Goal: Information Seeking & Learning: Compare options

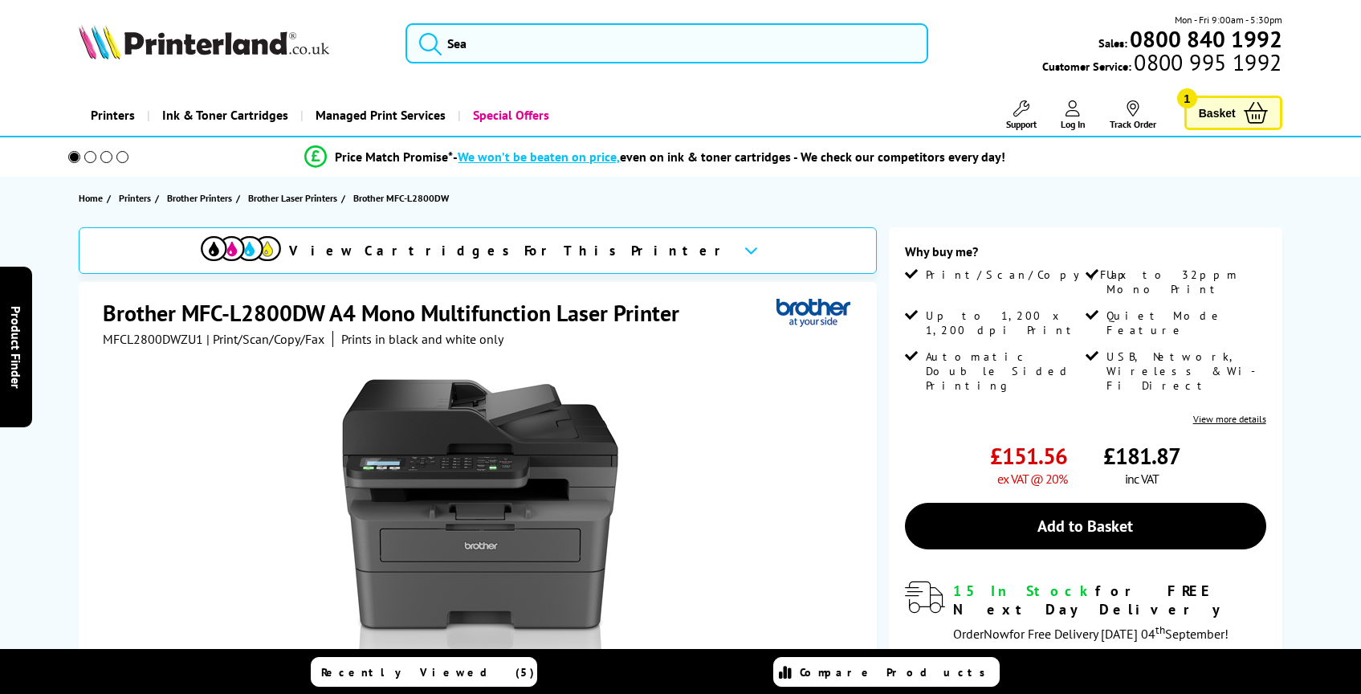
click at [580, 271] on div "View Cartridges For This Printer" at bounding box center [478, 250] width 798 height 47
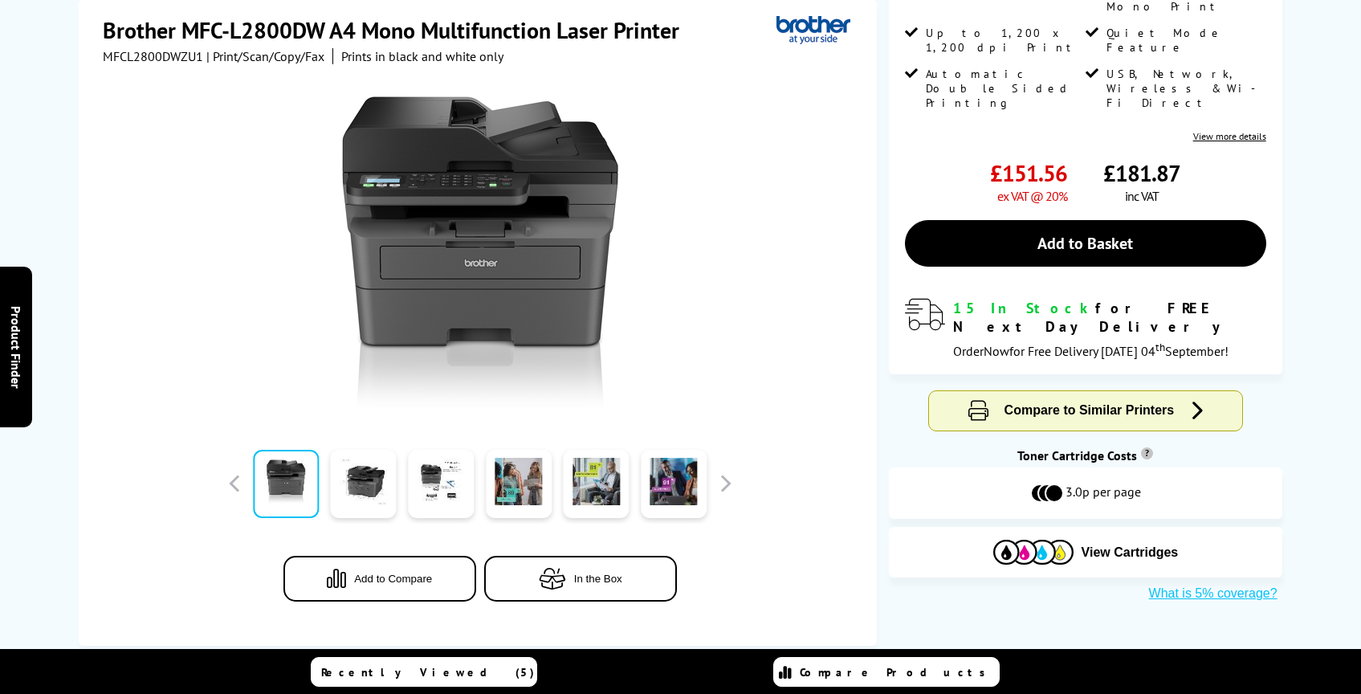
click at [580, 271] on img at bounding box center [480, 253] width 315 height 315
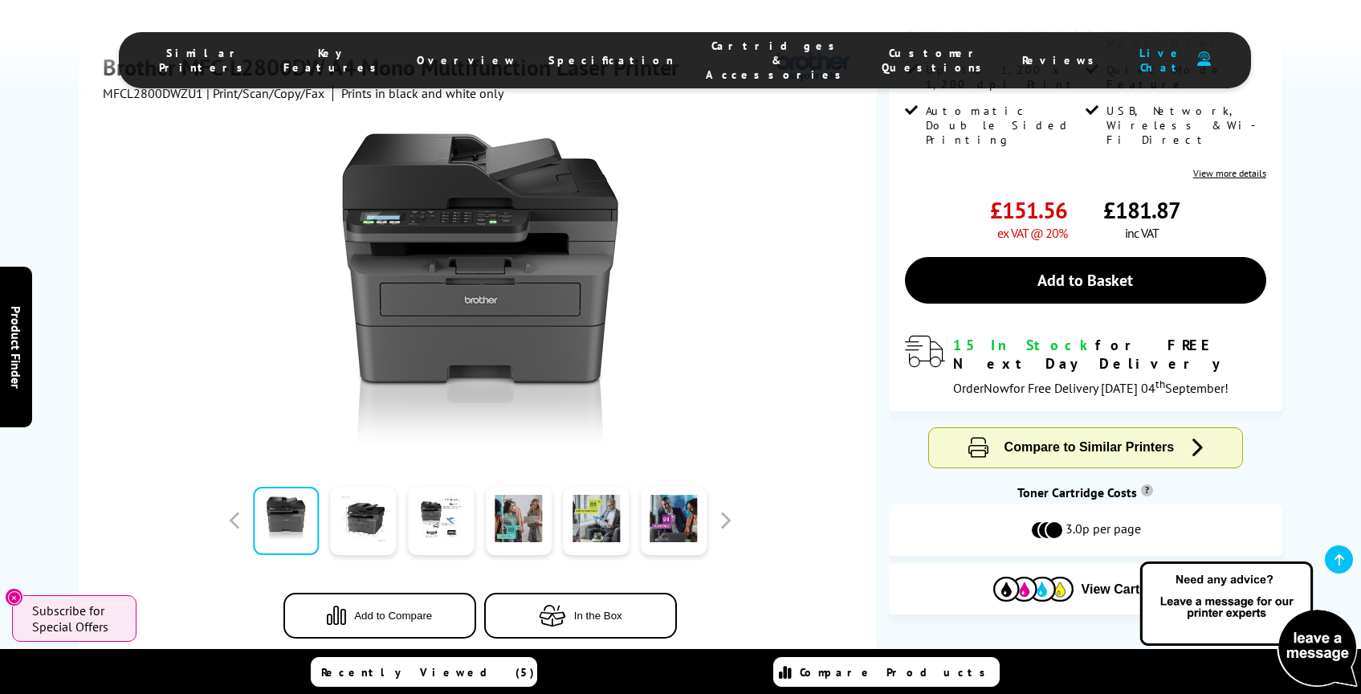
scroll to position [128, 0]
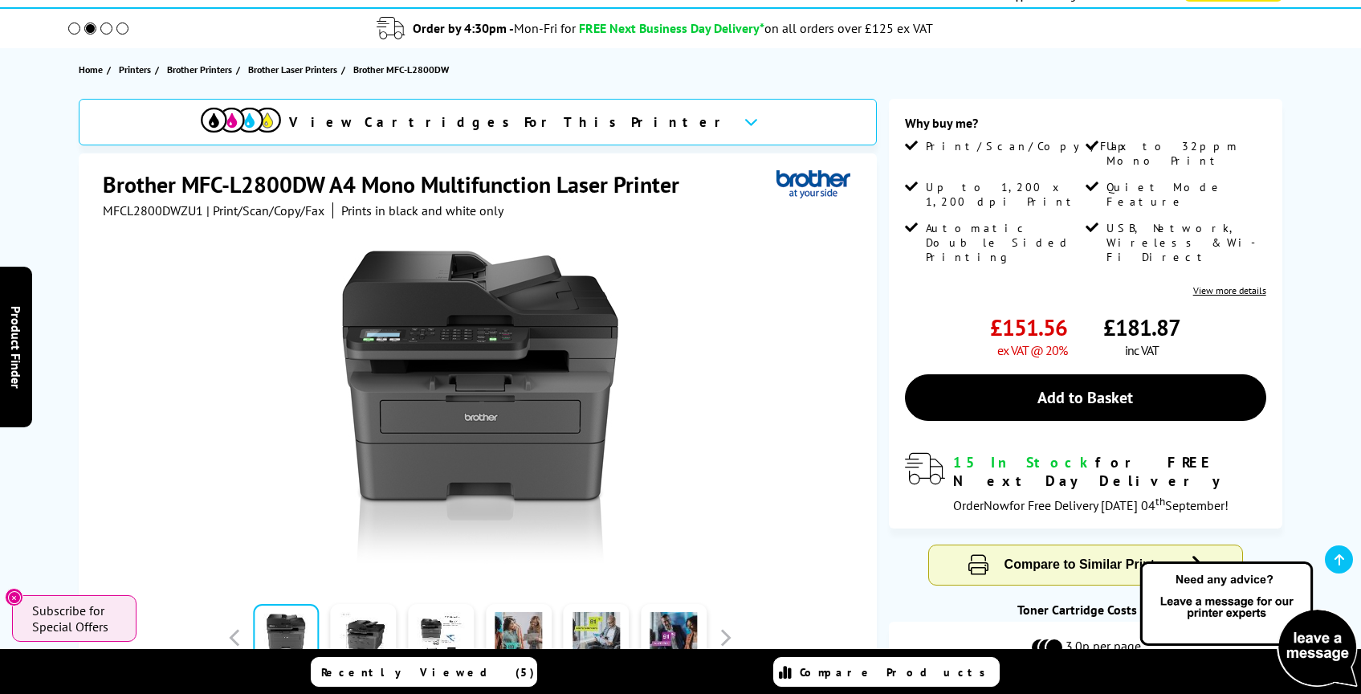
click at [549, 189] on h1 "Brother MFC-L2800DW A4 Mono Multifunction Laser Printer" at bounding box center [399, 184] width 592 height 30
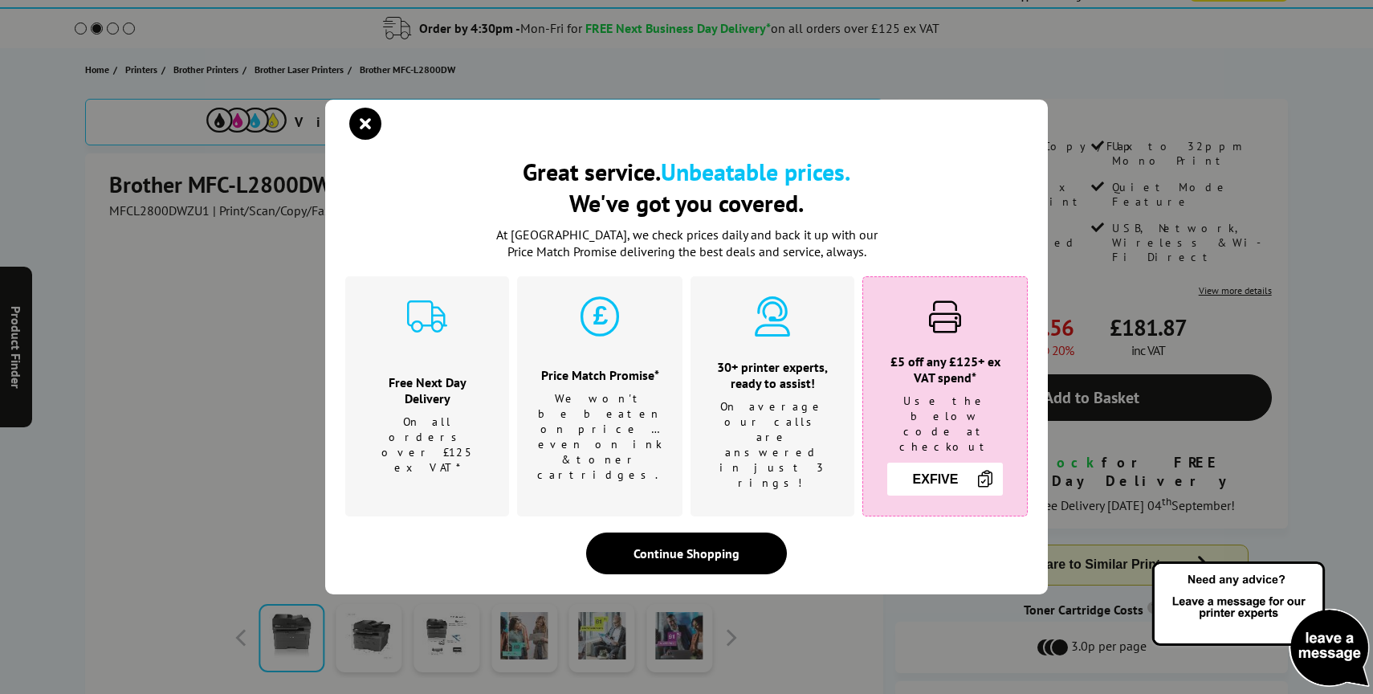
click at [549, 189] on h2 "Great service. Unbeatable prices. We've got you covered." at bounding box center [686, 187] width 682 height 63
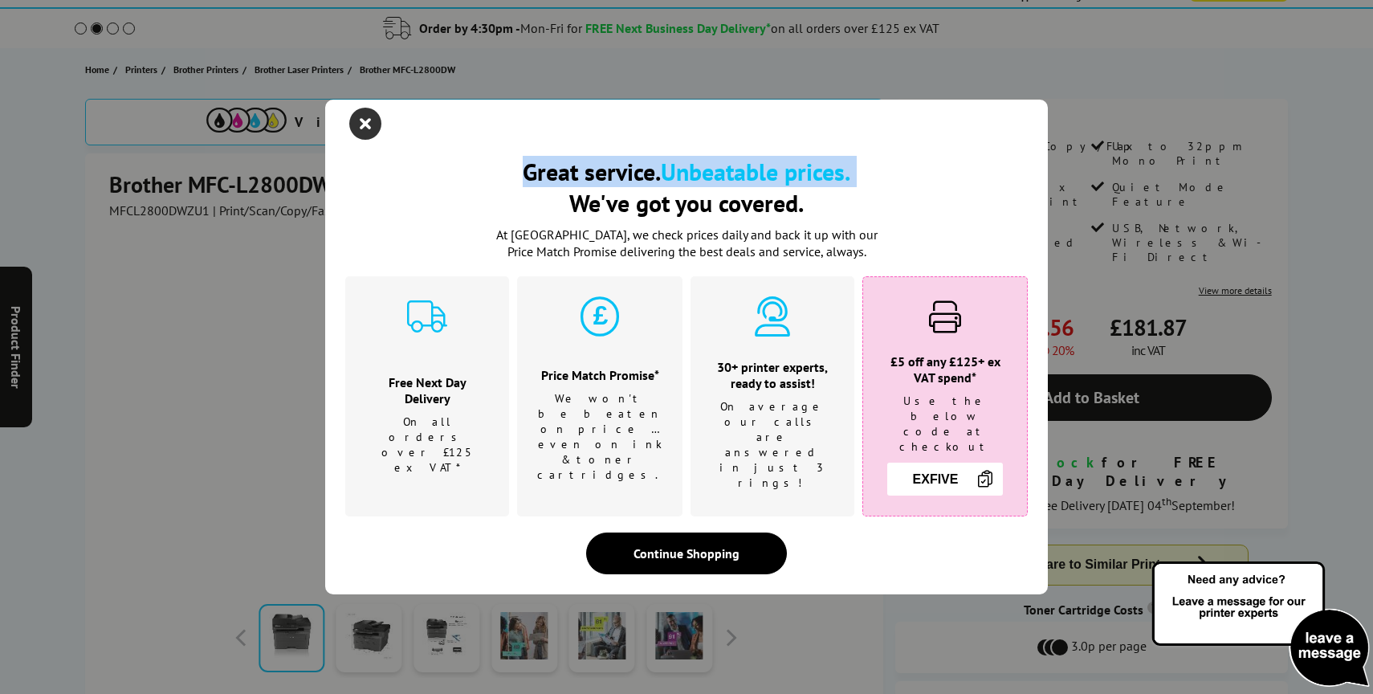
click at [362, 137] on icon "close modal" at bounding box center [365, 124] width 32 height 32
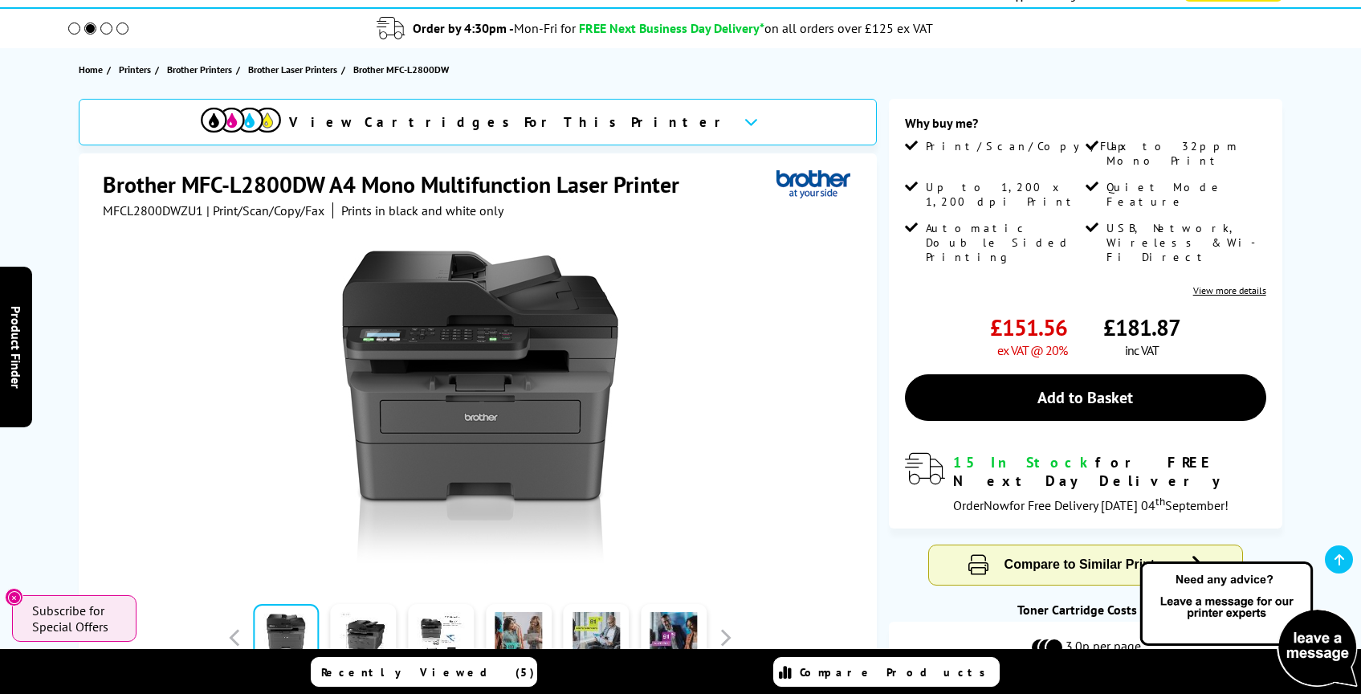
click at [362, 187] on h1 "Brother MFC-L2800DW A4 Mono Multifunction Laser Printer" at bounding box center [399, 184] width 592 height 30
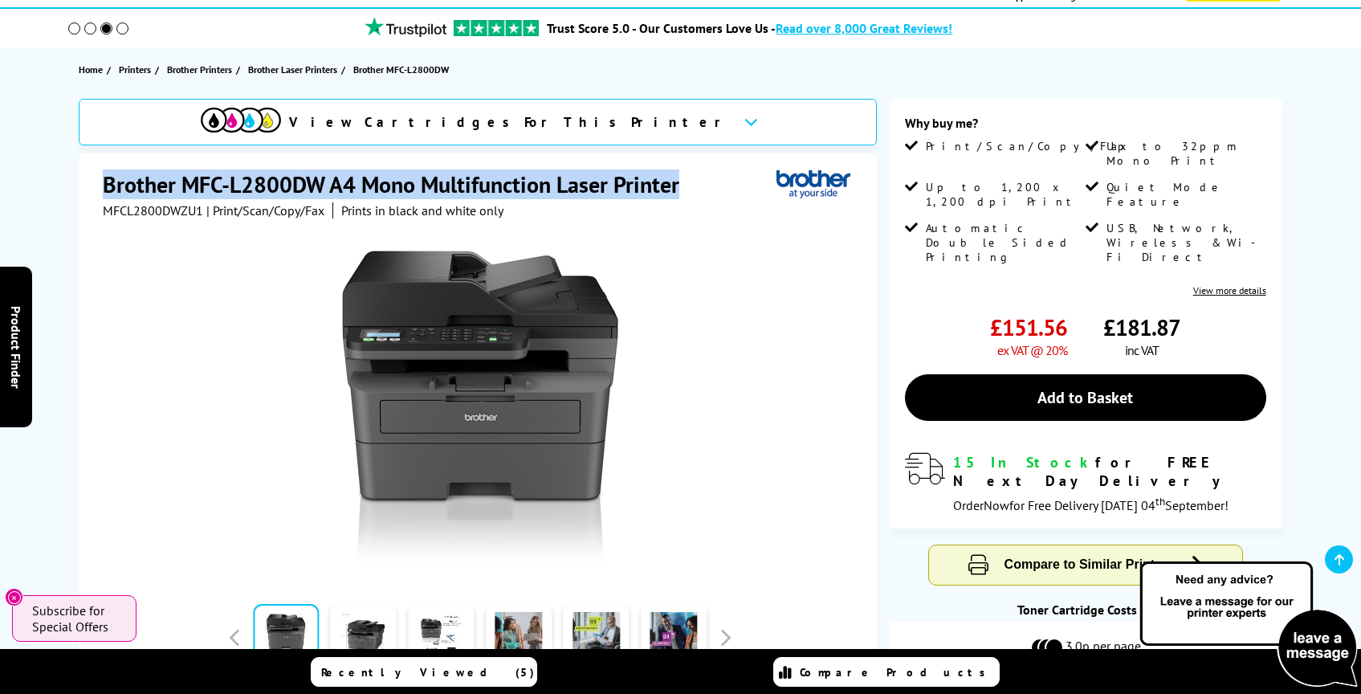
copy div "Brother MFC-L2800DW A4 Mono Multifunction Laser Printer"
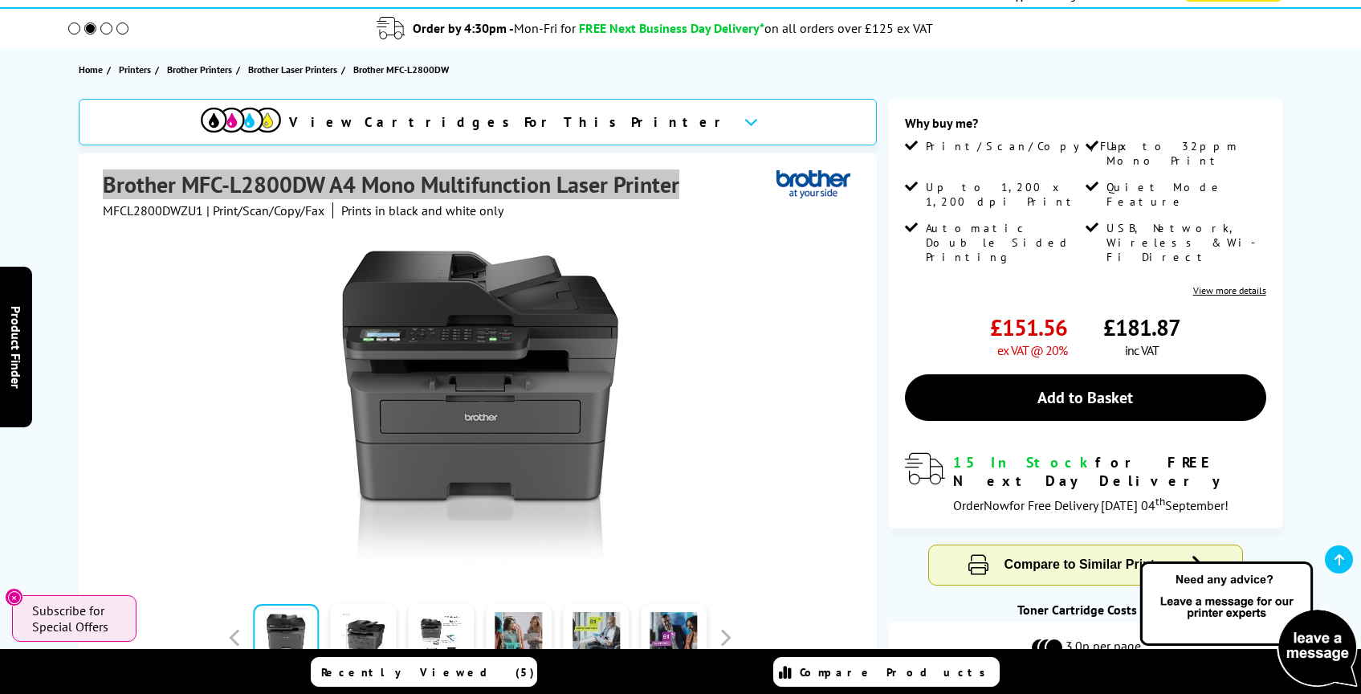
scroll to position [0, 0]
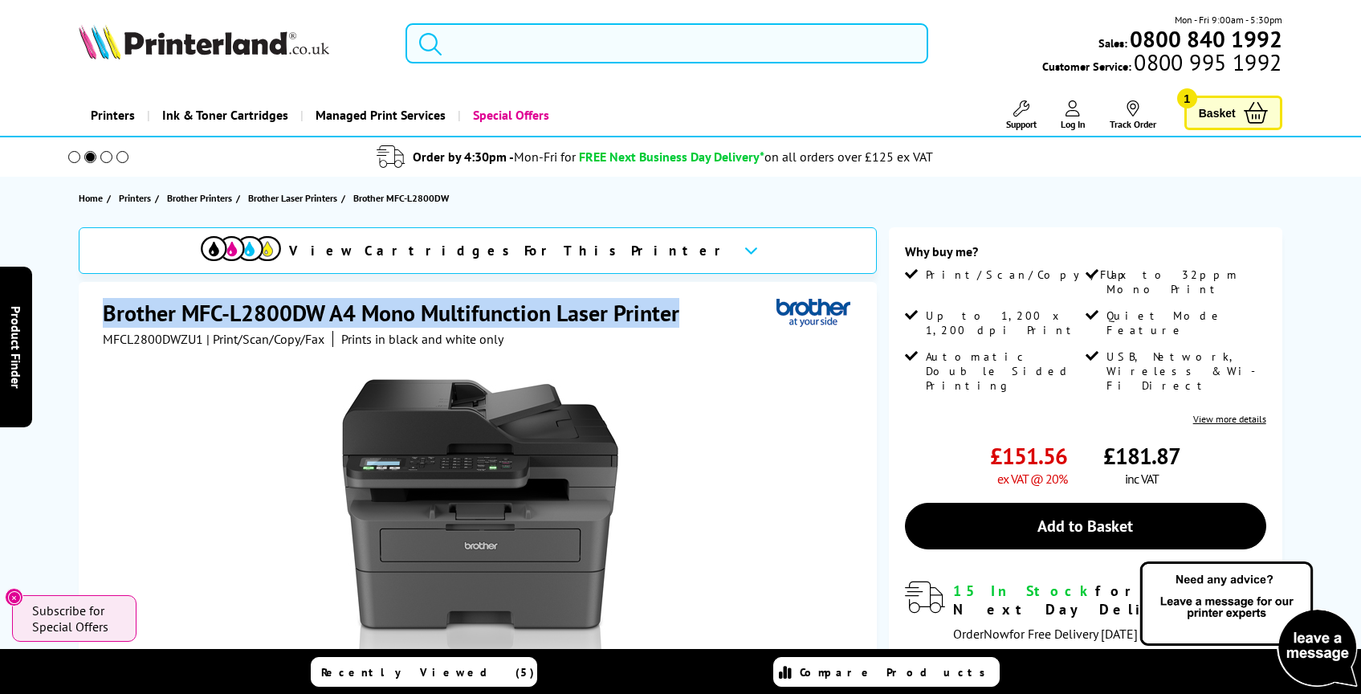
click at [482, 46] on input "search" at bounding box center [666, 43] width 523 height 40
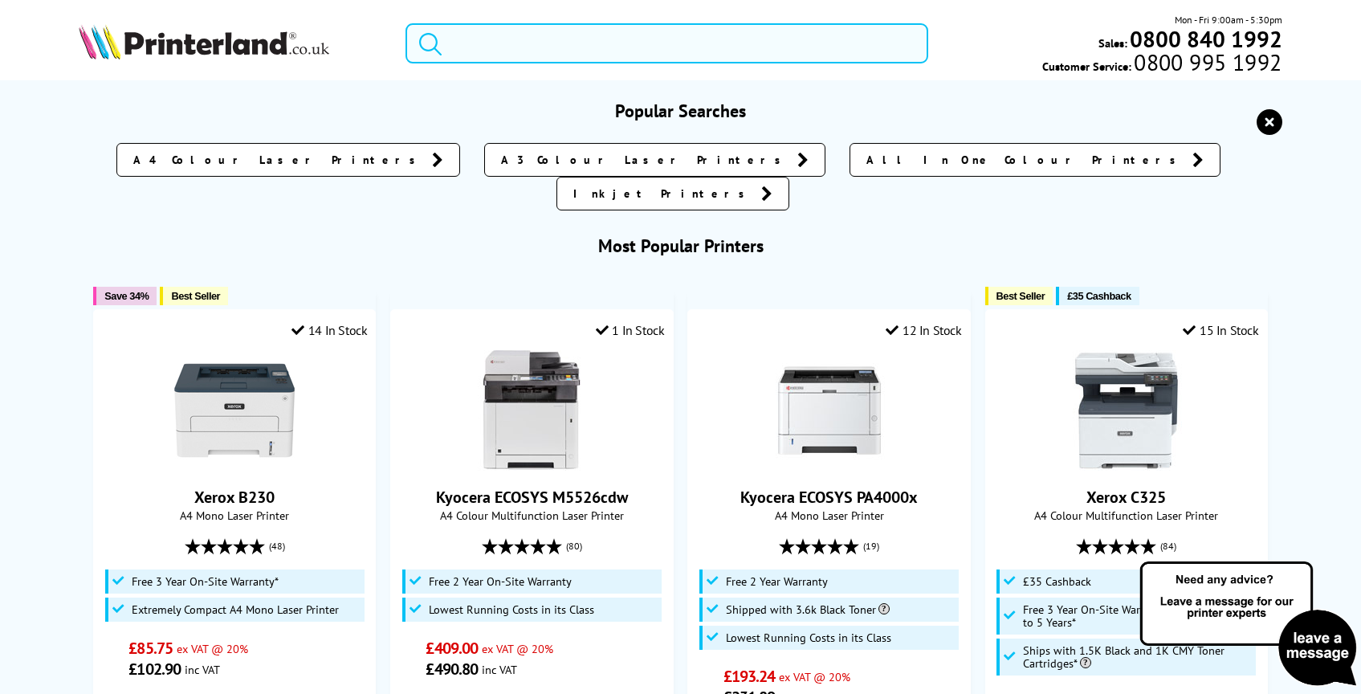
paste input "HP Printer LaserJet M140w"
type input "HP Printer LaserJet M140w"
click at [406, 23] on button "submit" at bounding box center [426, 40] width 40 height 35
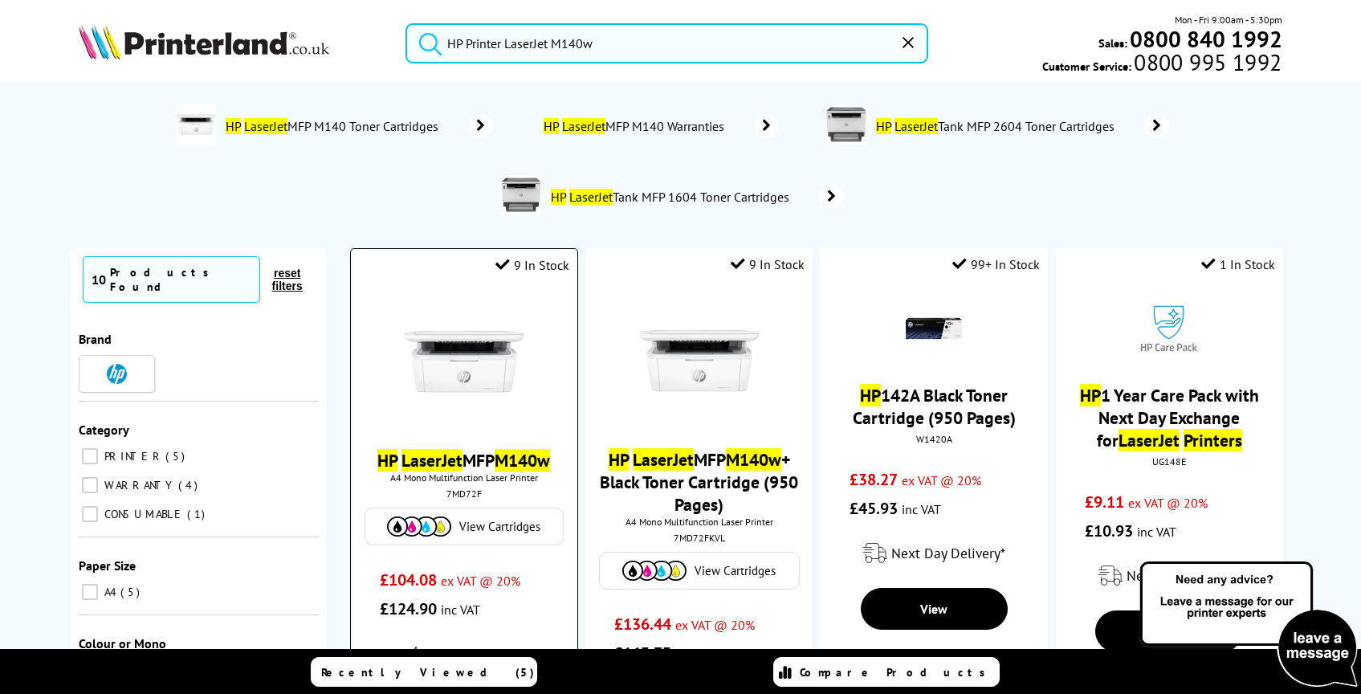
click at [452, 402] on img at bounding box center [464, 361] width 120 height 120
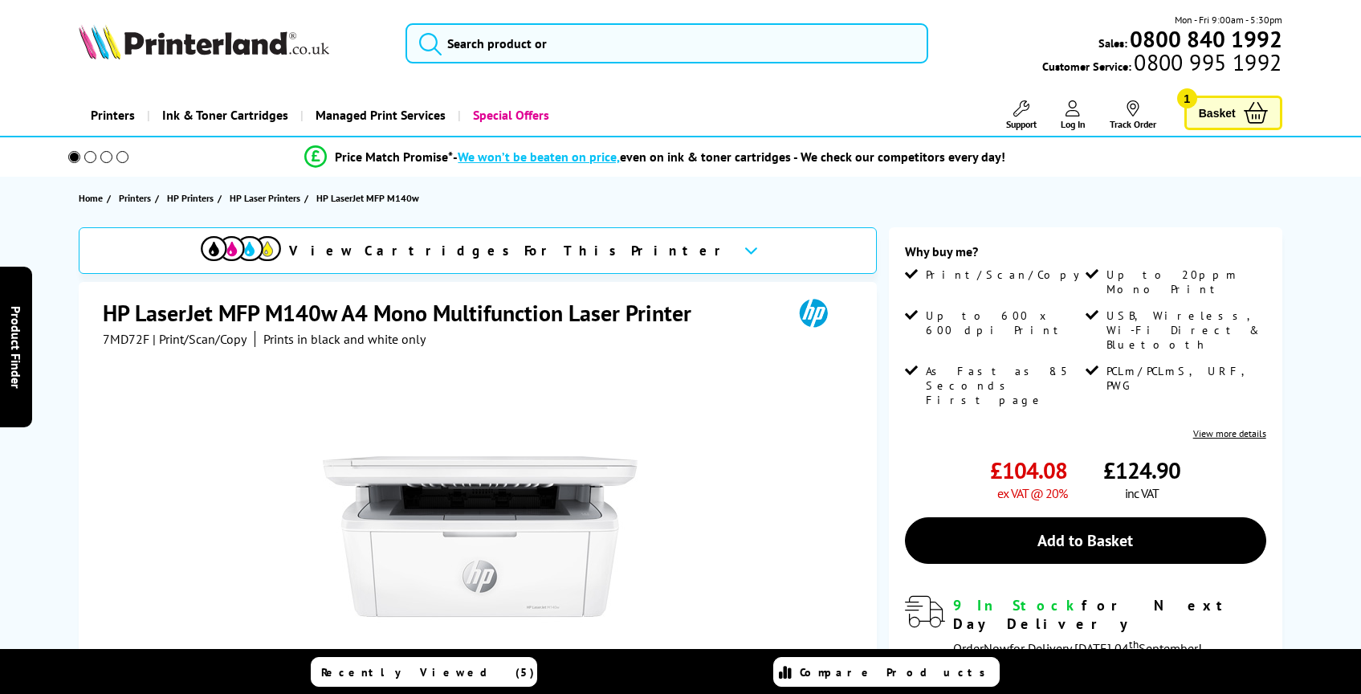
click at [548, 315] on h1 "HP LaserJet MFP M140w A4 Mono Multifunction Laser Printer" at bounding box center [405, 313] width 605 height 30
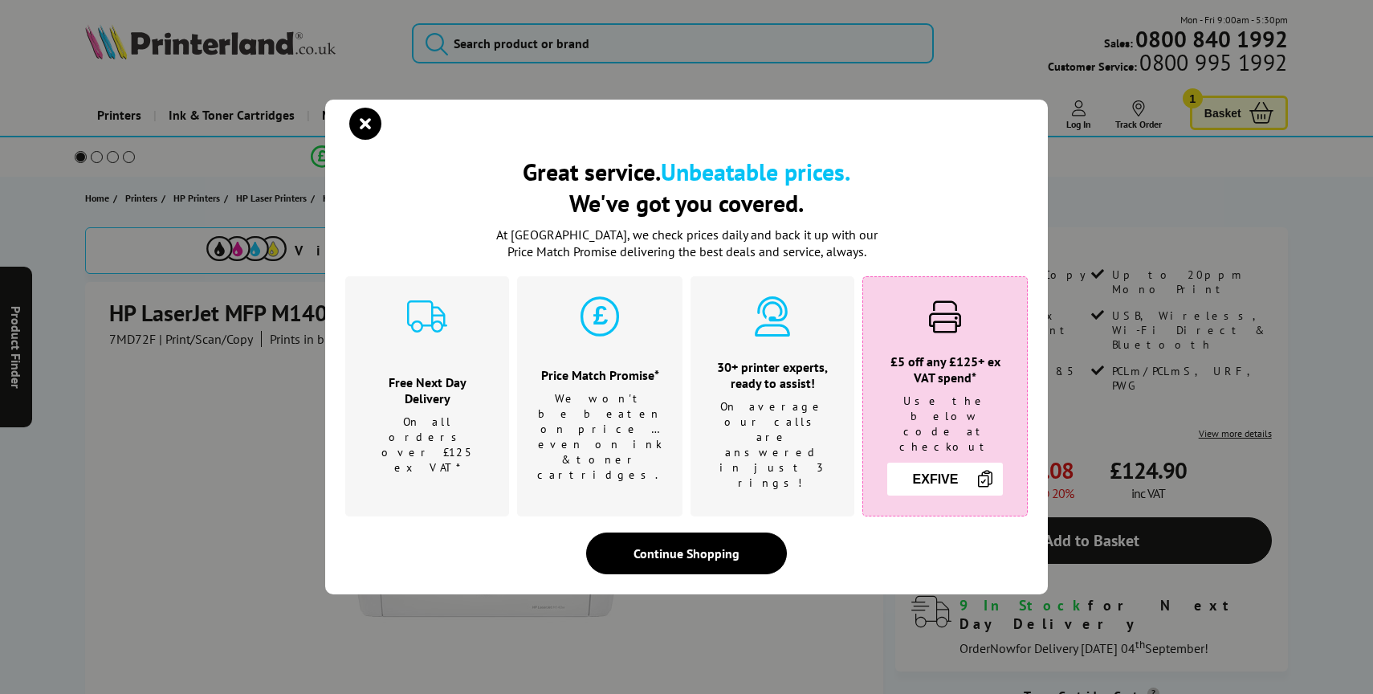
click at [548, 315] on div "Price Match Promise* We won't be beaten on price …even on ink & toner cartridge…" at bounding box center [599, 396] width 165 height 240
click at [350, 137] on icon "close modal" at bounding box center [365, 124] width 32 height 32
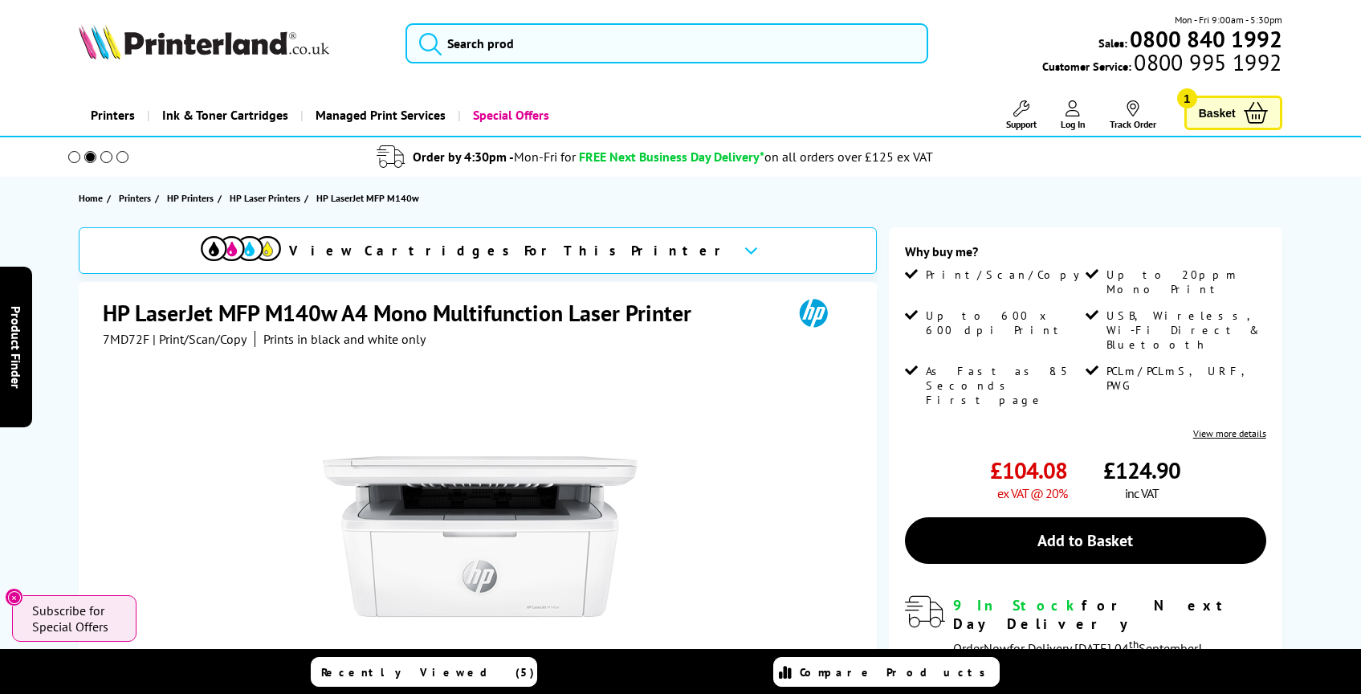
click at [353, 307] on h1 "HP LaserJet MFP M140w A4 Mono Multifunction Laser Printer" at bounding box center [405, 313] width 605 height 30
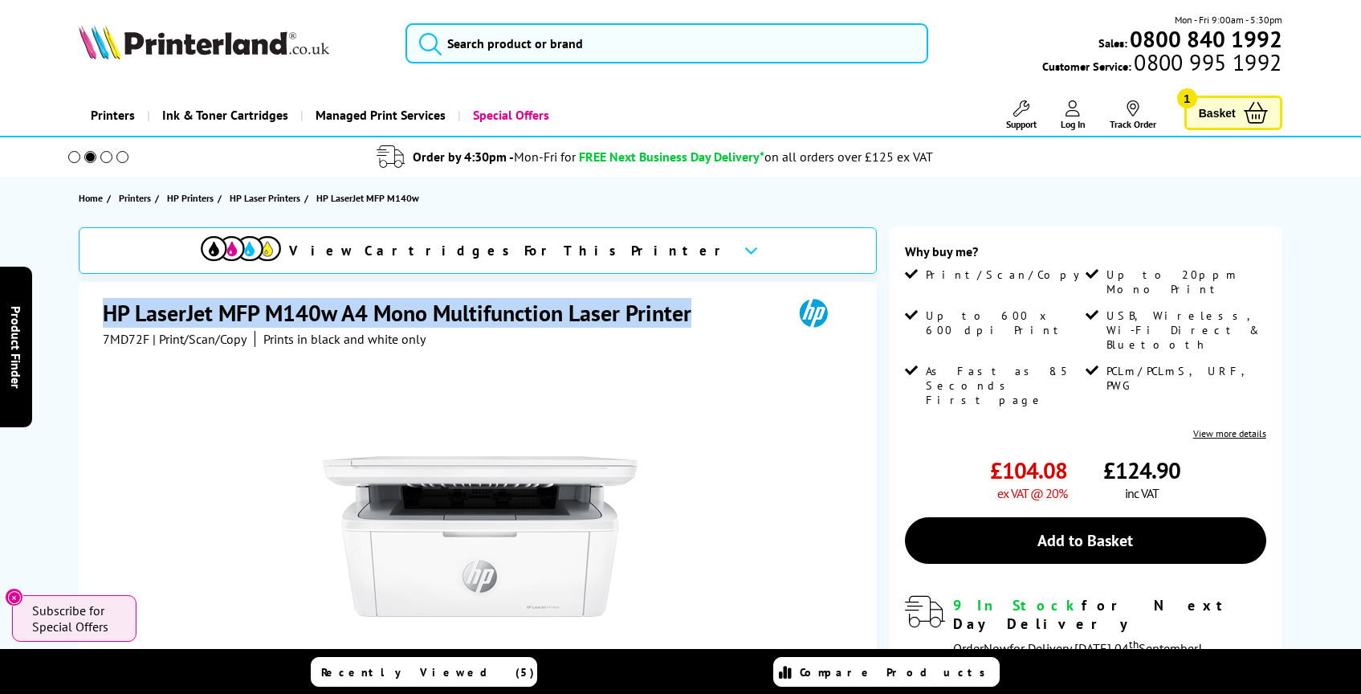
copy div "HP LaserJet MFP M140w A4 Mono Multifunction Laser Printer"
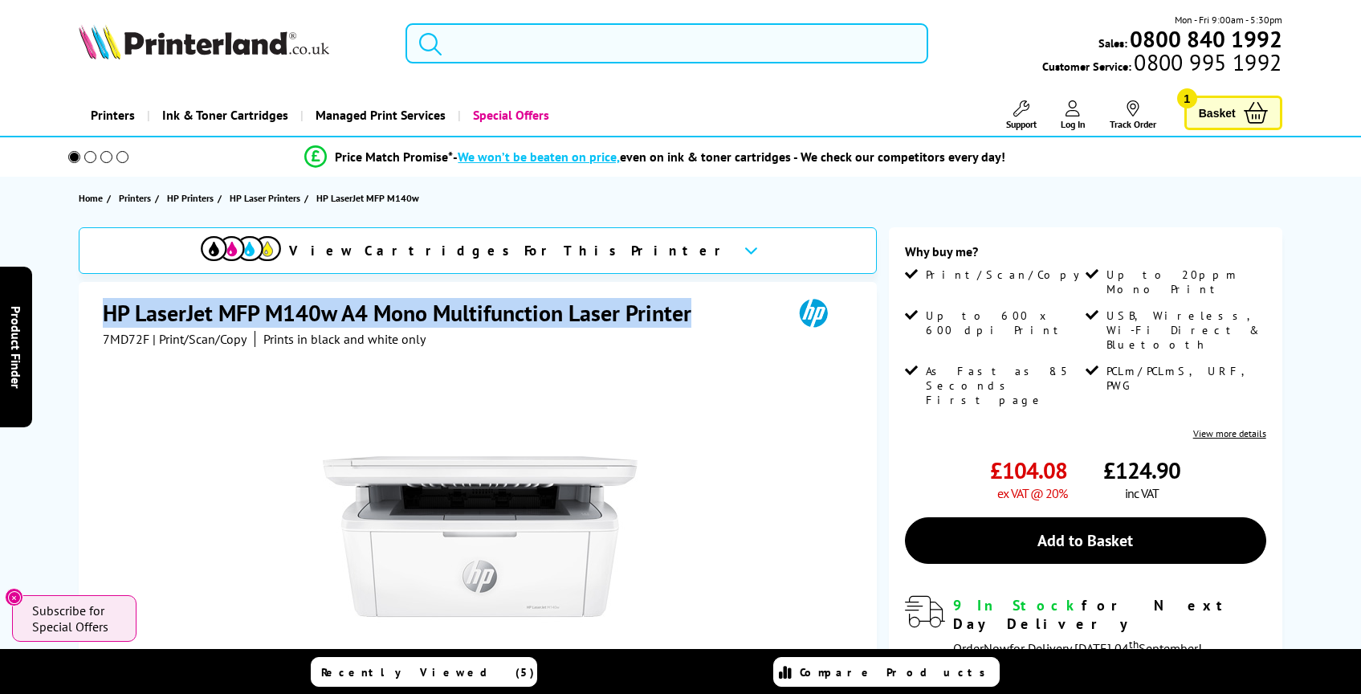
click at [507, 39] on input "search" at bounding box center [666, 43] width 523 height 40
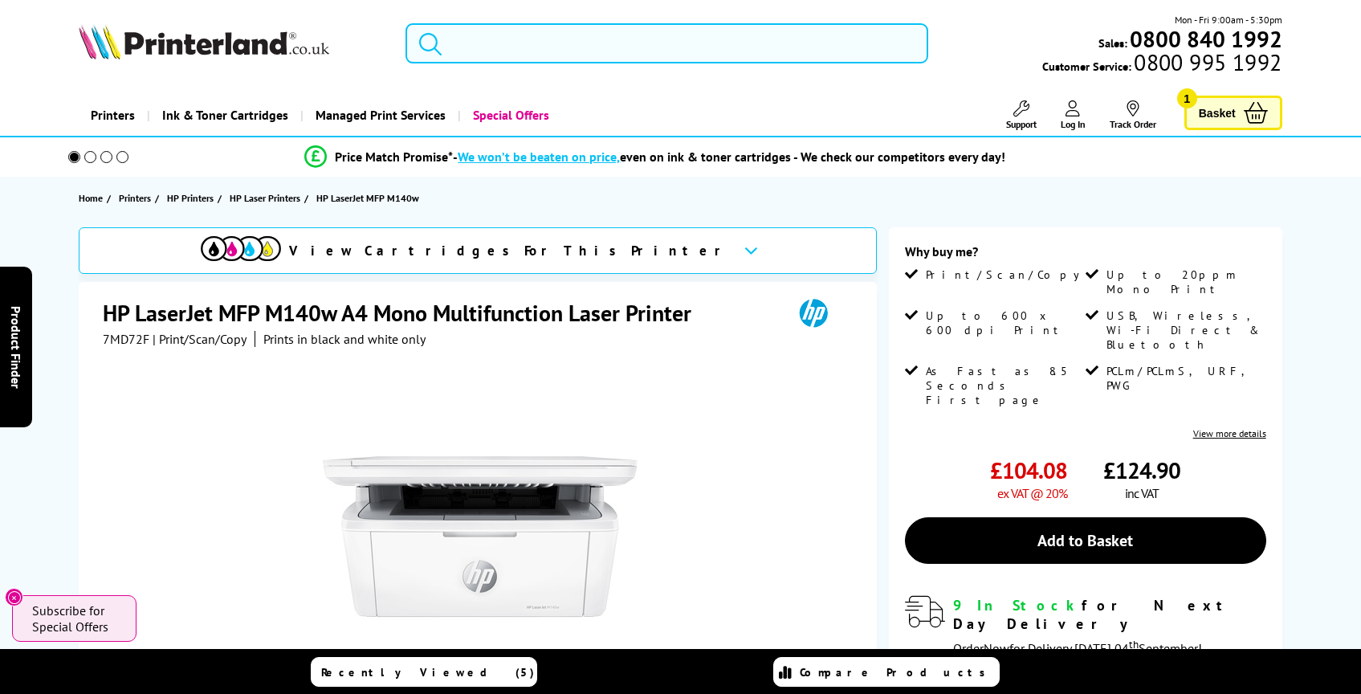
paste input "Canon PIXMA TR4550"
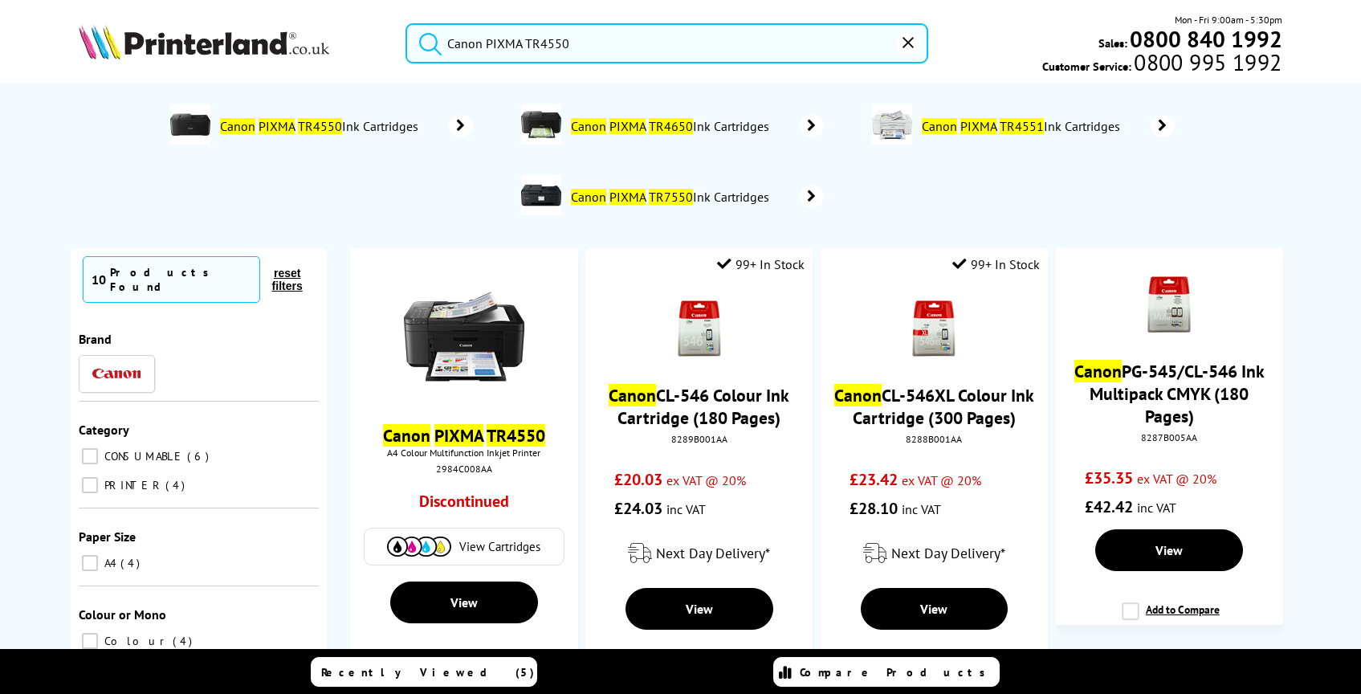
type input "Canon PIXMA TR4550"
click at [406, 23] on button "submit" at bounding box center [426, 40] width 40 height 35
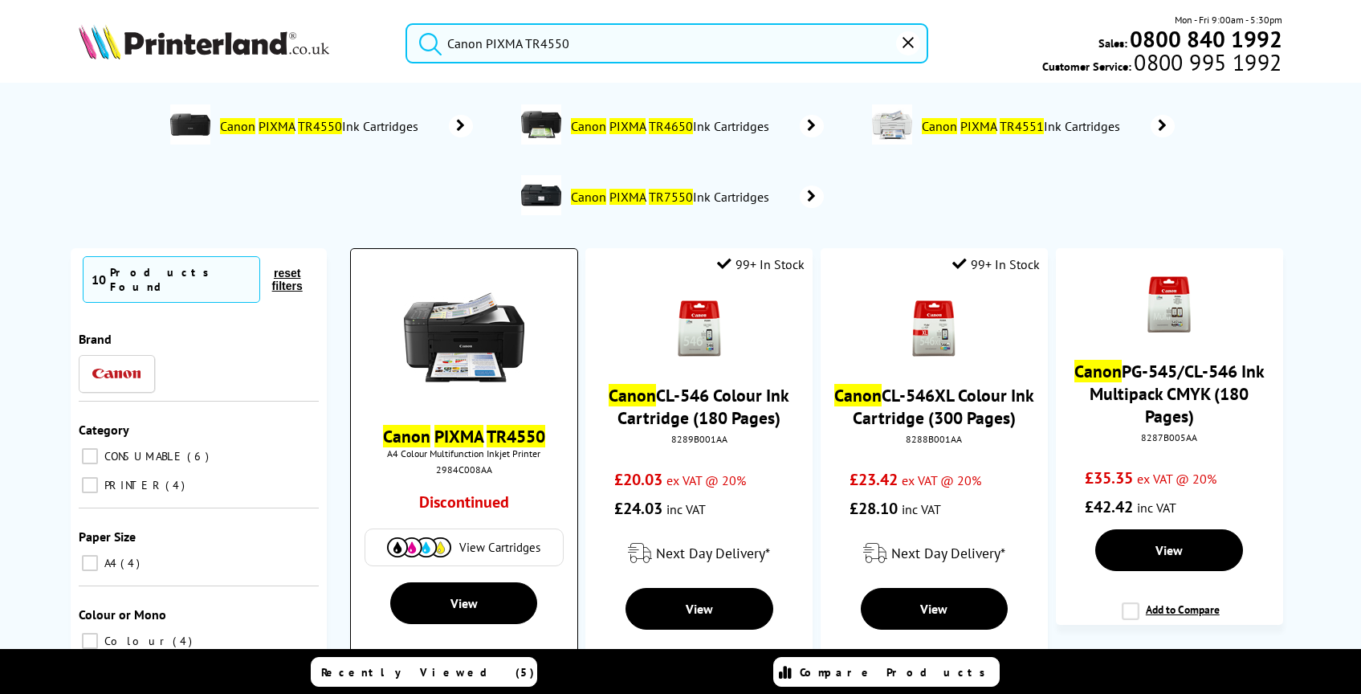
click at [450, 425] on div "Canon PIXMA TR4550 A4 Colour Multifunction Inkjet Printer 2984C008AA Discontinu…" at bounding box center [464, 417] width 210 height 313
click at [477, 307] on img at bounding box center [464, 337] width 120 height 120
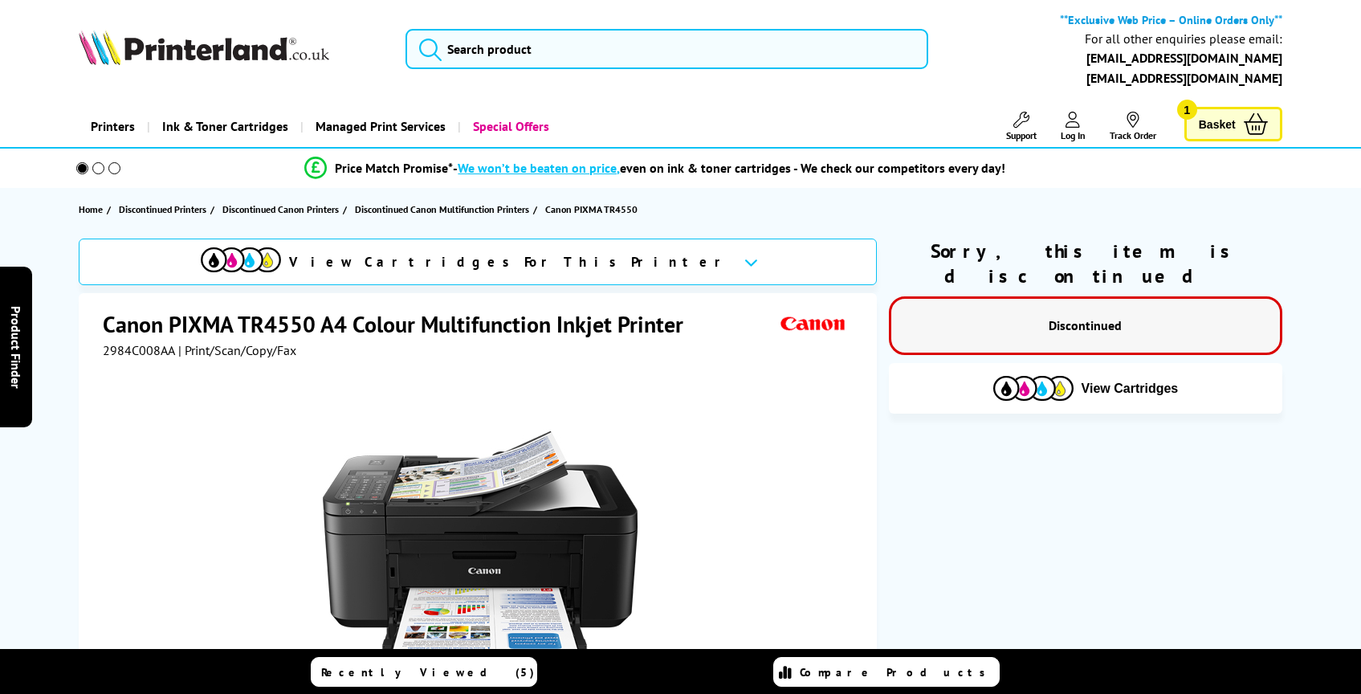
click at [504, 317] on h1 "Canon PIXMA TR4550 A4 Colour Multifunction Inkjet Printer" at bounding box center [401, 324] width 596 height 30
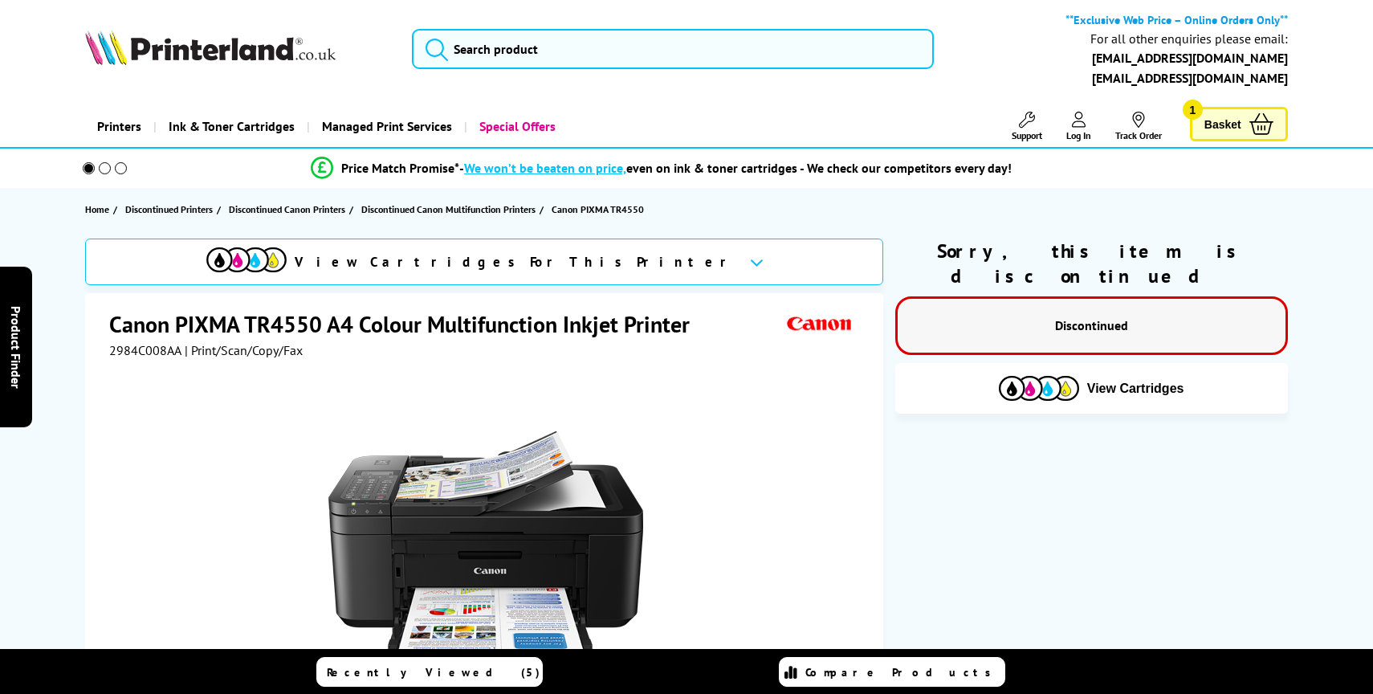
click at [0, 0] on div "Free Next Day Delivery On all orders over £125 ex VAT*" at bounding box center [0, 0] width 0 height 0
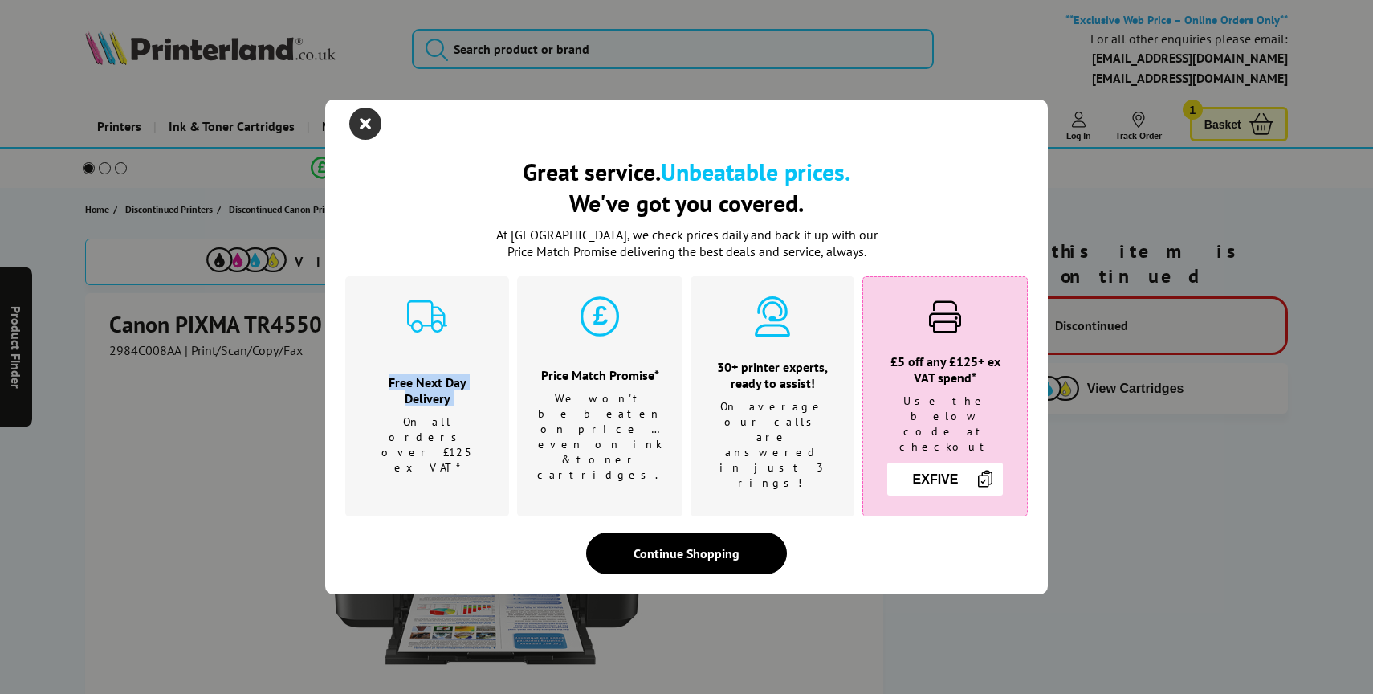
click at [371, 133] on icon "close modal" at bounding box center [365, 124] width 32 height 32
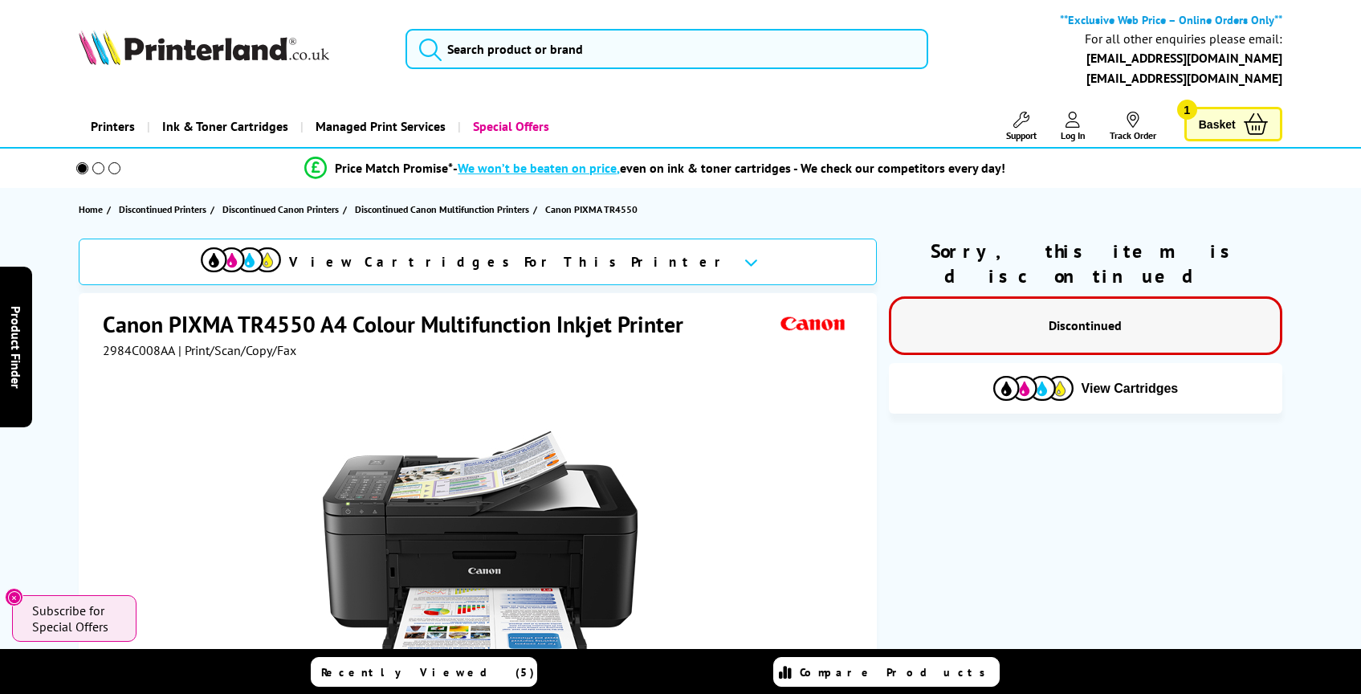
click at [360, 328] on h1 "Canon PIXMA TR4550 A4 Colour Multifunction Inkjet Printer" at bounding box center [401, 324] width 596 height 30
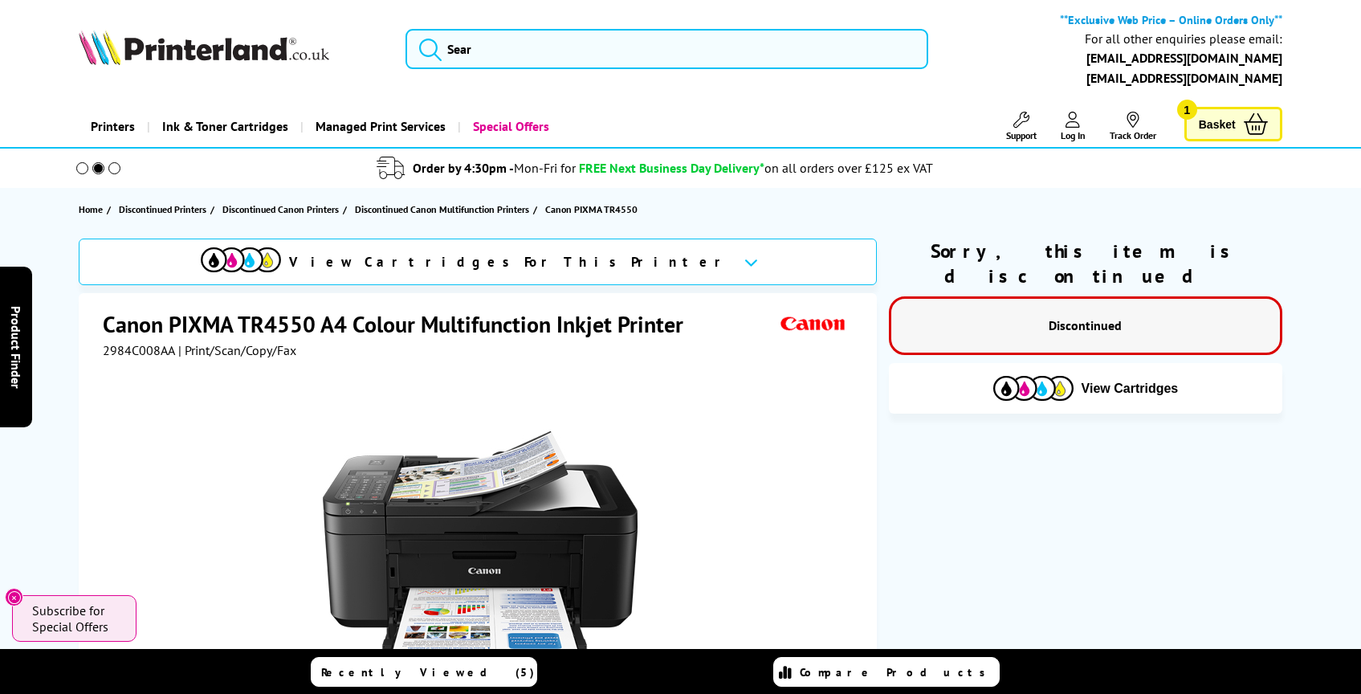
click at [360, 328] on h1 "Canon PIXMA TR4550 A4 Colour Multifunction Inkjet Printer" at bounding box center [401, 324] width 596 height 30
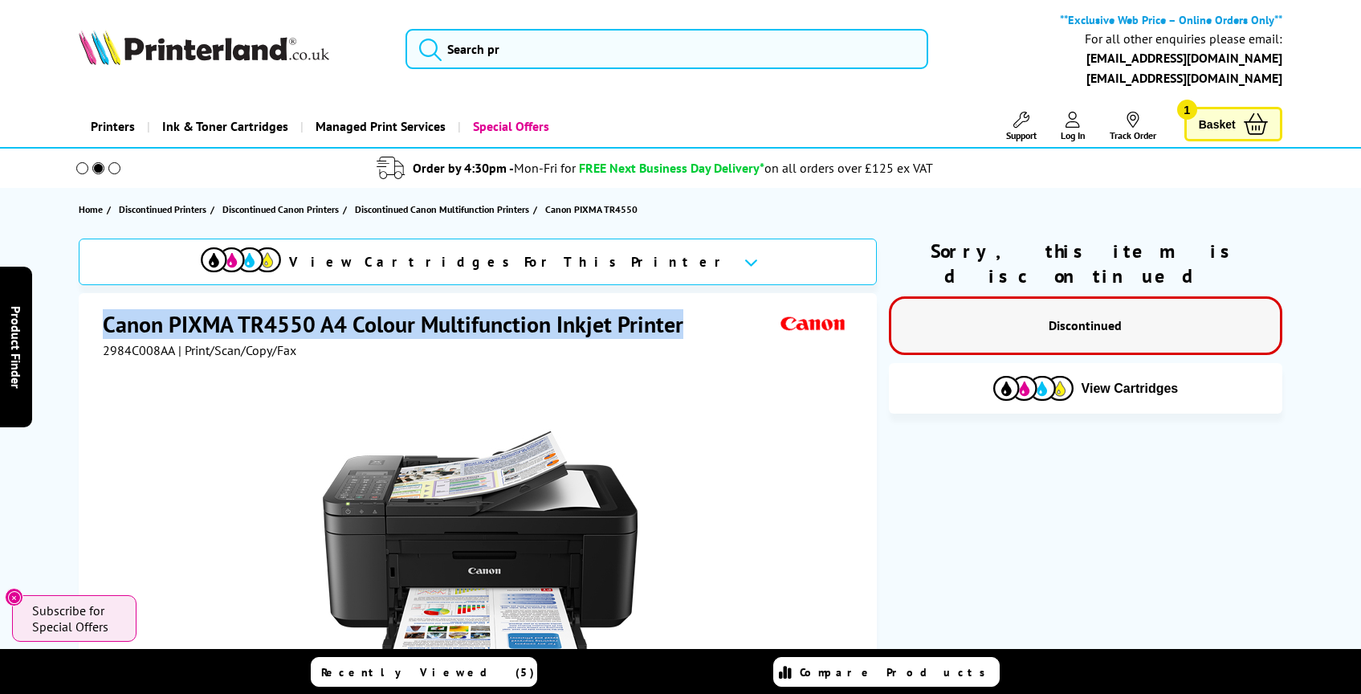
copy div "Canon PIXMA TR4550 A4 Colour Multifunction Inkjet Printer"
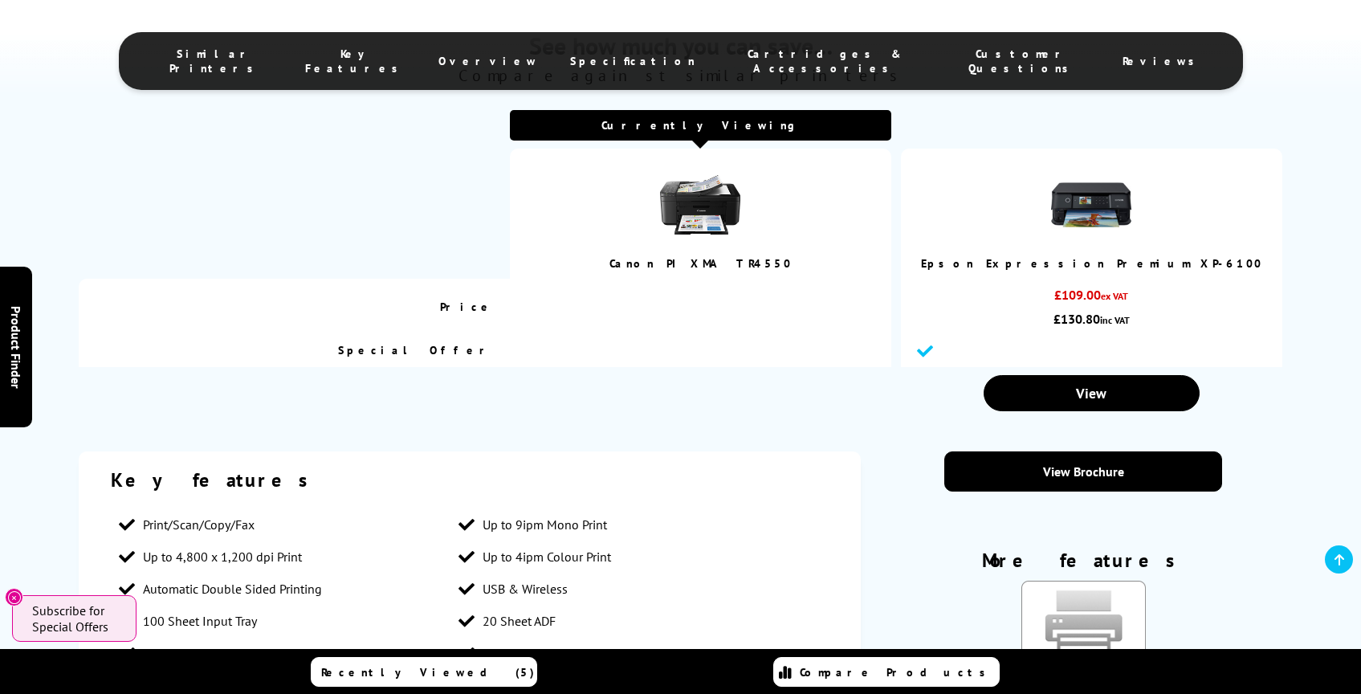
scroll to position [1001, 0]
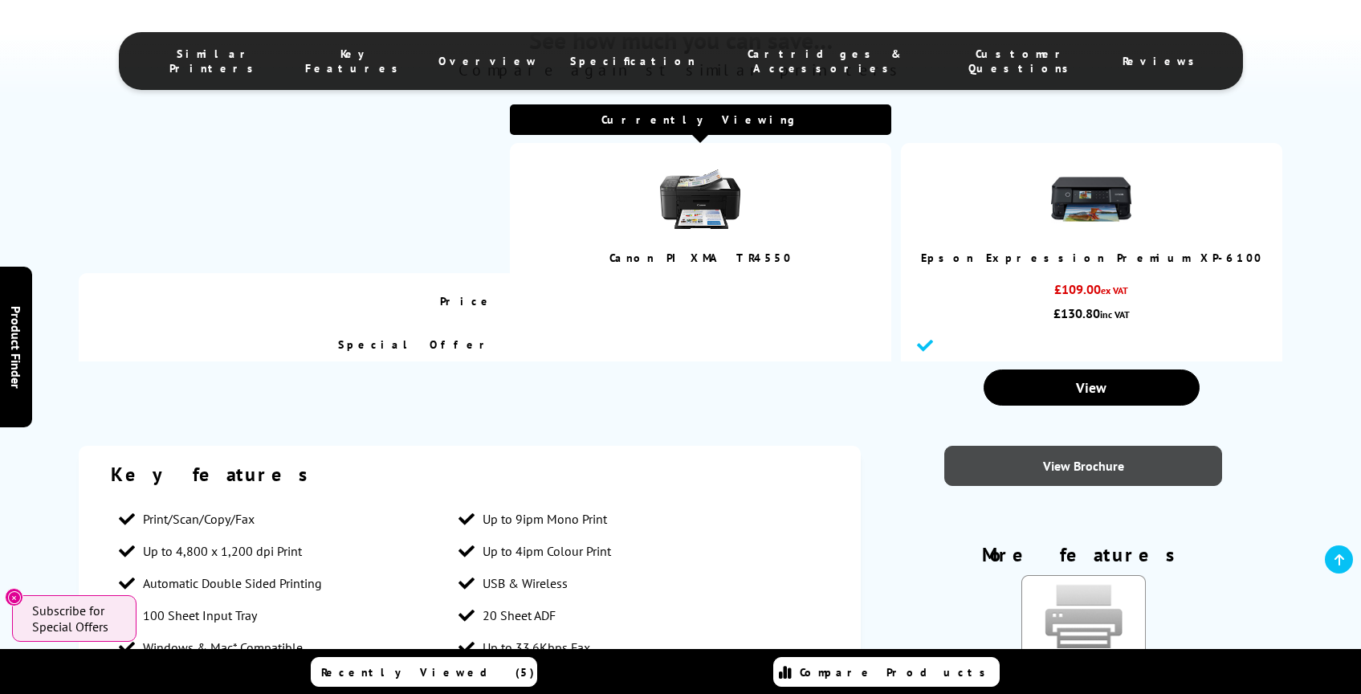
click at [1078, 466] on link "View Brochure" at bounding box center [1083, 466] width 278 height 40
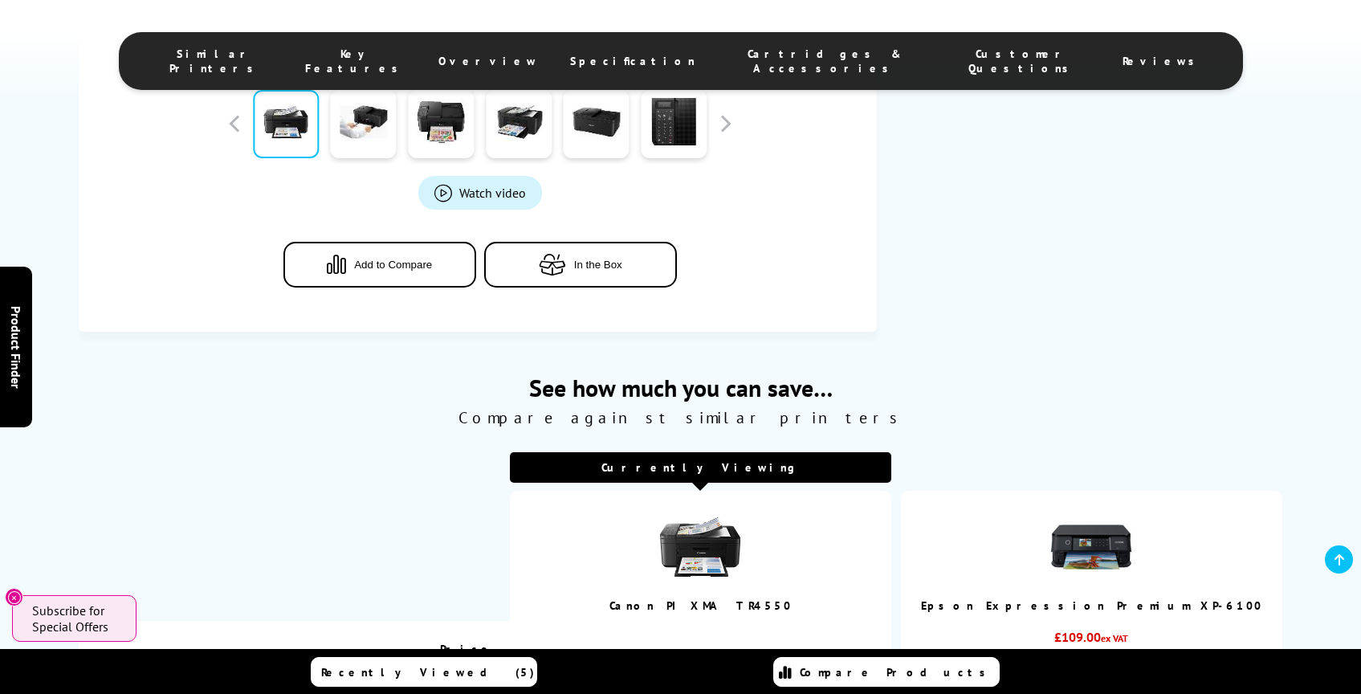
scroll to position [0, 0]
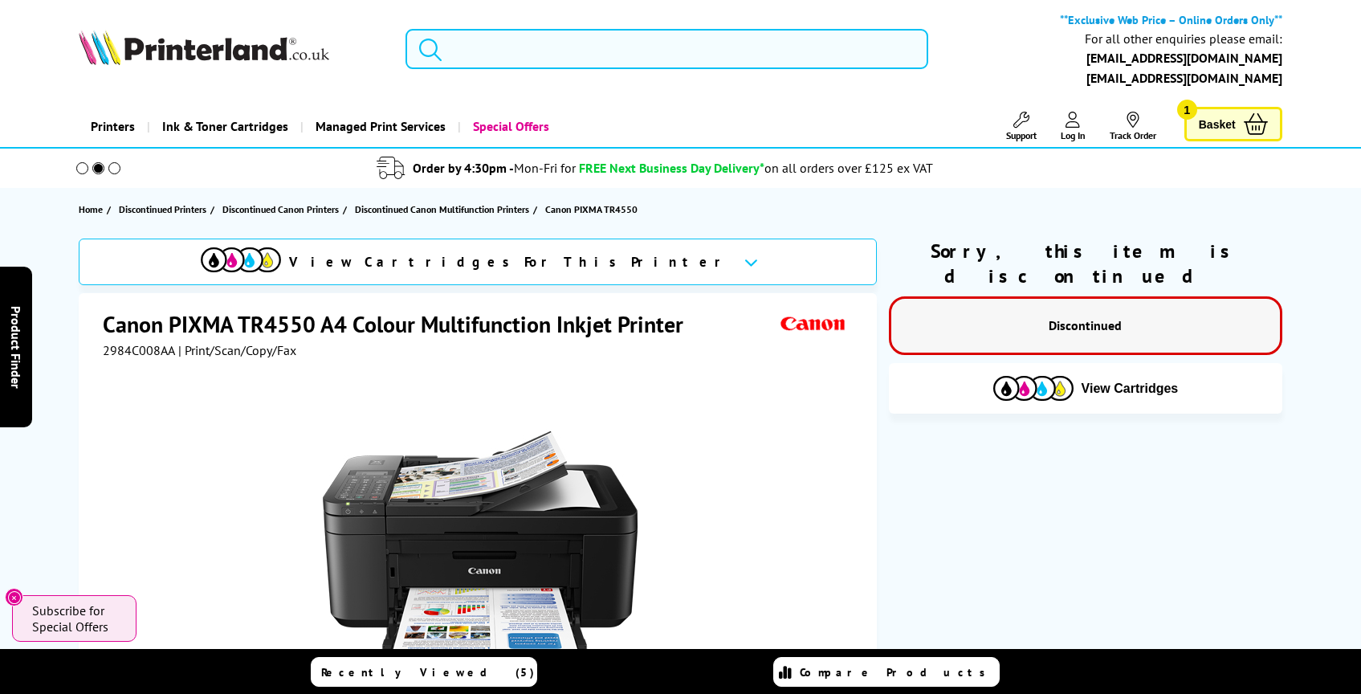
click at [577, 63] on input "search" at bounding box center [666, 49] width 523 height 40
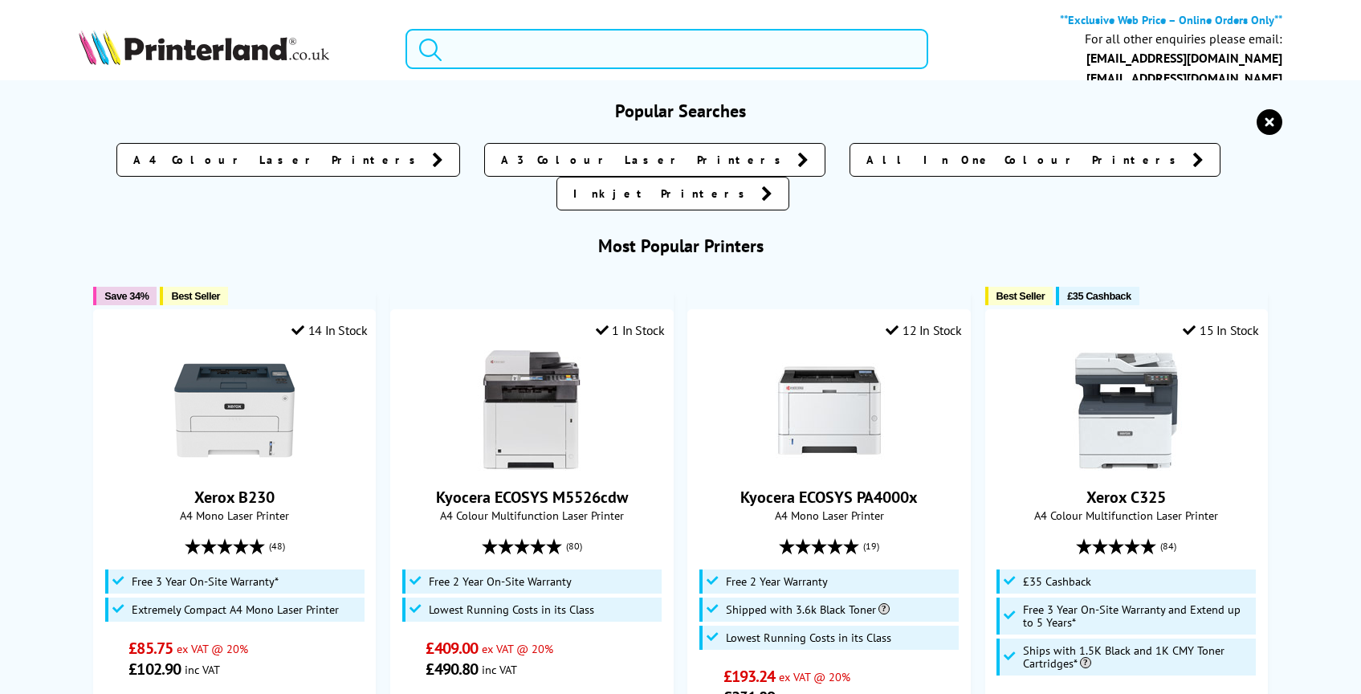
paste input "HP LaserJet MFP M140w A4 Mono Multifunction Laser Printer"
type input "HP LaserJet MFP M140w A4 Mono Multifunction Laser Printer"
click at [406, 29] on button "submit" at bounding box center [426, 46] width 40 height 35
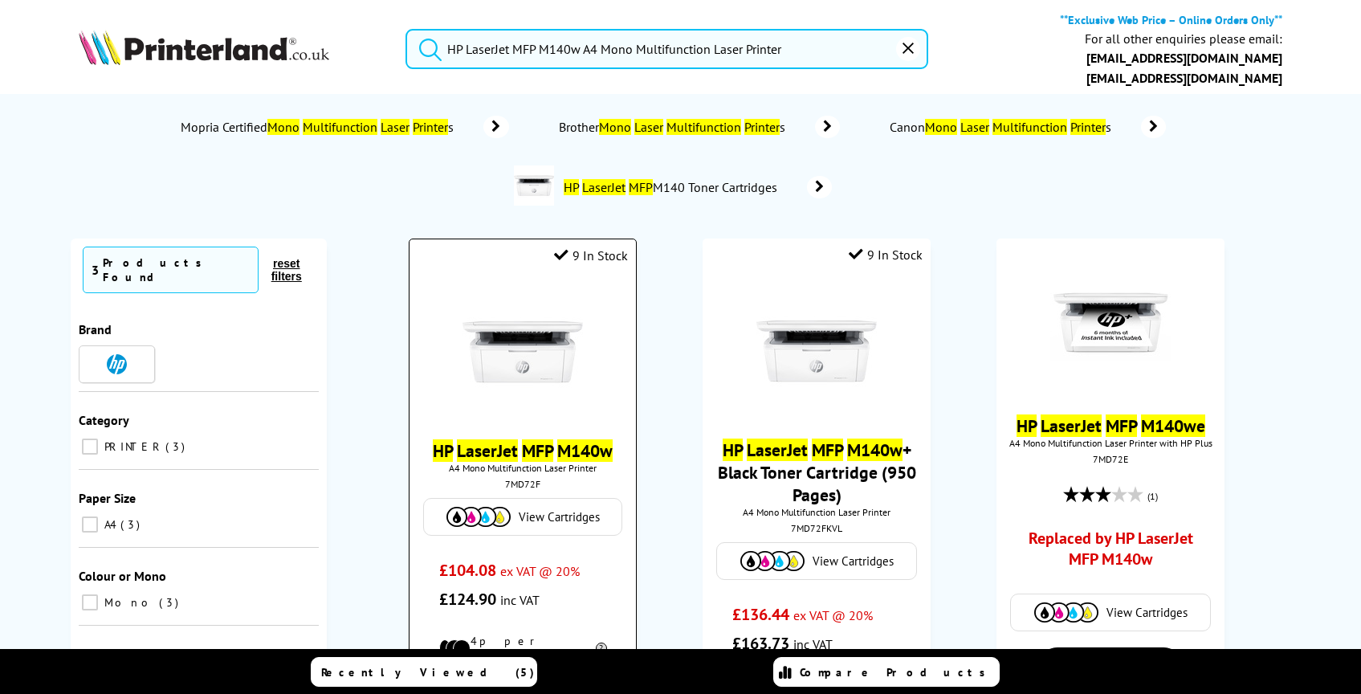
click at [539, 336] on img at bounding box center [522, 351] width 120 height 120
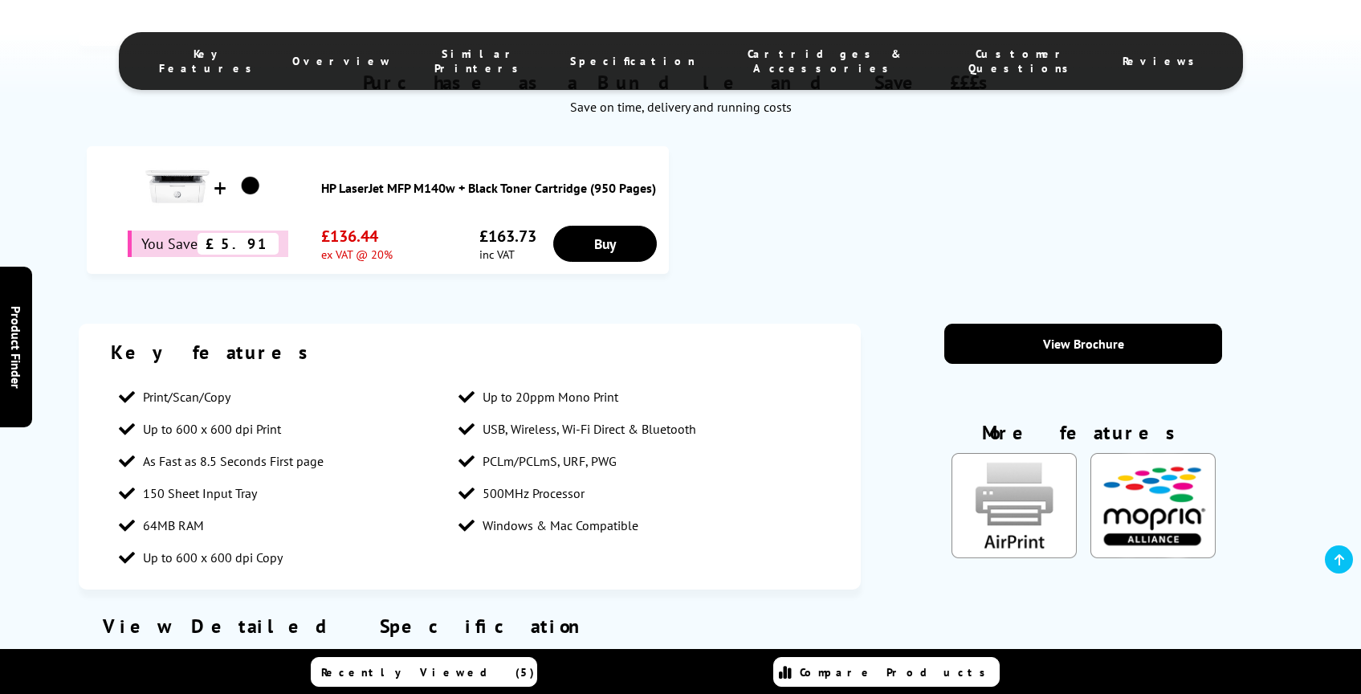
scroll to position [971, 0]
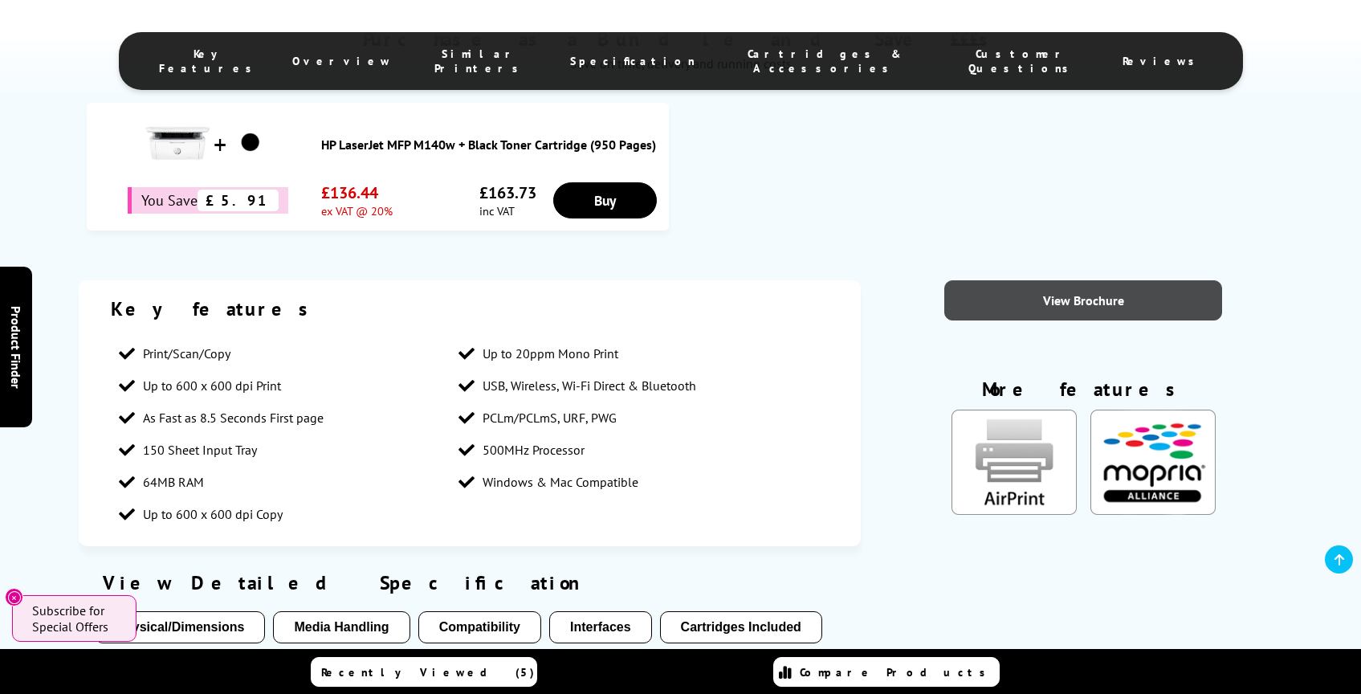
click at [1089, 313] on link "View Brochure" at bounding box center [1083, 300] width 278 height 40
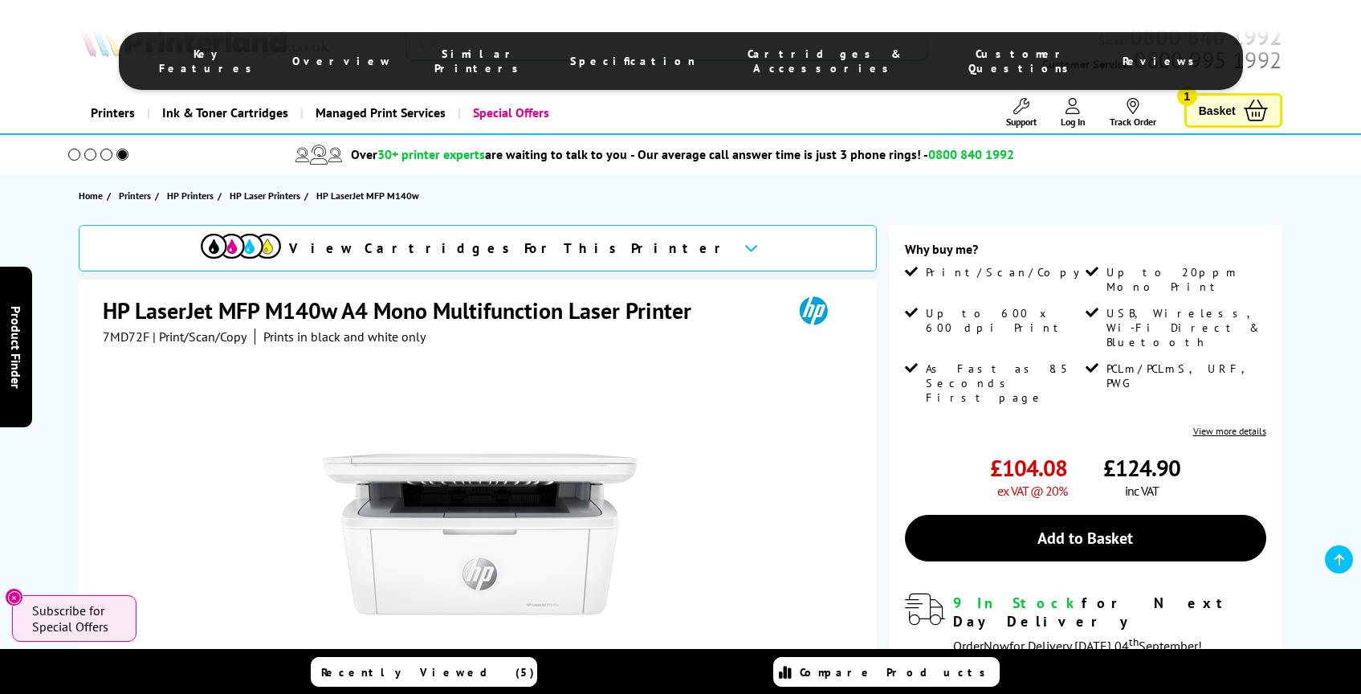
scroll to position [0, 0]
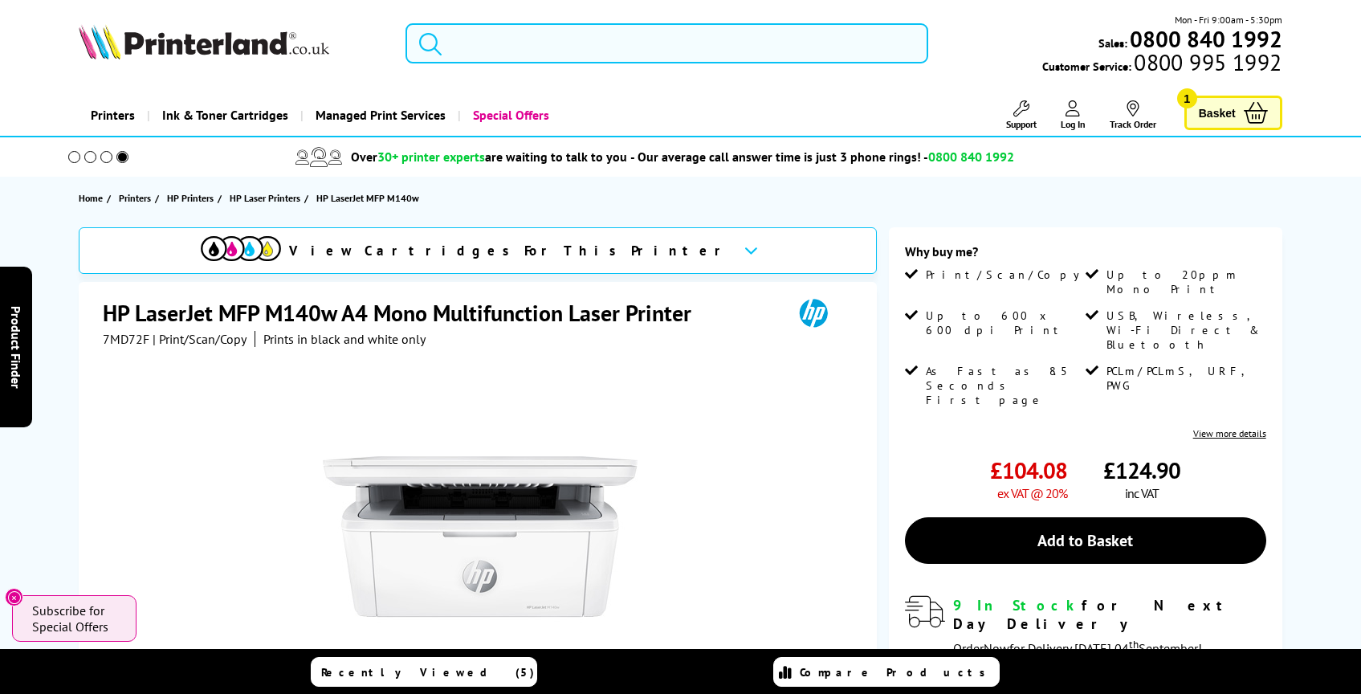
click at [530, 50] on input "search" at bounding box center [666, 43] width 523 height 40
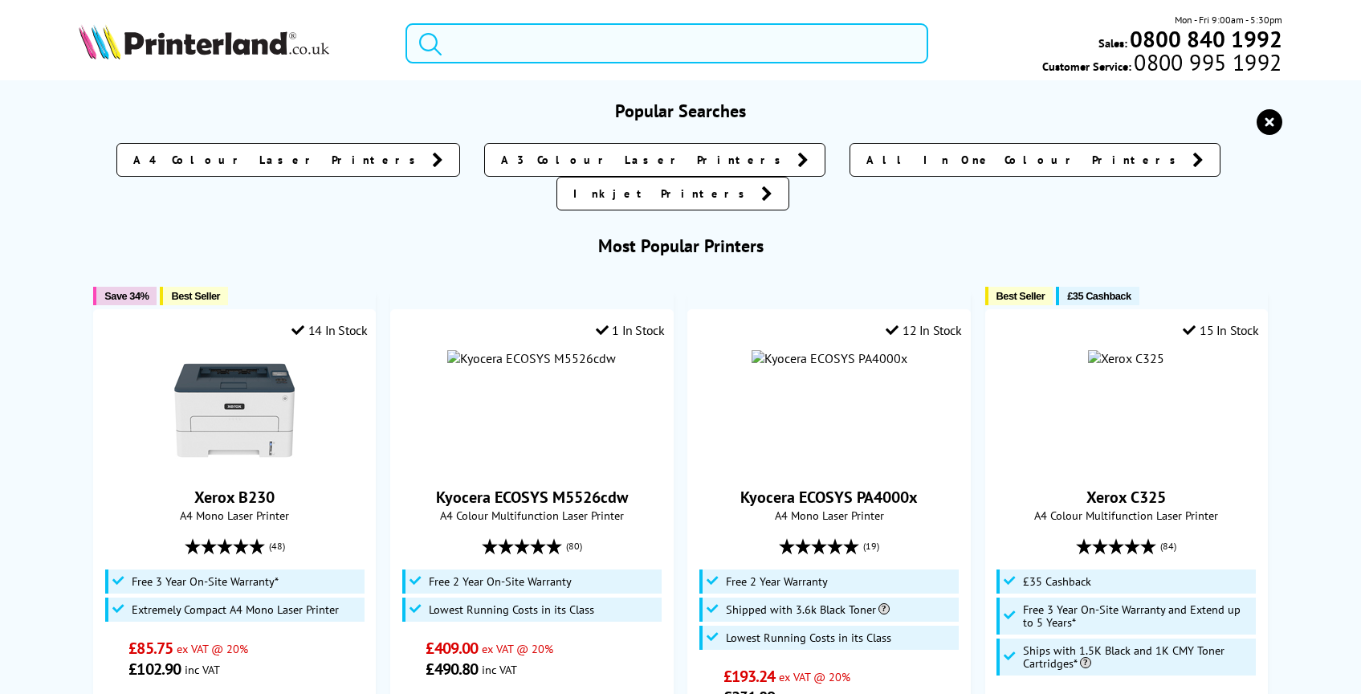
paste input "Brother MFC-L2800DW A4 Mono Multifunction Laser Printer"
type input "Brother MFC-L2800DW A4 Mono Multifunction Laser Printer"
click at [406, 23] on button "submit" at bounding box center [426, 40] width 40 height 35
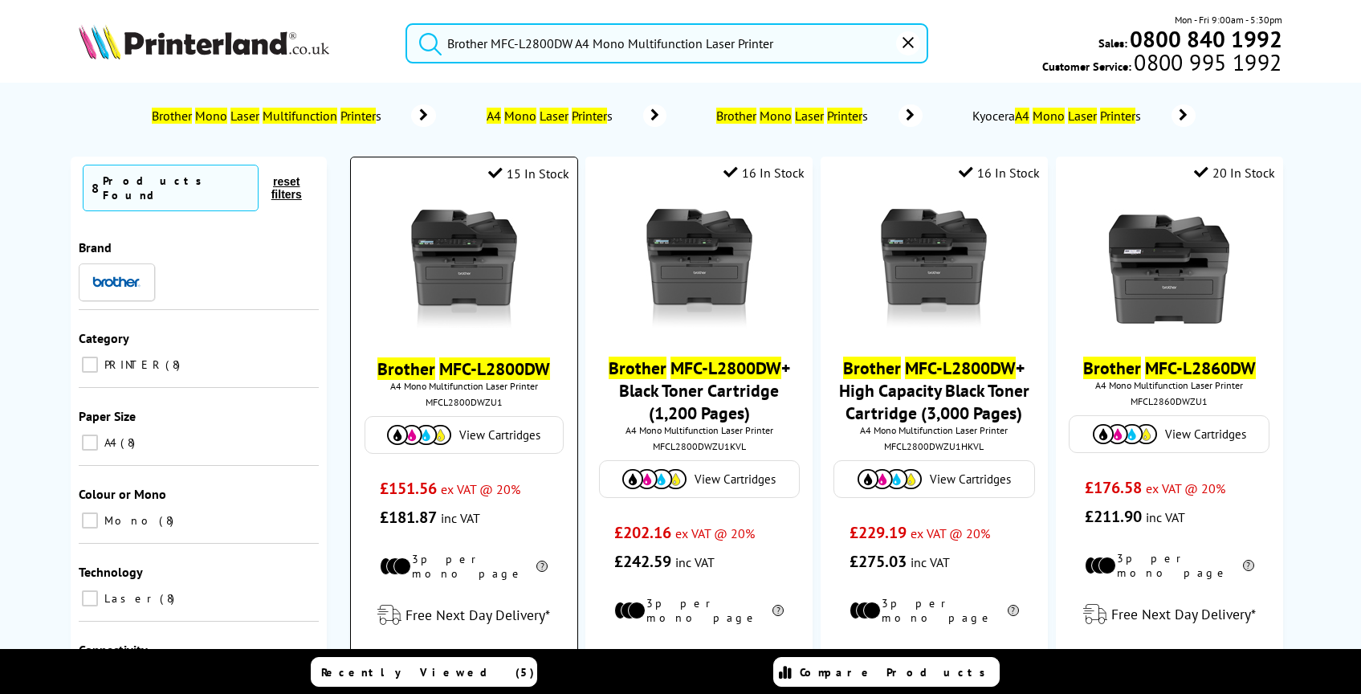
click at [507, 282] on img at bounding box center [464, 270] width 120 height 120
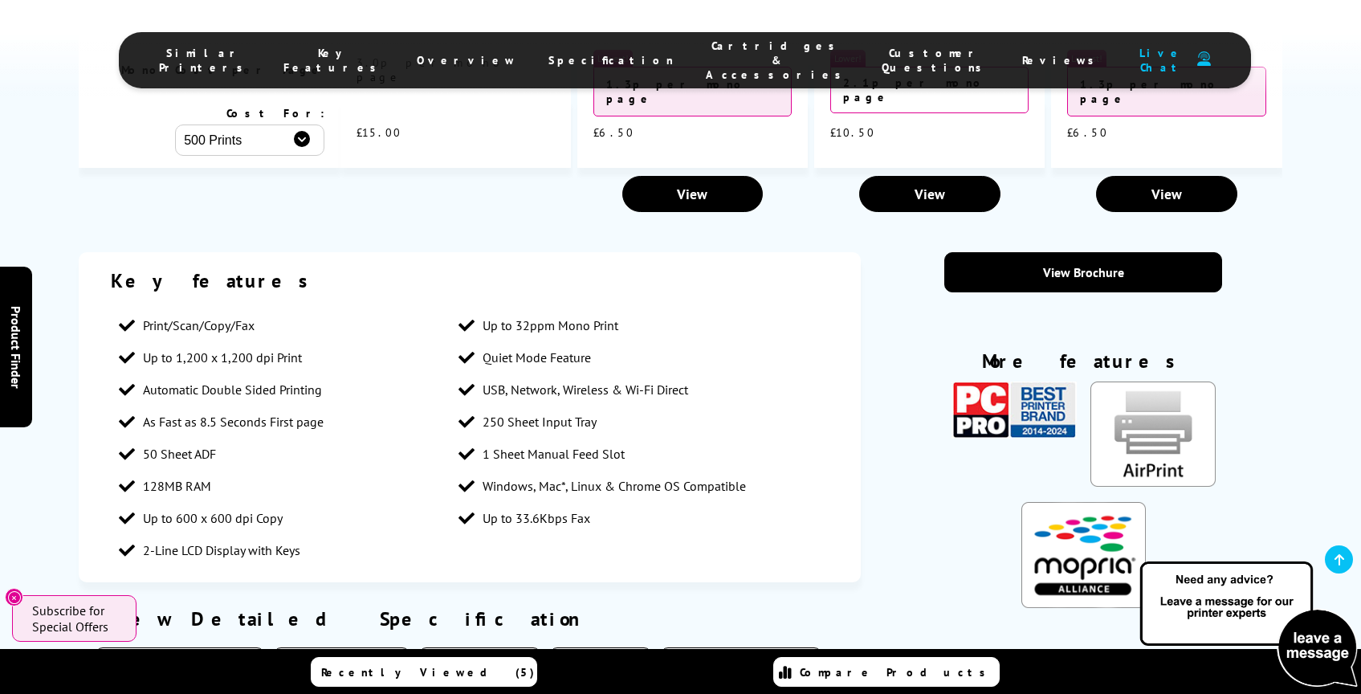
scroll to position [1422, 0]
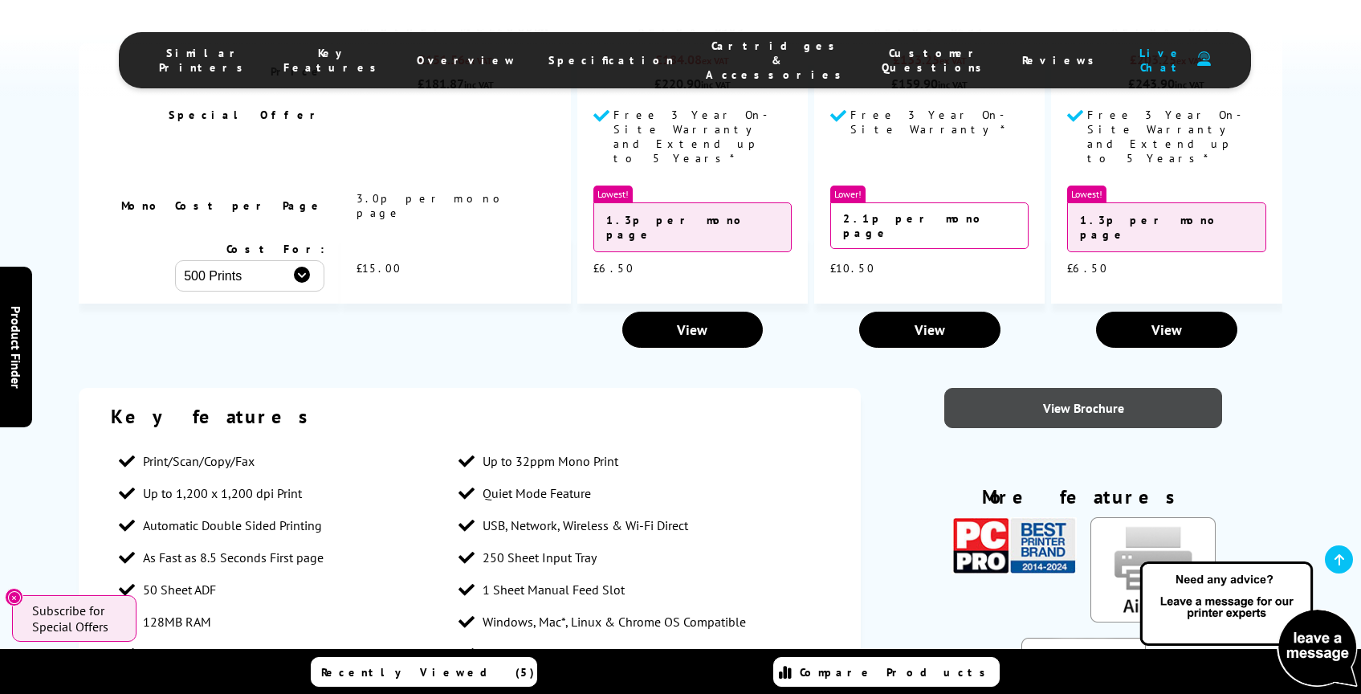
click at [1088, 388] on link "View Brochure" at bounding box center [1083, 408] width 278 height 40
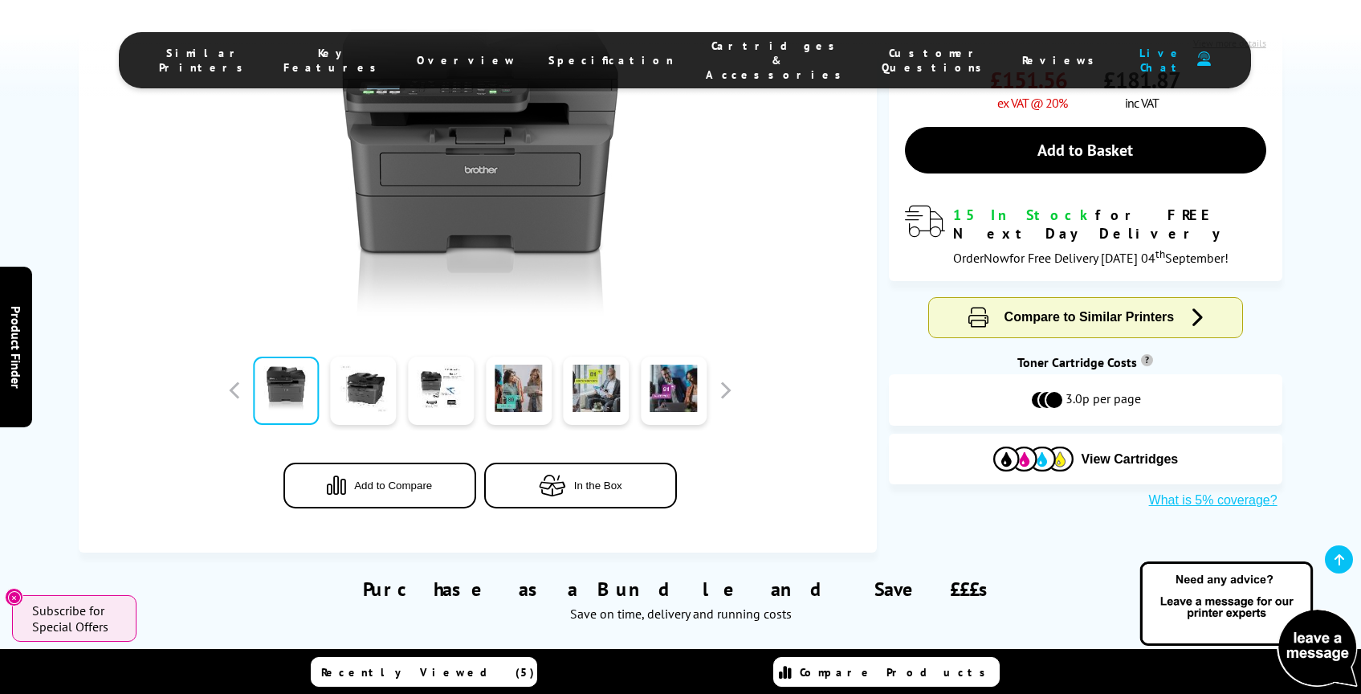
scroll to position [0, 0]
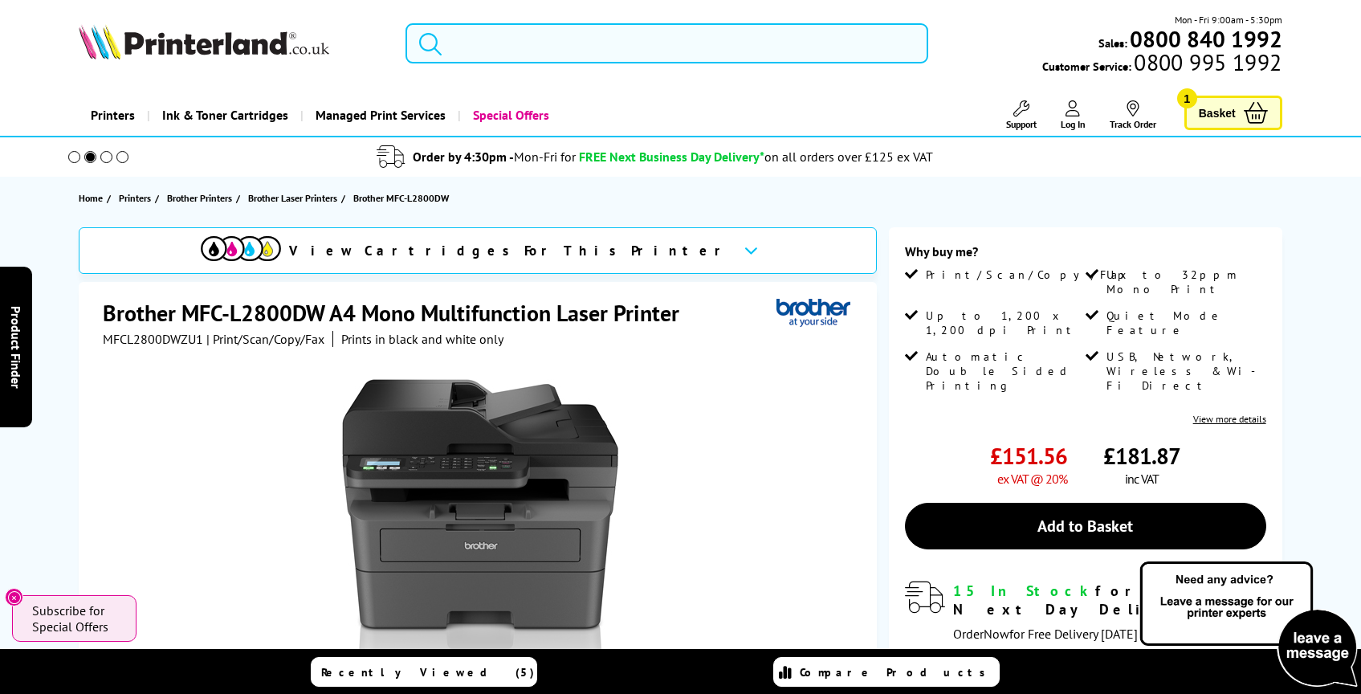
click at [517, 44] on input "search" at bounding box center [666, 43] width 523 height 40
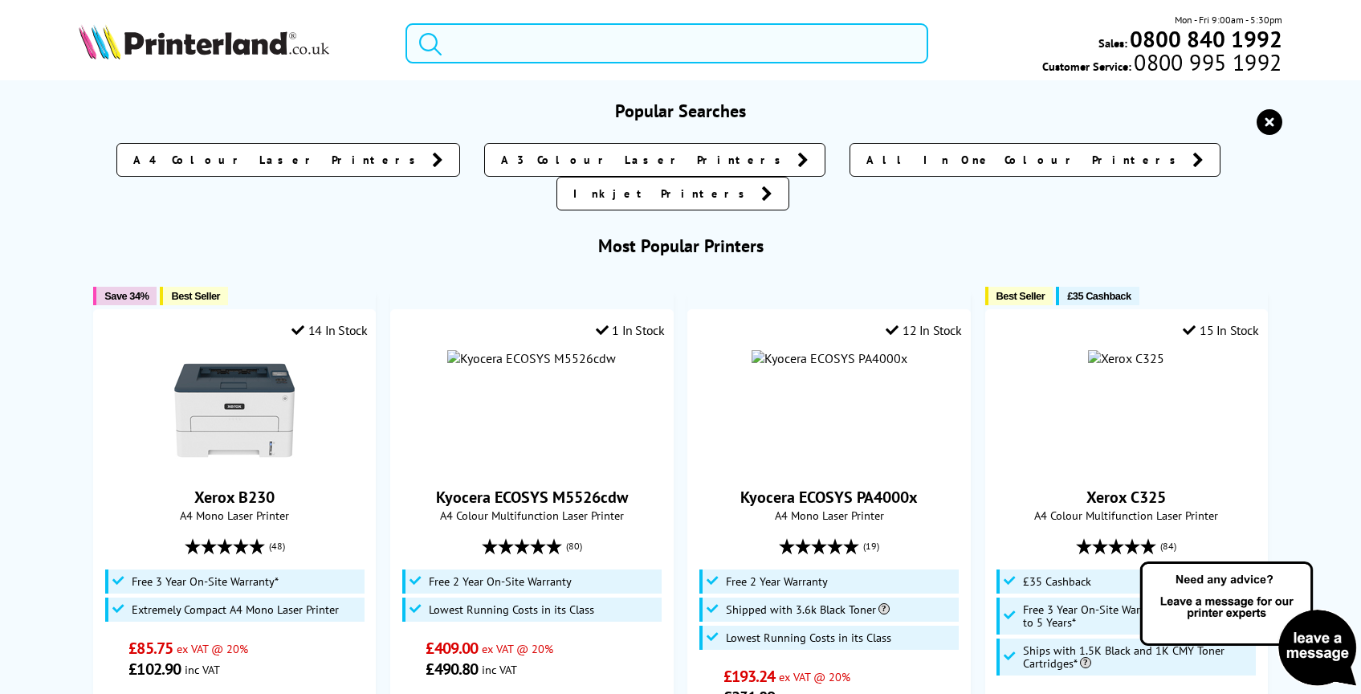
paste input "Brother HL-1110 A4 Mono Laser Printer"
type input "Brother HL-1110 A4 Mono Laser Printer"
click at [406, 23] on button "submit" at bounding box center [426, 40] width 40 height 35
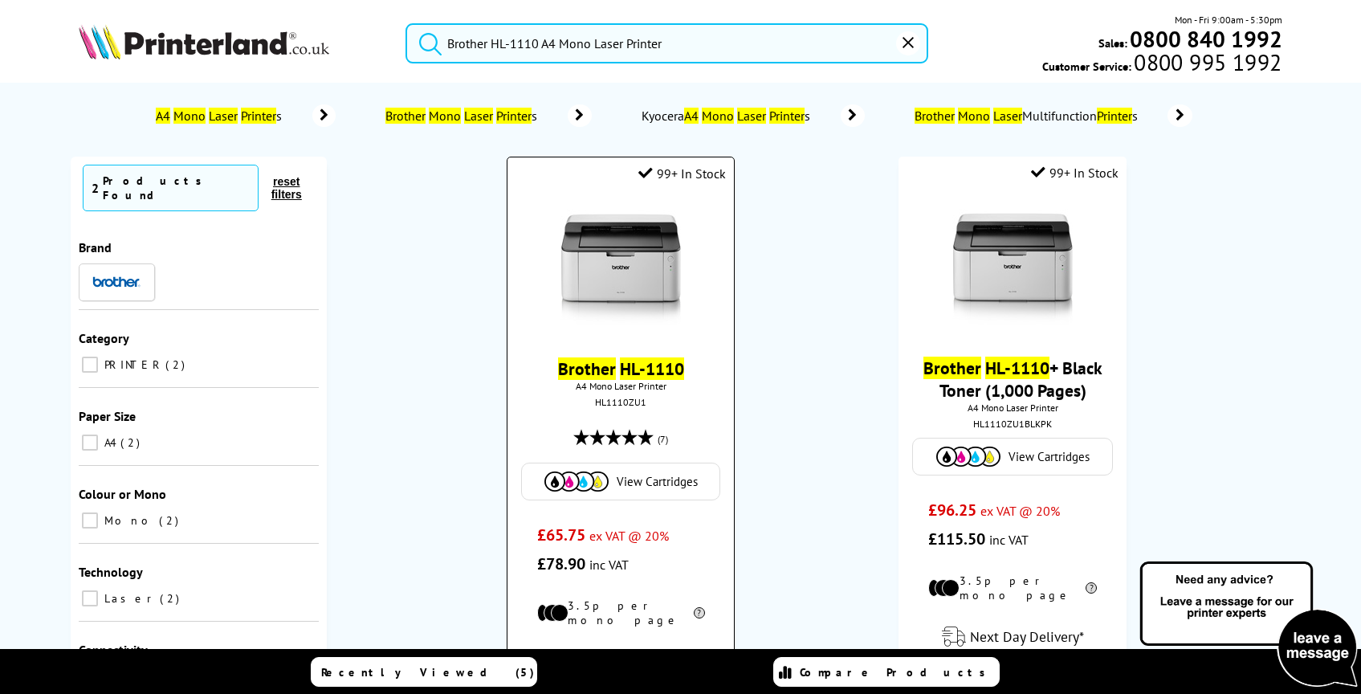
click at [617, 292] on img at bounding box center [620, 270] width 120 height 120
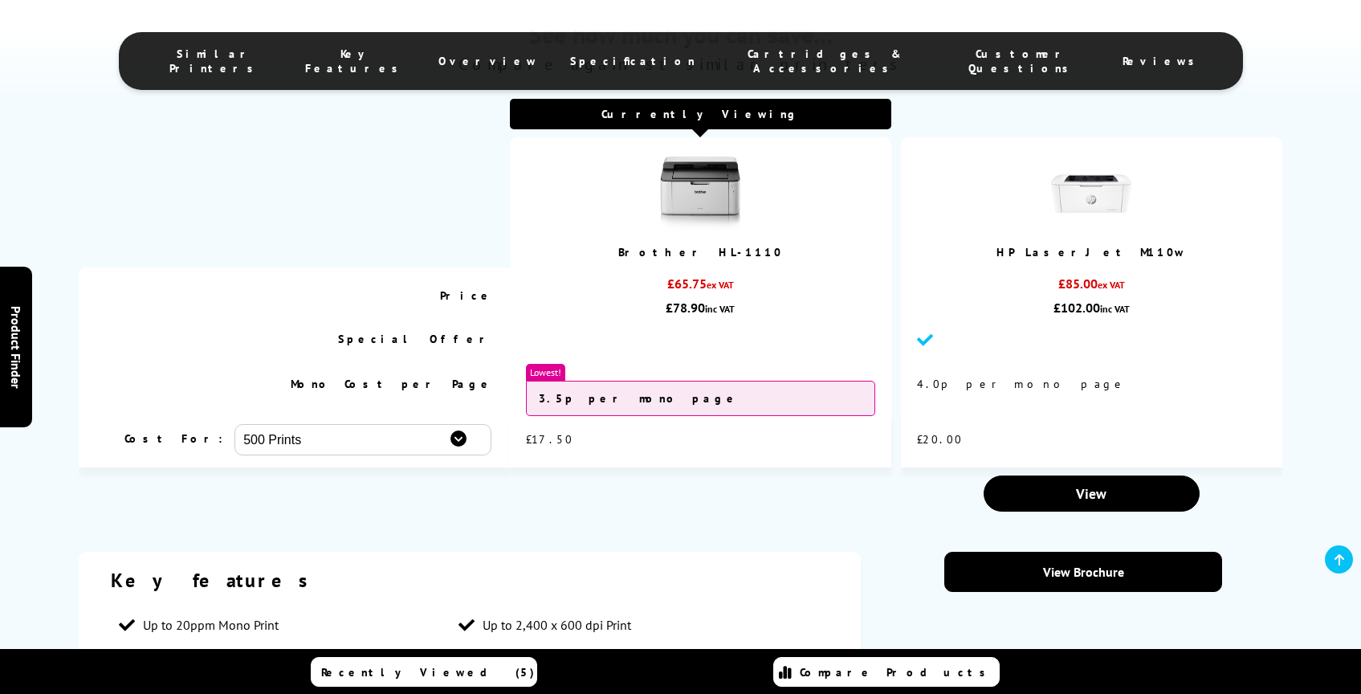
scroll to position [1200, 0]
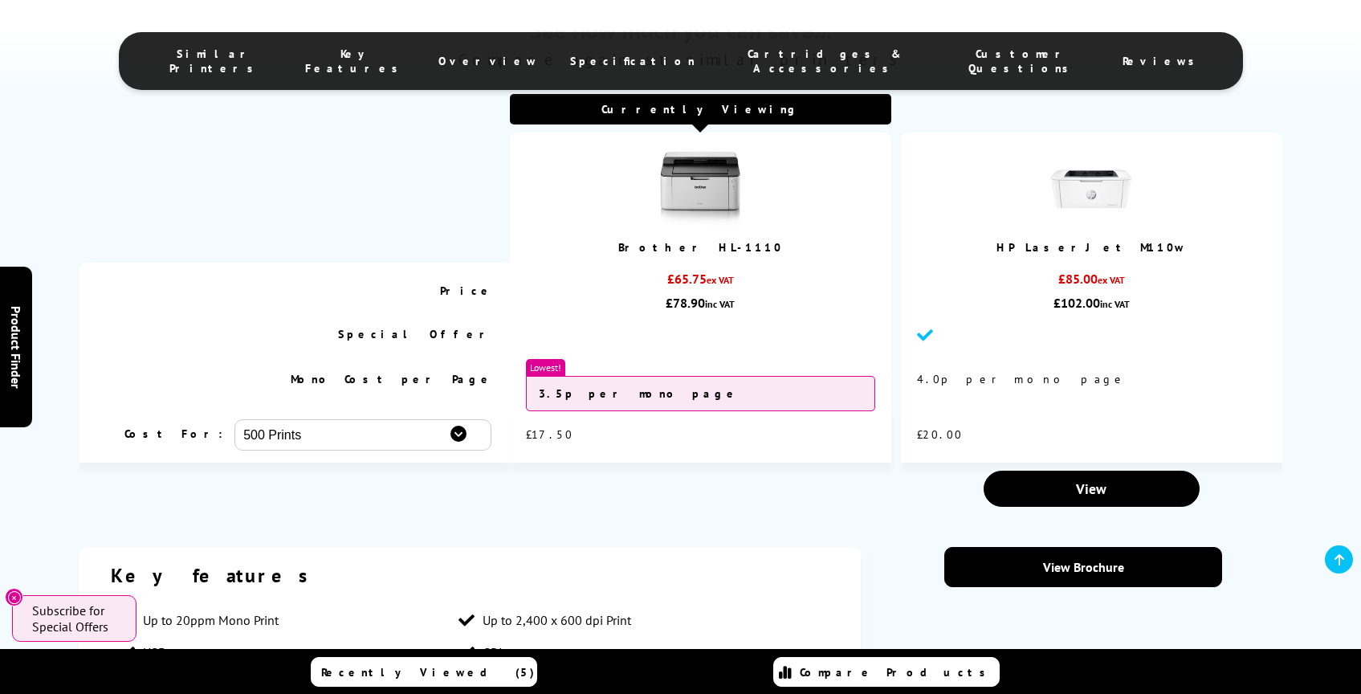
click at [1108, 601] on div "View Brochure More features Close PC Pro Award" at bounding box center [1083, 648] width 397 height 202
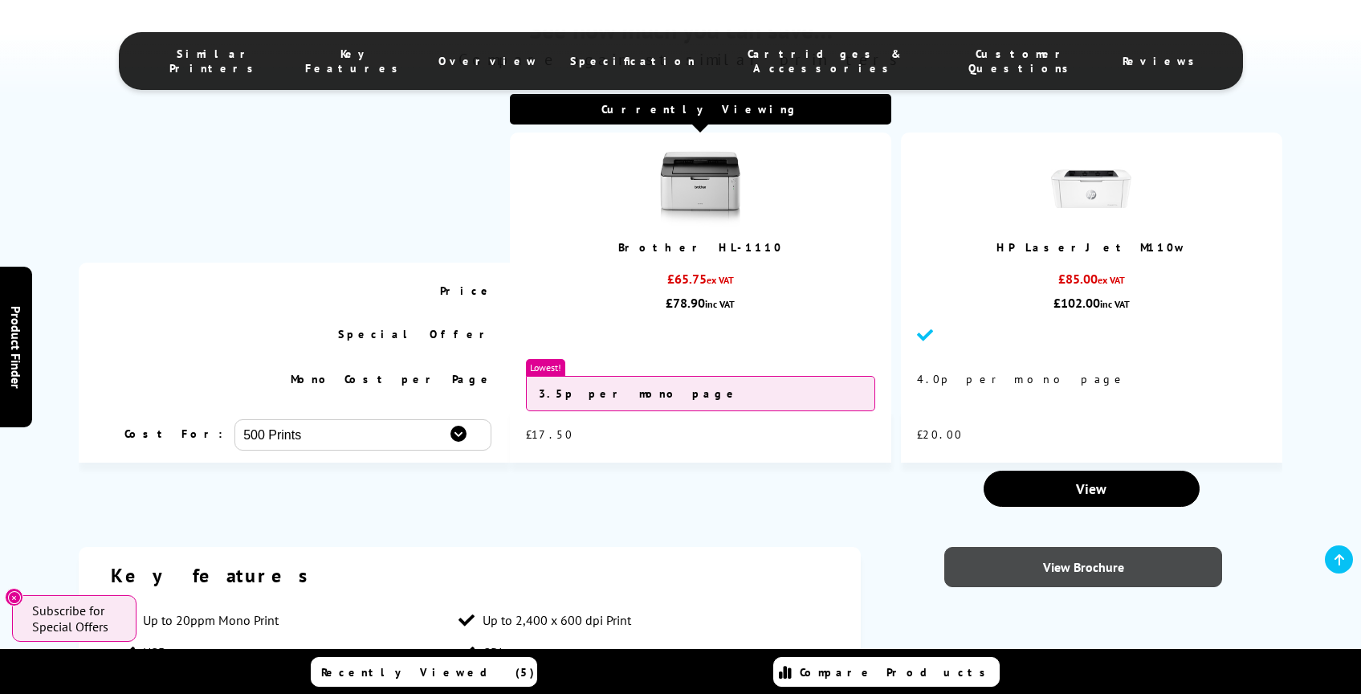
click at [1109, 584] on link "View Brochure" at bounding box center [1083, 567] width 278 height 40
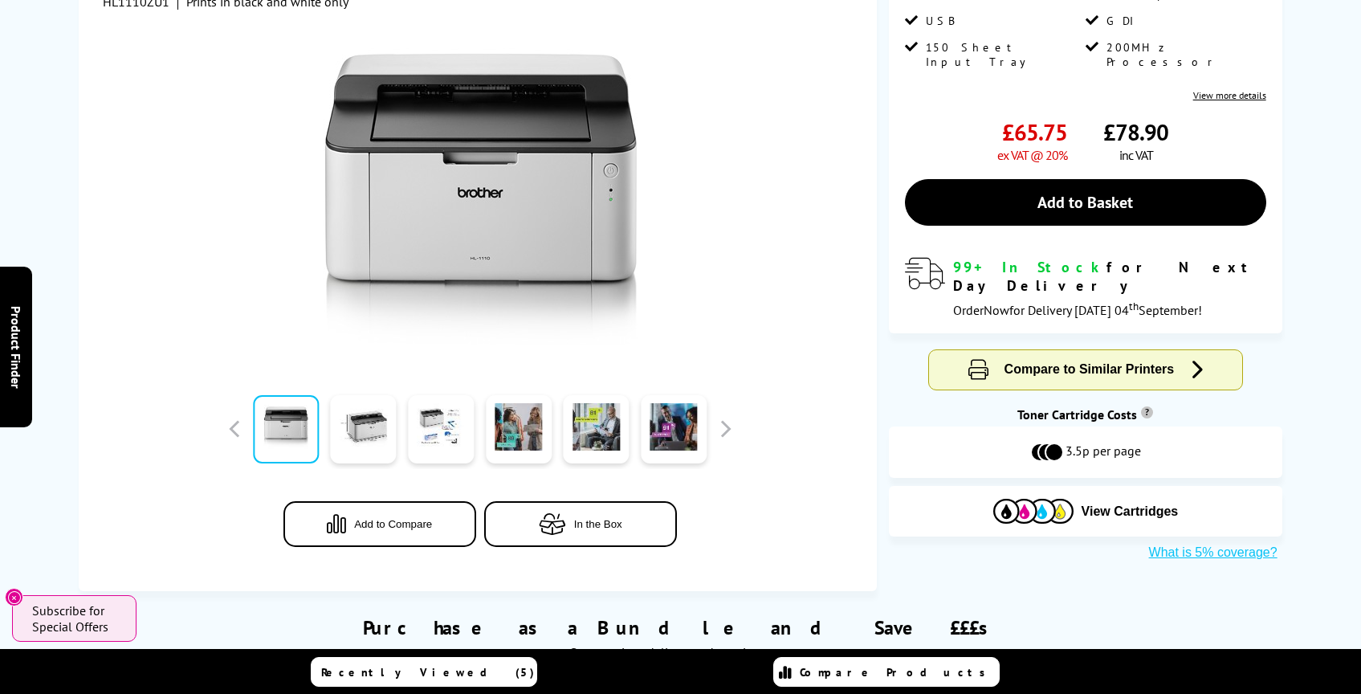
scroll to position [0, 0]
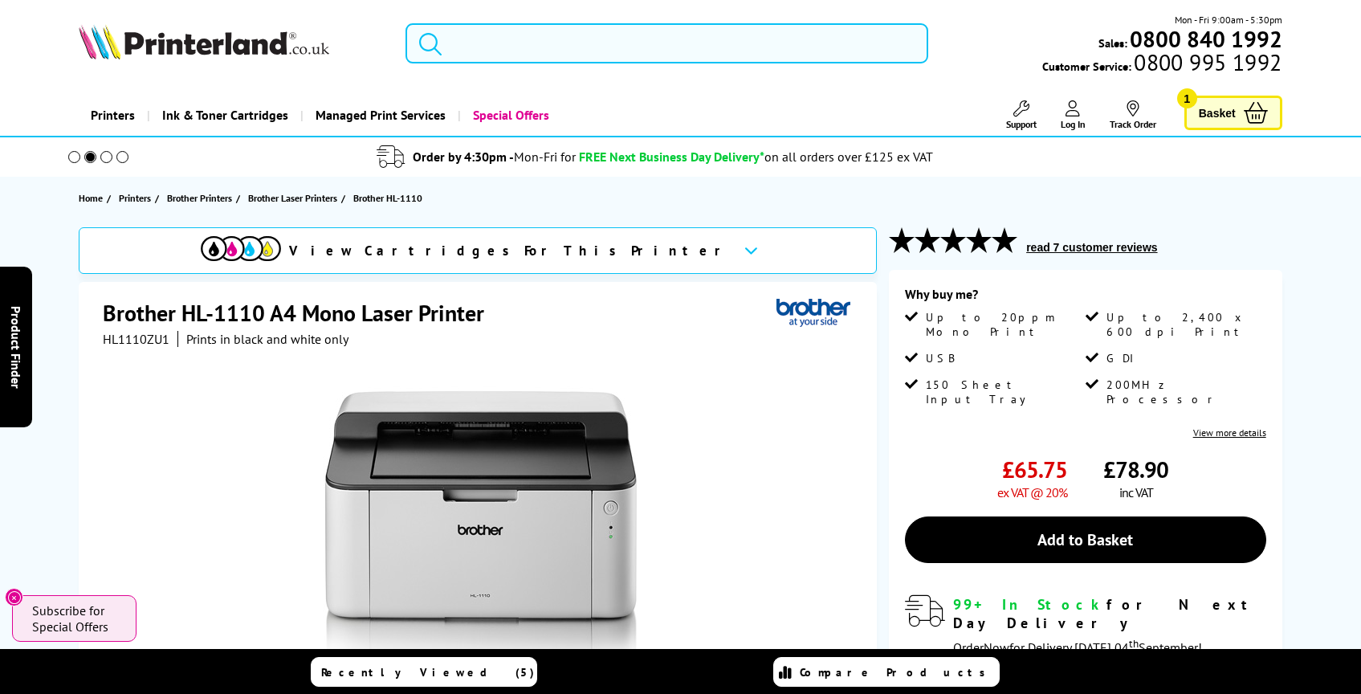
click at [549, 57] on input "search" at bounding box center [666, 43] width 523 height 40
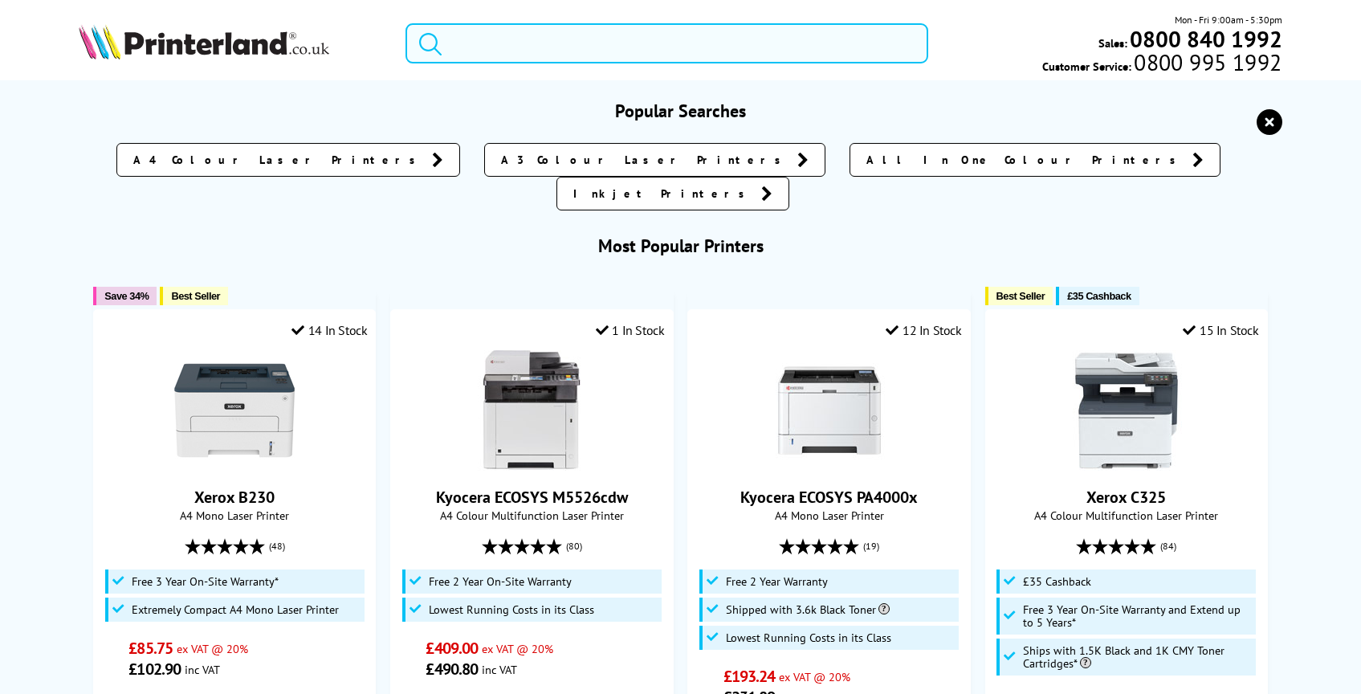
paste input "HP DeskJet 4220e"
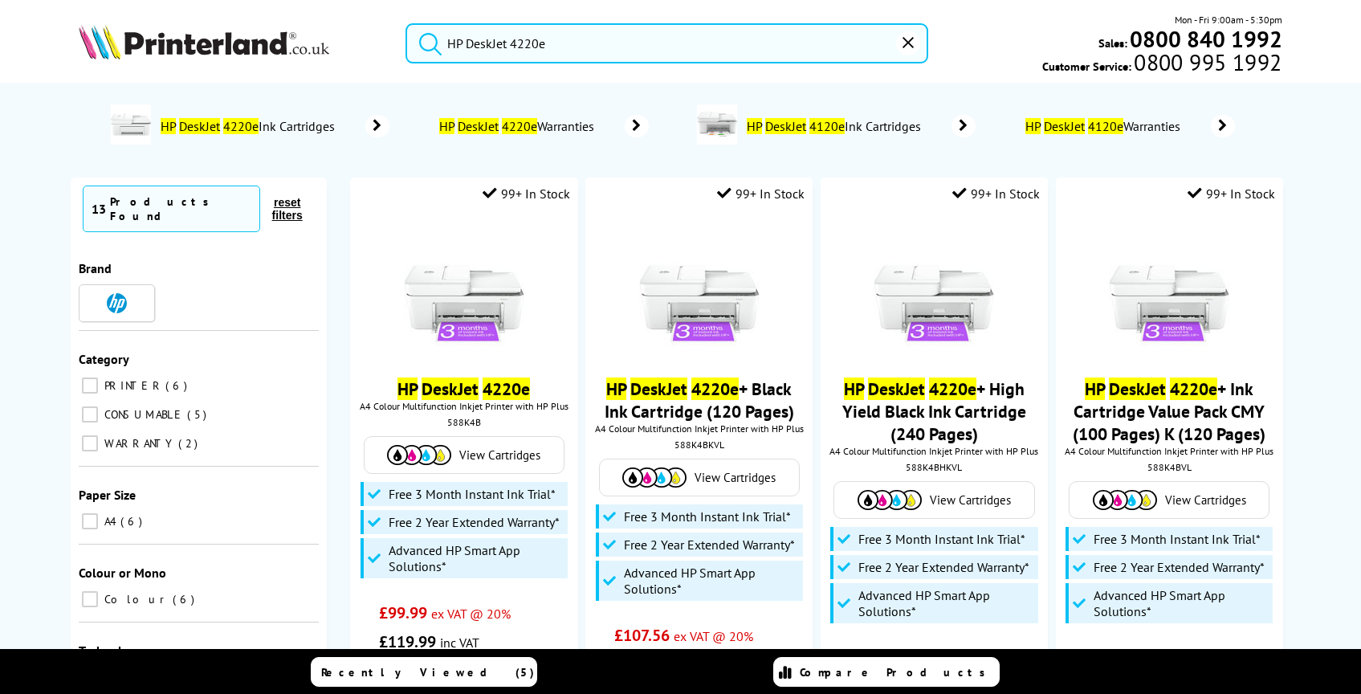
type input "HP DeskJet 4220e"
click at [406, 23] on button "submit" at bounding box center [426, 40] width 40 height 35
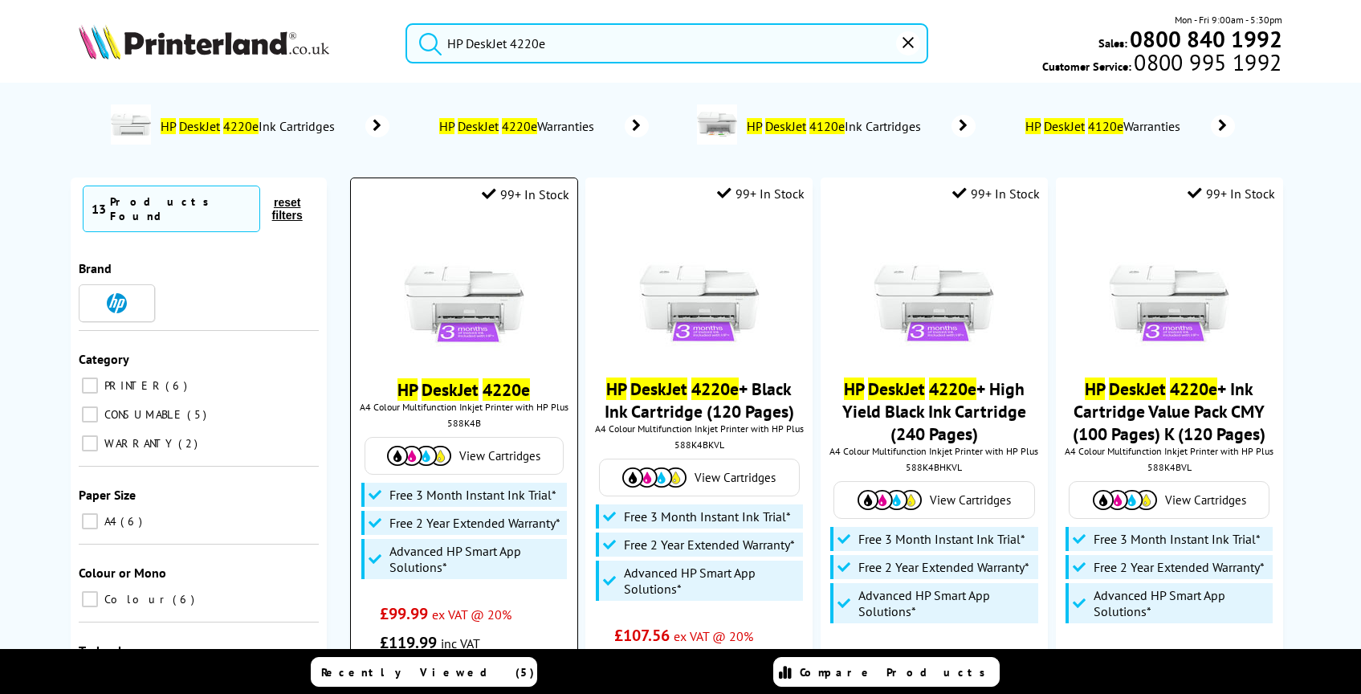
click at [456, 351] on img at bounding box center [464, 290] width 120 height 120
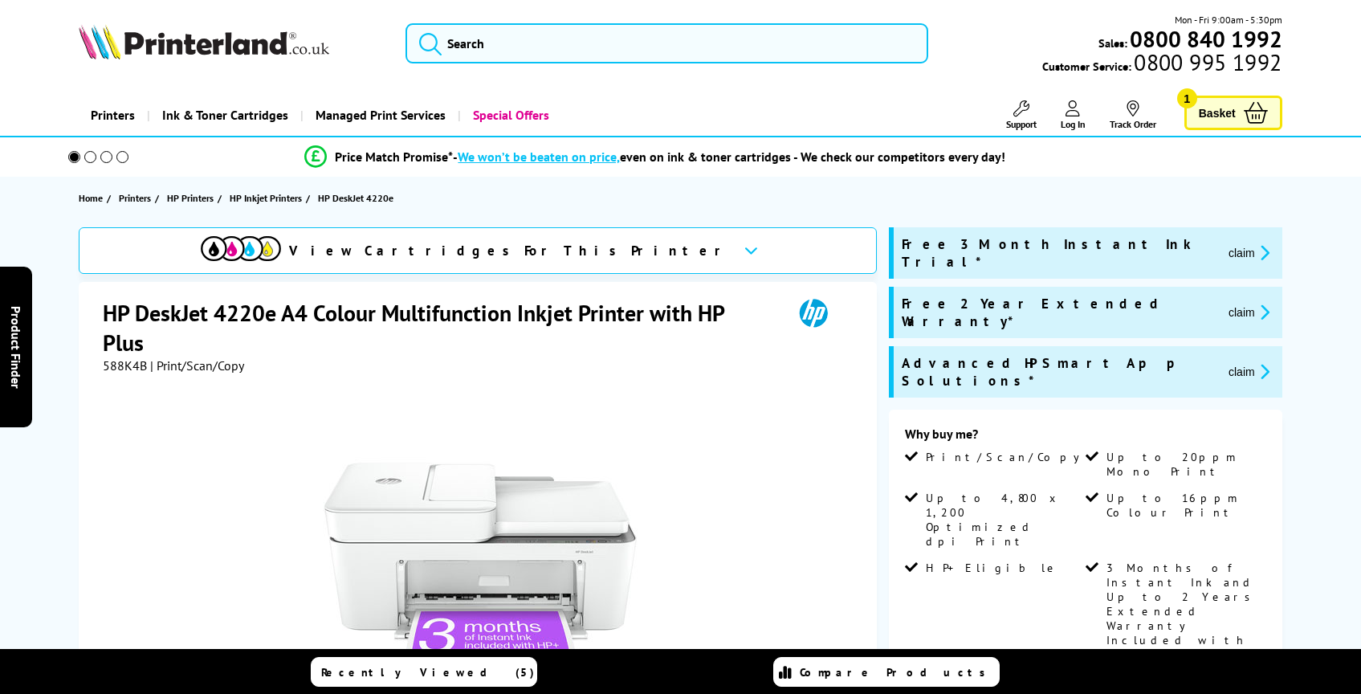
click at [552, 267] on div "View Cartridges For This Printer" at bounding box center [478, 250] width 798 height 47
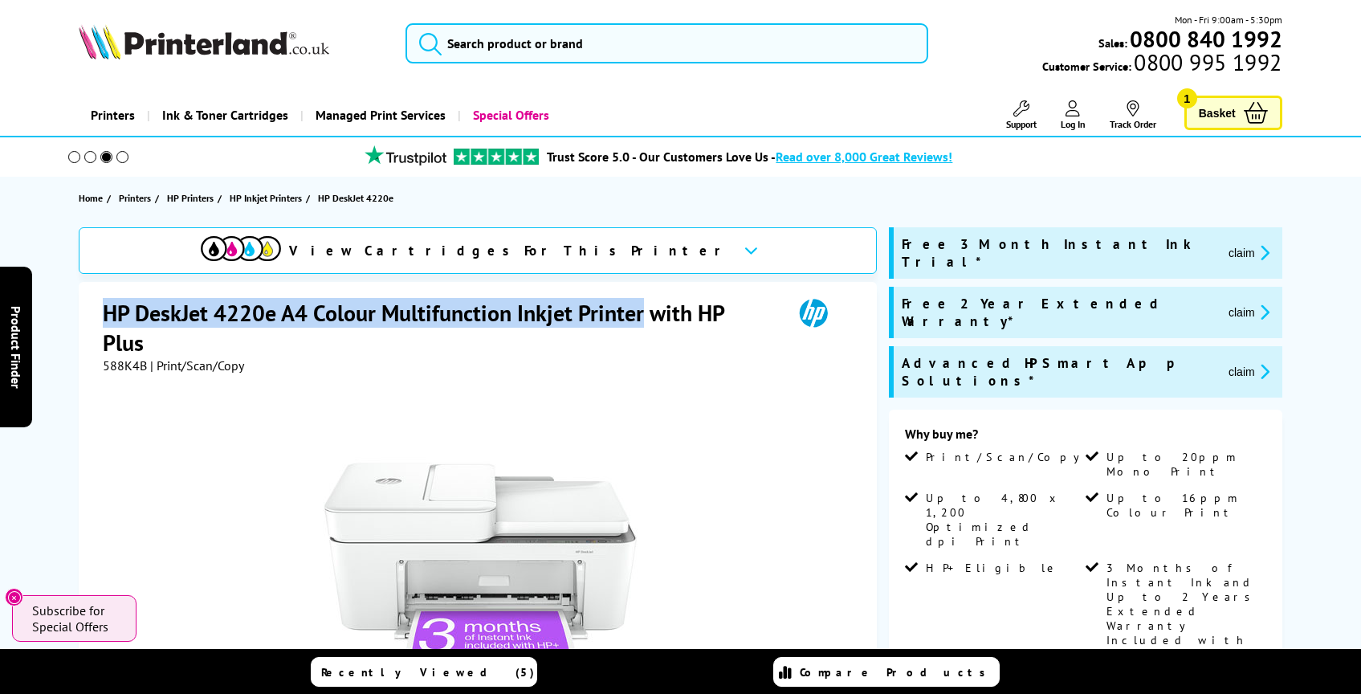
drag, startPoint x: 107, startPoint y: 309, endPoint x: 642, endPoint y: 310, distance: 535.5
click at [642, 310] on h1 "HP DeskJet 4220e A4 Colour Multifunction Inkjet Printer with HP Plus" at bounding box center [440, 327] width 674 height 59
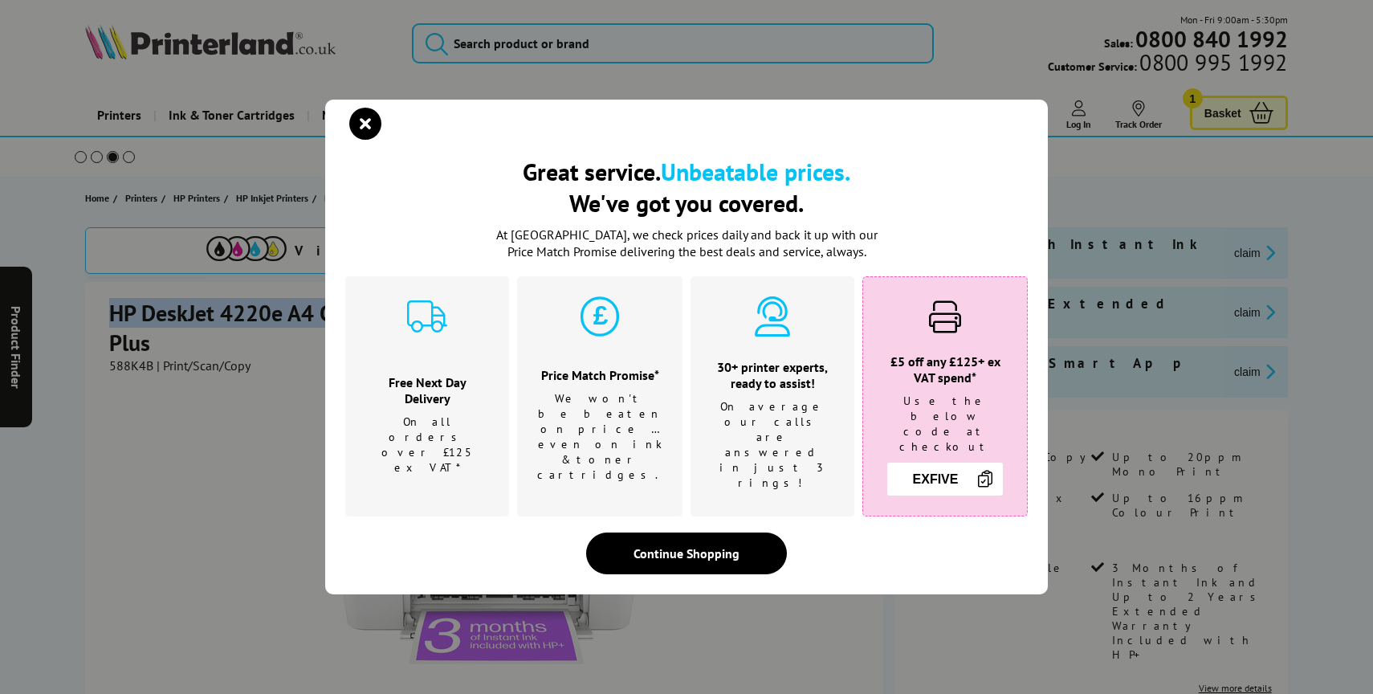
copy h1 "HP DeskJet 4220e A4 Colour Multifunction Inkjet Printer"
click at [360, 140] on icon "close modal" at bounding box center [365, 124] width 32 height 32
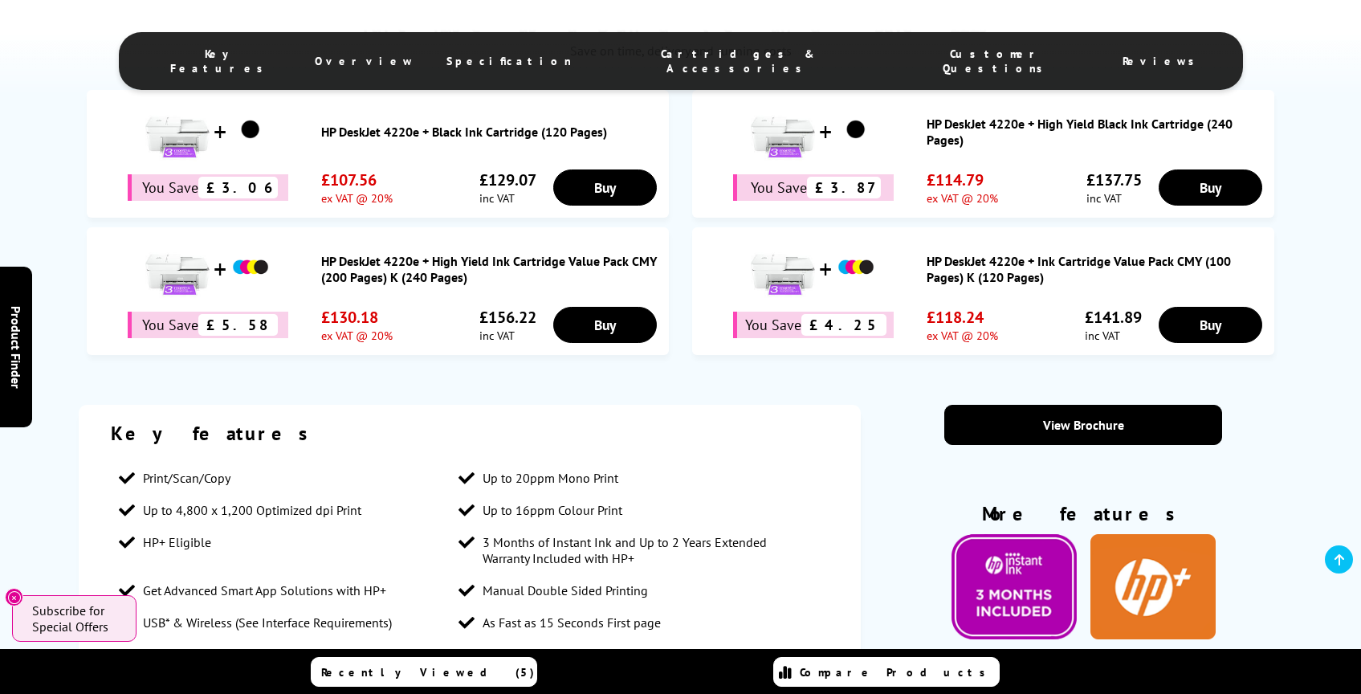
scroll to position [1031, 0]
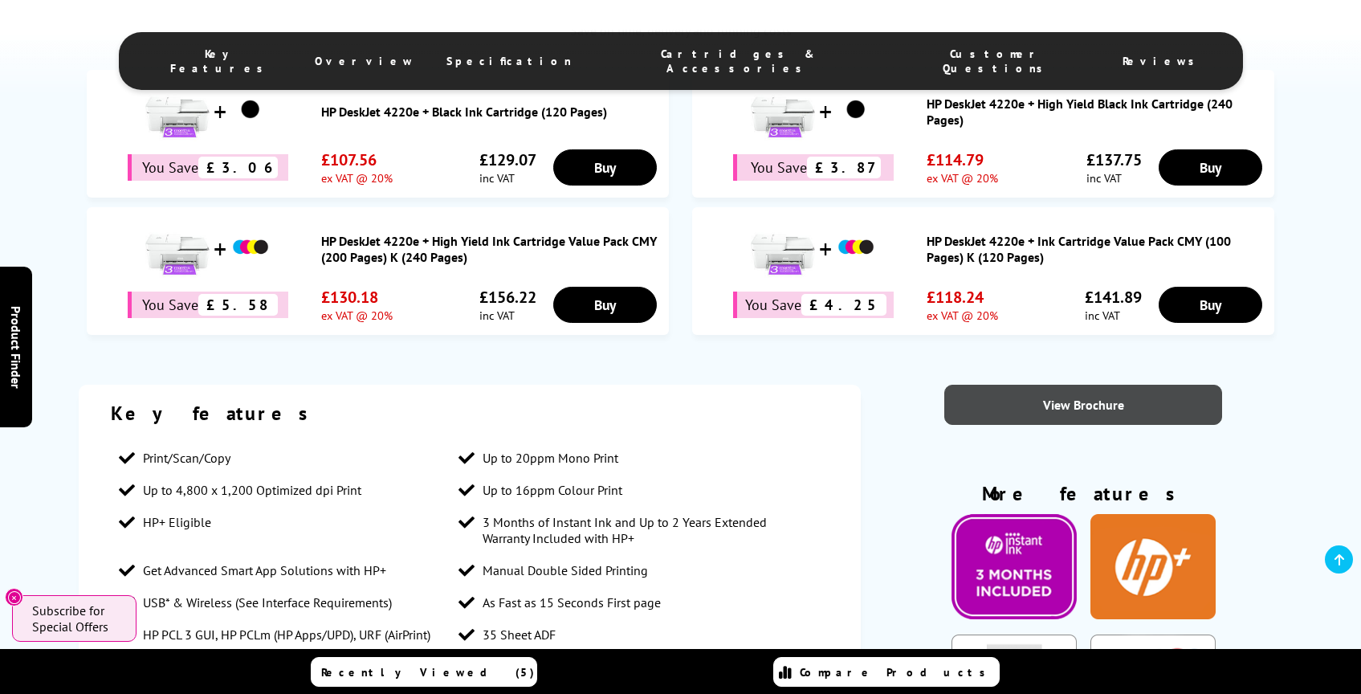
click at [999, 396] on link "View Brochure" at bounding box center [1083, 405] width 278 height 40
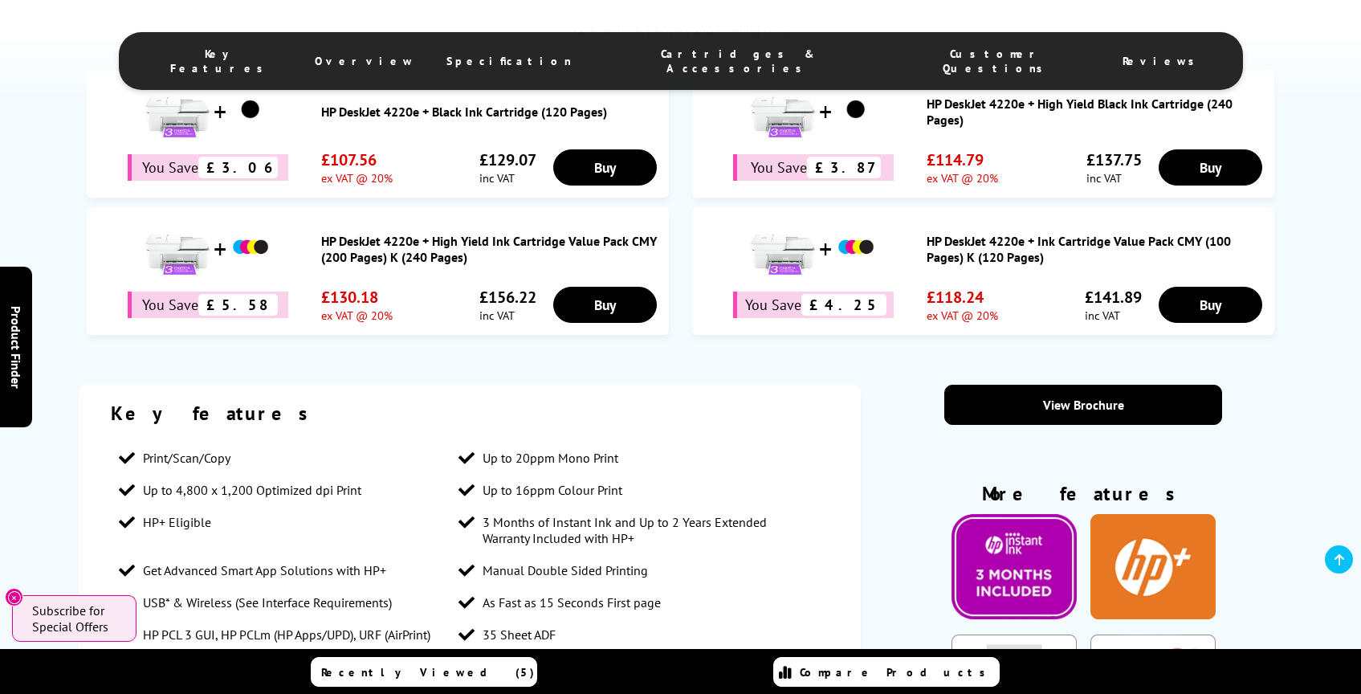
scroll to position [0, 0]
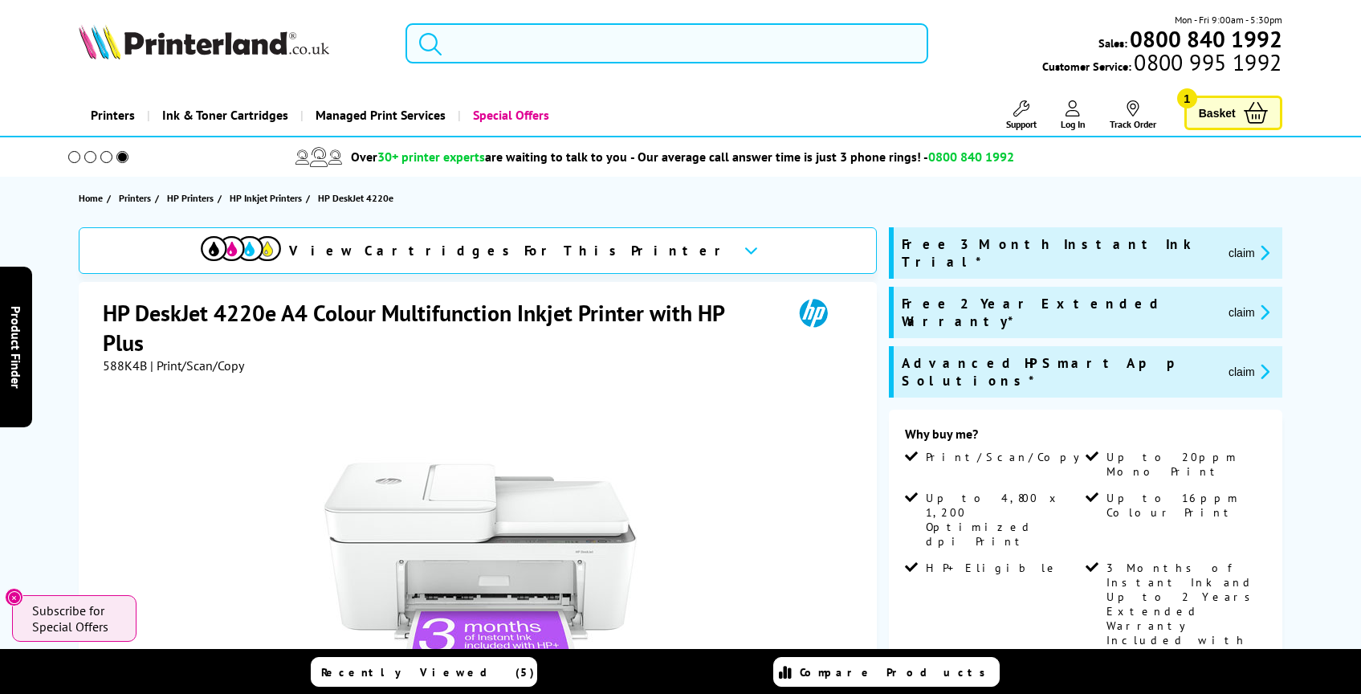
click at [483, 62] on input "search" at bounding box center [666, 43] width 523 height 40
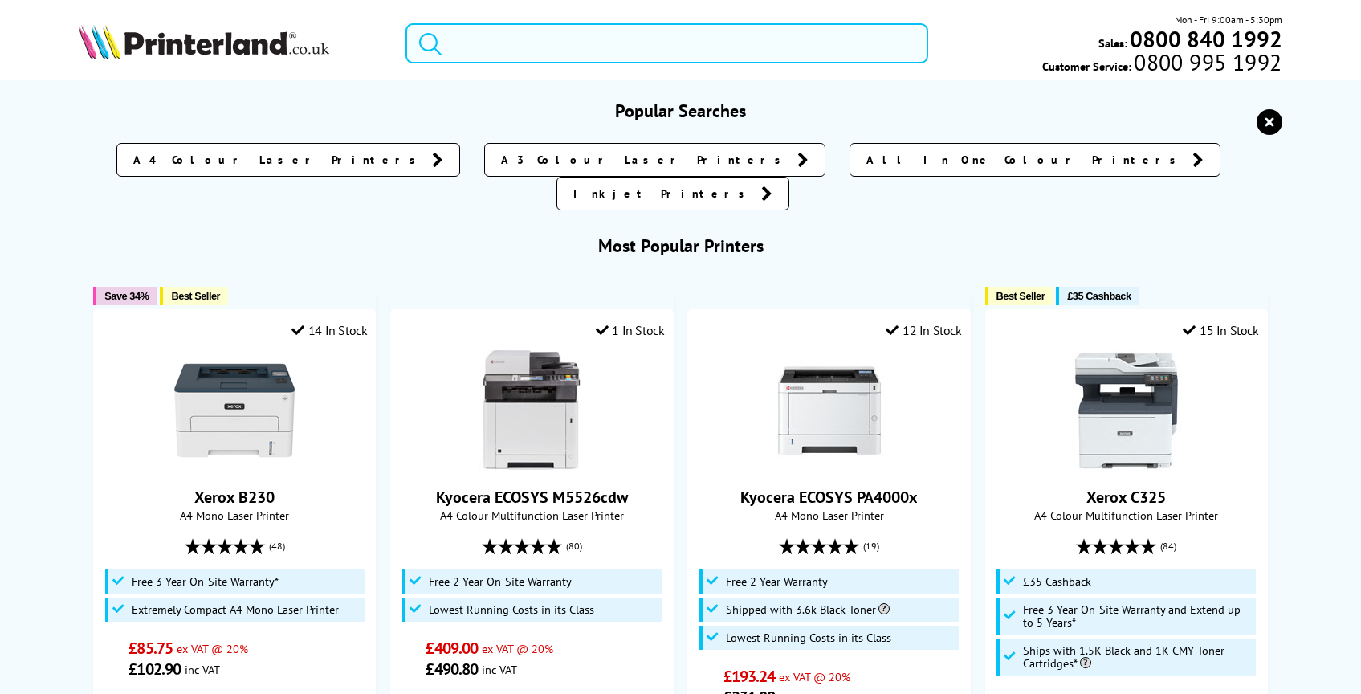
paste input "HP OfficeJet Pro 8132e"
type input "HP OfficeJet Pro 8132e"
click at [406, 23] on button "submit" at bounding box center [426, 40] width 40 height 35
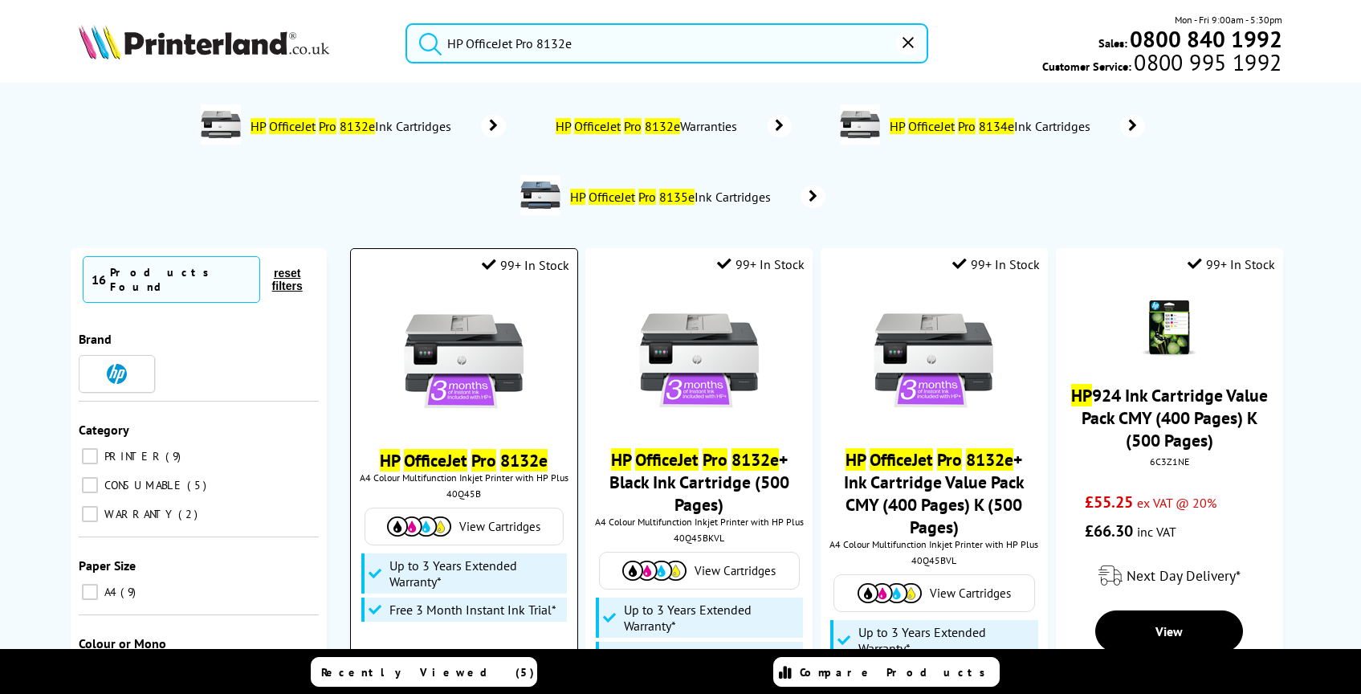
click at [427, 421] on img at bounding box center [464, 361] width 120 height 120
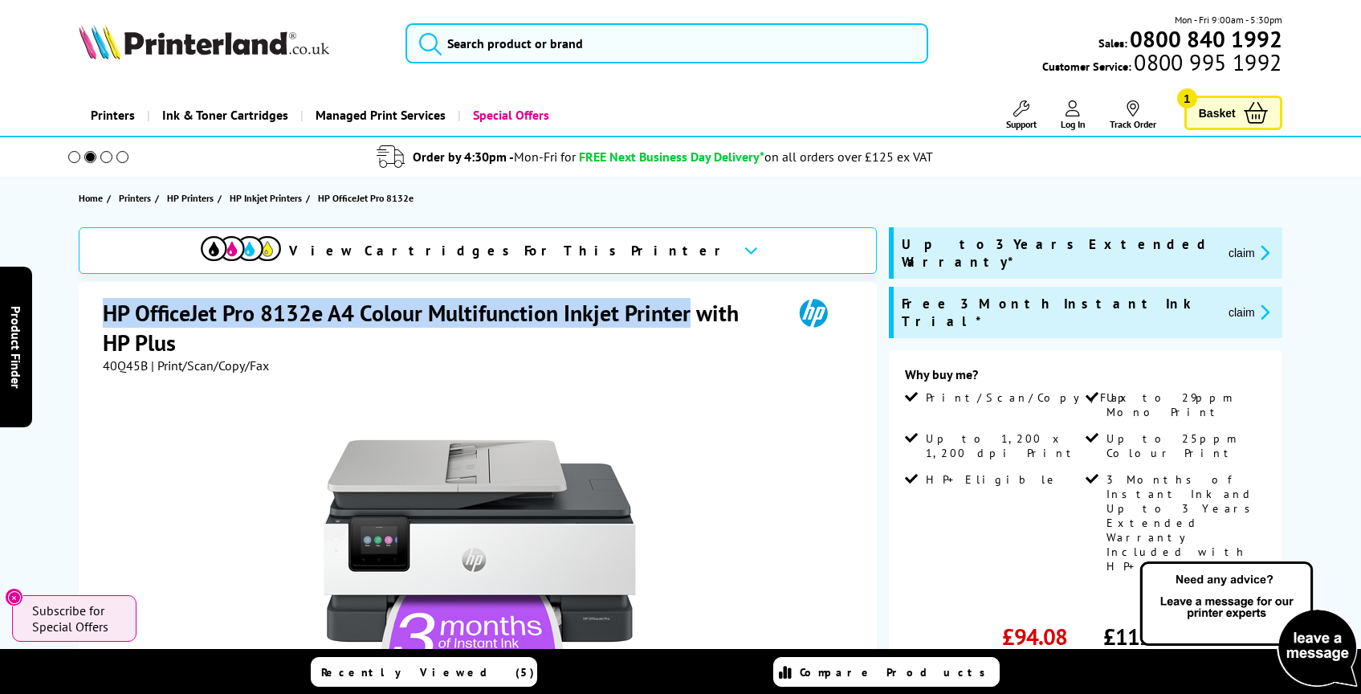
drag, startPoint x: 102, startPoint y: 310, endPoint x: 687, endPoint y: 313, distance: 585.3
click at [687, 313] on div "HP OfficeJet Pro 8132e A4 Colour Multifunction Inkjet Printer with HP Plus 40Q4…" at bounding box center [478, 641] width 798 height 719
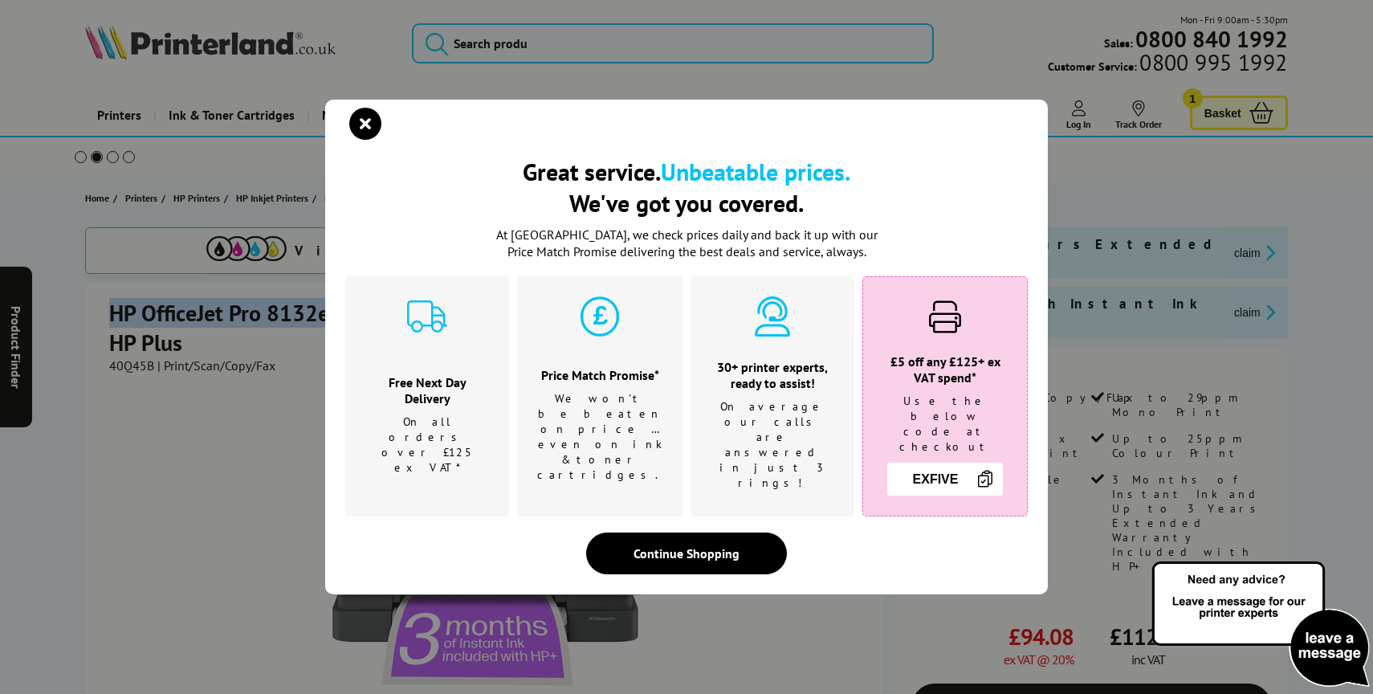
copy h1 "HP OfficeJet Pro 8132e A4 Colour Multifunction Inkjet Printer"
click at [360, 133] on icon "close modal" at bounding box center [365, 124] width 32 height 32
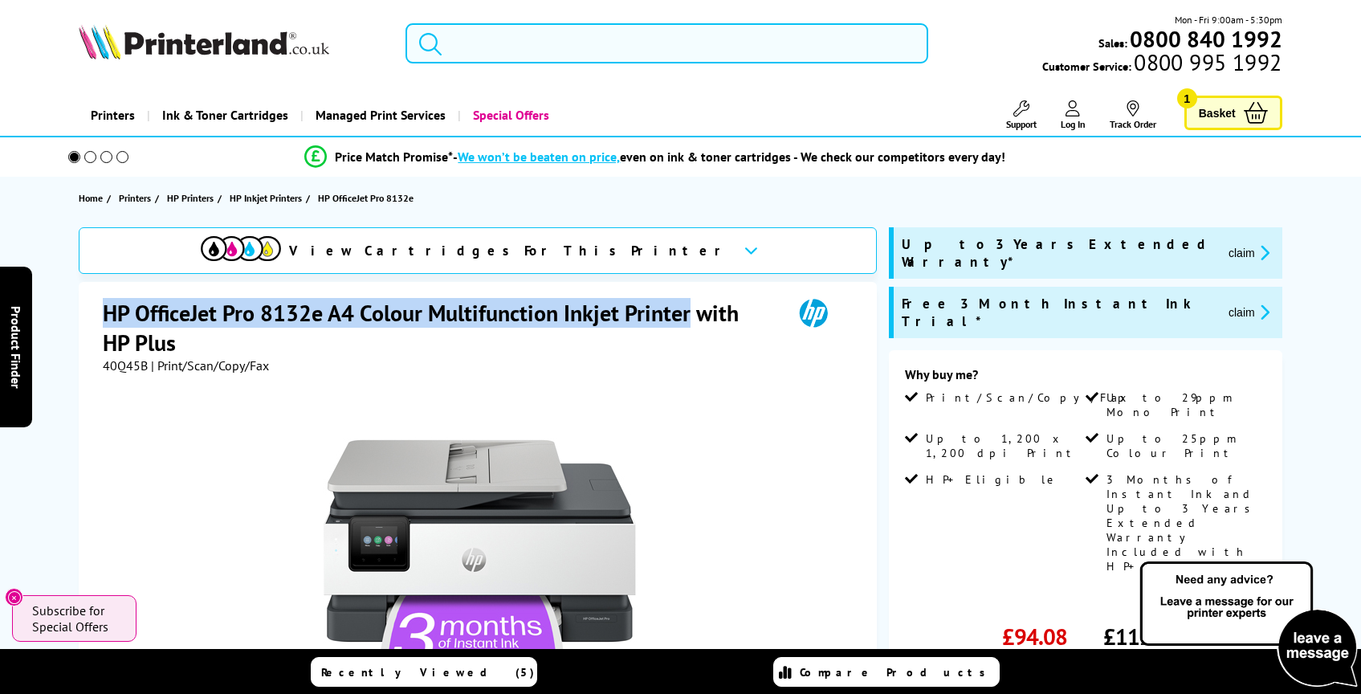
click at [464, 51] on input "search" at bounding box center [666, 43] width 523 height 40
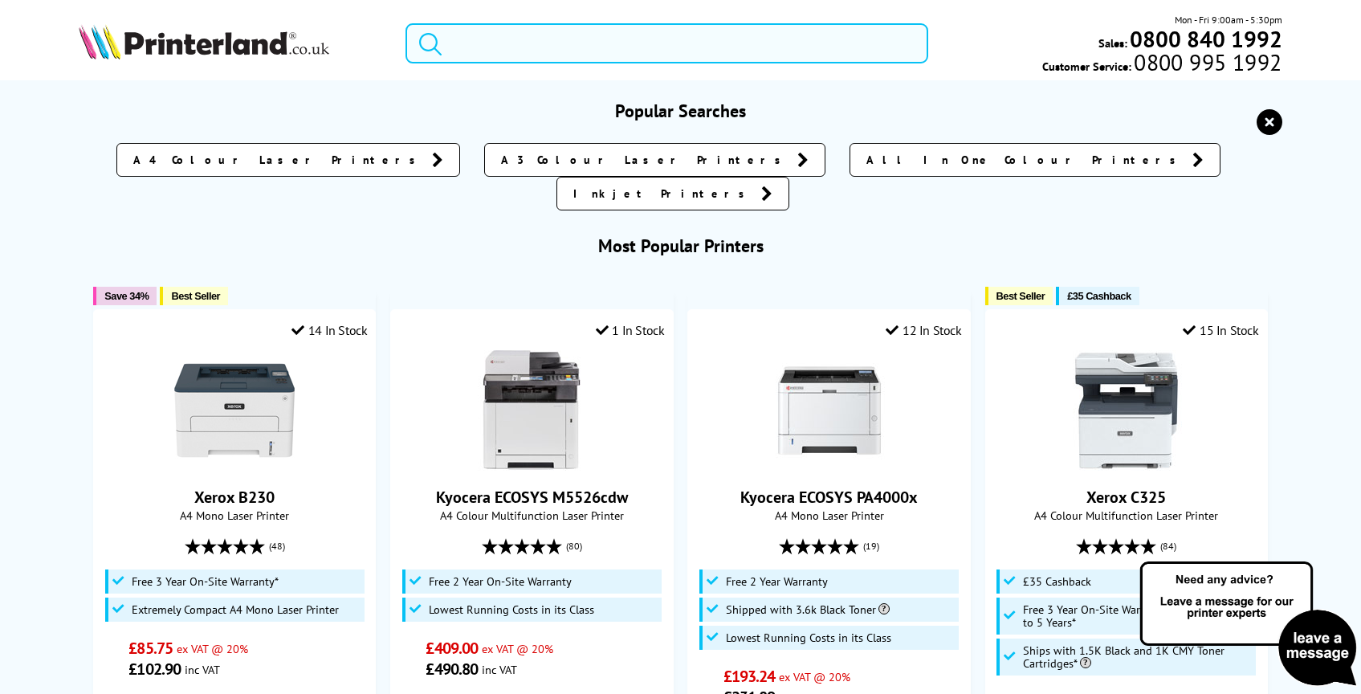
paste input "HP OfficeJet Pro 9720e"
type input "HP OfficeJet Pro 9720e"
click at [406, 23] on button "submit" at bounding box center [426, 40] width 40 height 35
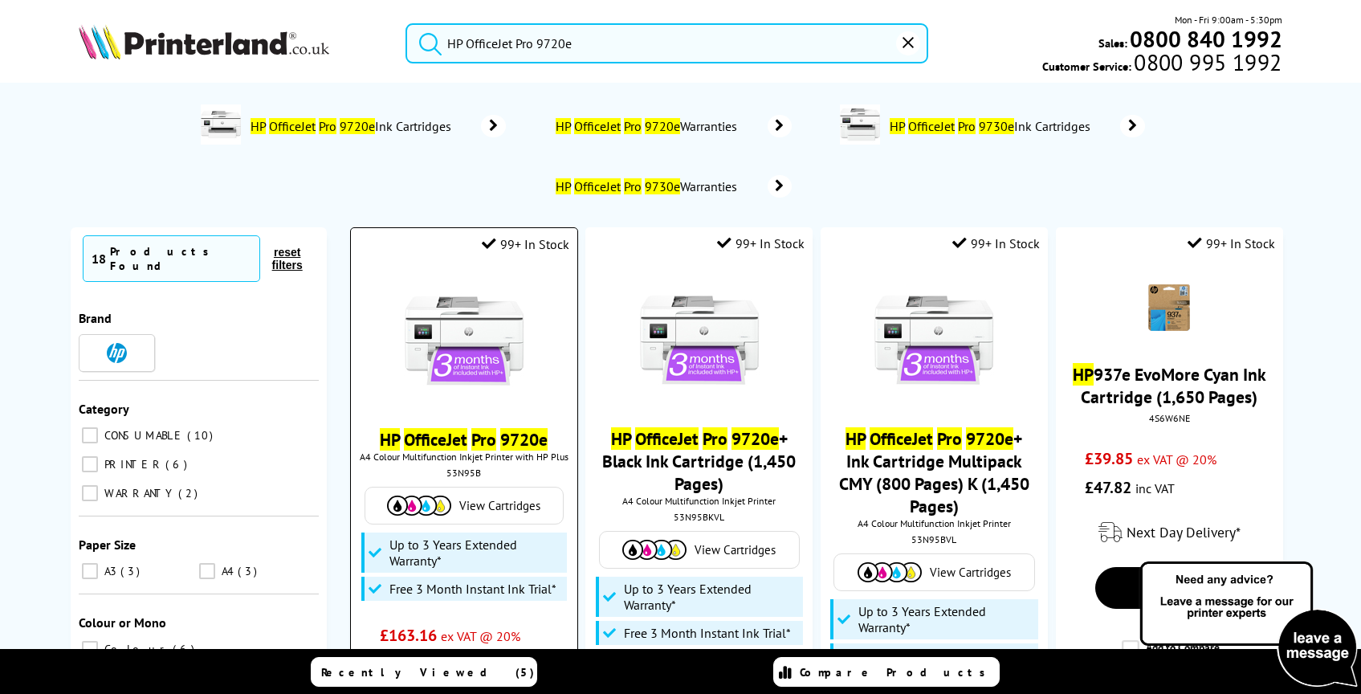
click at [503, 361] on img at bounding box center [464, 340] width 120 height 120
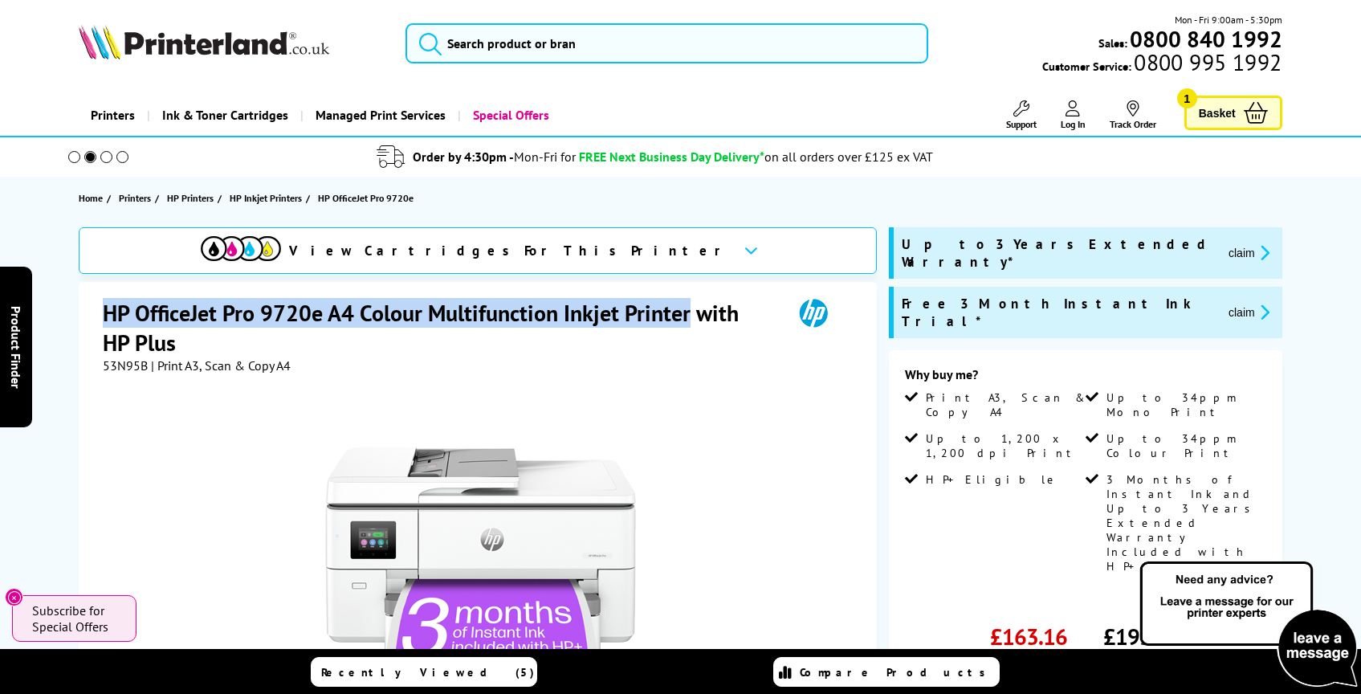
drag, startPoint x: 96, startPoint y: 315, endPoint x: 686, endPoint y: 317, distance: 590.1
click at [686, 317] on div "HP OfficeJet Pro 9720e A4 Colour Multifunction Inkjet Printer with HP Plus 53N9…" at bounding box center [478, 641] width 798 height 719
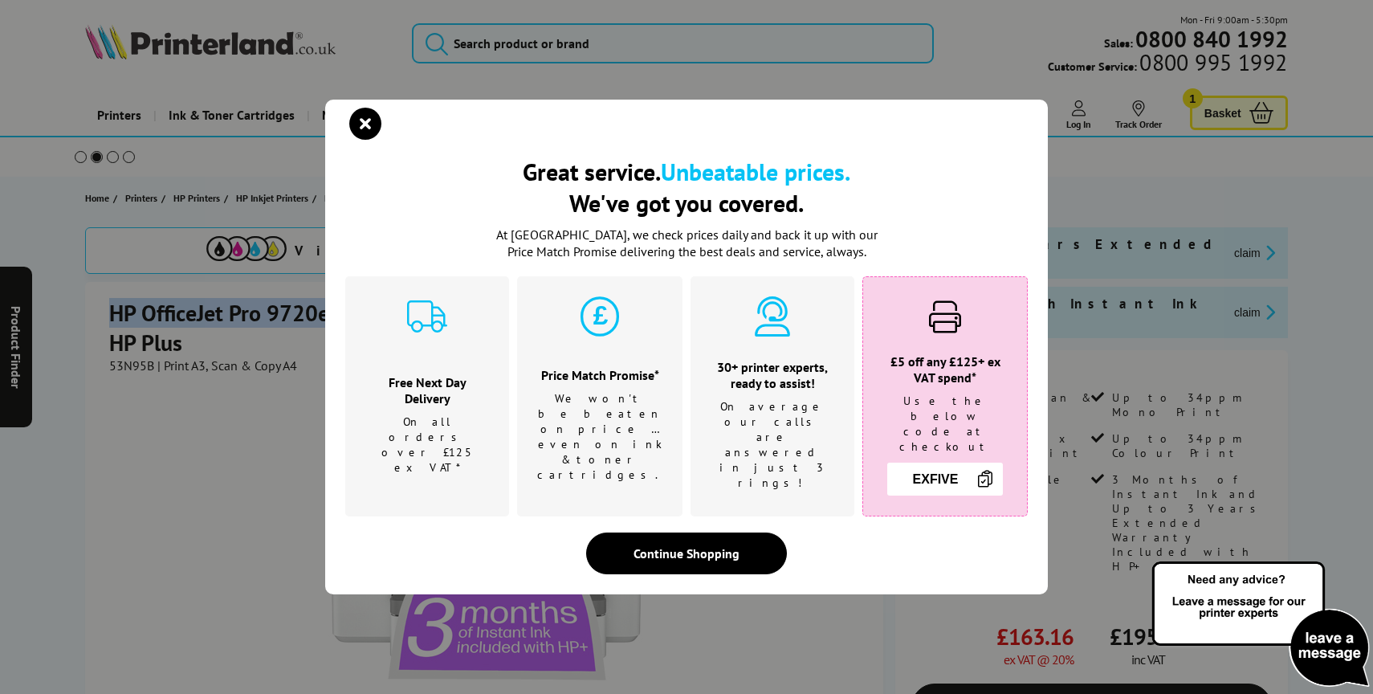
copy h1 "HP OfficeJet Pro 9720e A4 Colour Multifunction Inkjet Printer"
click at [362, 135] on icon "close modal" at bounding box center [365, 124] width 32 height 32
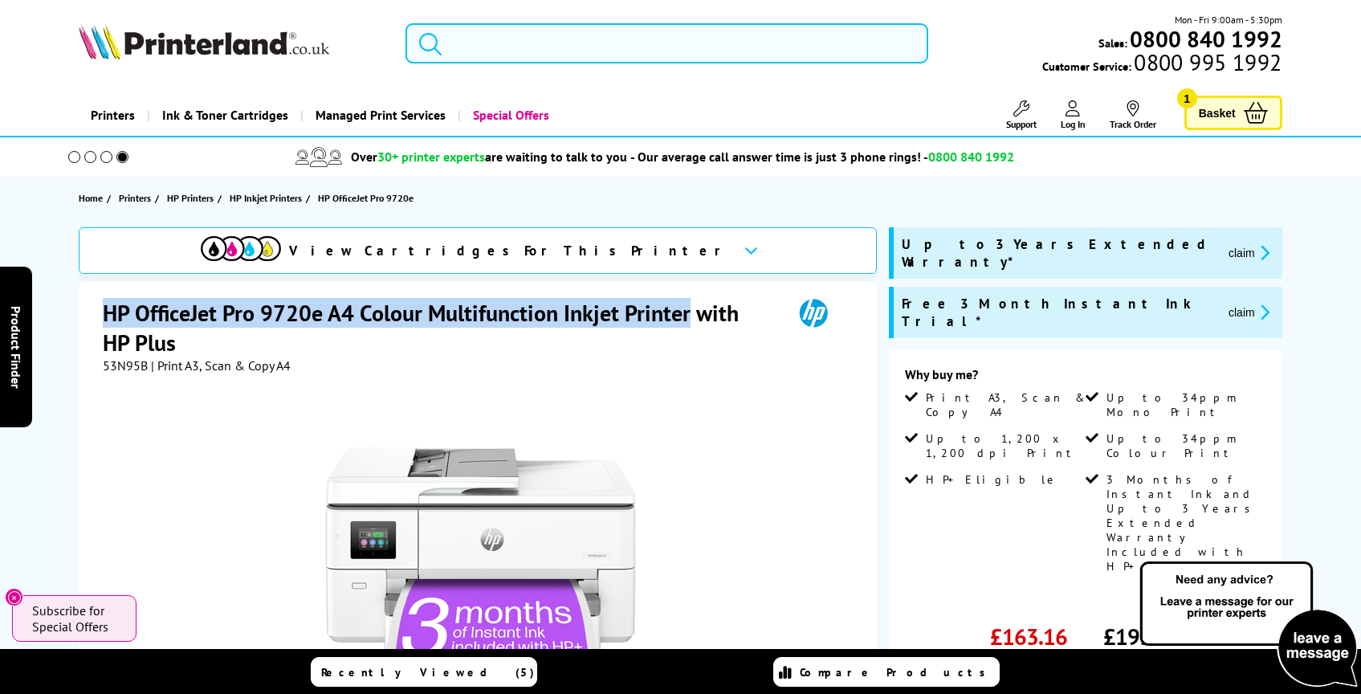
click at [480, 50] on input "search" at bounding box center [666, 43] width 523 height 40
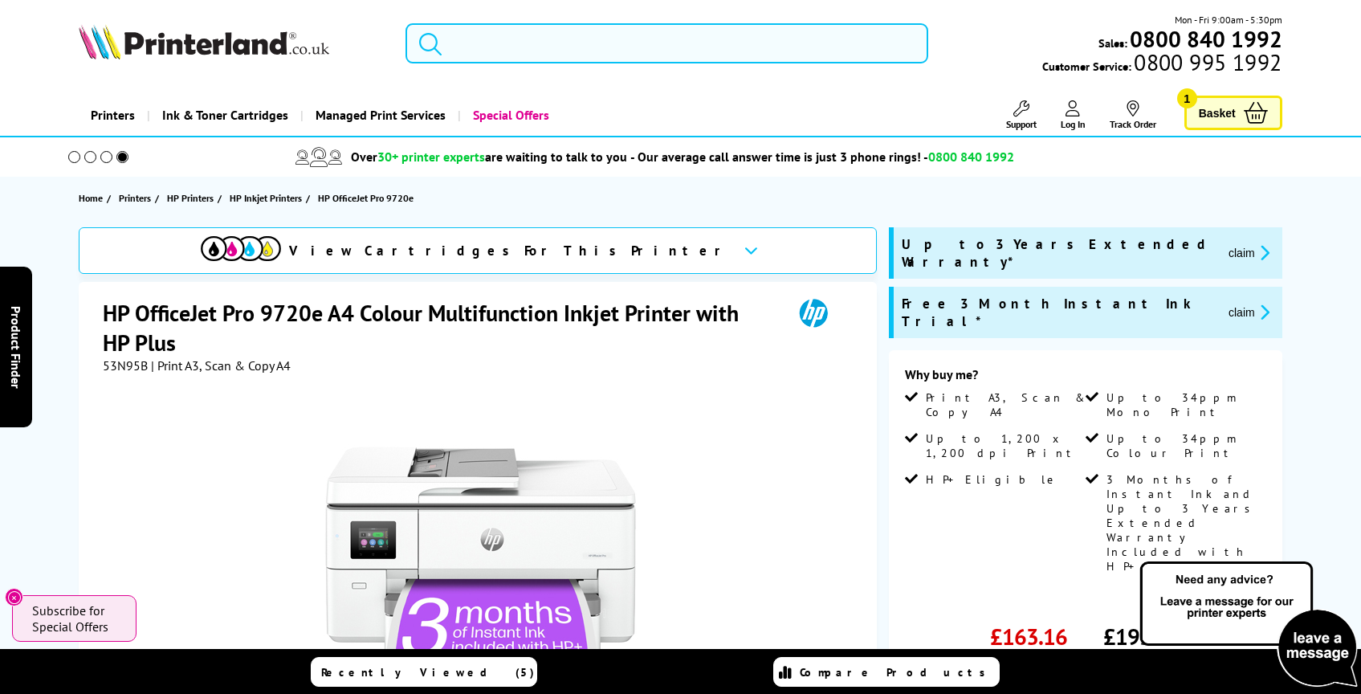
paste input "HP OfficeJet Pro 9730e"
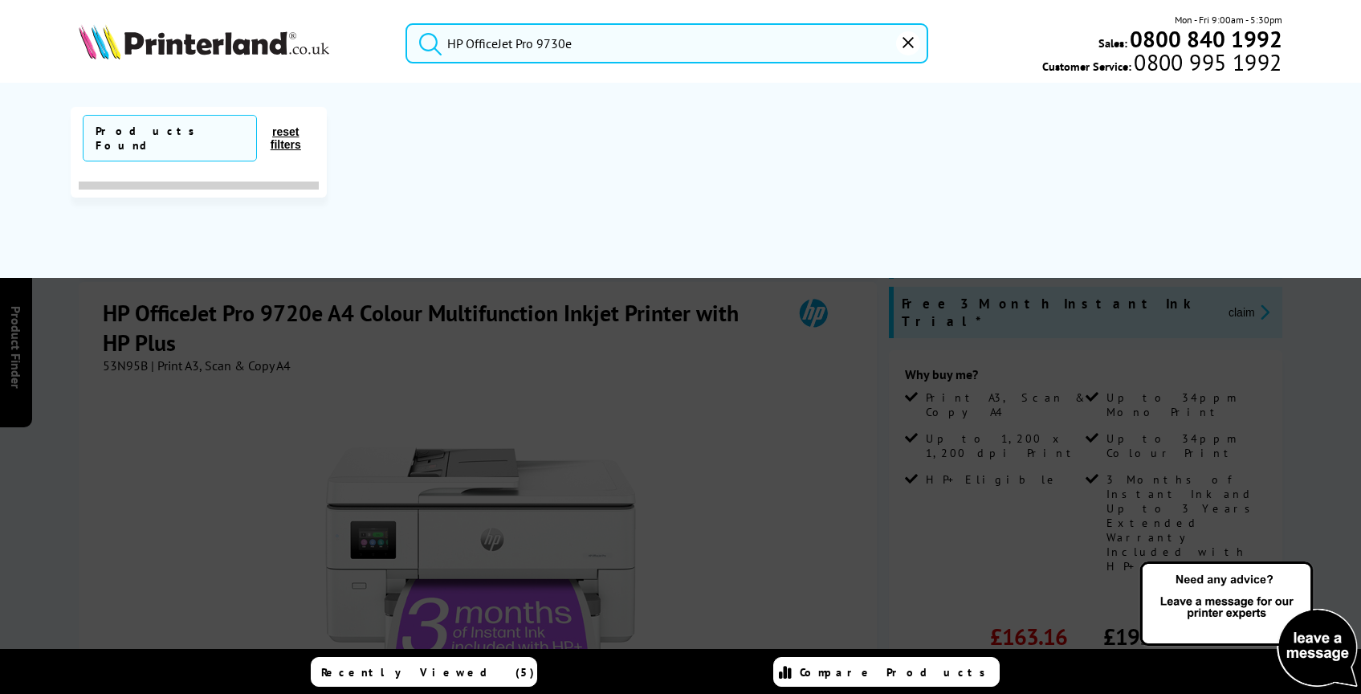
type input "HP OfficeJet Pro 9730e"
click at [406, 23] on button "submit" at bounding box center [426, 40] width 40 height 35
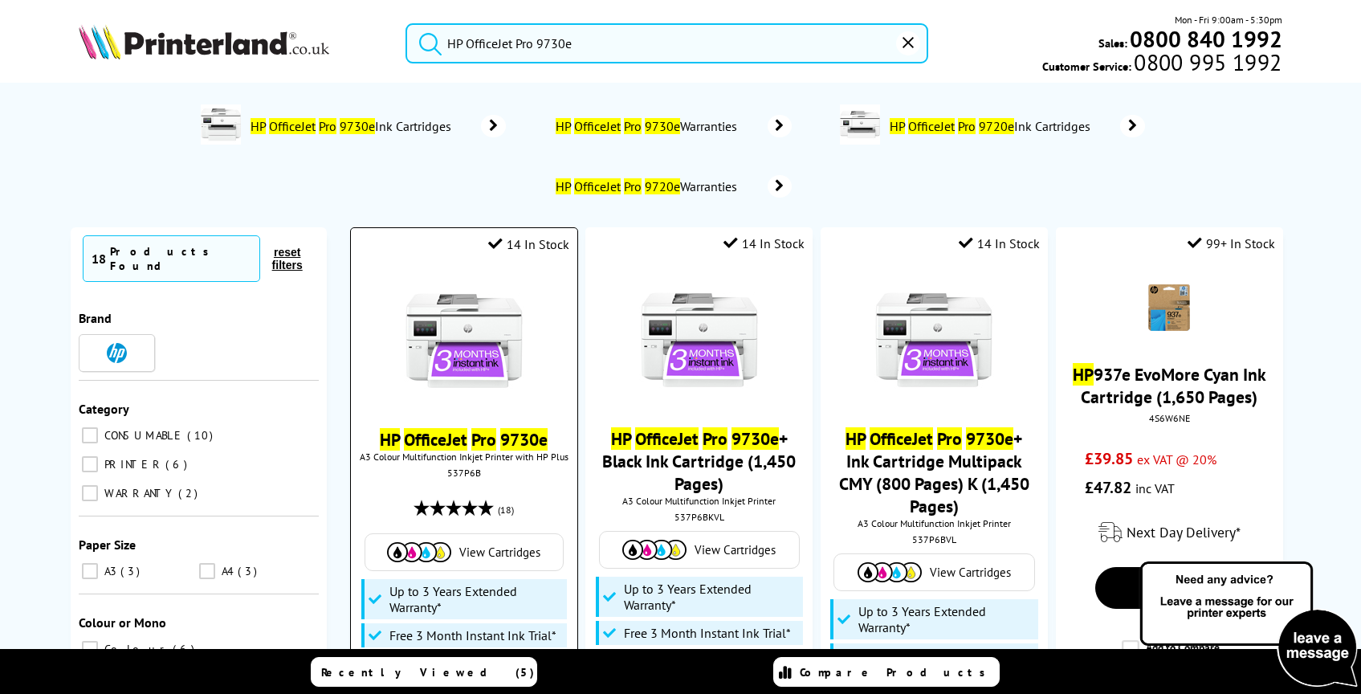
click at [440, 393] on img at bounding box center [464, 340] width 120 height 120
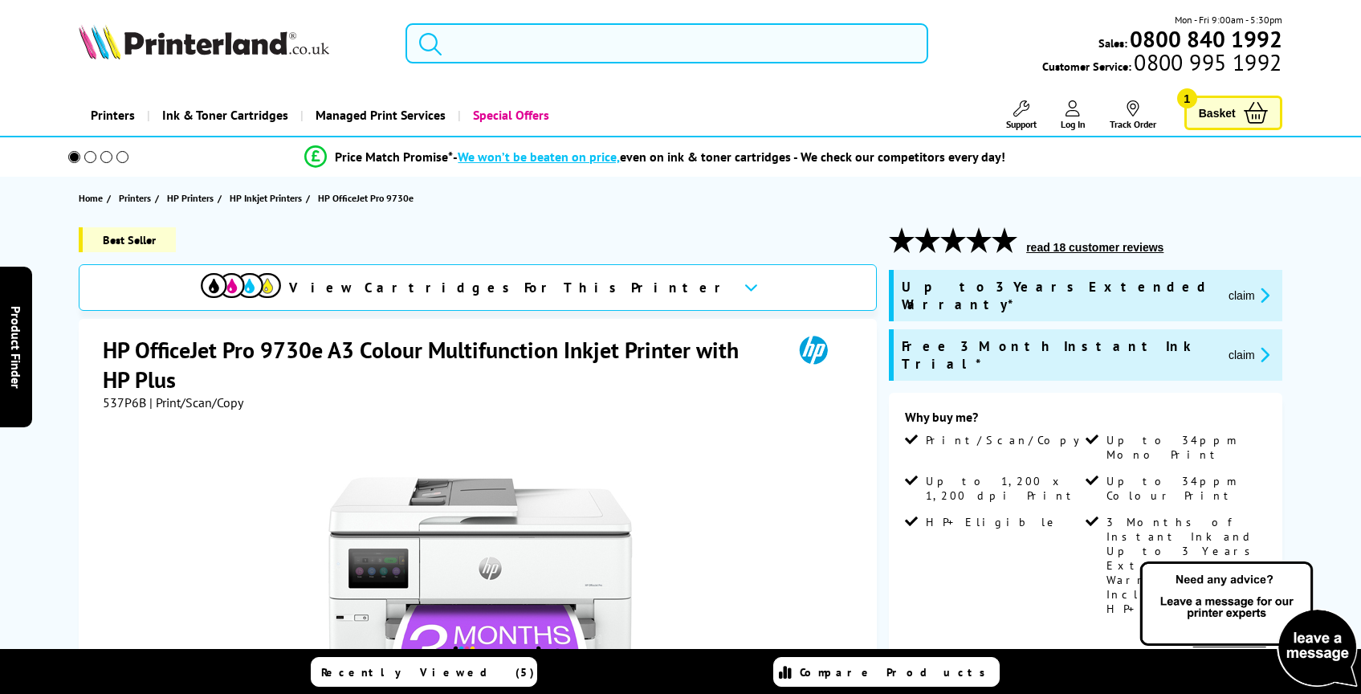
click at [487, 51] on input "search" at bounding box center [666, 43] width 523 height 40
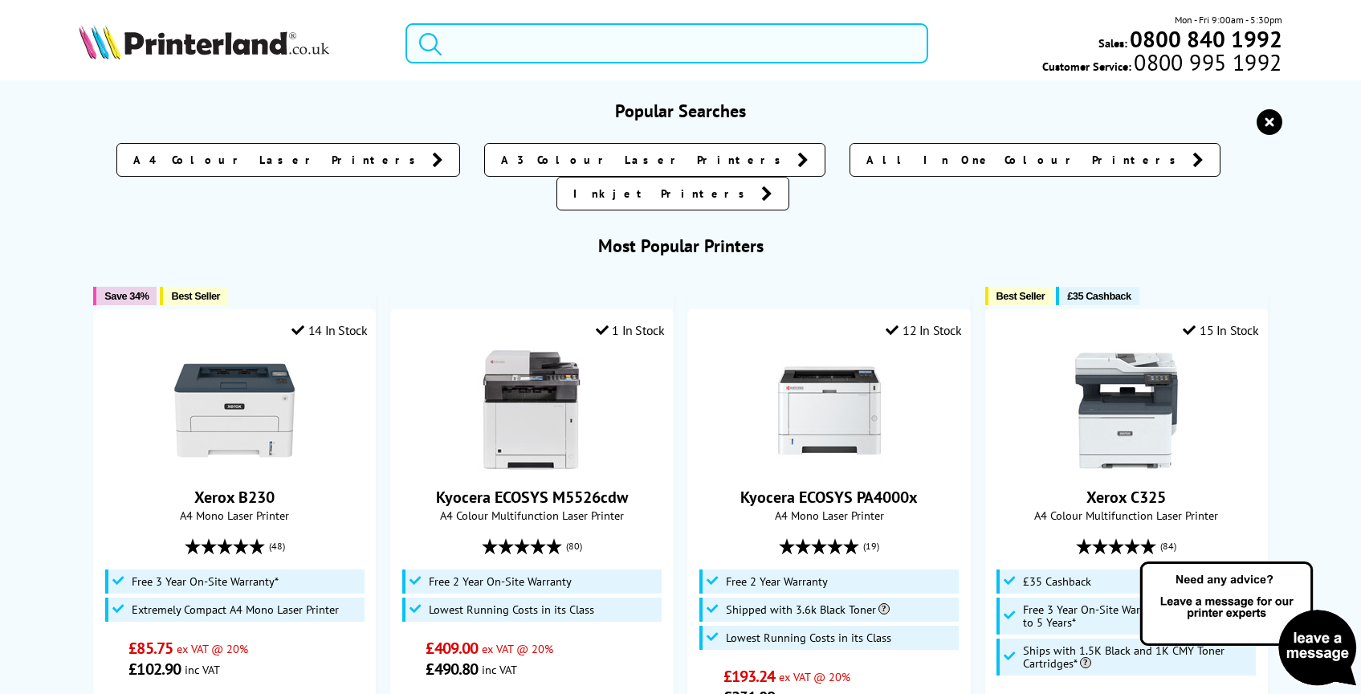
paste input "HP OfficeJet Pro 9730e"
type input "HP OfficeJet Pro 9730e"
click at [406, 23] on button "submit" at bounding box center [426, 40] width 40 height 35
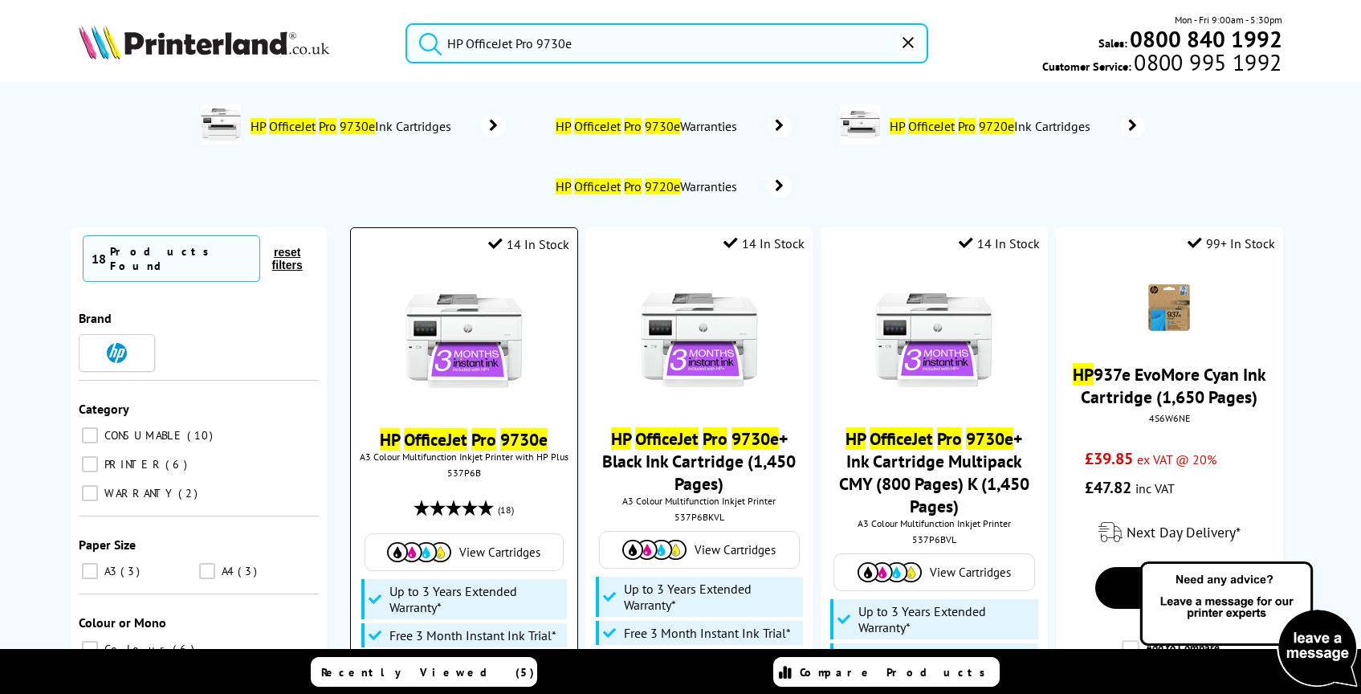
click at [470, 358] on img at bounding box center [464, 340] width 120 height 120
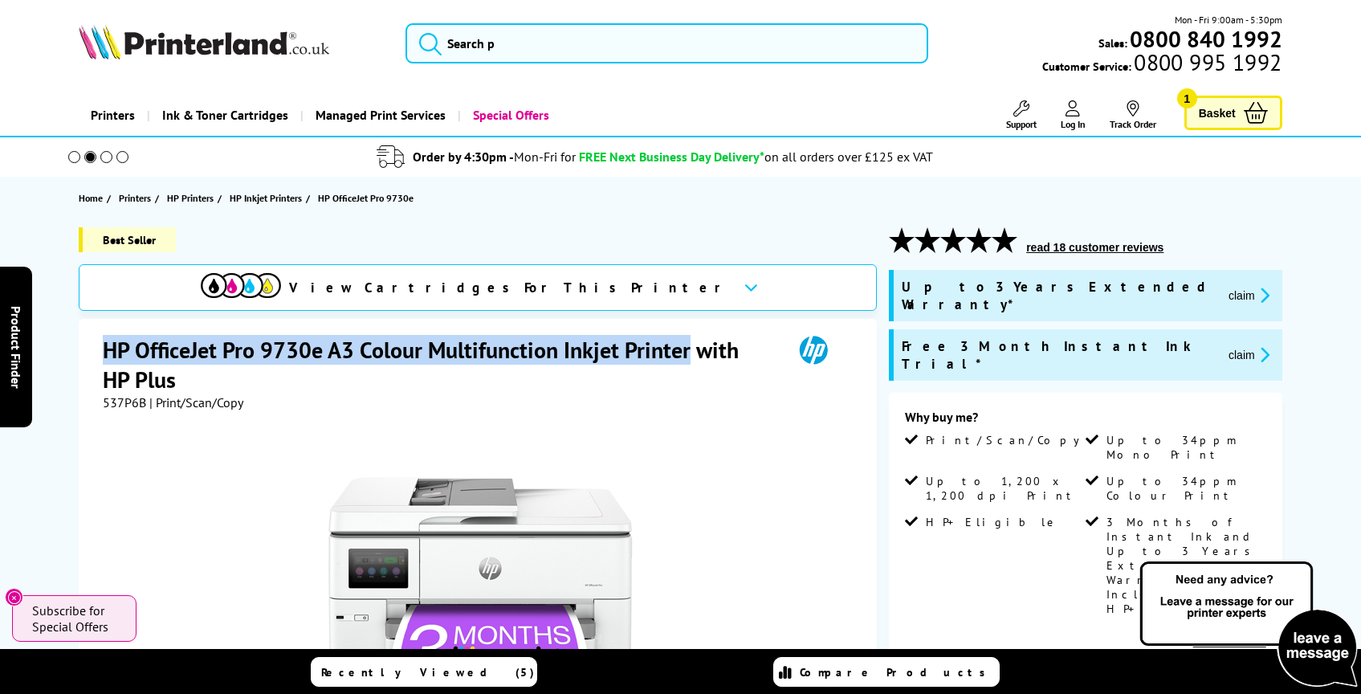
drag, startPoint x: 104, startPoint y: 345, endPoint x: 692, endPoint y: 345, distance: 588.5
click at [692, 345] on h1 "HP OfficeJet Pro 9730e A3 Colour Multifunction Inkjet Printer with HP Plus" at bounding box center [440, 364] width 674 height 59
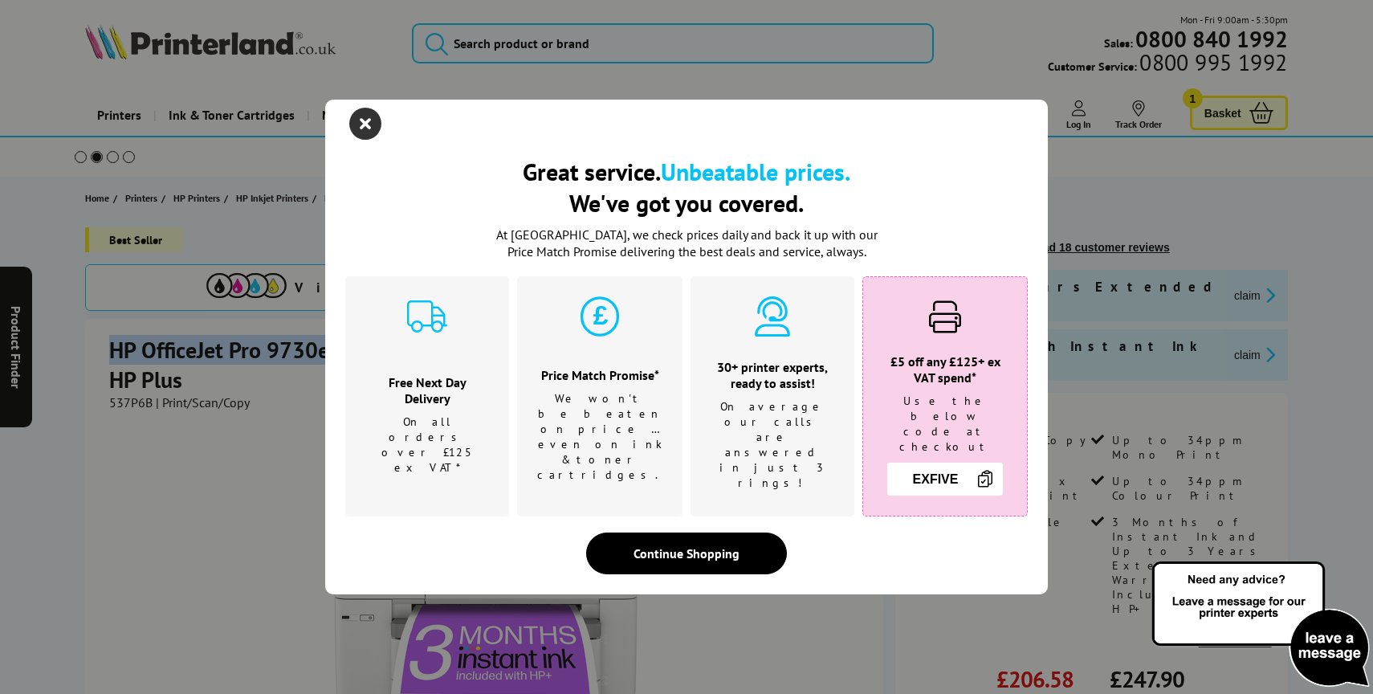
click at [373, 138] on icon "close modal" at bounding box center [365, 124] width 32 height 32
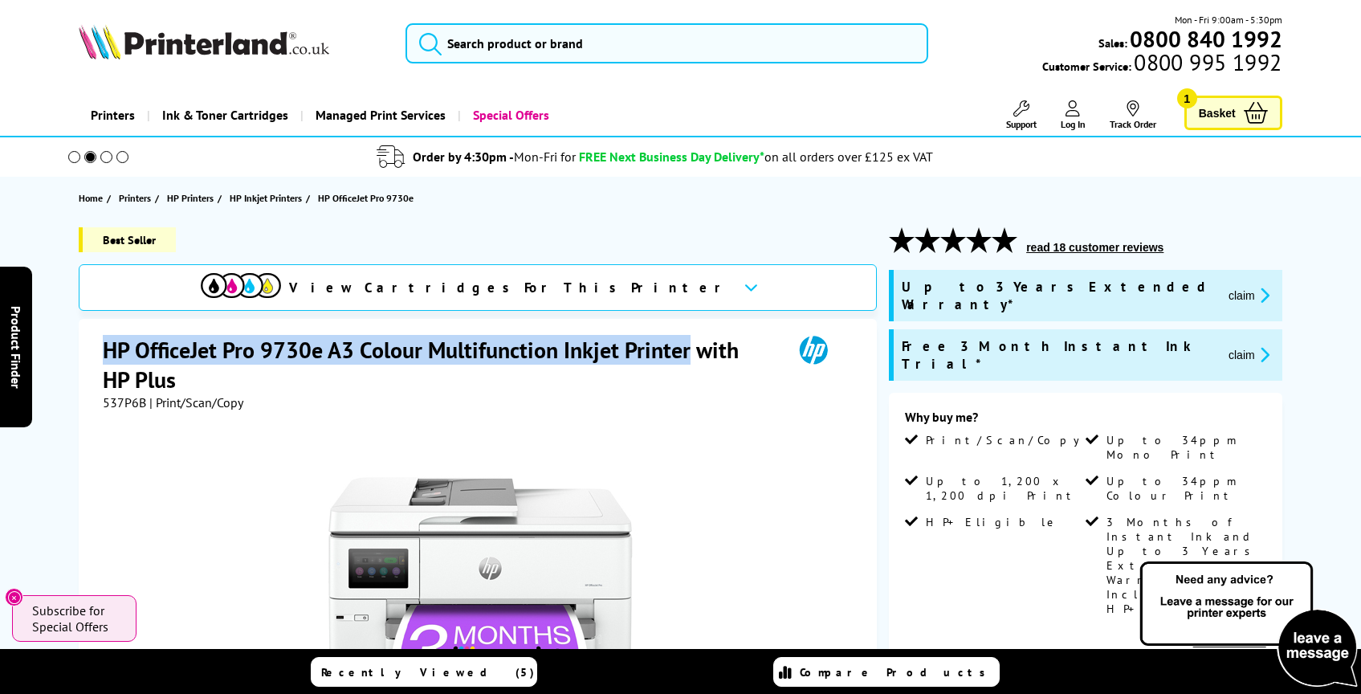
copy h1 "HP OfficeJet Pro 9730e A3 Colour Multifunction Inkjet Printer"
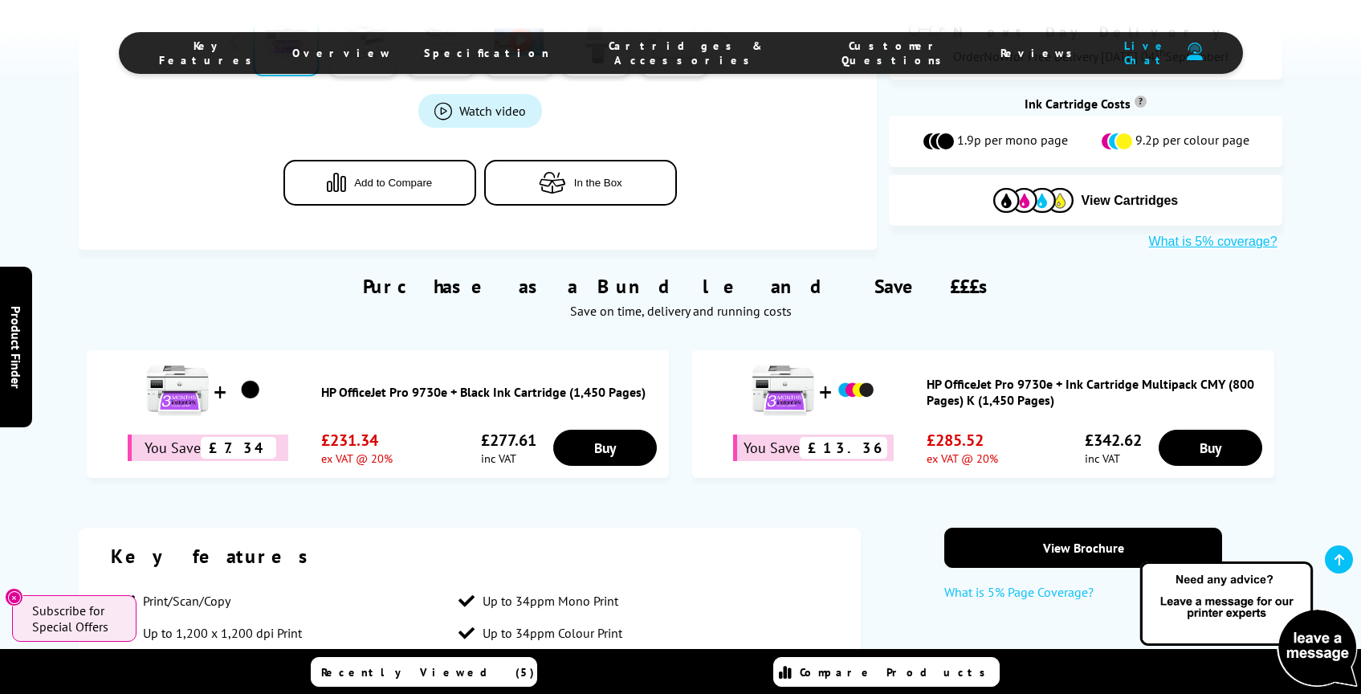
scroll to position [886, 0]
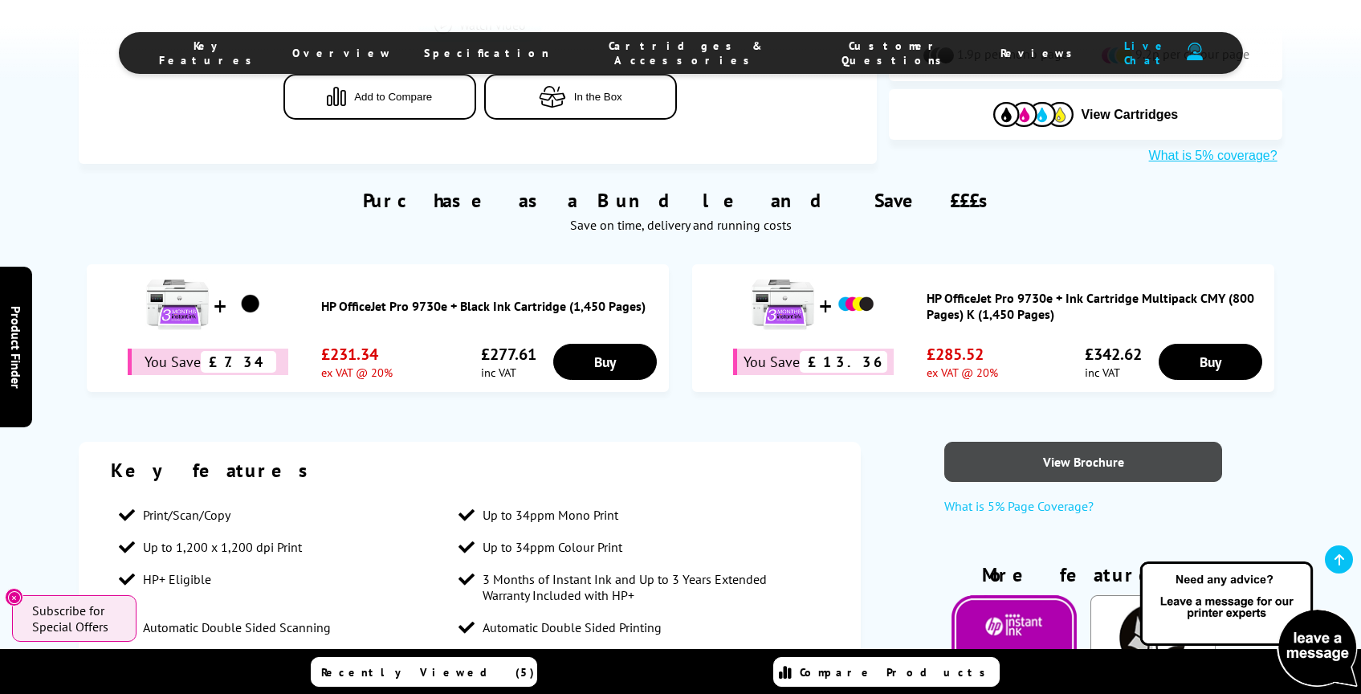
click at [1078, 452] on link "View Brochure" at bounding box center [1083, 462] width 278 height 40
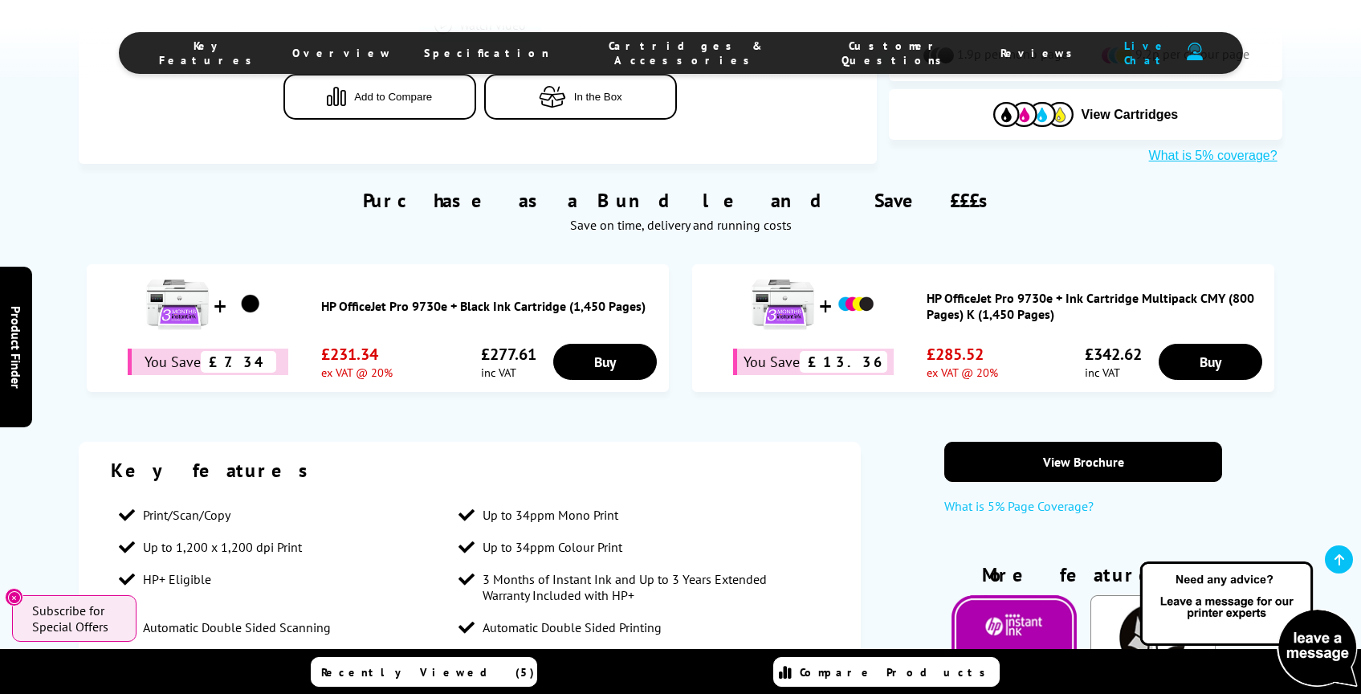
click at [474, 83] on button "Add to Compare" at bounding box center [379, 97] width 193 height 46
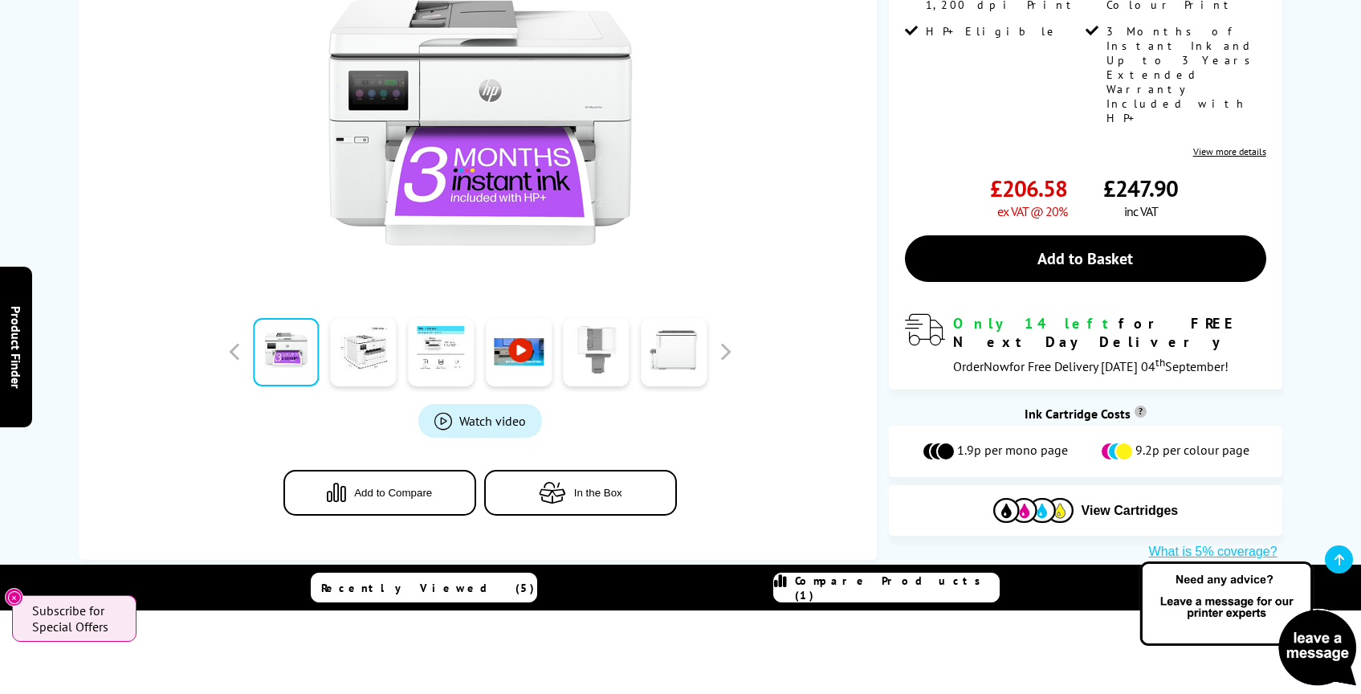
scroll to position [0, 0]
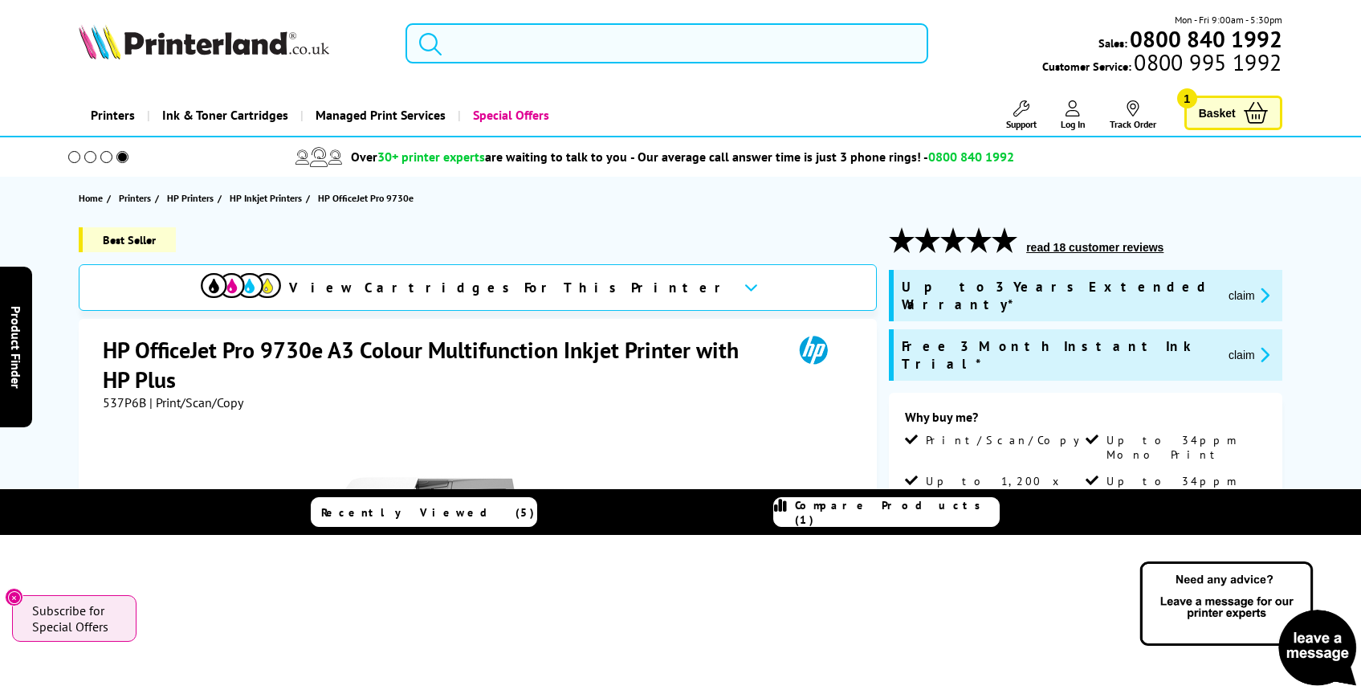
click at [479, 49] on input "search" at bounding box center [666, 43] width 523 height 40
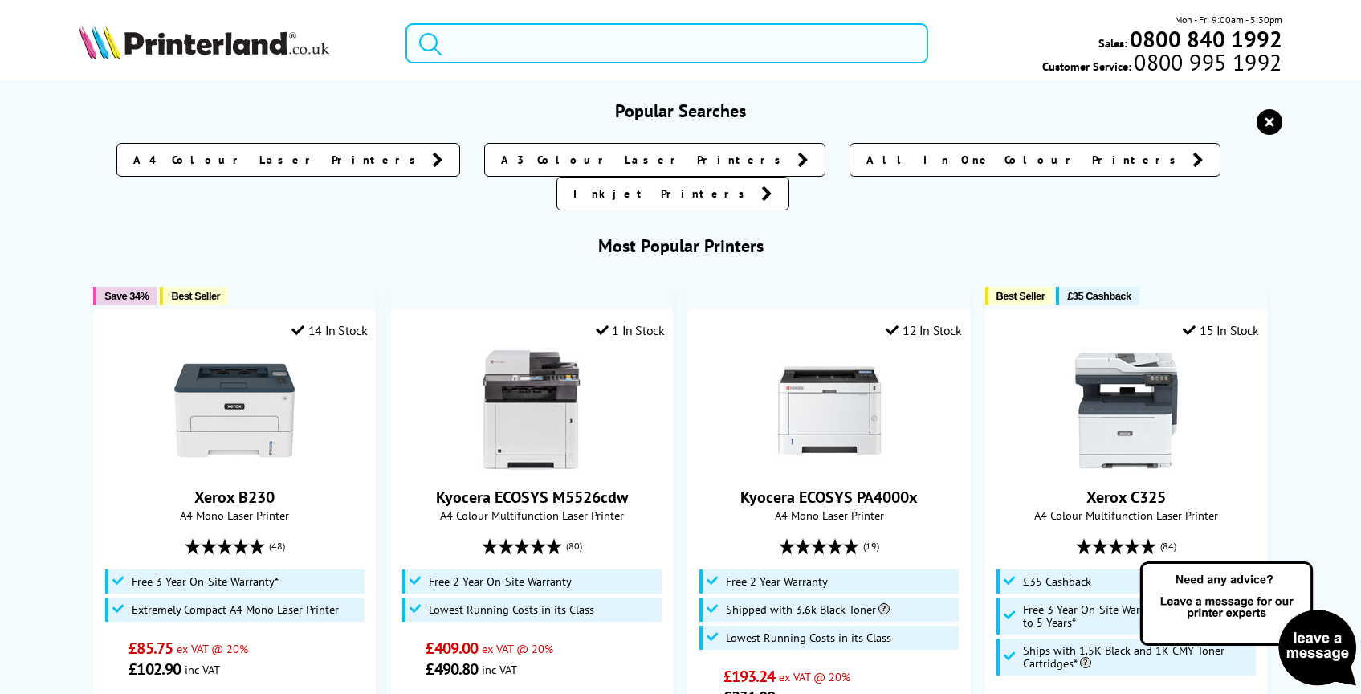
paste input "HP OfficeJet Pro 9720e A4 Colour Multifunction Inkjet Printer"
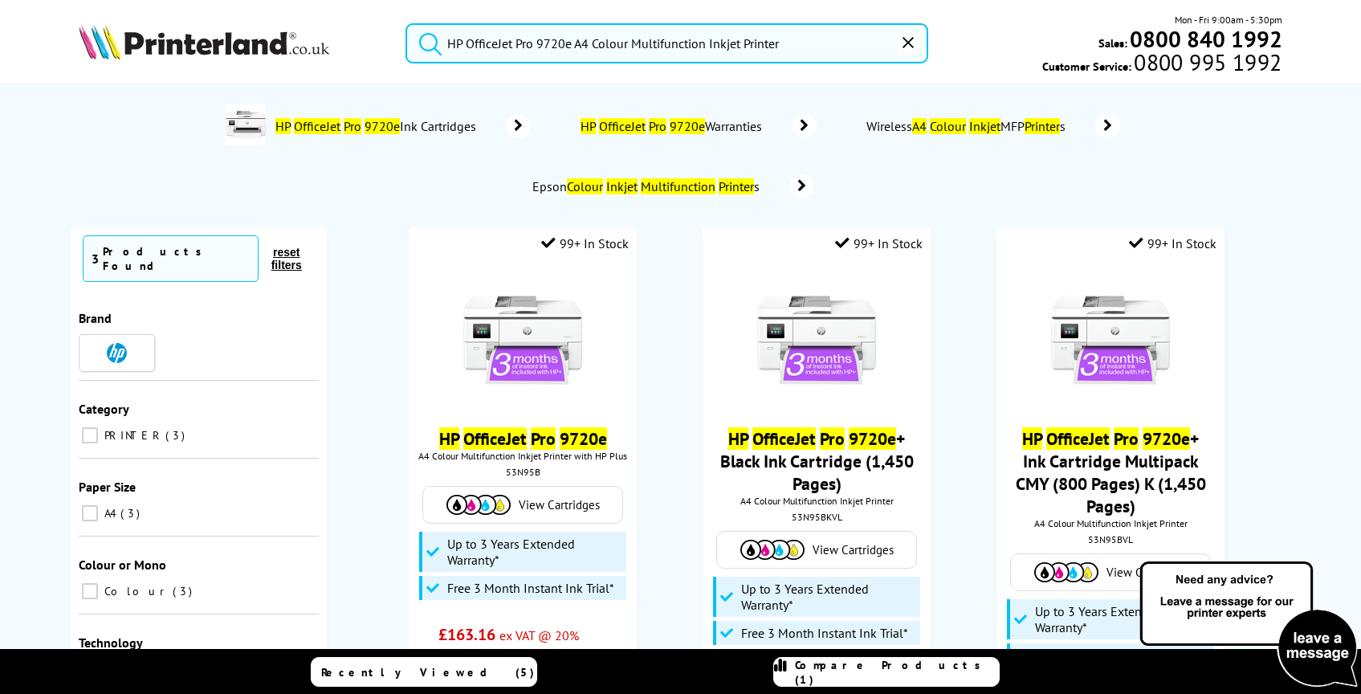
type input "HP OfficeJet Pro 9720e A4 Colour Multifunction Inkjet Printer"
click at [406, 23] on button "submit" at bounding box center [426, 40] width 40 height 35
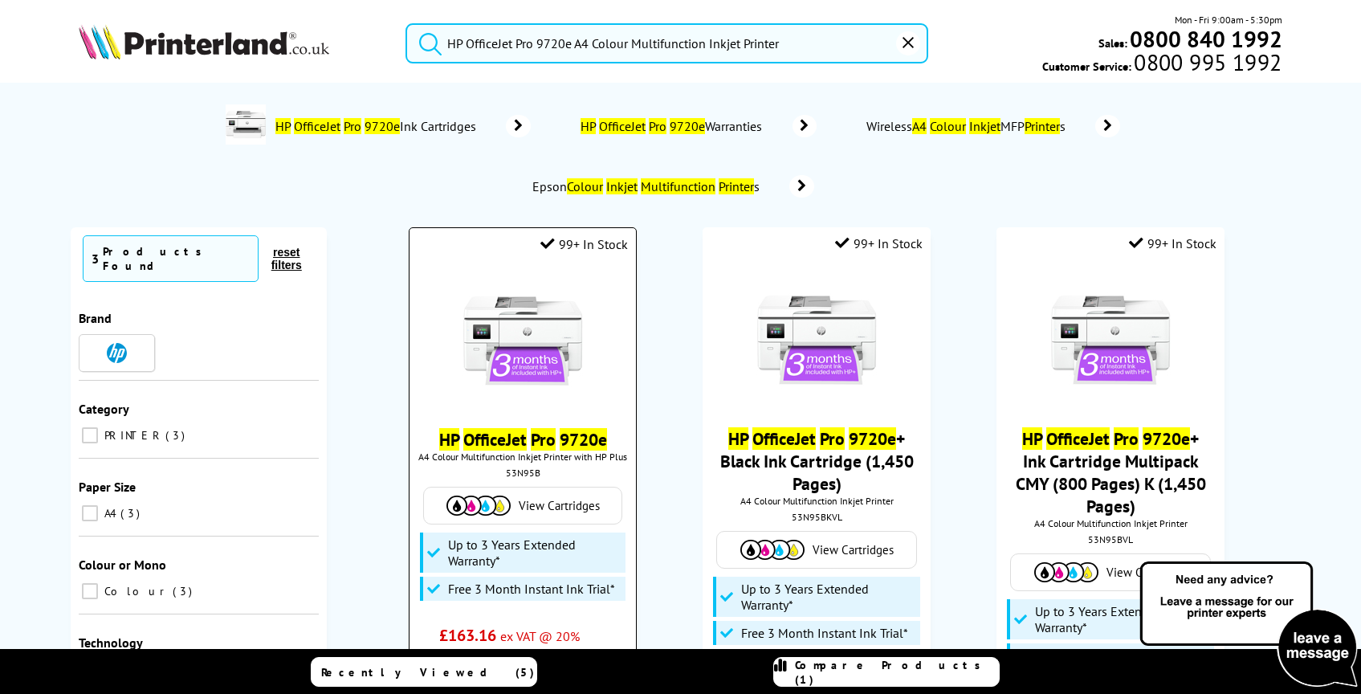
click at [541, 364] on img at bounding box center [522, 340] width 120 height 120
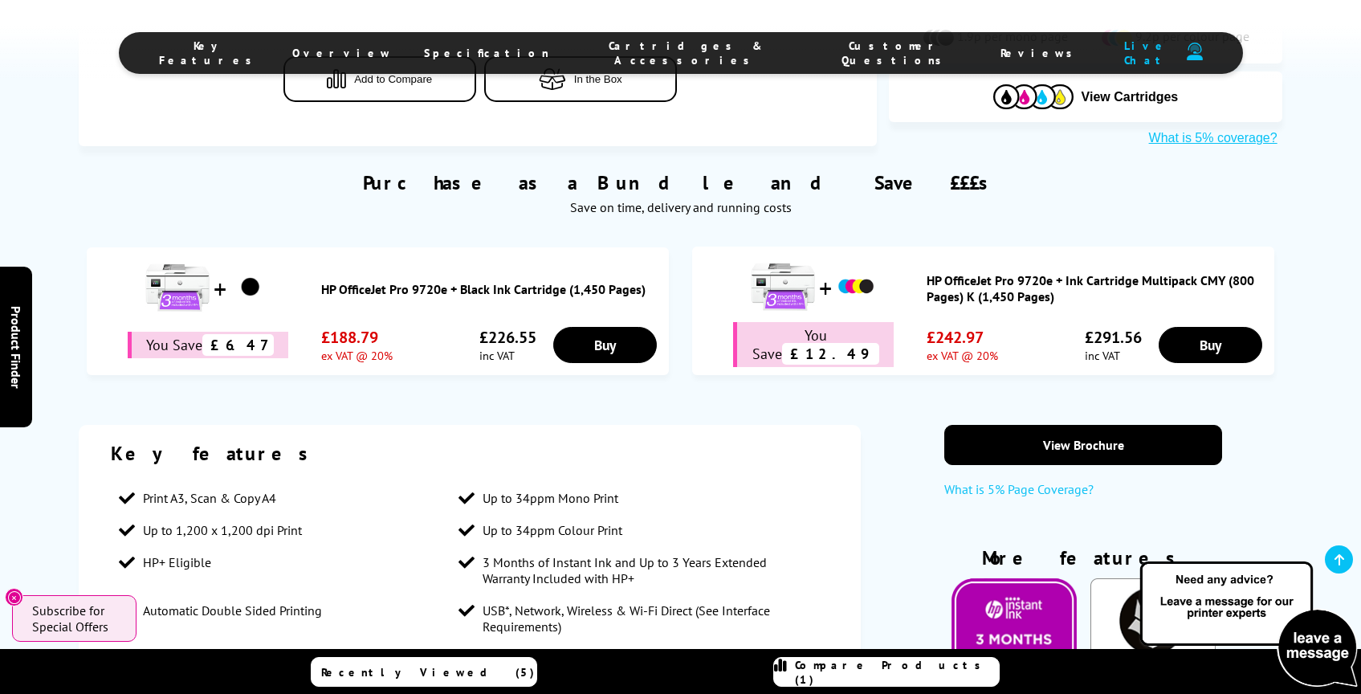
scroll to position [872, 0]
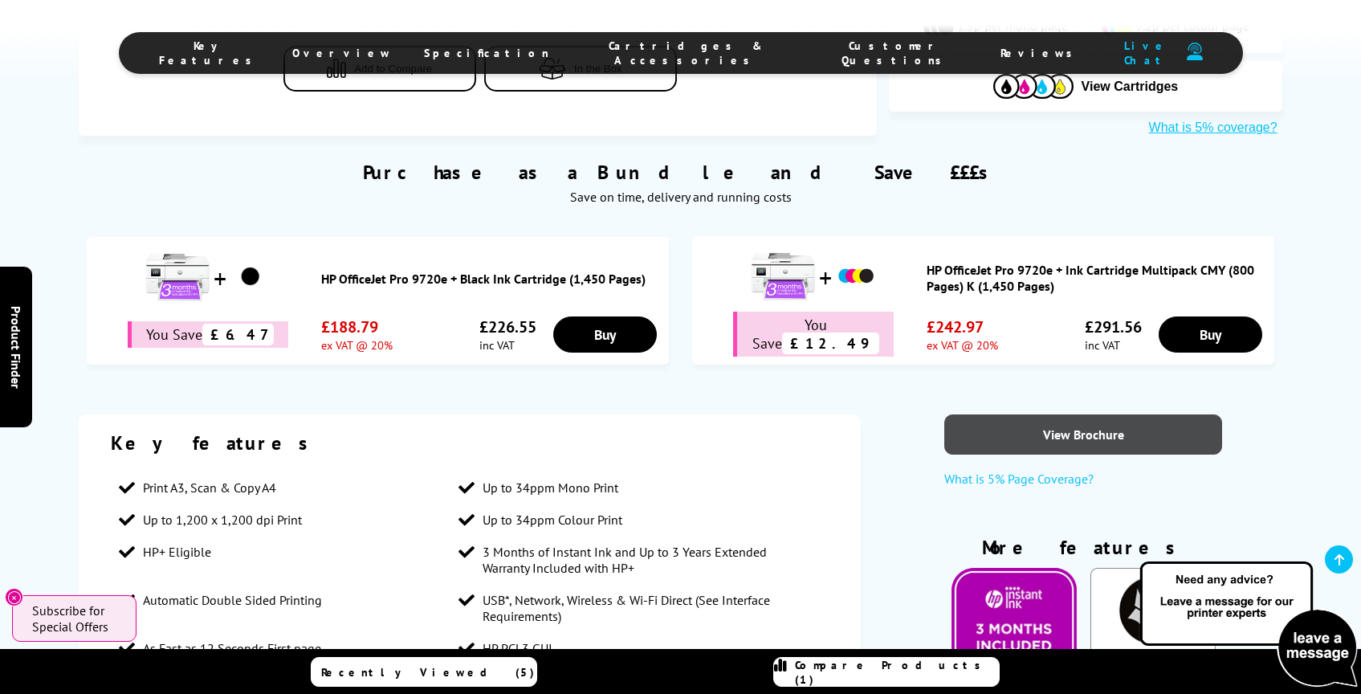
click at [1056, 418] on link "View Brochure" at bounding box center [1083, 434] width 278 height 40
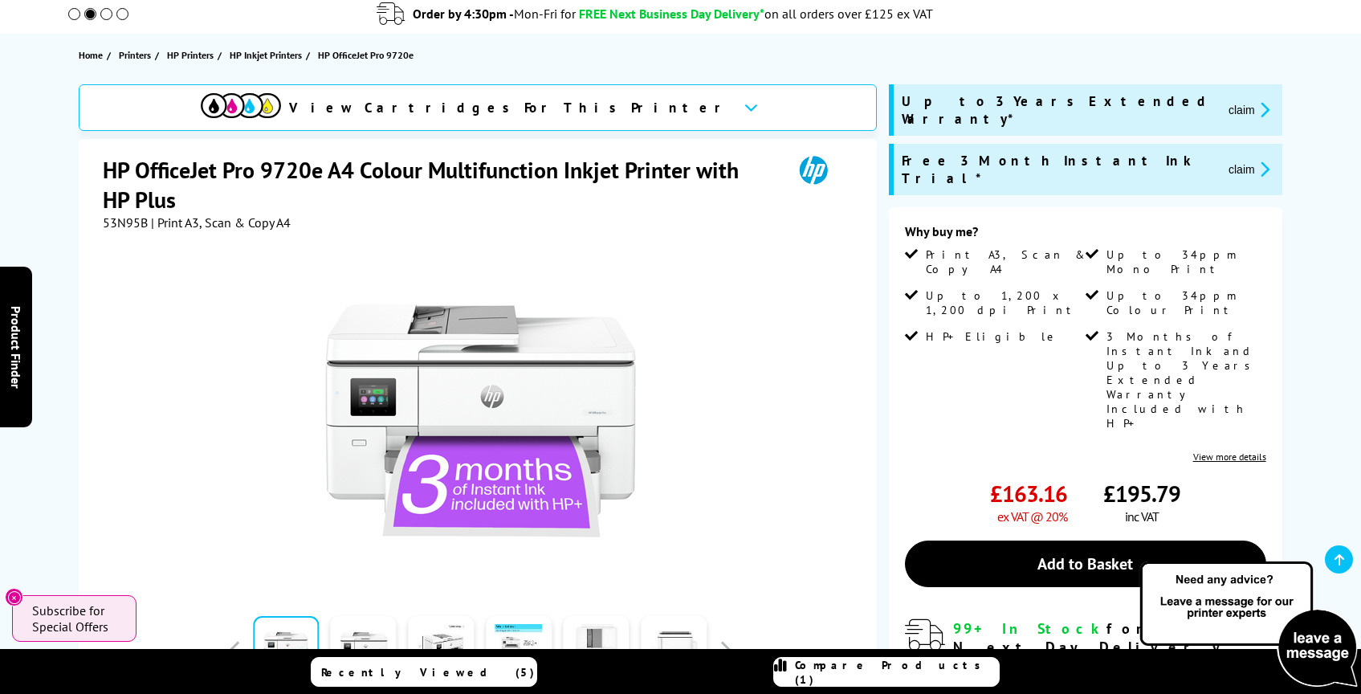
scroll to position [0, 0]
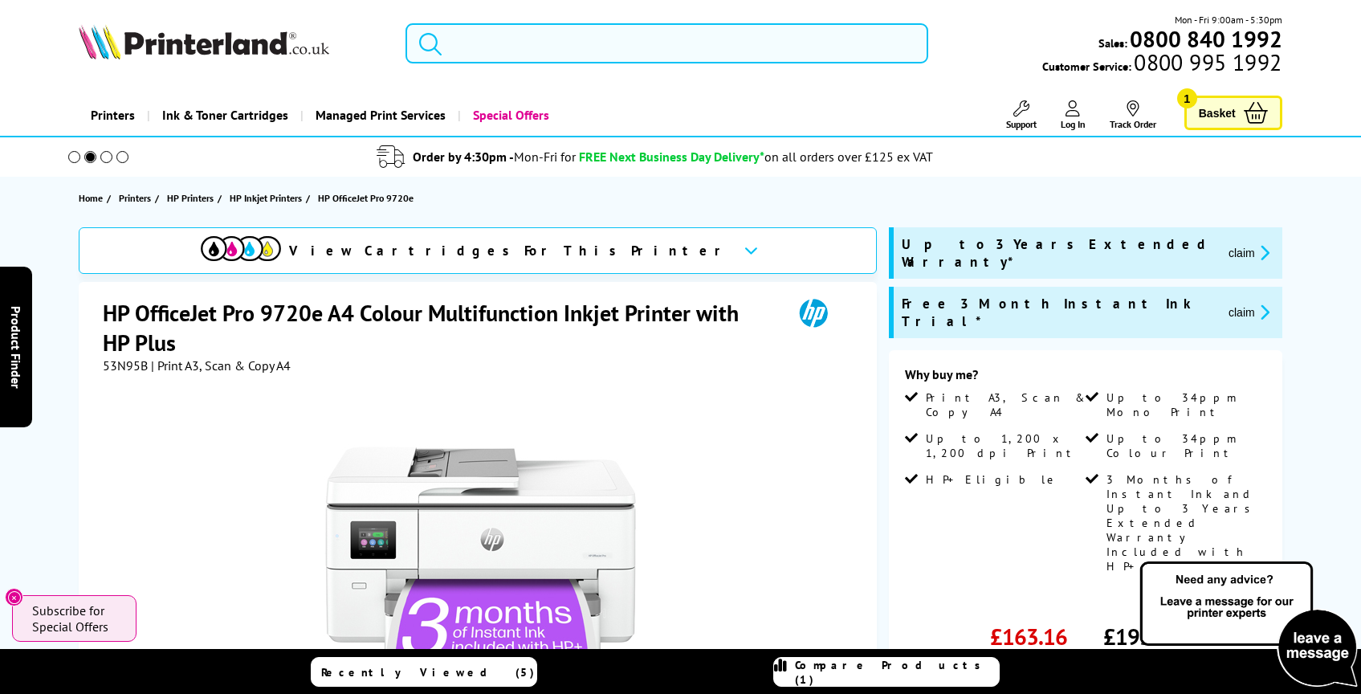
click at [540, 35] on input "search" at bounding box center [666, 43] width 523 height 40
paste input "HP OfficeJet Pro 8132e A4 Colour Multifunction Inkjet Printer"
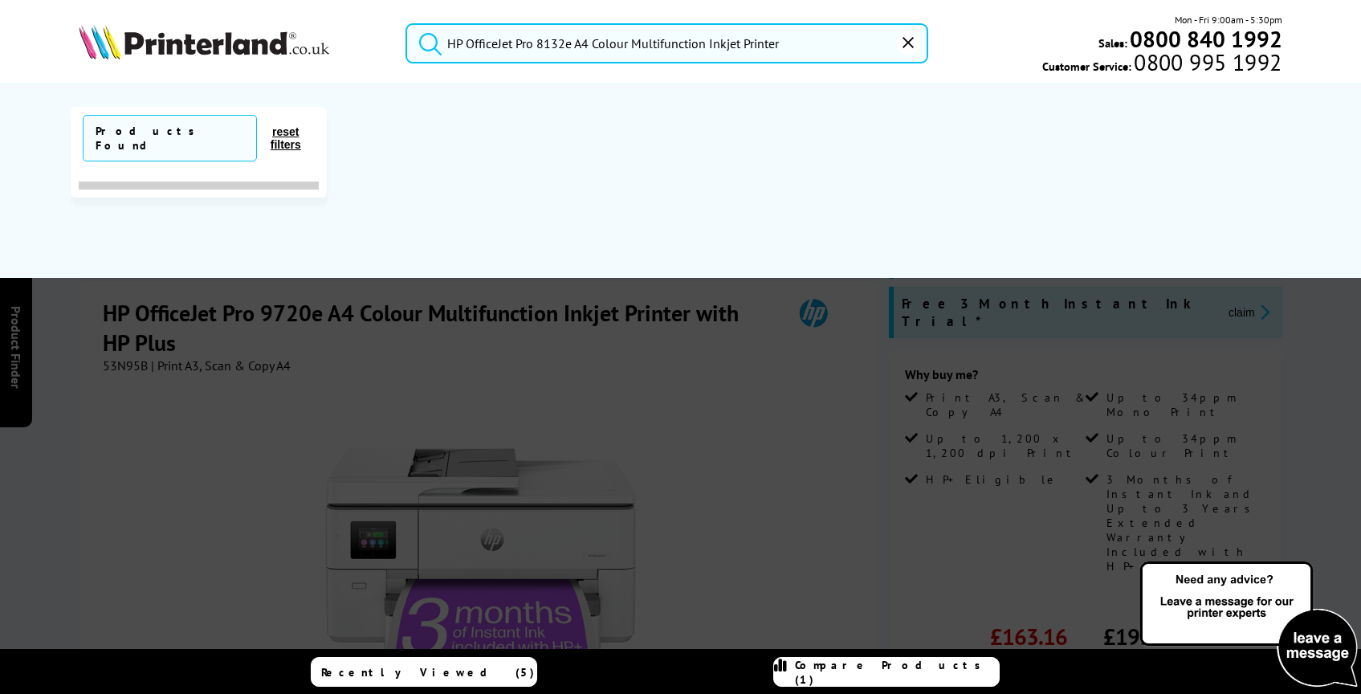
type input "HP OfficeJet Pro 8132e A4 Colour Multifunction Inkjet Printer"
click at [406, 23] on button "submit" at bounding box center [426, 40] width 40 height 35
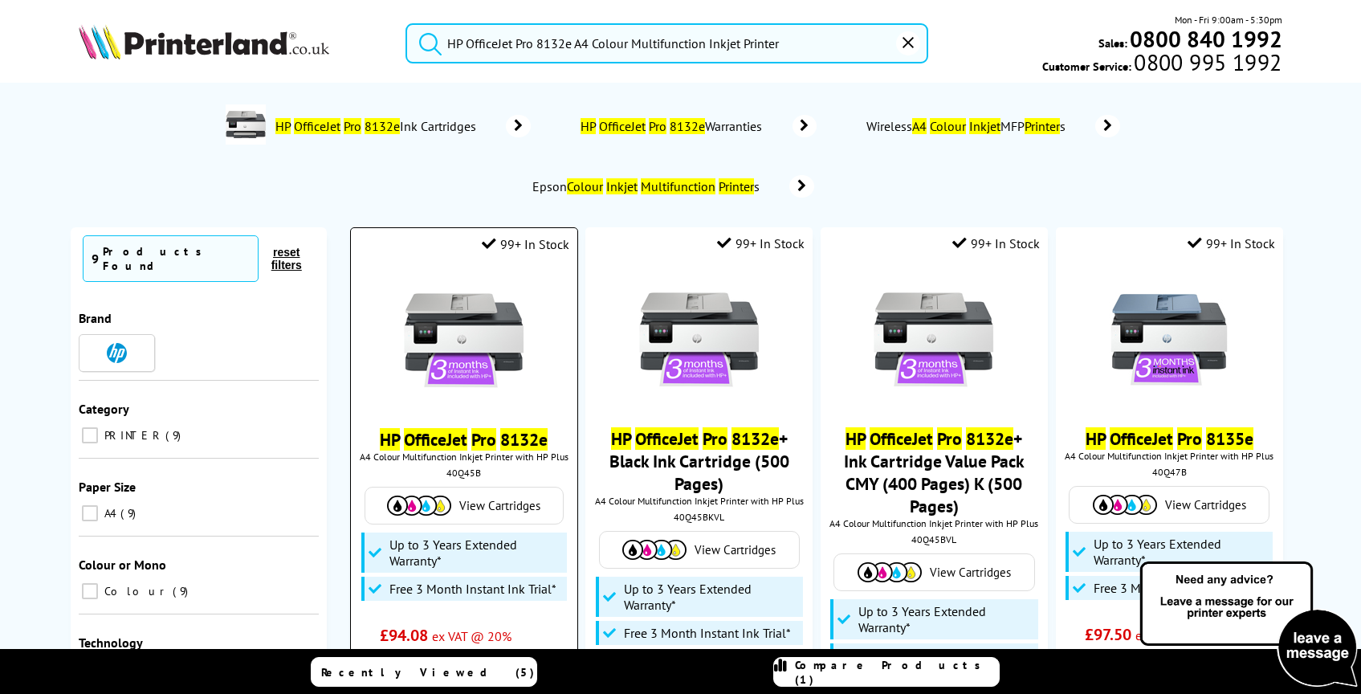
click at [438, 360] on img at bounding box center [464, 340] width 120 height 120
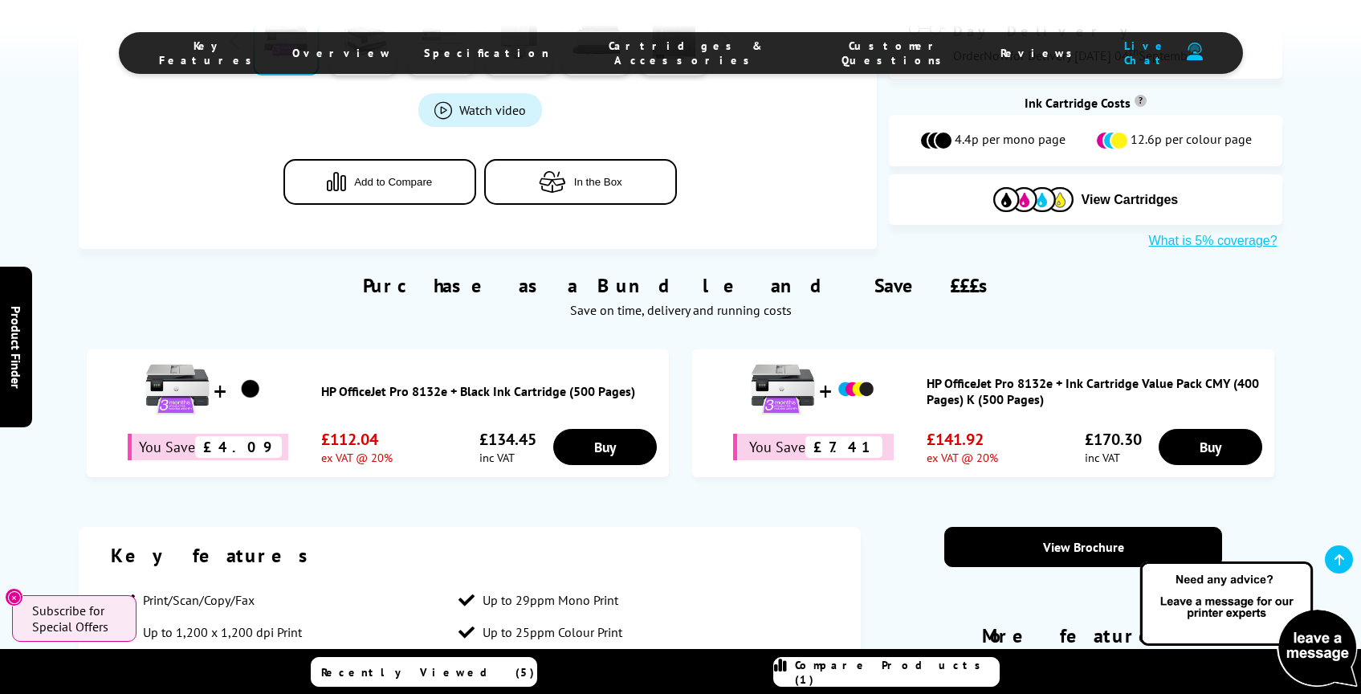
scroll to position [781, 0]
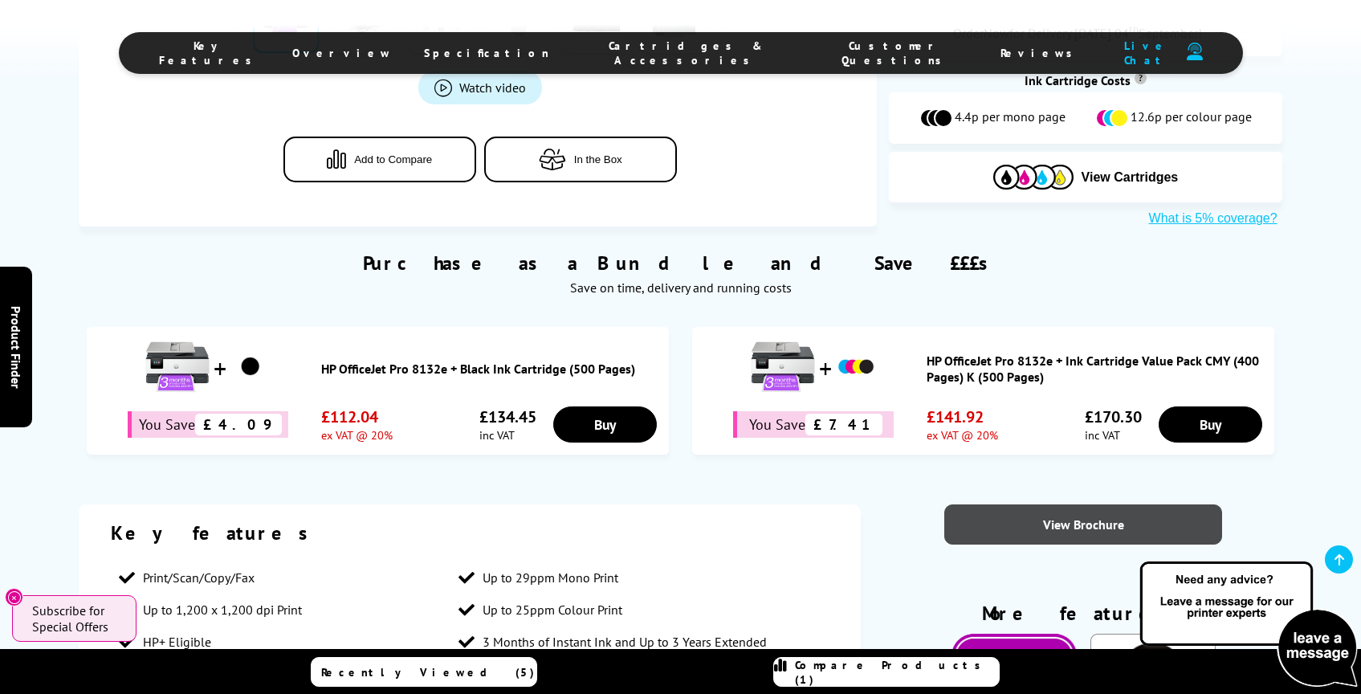
click at [1083, 519] on link "View Brochure" at bounding box center [1083, 524] width 278 height 40
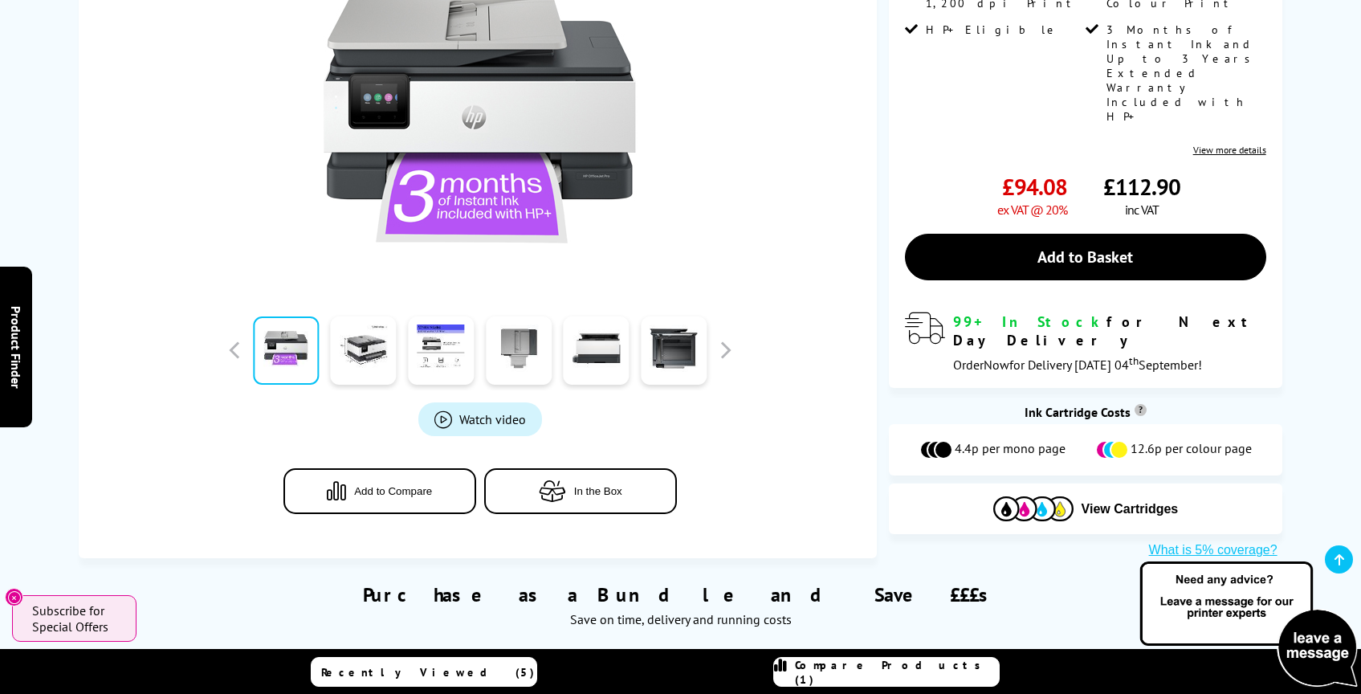
scroll to position [0, 0]
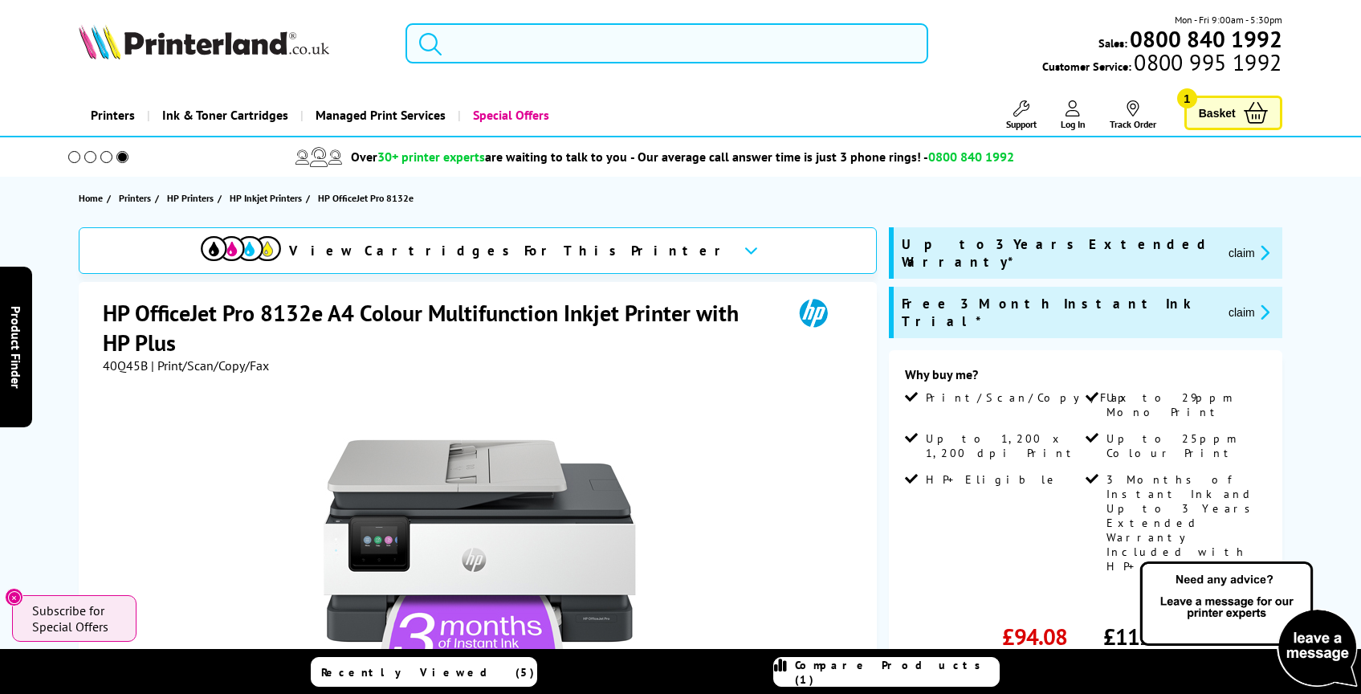
click at [490, 47] on input "search" at bounding box center [666, 43] width 523 height 40
paste input "Pantum M6550NW"
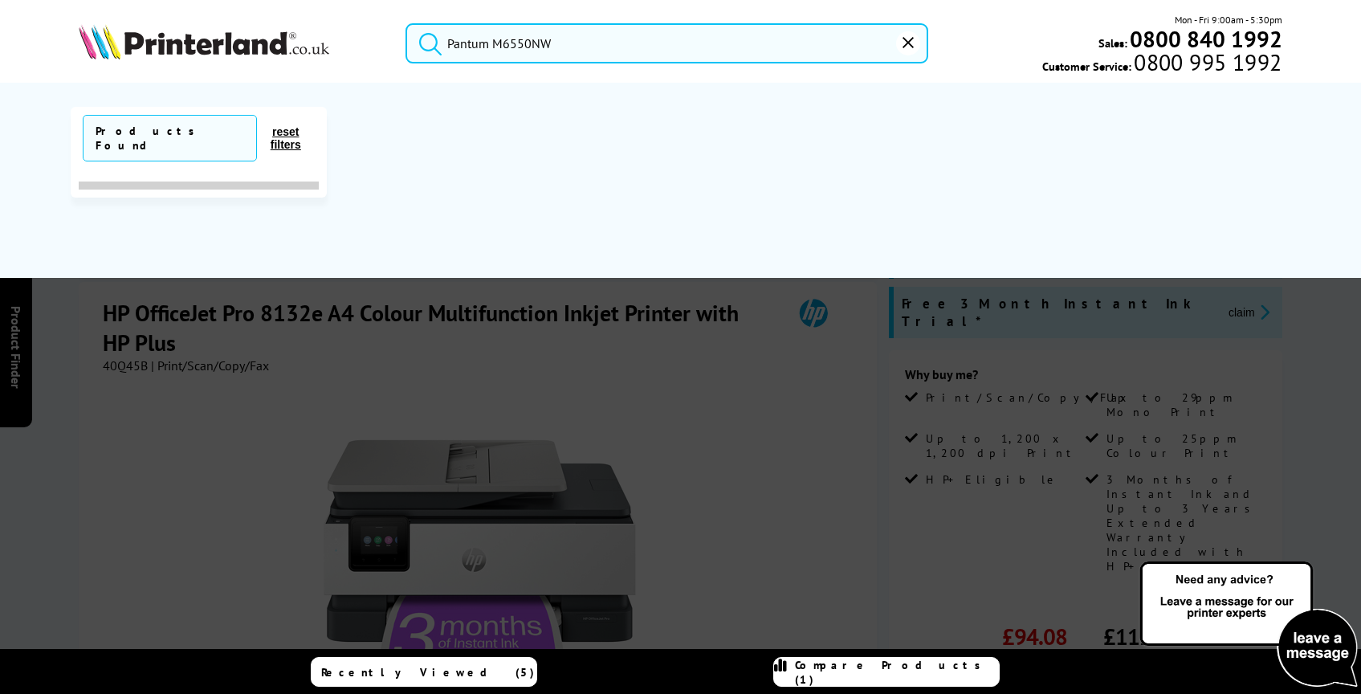
type input "Pantum M6550NW"
click at [406, 23] on button "submit" at bounding box center [426, 40] width 40 height 35
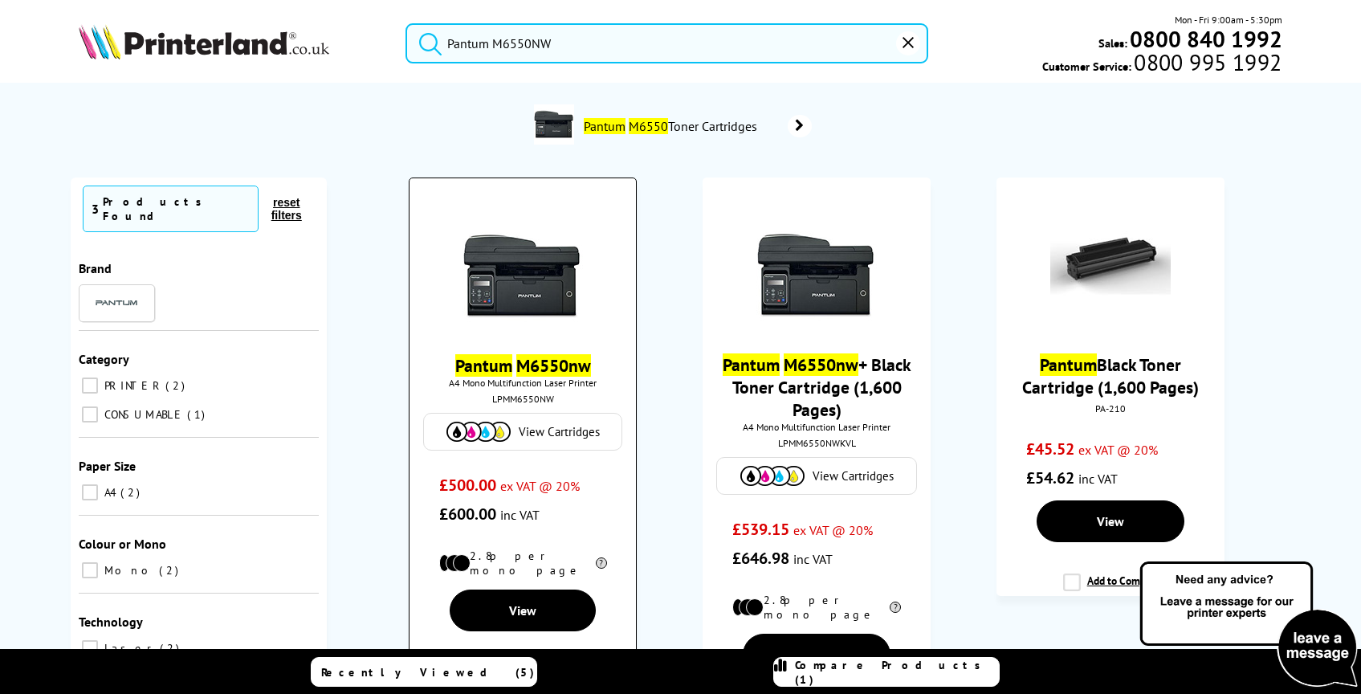
click at [522, 327] on img at bounding box center [522, 266] width 120 height 120
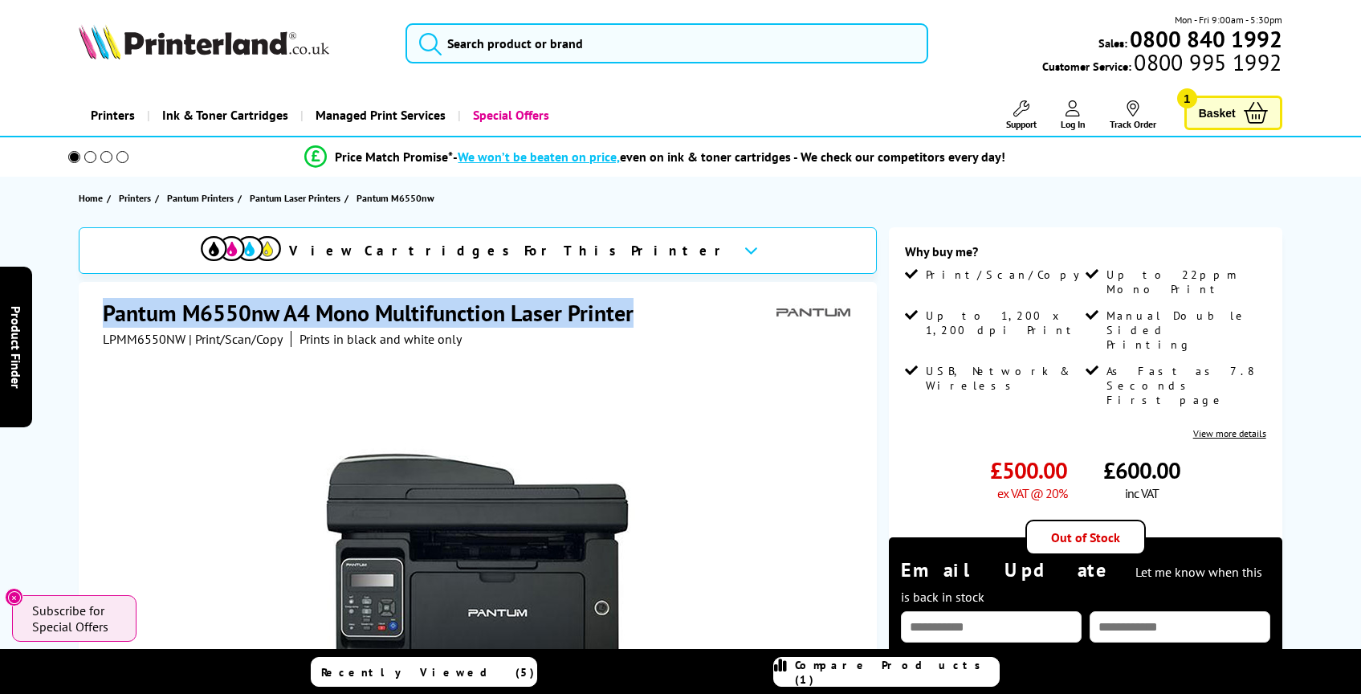
drag, startPoint x: 149, startPoint y: 313, endPoint x: 633, endPoint y: 311, distance: 484.1
click at [633, 311] on h1 "Pantum M6550nw A4 Mono Multifunction Laser Printer" at bounding box center [376, 313] width 547 height 30
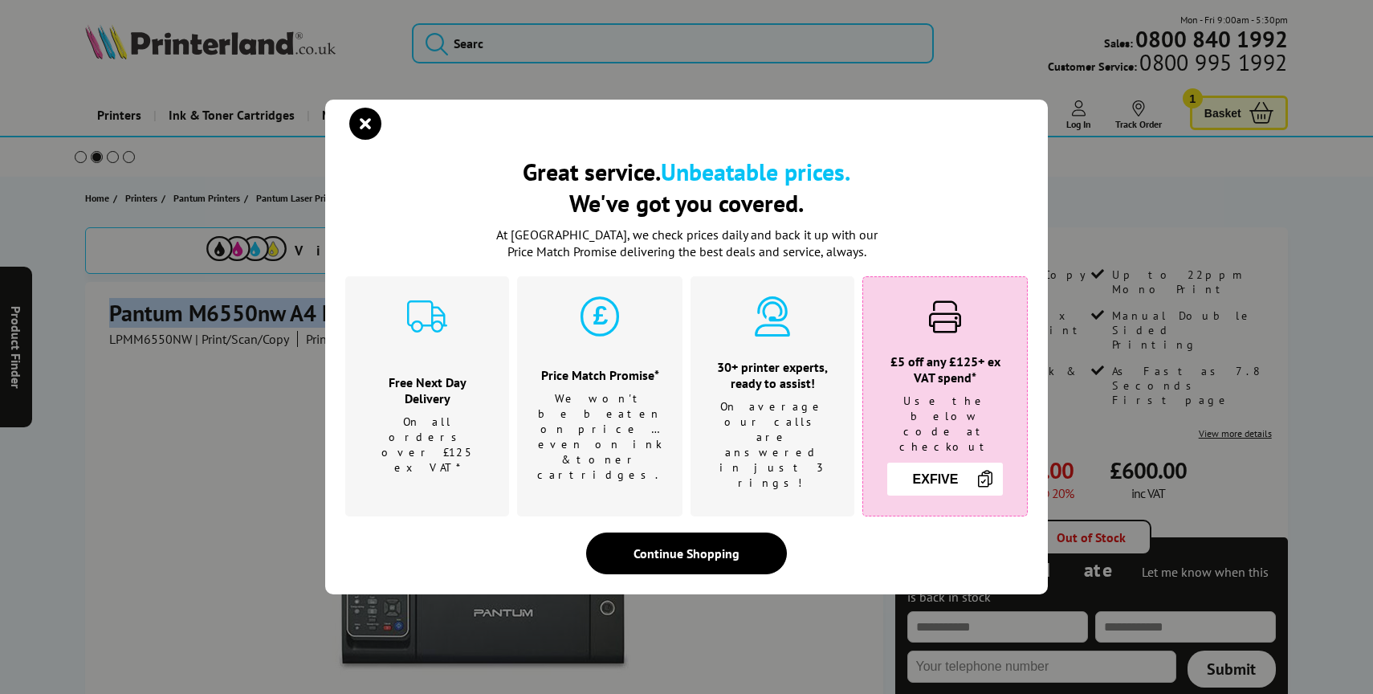
copy h1 "Pantum M6550nw A4 Mono Multifunction Laser Printer"
click at [363, 133] on icon "close modal" at bounding box center [365, 124] width 32 height 32
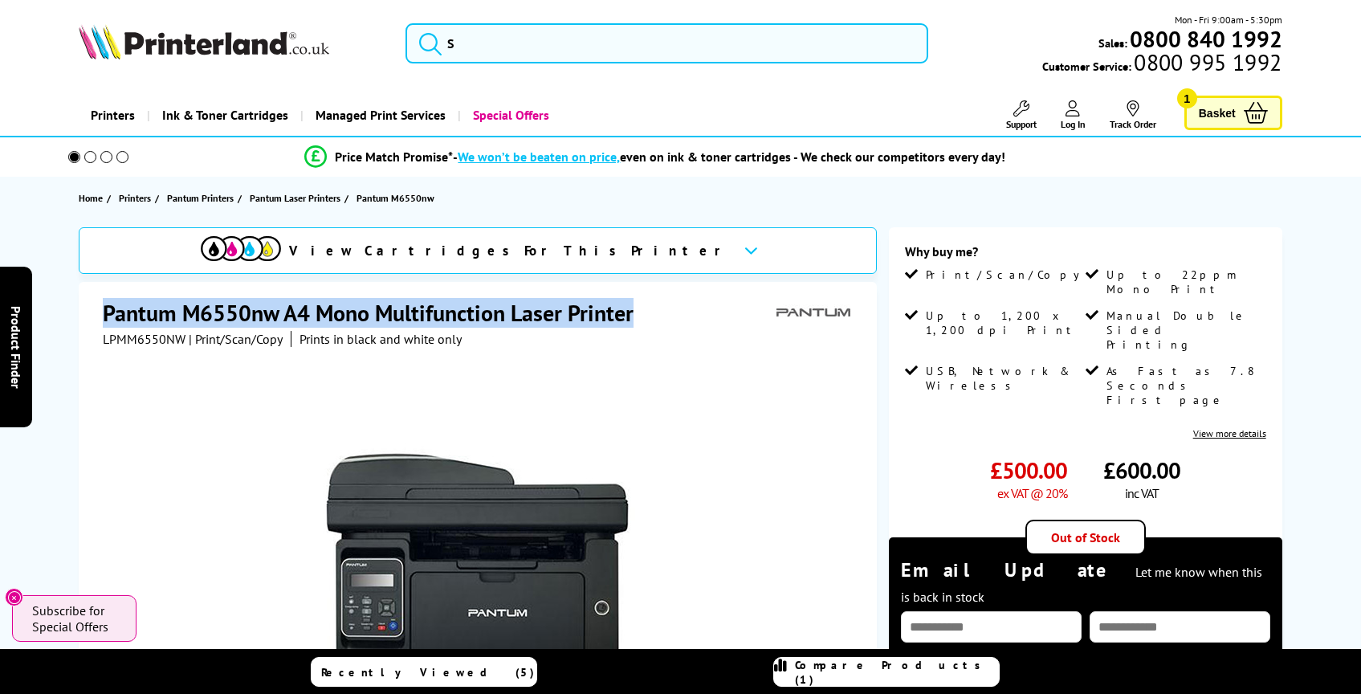
click at [442, 31] on button "submit" at bounding box center [426, 40] width 40 height 35
click at [468, 35] on input "search" at bounding box center [666, 43] width 523 height 40
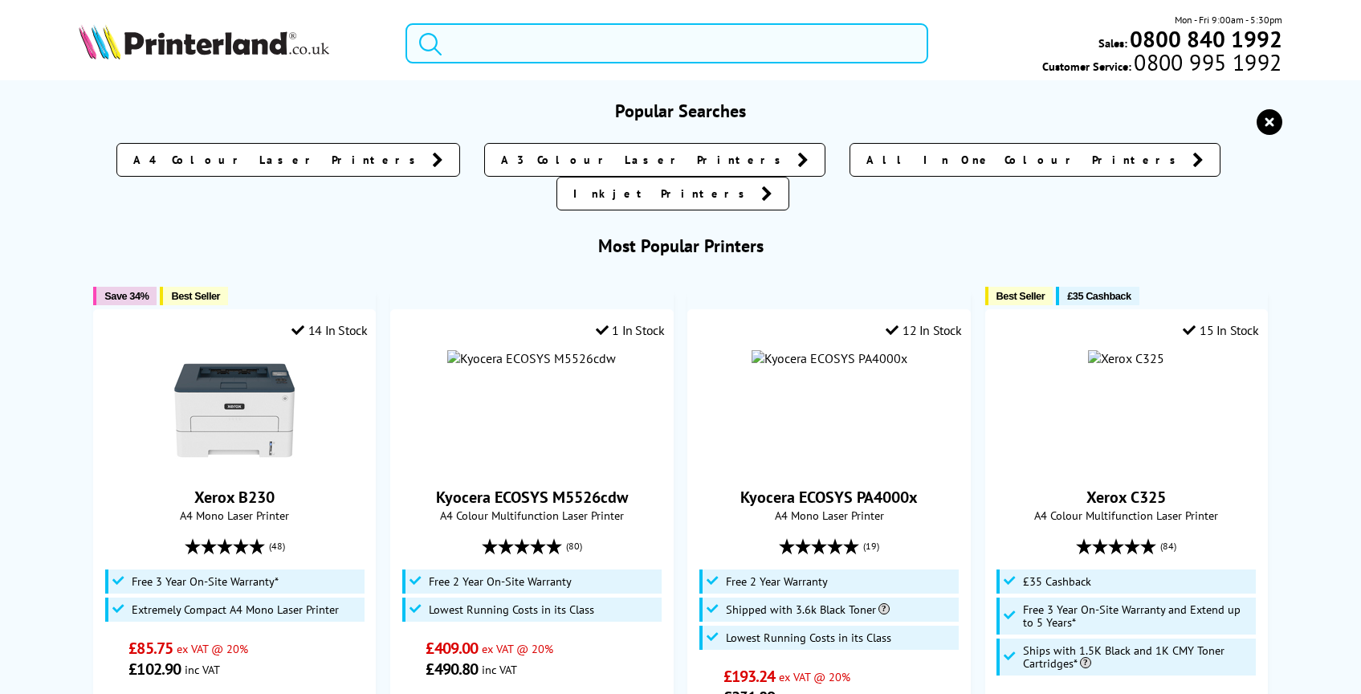
paste input "Brother HL-L5210DN"
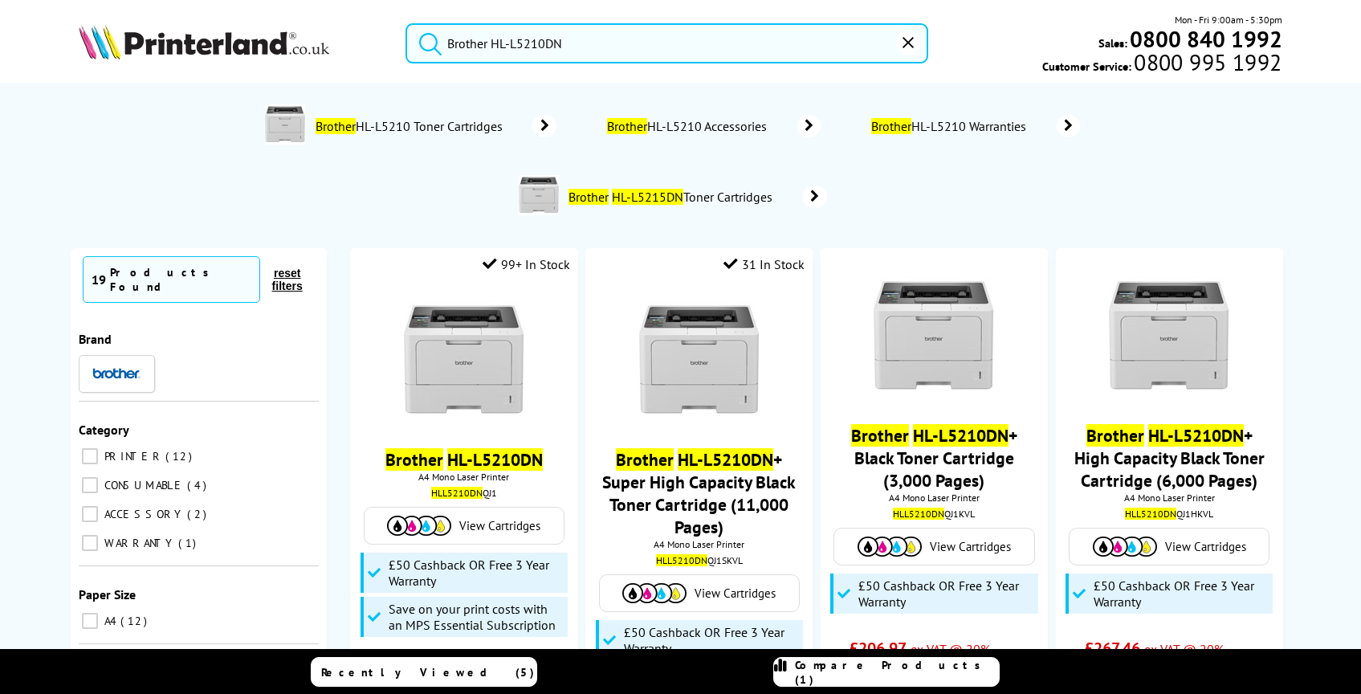
type input "Brother HL-L5210DN"
click at [406, 23] on button "submit" at bounding box center [426, 40] width 40 height 35
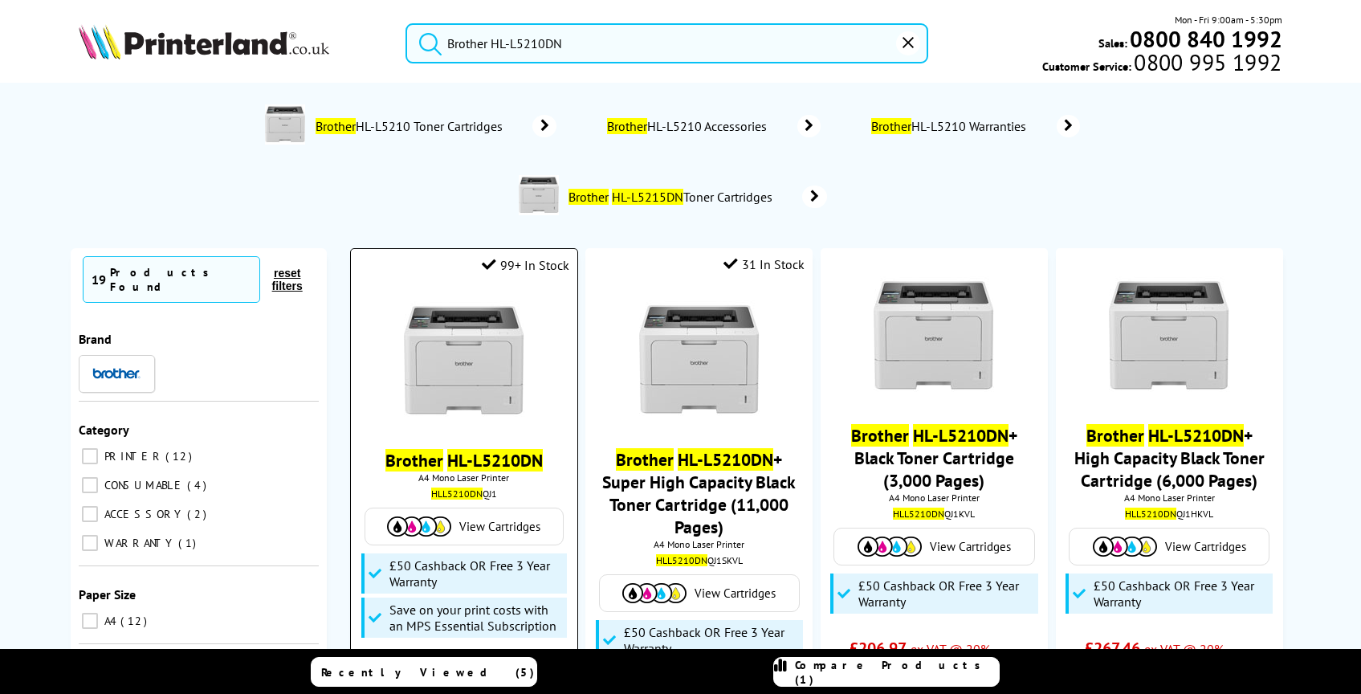
click at [473, 447] on div "Brother HL-L5210DN A4 Mono Laser Printer HLL5210DN QJ1 View Cartridges £50 Cash…" at bounding box center [464, 500] width 210 height 430
click at [466, 368] on img at bounding box center [464, 361] width 120 height 120
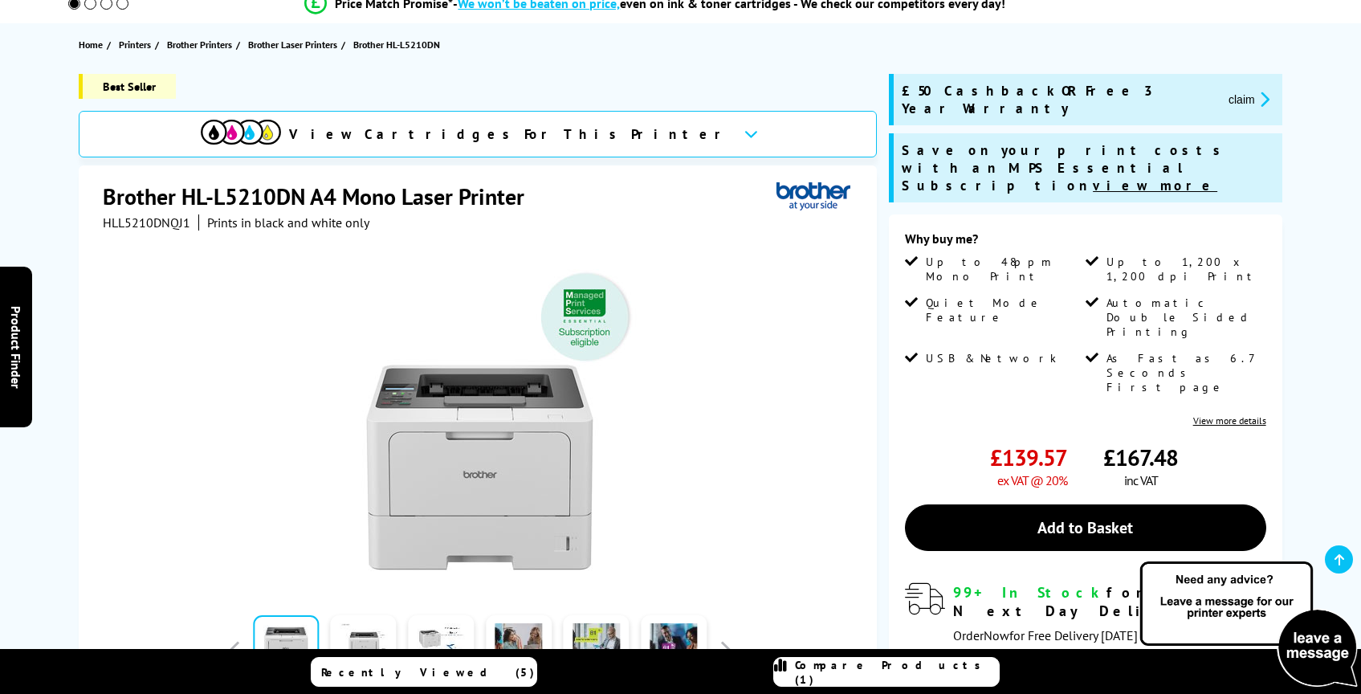
scroll to position [123, 0]
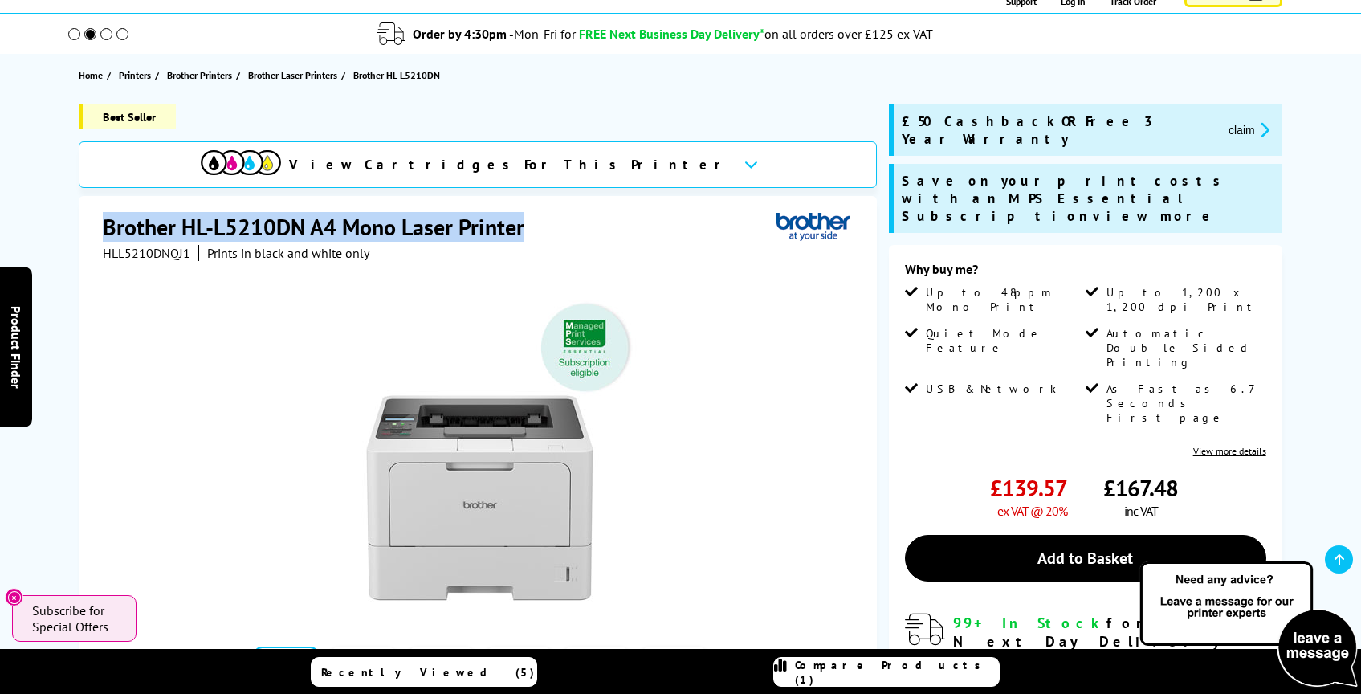
drag, startPoint x: 105, startPoint y: 230, endPoint x: 526, endPoint y: 224, distance: 420.7
click at [526, 224] on h1 "Brother HL-L5210DN A4 Mono Laser Printer" at bounding box center [322, 227] width 438 height 30
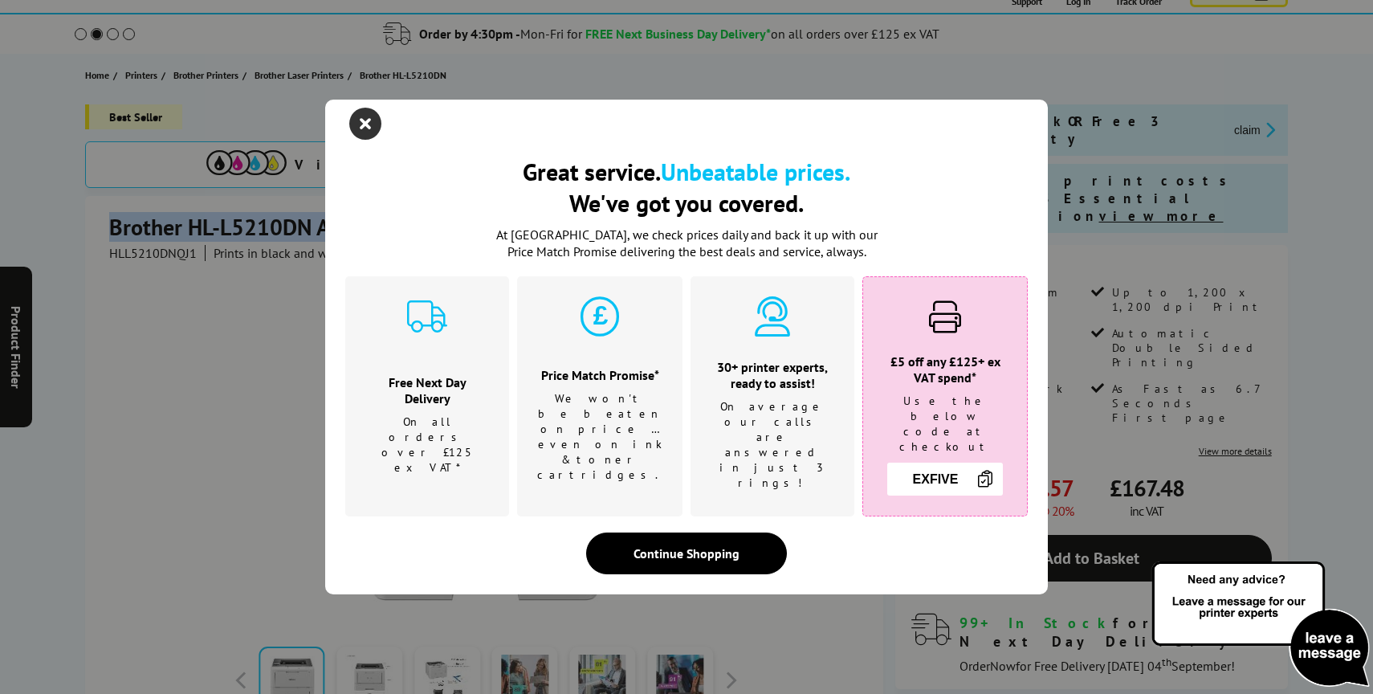
click at [374, 140] on icon "close modal" at bounding box center [365, 124] width 32 height 32
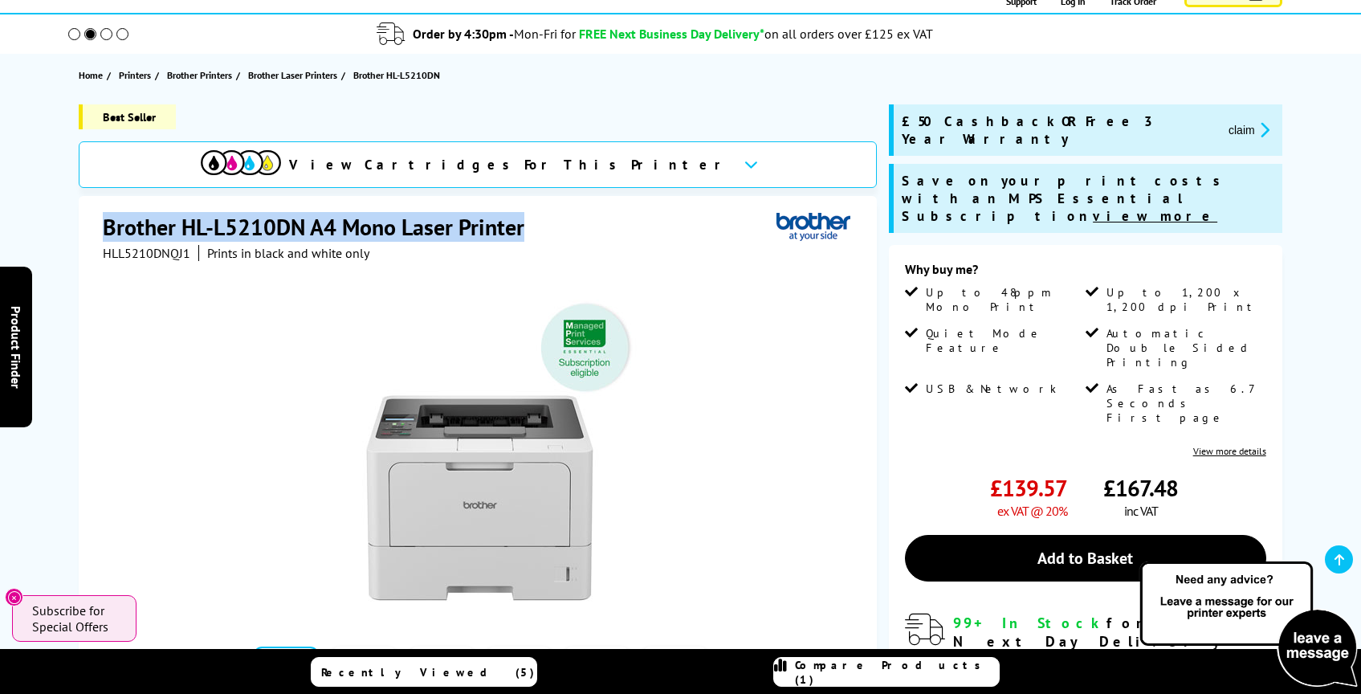
copy h1 "Brother HL-L5210DN A4 Mono Laser Printer"
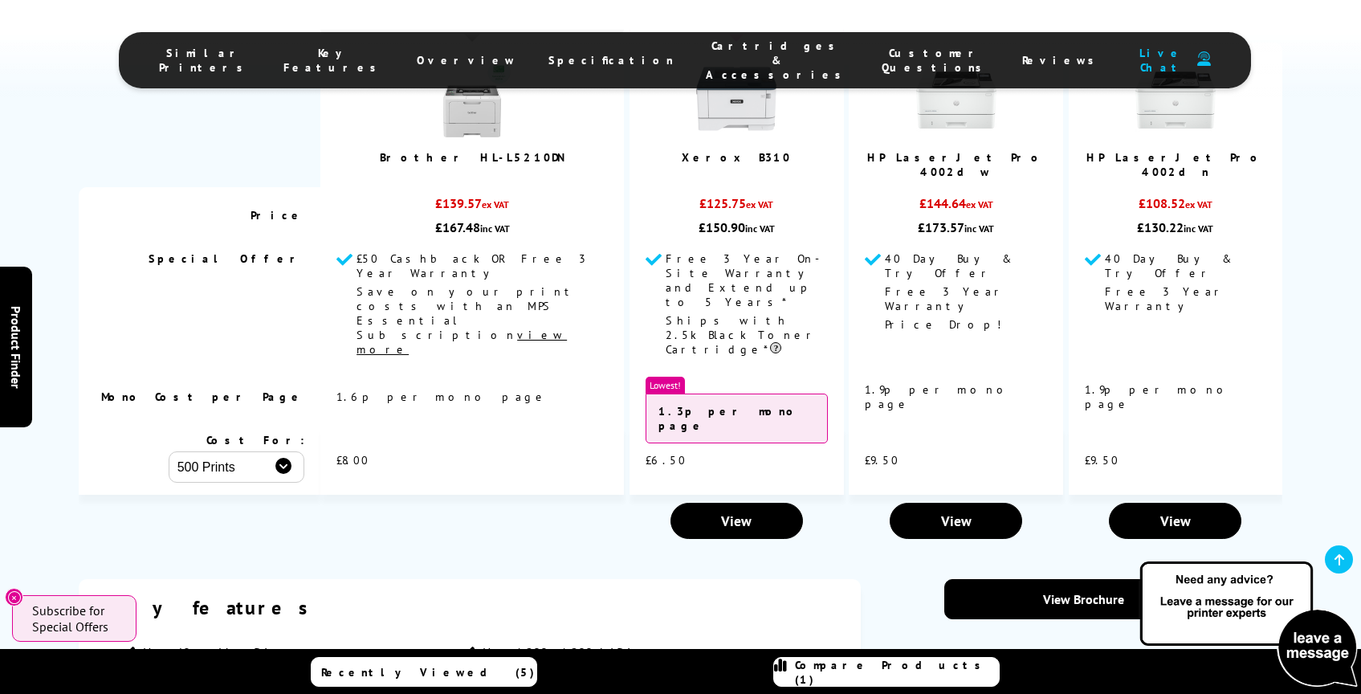
scroll to position [2266, 0]
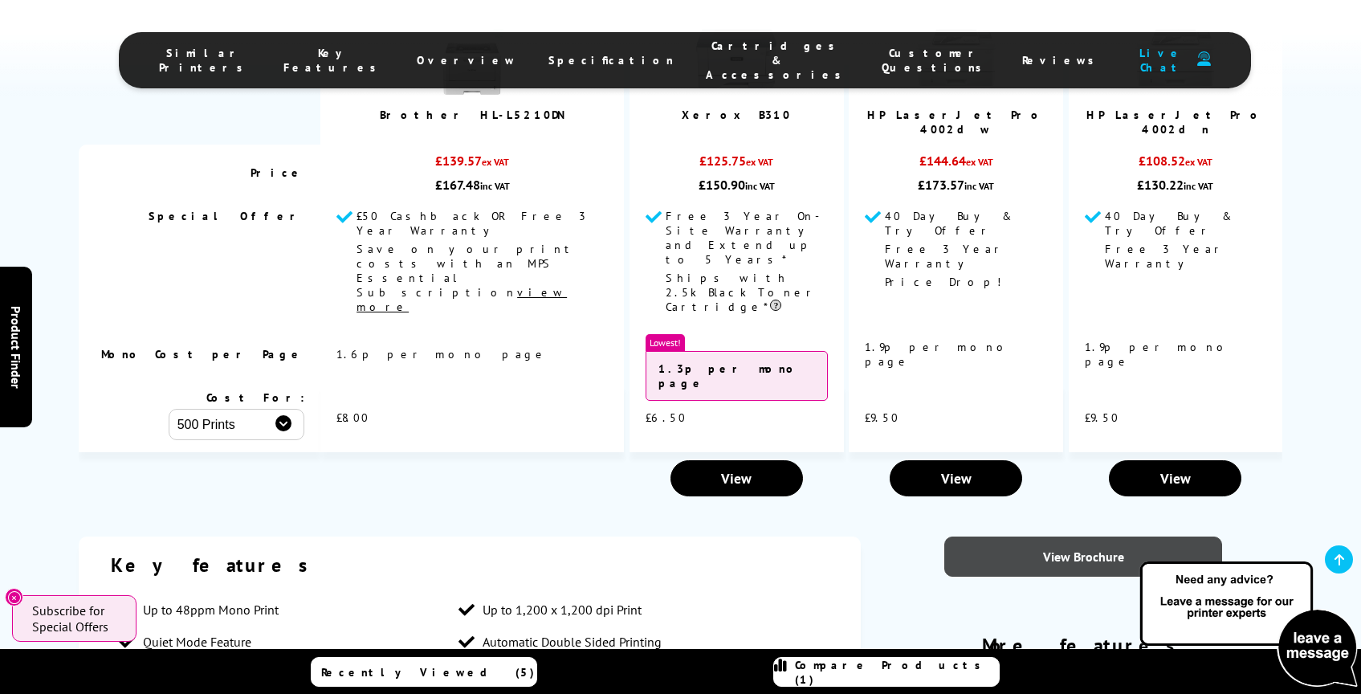
click at [1043, 536] on link "View Brochure" at bounding box center [1083, 556] width 278 height 40
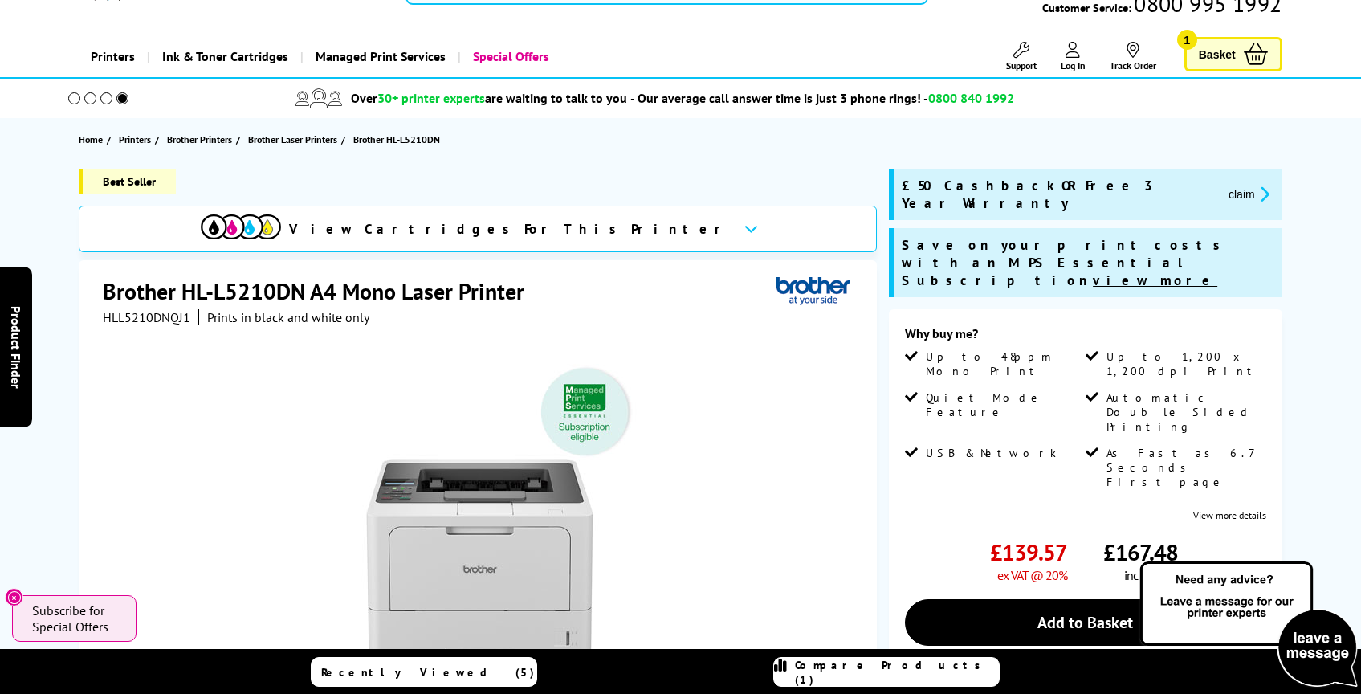
scroll to position [0, 0]
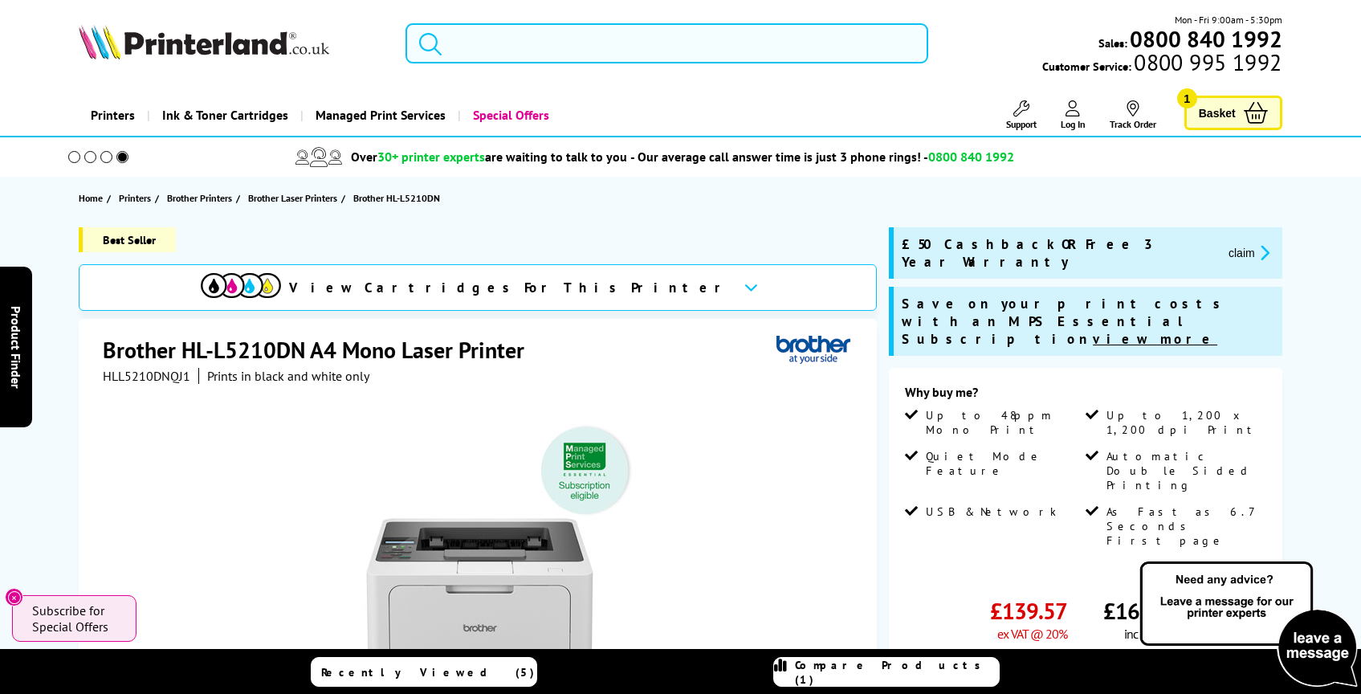
click at [507, 47] on input "search" at bounding box center [666, 43] width 523 height 40
paste input "Pantum M6550nw A4 Mono Multifunction Laser Printer"
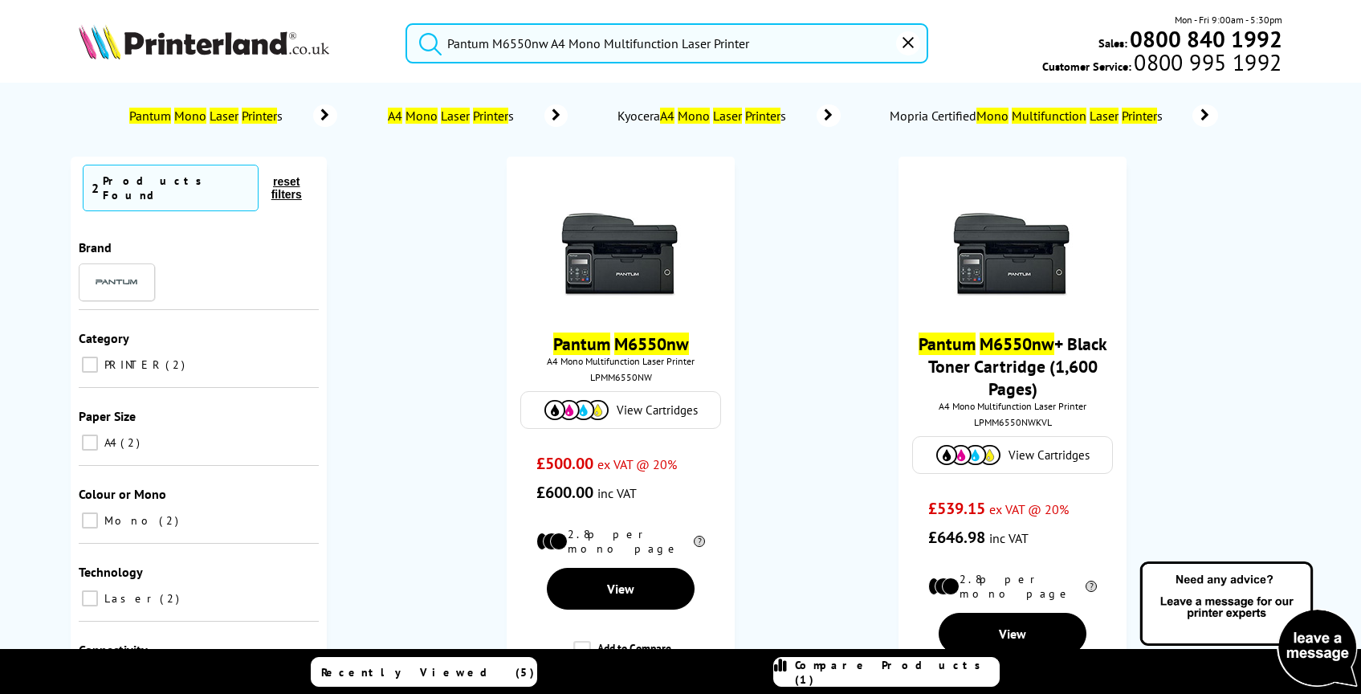
type input "Pantum M6550nw A4 Mono Multifunction Laser Printer"
click at [406, 23] on button "submit" at bounding box center [426, 40] width 40 height 35
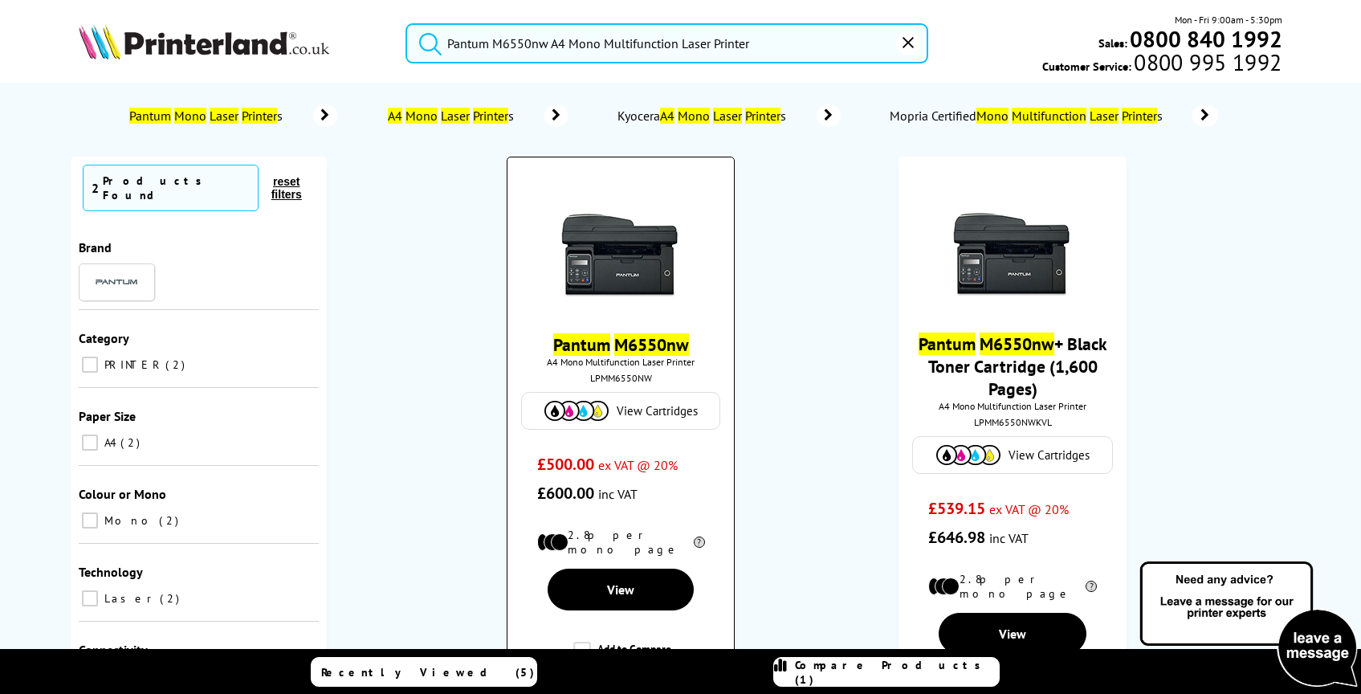
click at [631, 262] on img at bounding box center [620, 245] width 120 height 120
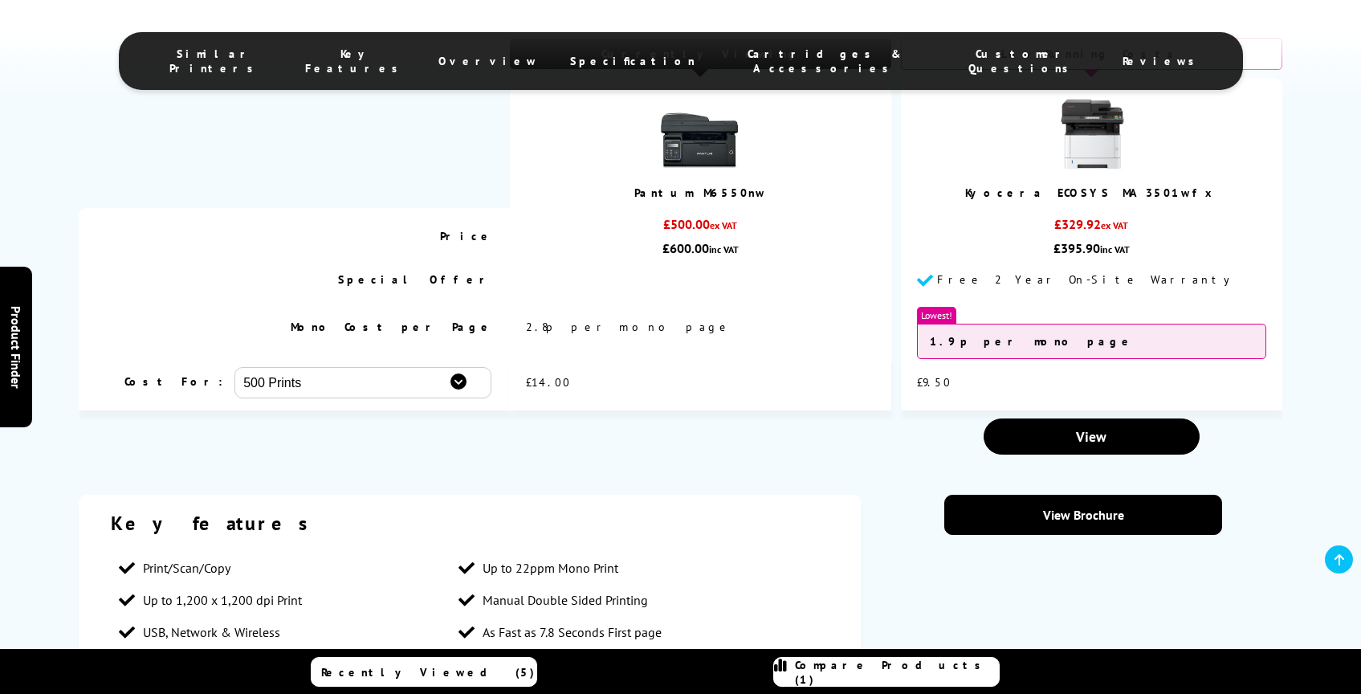
scroll to position [1310, 0]
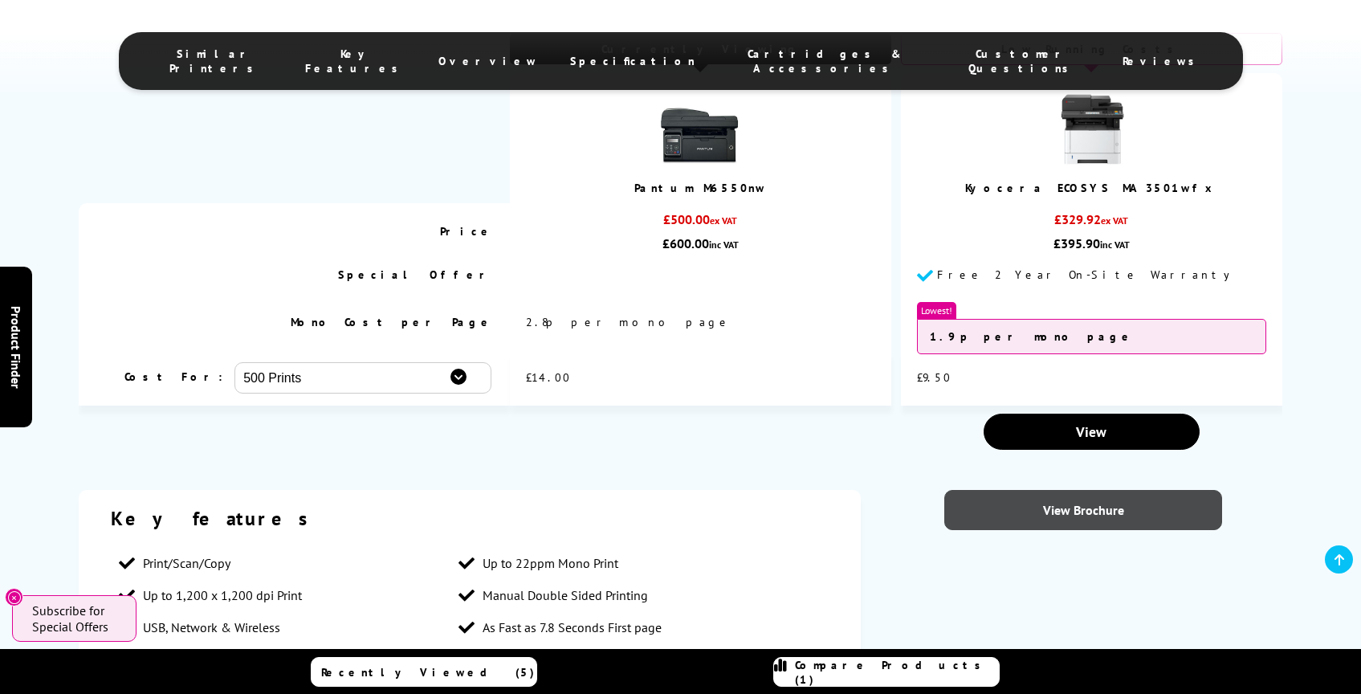
click at [1148, 490] on link "View Brochure" at bounding box center [1083, 510] width 278 height 40
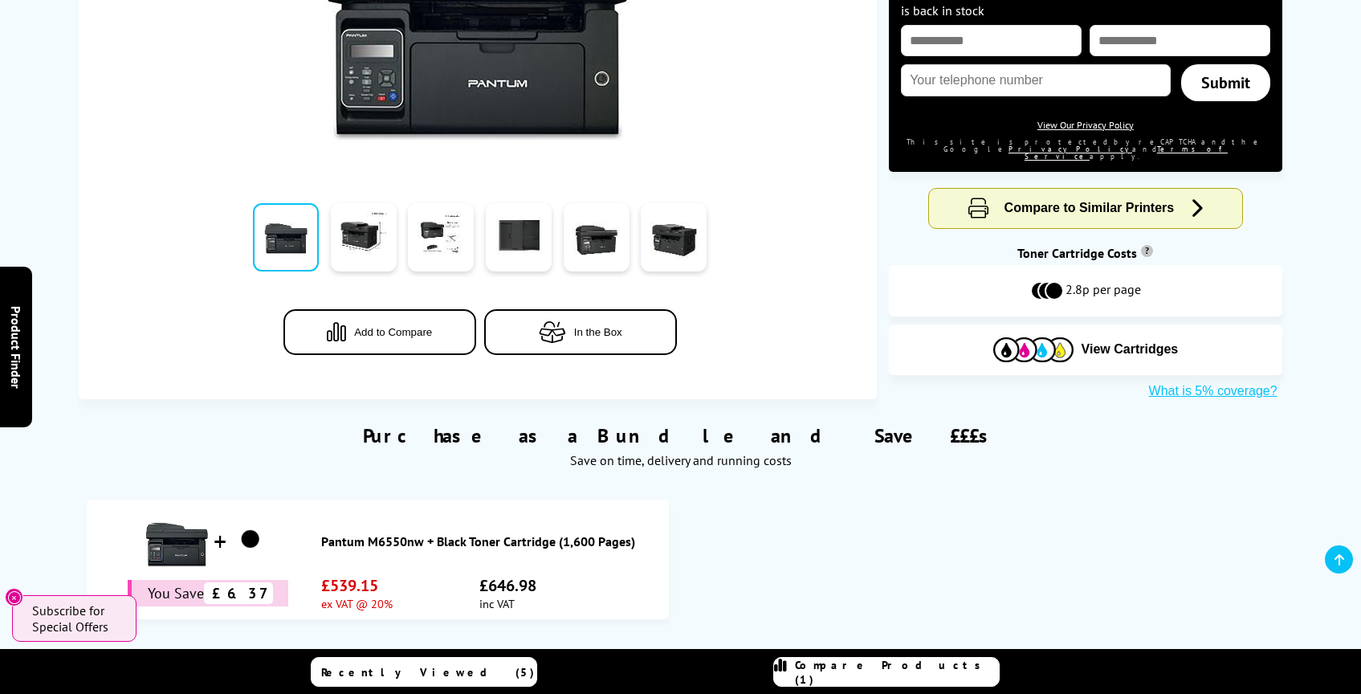
scroll to position [0, 0]
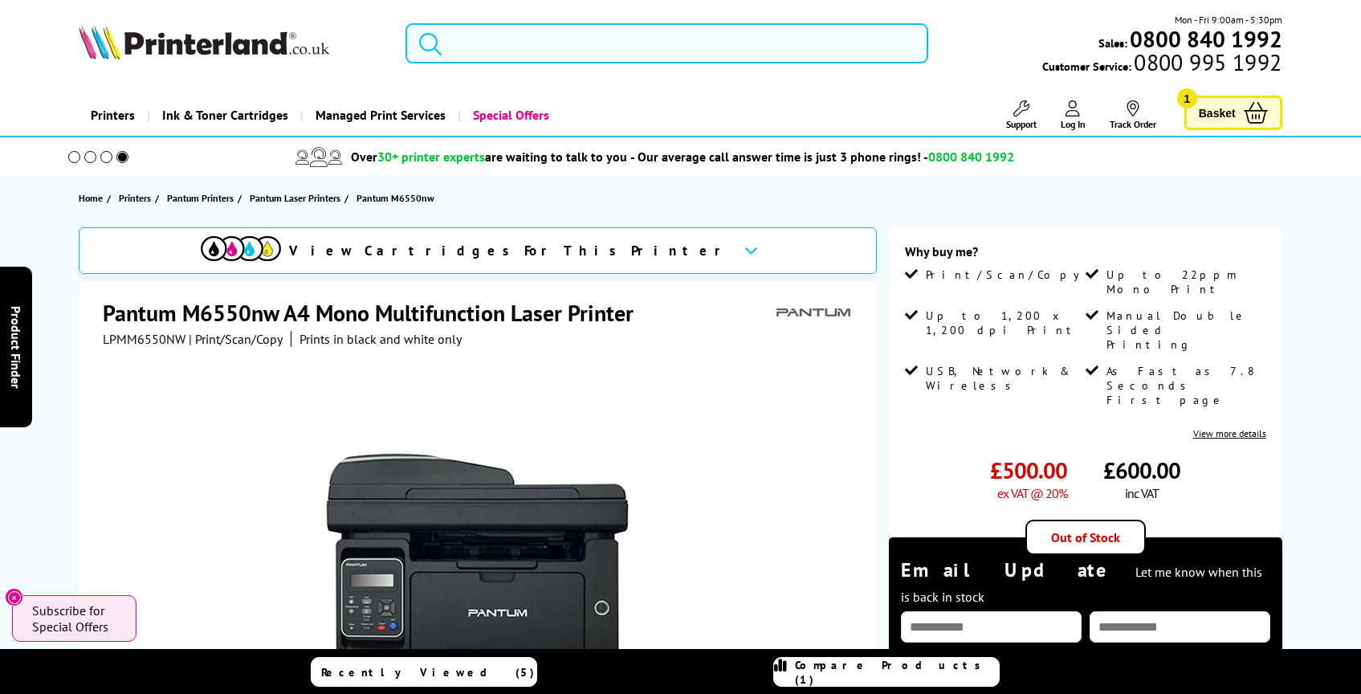
click at [546, 51] on input "search" at bounding box center [666, 43] width 523 height 40
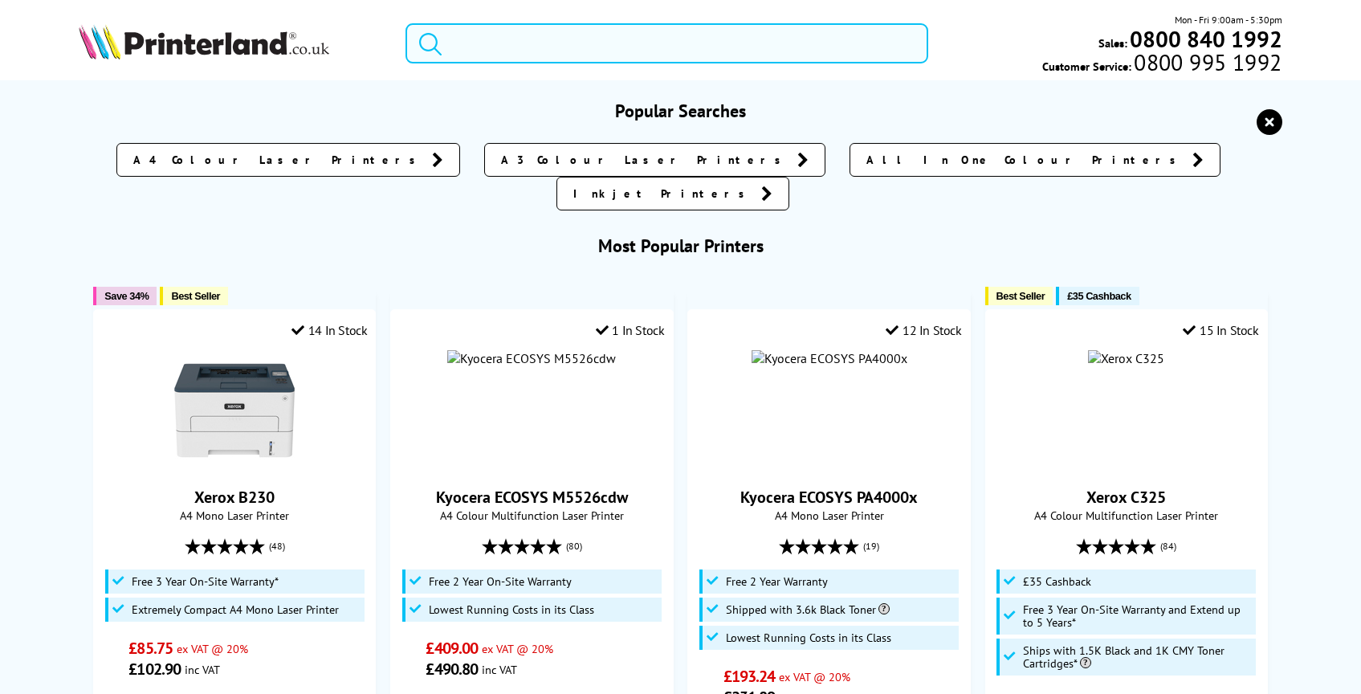
paste input "Brother DCP-L8410CDW"
type input "Brother DCP-L8410CDW"
click at [406, 23] on button "submit" at bounding box center [426, 40] width 40 height 35
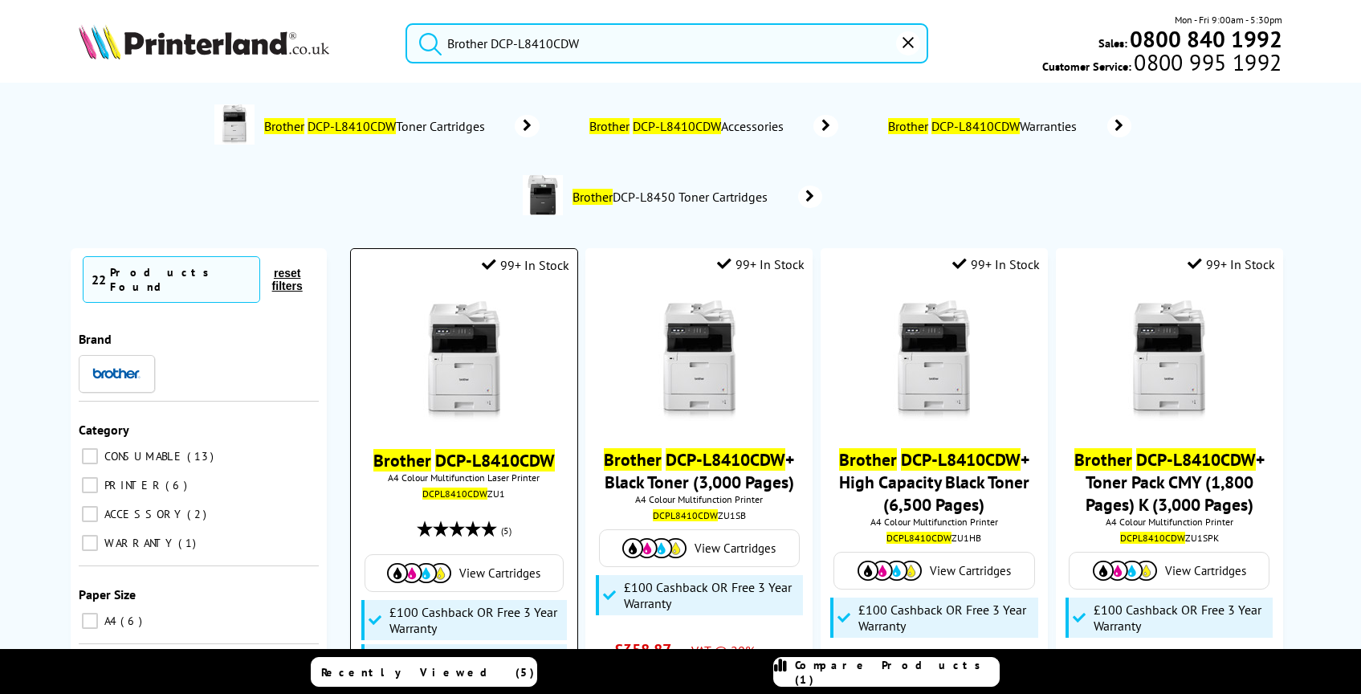
click at [450, 414] on img at bounding box center [464, 361] width 120 height 120
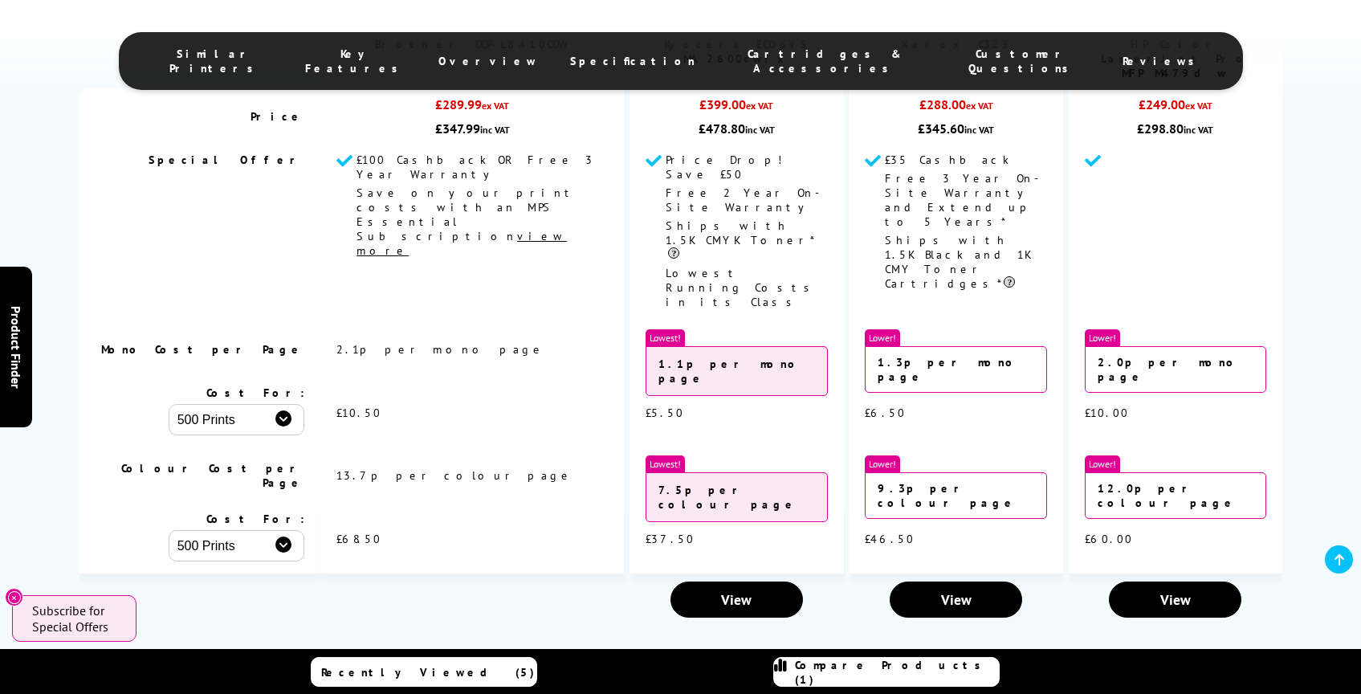
scroll to position [2583, 0]
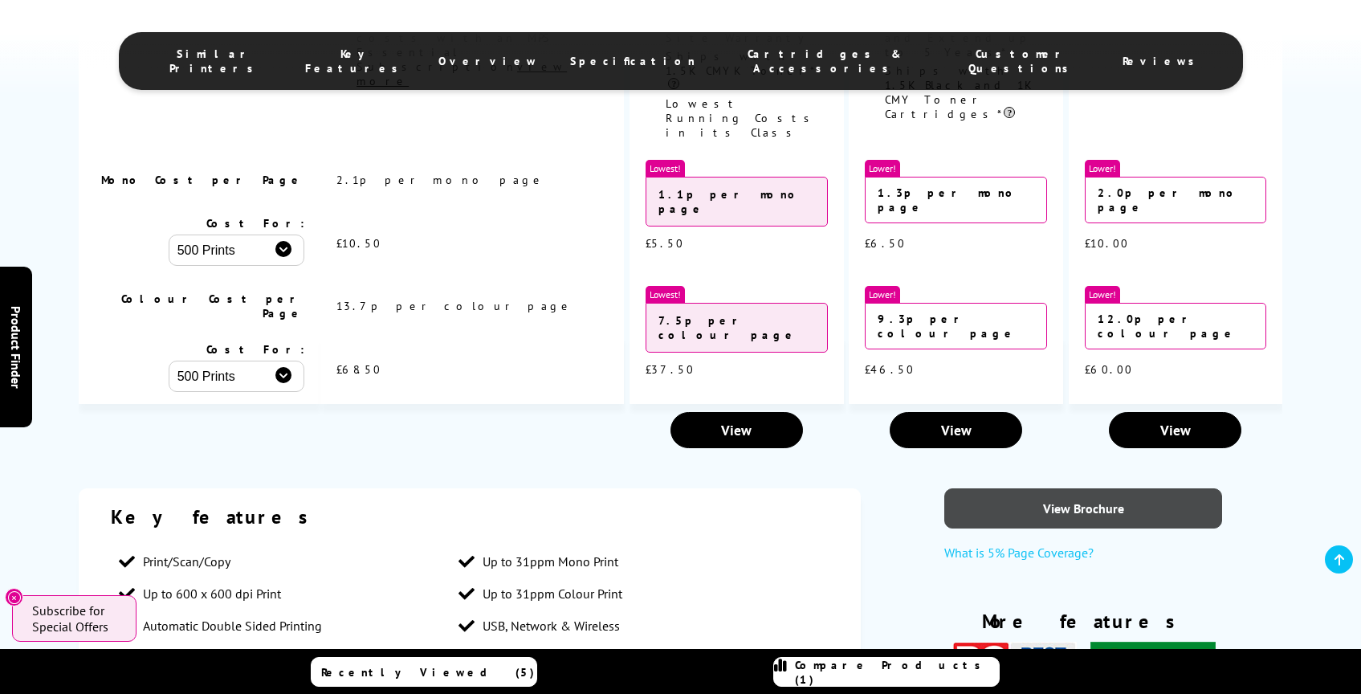
click at [1076, 488] on link "View Brochure" at bounding box center [1083, 508] width 278 height 40
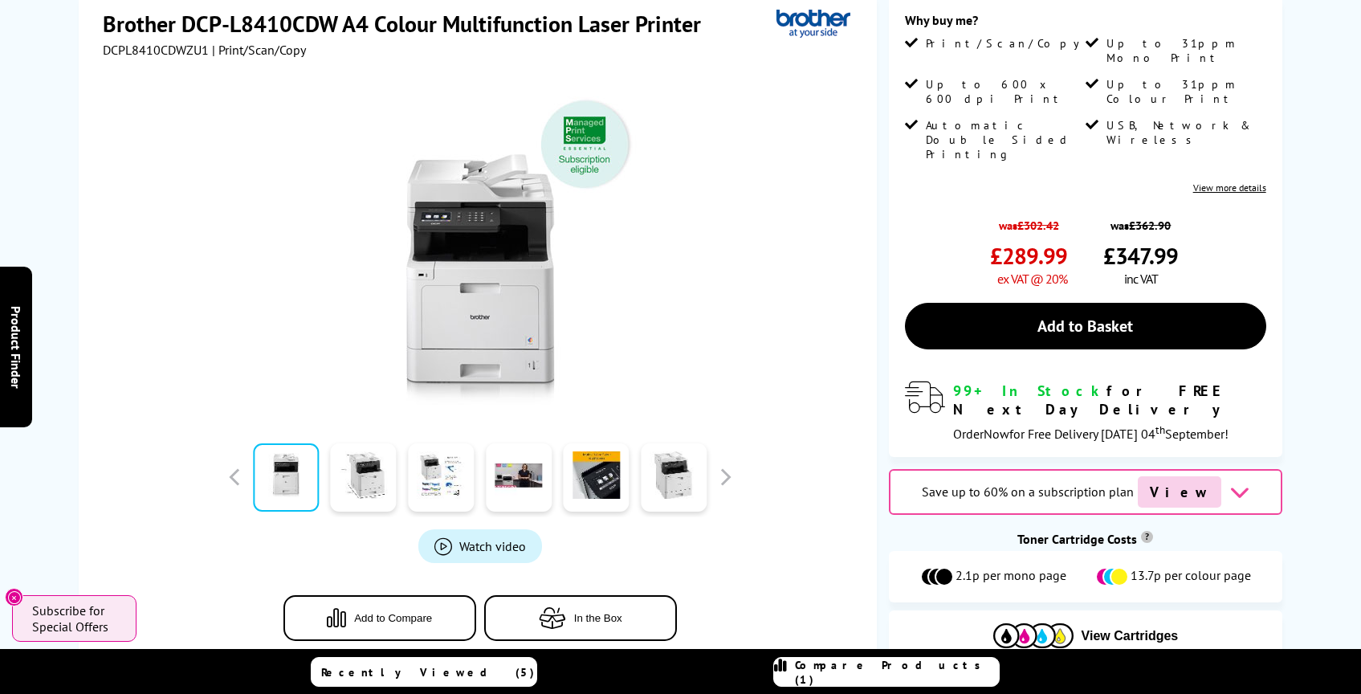
scroll to position [0, 0]
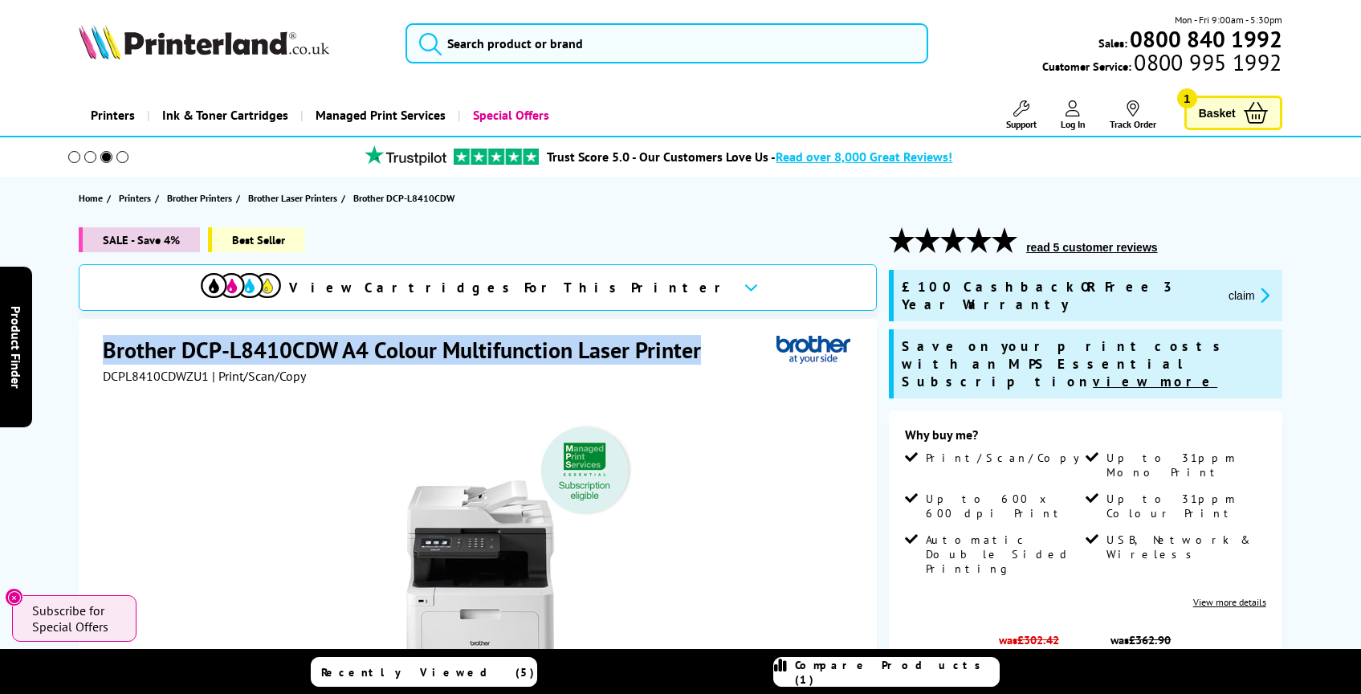
drag, startPoint x: 105, startPoint y: 350, endPoint x: 700, endPoint y: 355, distance: 594.9
click at [700, 355] on h1 "Brother DCP-L8410CDW A4 Colour Multifunction Laser Printer" at bounding box center [410, 350] width 614 height 30
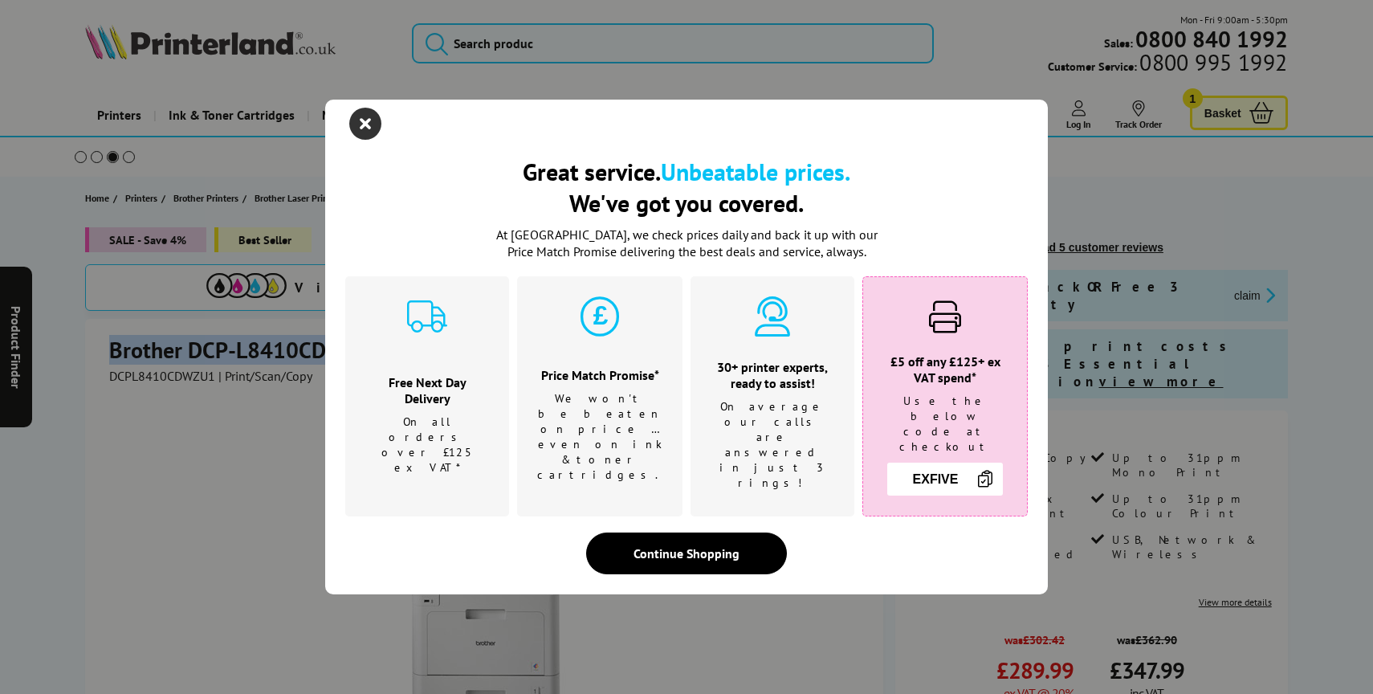
click at [366, 140] on icon "close modal" at bounding box center [365, 124] width 32 height 32
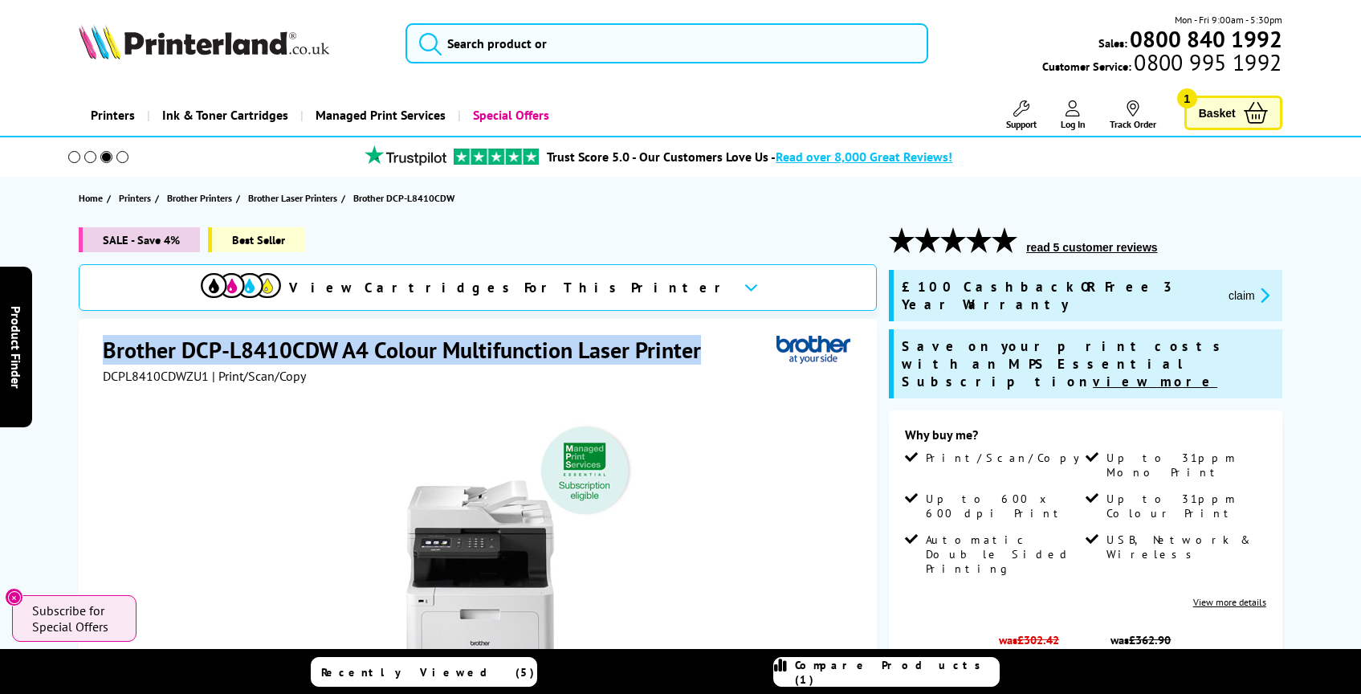
copy h1 "Brother DCP-L8410CDW A4 Colour Multifunction Laser Printer"
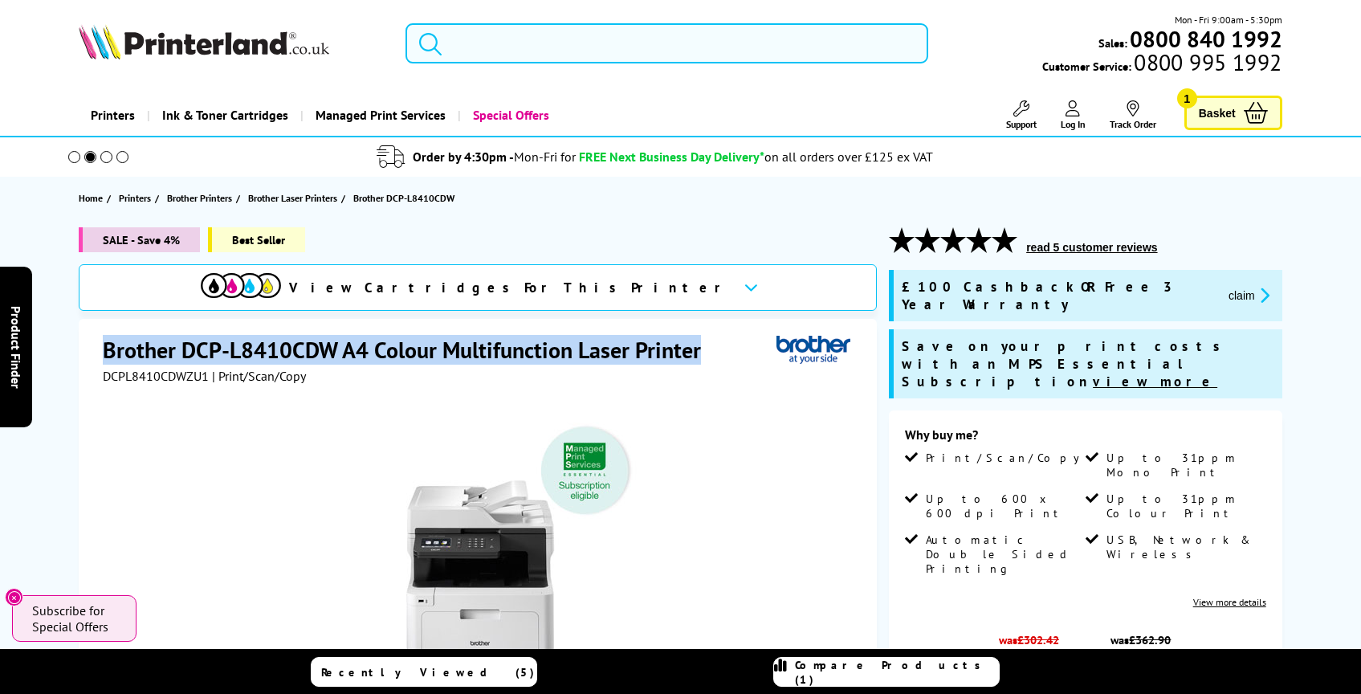
click at [506, 31] on input "search" at bounding box center [666, 43] width 523 height 40
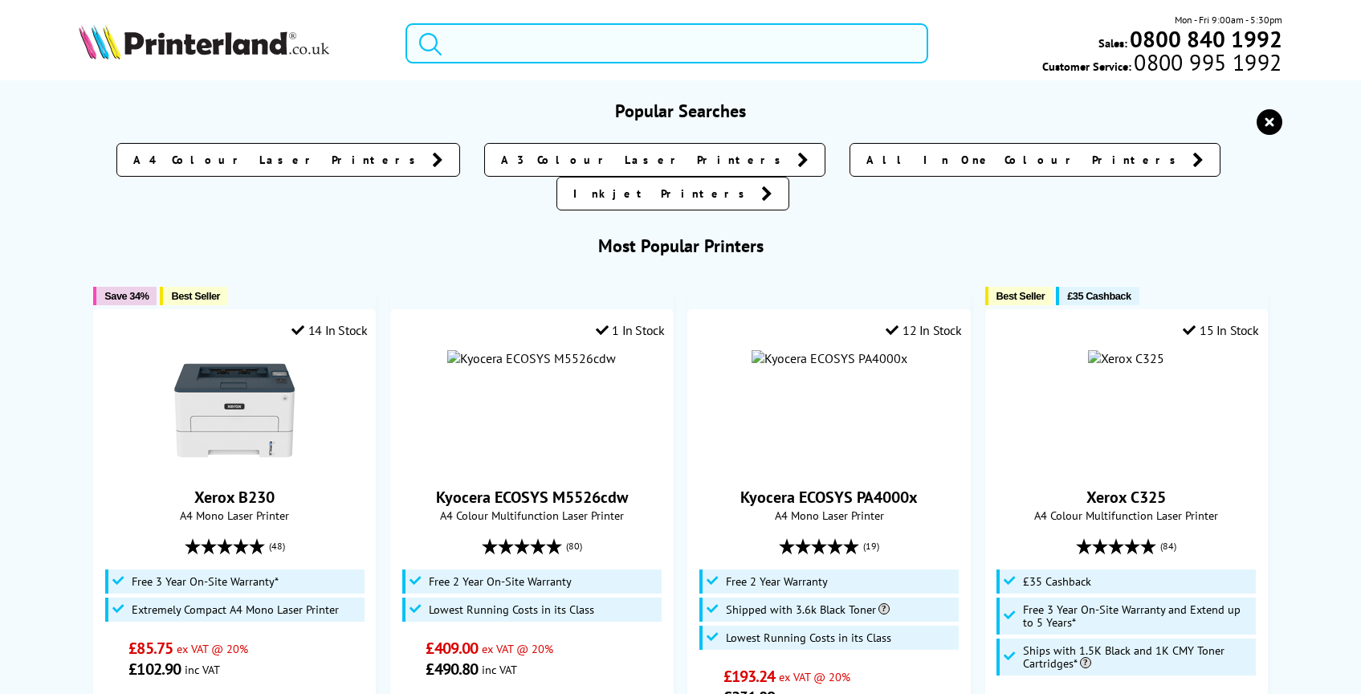
paste input "Brother DCP-L2640DN"
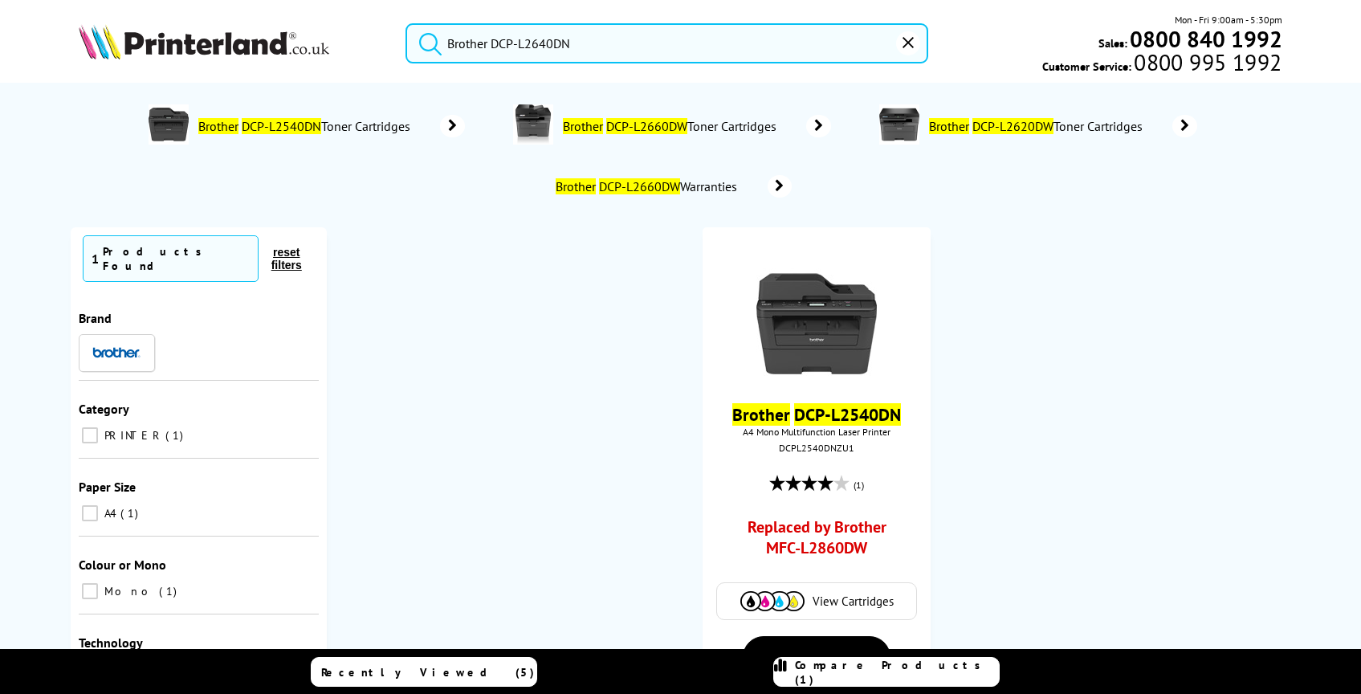
type input "Brother DCP-L2640DN"
click at [406, 23] on button "submit" at bounding box center [426, 40] width 40 height 35
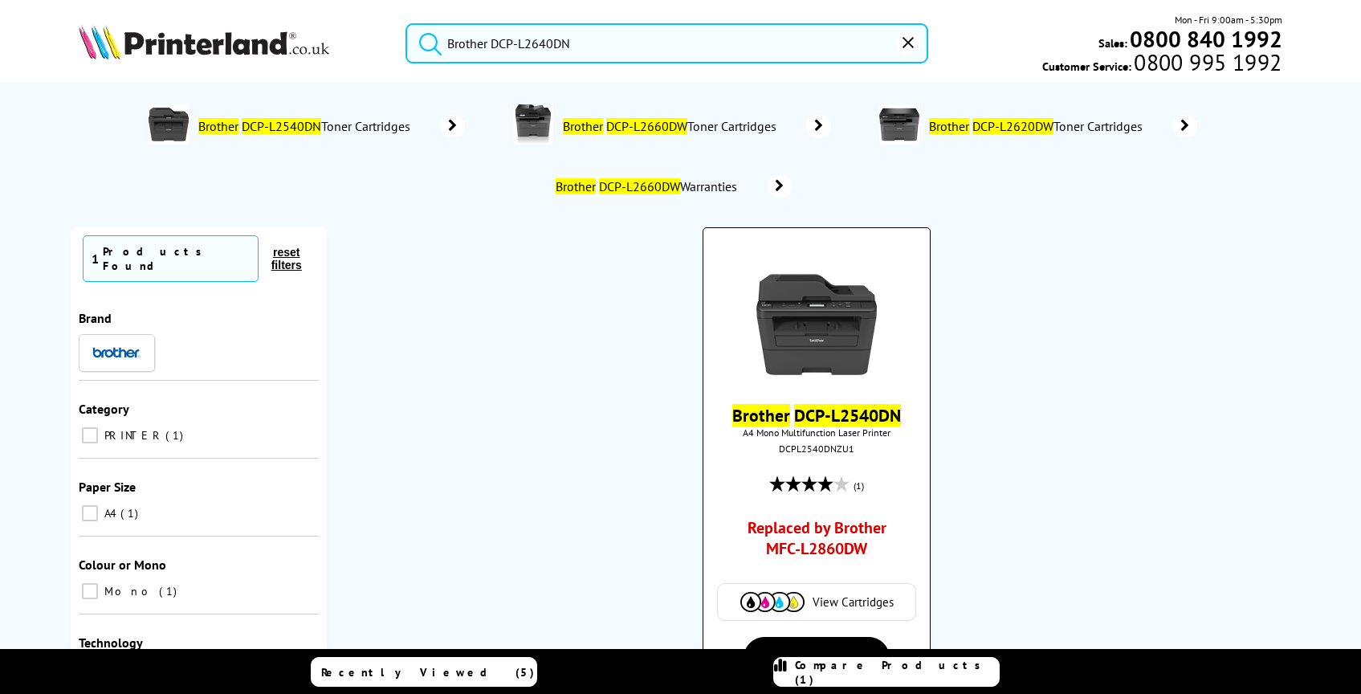
click at [799, 296] on img at bounding box center [816, 316] width 120 height 120
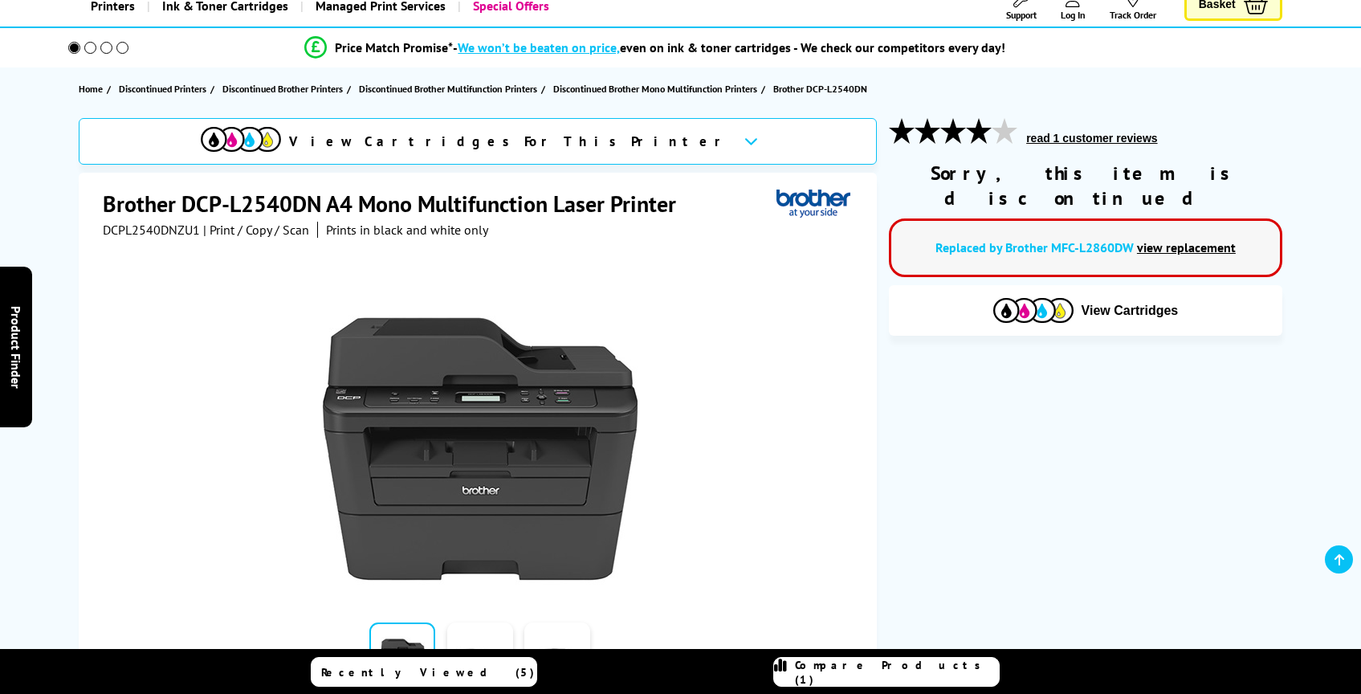
scroll to position [73, 0]
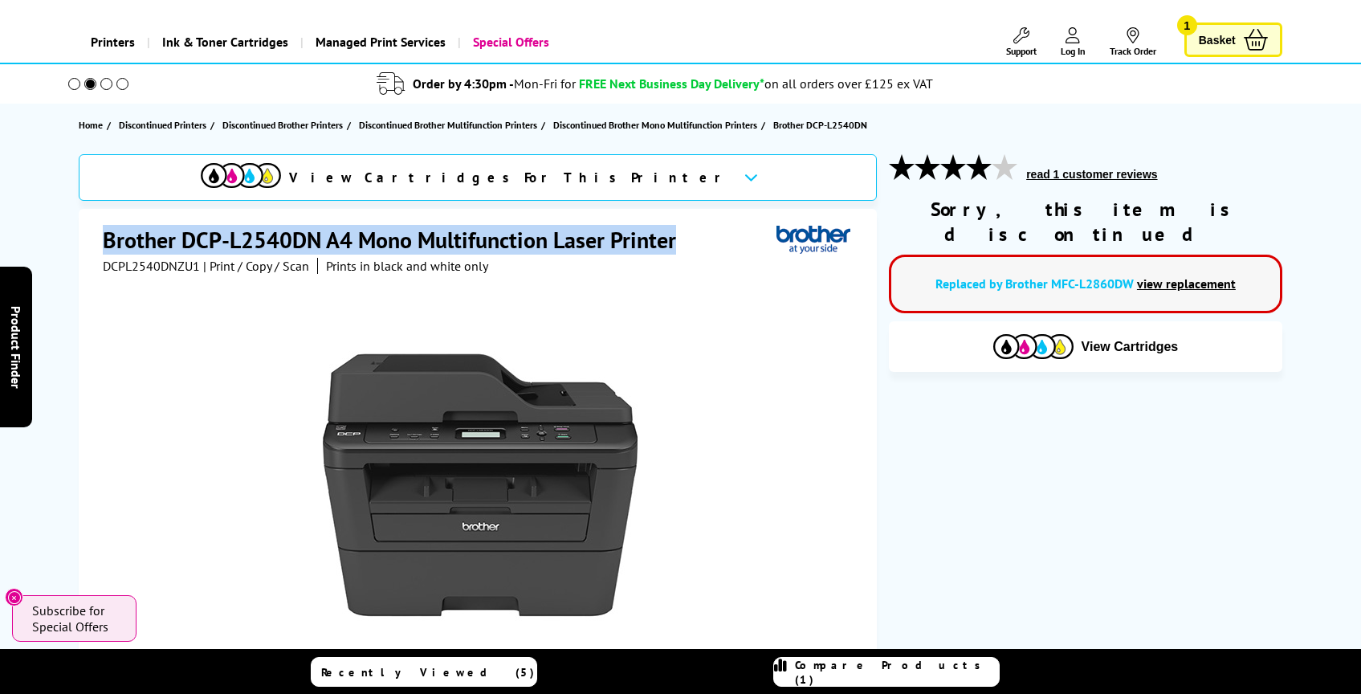
drag, startPoint x: 94, startPoint y: 234, endPoint x: 676, endPoint y: 236, distance: 582.0
click at [676, 236] on div "Brother DCP-L2540DN A4 Mono Multifunction Laser Printer DCPL2540DNZU1 | Print /…" at bounding box center [478, 532] width 798 height 646
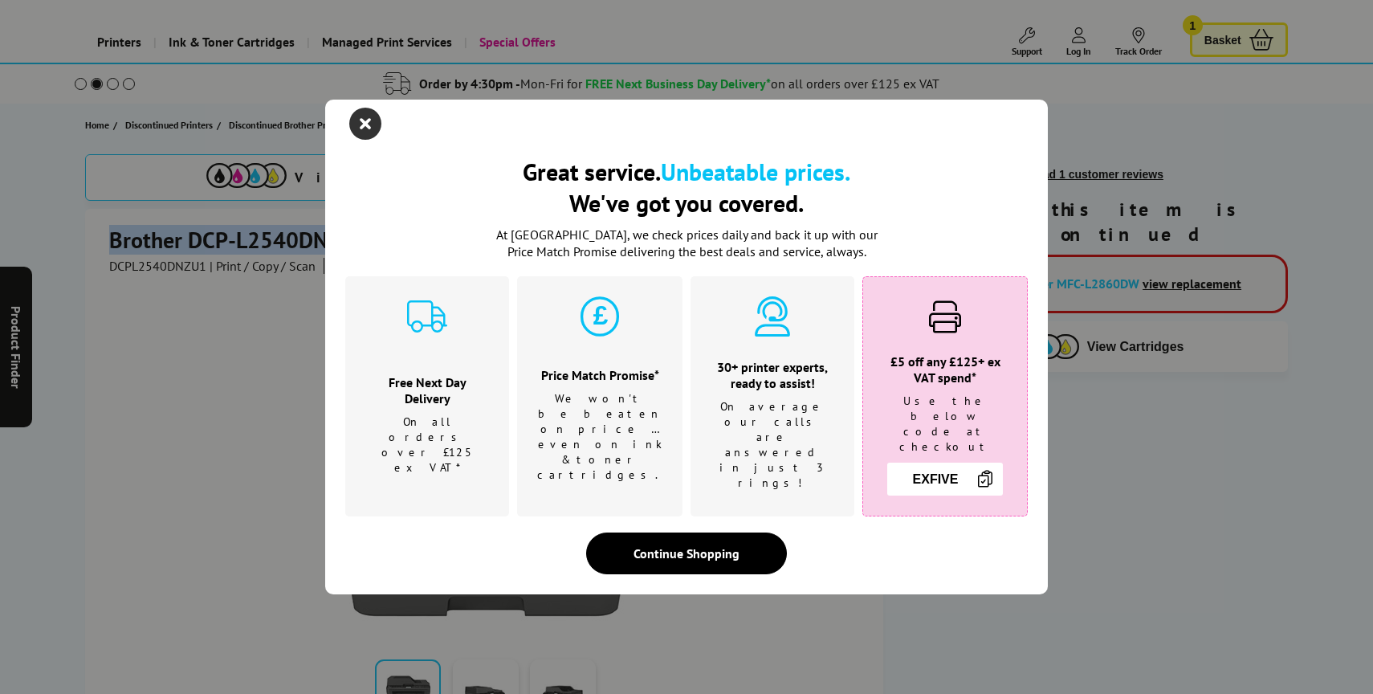
click at [366, 131] on icon "close modal" at bounding box center [365, 124] width 32 height 32
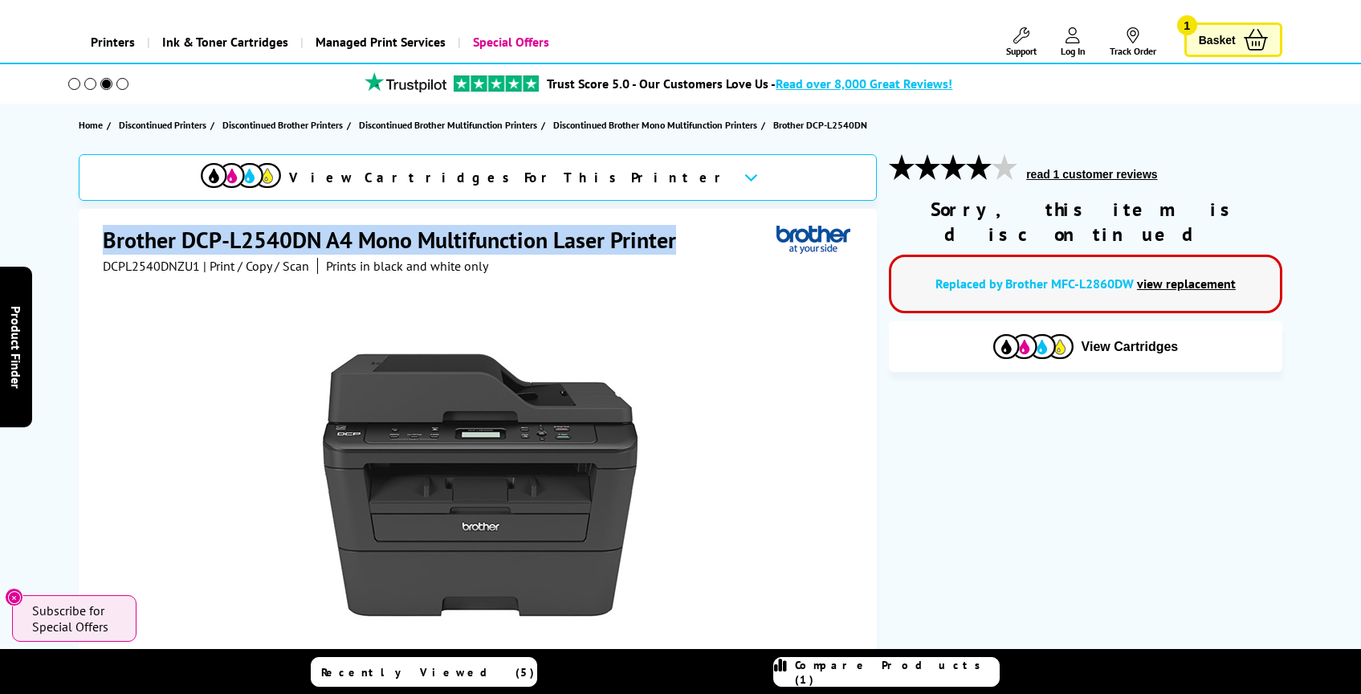
copy h1 "Brother DCP-L2540DN A4 Mono Multifunction Laser Printer"
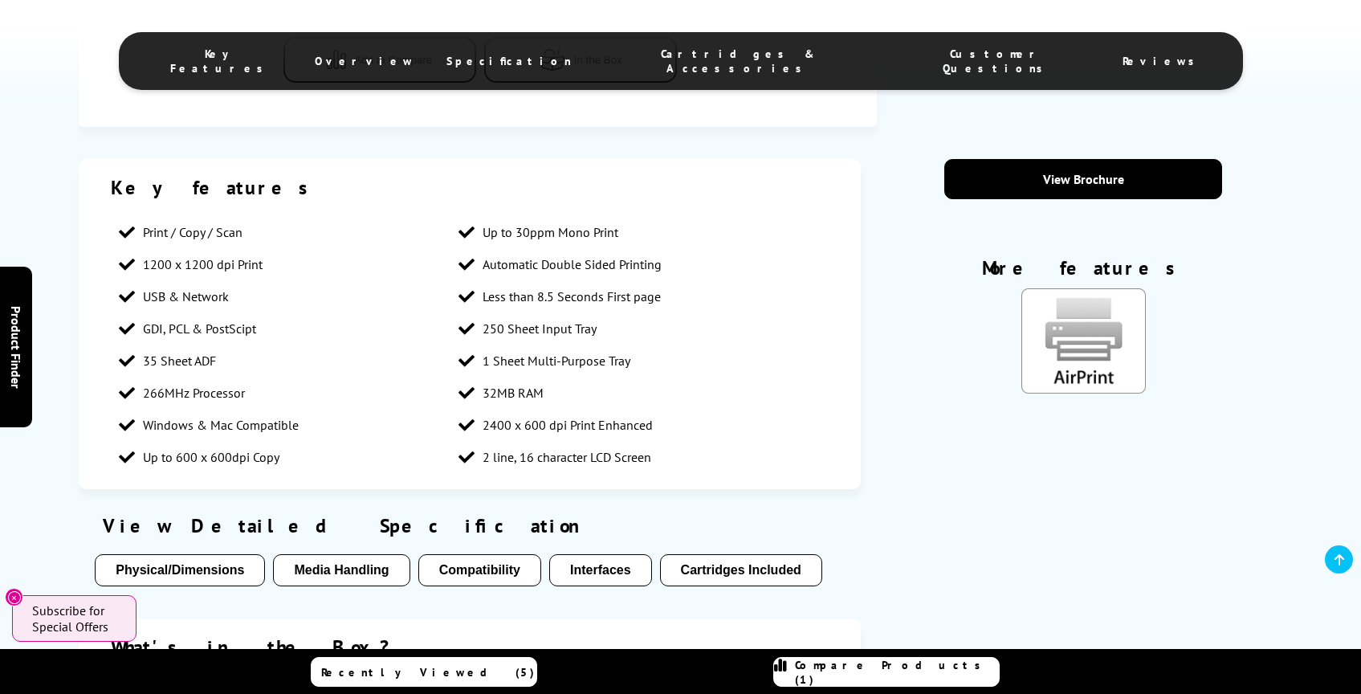
scroll to position [842, 0]
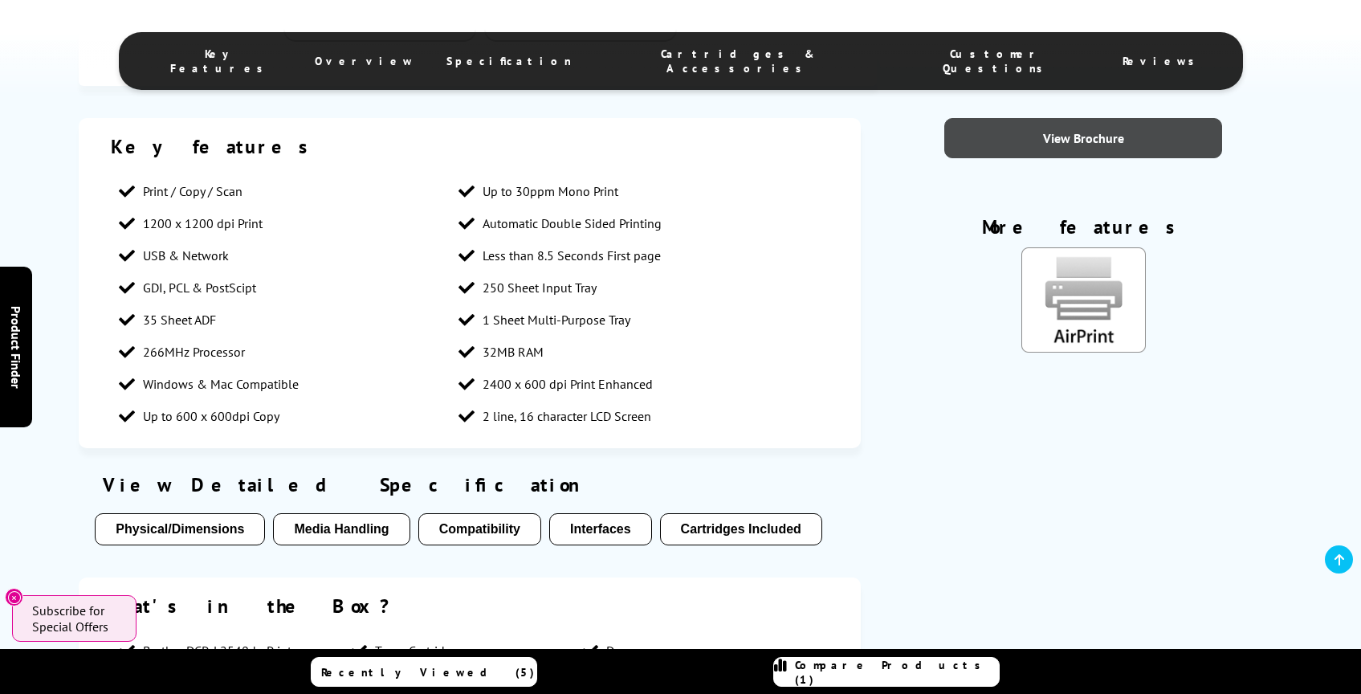
click at [1061, 141] on link "View Brochure" at bounding box center [1083, 138] width 278 height 40
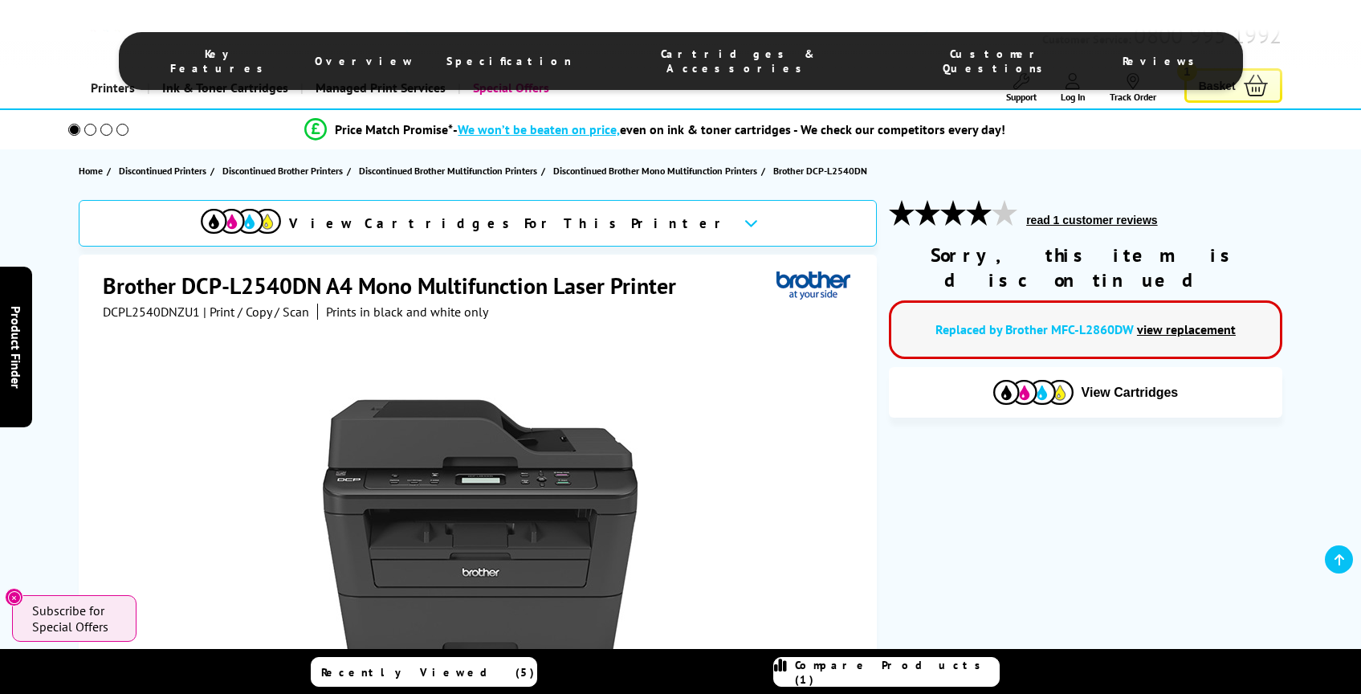
scroll to position [0, 0]
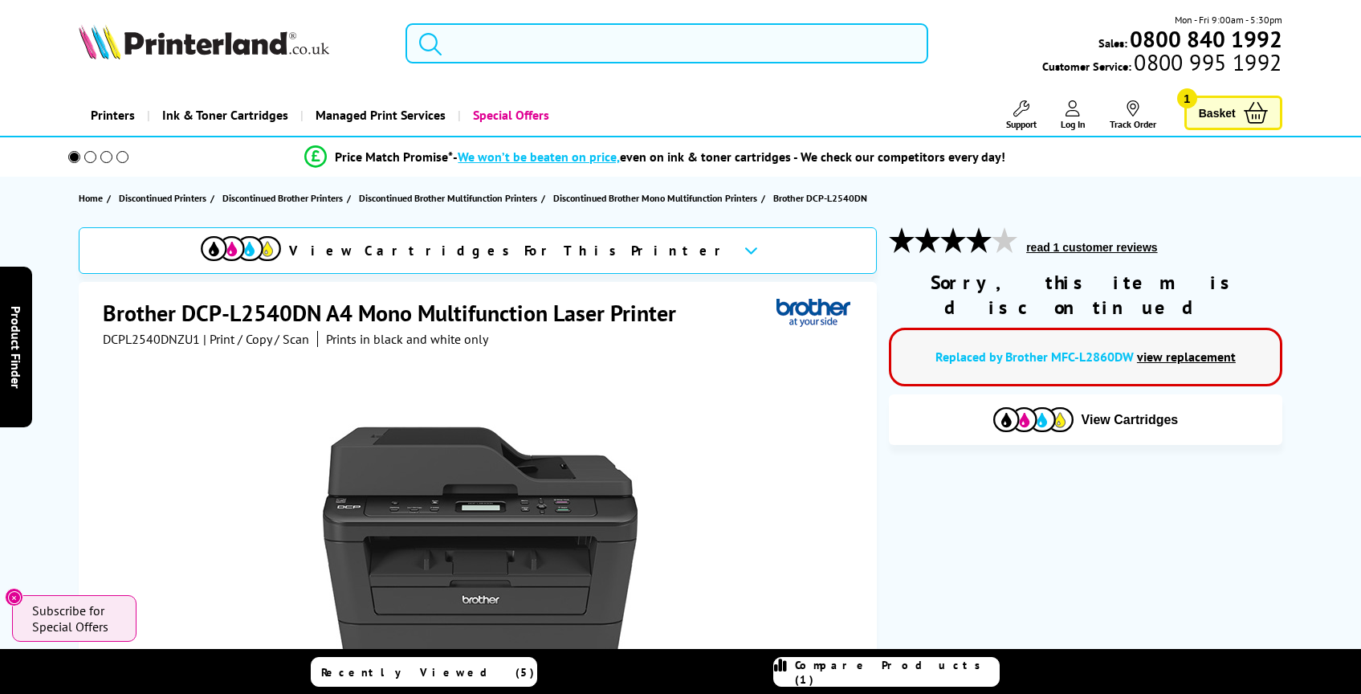
click at [485, 46] on input "search" at bounding box center [666, 43] width 523 height 40
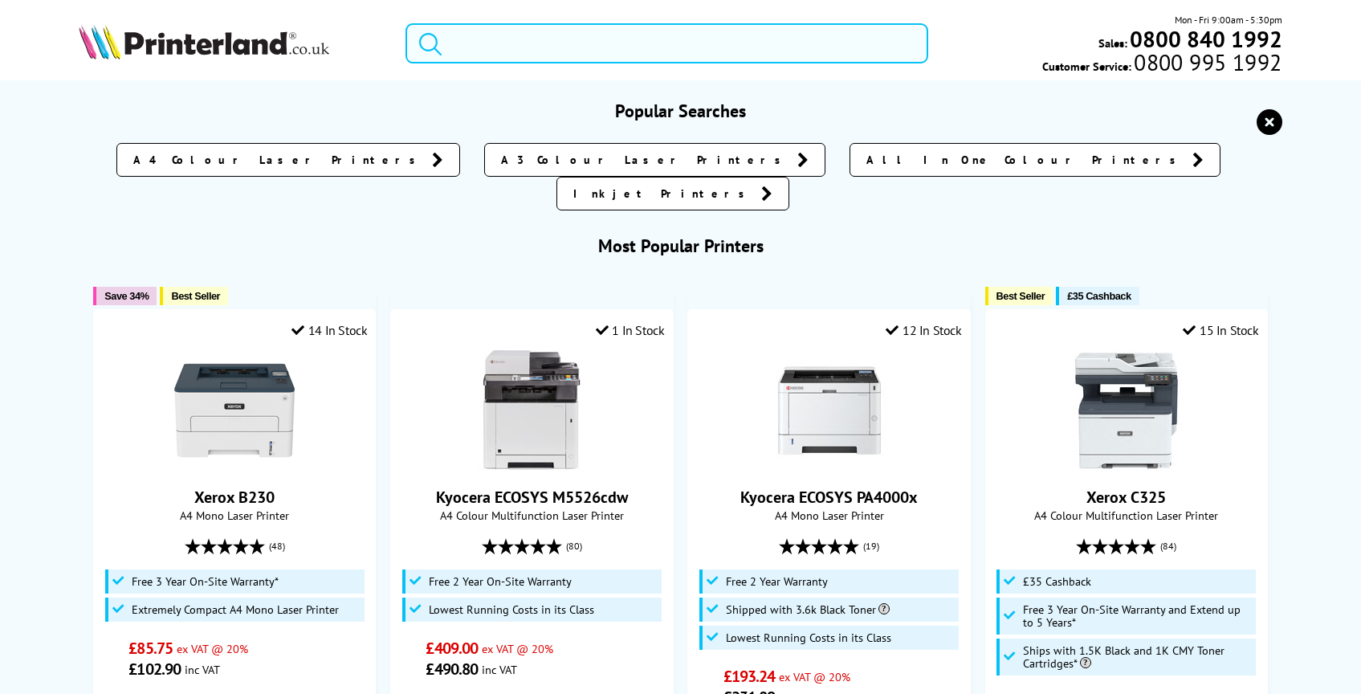
paste input "Brother DCP-L2512D"
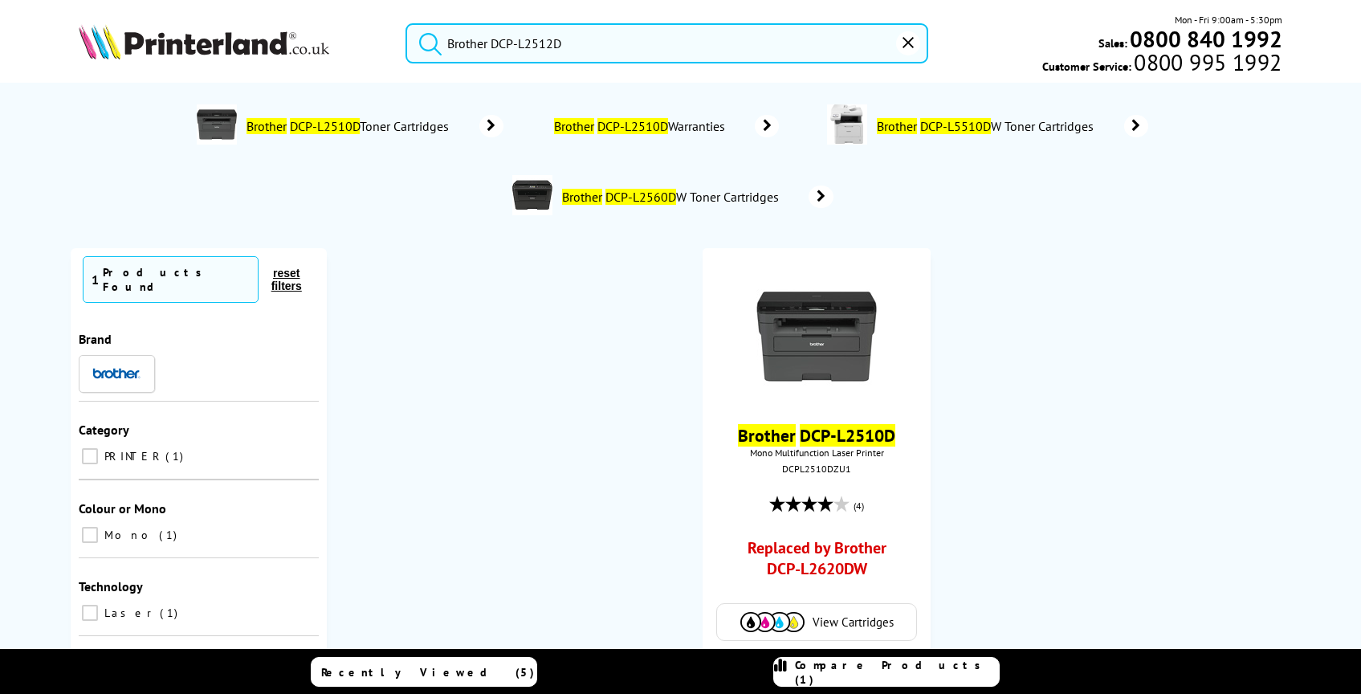
type input "Brother DCP-L2512D"
click at [406, 23] on button "submit" at bounding box center [426, 40] width 40 height 35
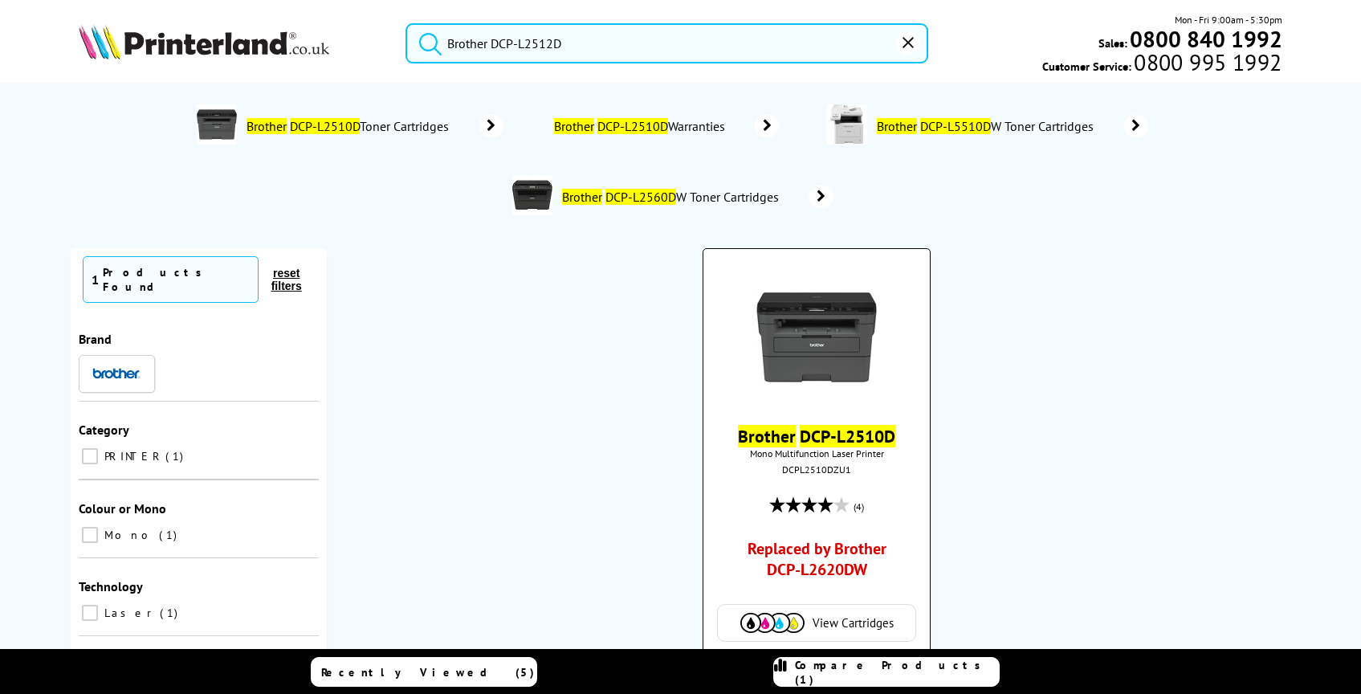
click at [734, 340] on div at bounding box center [816, 339] width 210 height 124
click at [783, 333] on img at bounding box center [816, 337] width 120 height 120
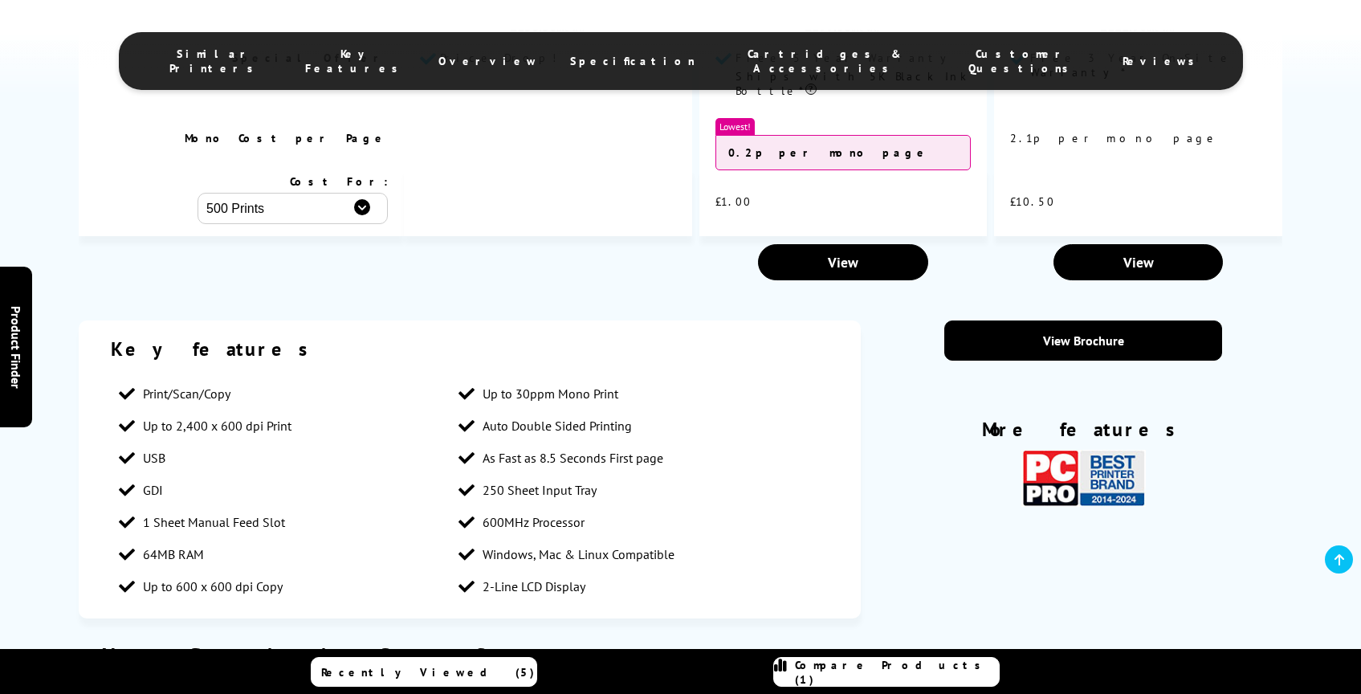
scroll to position [1362, 0]
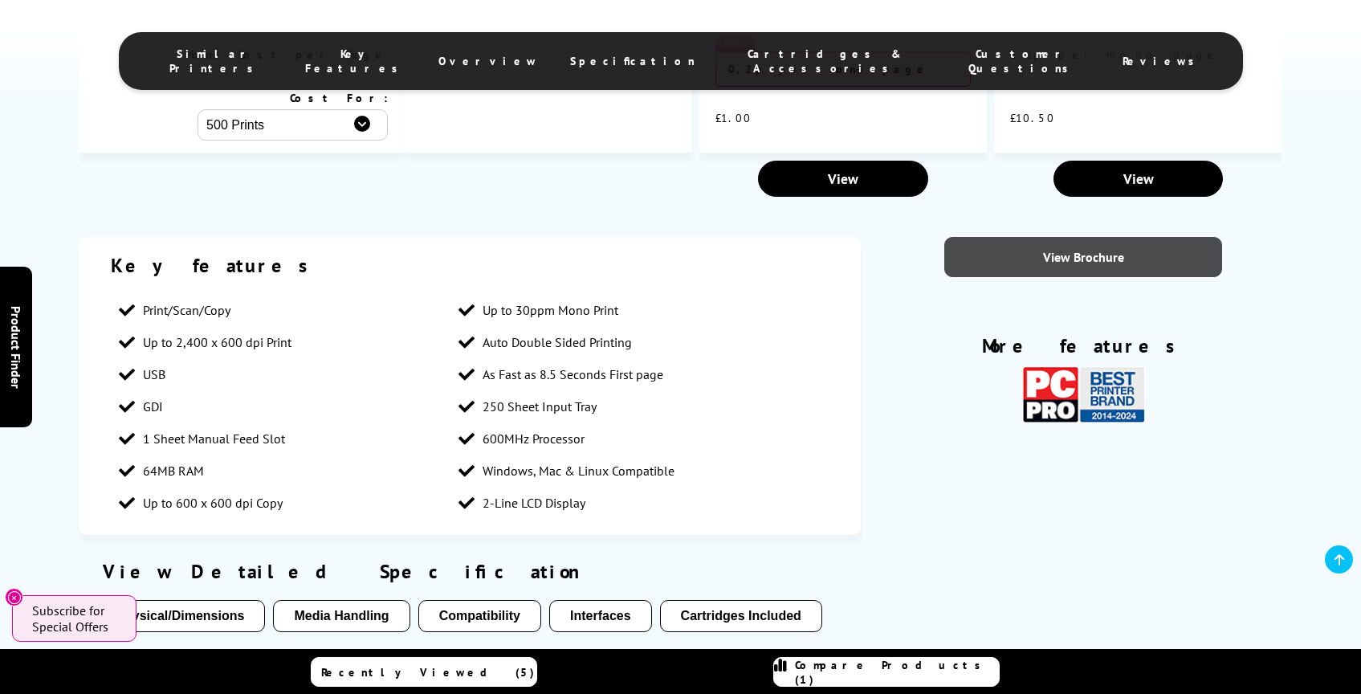
click at [1066, 247] on link "View Brochure" at bounding box center [1083, 257] width 278 height 40
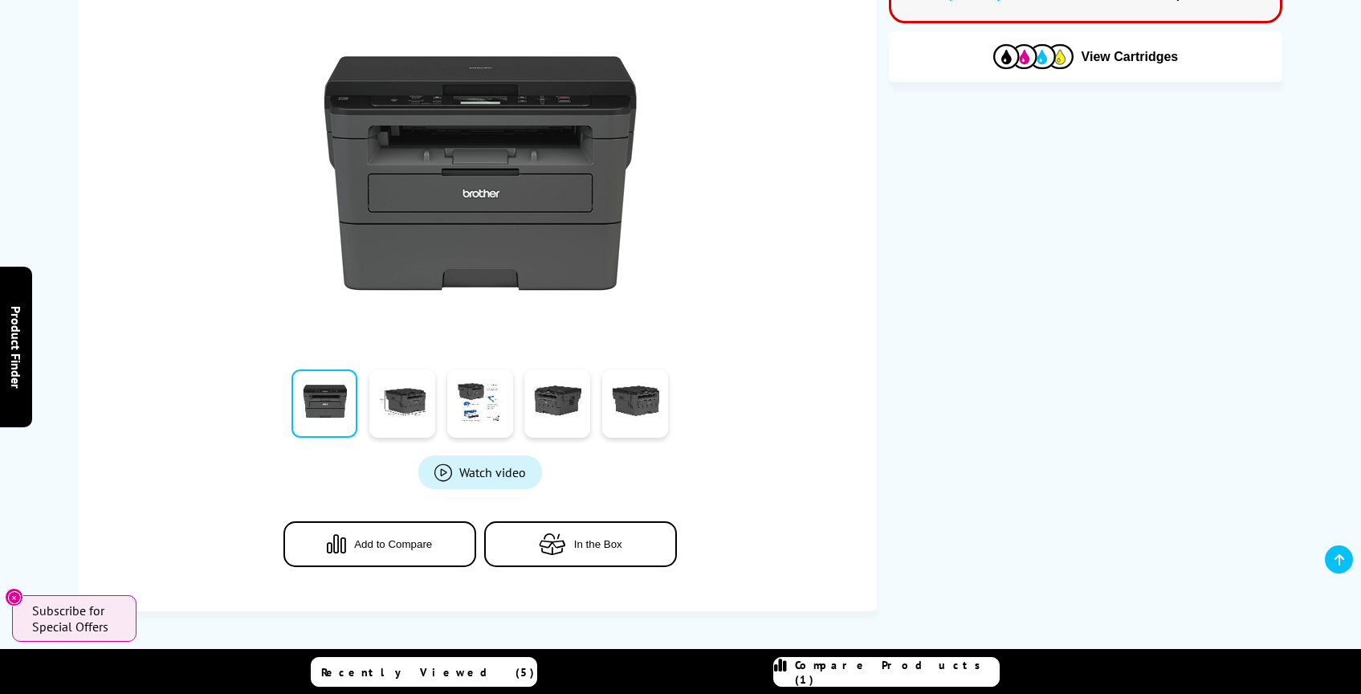
scroll to position [0, 0]
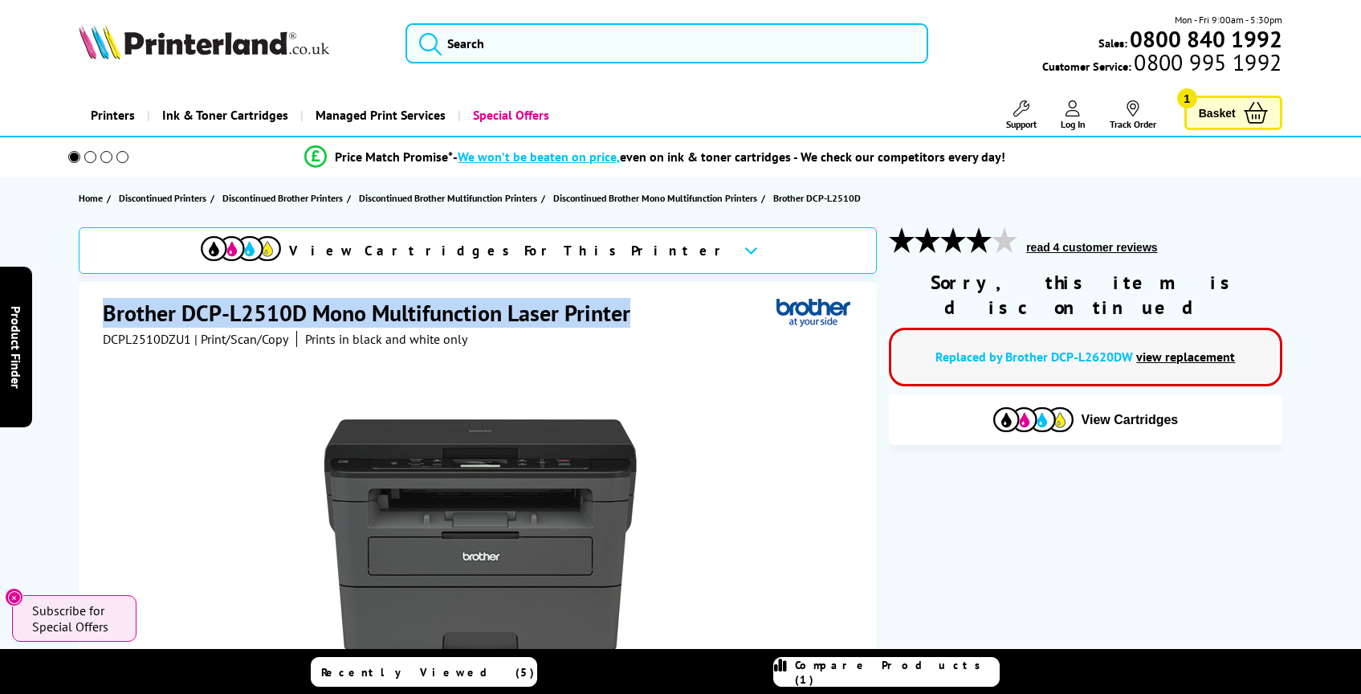
drag, startPoint x: 102, startPoint y: 320, endPoint x: 631, endPoint y: 312, distance: 529.1
click at [631, 312] on div "Brother DCP-L2510D Mono Multifunction Laser Printer DCPL2510DZU1 | Print/Scan/C…" at bounding box center [478, 628] width 798 height 692
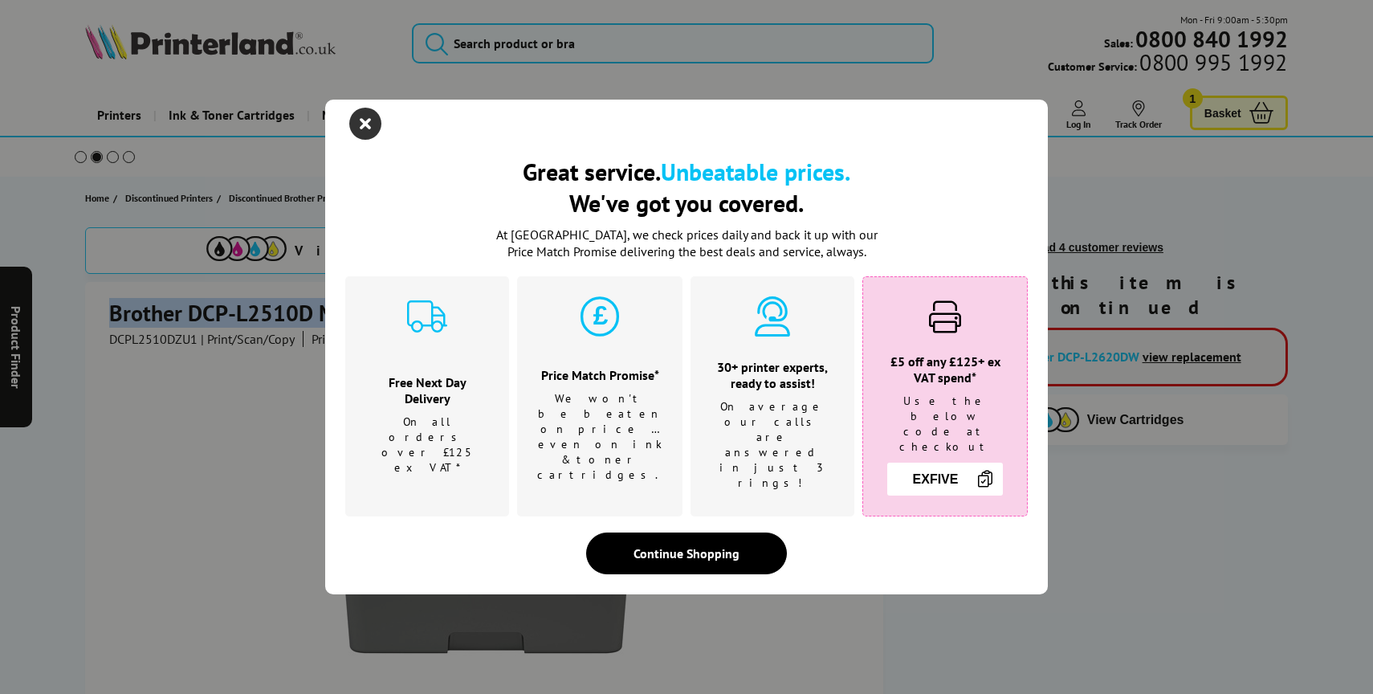
click at [364, 133] on icon "close modal" at bounding box center [365, 124] width 32 height 32
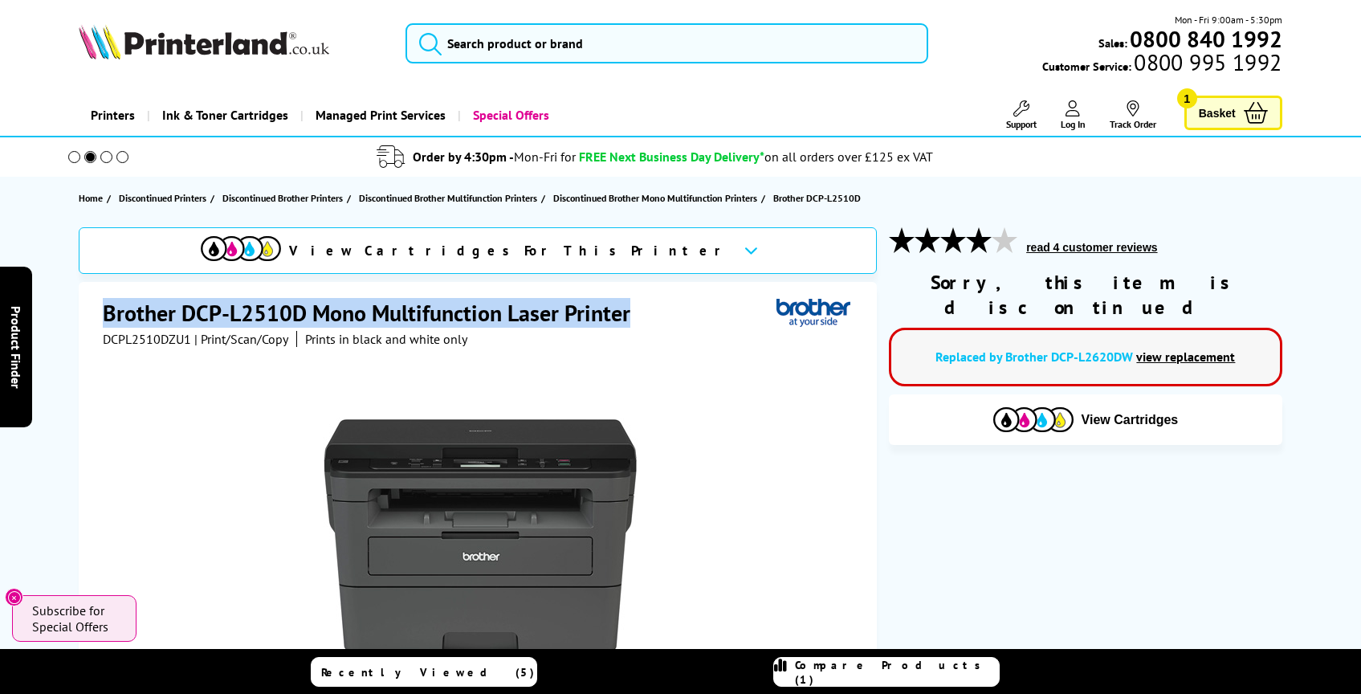
copy h1 "Brother DCP-L2510D Mono Multifunction Laser Printer"
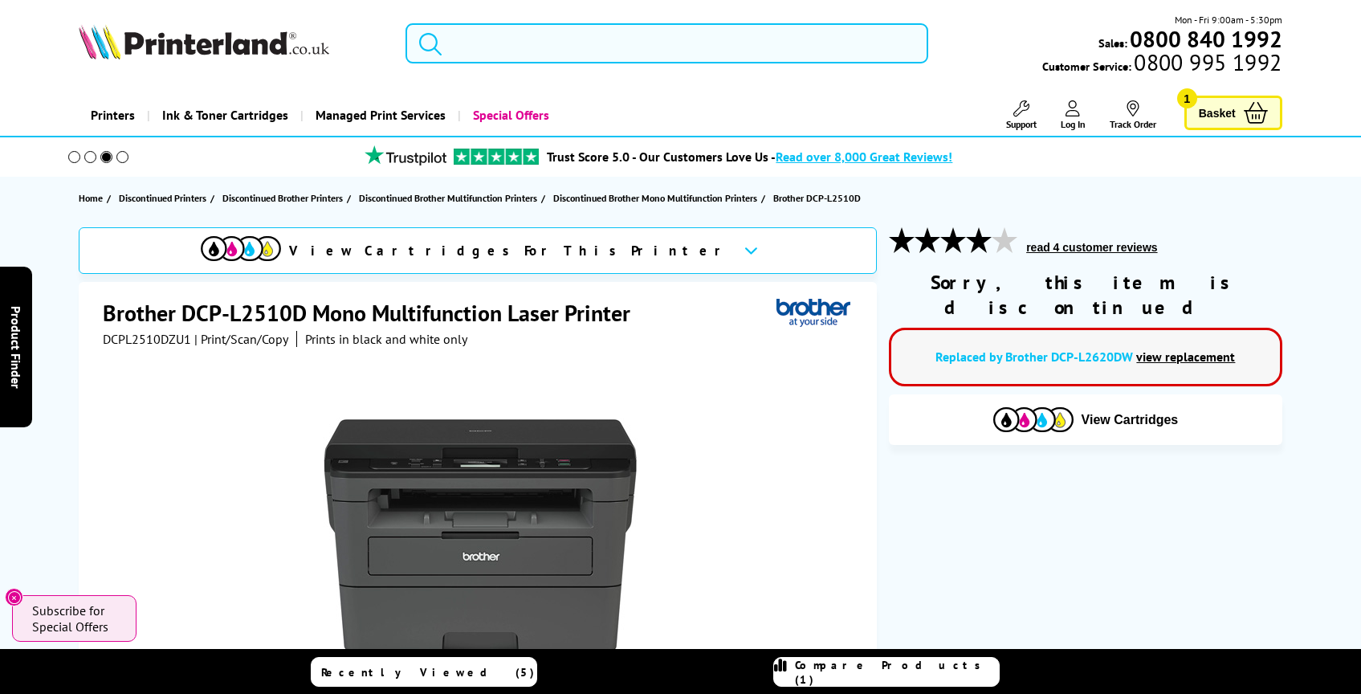
click at [555, 47] on input "search" at bounding box center [666, 43] width 523 height 40
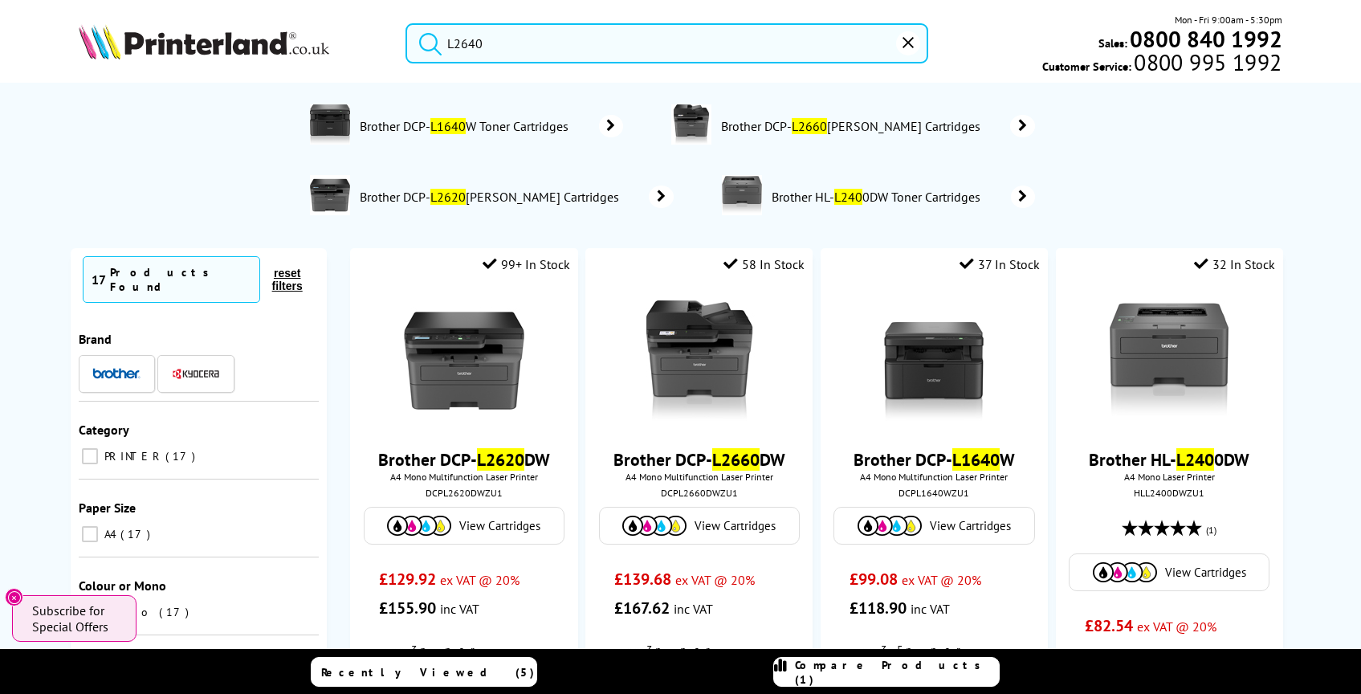
click at [529, 35] on input "L2640" at bounding box center [666, 43] width 523 height 40
paste input "https://cdn.shopify.com/s/files/1/0923/5886/9365/files/hp-officejet-pro-9720e.p…"
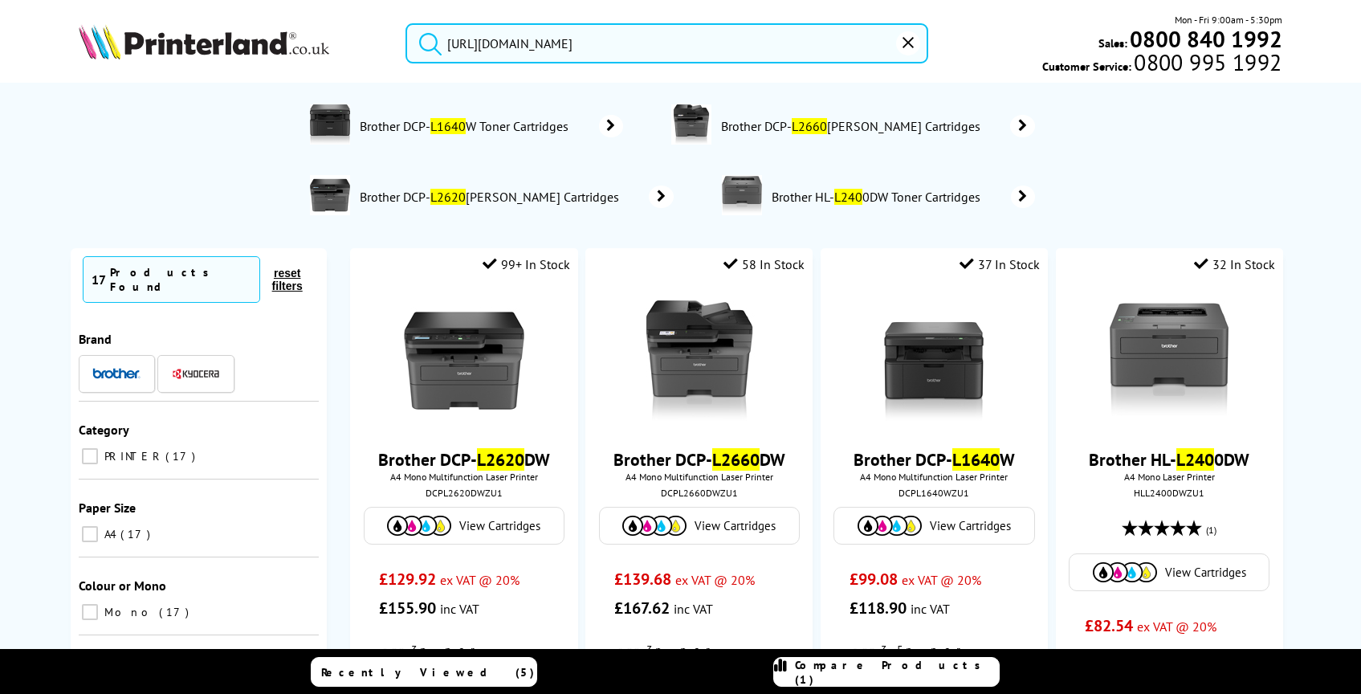
click at [406, 23] on button "submit" at bounding box center [426, 40] width 40 height 35
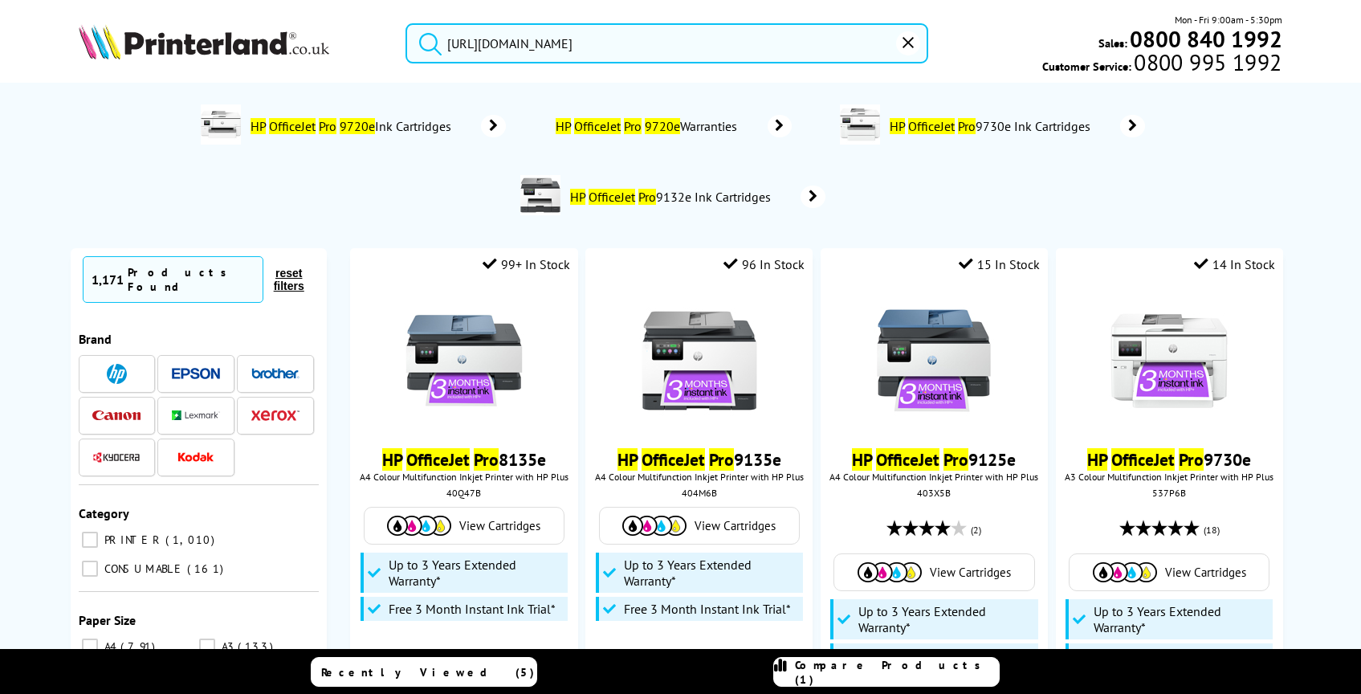
click at [522, 46] on input "https://cdn.shopify.com/s/files/1/0923/5886/9365/files/hp-officejet-pro-9720e.p…" at bounding box center [666, 43] width 523 height 40
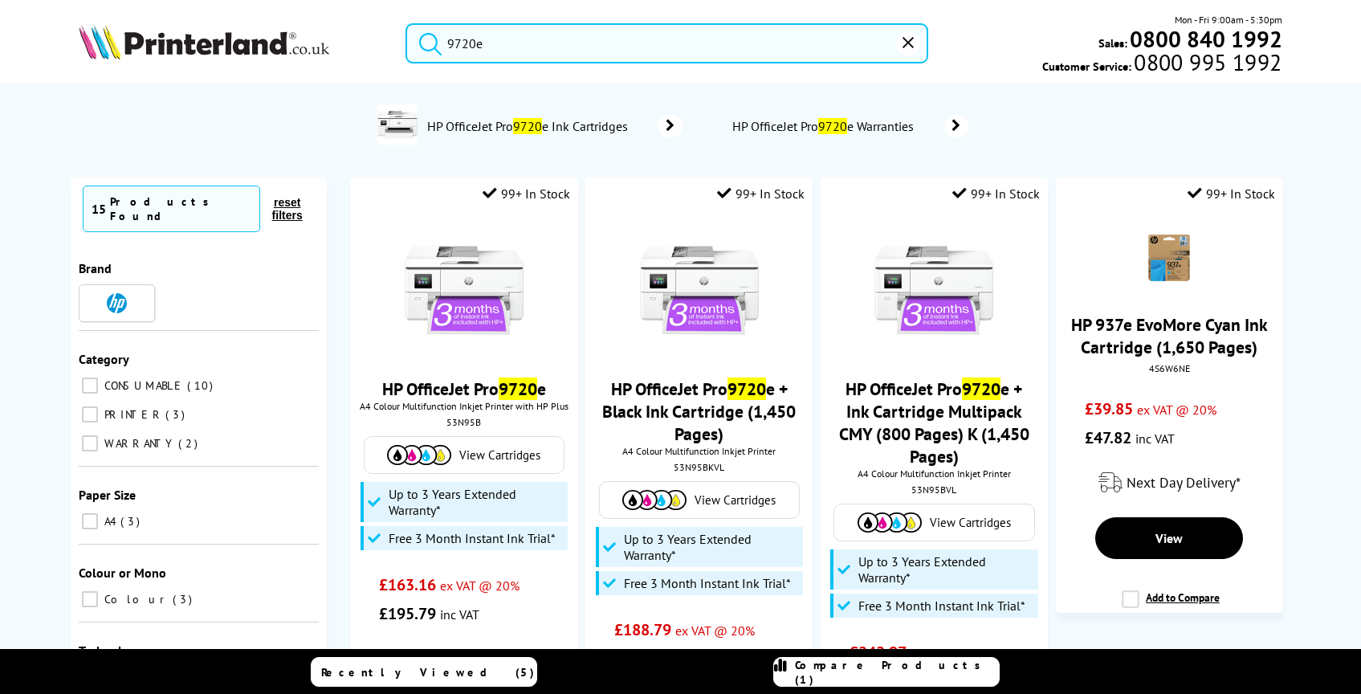
type input "9720e"
click at [406, 23] on button "submit" at bounding box center [426, 40] width 40 height 35
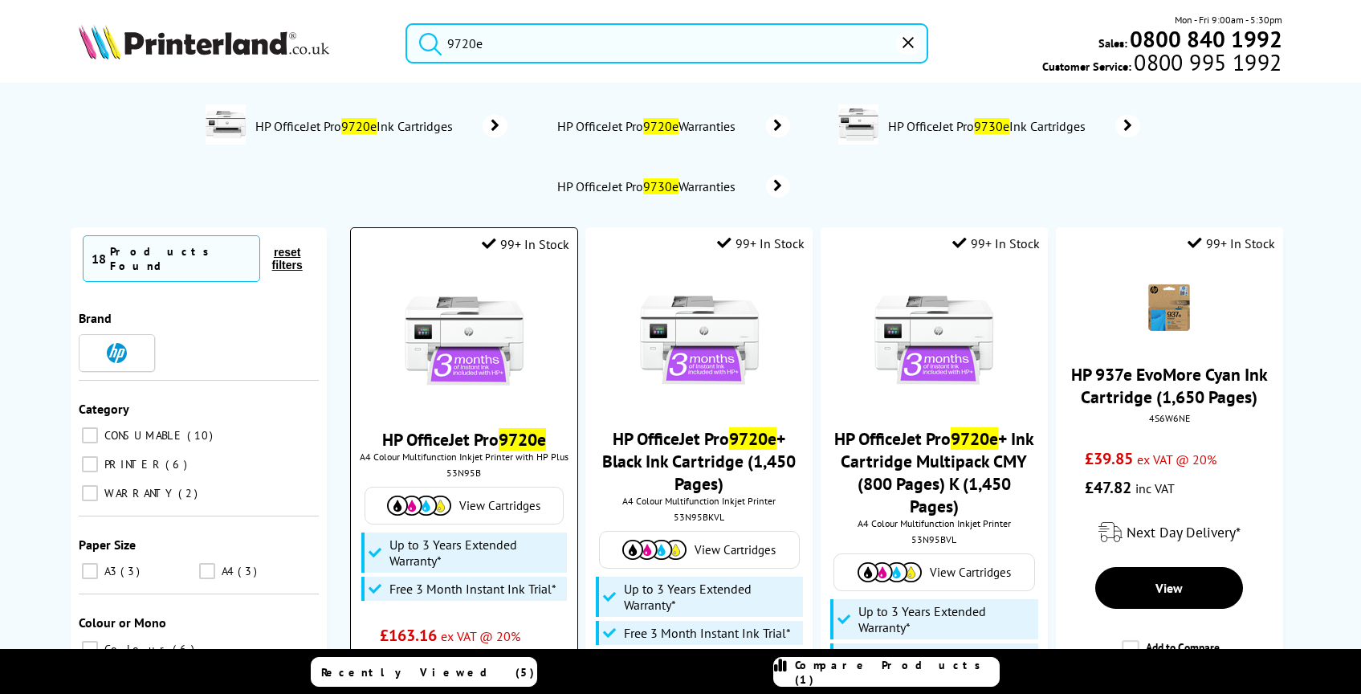
click at [364, 352] on div at bounding box center [464, 342] width 210 height 124
click at [450, 344] on img at bounding box center [464, 340] width 120 height 120
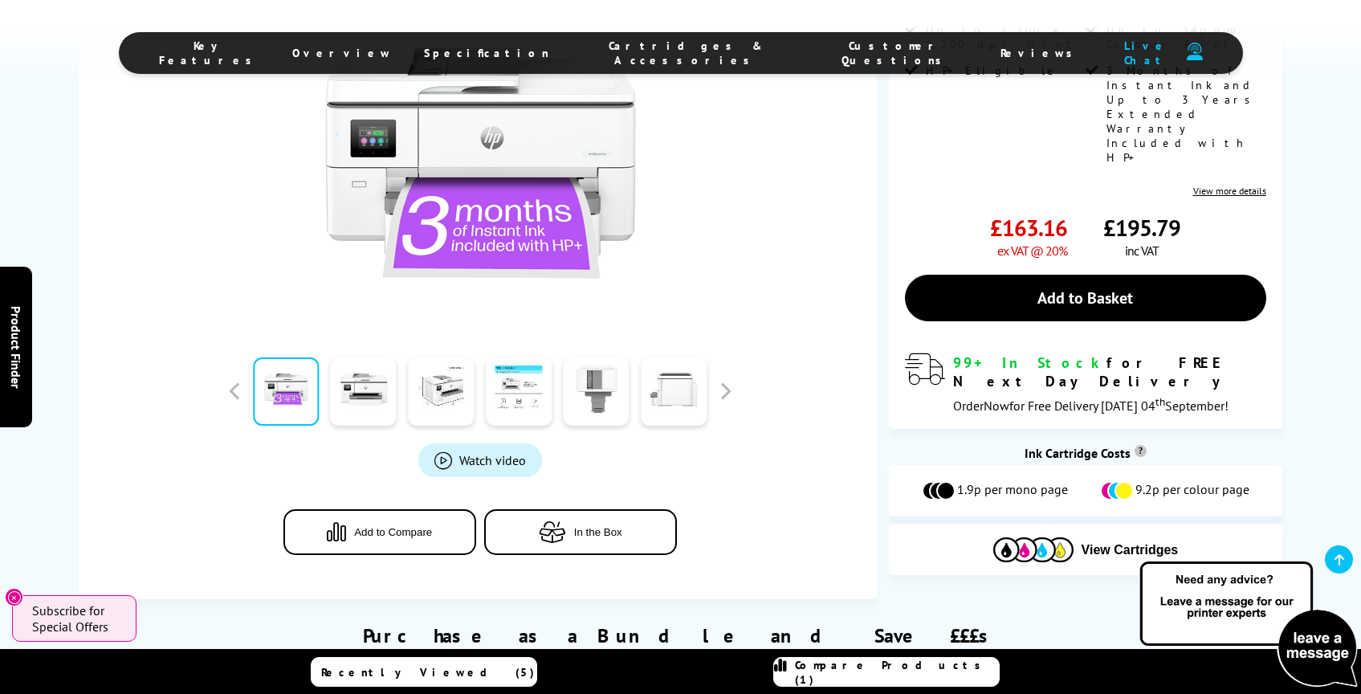
click at [545, 53] on span "Specification" at bounding box center [486, 53] width 125 height 14
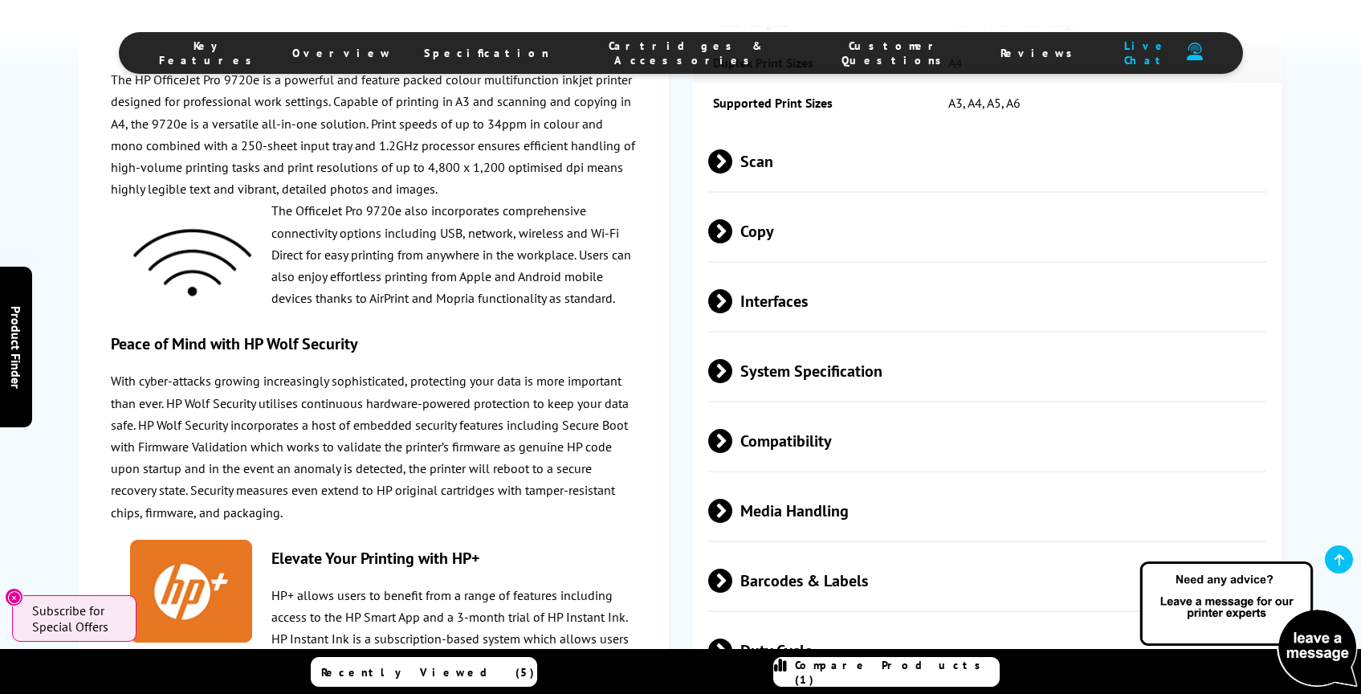
scroll to position [2689, 0]
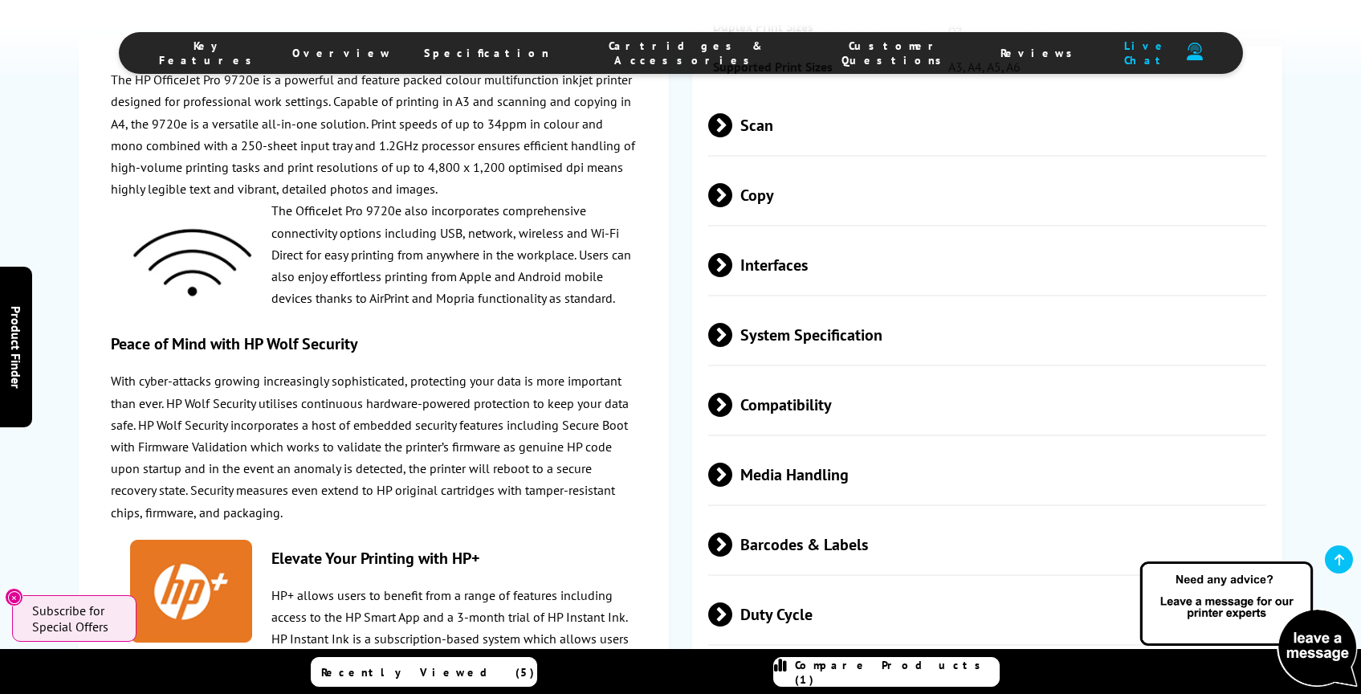
click at [732, 347] on span at bounding box center [732, 335] width 0 height 24
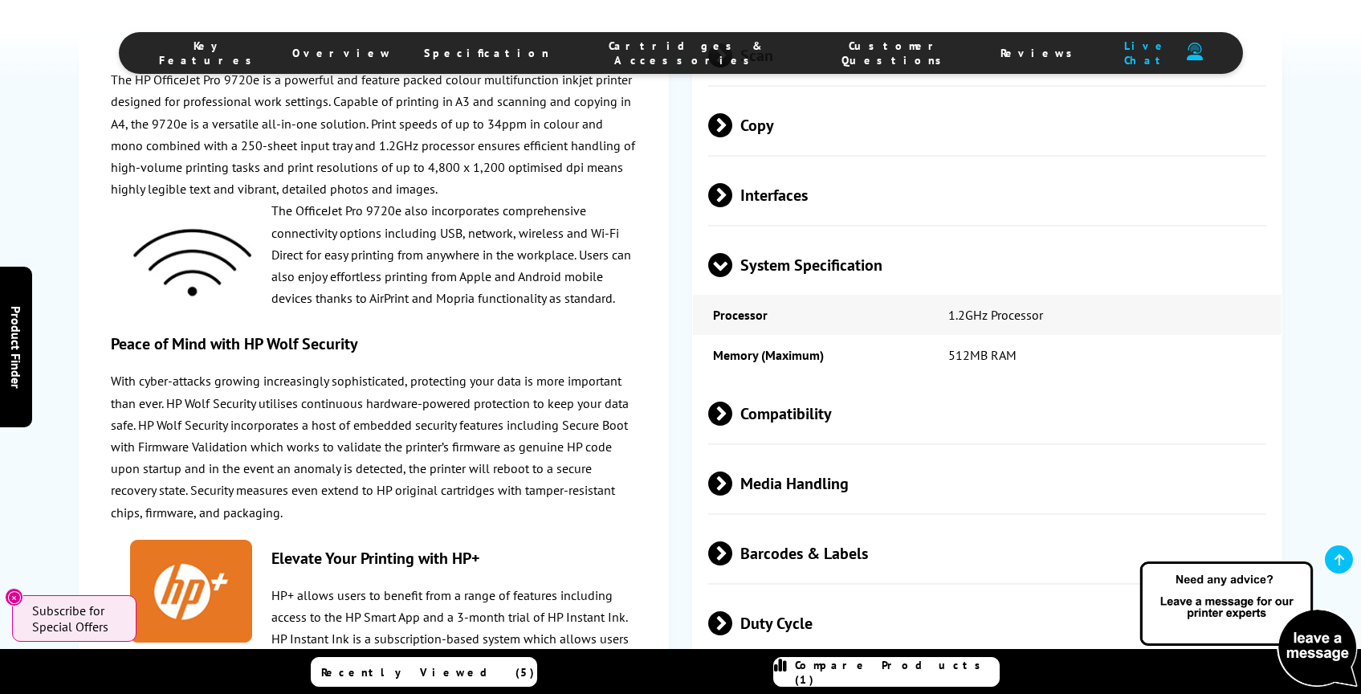
scroll to position [2795, 0]
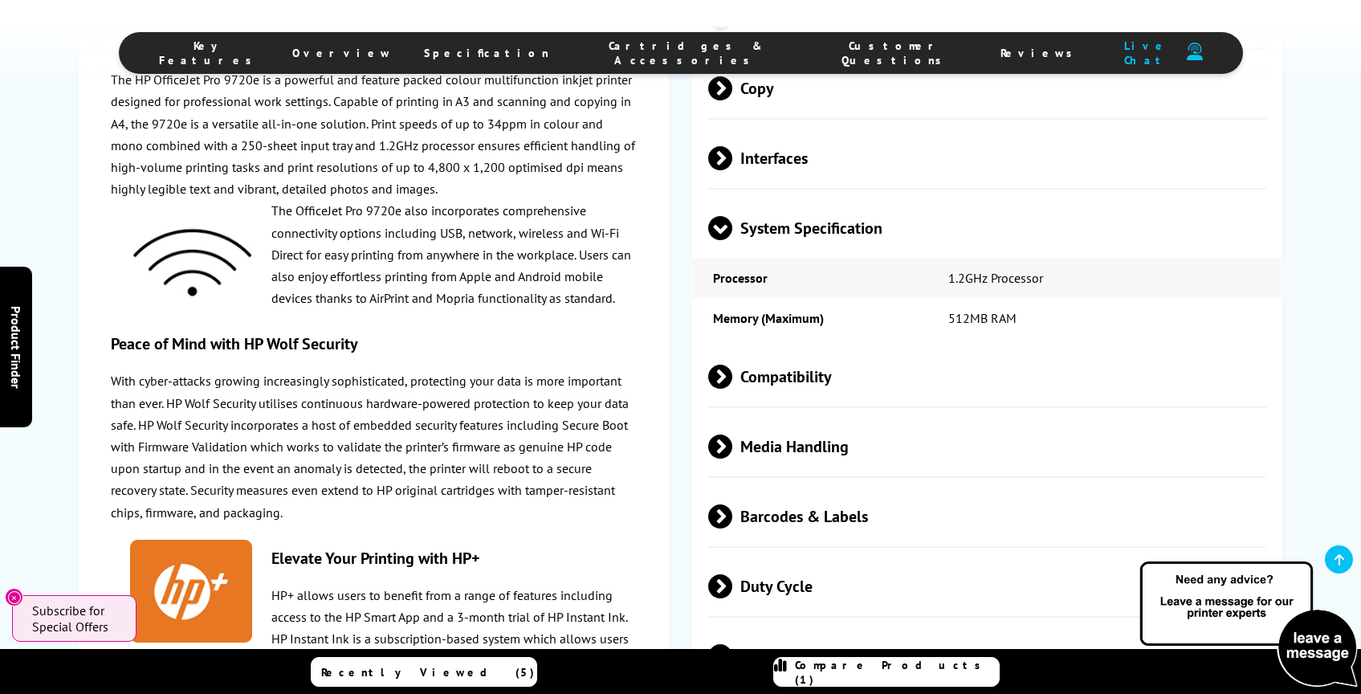
click at [732, 458] on span at bounding box center [732, 446] width 0 height 24
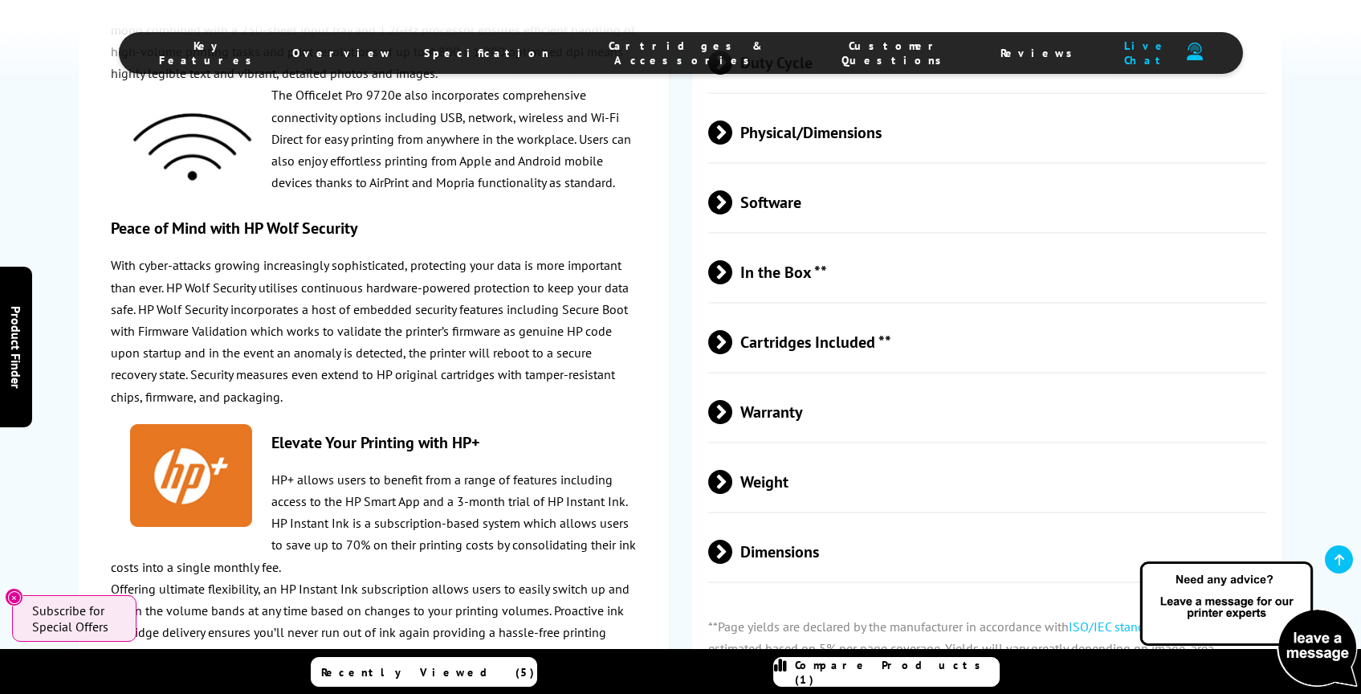
scroll to position [3861, 0]
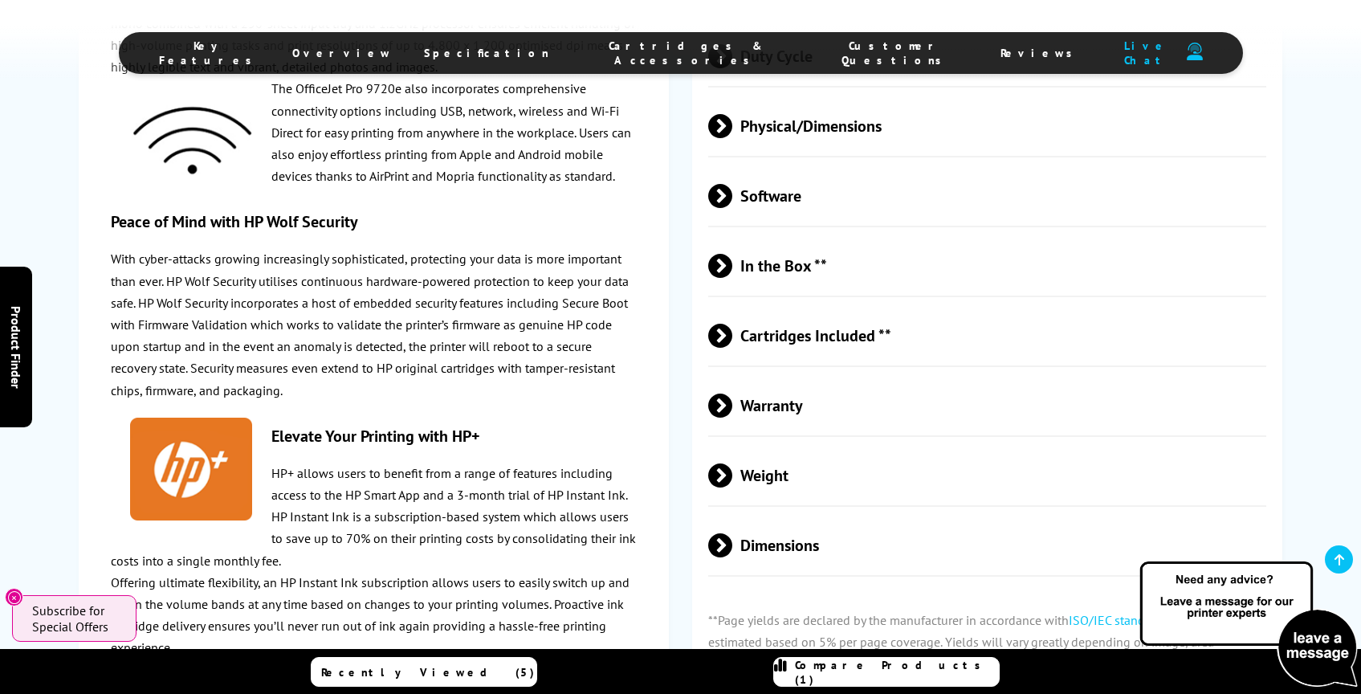
click at [732, 557] on span at bounding box center [732, 545] width 0 height 24
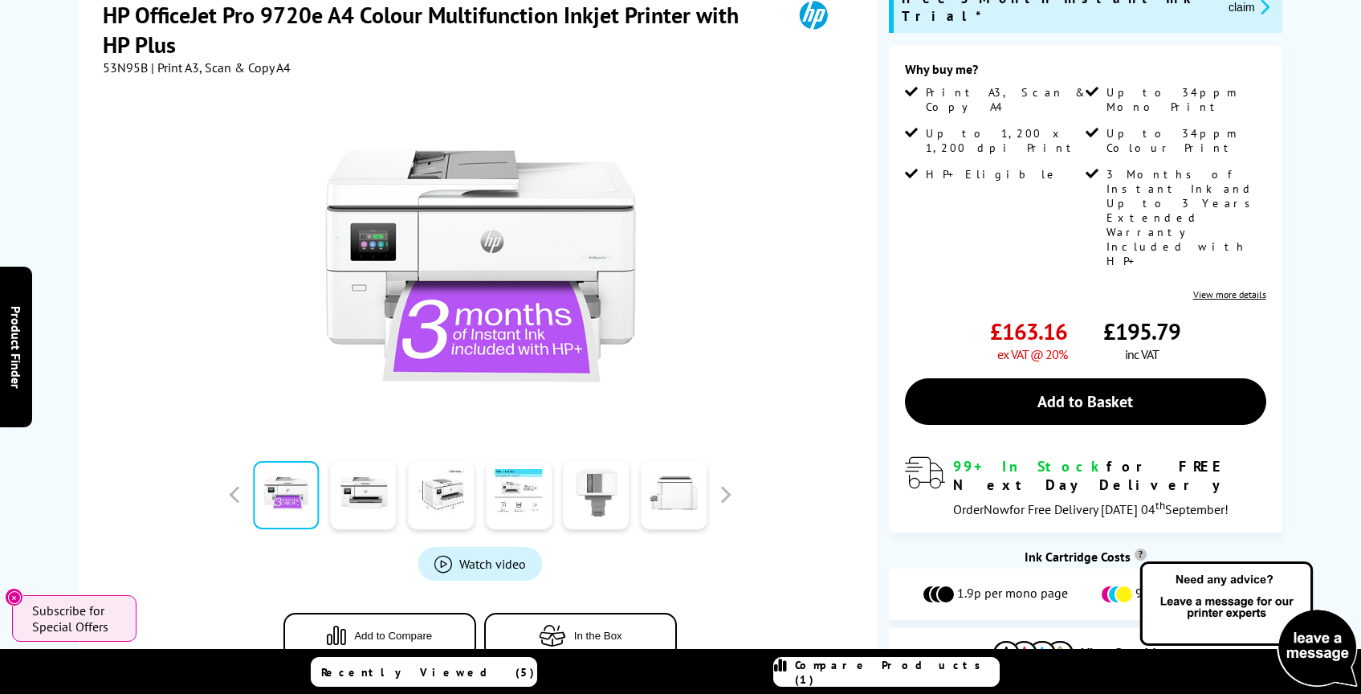
scroll to position [331, 0]
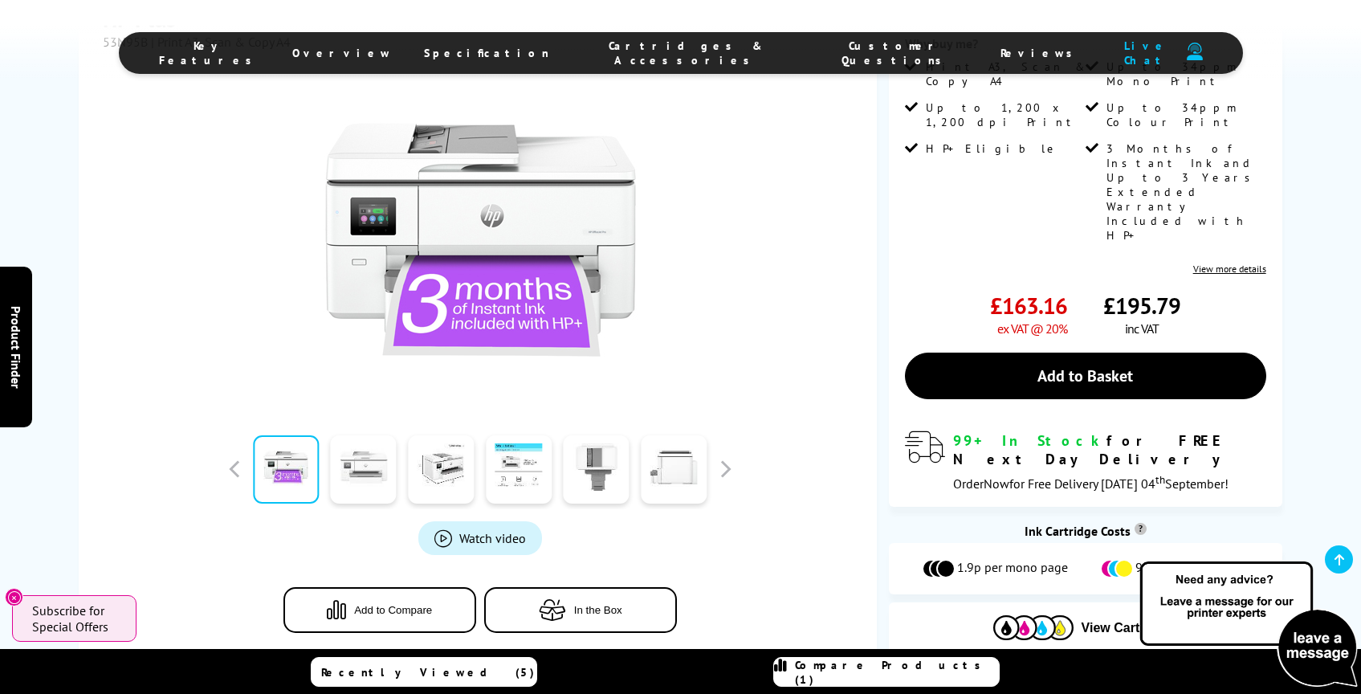
click at [385, 470] on link at bounding box center [364, 469] width 66 height 68
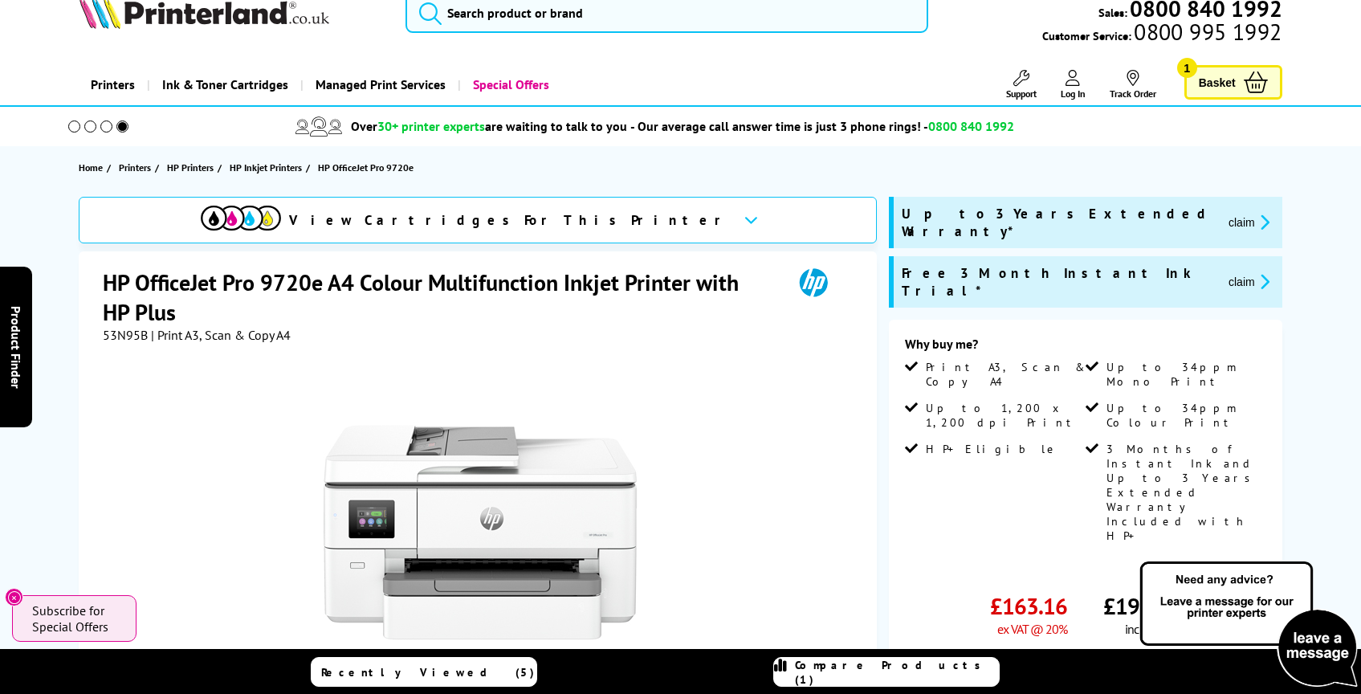
scroll to position [0, 0]
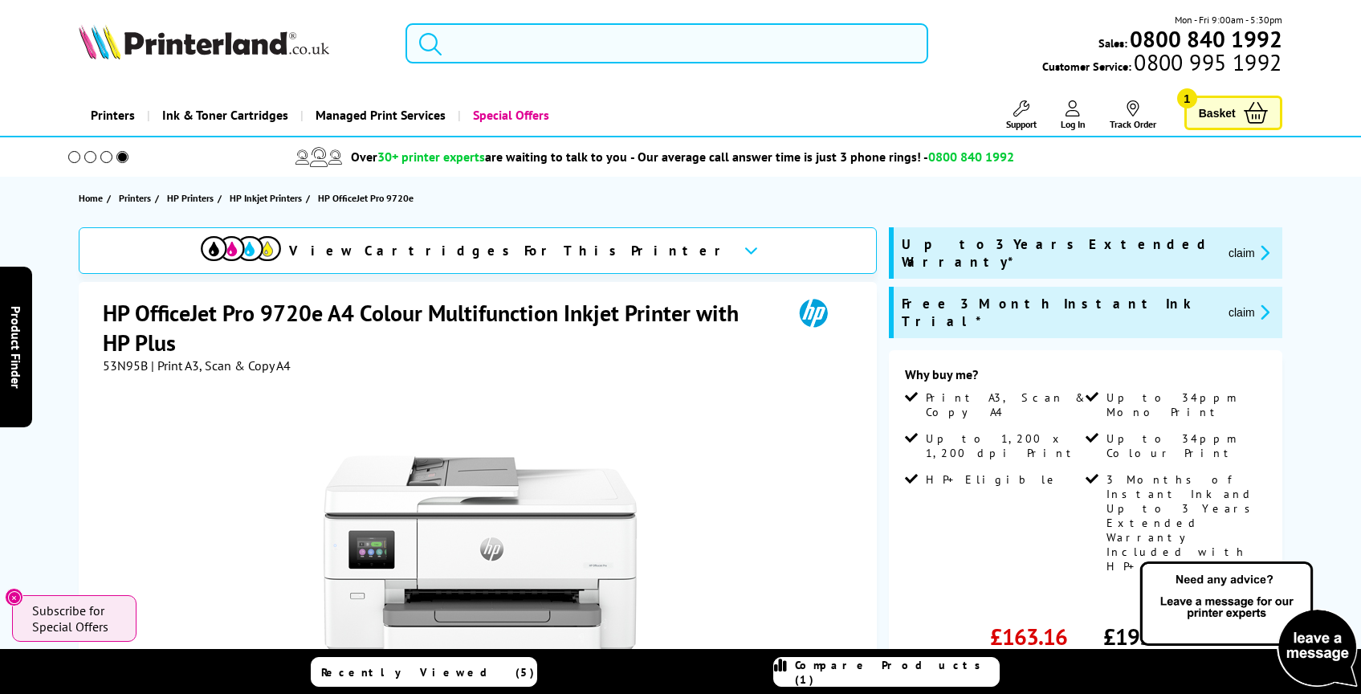
click at [577, 48] on input "search" at bounding box center [666, 43] width 523 height 40
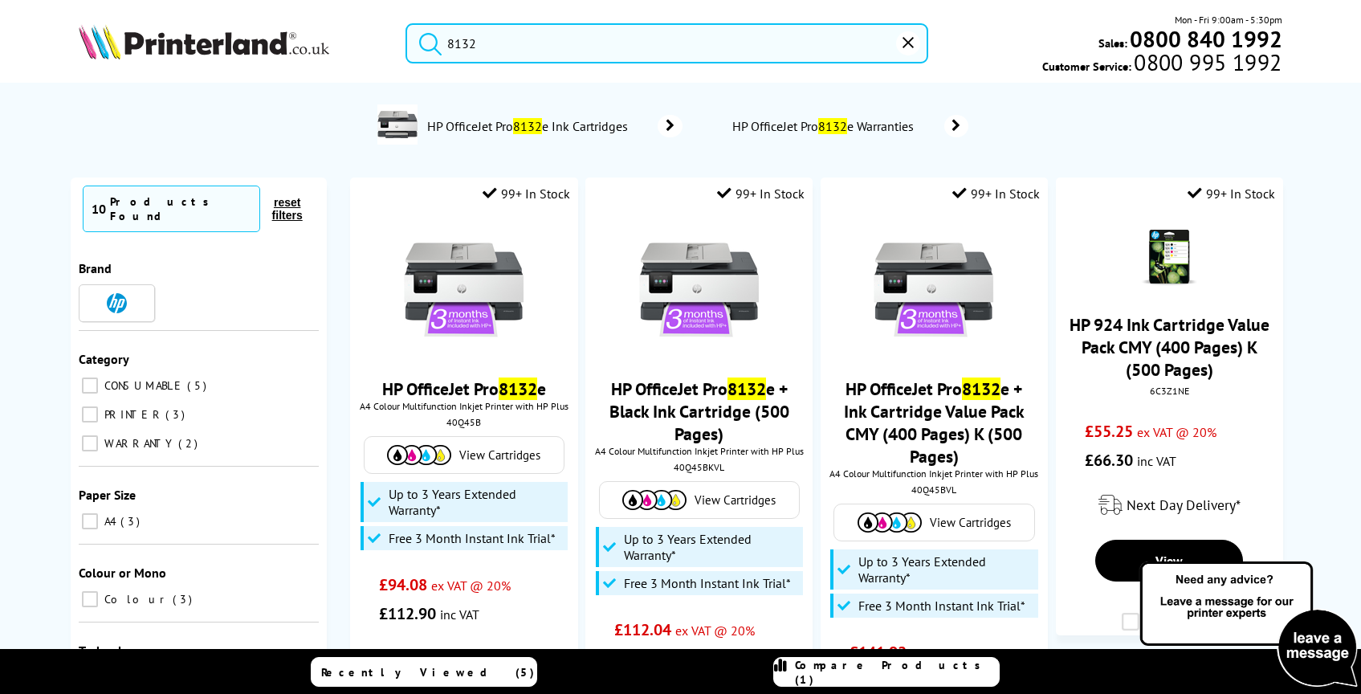
type input "8132"
click at [406, 23] on button "submit" at bounding box center [426, 40] width 40 height 35
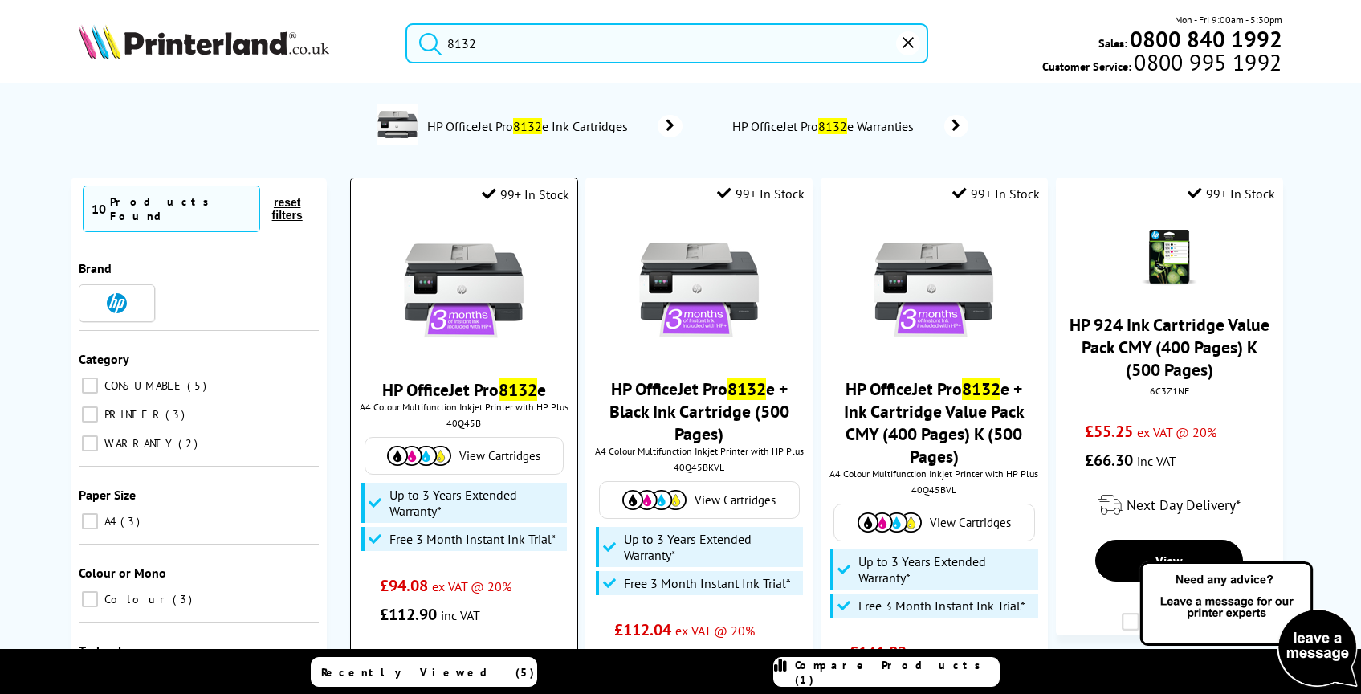
click at [475, 284] on img at bounding box center [464, 290] width 120 height 120
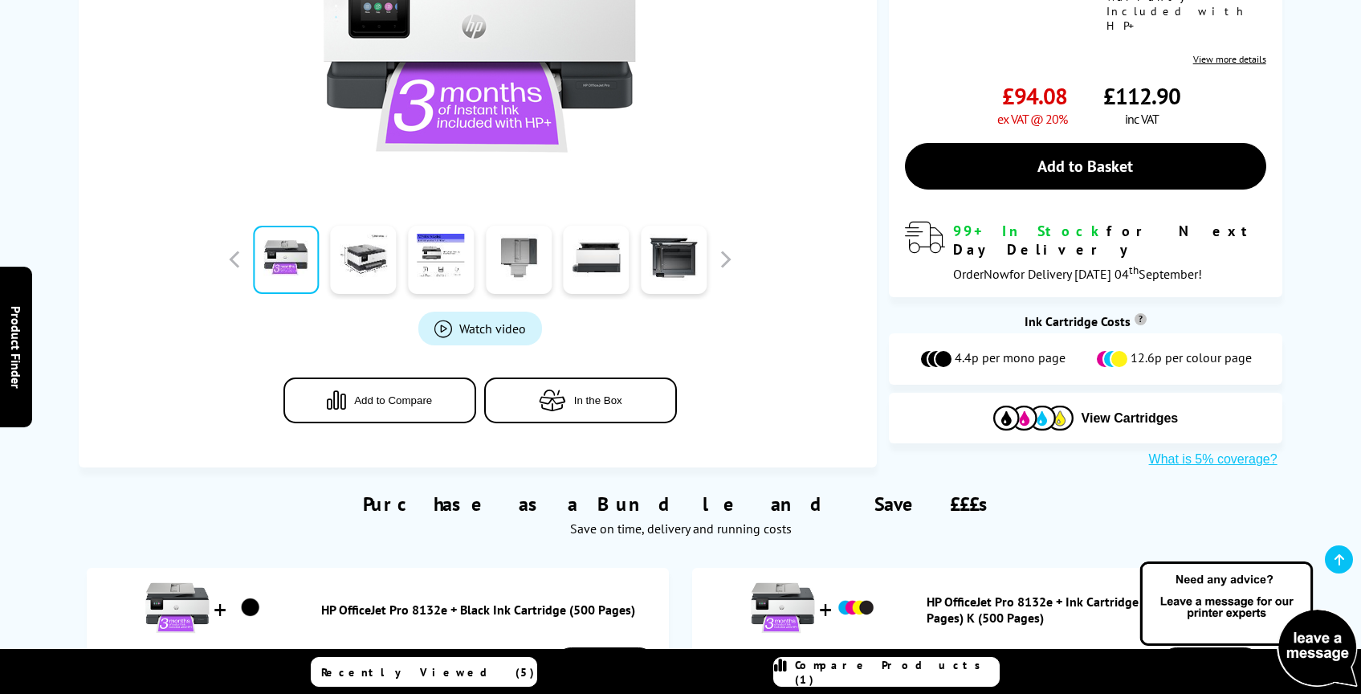
click at [631, 49] on span "Cartridges & Accessories" at bounding box center [686, 53] width 210 height 29
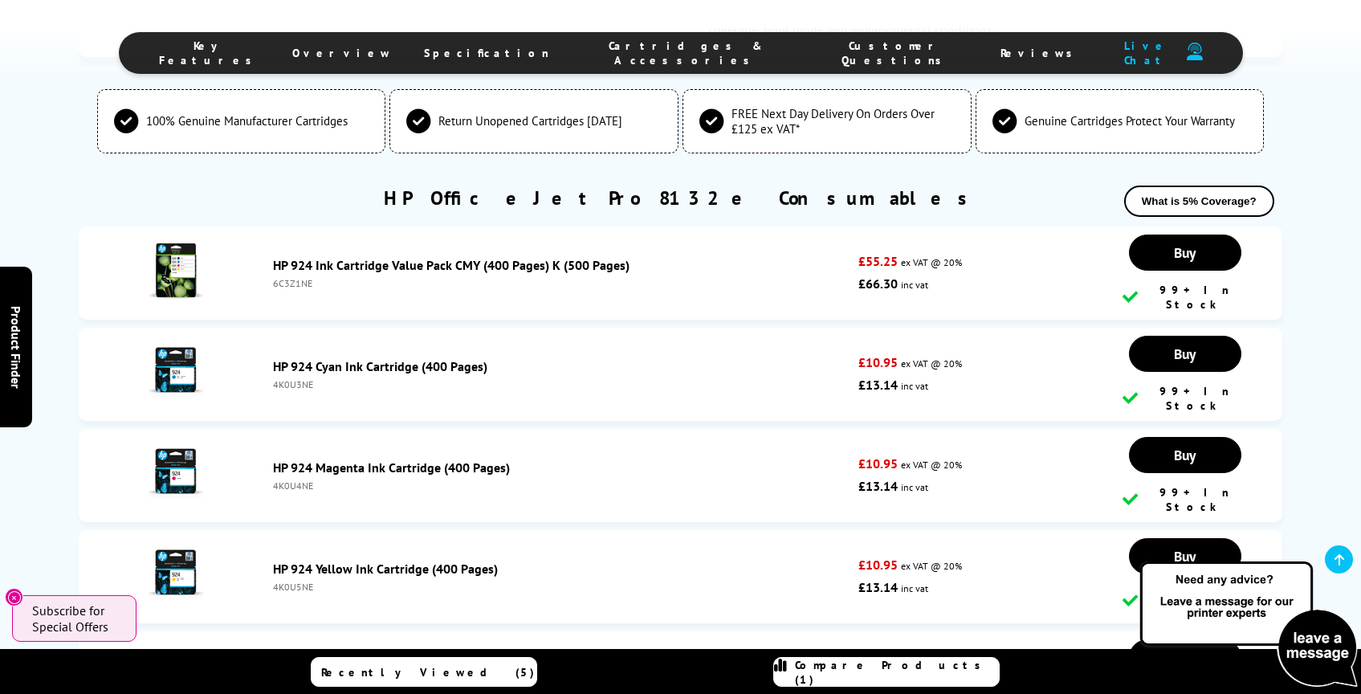
click at [518, 50] on span "Specification" at bounding box center [486, 53] width 125 height 14
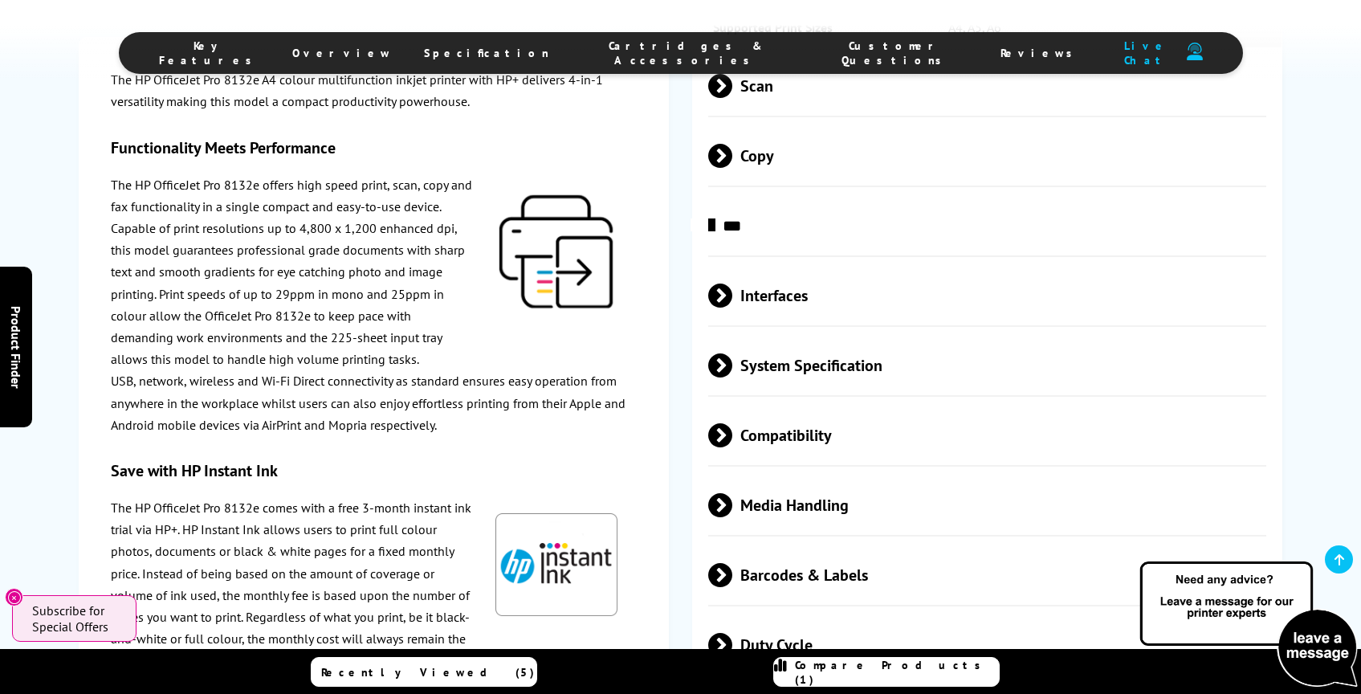
scroll to position [3098, 0]
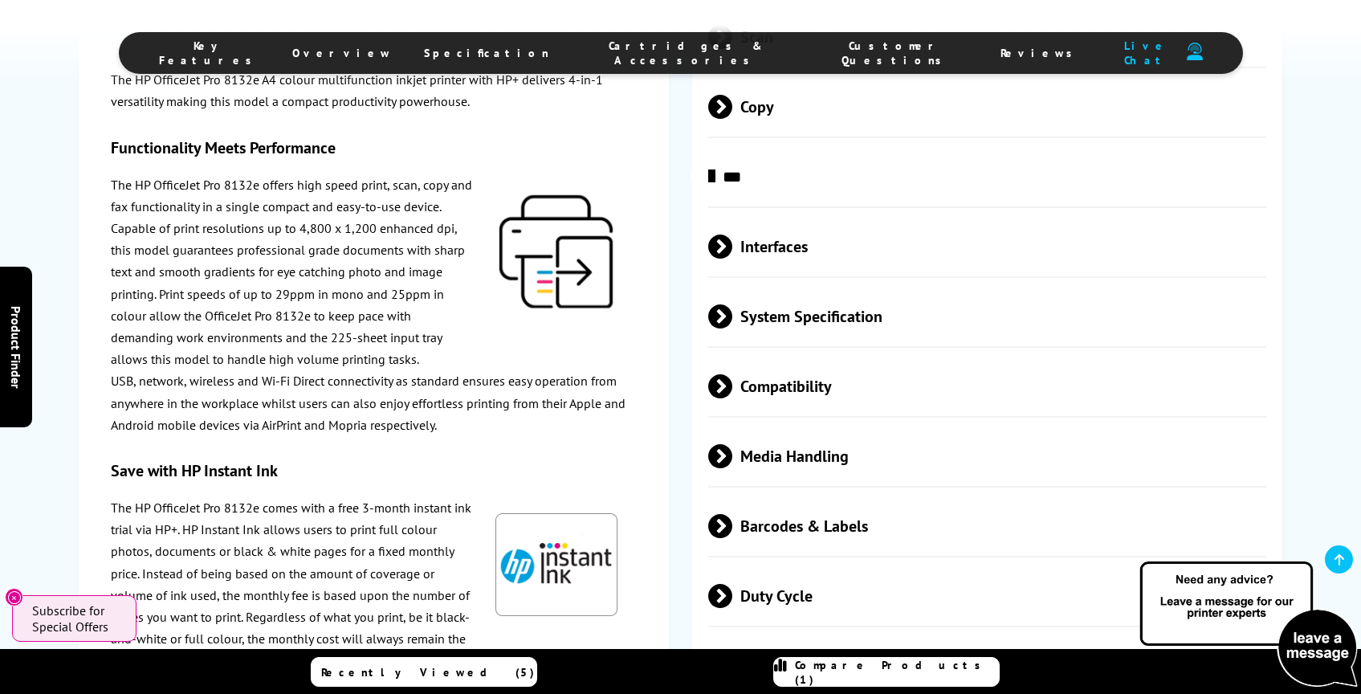
click at [732, 328] on span at bounding box center [732, 316] width 0 height 24
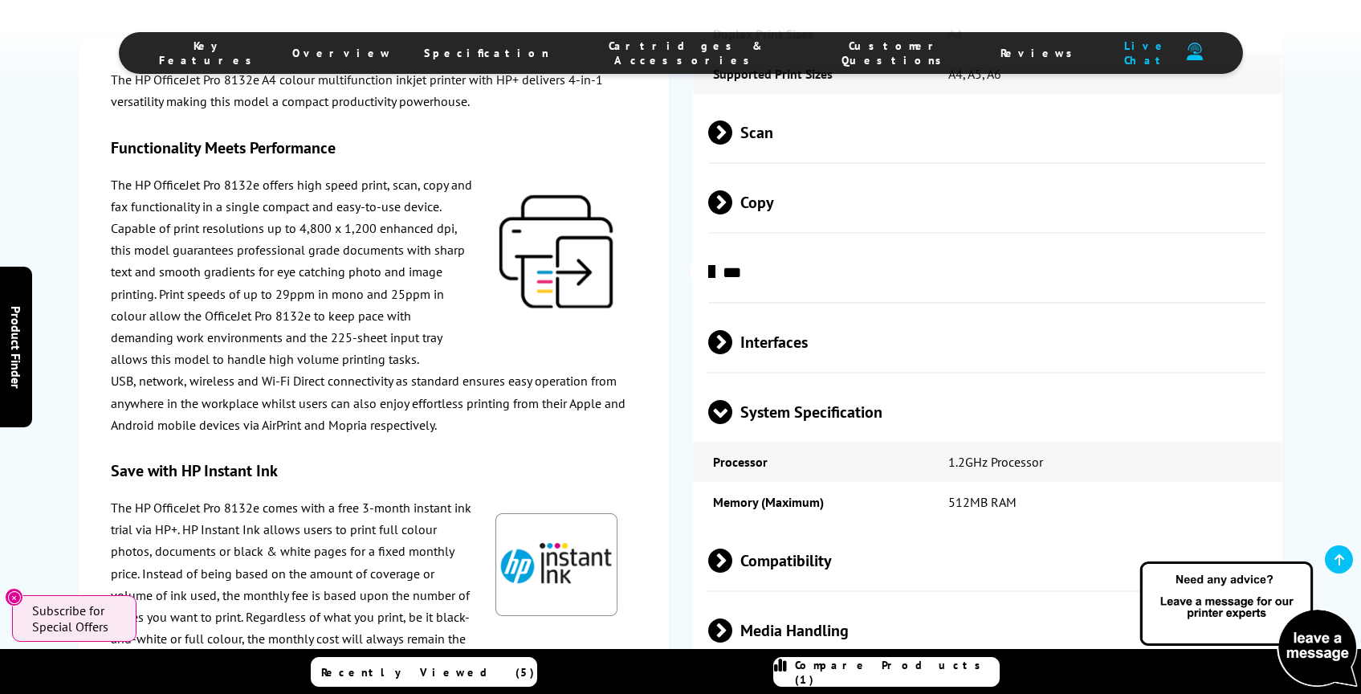
scroll to position [3002, 0]
click at [727, 356] on span "Interfaces" at bounding box center [987, 342] width 559 height 60
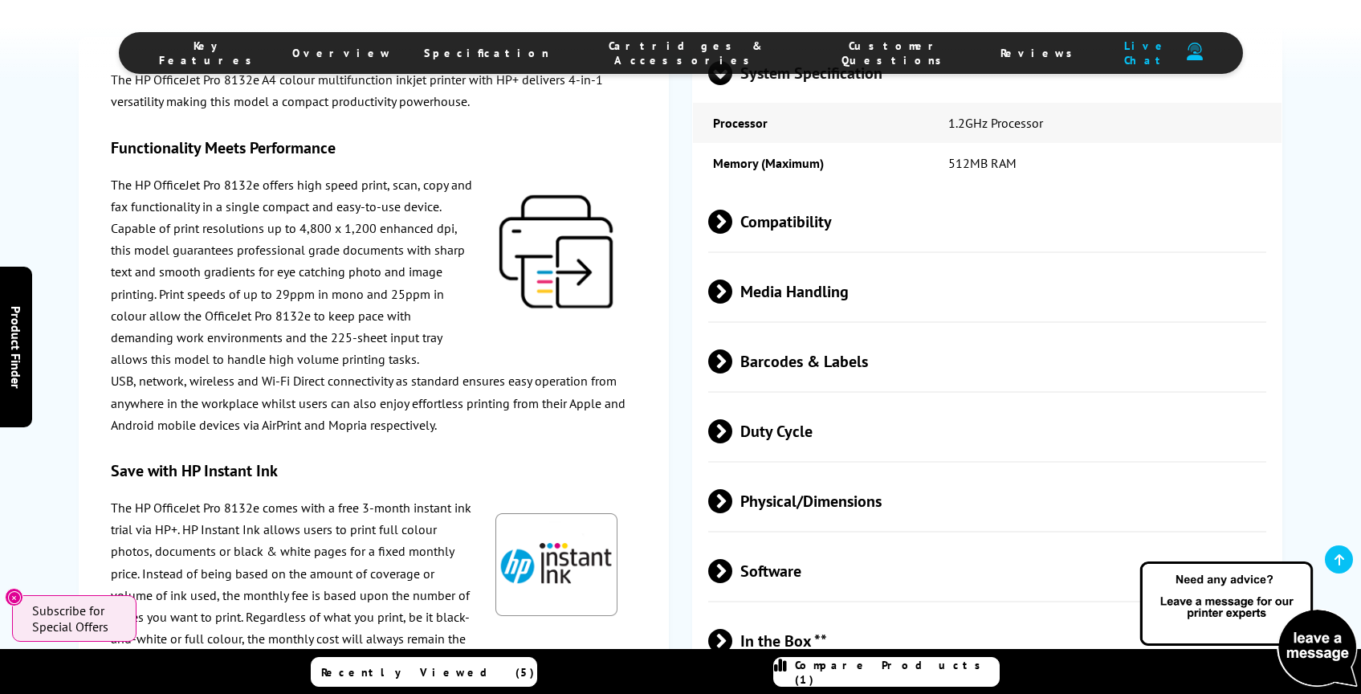
scroll to position [3663, 0]
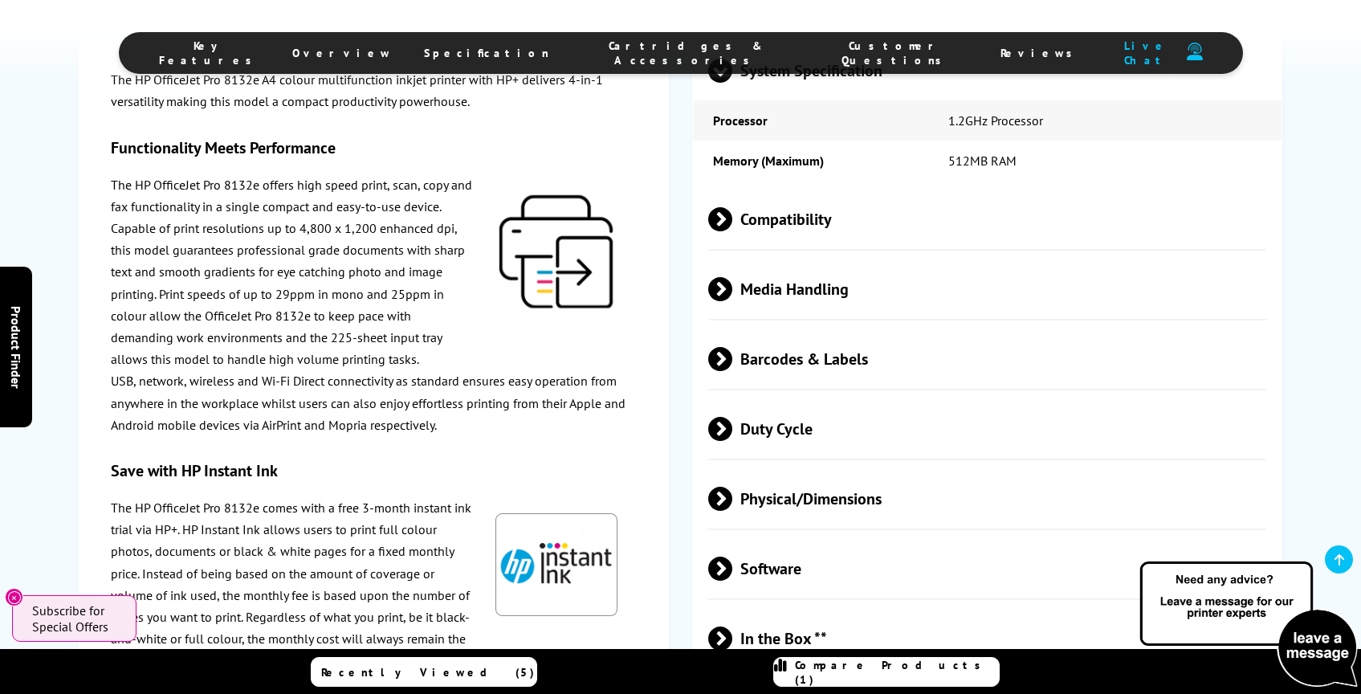
click at [732, 301] on span at bounding box center [732, 289] width 0 height 24
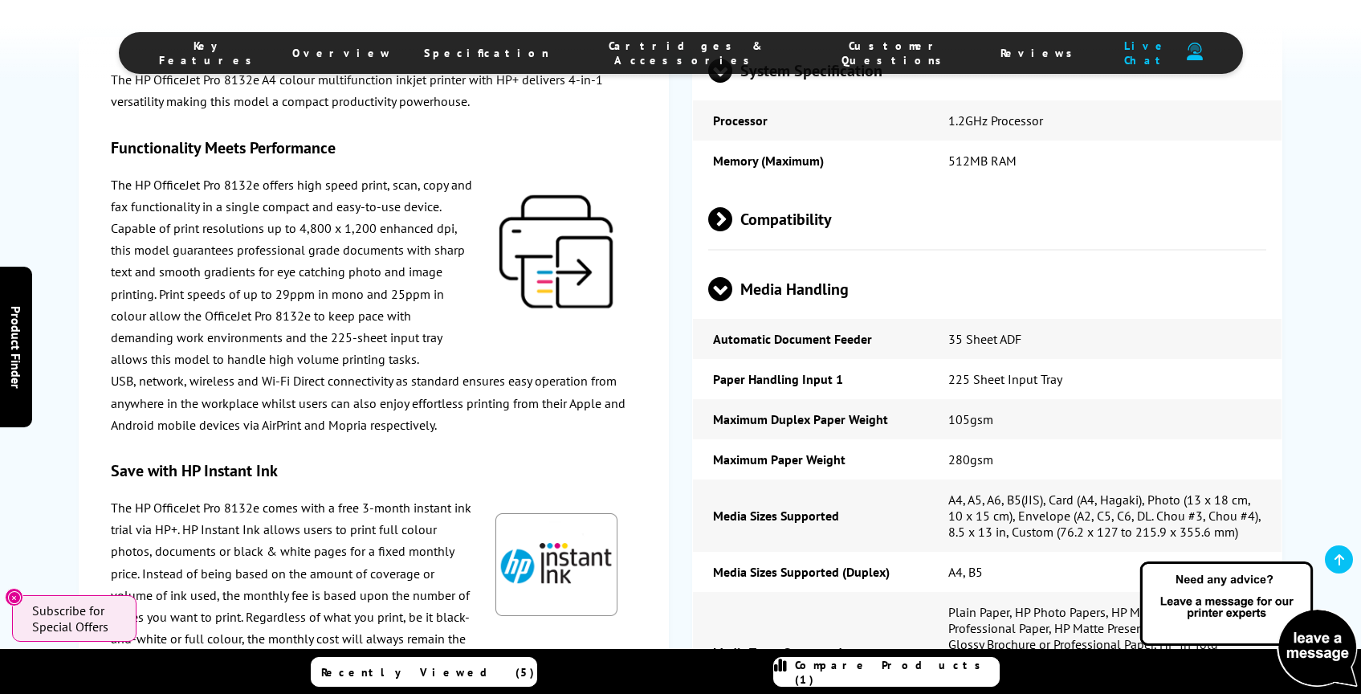
click at [743, 399] on td "Paper Handling Input 1" at bounding box center [810, 379] width 235 height 40
click at [721, 301] on span at bounding box center [720, 301] width 24 height 0
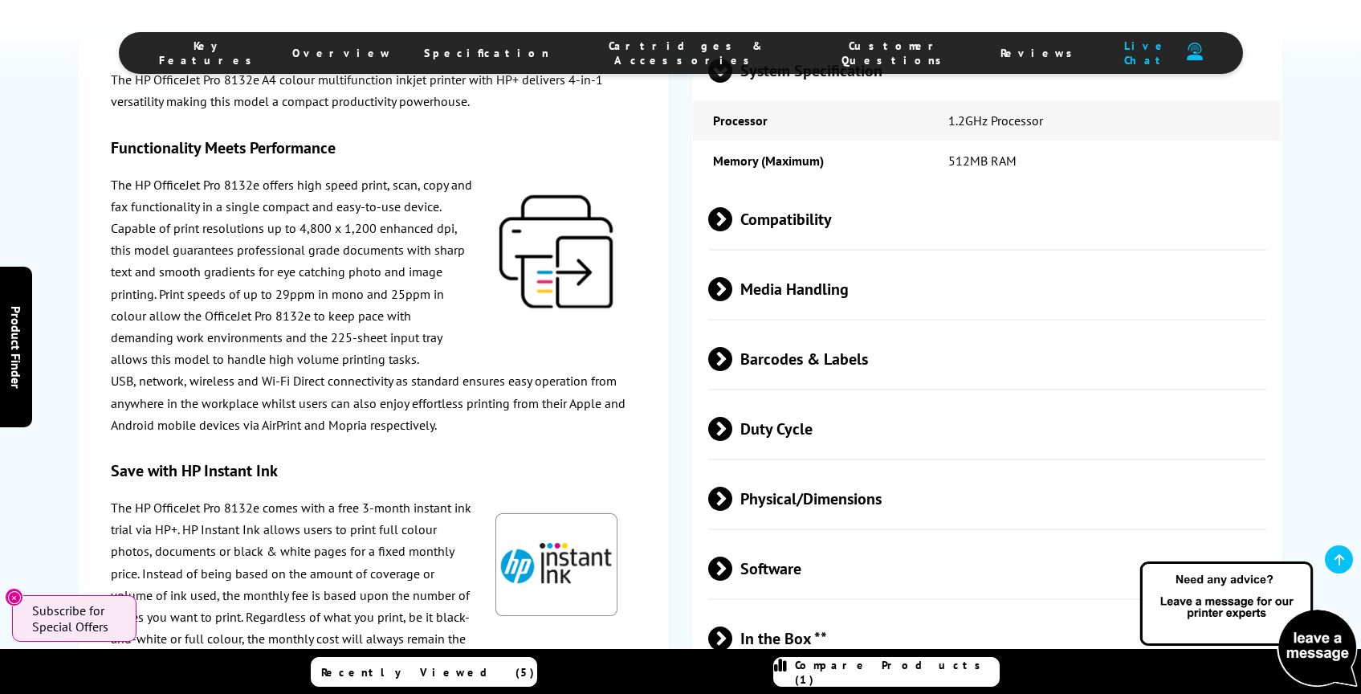
click at [732, 301] on span at bounding box center [732, 289] width 0 height 24
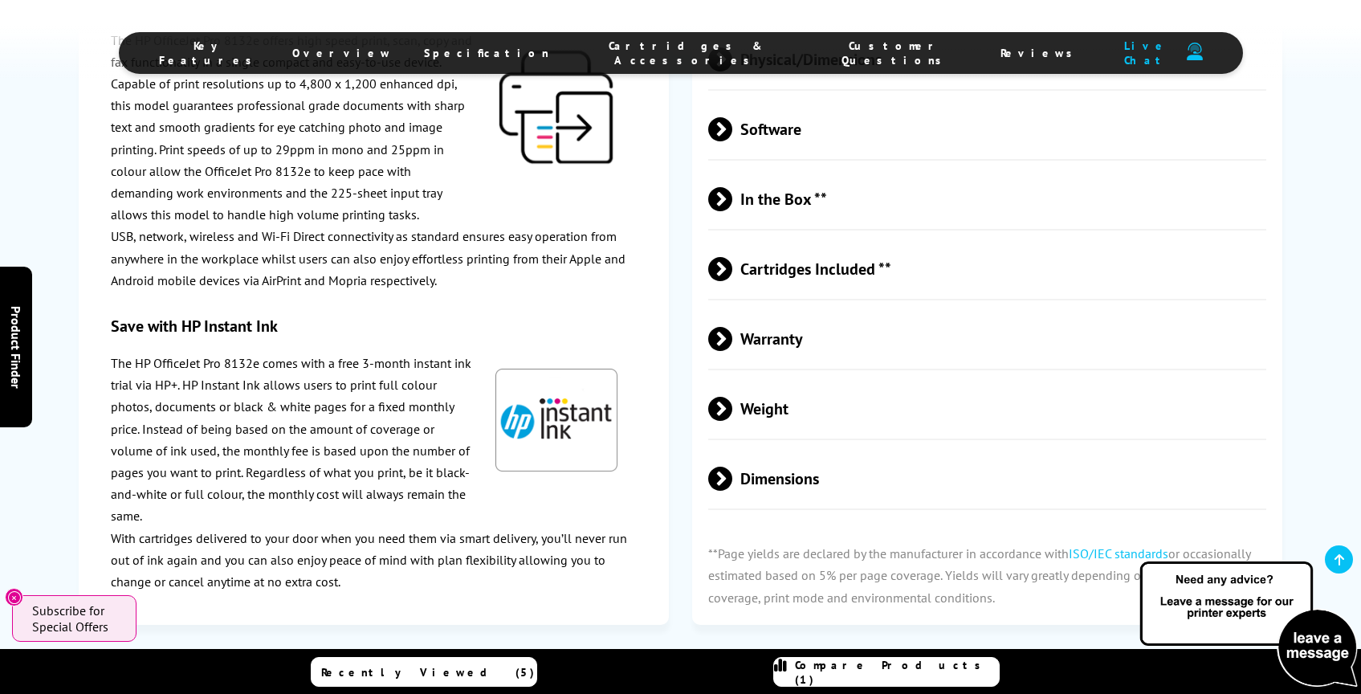
scroll to position [4879, 0]
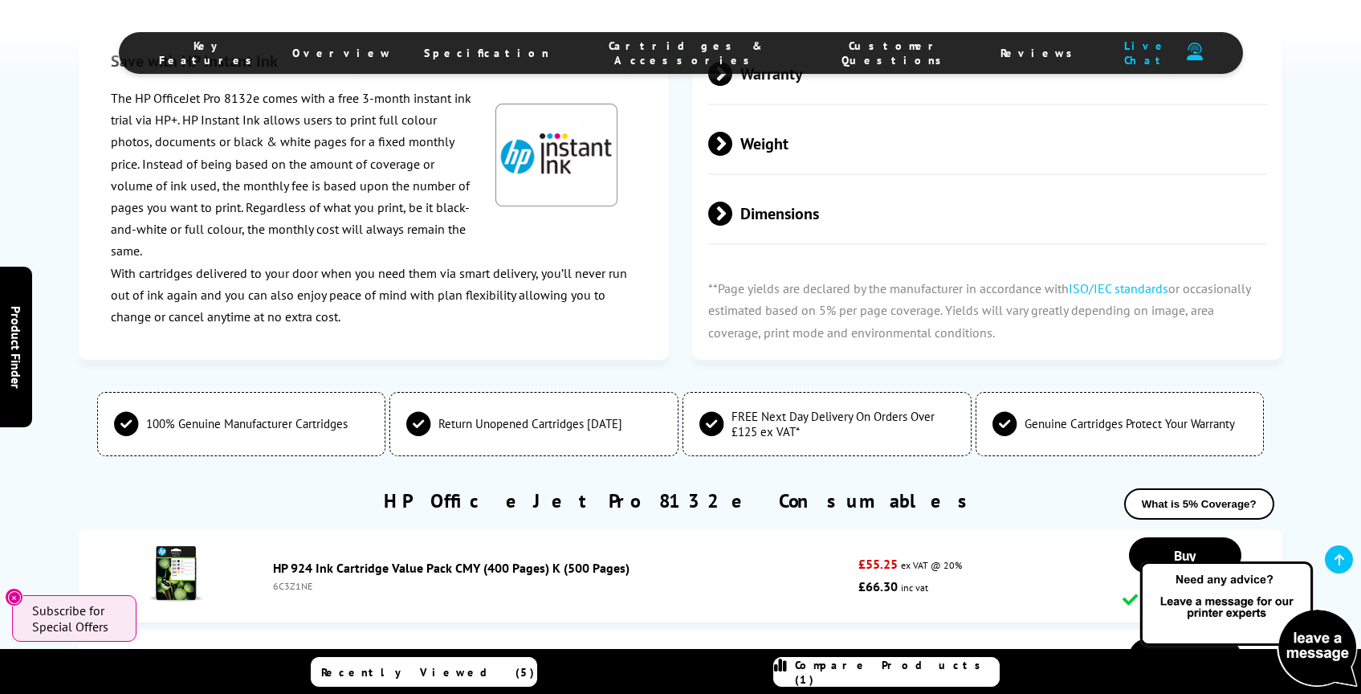
click at [732, 226] on span at bounding box center [732, 214] width 0 height 24
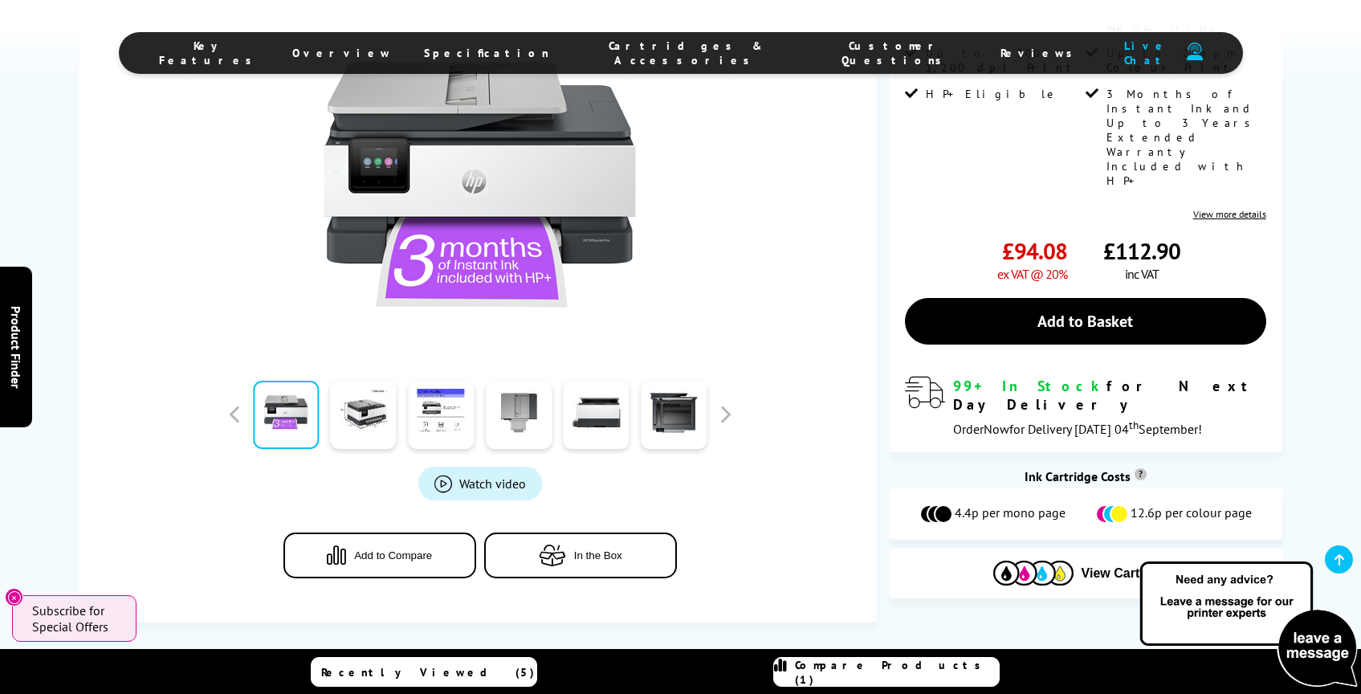
scroll to position [386, 0]
click at [379, 420] on link at bounding box center [364, 414] width 66 height 68
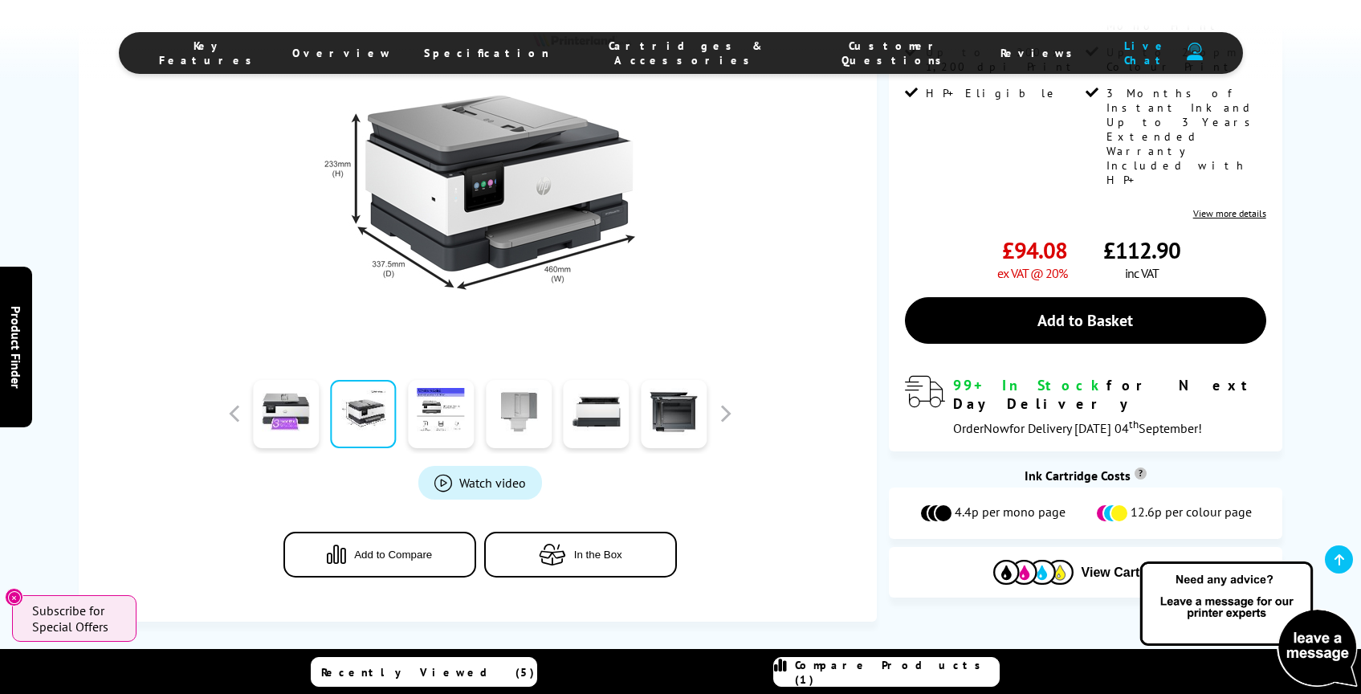
click at [507, 415] on link at bounding box center [519, 414] width 66 height 68
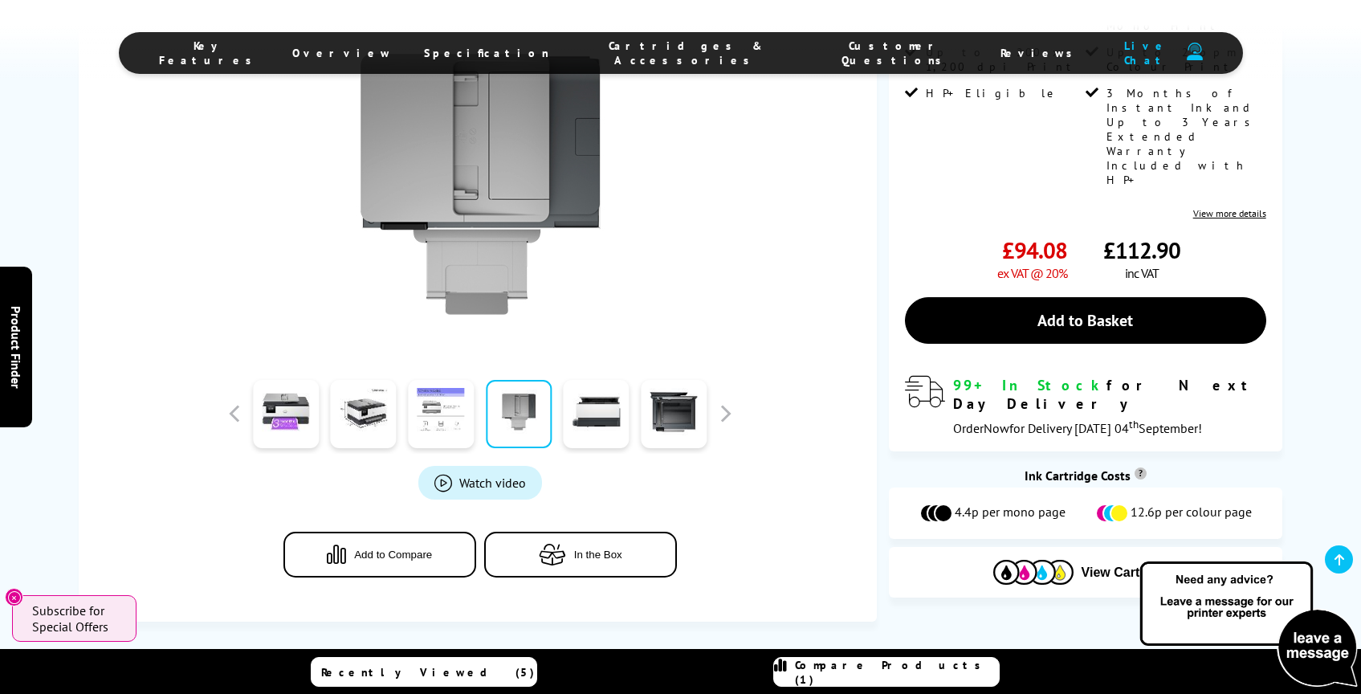
click at [444, 414] on link at bounding box center [441, 414] width 66 height 68
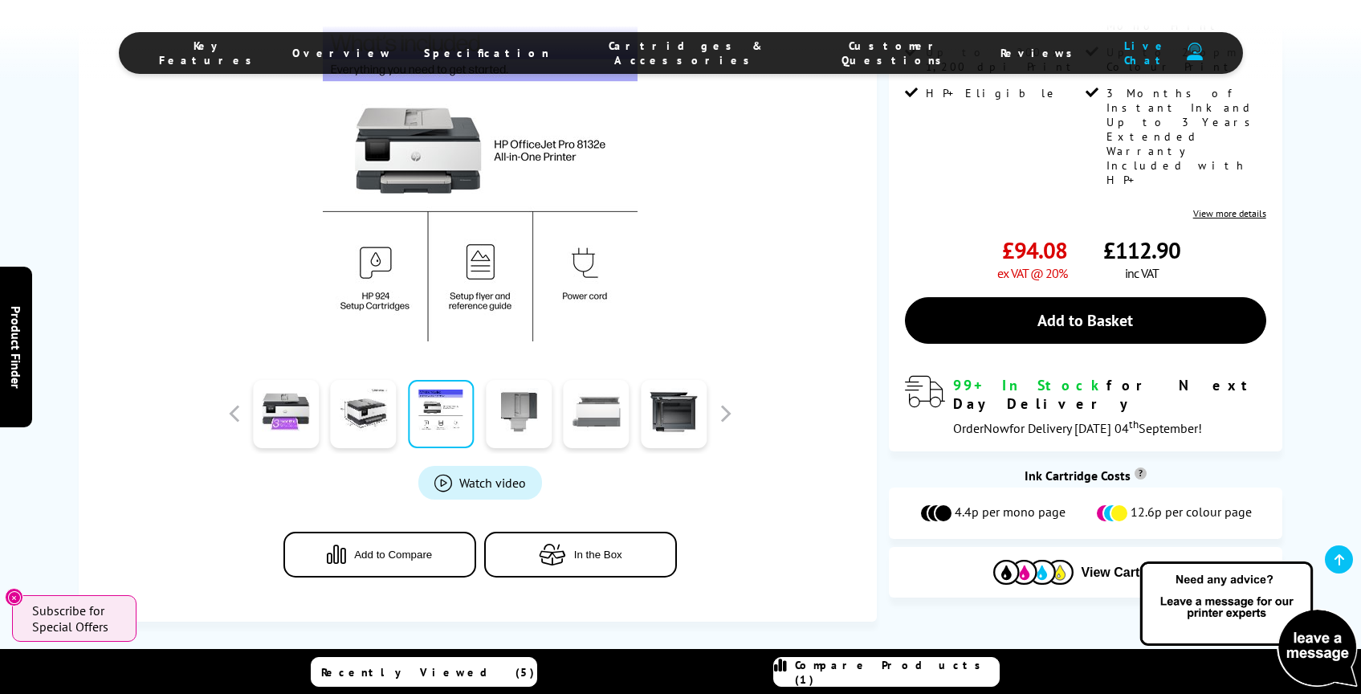
click at [598, 420] on link at bounding box center [597, 414] width 66 height 68
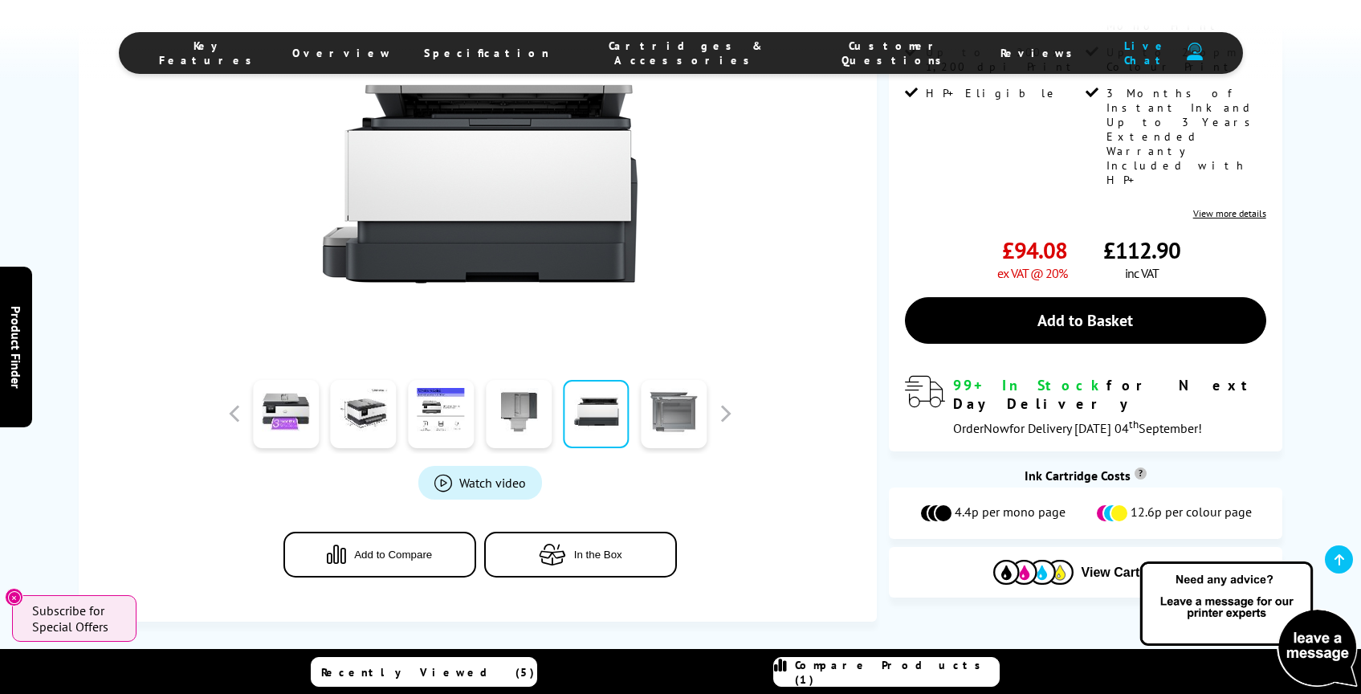
click at [686, 417] on link at bounding box center [674, 414] width 66 height 68
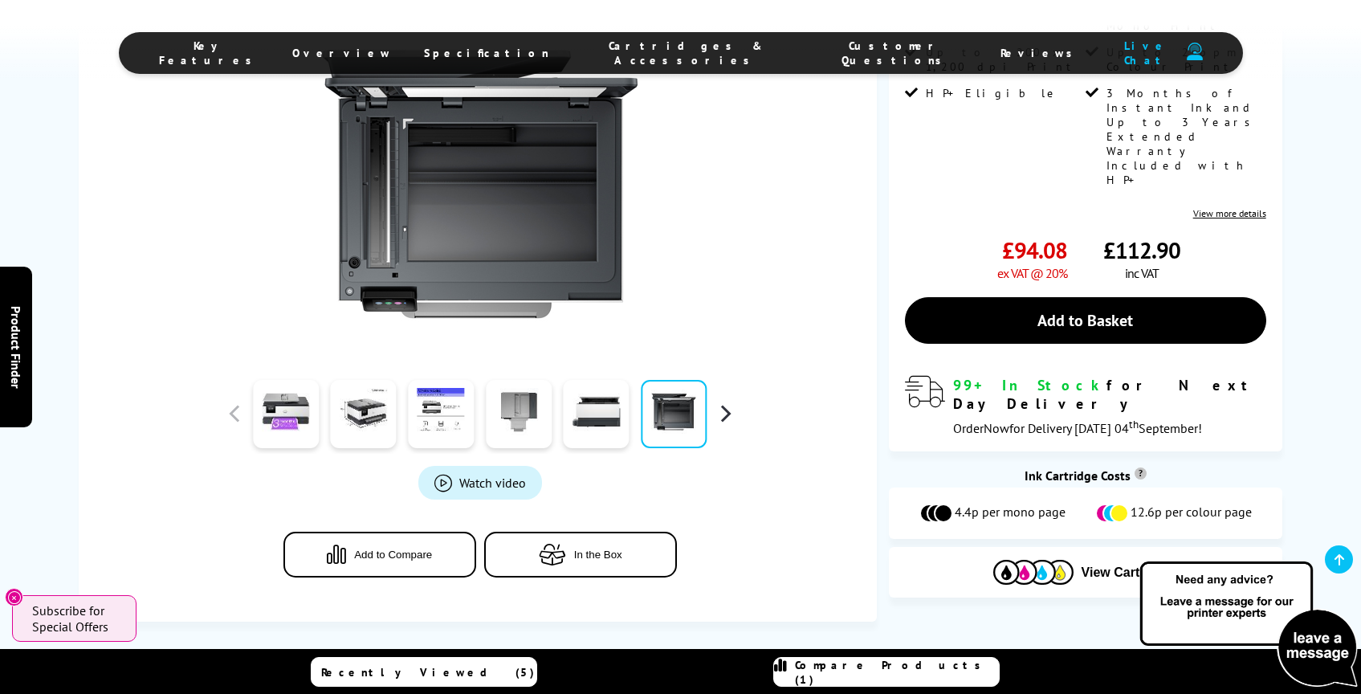
click at [727, 413] on button "button" at bounding box center [725, 413] width 24 height 24
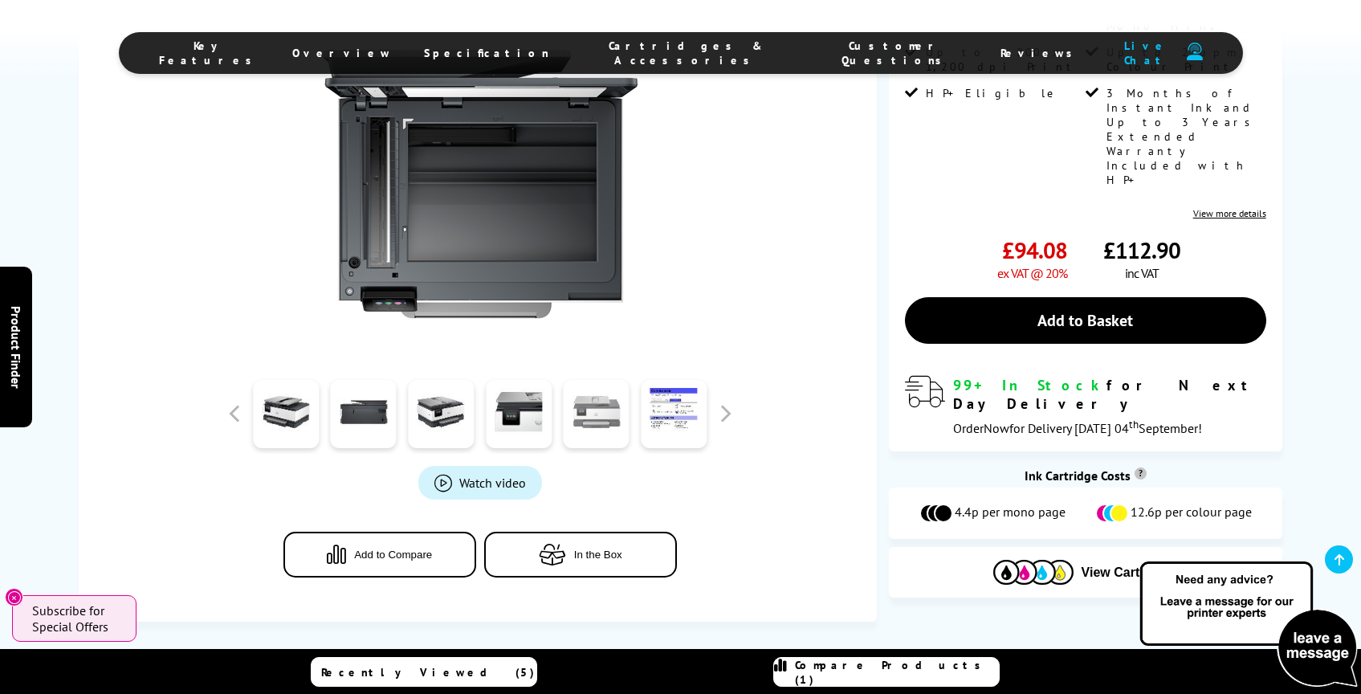
click at [588, 415] on link at bounding box center [597, 414] width 66 height 68
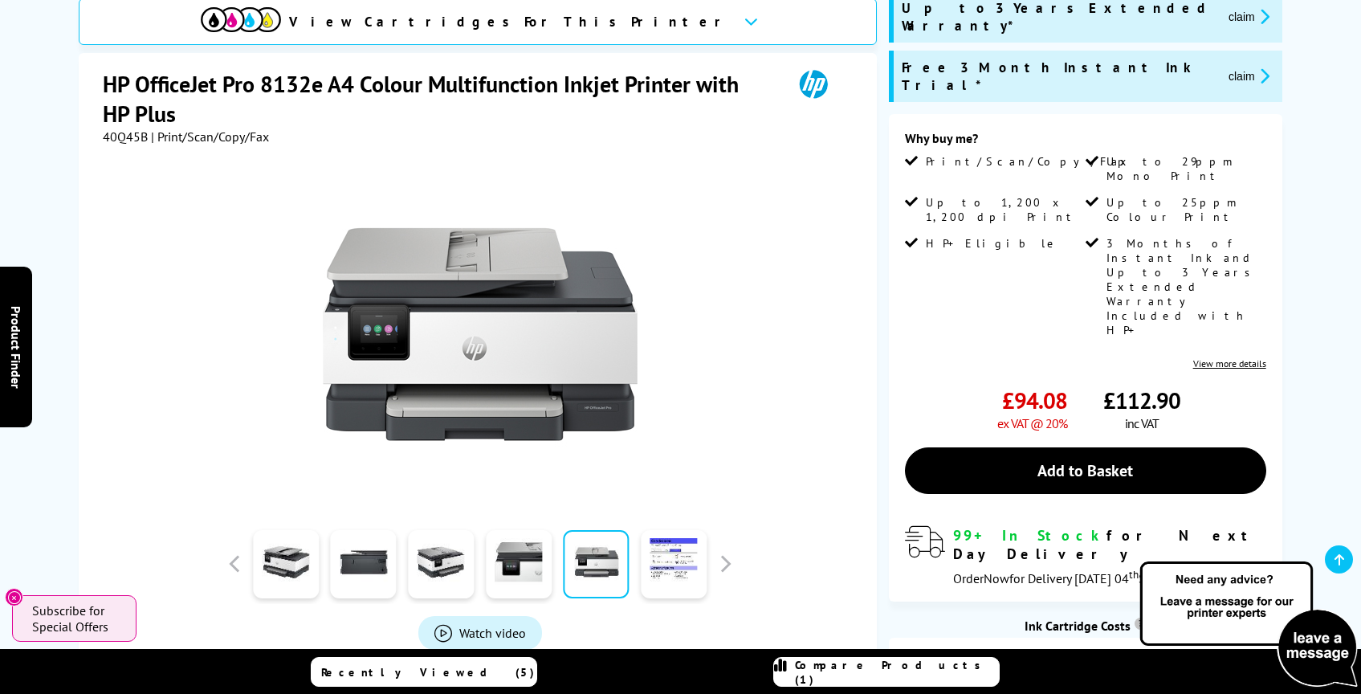
scroll to position [151, 0]
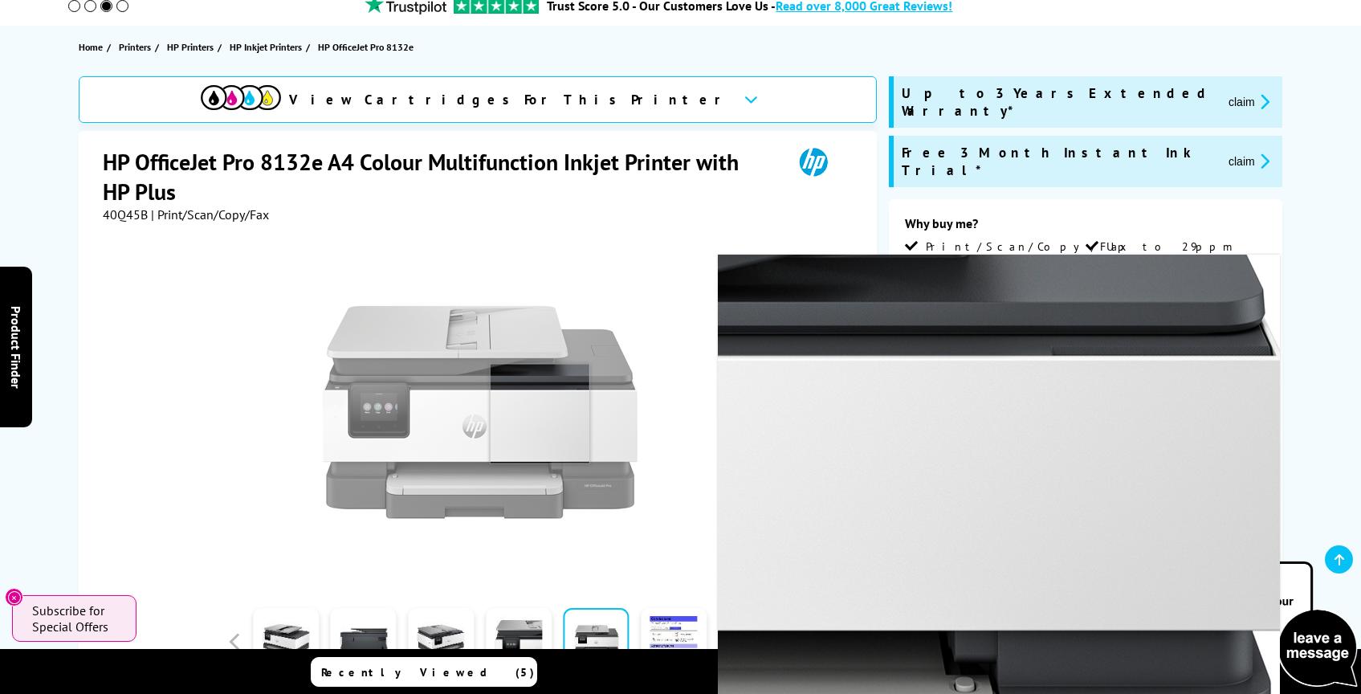
click at [539, 413] on img at bounding box center [480, 411] width 315 height 315
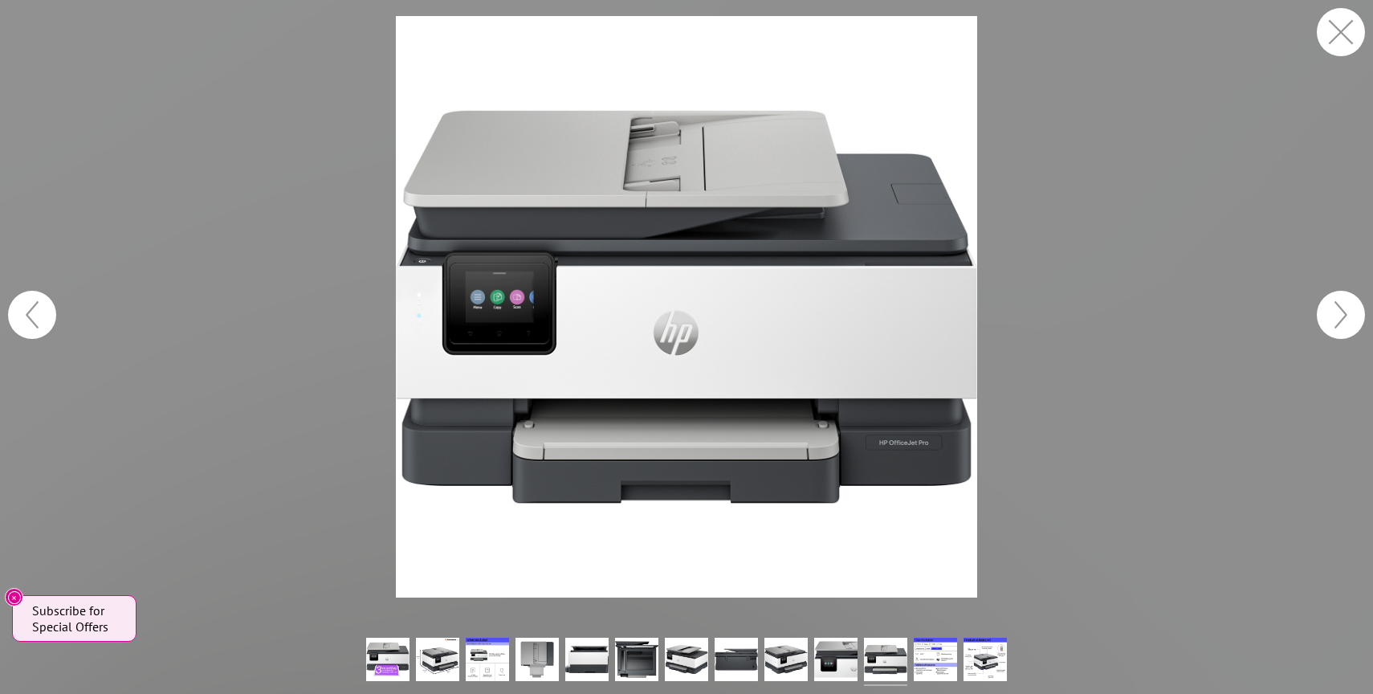
click at [1342, 34] on button "button" at bounding box center [1341, 32] width 48 height 48
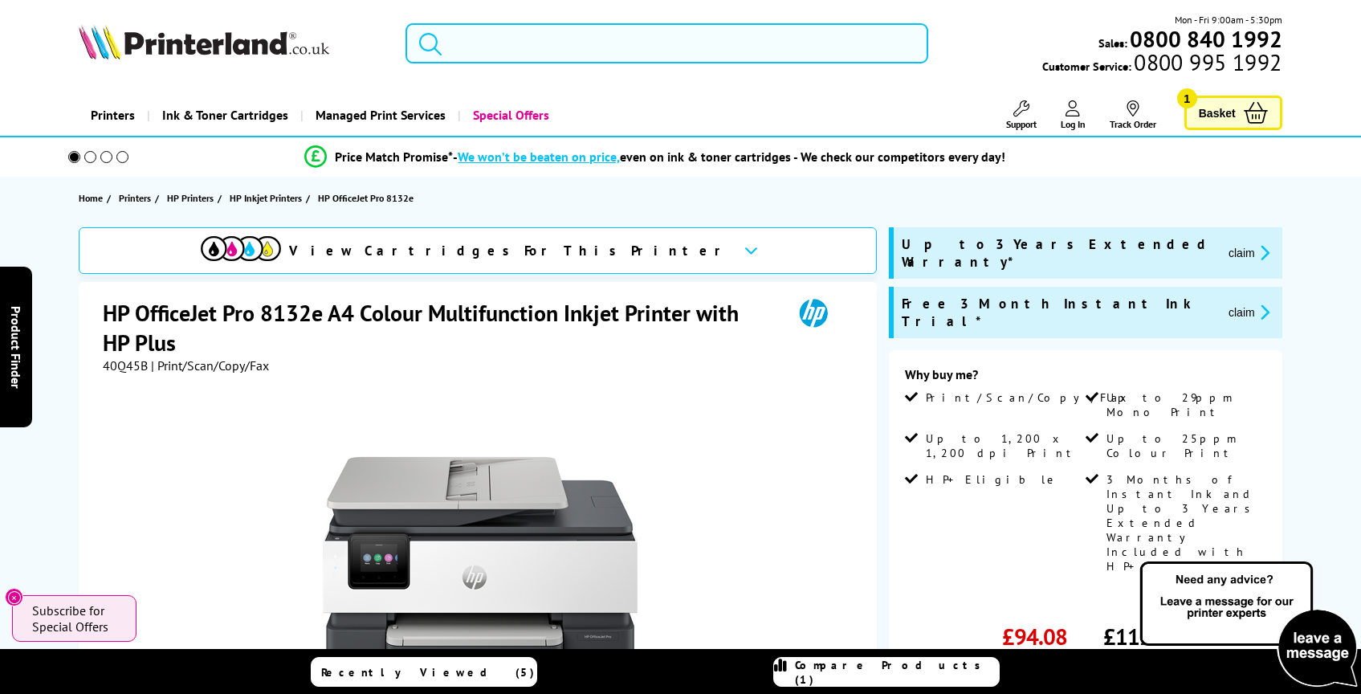
click at [510, 54] on input "search" at bounding box center [666, 43] width 523 height 40
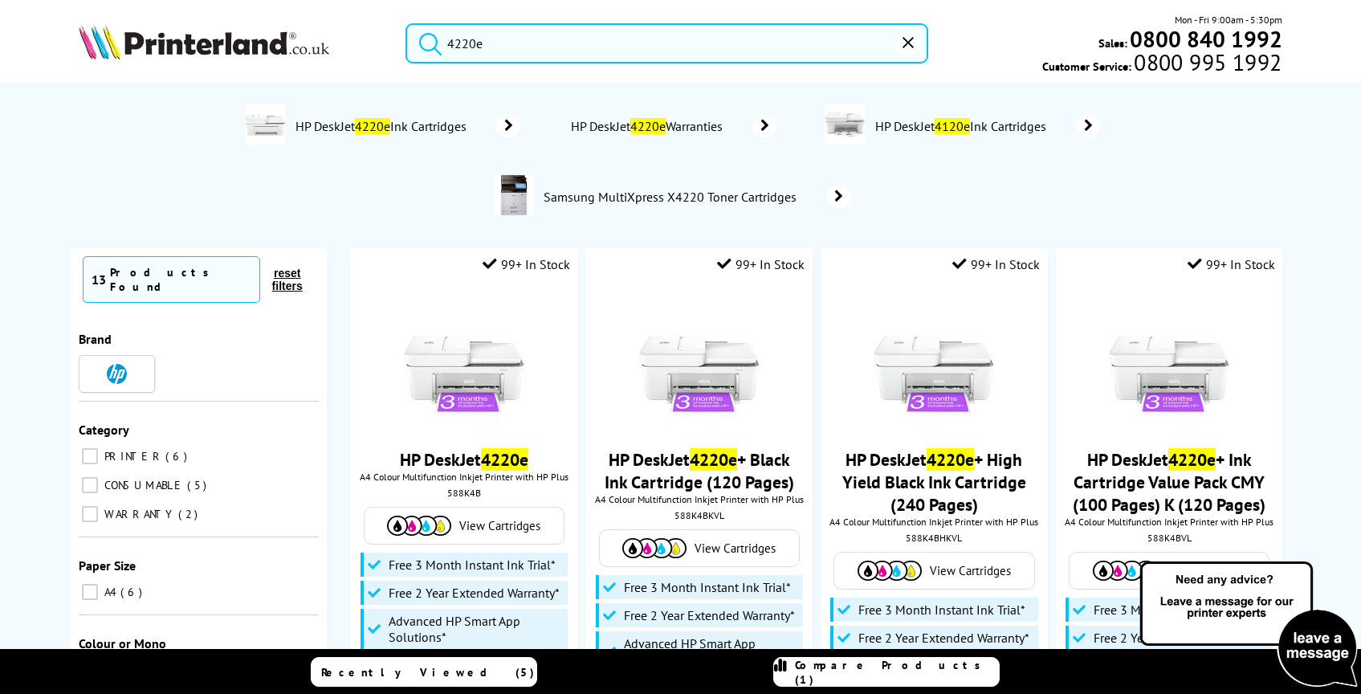
type input "4220e"
click at [406, 23] on button "submit" at bounding box center [426, 40] width 40 height 35
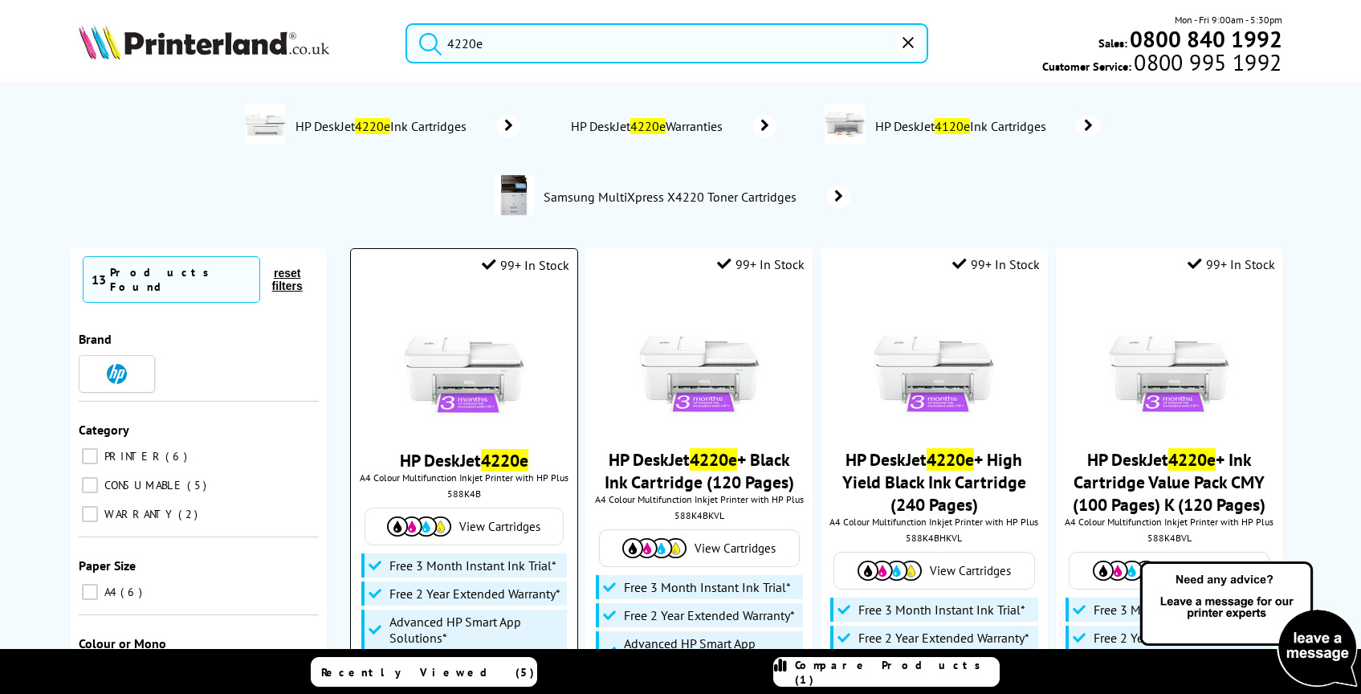
click at [474, 369] on img at bounding box center [464, 361] width 120 height 120
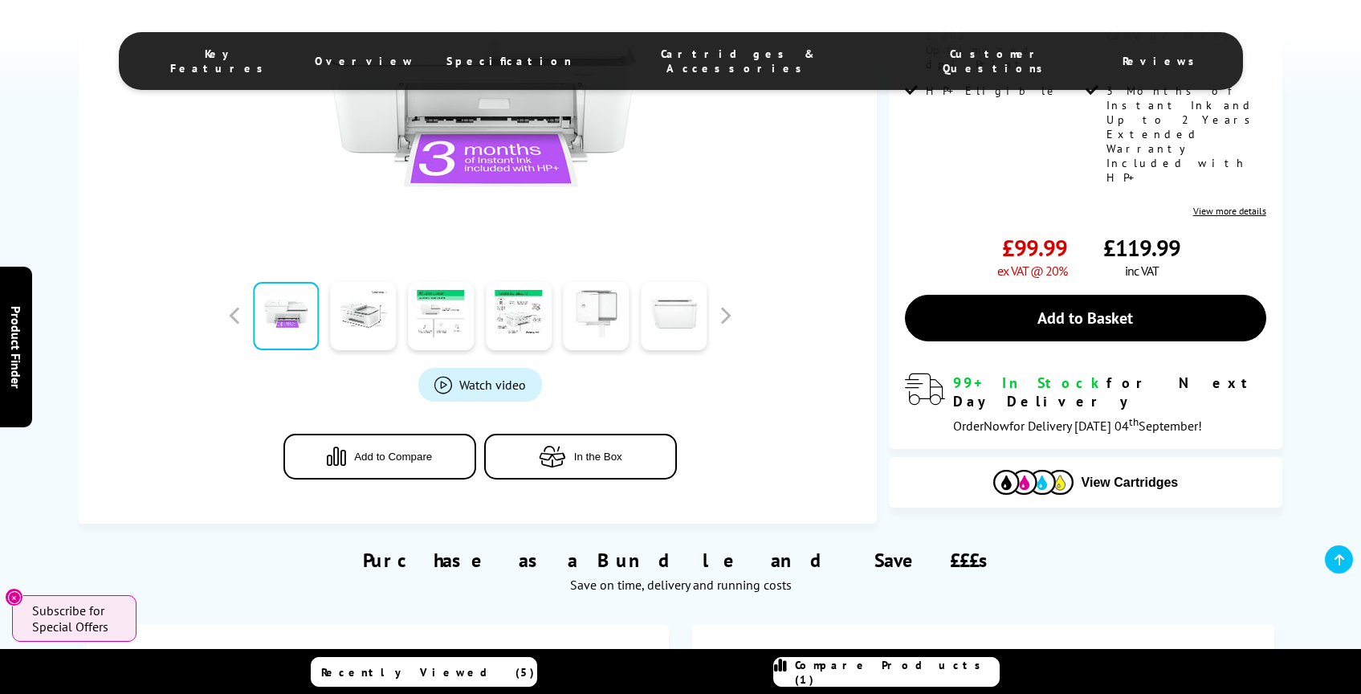
scroll to position [530, 0]
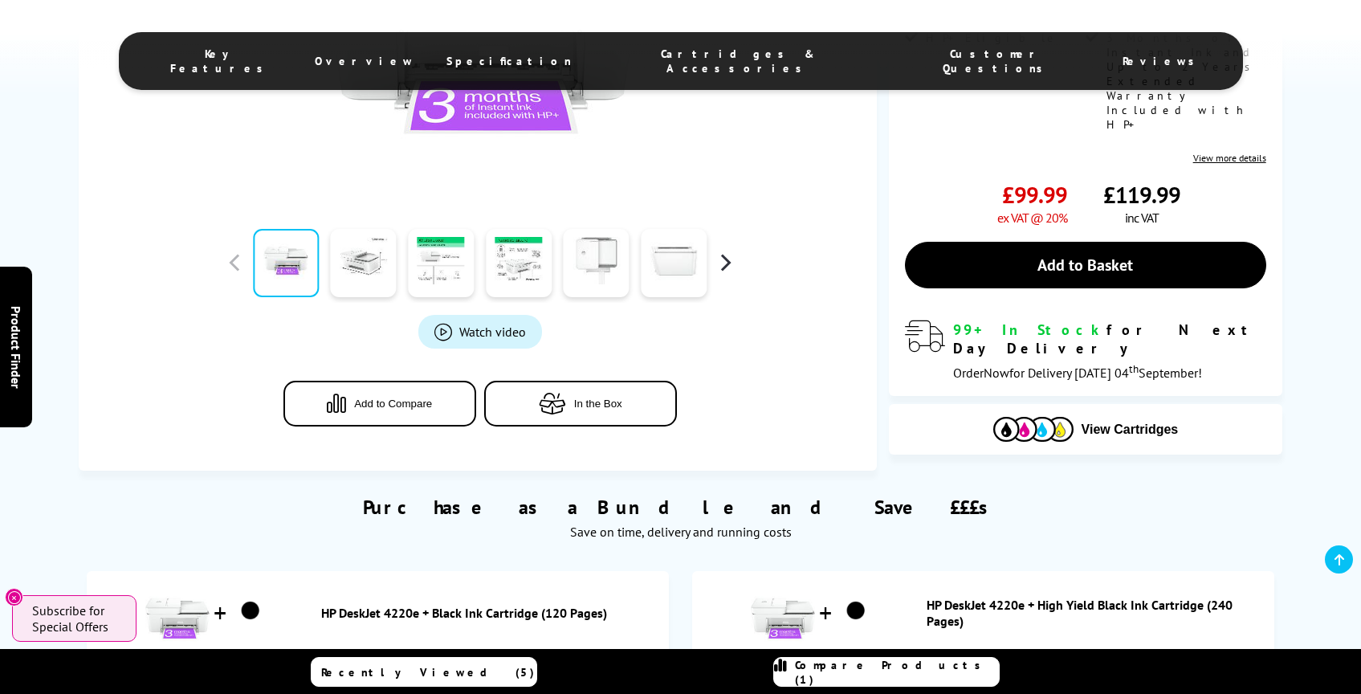
click at [719, 271] on button "button" at bounding box center [725, 262] width 24 height 24
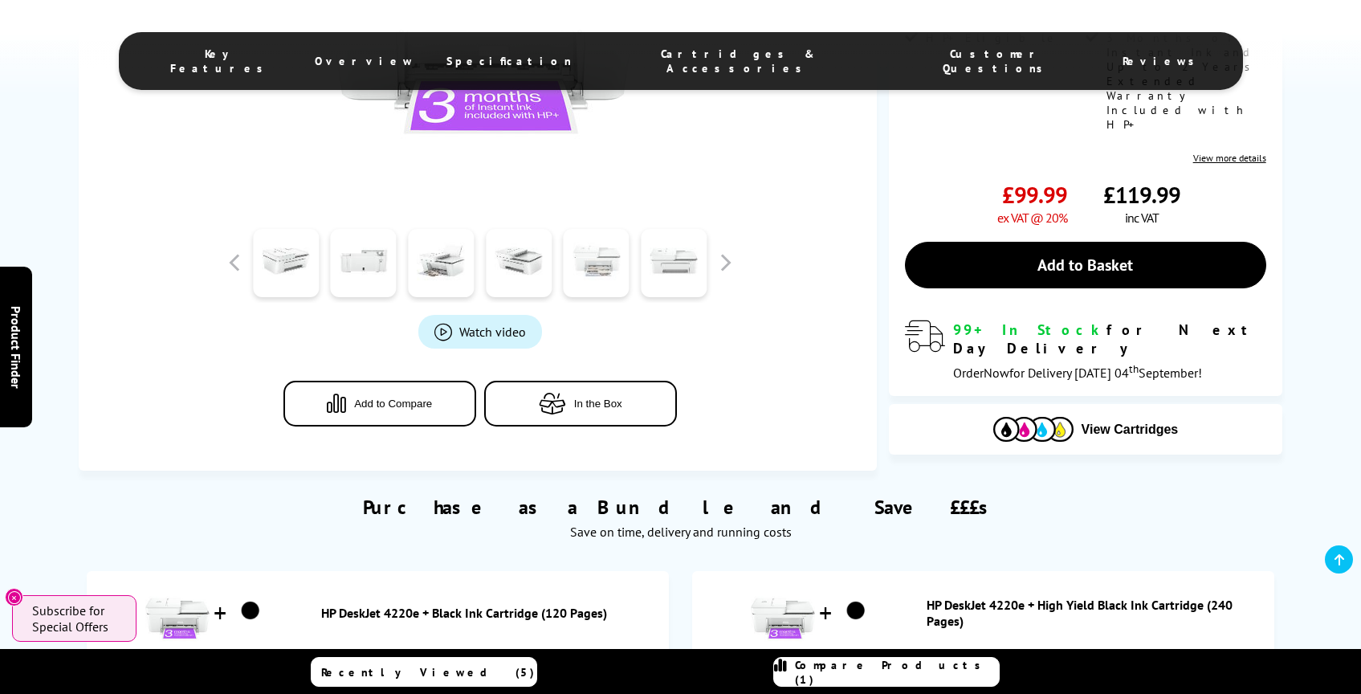
click at [595, 271] on link at bounding box center [597, 263] width 66 height 68
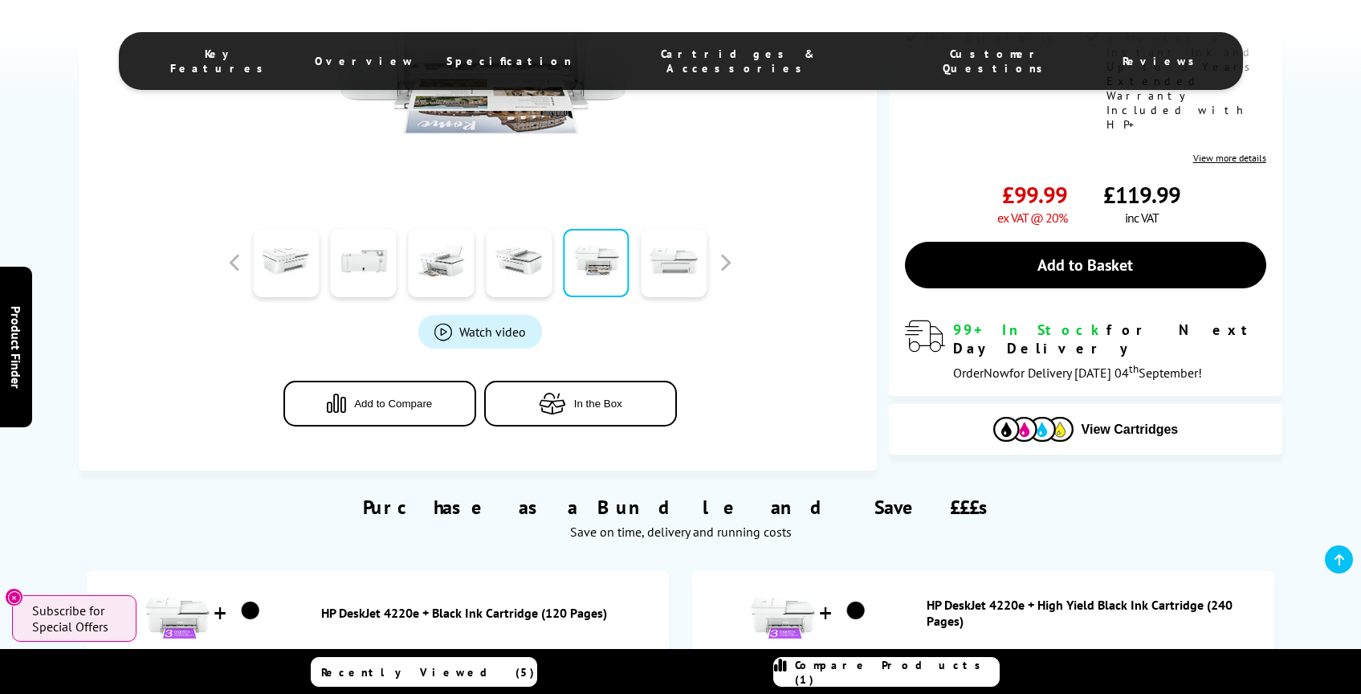
click at [598, 274] on link at bounding box center [597, 263] width 66 height 68
click at [671, 275] on link at bounding box center [674, 263] width 66 height 68
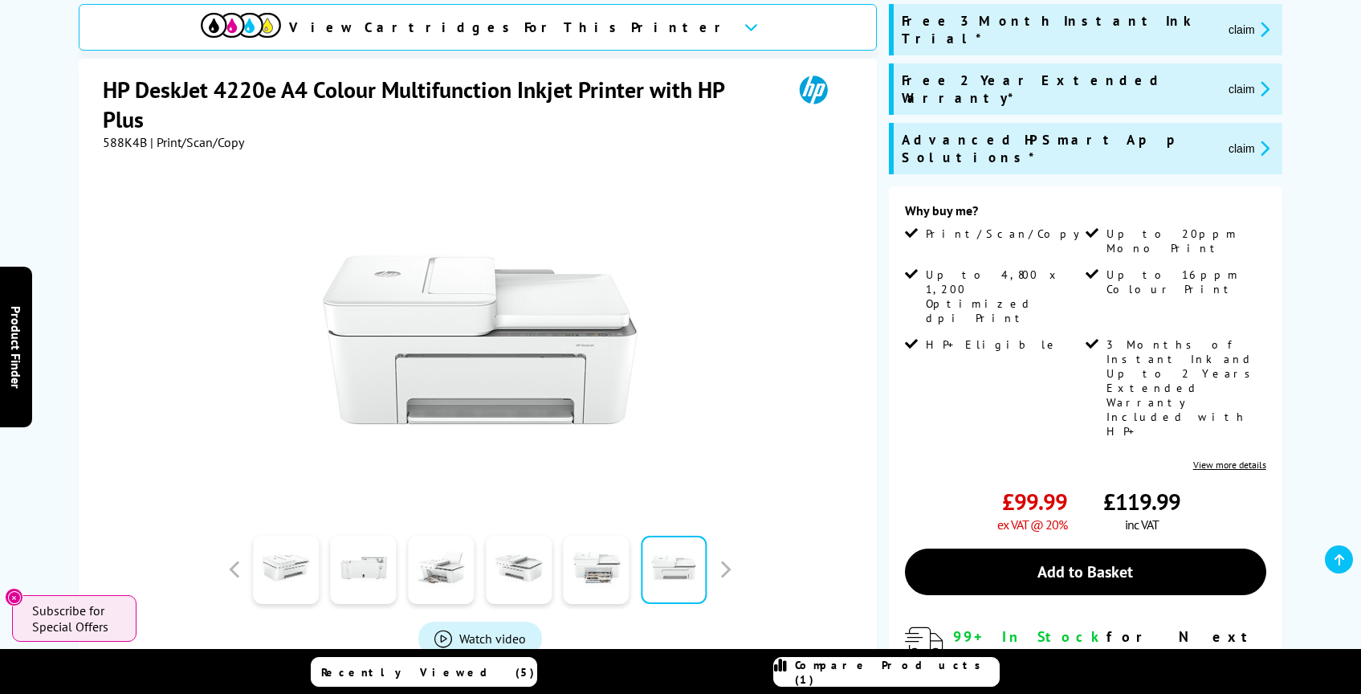
scroll to position [215, 0]
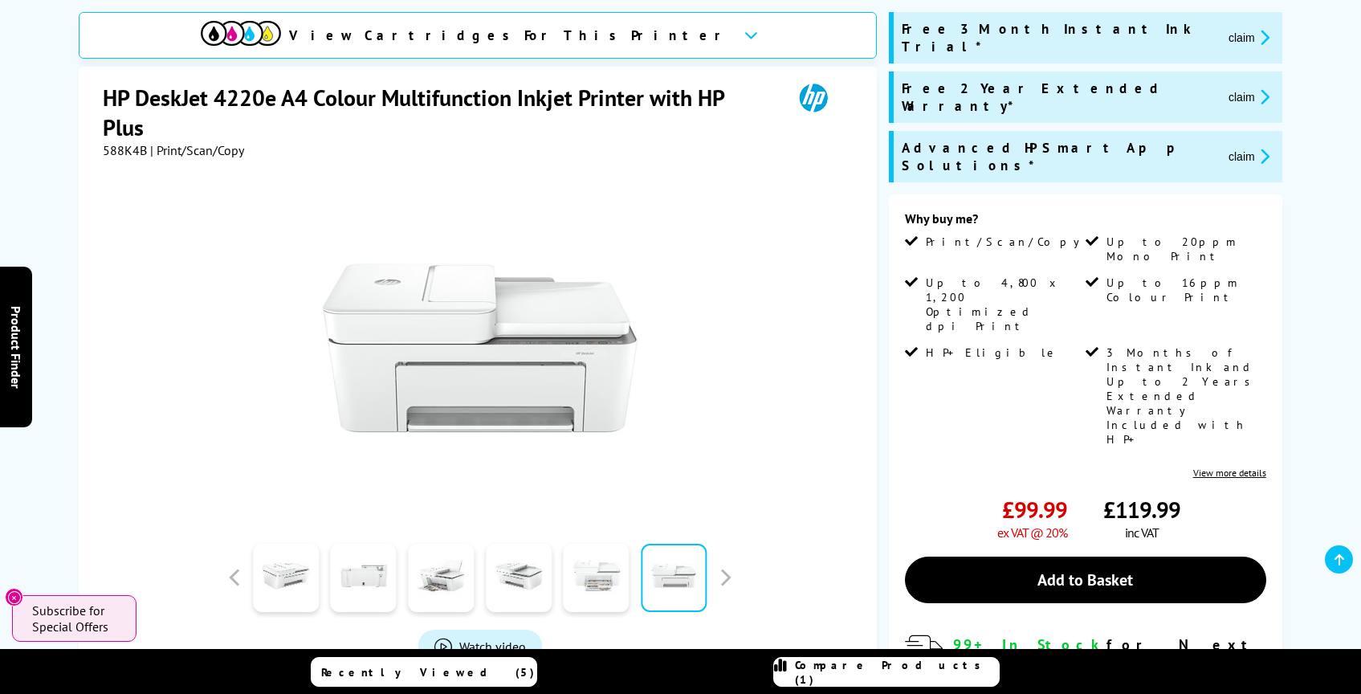
click at [619, 564] on link at bounding box center [597, 577] width 66 height 68
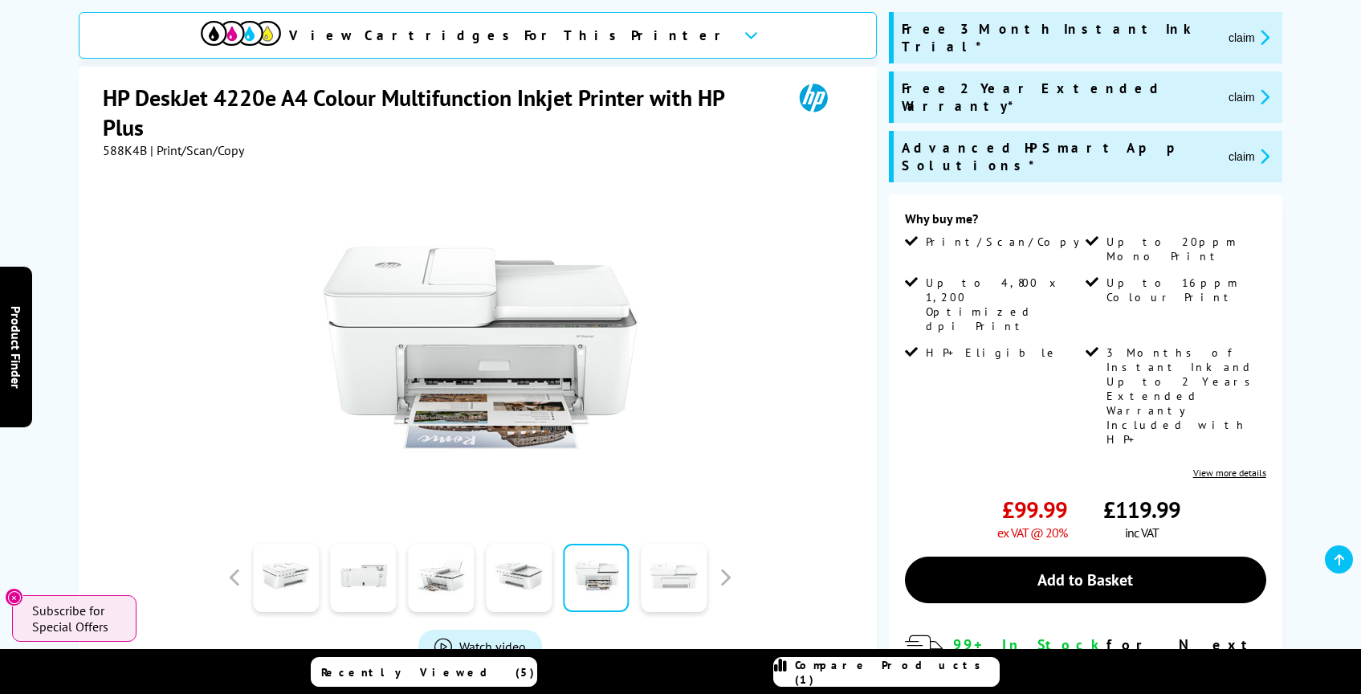
click at [662, 579] on link at bounding box center [674, 577] width 66 height 68
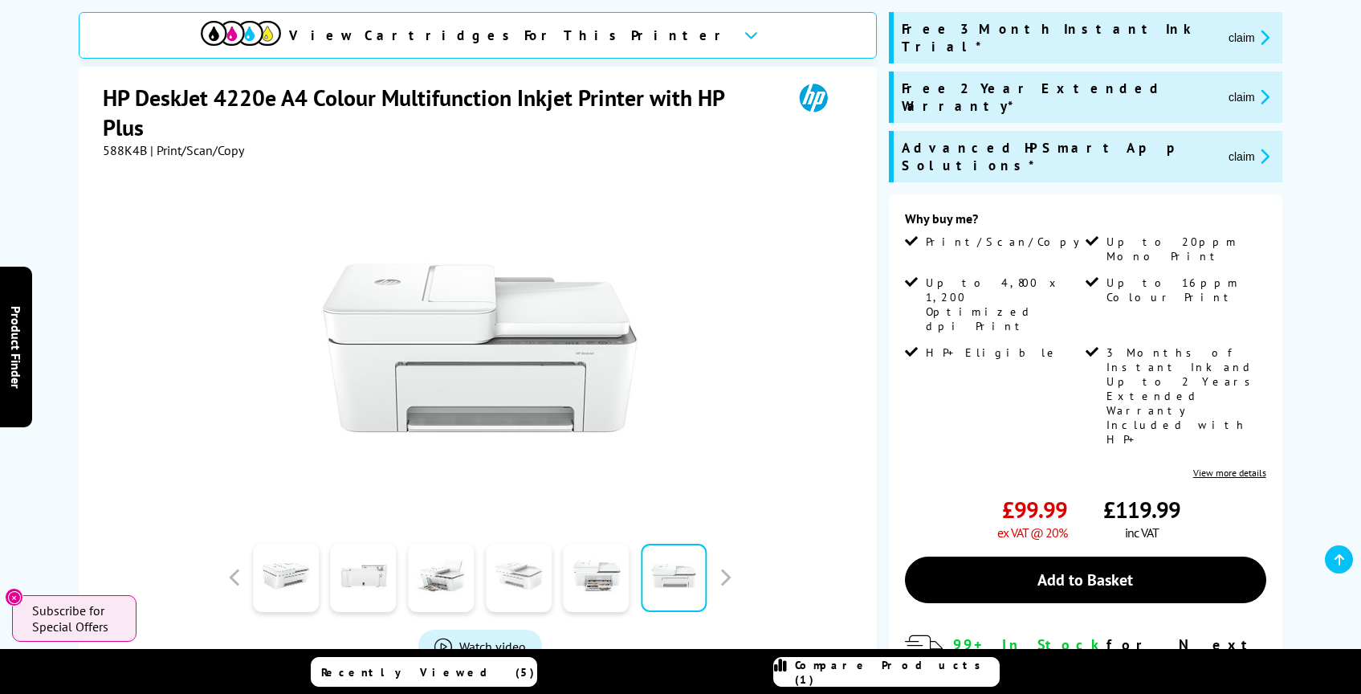
click at [551, 581] on link at bounding box center [519, 577] width 66 height 68
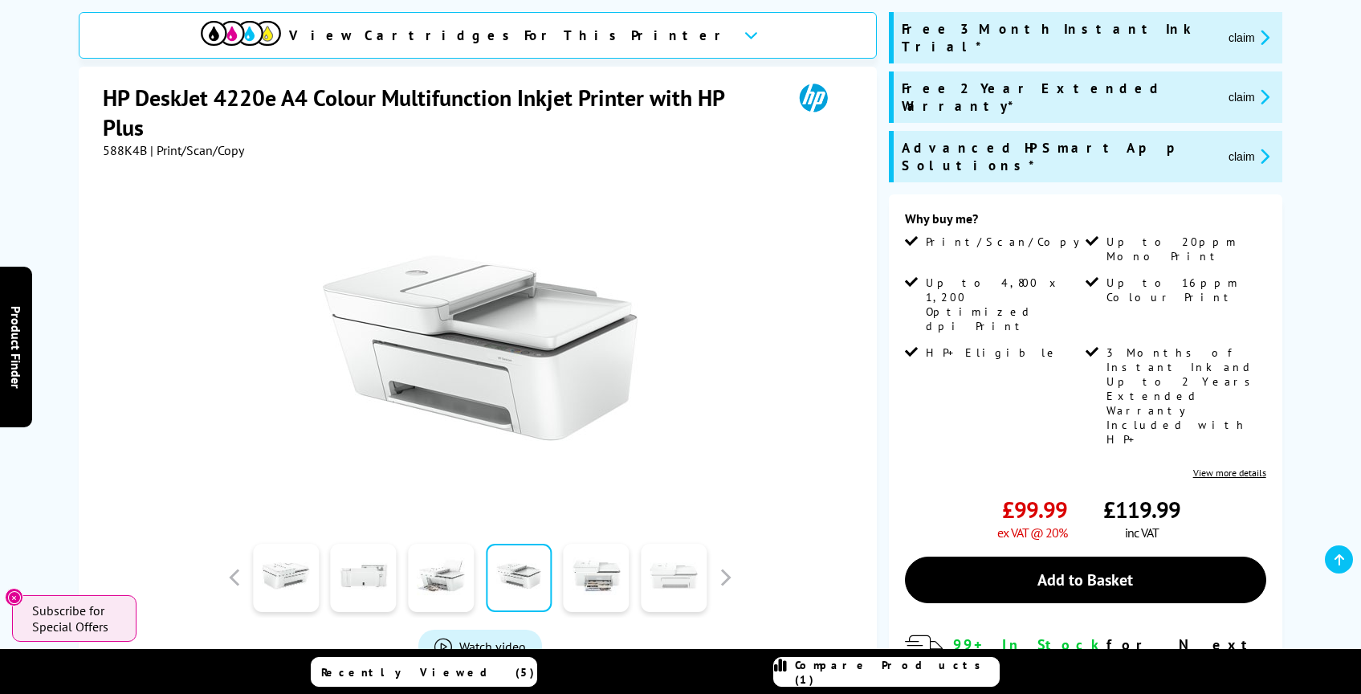
click at [661, 579] on link at bounding box center [674, 577] width 66 height 68
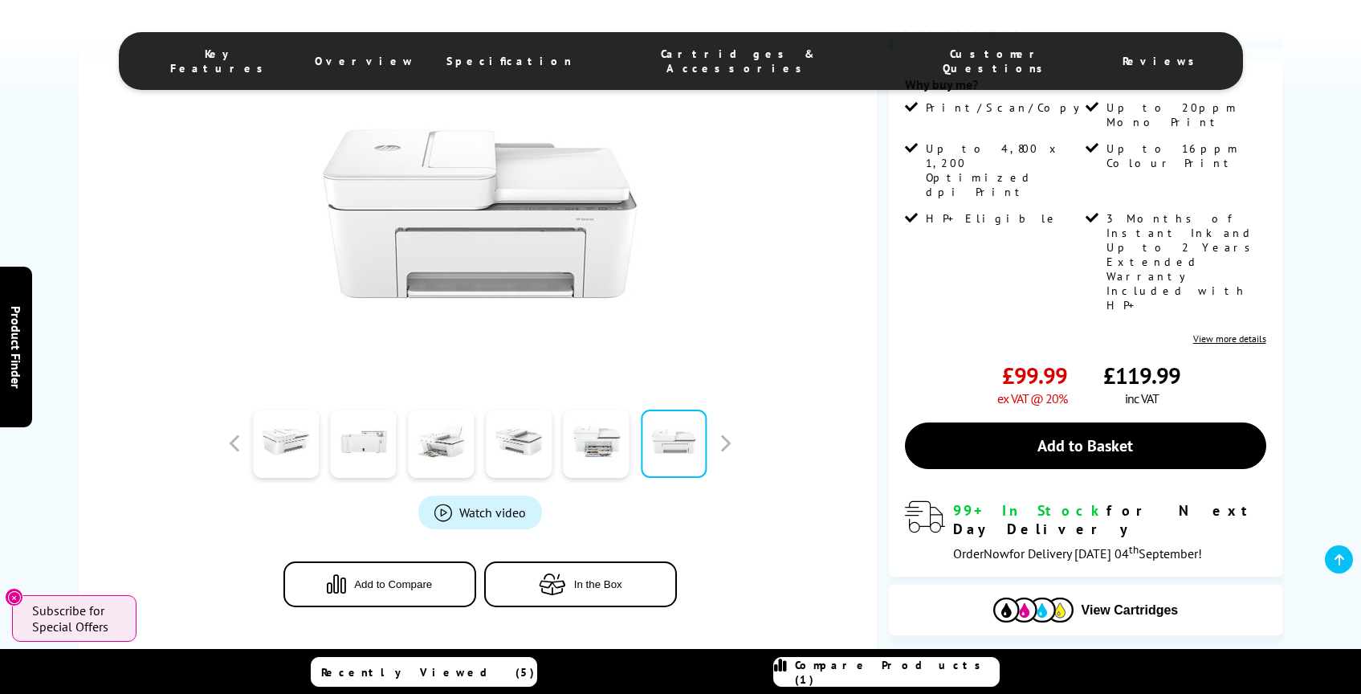
scroll to position [373, 0]
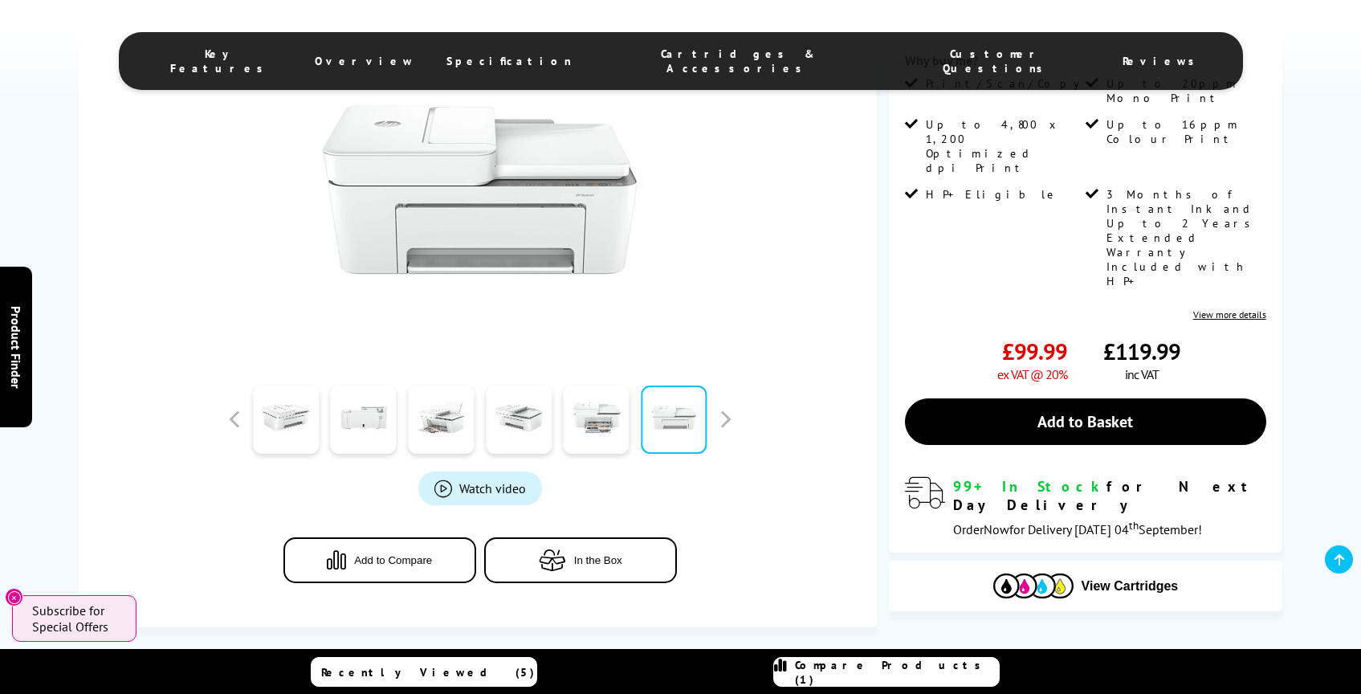
click at [596, 43] on ul "Key Features Overview Specification Cartridges & Accessories Customer Questions…" at bounding box center [681, 61] width 1124 height 58
click at [572, 54] on span "Specification" at bounding box center [508, 61] width 125 height 14
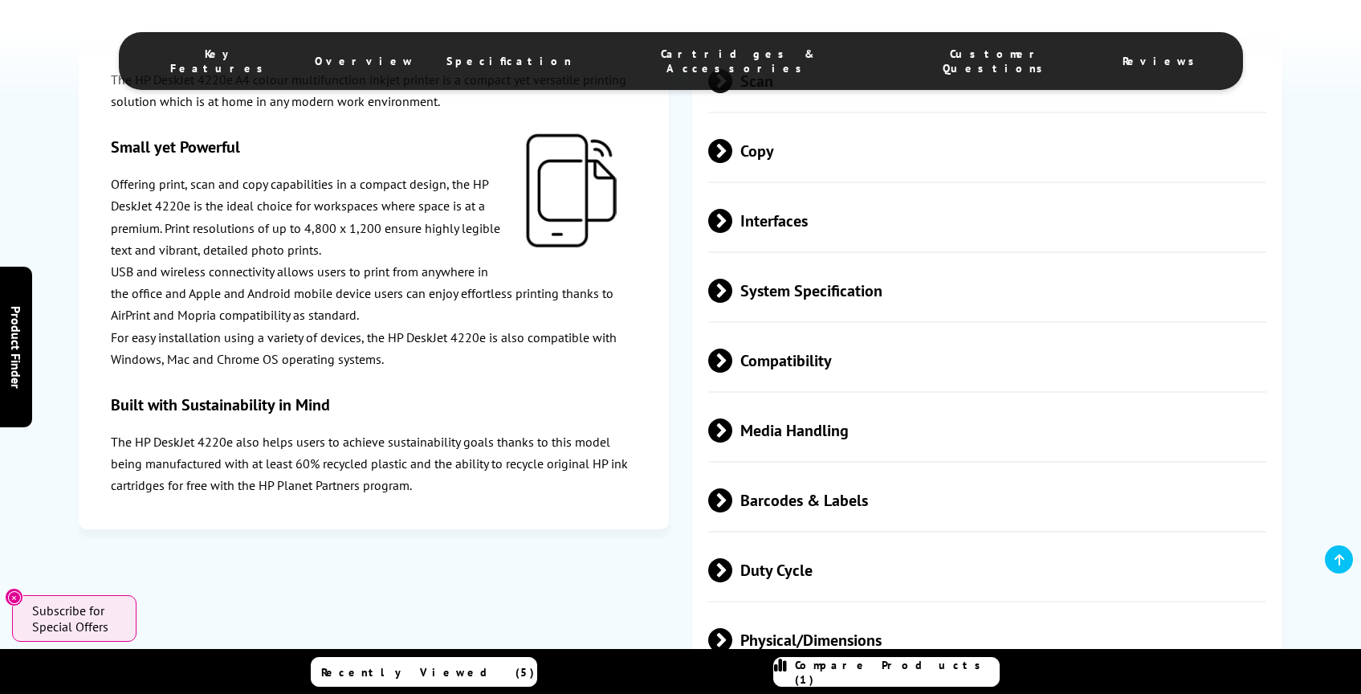
scroll to position [2581, 0]
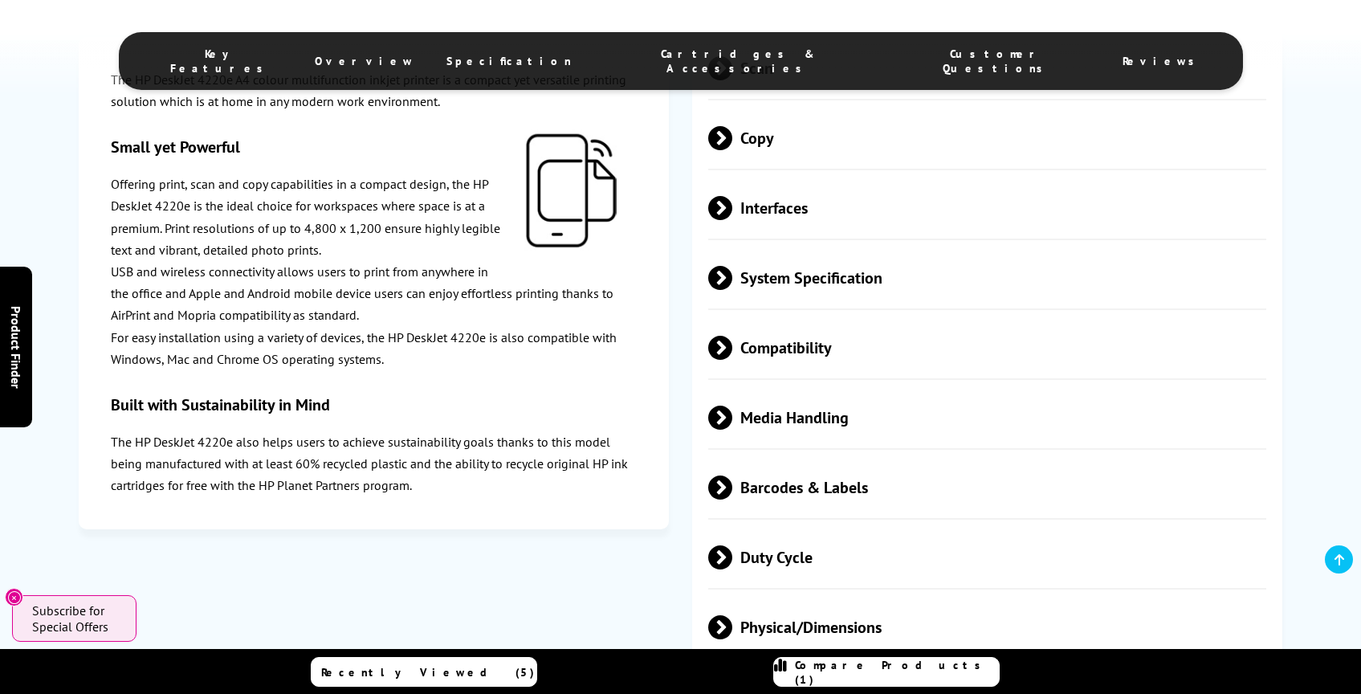
click at [732, 430] on span at bounding box center [732, 417] width 0 height 24
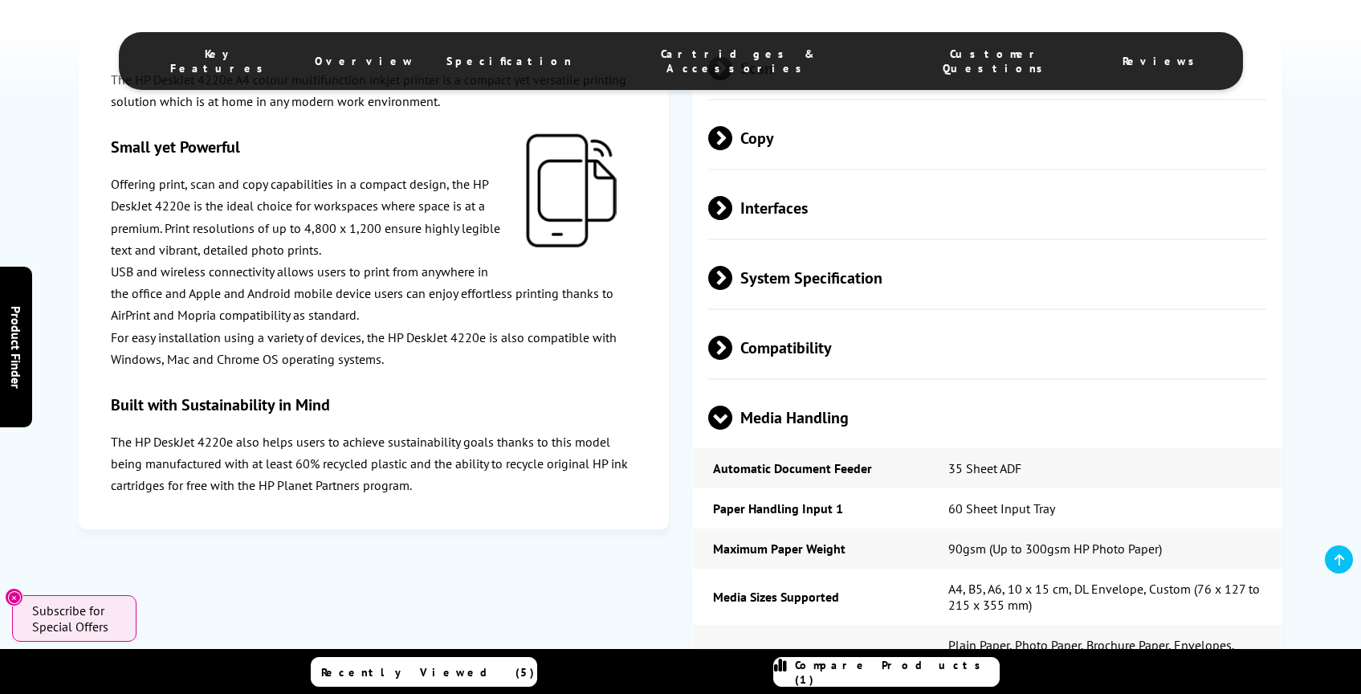
click at [732, 290] on span at bounding box center [732, 278] width 0 height 24
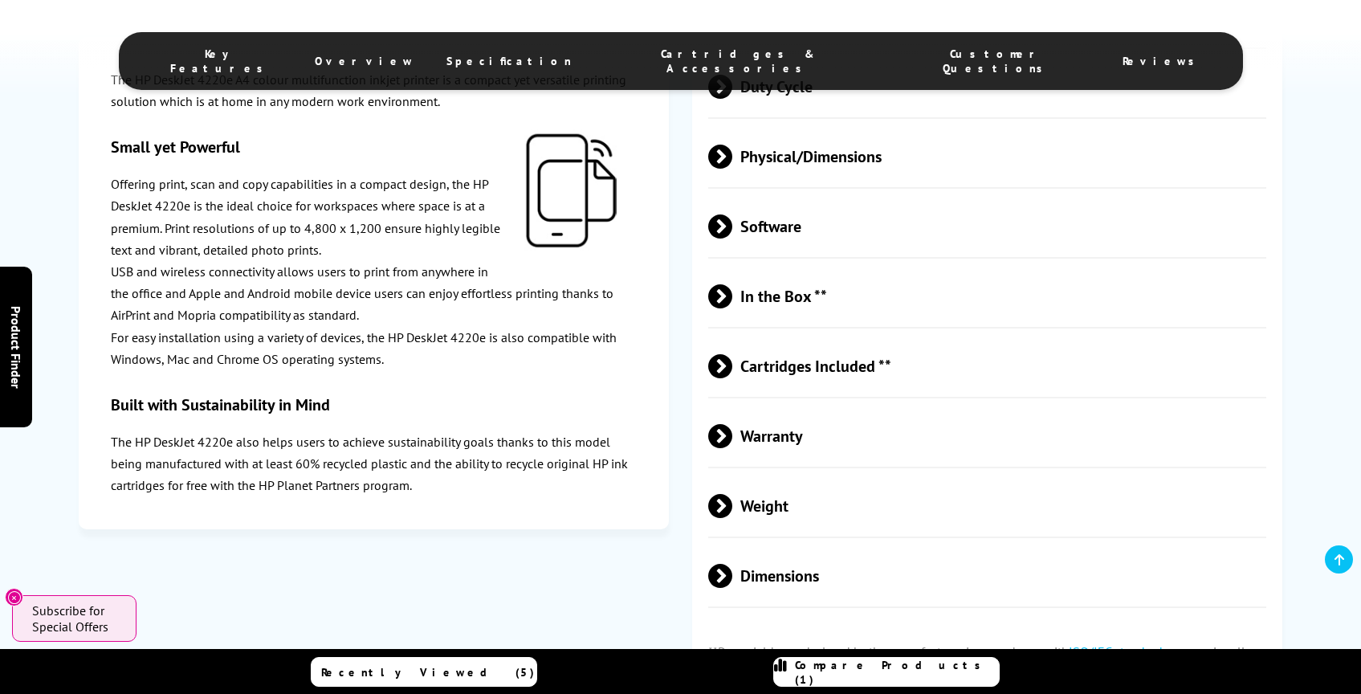
scroll to position [3479, 0]
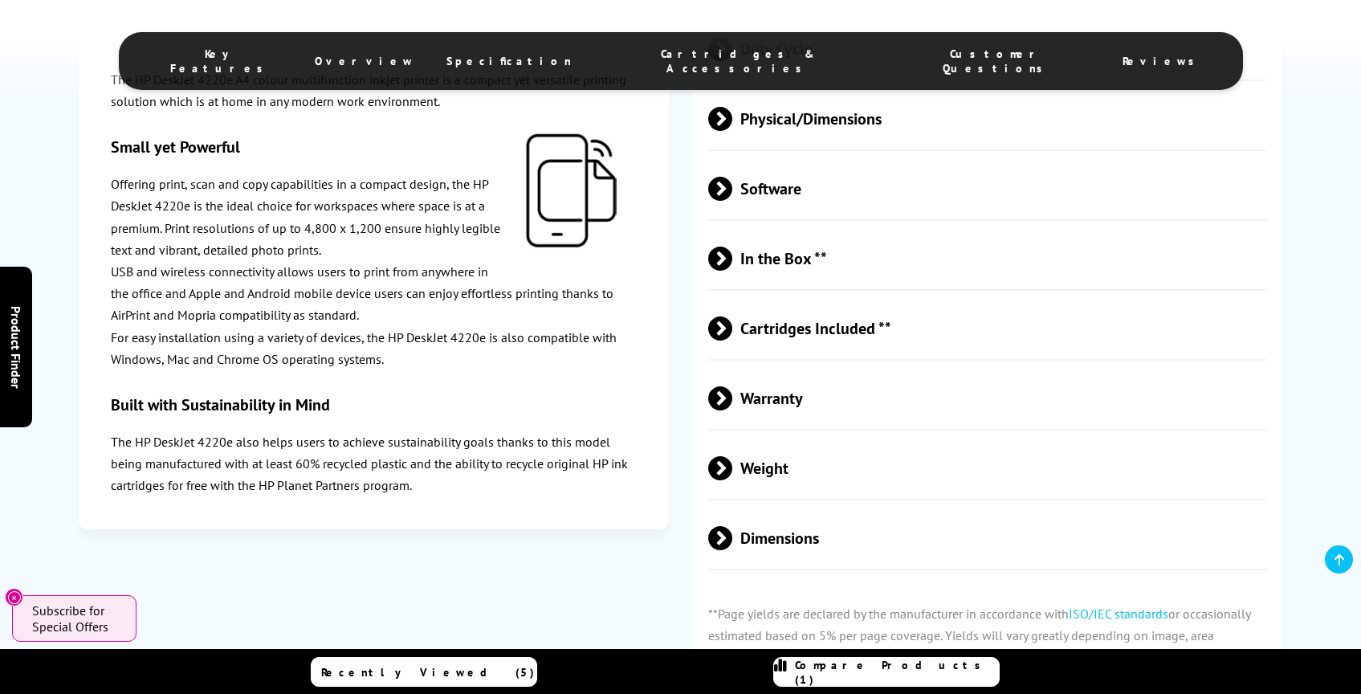
click at [732, 550] on span at bounding box center [732, 538] width 0 height 24
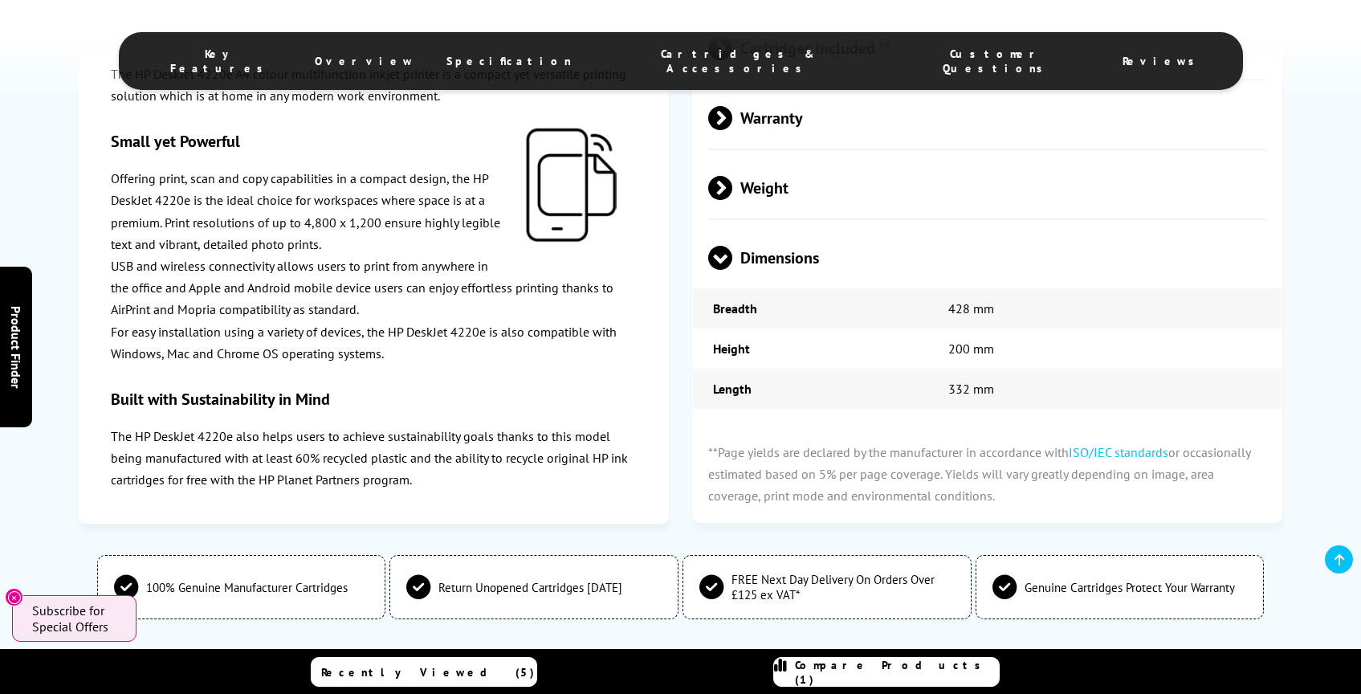
scroll to position [3760, 0]
click at [755, 287] on span "Dimensions" at bounding box center [987, 257] width 559 height 60
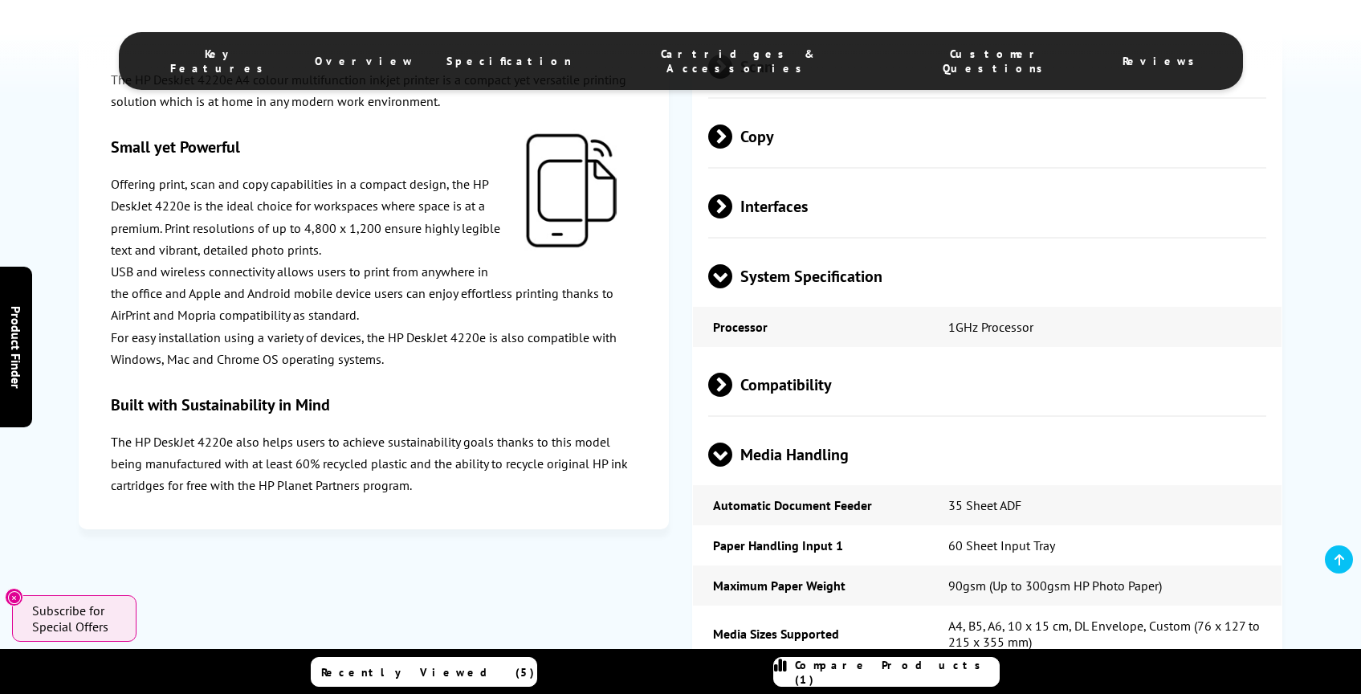
scroll to position [2569, 0]
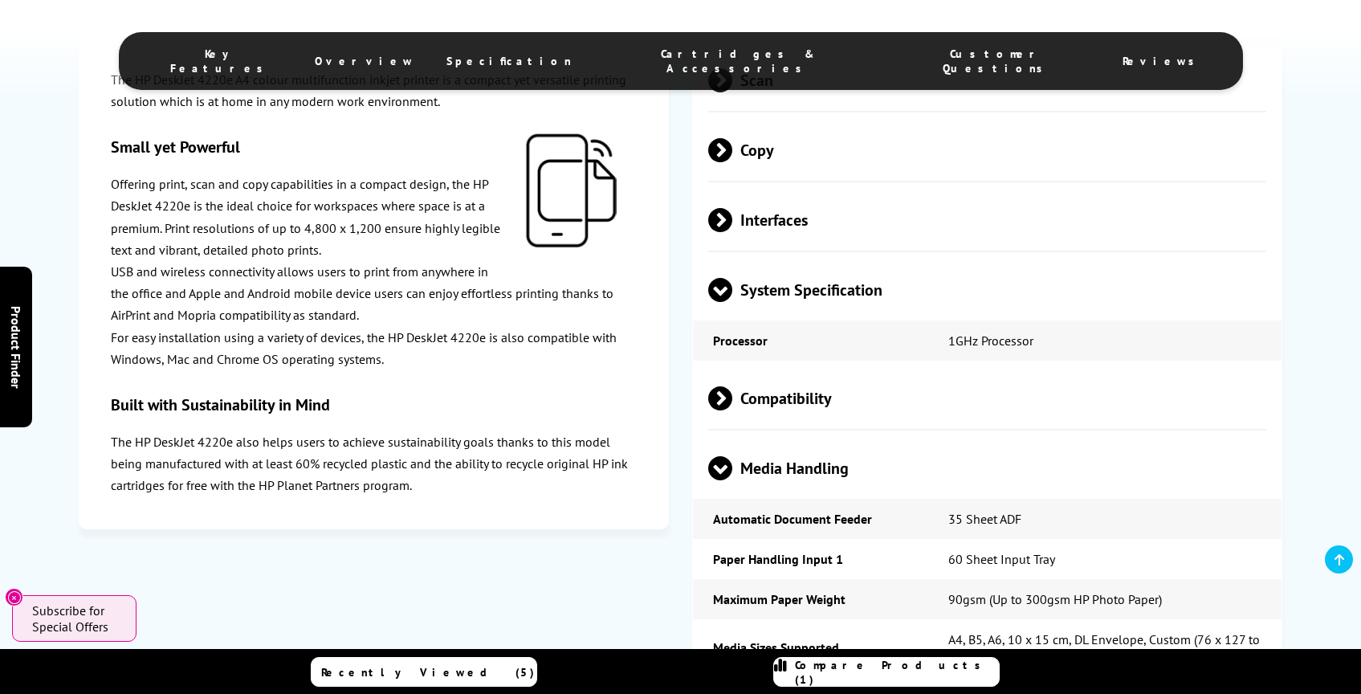
click at [732, 232] on span at bounding box center [732, 220] width 0 height 24
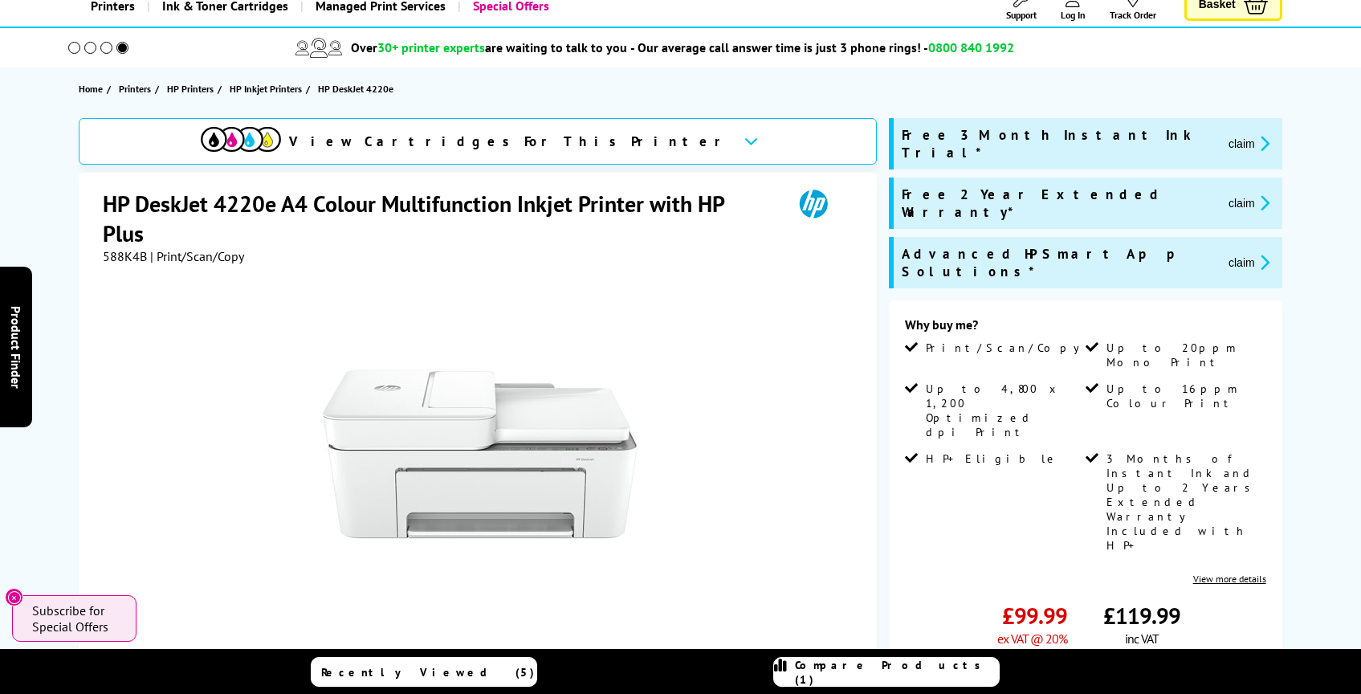
scroll to position [0, 0]
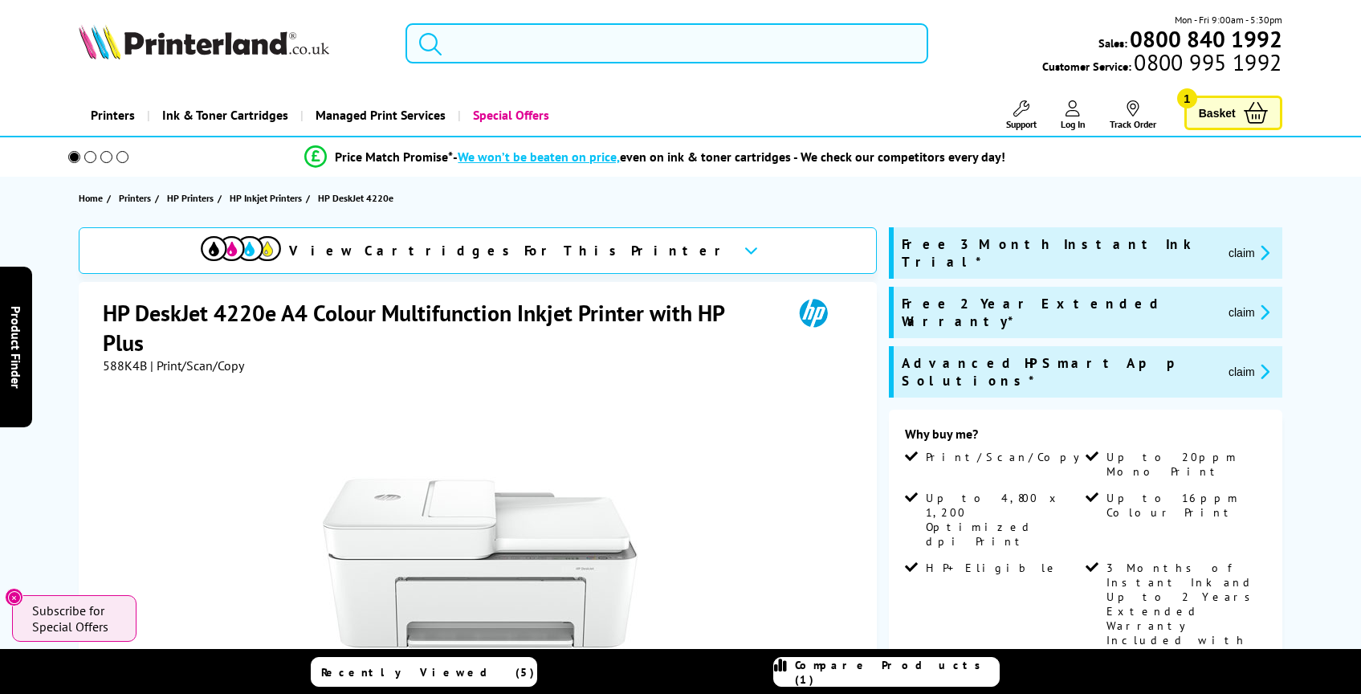
click at [486, 63] on input "search" at bounding box center [666, 43] width 523 height 40
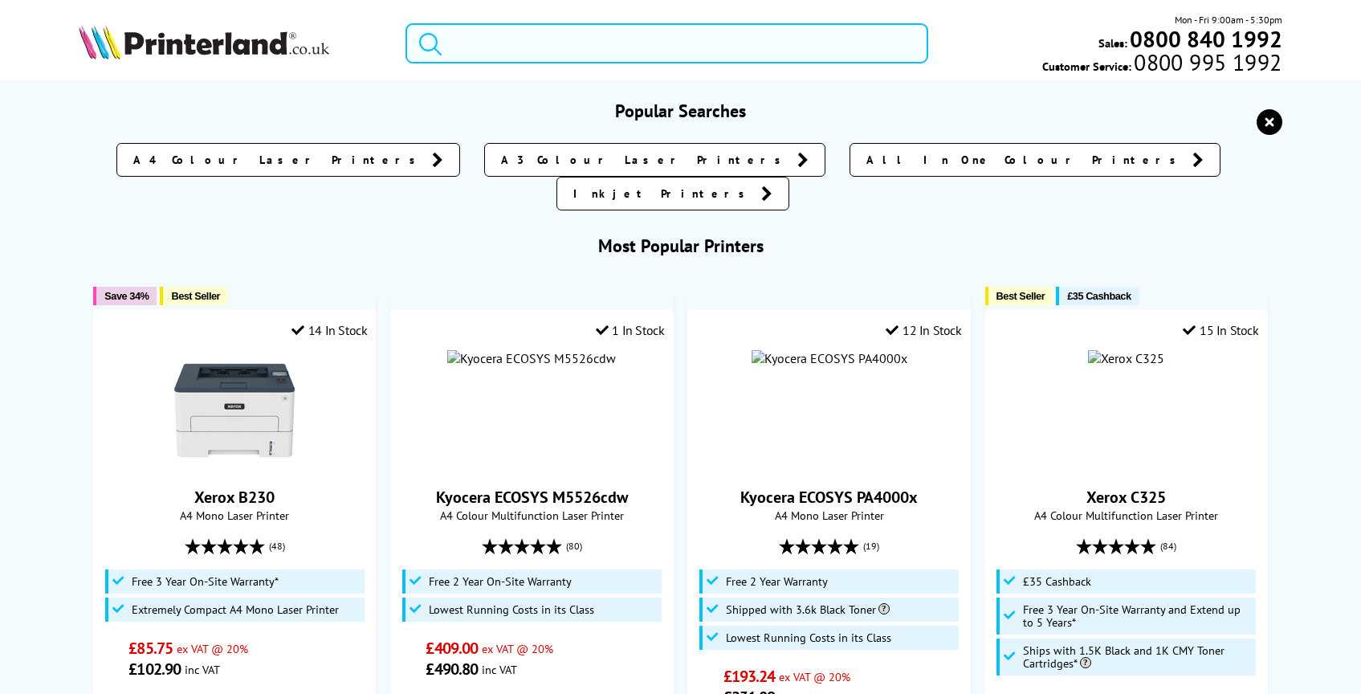
paste input "https://cdn.shopify.com/s/files/1/0923/5886/9365/files/Canon_PIXMA_TR4550.pdf?v…"
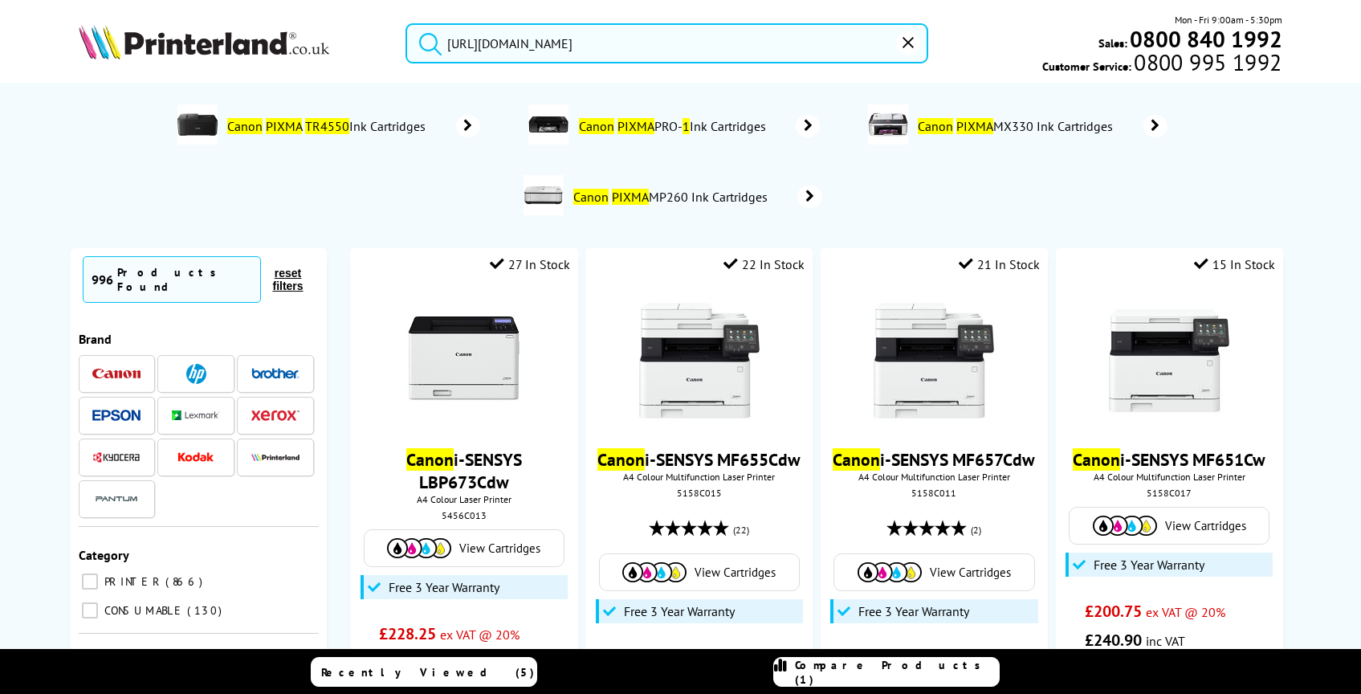
scroll to position [0, 68]
click at [764, 48] on input "https://cdn.shopify.com/s/files/1/0923/5886/9365/files/Canon_PIXMA_TR4550.pdf?v…" at bounding box center [666, 43] width 523 height 40
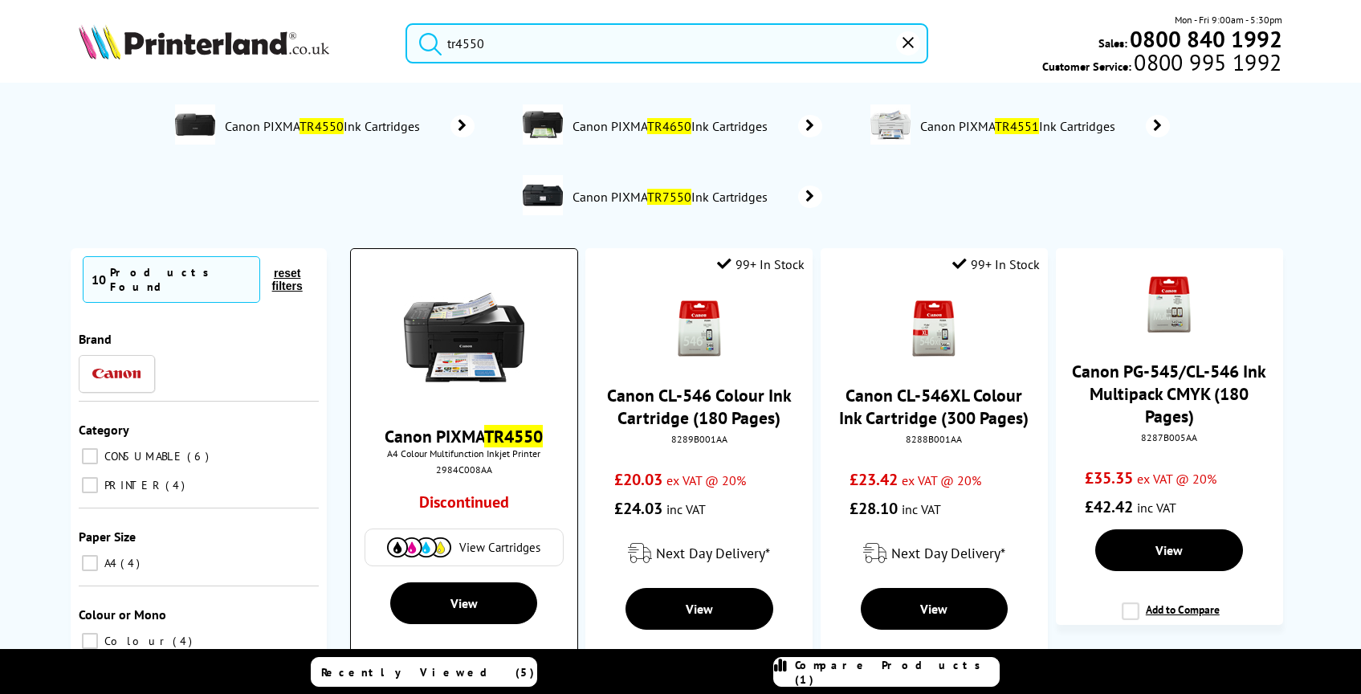
type input "tr4550"
click at [491, 319] on img at bounding box center [464, 337] width 120 height 120
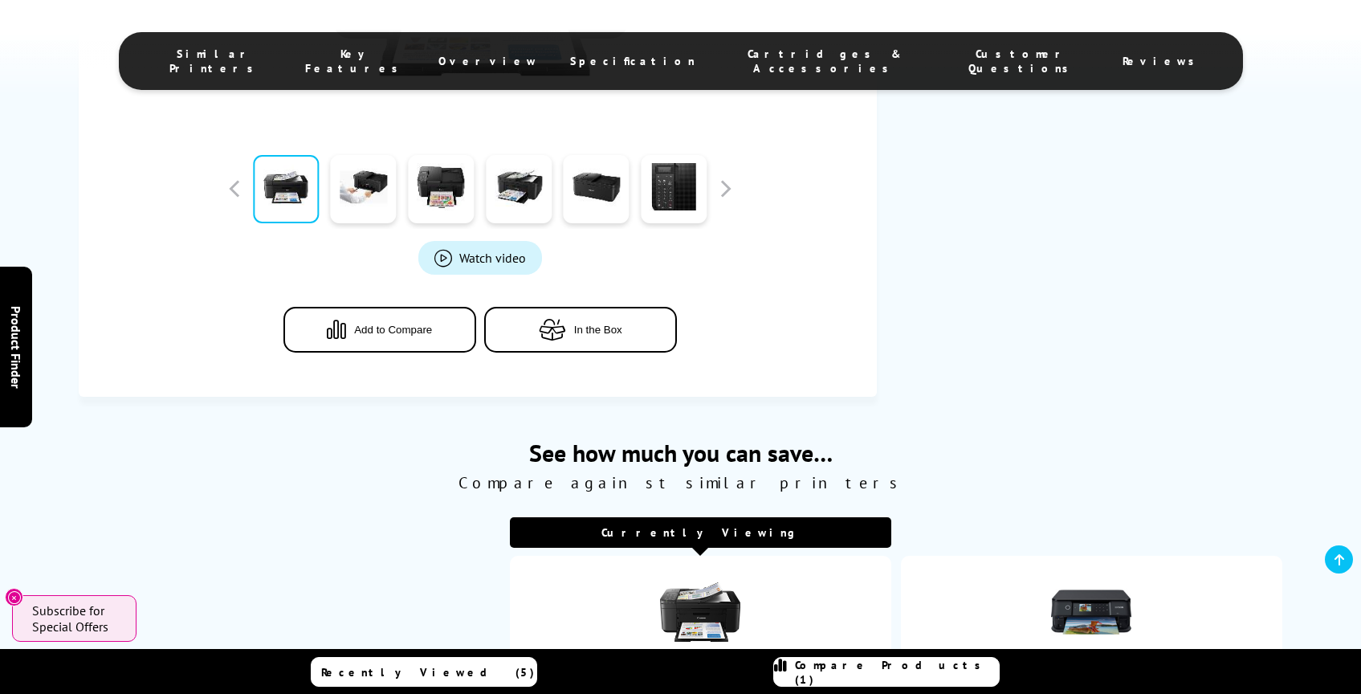
scroll to position [767, 0]
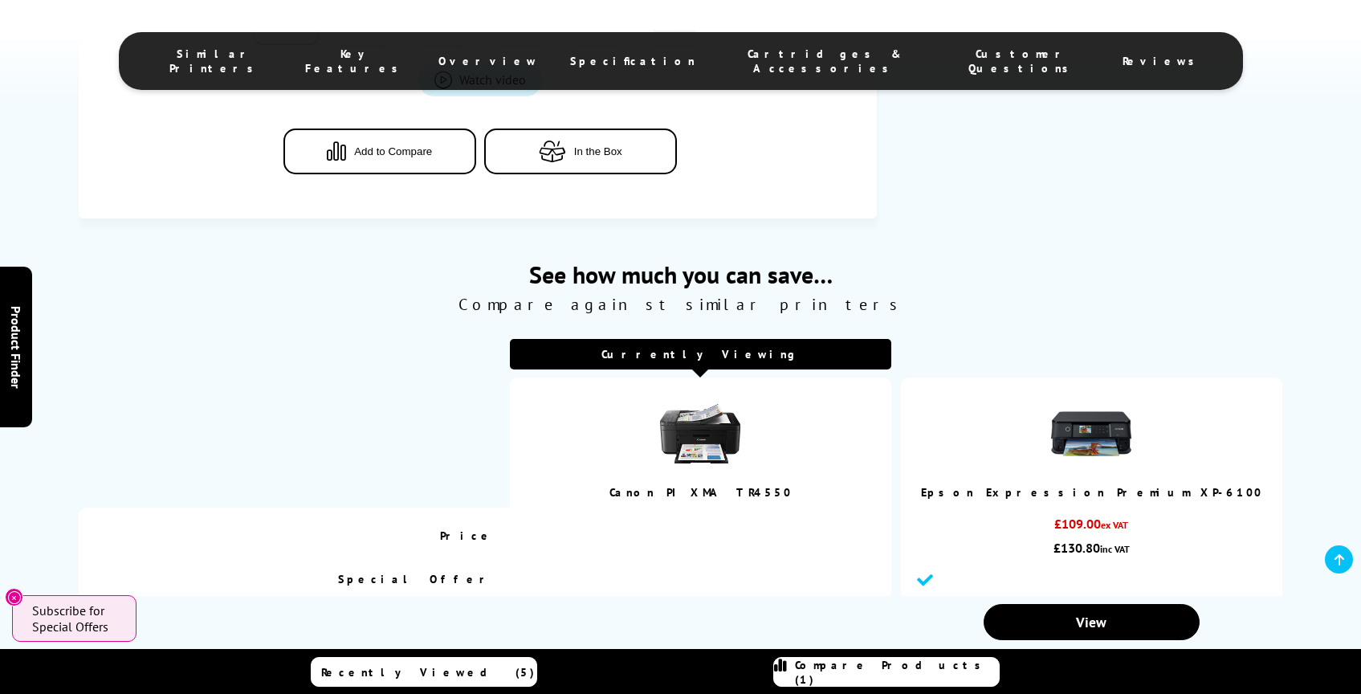
click at [643, 56] on span "Specification" at bounding box center [632, 61] width 125 height 14
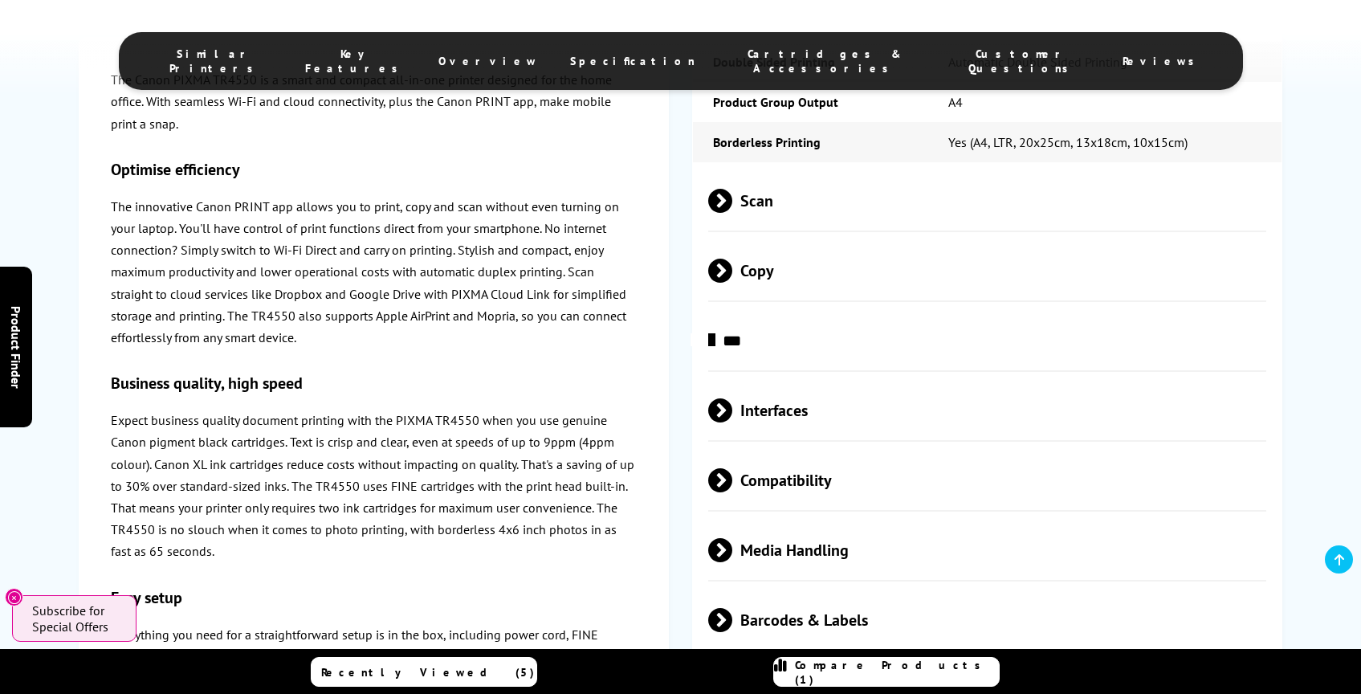
scroll to position [2270, 0]
click at [735, 434] on span "Interfaces" at bounding box center [987, 411] width 559 height 60
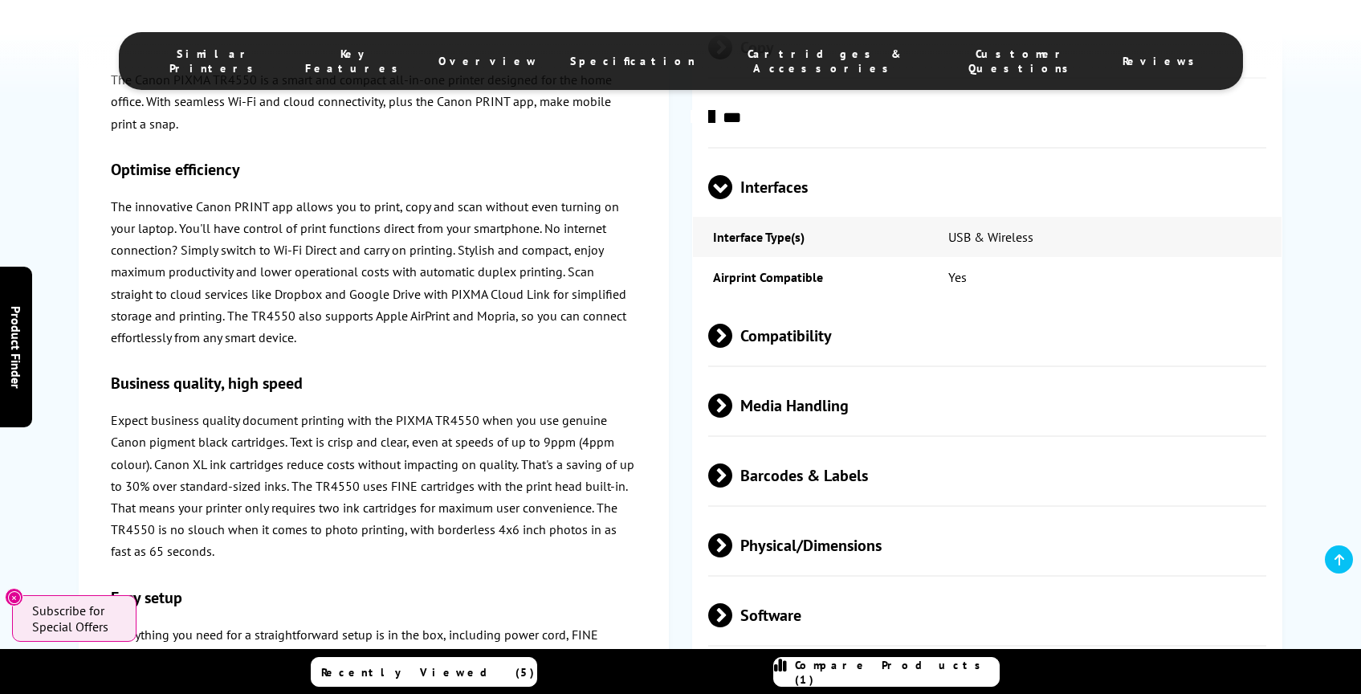
scroll to position [2498, 0]
click at [750, 364] on div "Compatibility" at bounding box center [987, 334] width 559 height 62
click at [732, 345] on span at bounding box center [732, 333] width 0 height 24
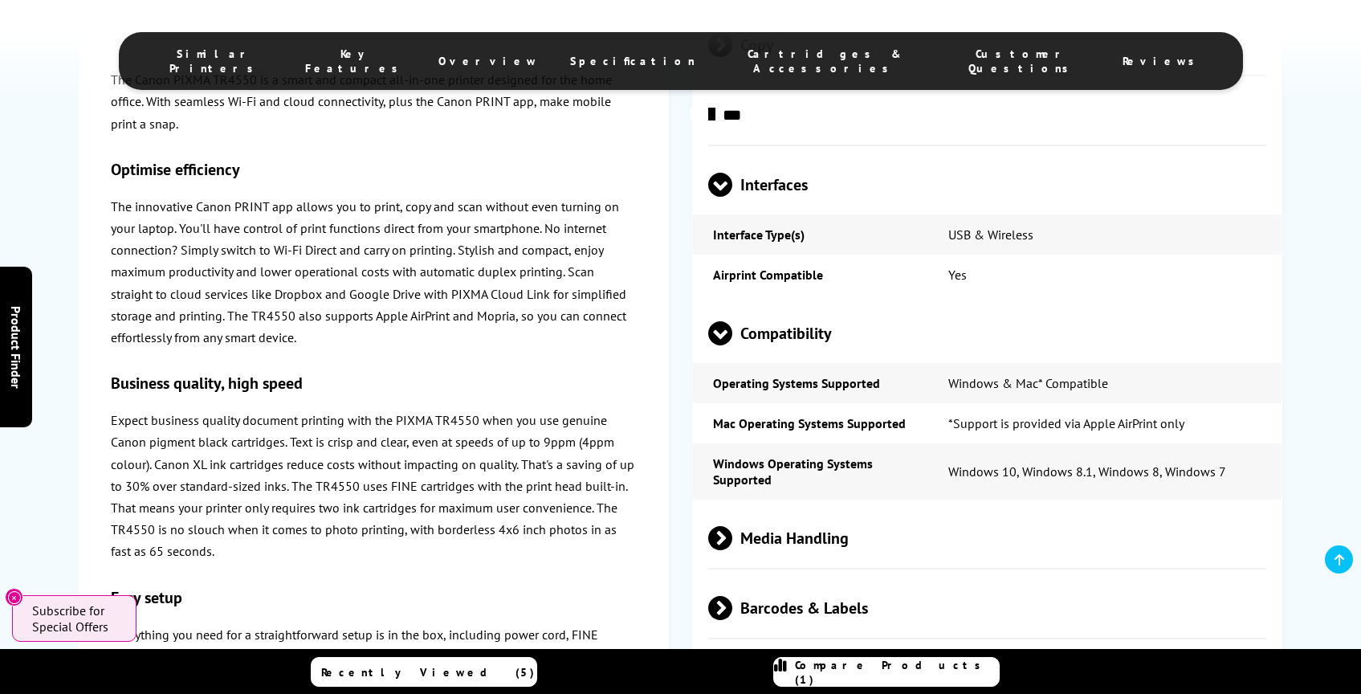
click at [715, 345] on span at bounding box center [720, 345] width 24 height 0
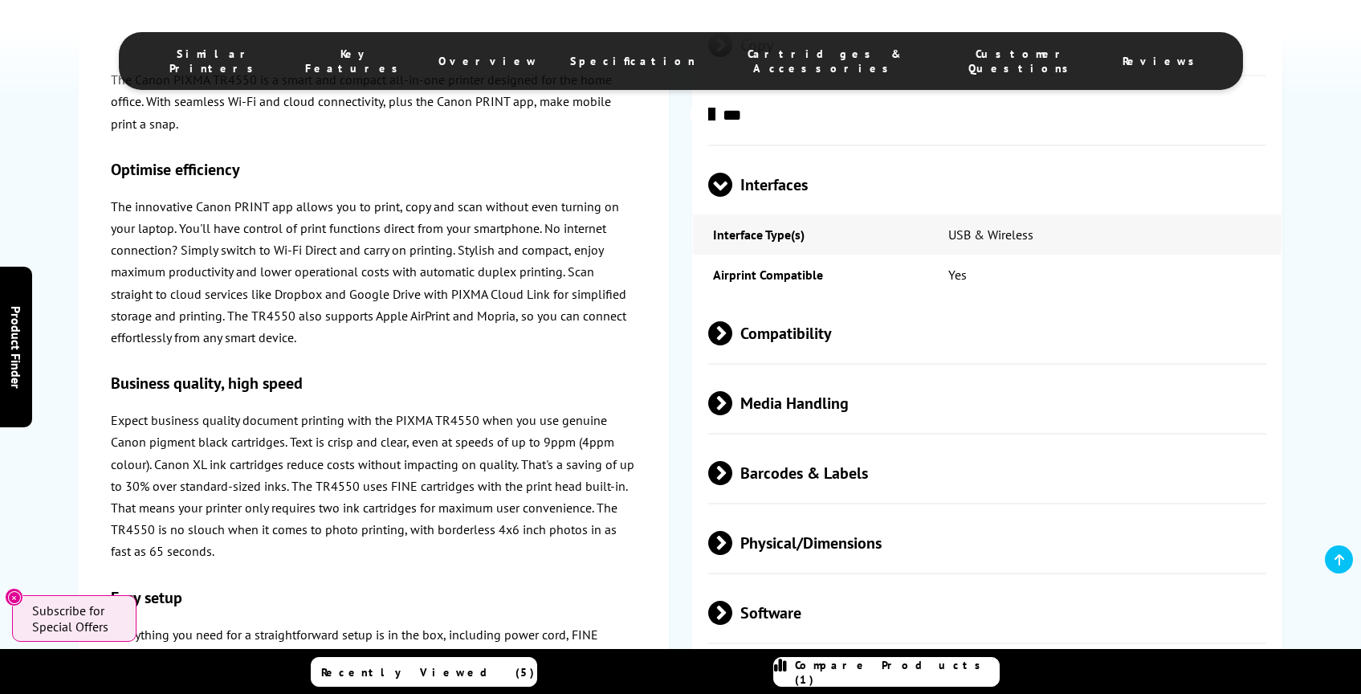
click at [732, 415] on span at bounding box center [732, 403] width 0 height 24
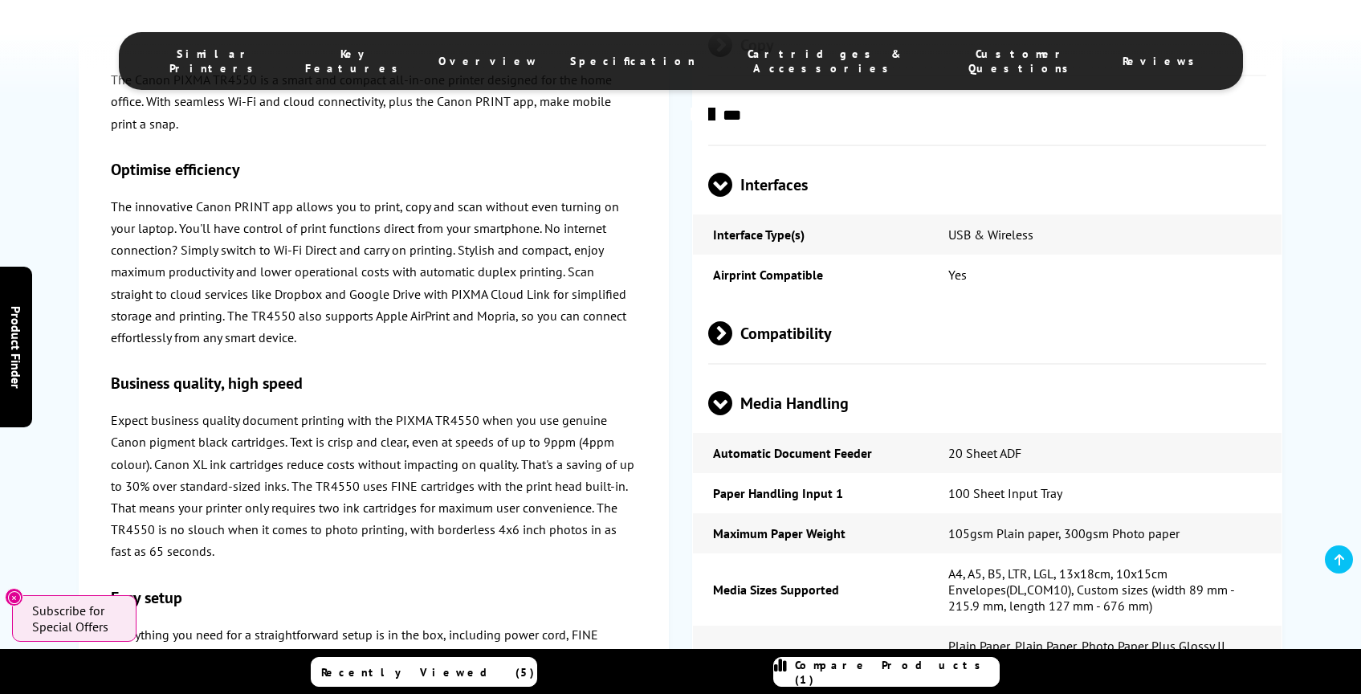
click at [714, 415] on span at bounding box center [720, 415] width 24 height 0
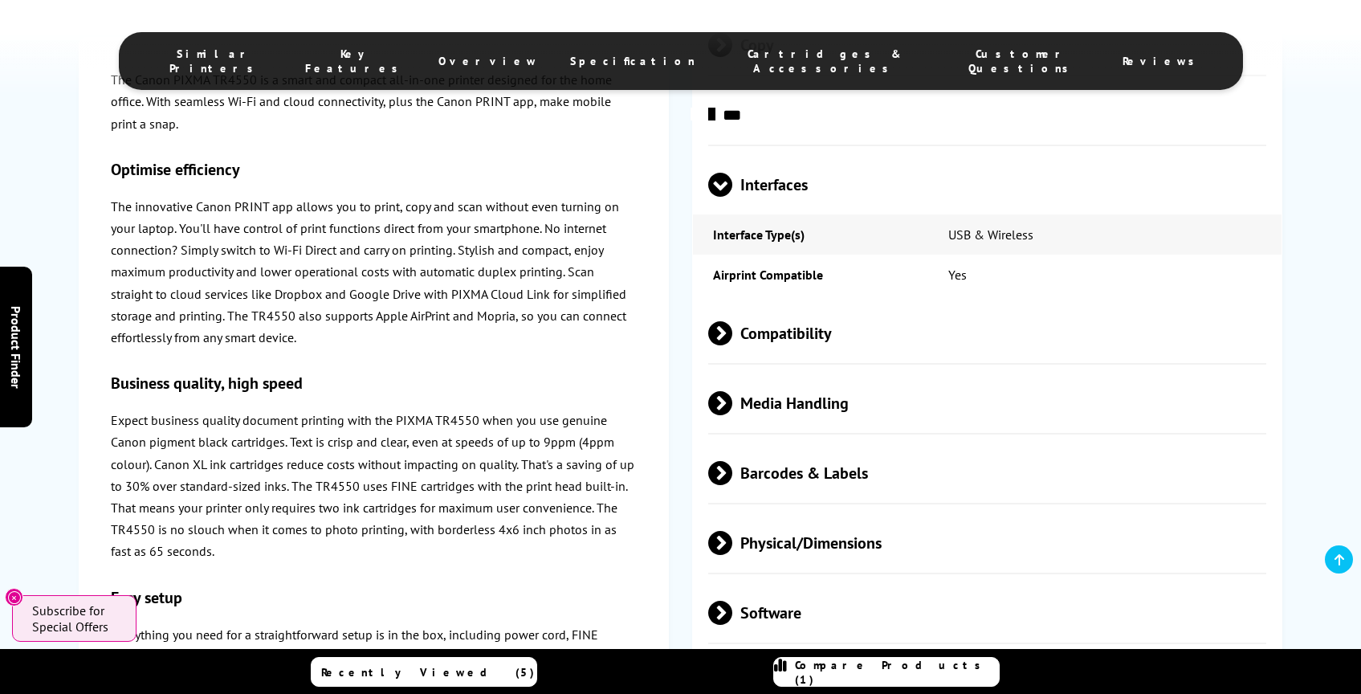
click at [732, 415] on span at bounding box center [732, 403] width 0 height 24
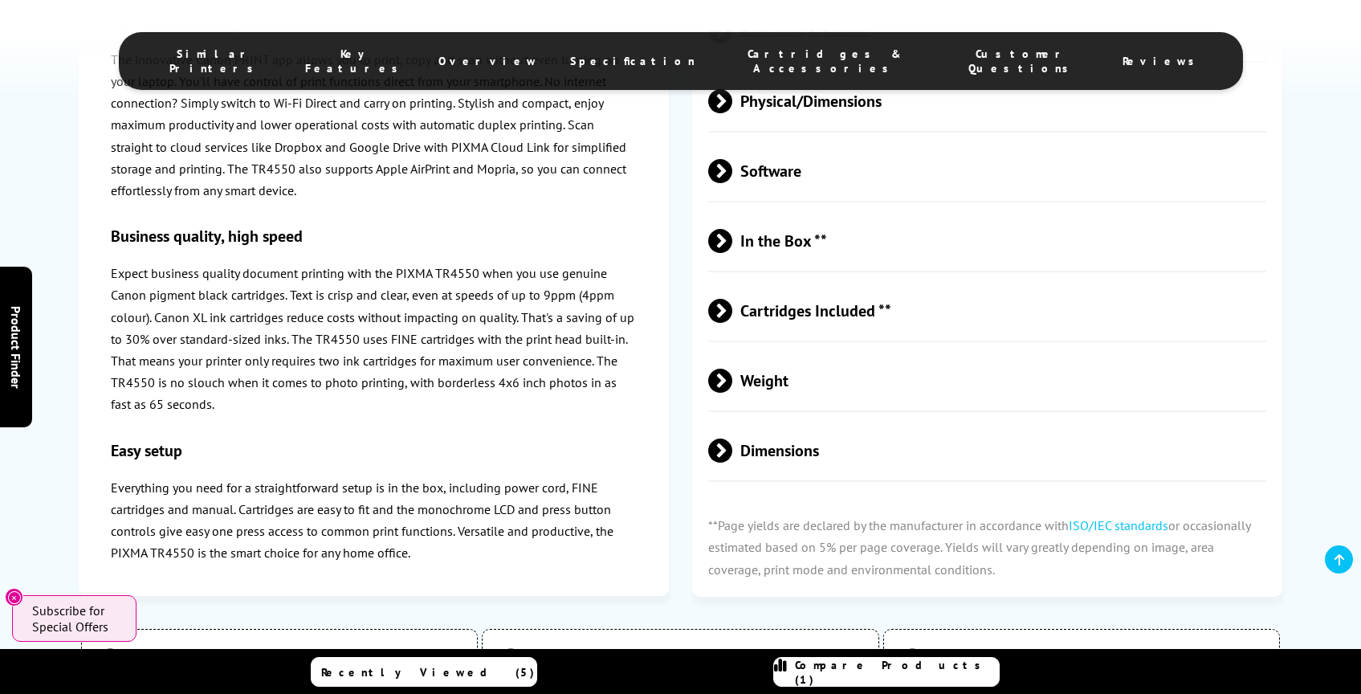
scroll to position [3262, 0]
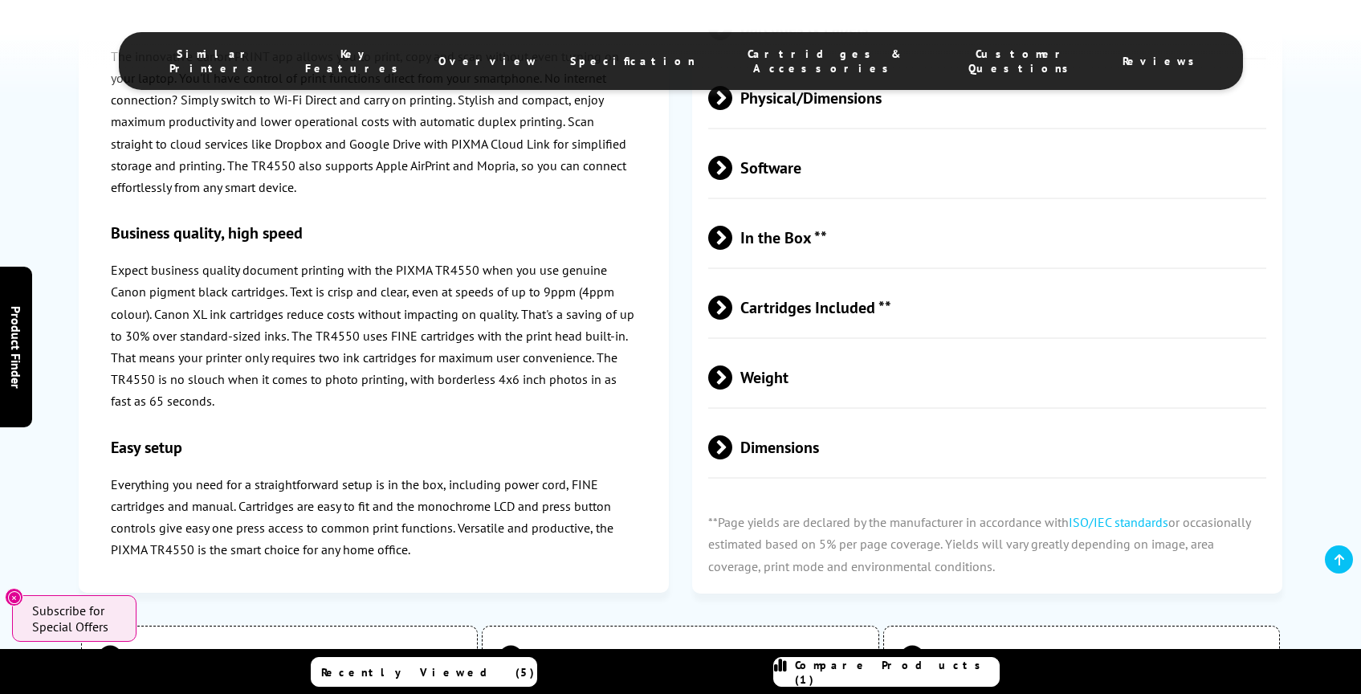
click at [715, 477] on span "Dimensions" at bounding box center [987, 447] width 559 height 60
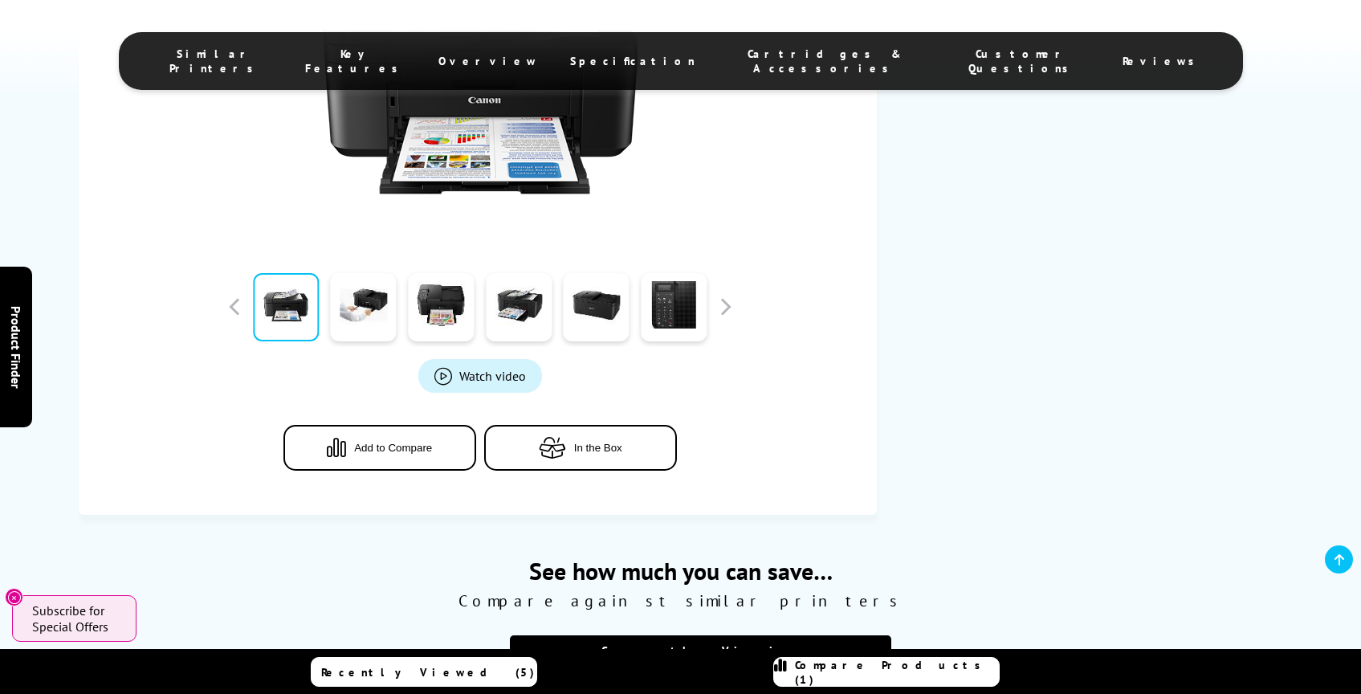
scroll to position [474, 0]
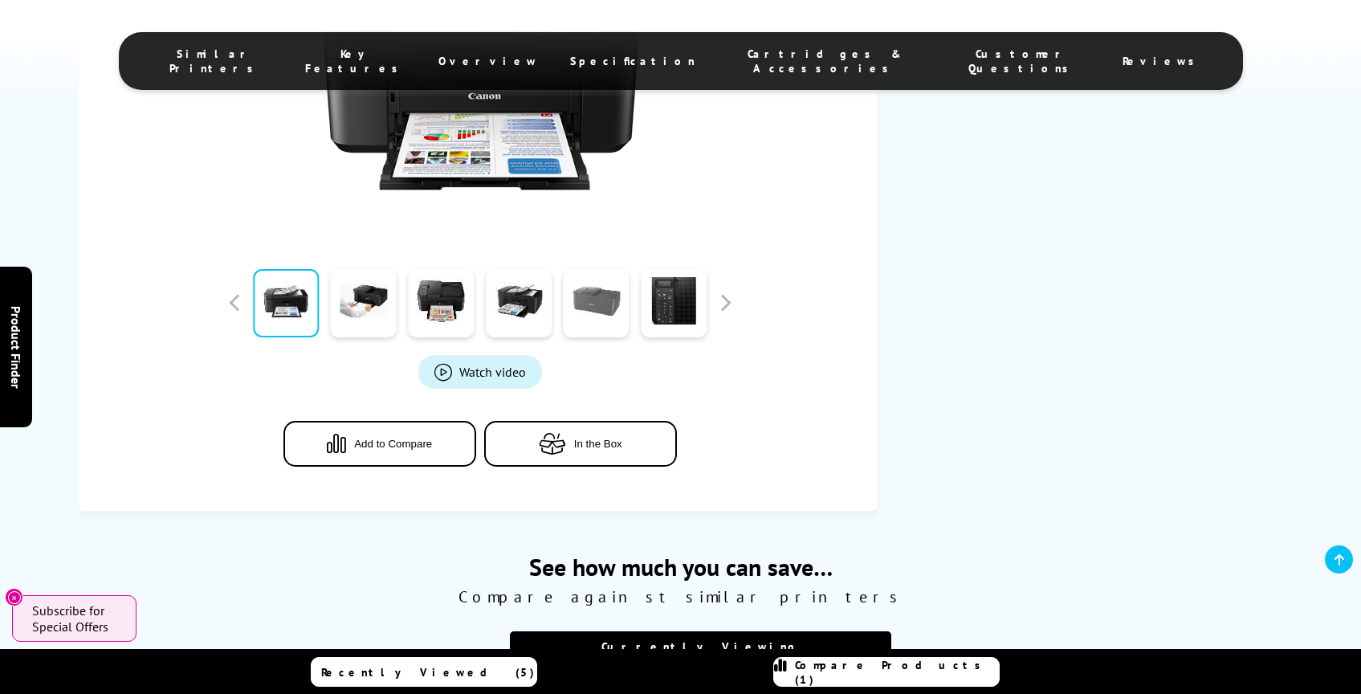
click at [572, 320] on link at bounding box center [597, 303] width 66 height 68
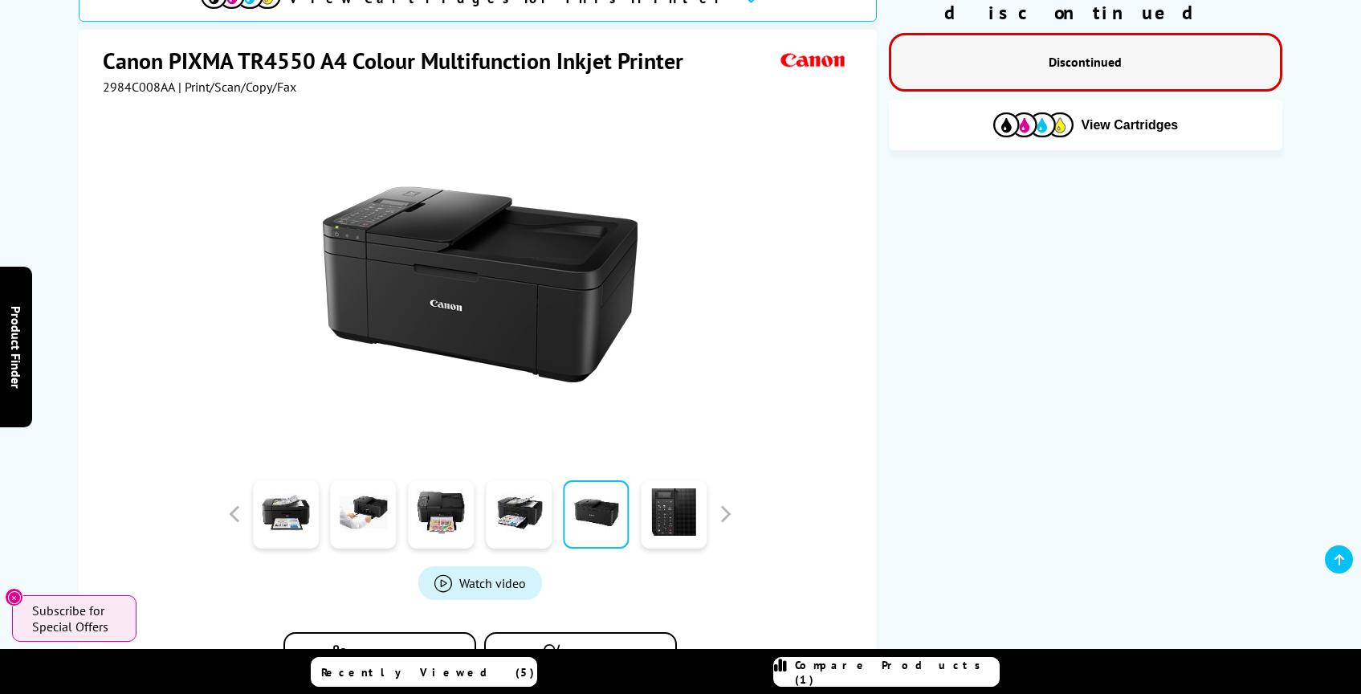
scroll to position [261, 0]
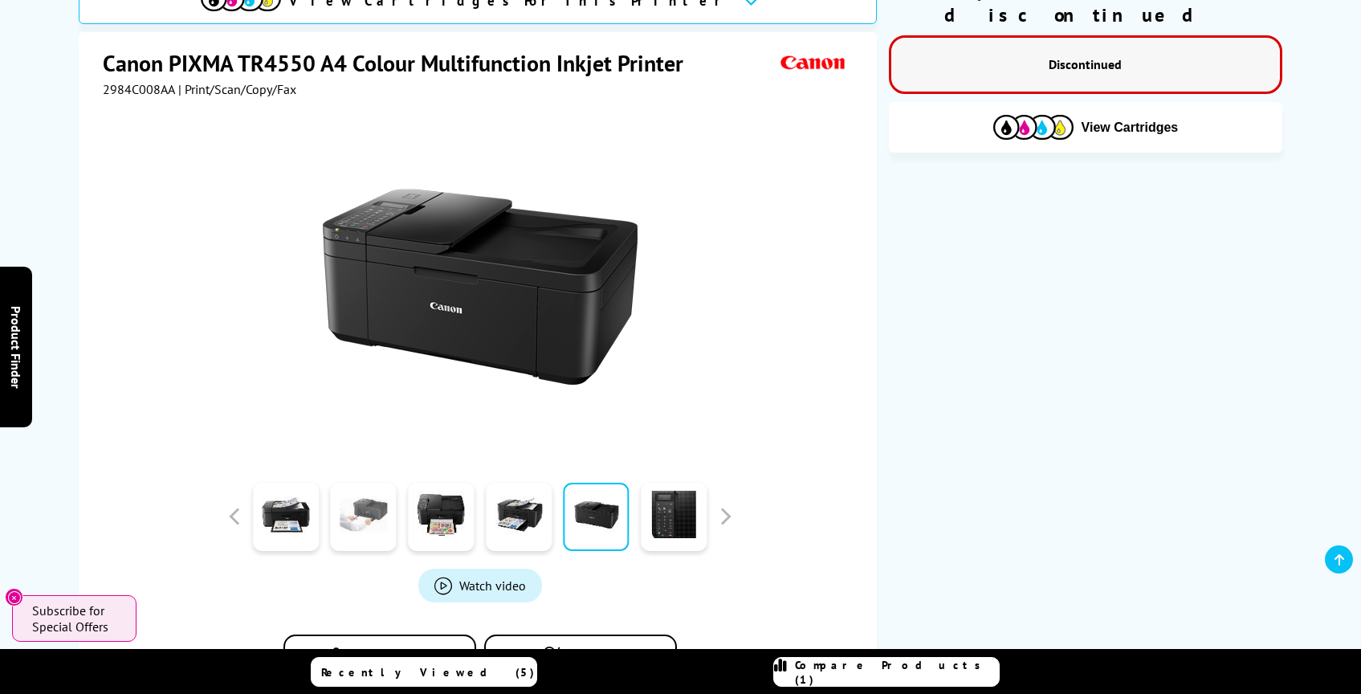
click at [366, 518] on link at bounding box center [364, 516] width 66 height 68
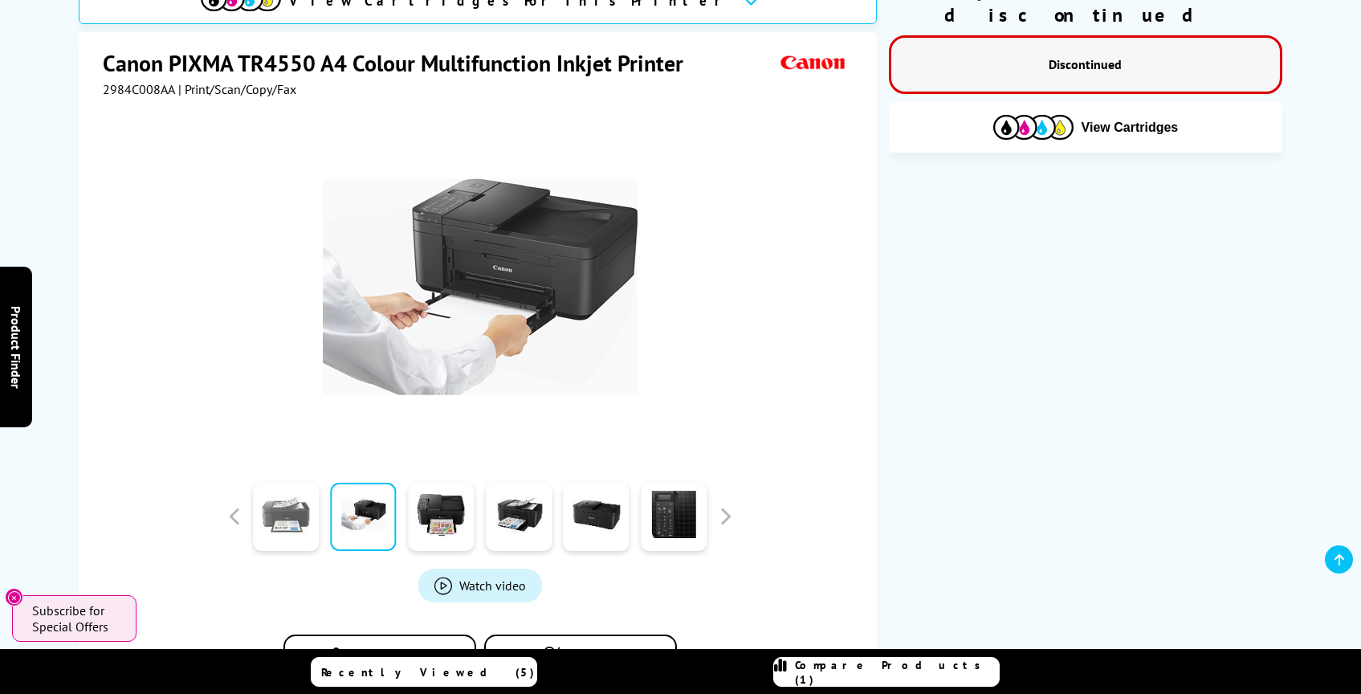
click at [304, 520] on link at bounding box center [286, 516] width 66 height 68
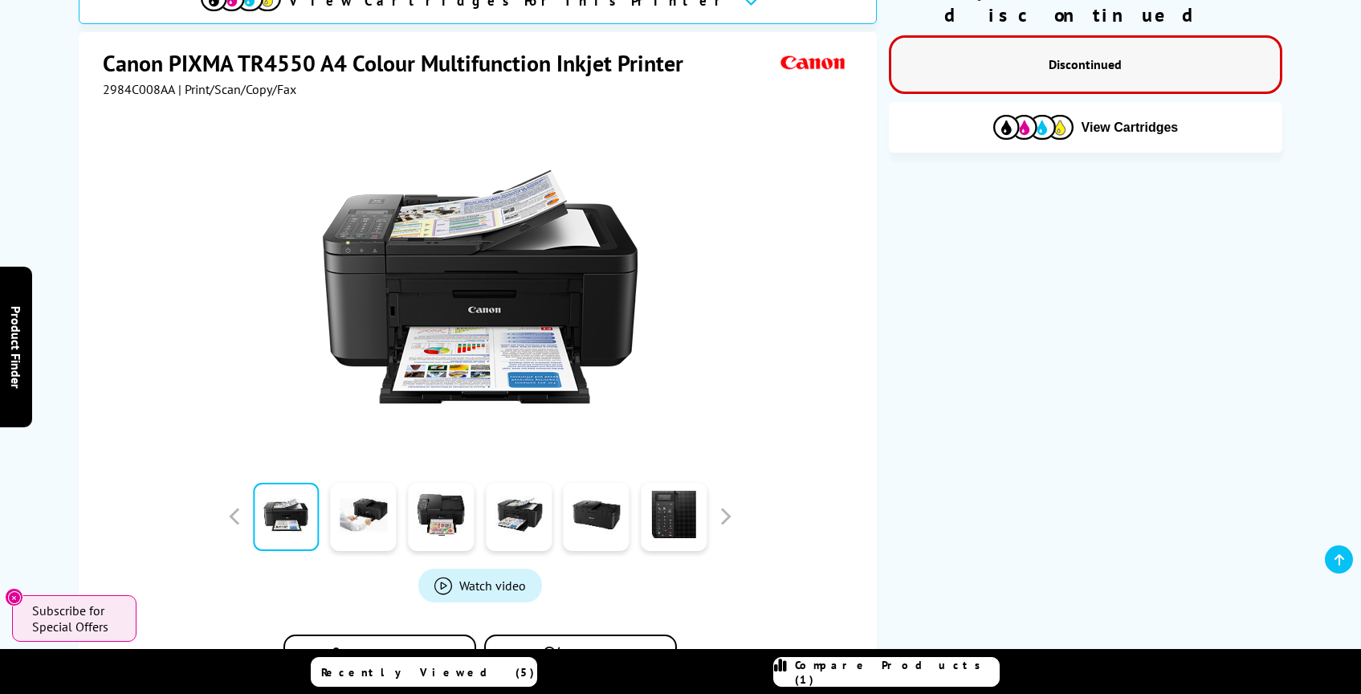
scroll to position [0, 0]
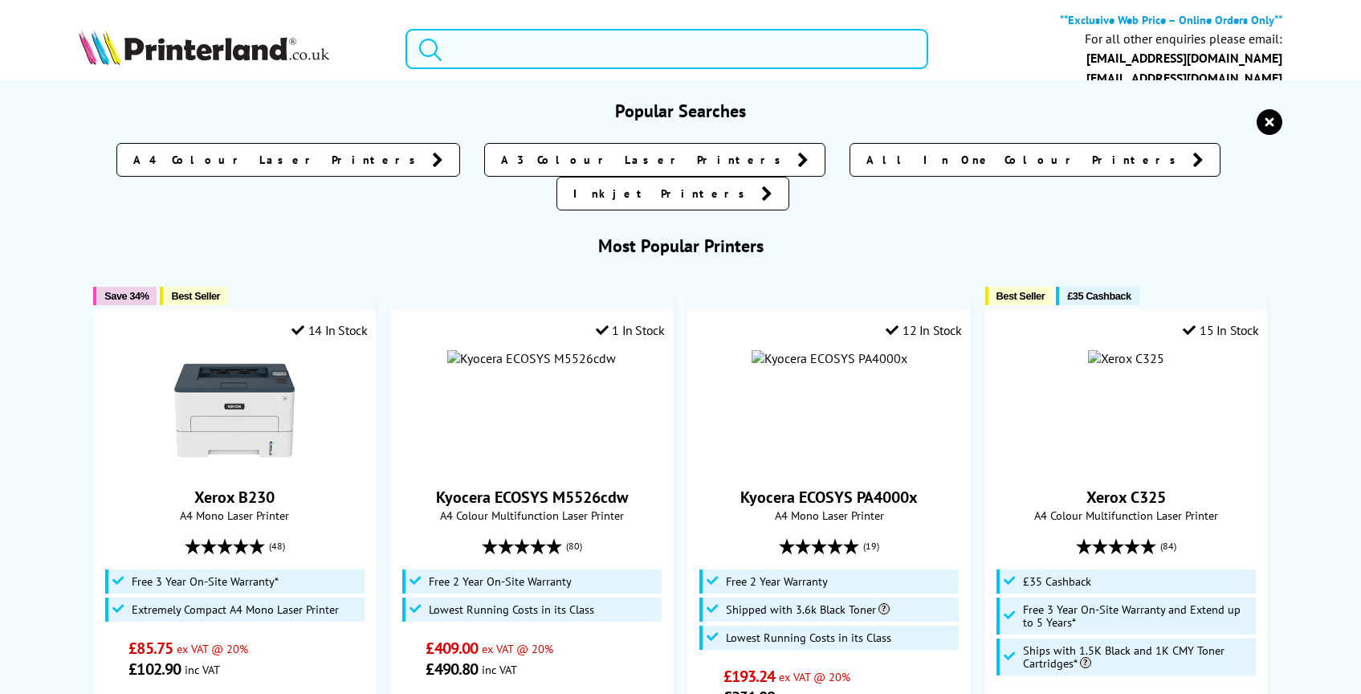
click at [519, 55] on input "search" at bounding box center [666, 49] width 523 height 40
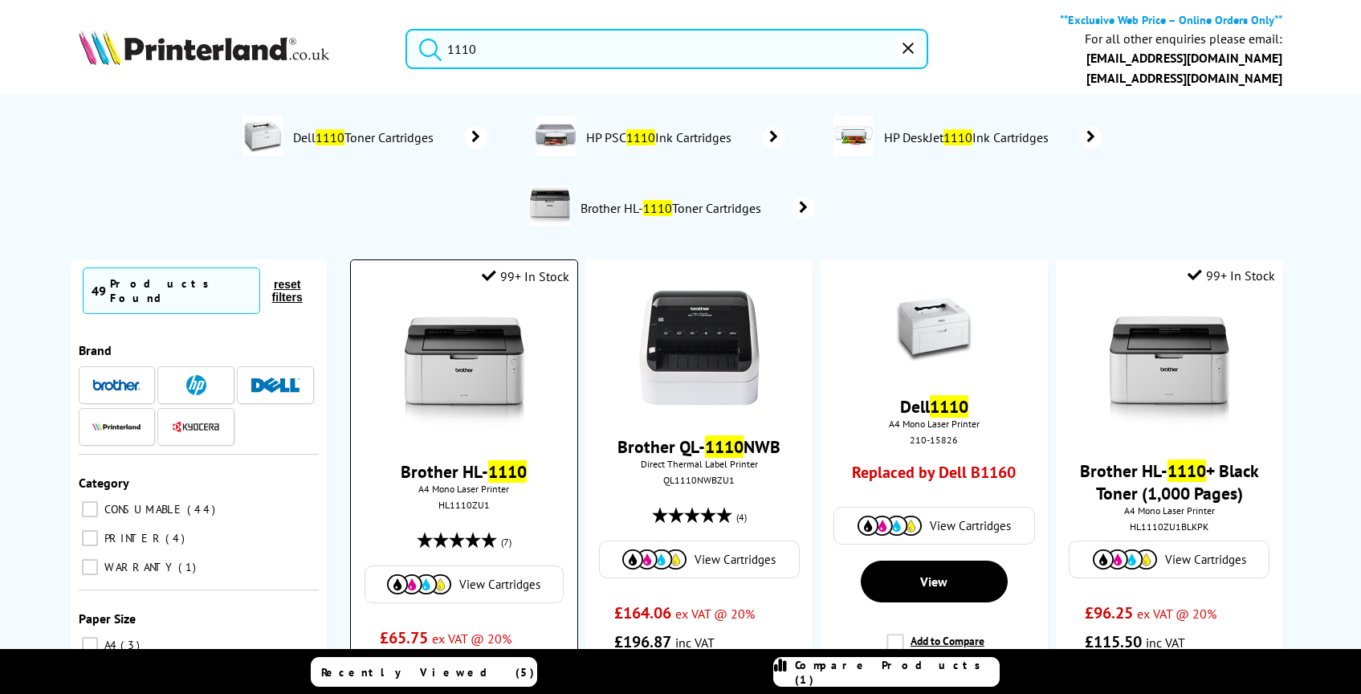
type input "1110"
click at [462, 314] on img at bounding box center [464, 372] width 120 height 120
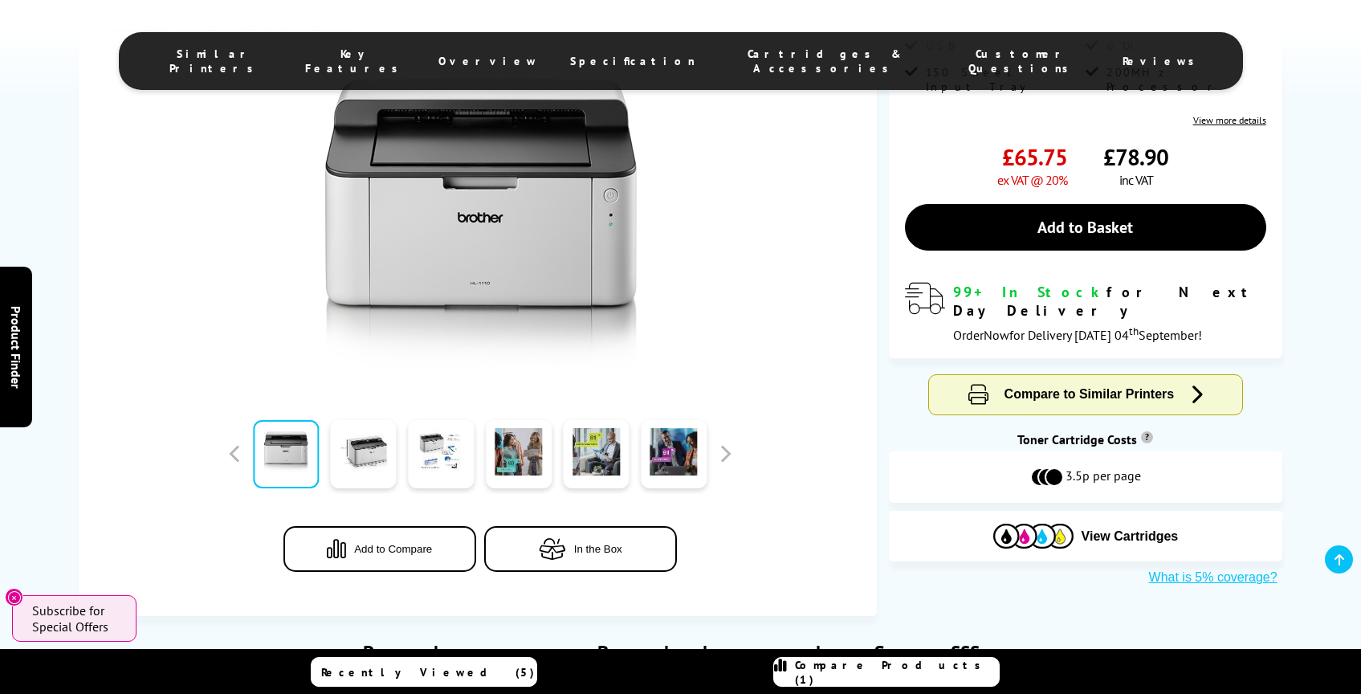
click at [631, 56] on span "Specification" at bounding box center [632, 61] width 125 height 14
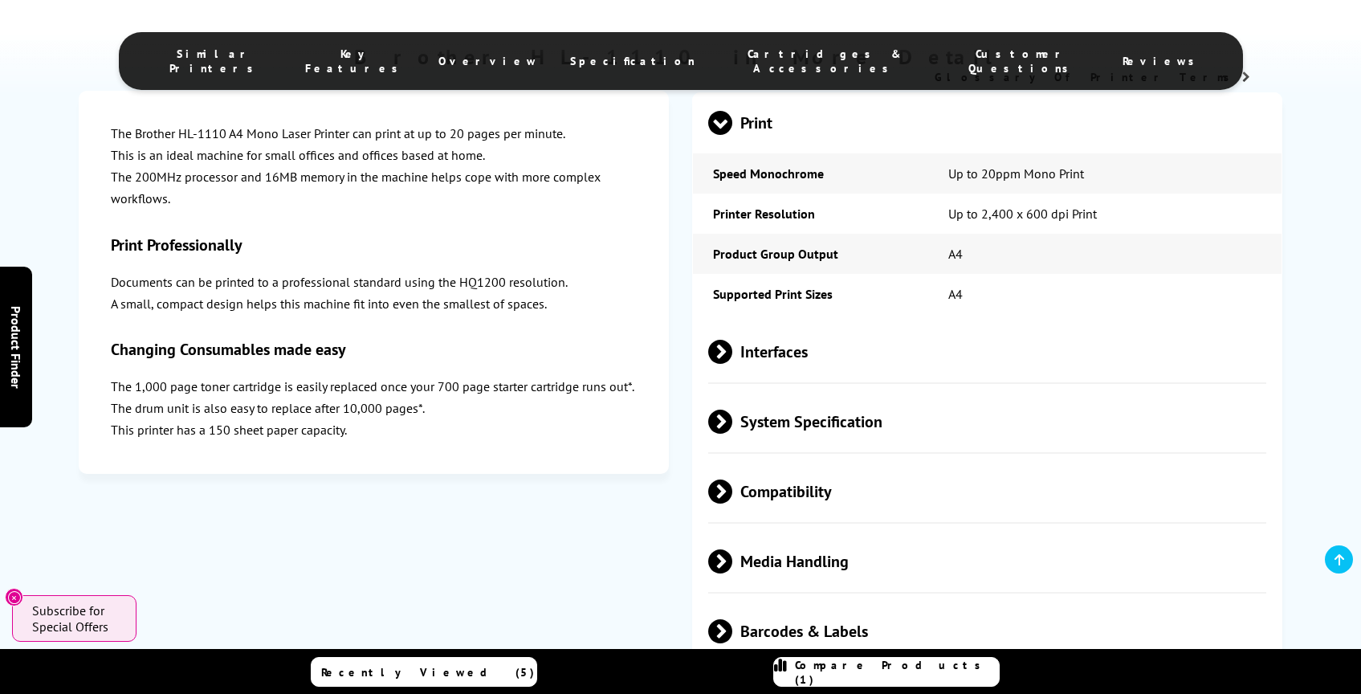
scroll to position [2459, 0]
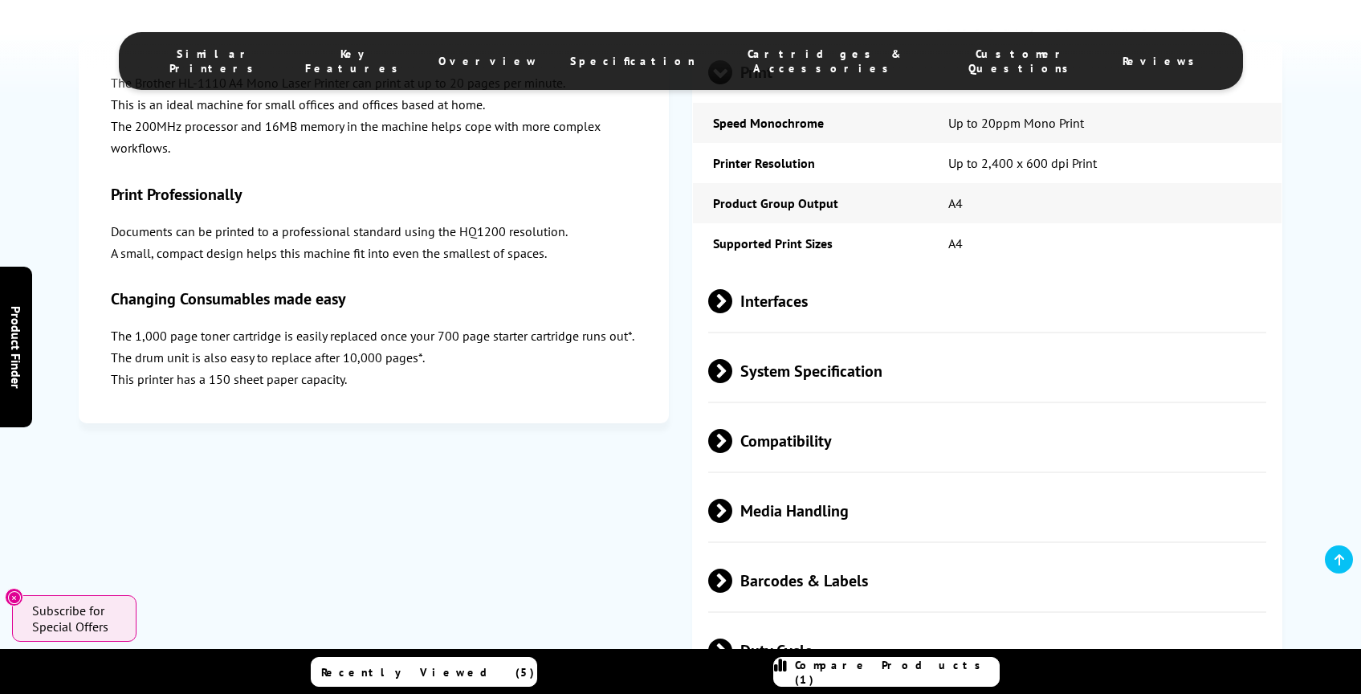
click at [732, 313] on span at bounding box center [732, 301] width 0 height 24
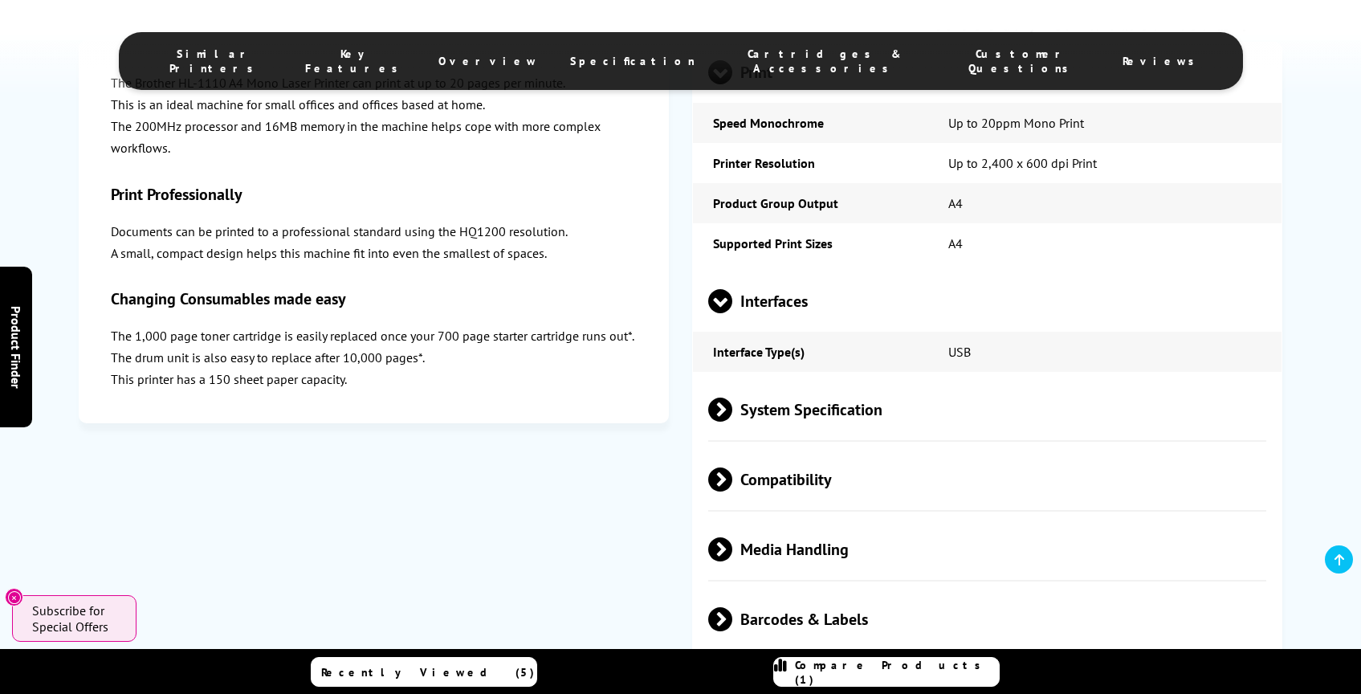
click at [732, 421] on span at bounding box center [732, 409] width 0 height 24
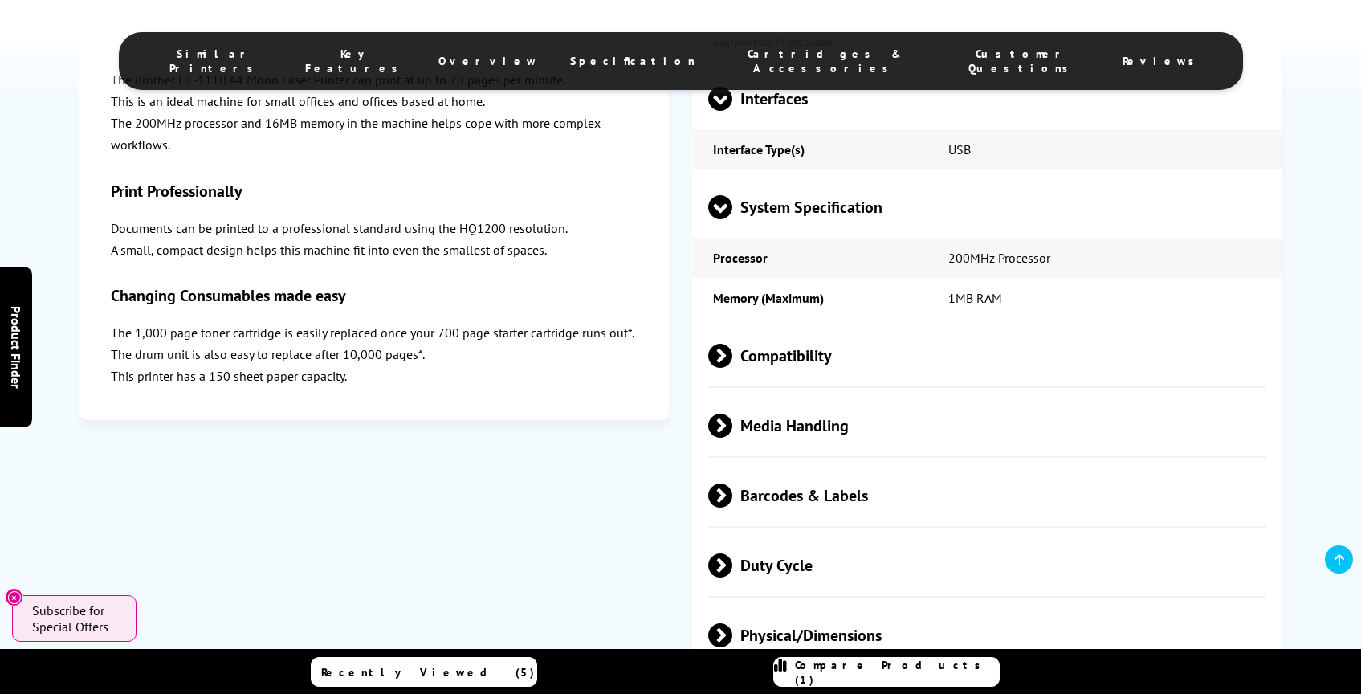
scroll to position [2722, 0]
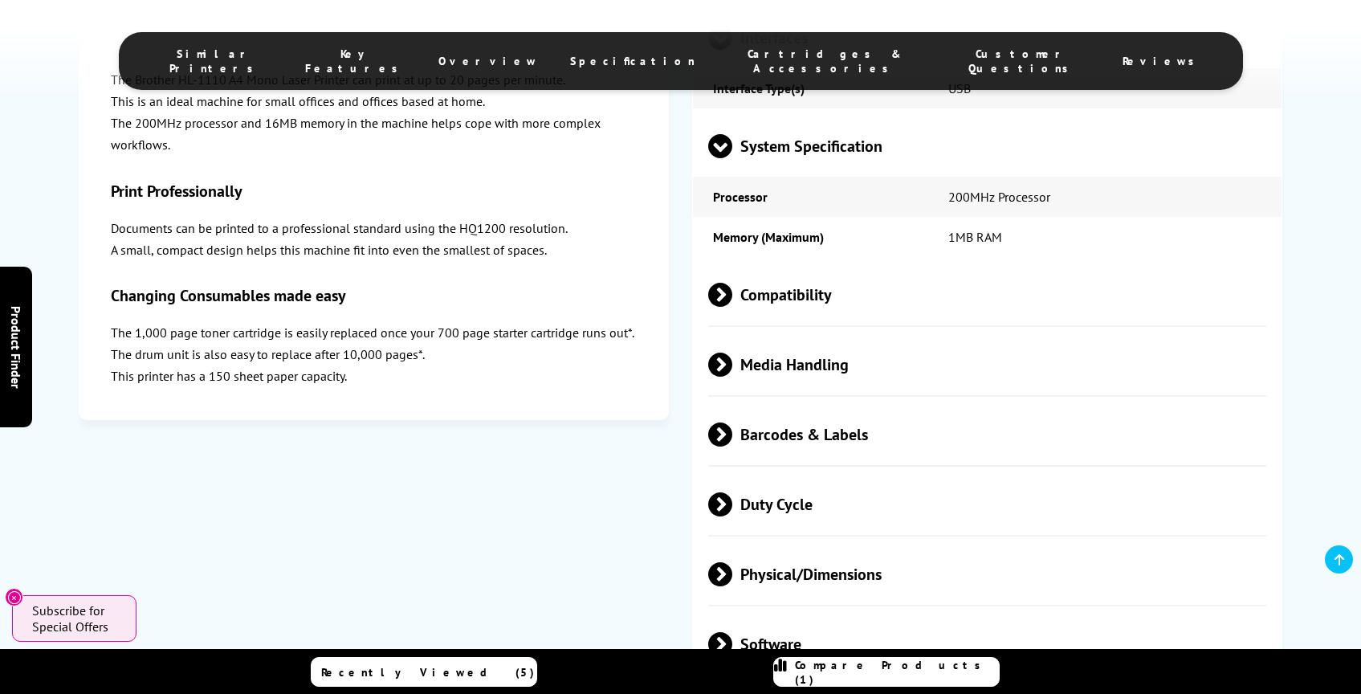
click at [732, 377] on span at bounding box center [732, 364] width 0 height 24
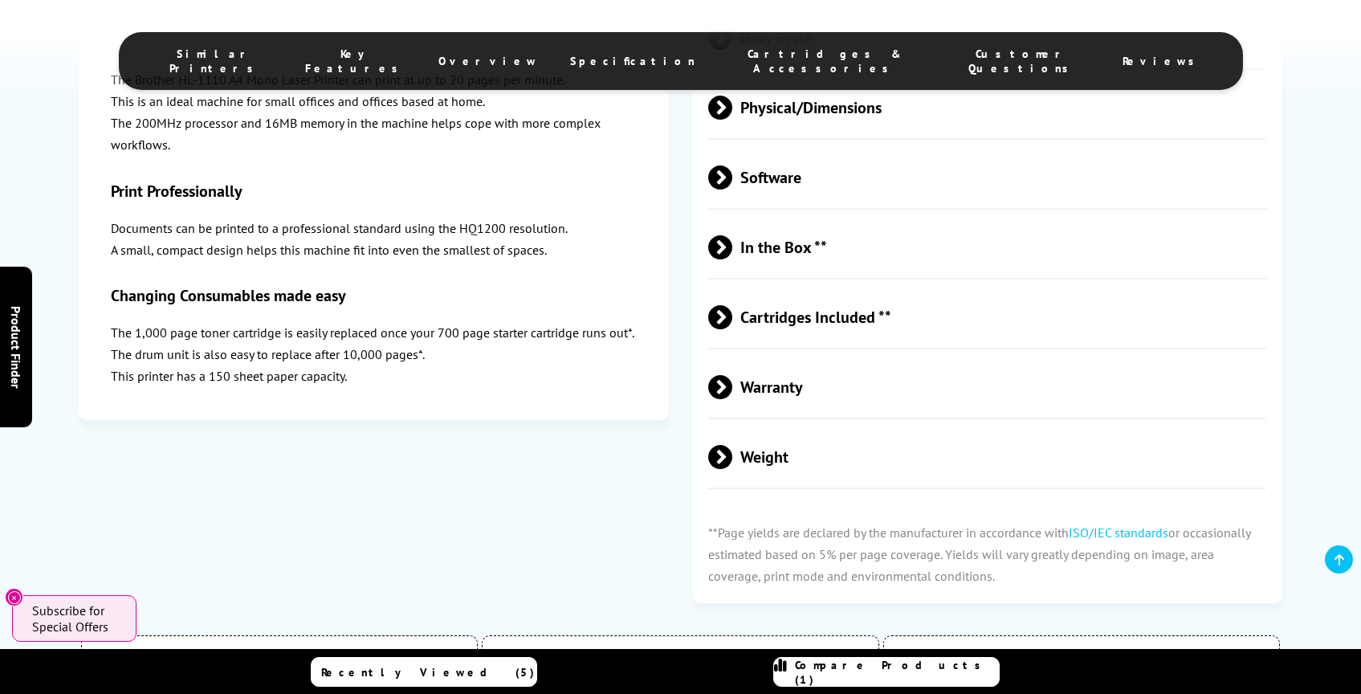
scroll to position [3497, 0]
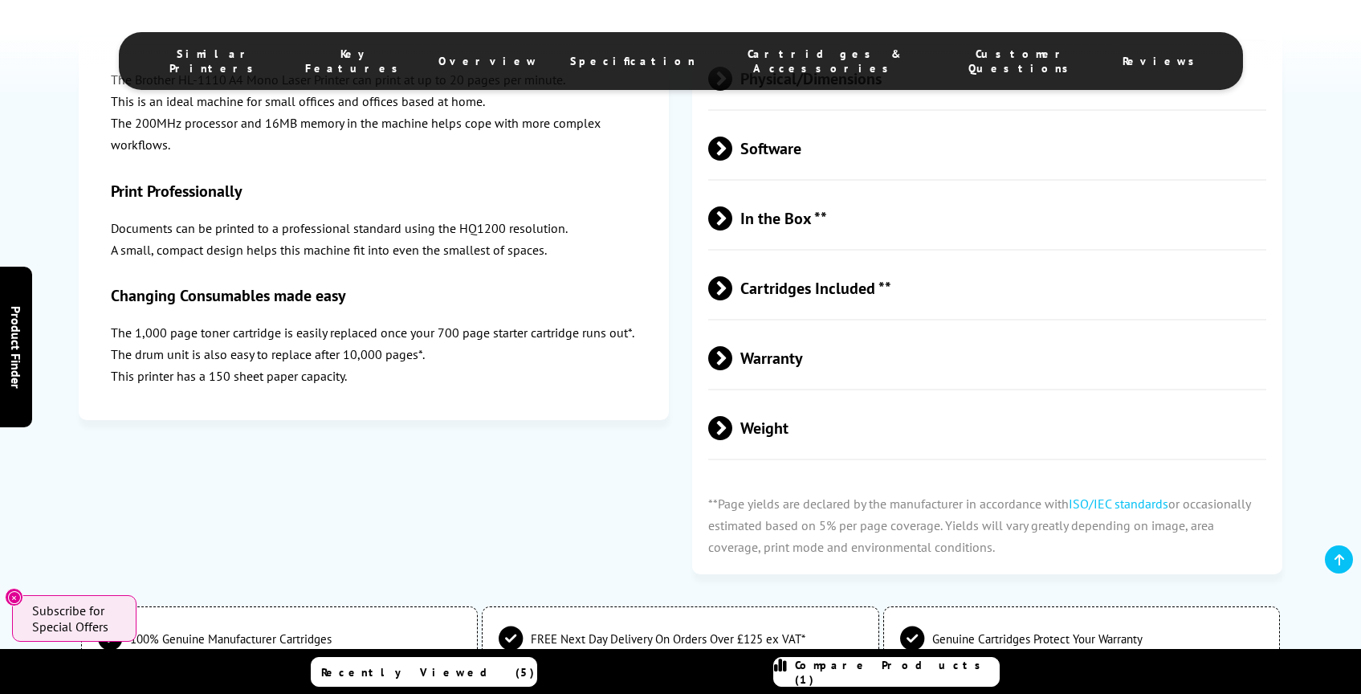
click at [725, 88] on span "Physical/Dimensions" at bounding box center [987, 79] width 559 height 60
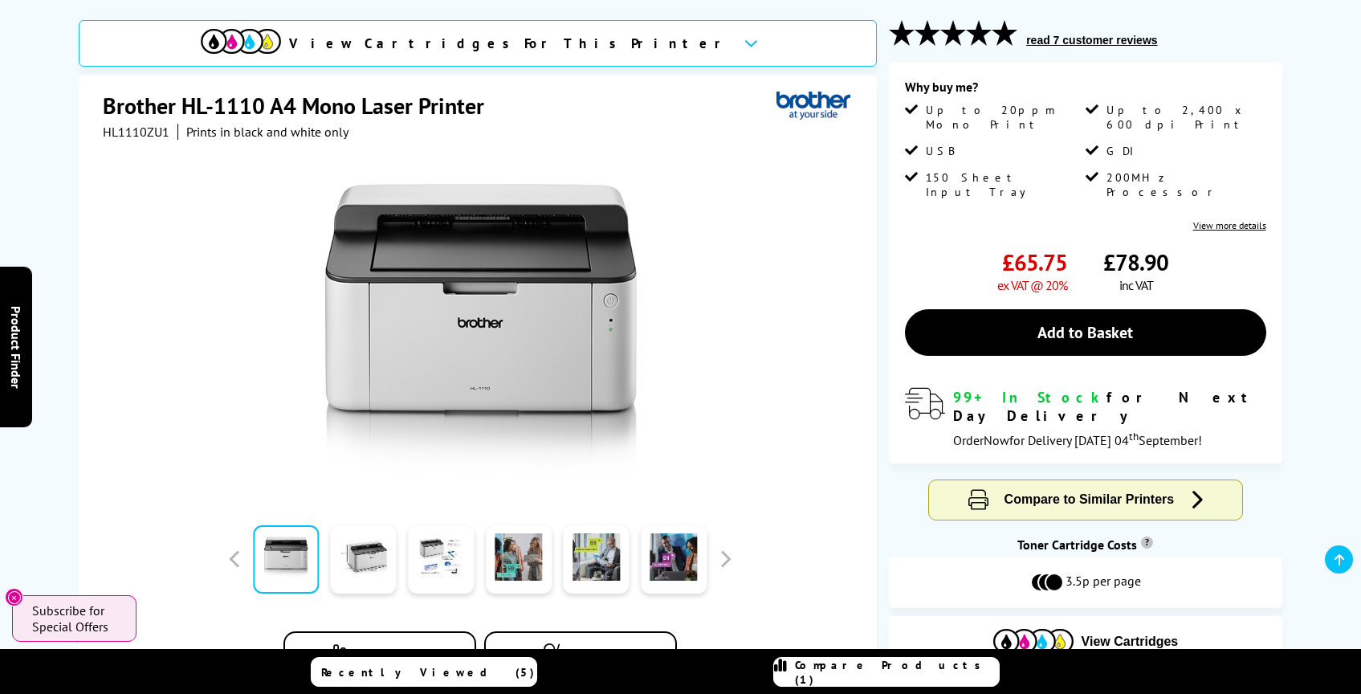
scroll to position [0, 0]
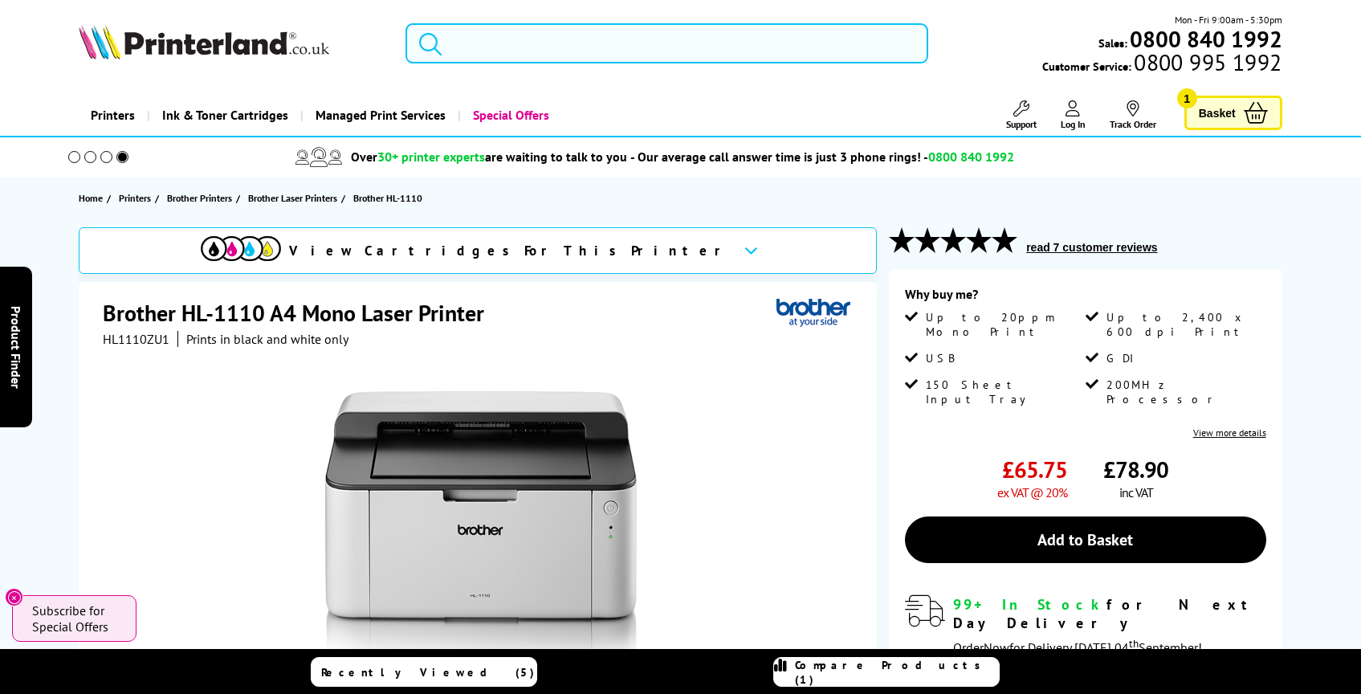
click at [514, 45] on input "search" at bounding box center [666, 43] width 523 height 40
paste input "Brother MFC-L2800DW A4 Mono Multifunction Laser Printer"
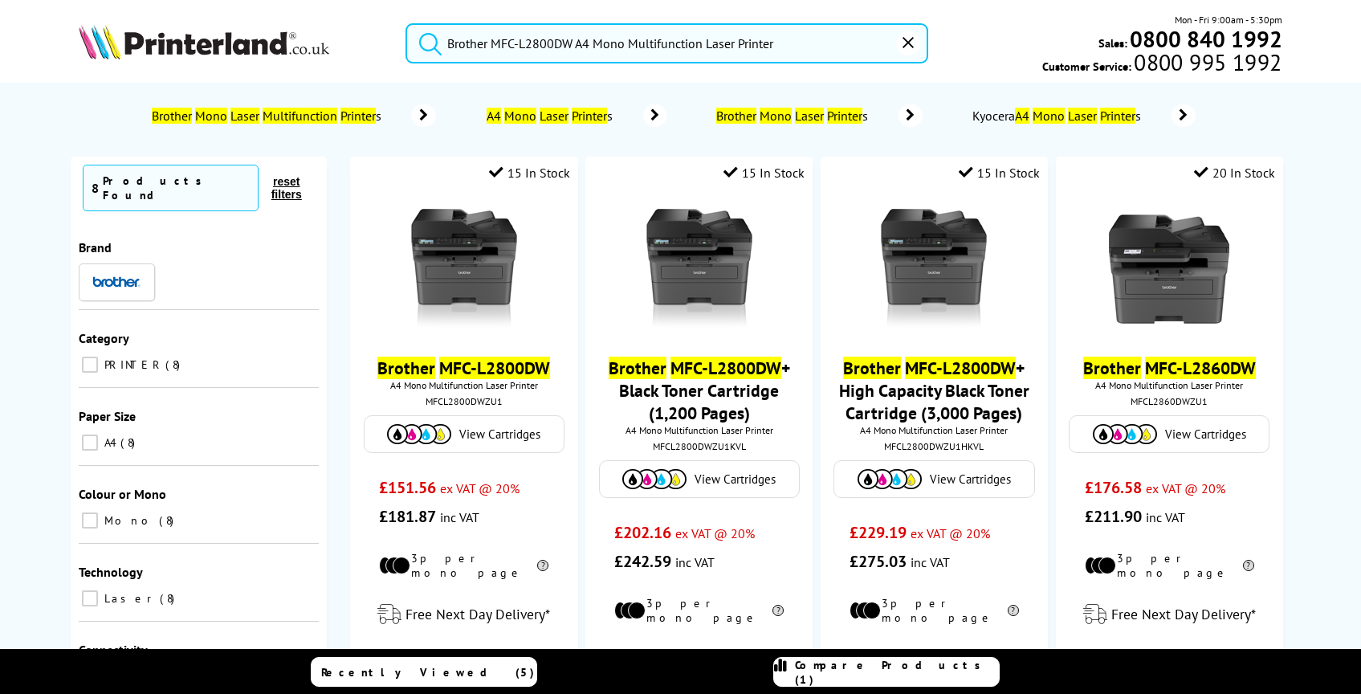
type input "Brother MFC-L2800DW A4 Mono Multifunction Laser Printer"
click at [406, 23] on button "submit" at bounding box center [426, 40] width 40 height 35
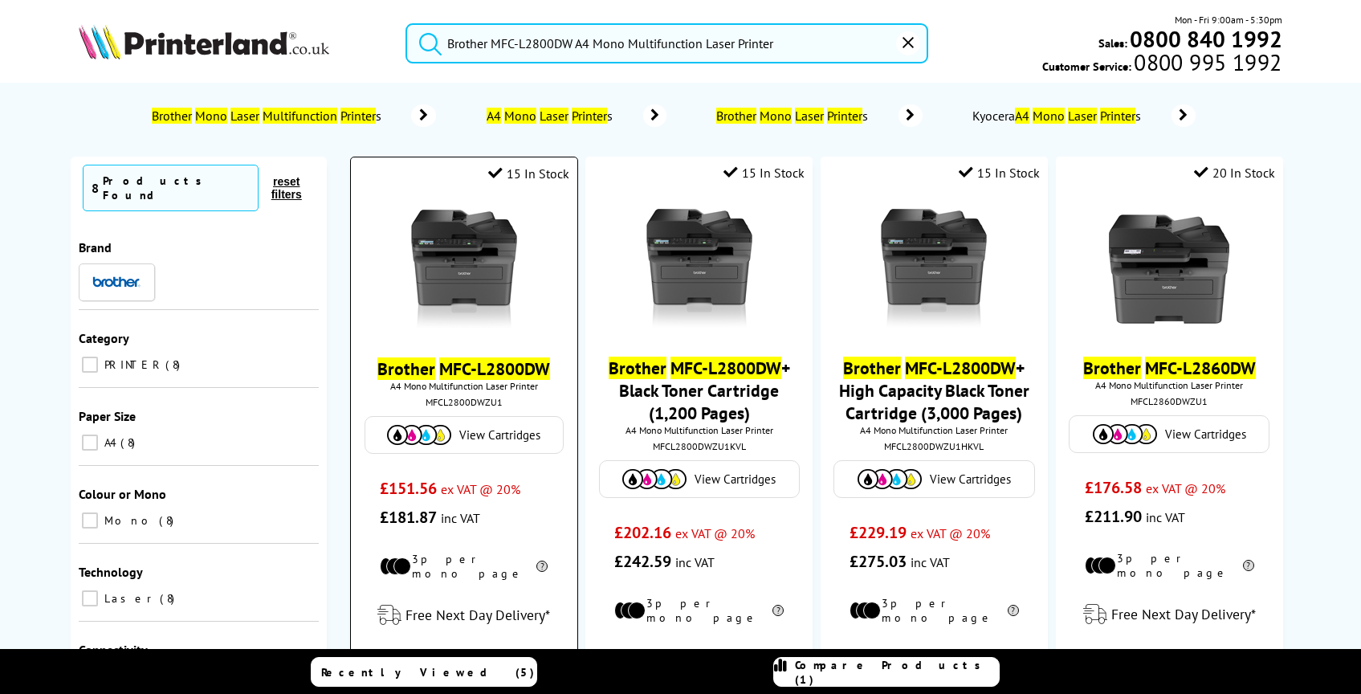
click at [459, 233] on img at bounding box center [464, 270] width 120 height 120
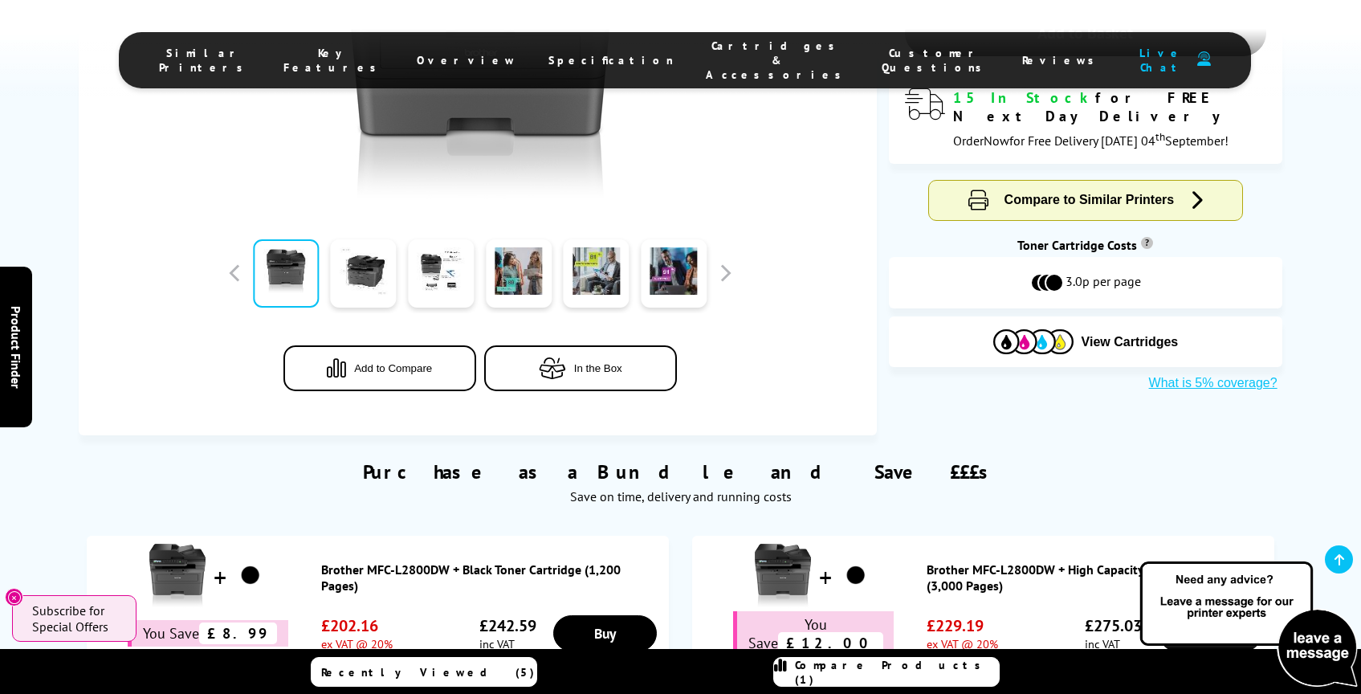
click at [584, 53] on span "Specification" at bounding box center [610, 60] width 125 height 14
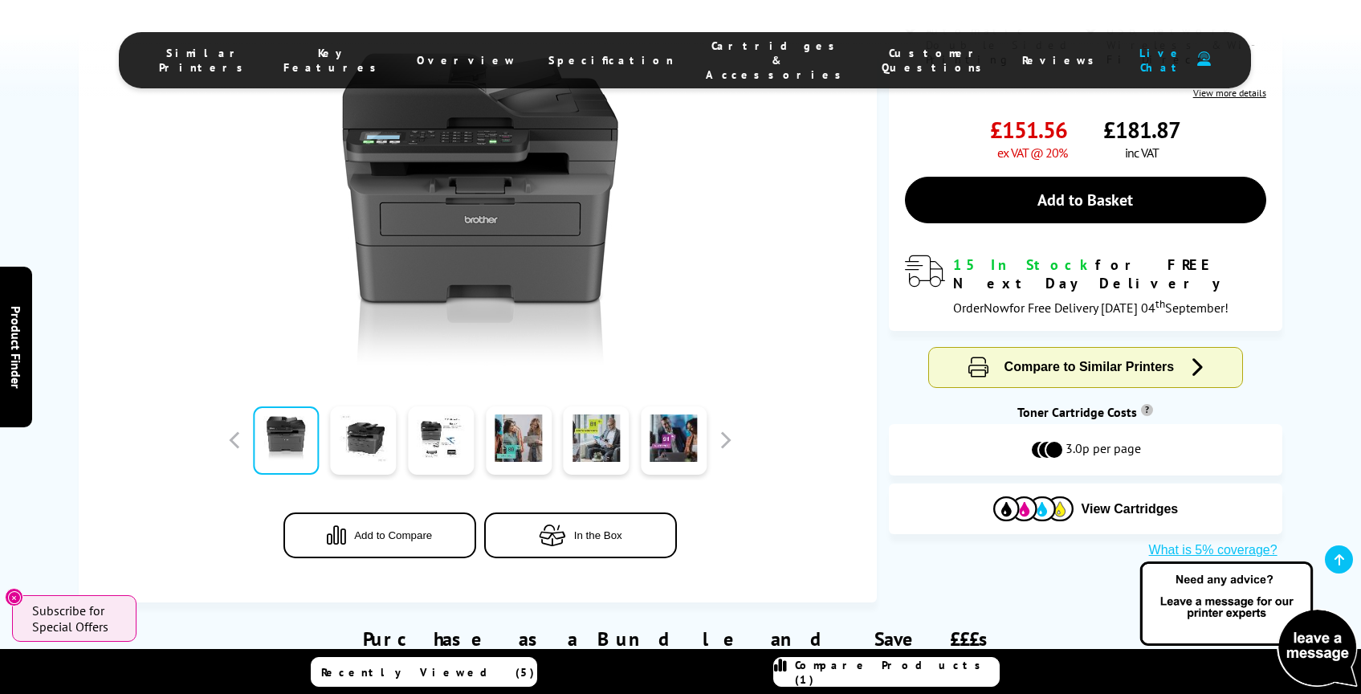
scroll to position [393, 0]
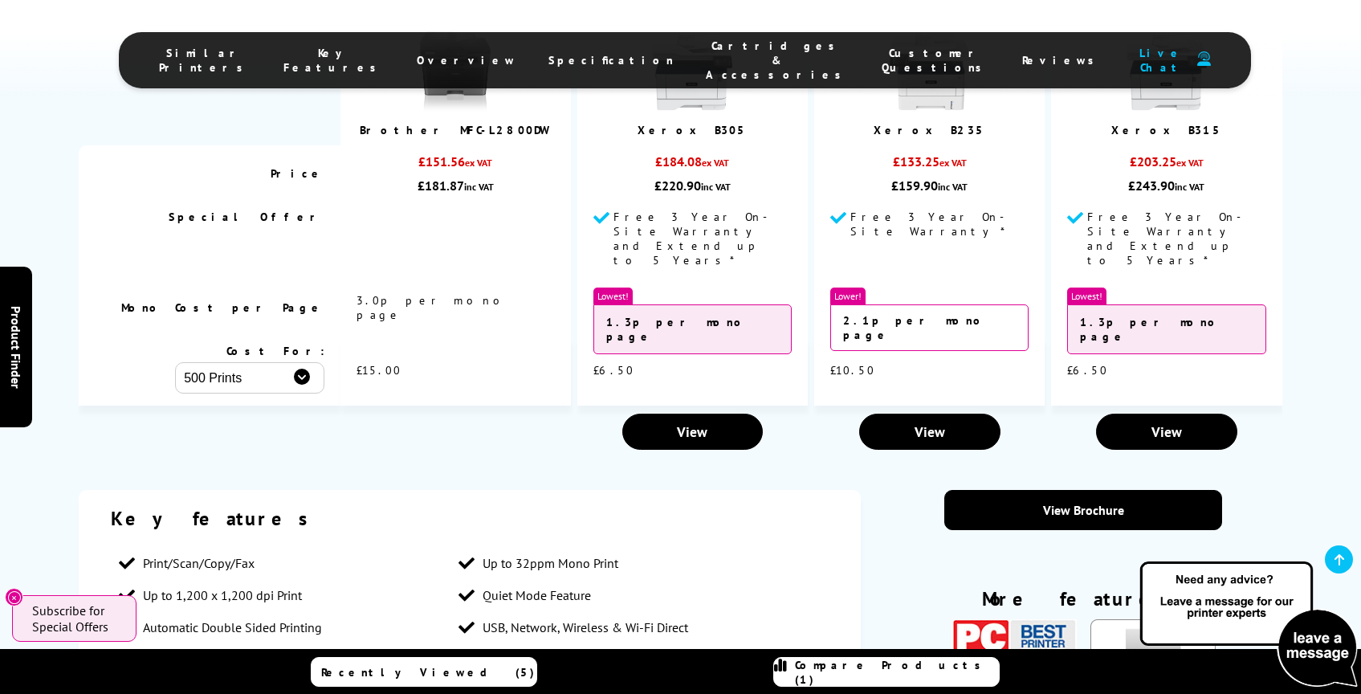
click at [598, 53] on span "Specification" at bounding box center [610, 60] width 125 height 14
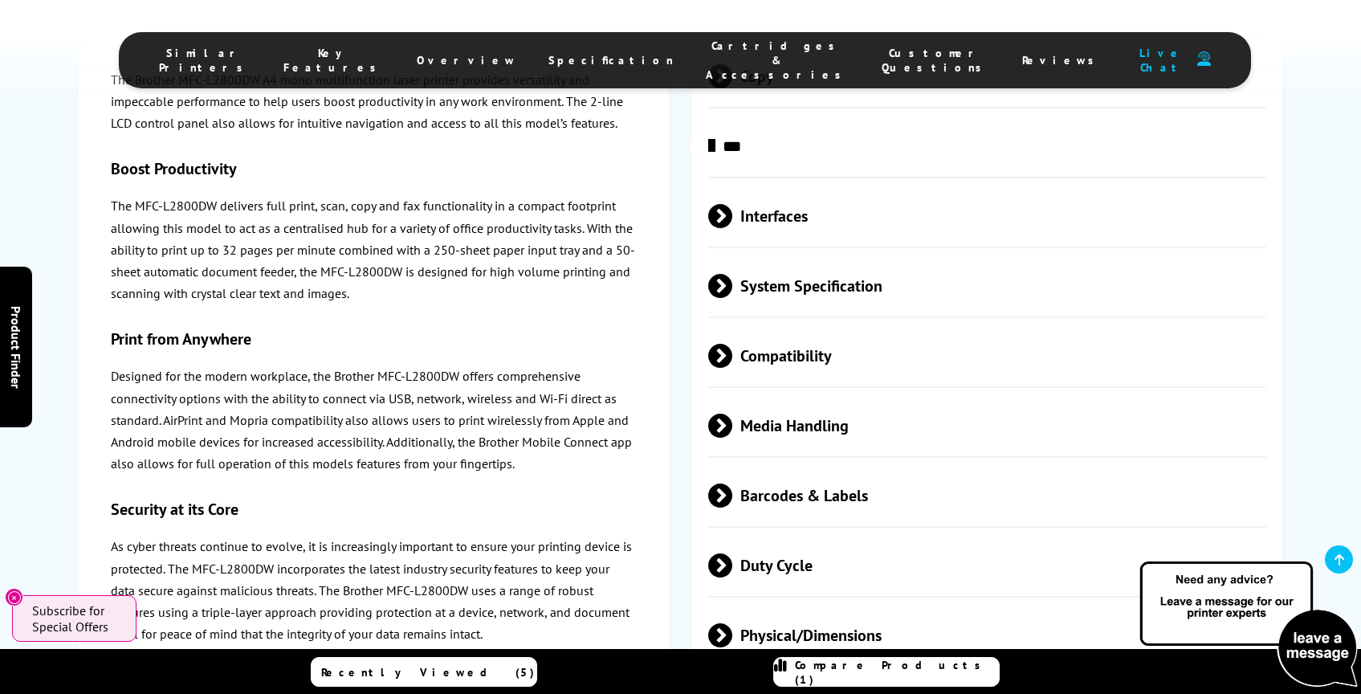
scroll to position [3340, 0]
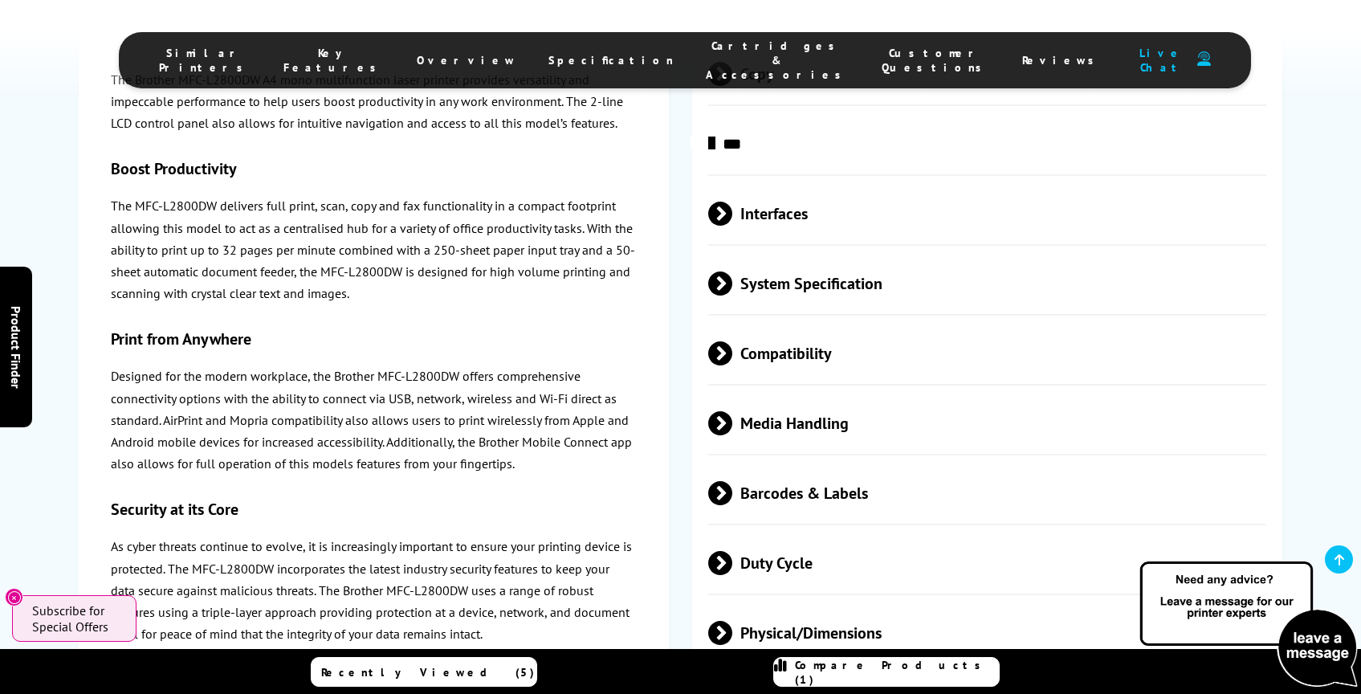
click at [732, 205] on span at bounding box center [732, 214] width 0 height 24
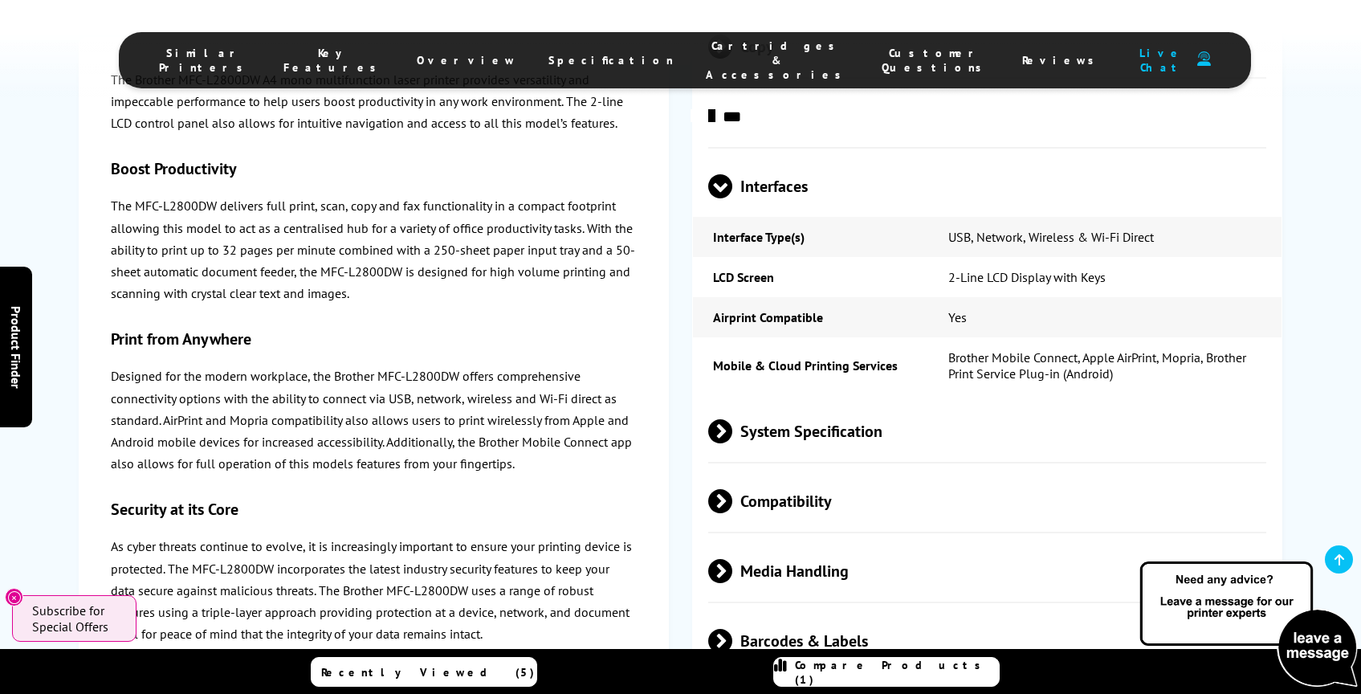
scroll to position [3396, 0]
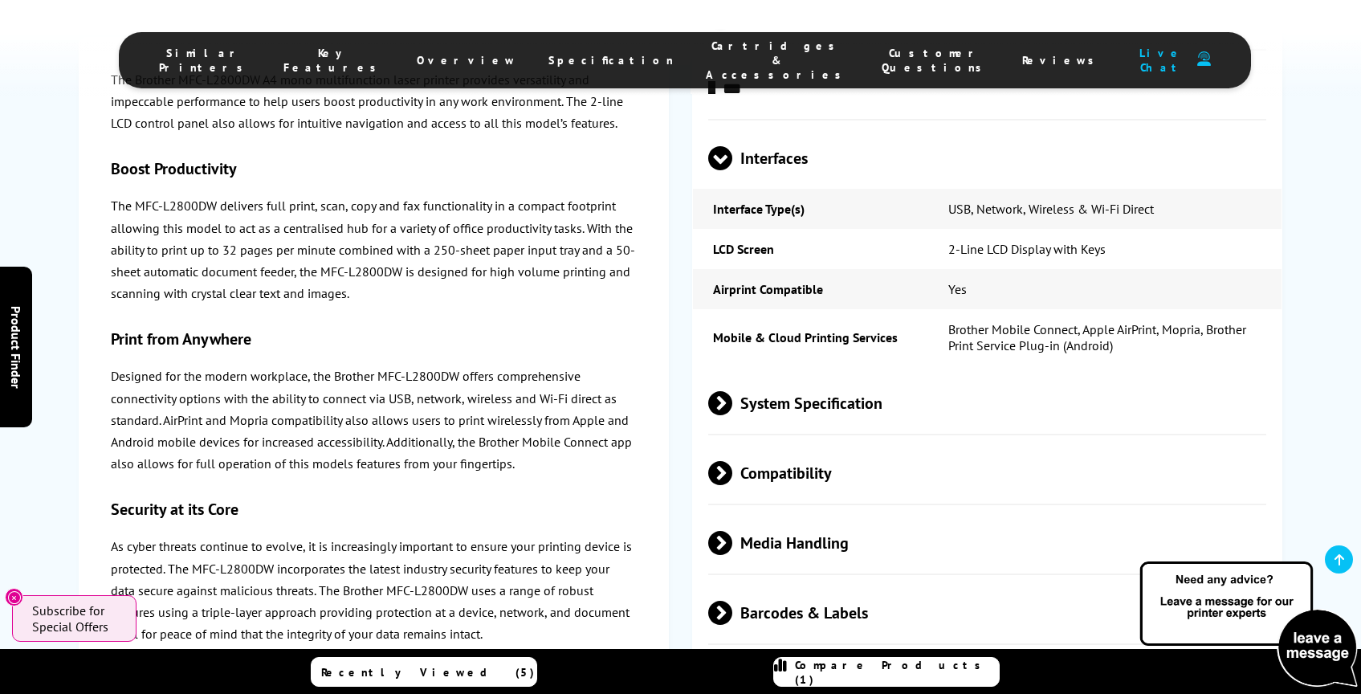
click at [716, 385] on span "System Specification" at bounding box center [987, 403] width 559 height 60
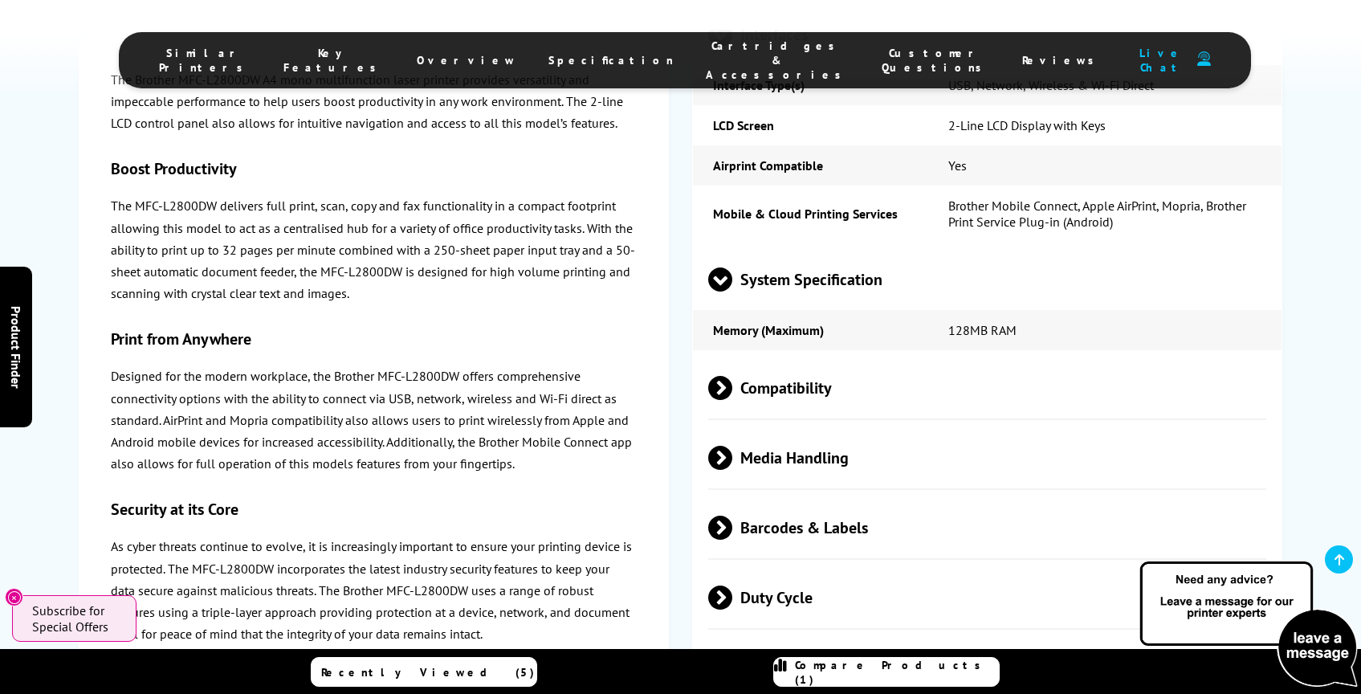
scroll to position [3540, 0]
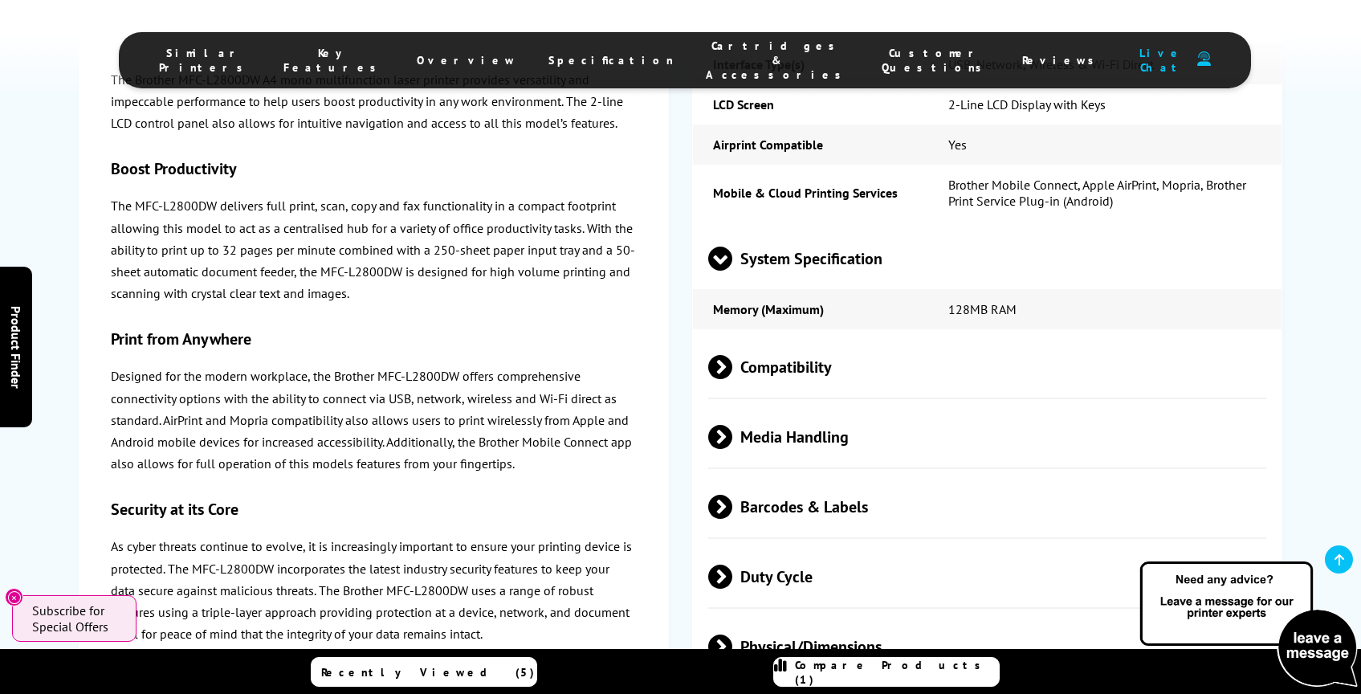
click at [732, 426] on span at bounding box center [732, 437] width 0 height 24
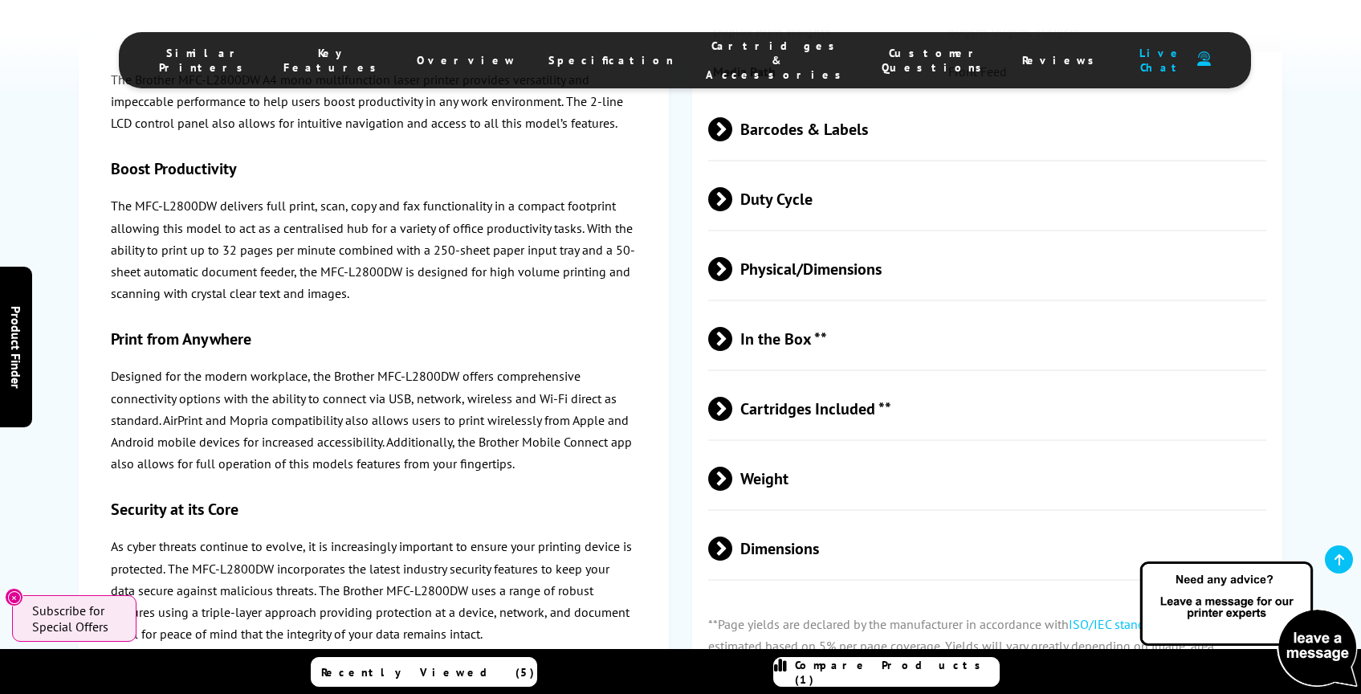
scroll to position [4529, 0]
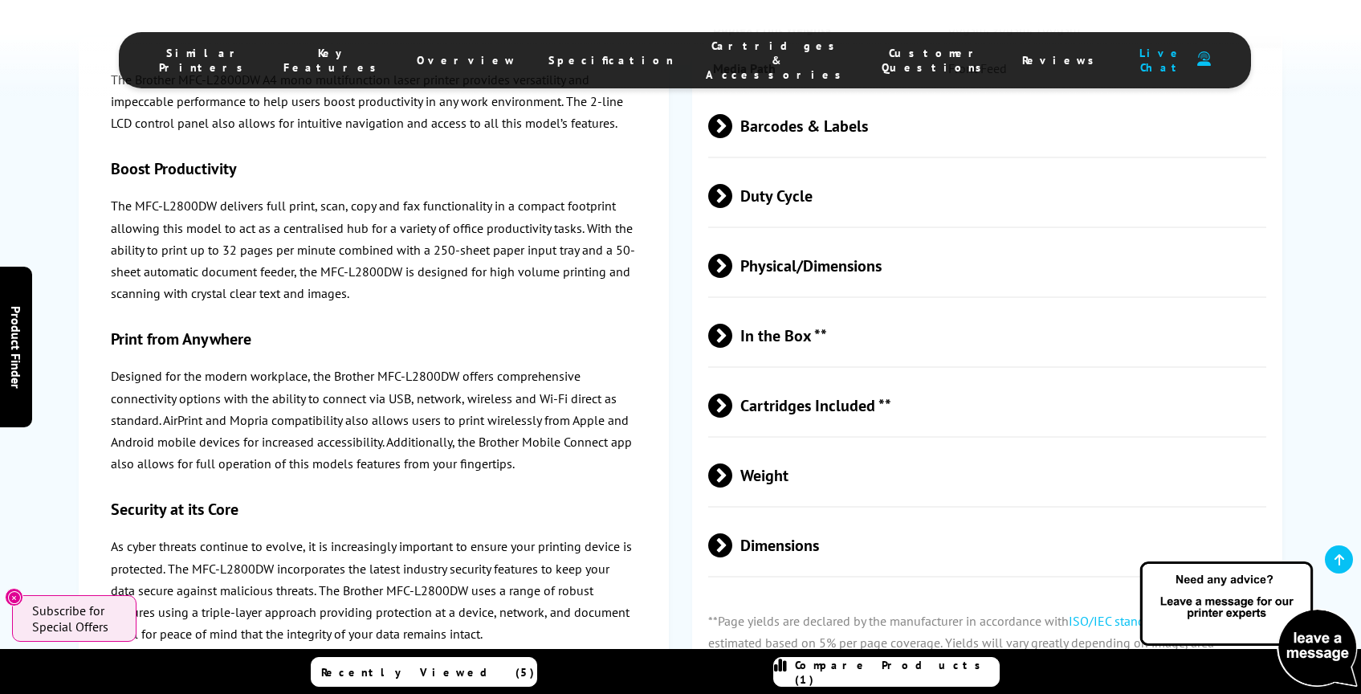
click at [732, 278] on span at bounding box center [732, 266] width 0 height 24
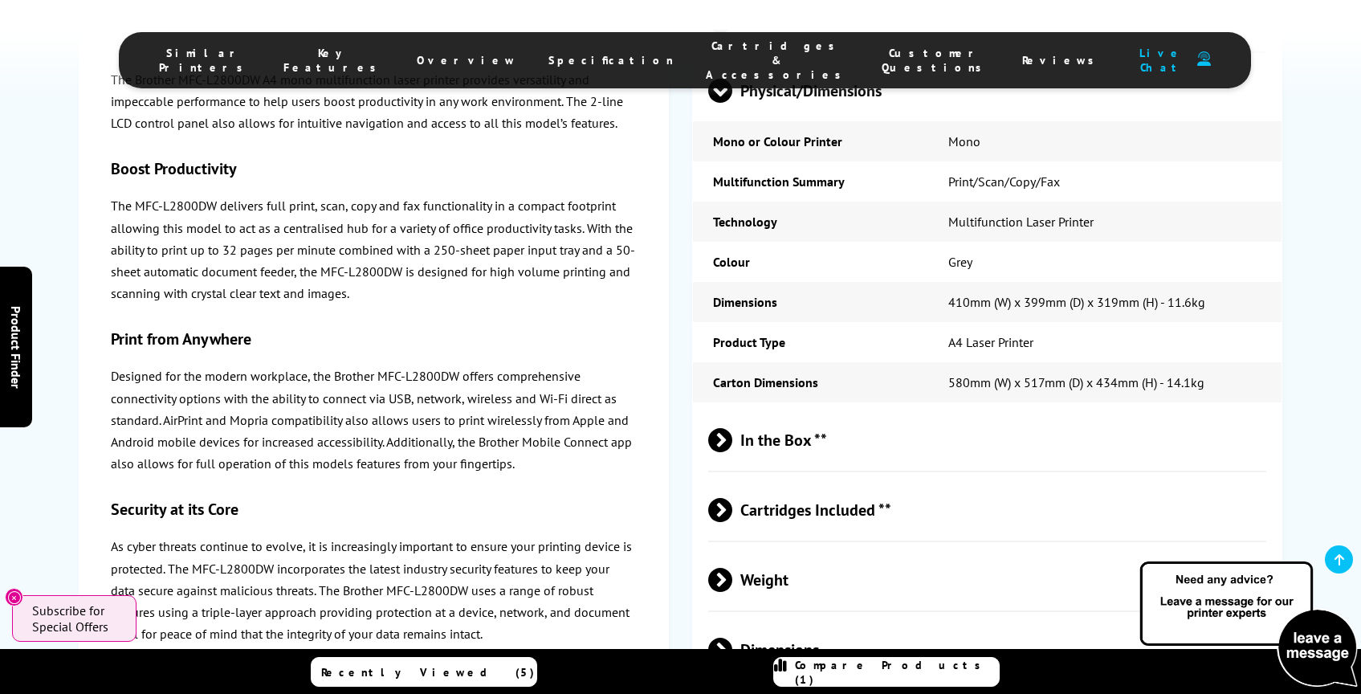
scroll to position [4706, 0]
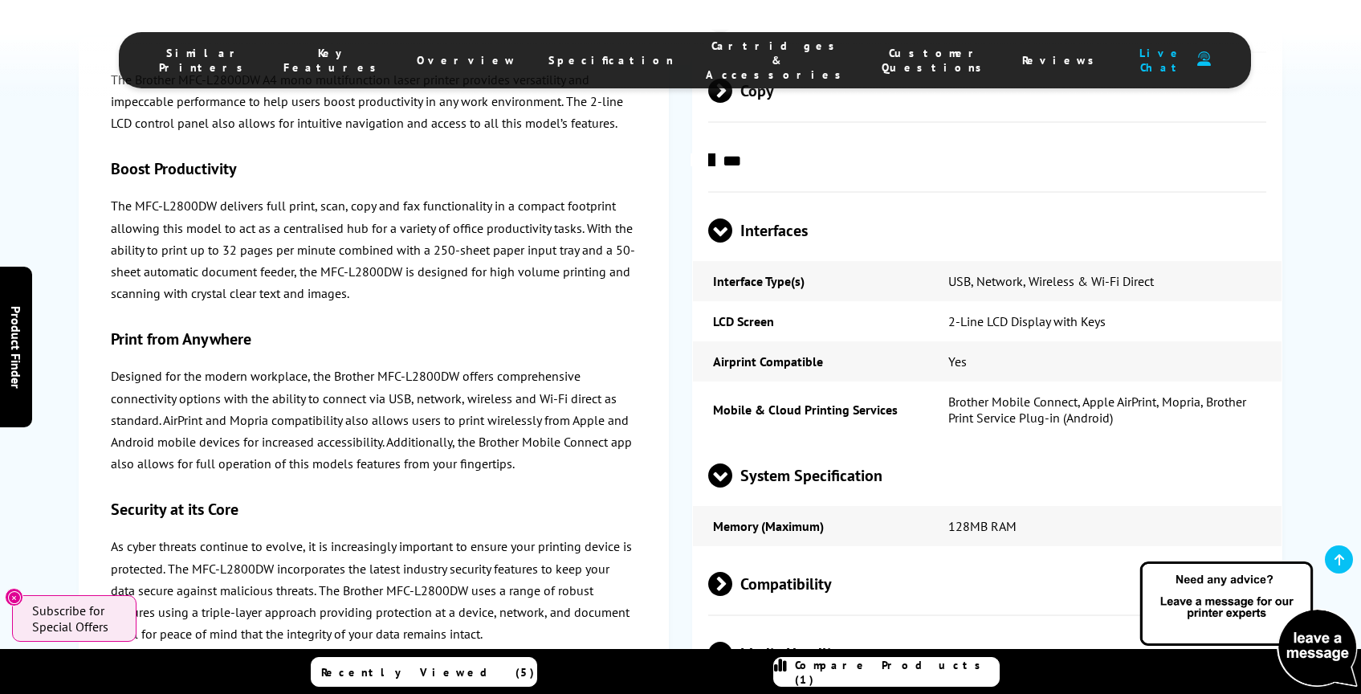
scroll to position [3312, 0]
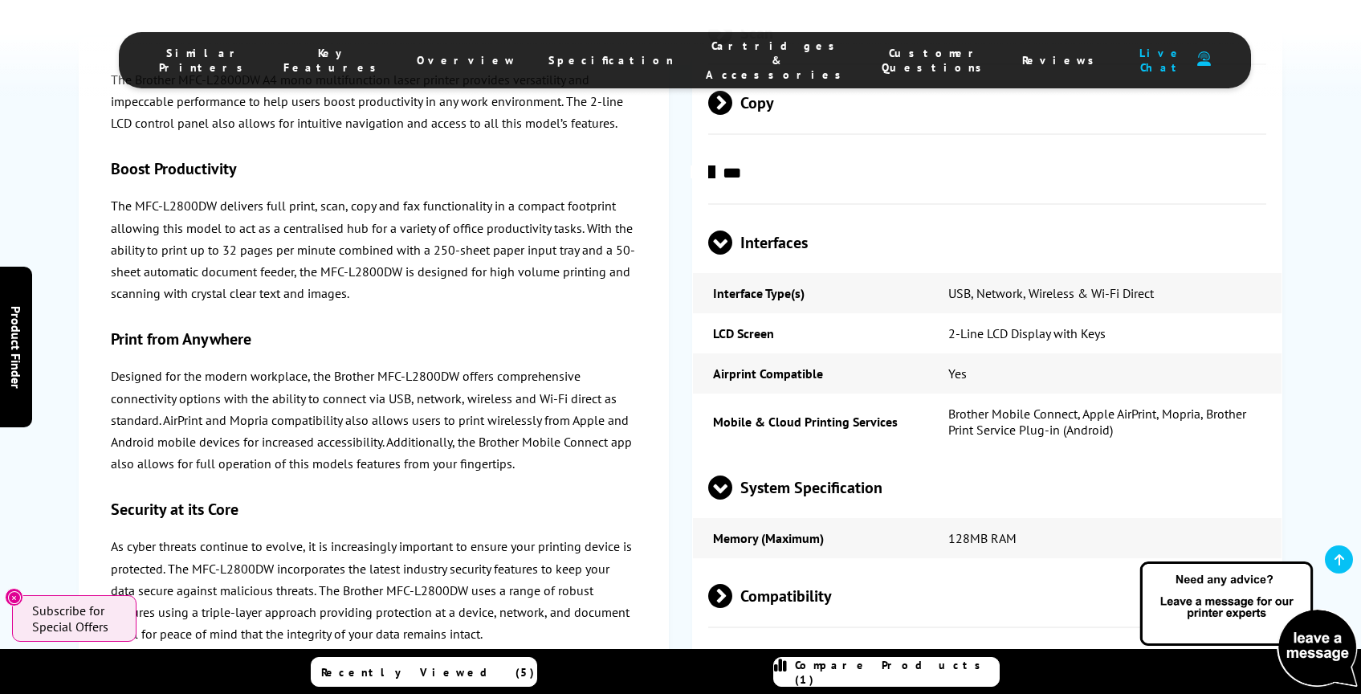
click at [715, 121] on span "Copy" at bounding box center [987, 103] width 559 height 60
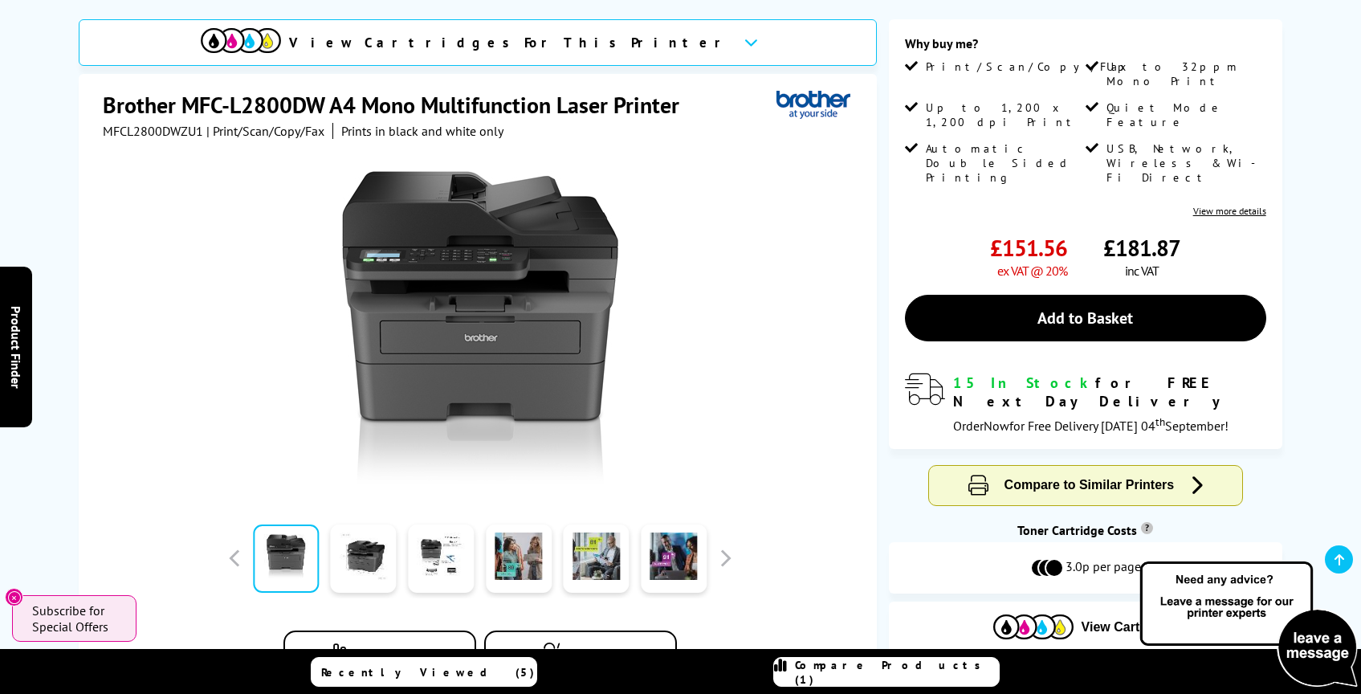
scroll to position [0, 0]
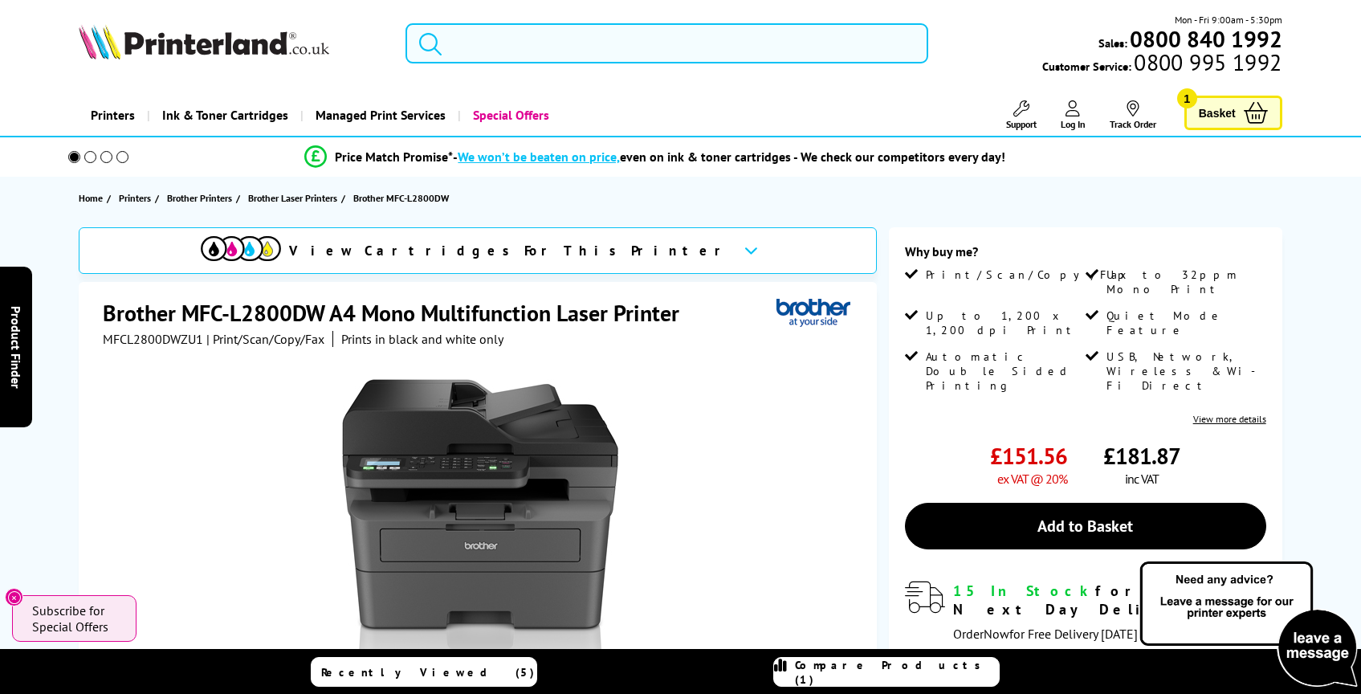
click at [515, 43] on input "search" at bounding box center [666, 43] width 523 height 40
paste input "HP LaserJet MFP M140w A4 Mono Multifunction Laser Printer"
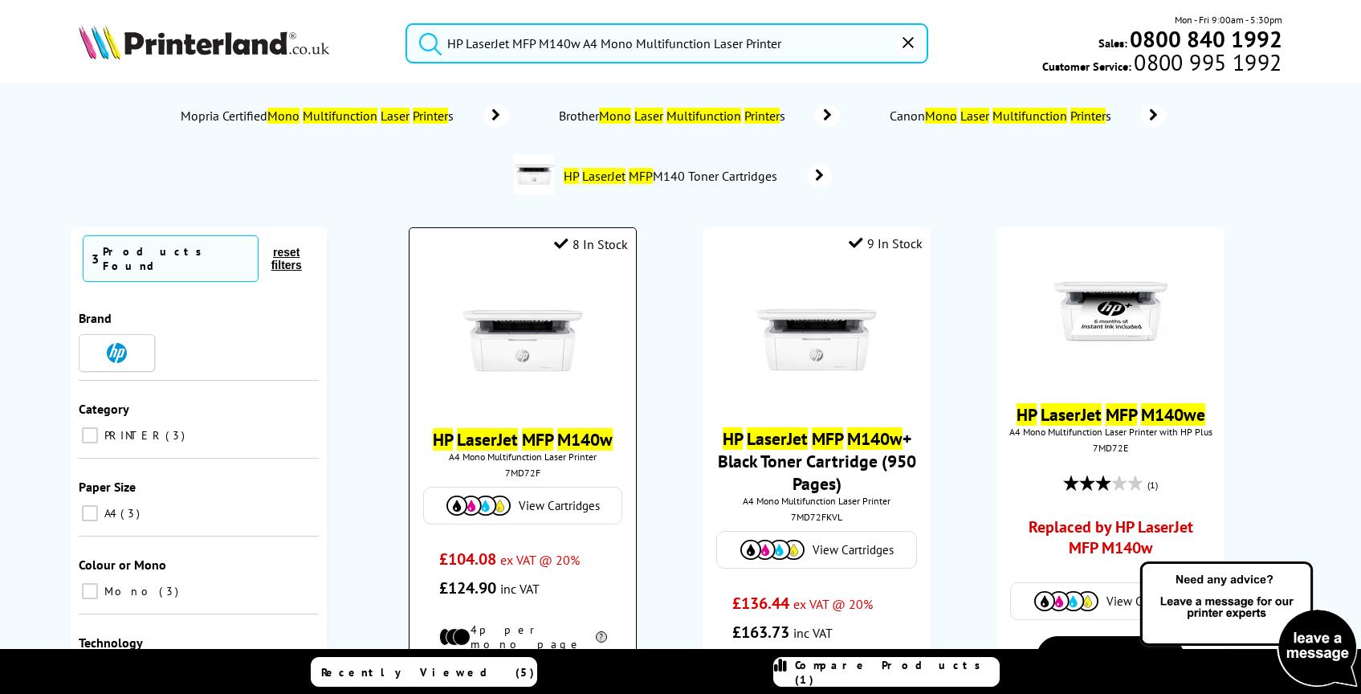
type input "HP LaserJet MFP M140w A4 Mono Multifunction Laser Printer"
click at [525, 318] on img at bounding box center [522, 340] width 120 height 120
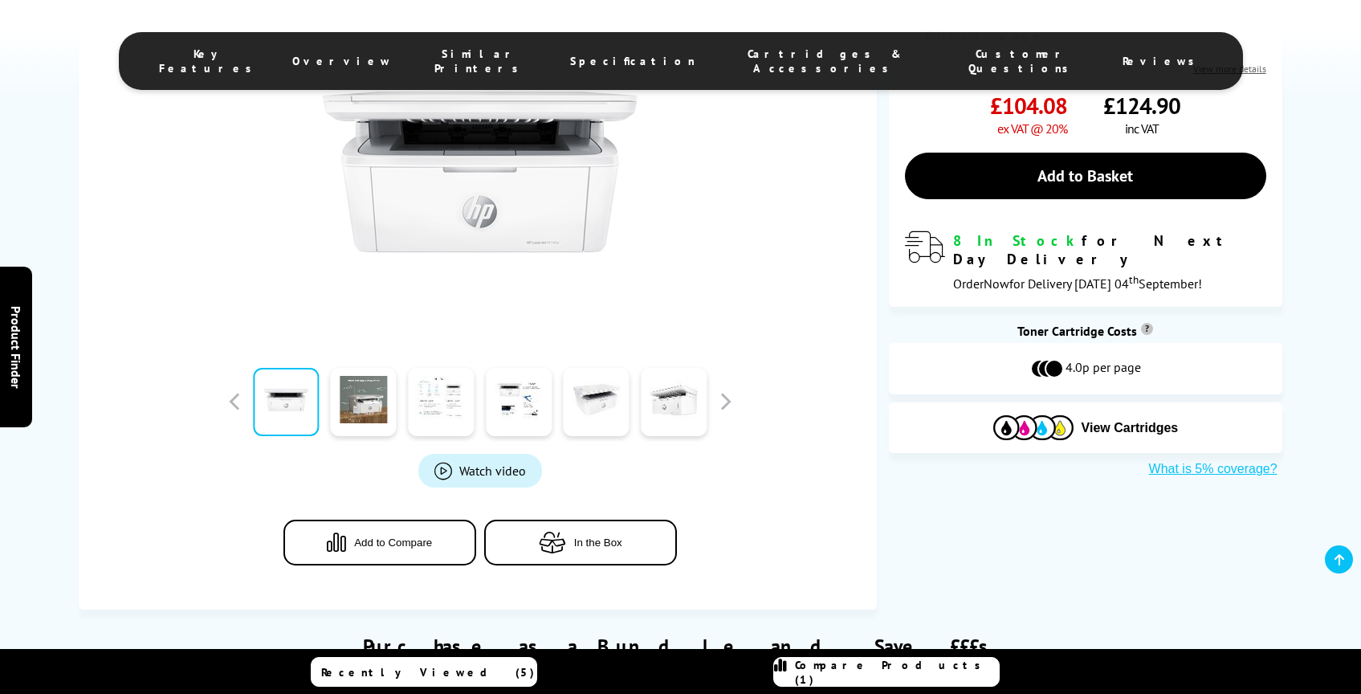
scroll to position [400, 0]
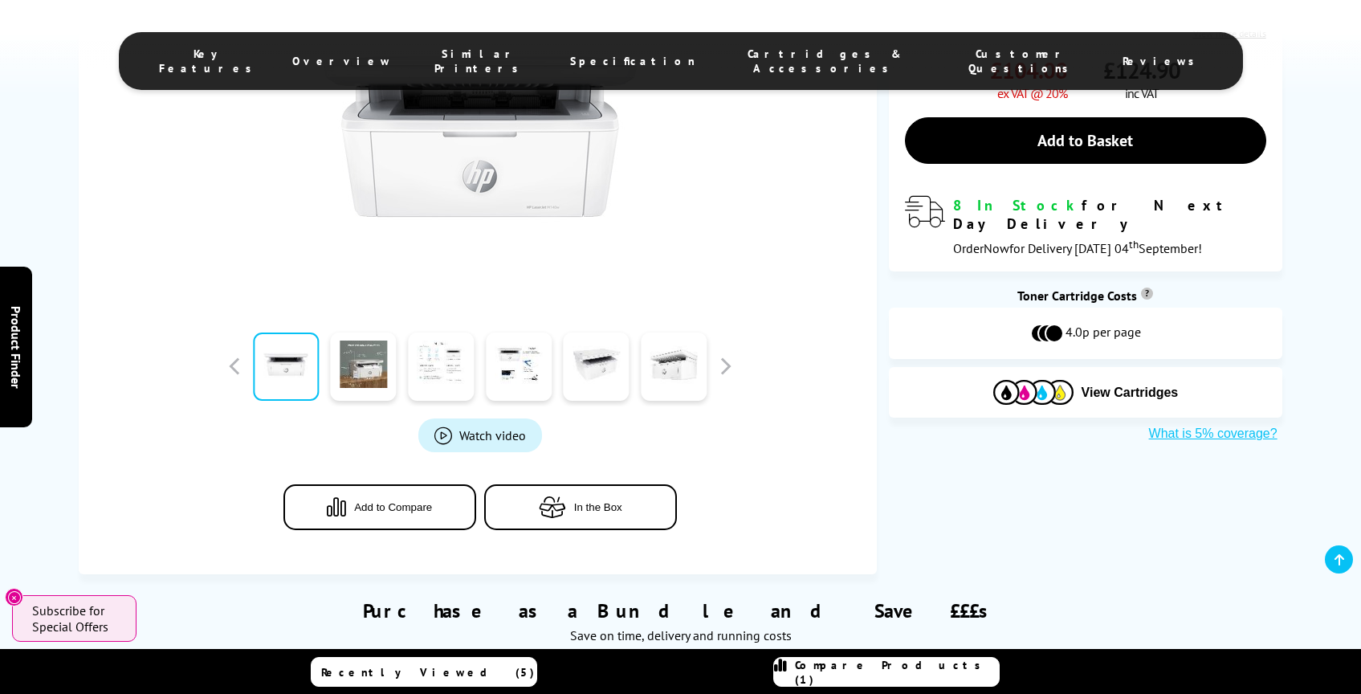
click at [629, 54] on span "Specification" at bounding box center [632, 61] width 125 height 14
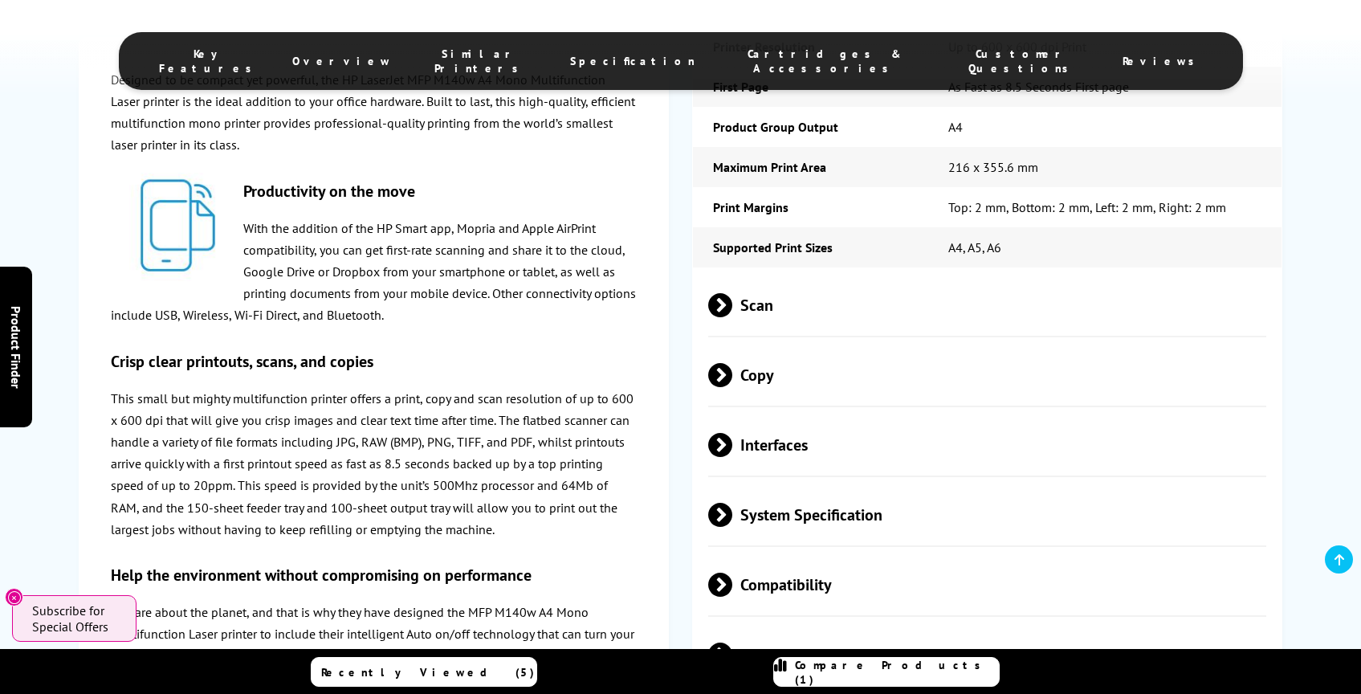
scroll to position [2192, 0]
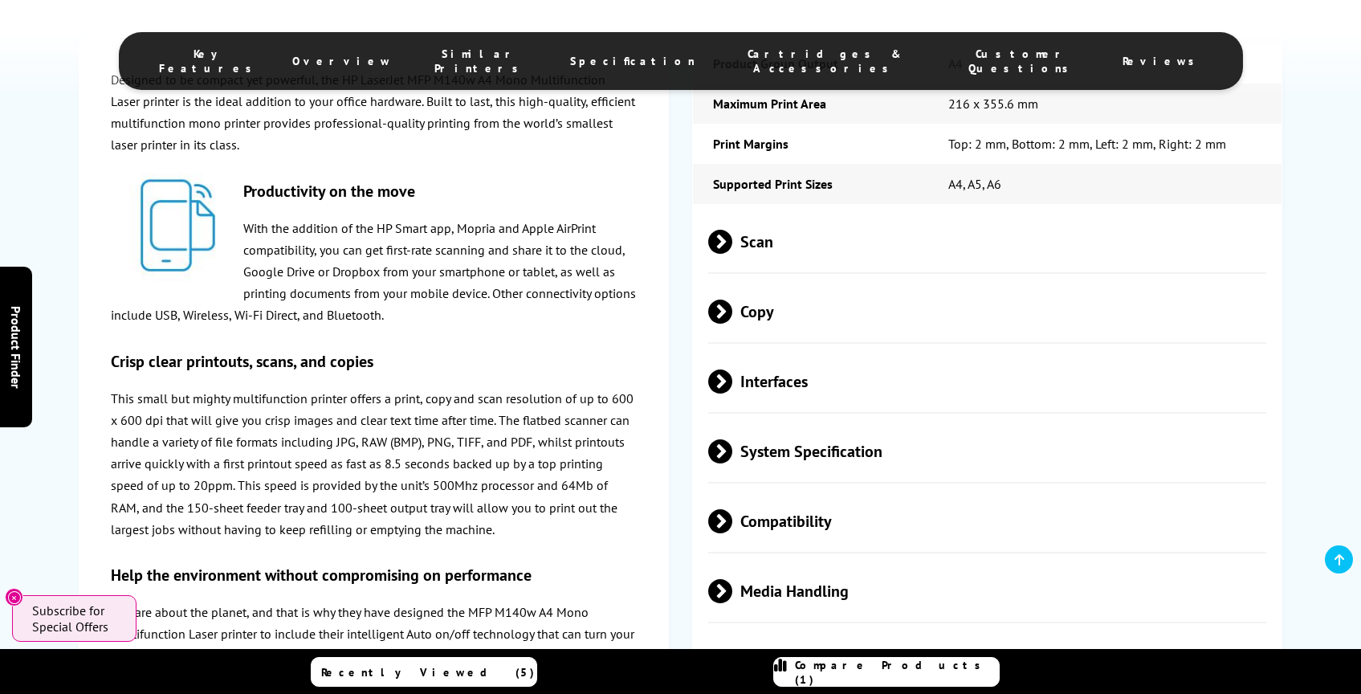
click at [732, 463] on span at bounding box center [732, 451] width 0 height 24
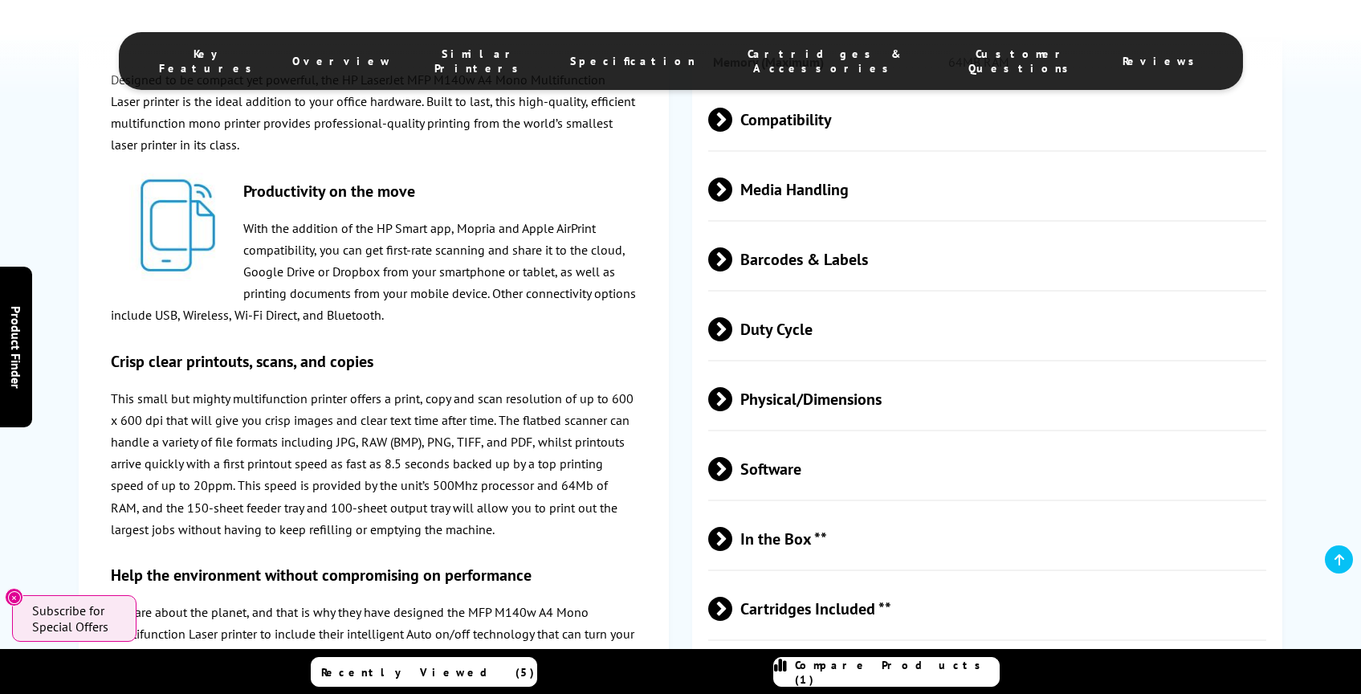
scroll to position [2684, 0]
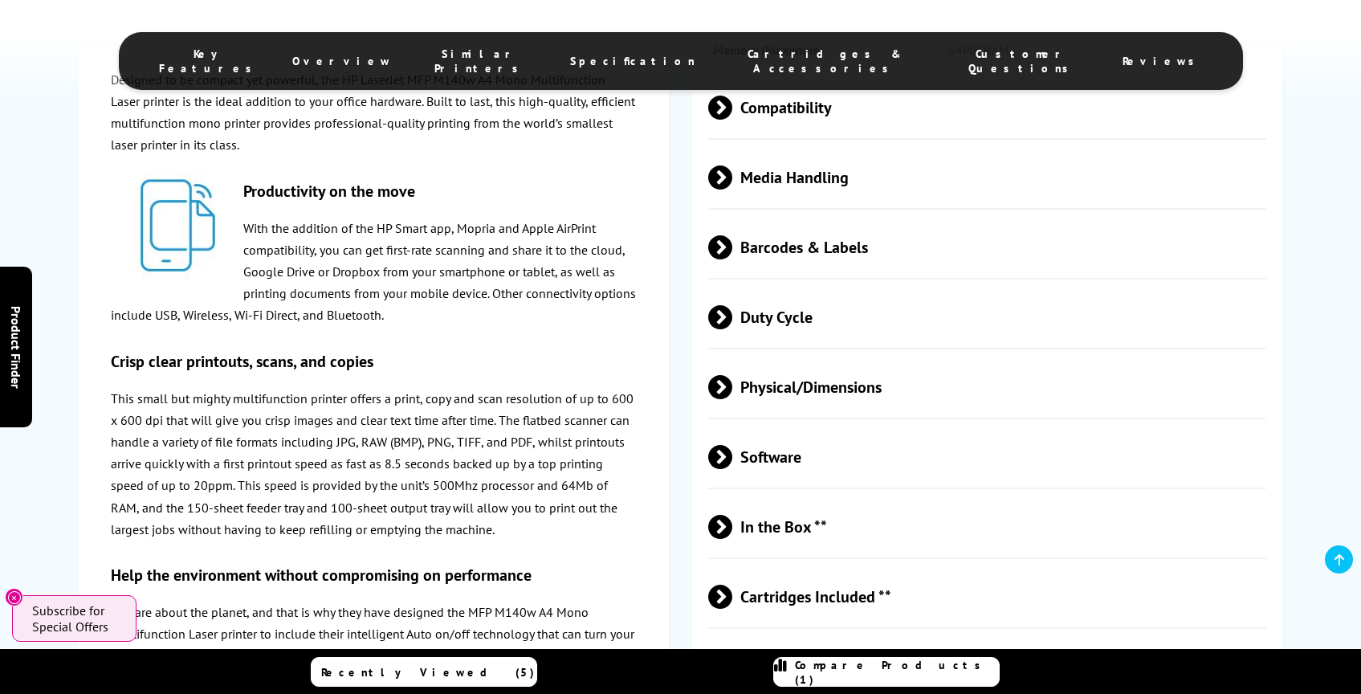
click at [732, 329] on span at bounding box center [732, 317] width 0 height 24
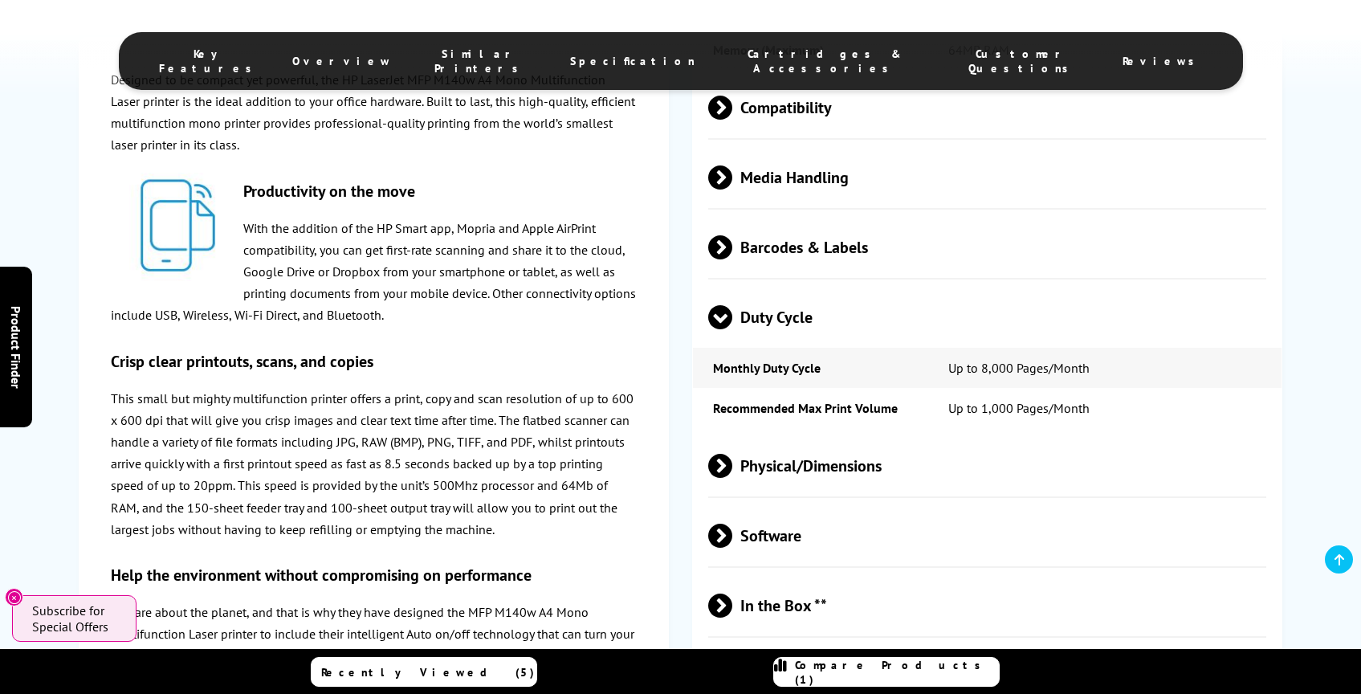
click at [718, 329] on span at bounding box center [720, 329] width 24 height 0
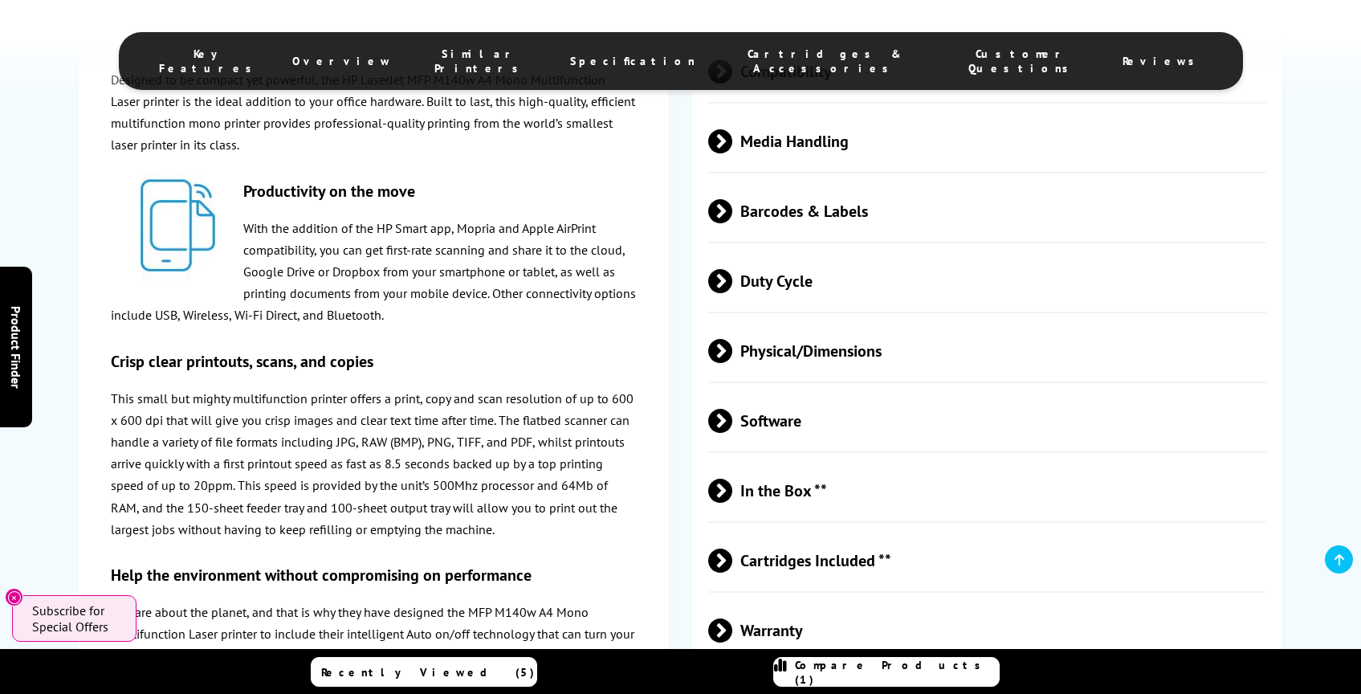
scroll to position [2722, 0]
click at [732, 152] on span at bounding box center [732, 140] width 0 height 24
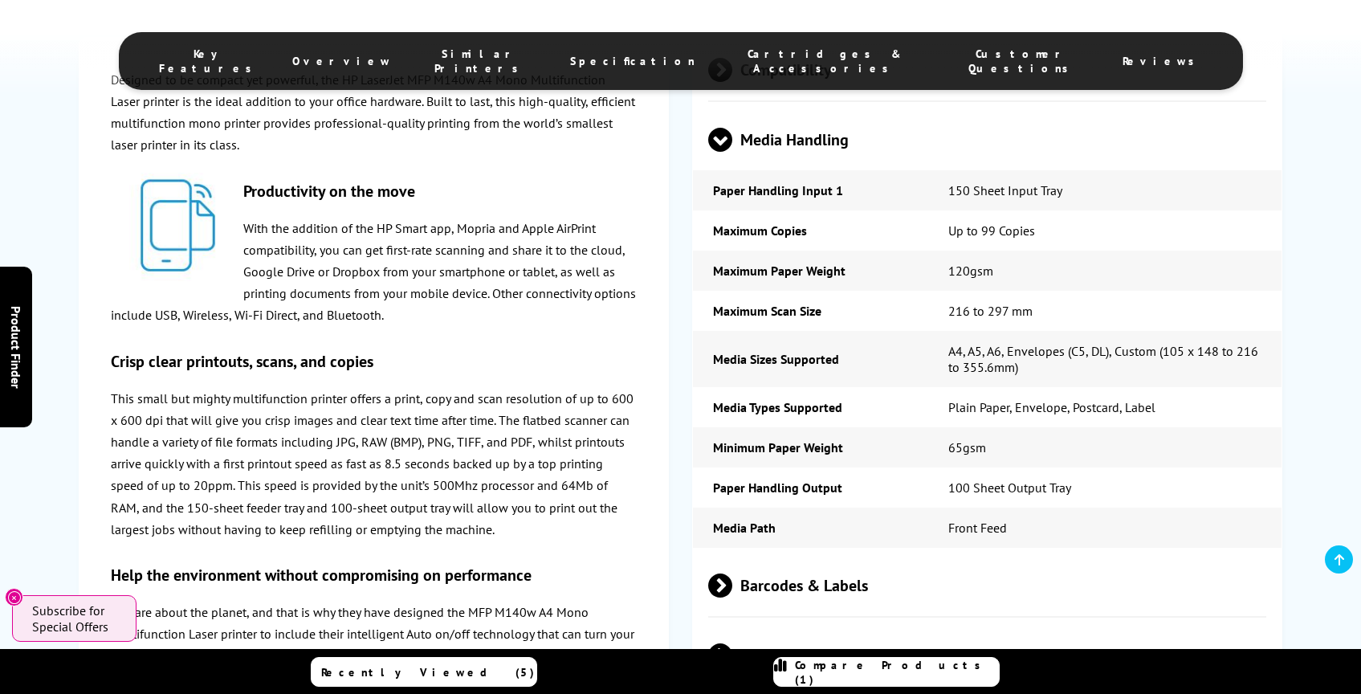
click at [714, 152] on span at bounding box center [720, 152] width 24 height 0
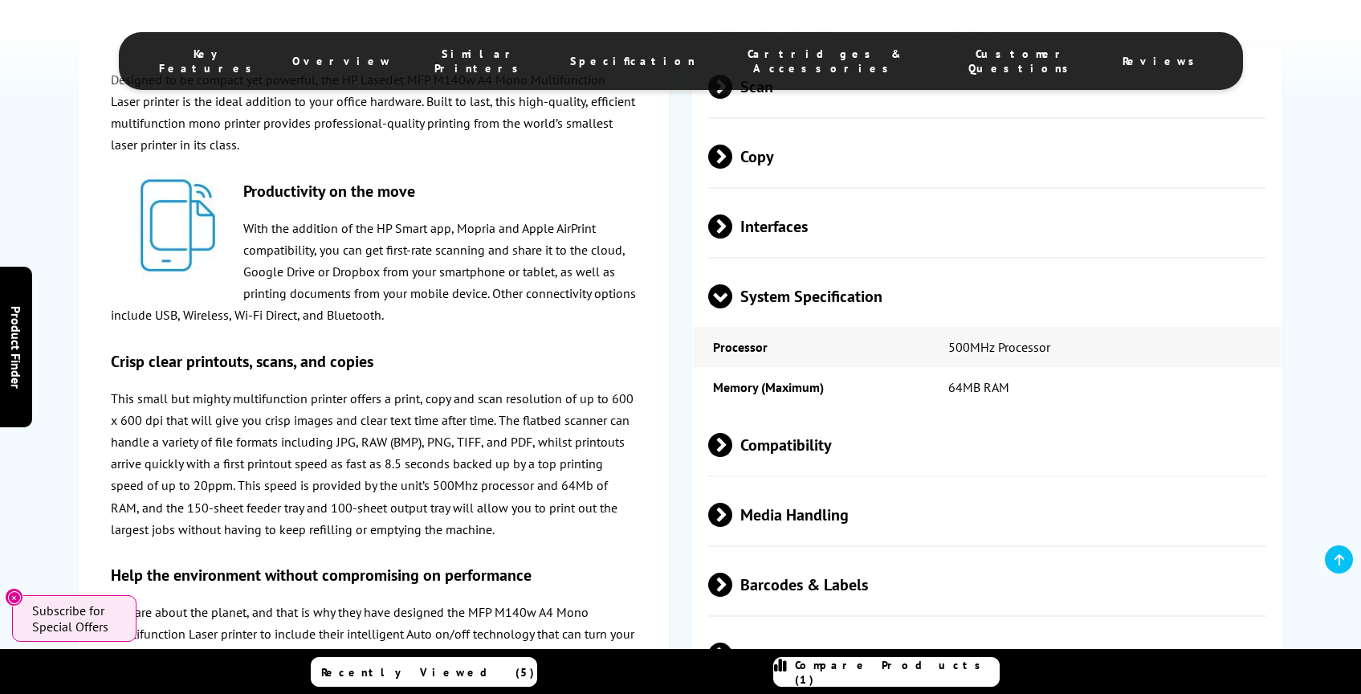
scroll to position [2346, 0]
click at [732, 239] on span at bounding box center [732, 227] width 0 height 24
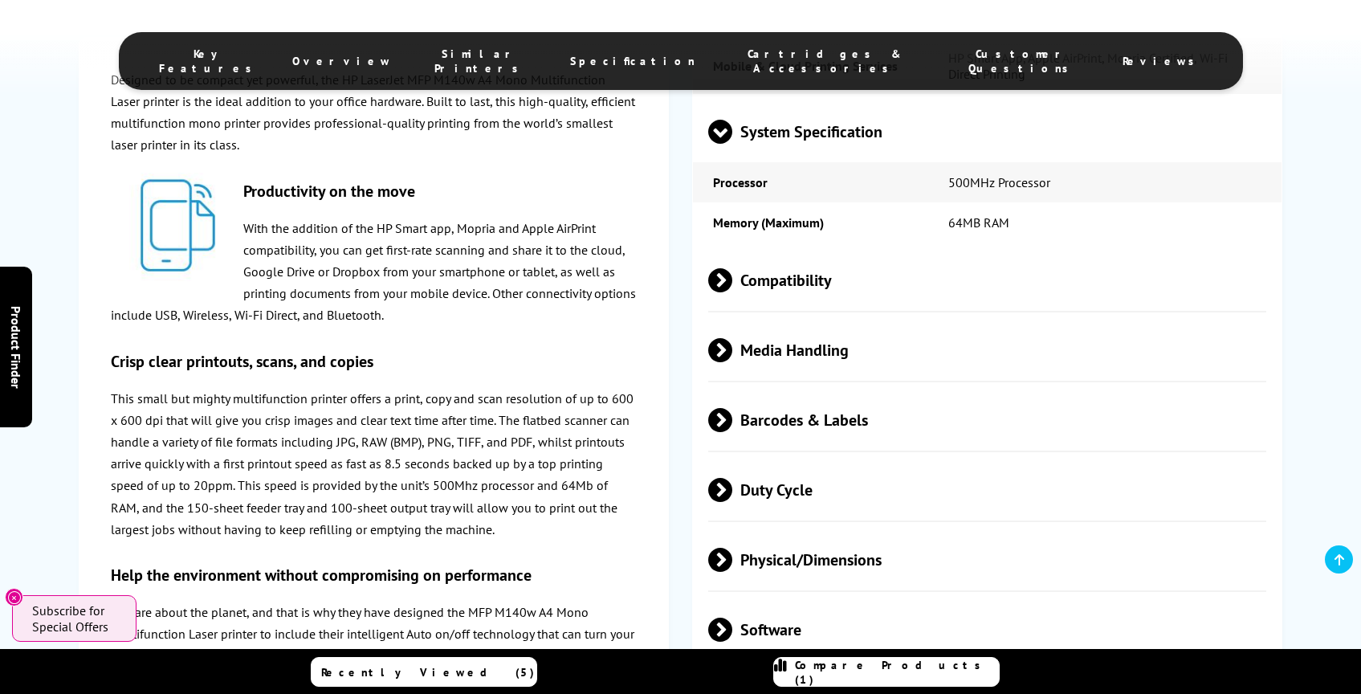
scroll to position [2677, 0]
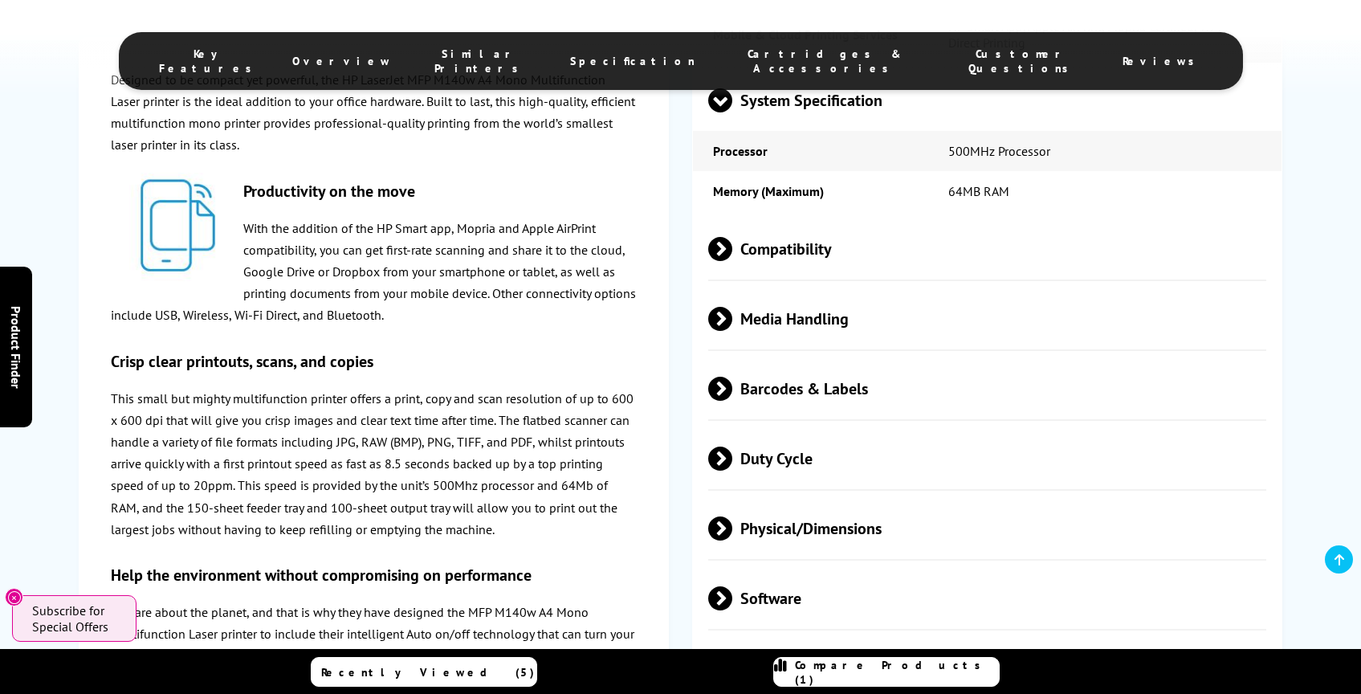
click at [732, 331] on span at bounding box center [732, 319] width 0 height 24
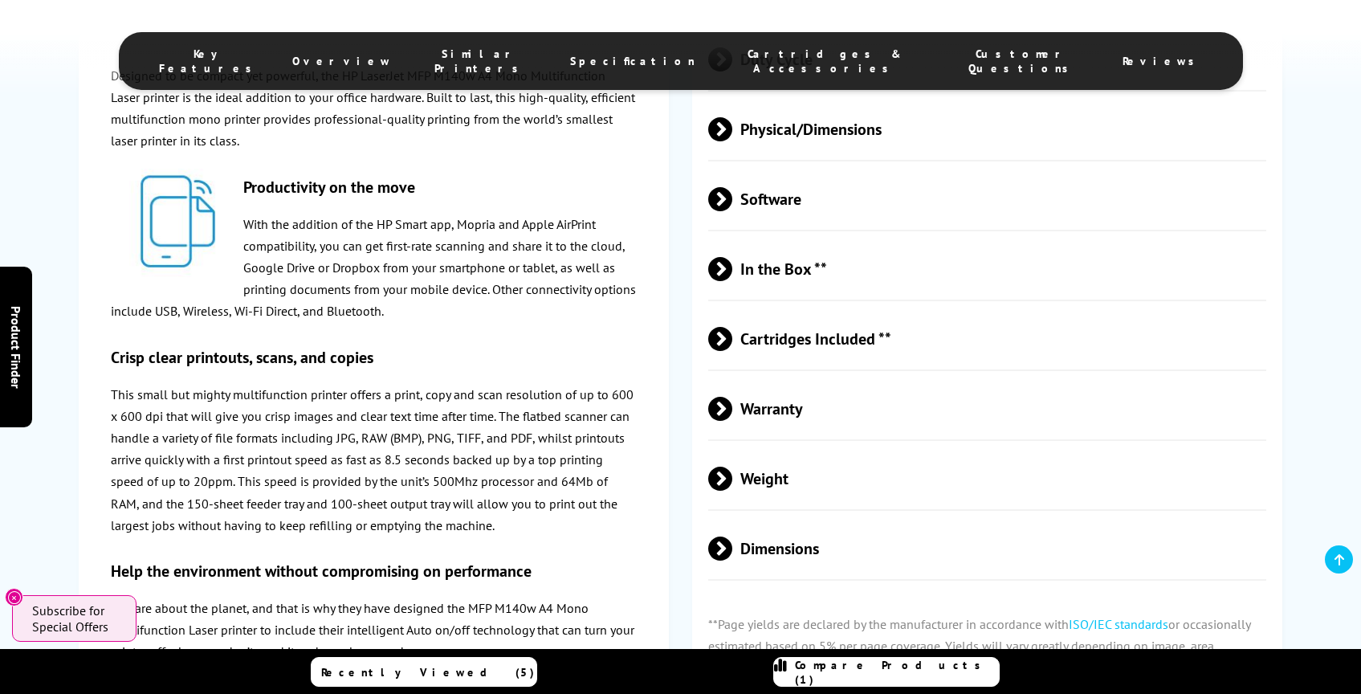
scroll to position [3460, 0]
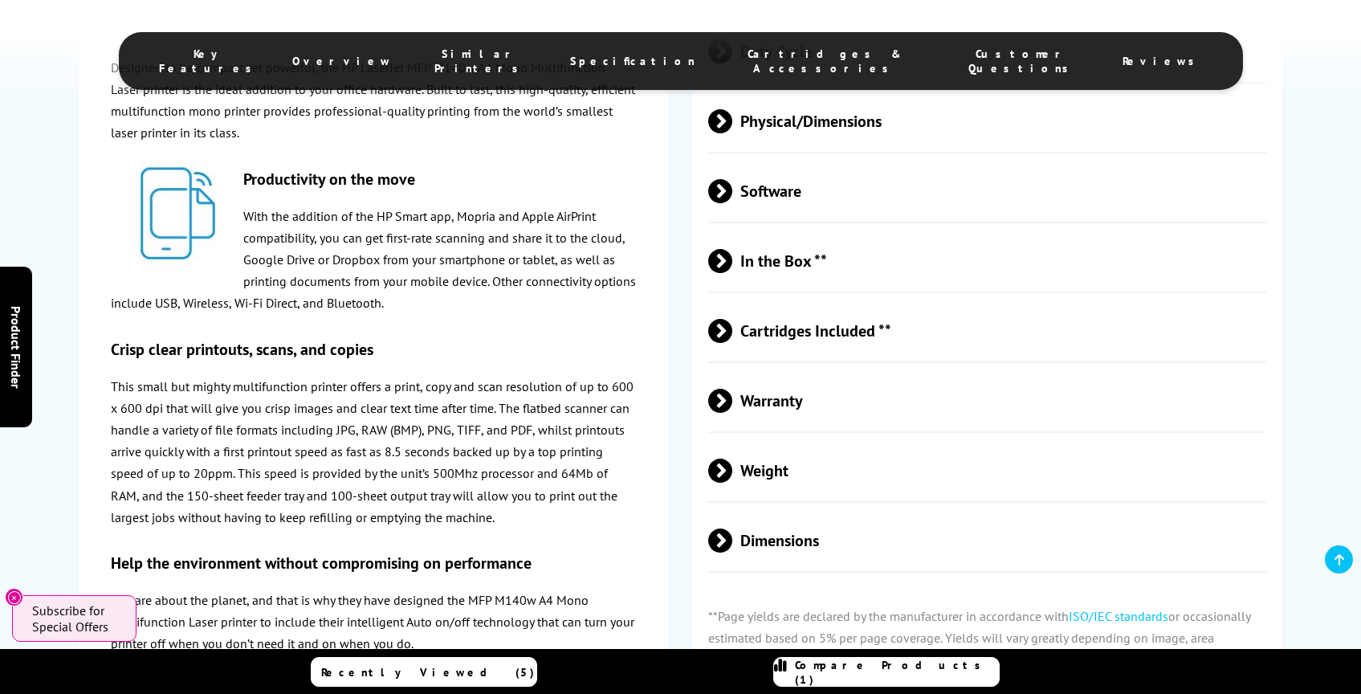
click at [749, 566] on span "Dimensions" at bounding box center [987, 541] width 559 height 60
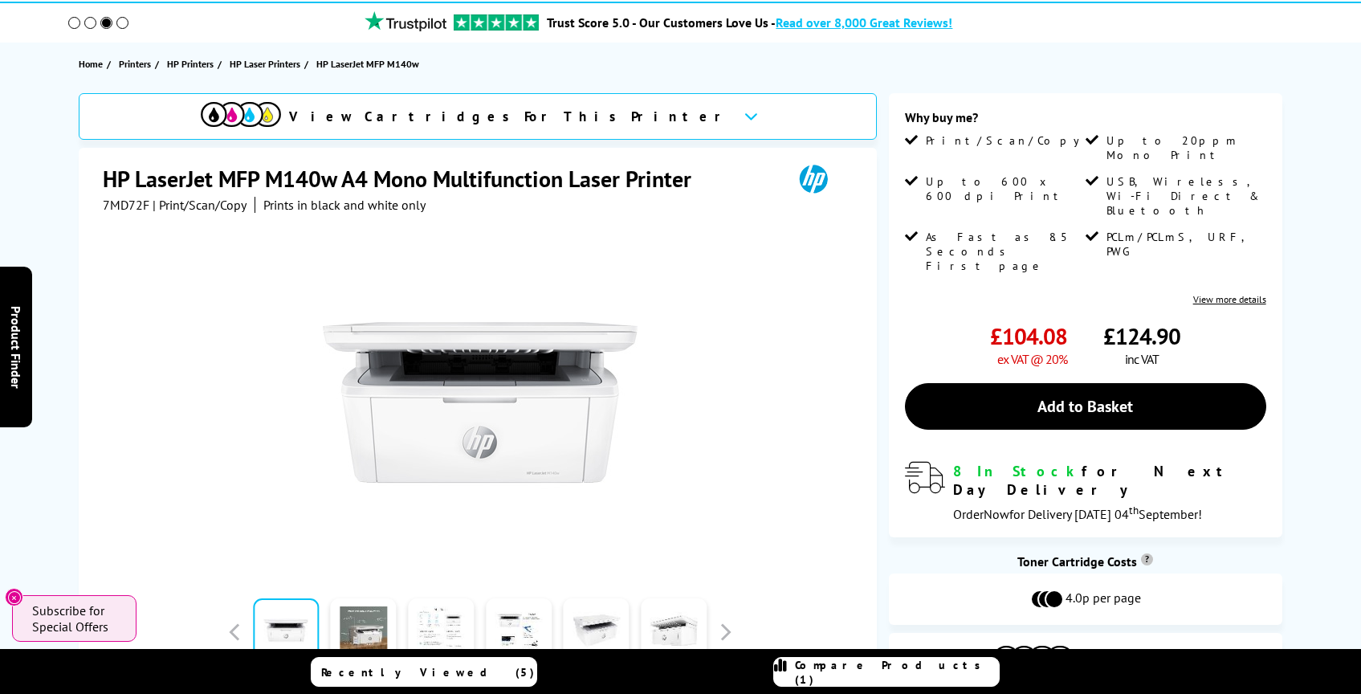
scroll to position [0, 0]
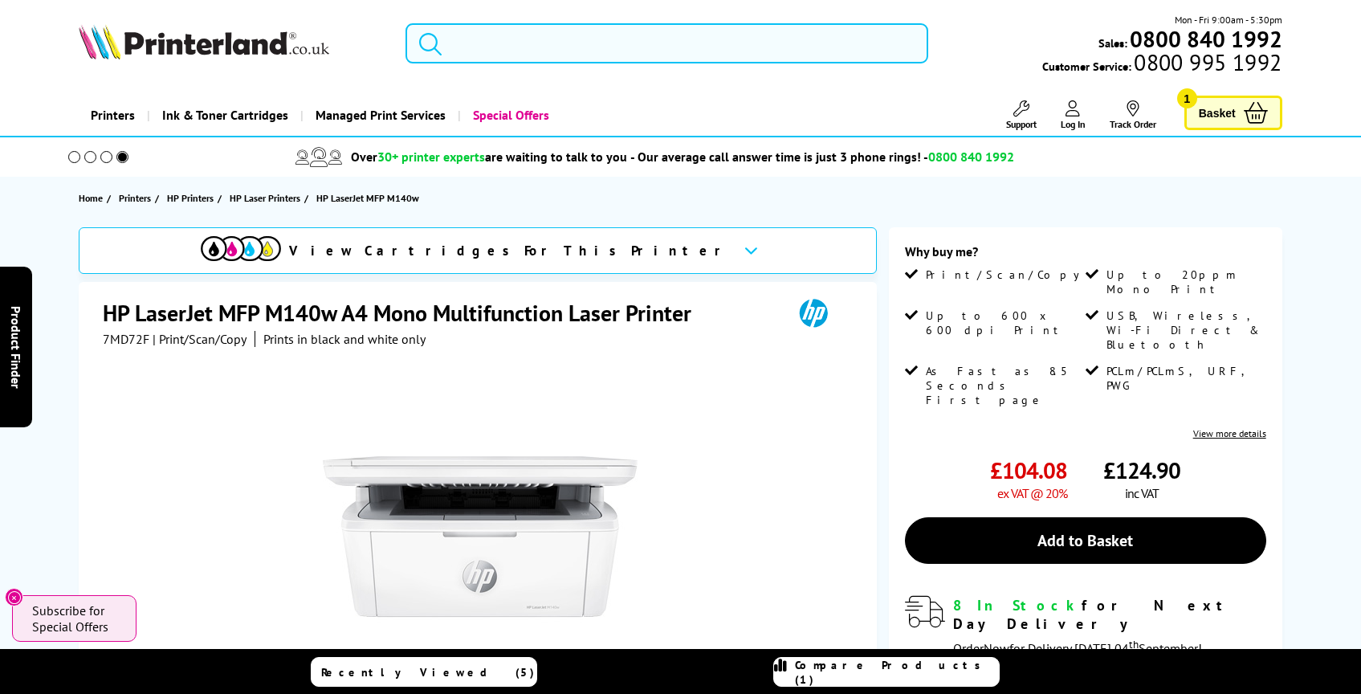
click at [481, 56] on input "search" at bounding box center [666, 43] width 523 height 40
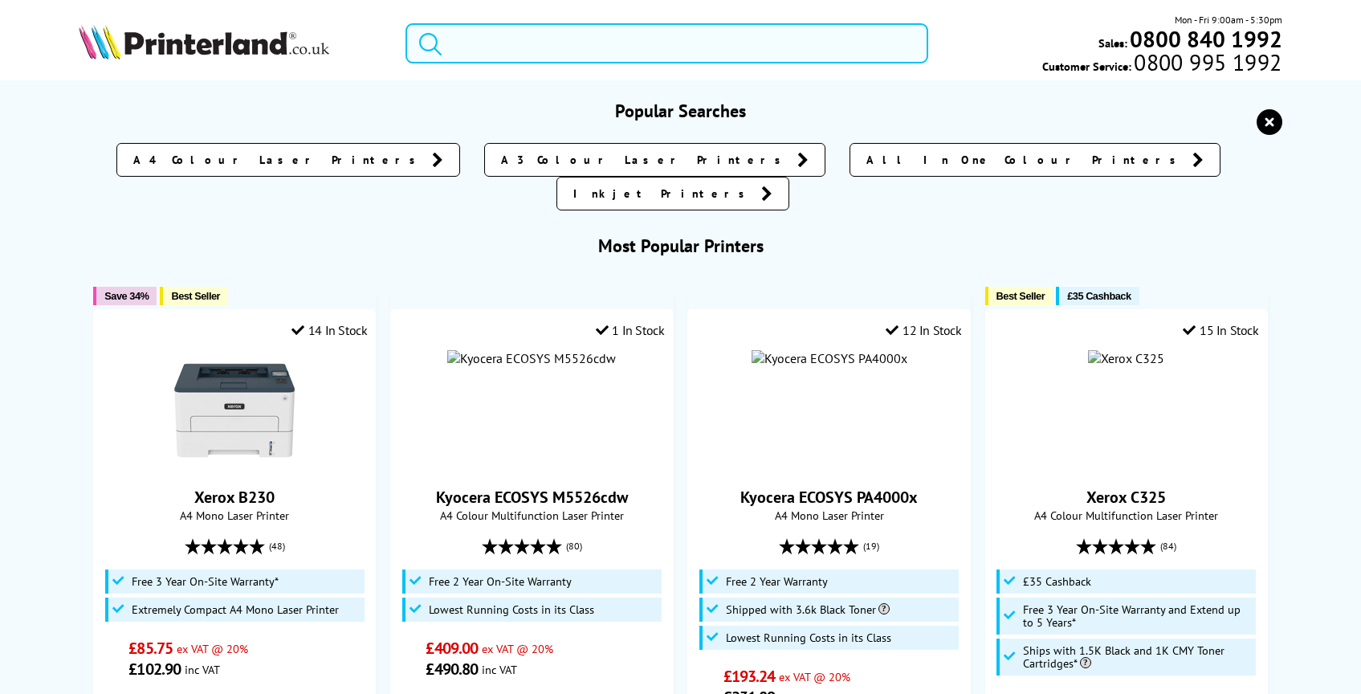
paste input "Pantum M6550nw A4 Mono Multifunction Laser Printer"
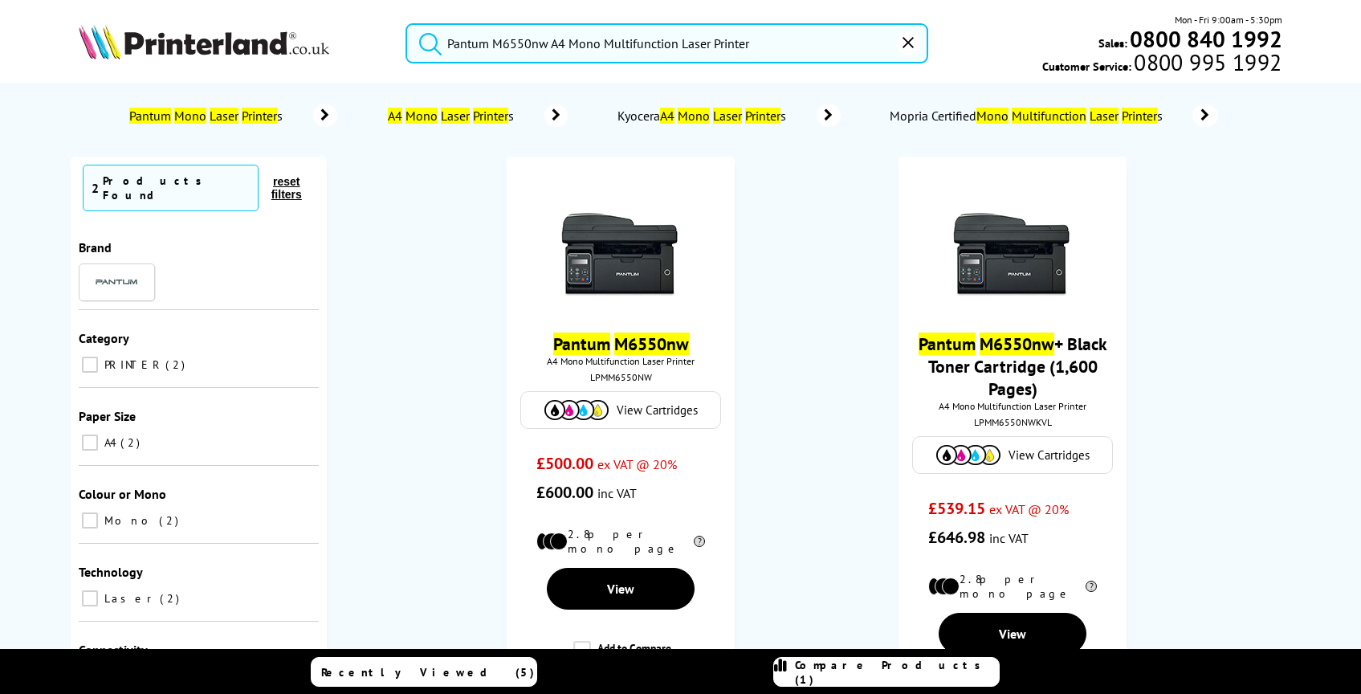
type input "Pantum M6550nw A4 Mono Multifunction Laser Printer"
click at [406, 23] on button "submit" at bounding box center [426, 40] width 40 height 35
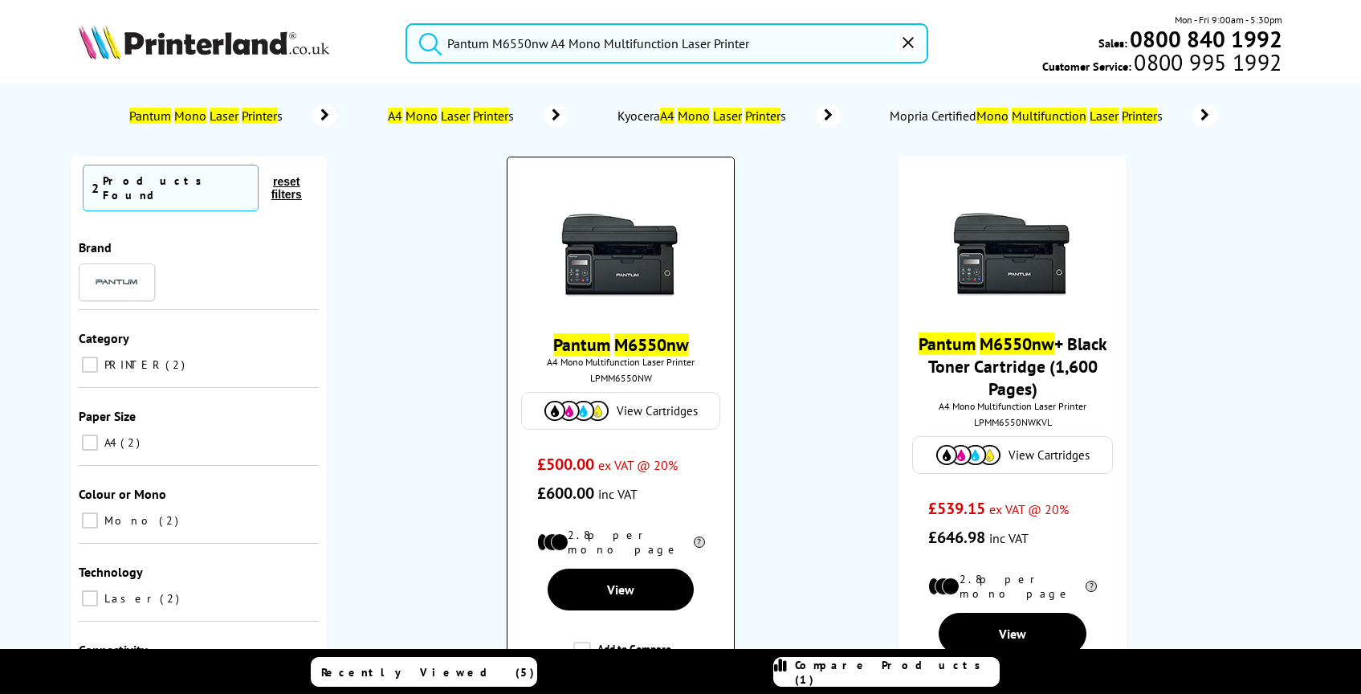
click at [656, 303] on img at bounding box center [620, 245] width 120 height 120
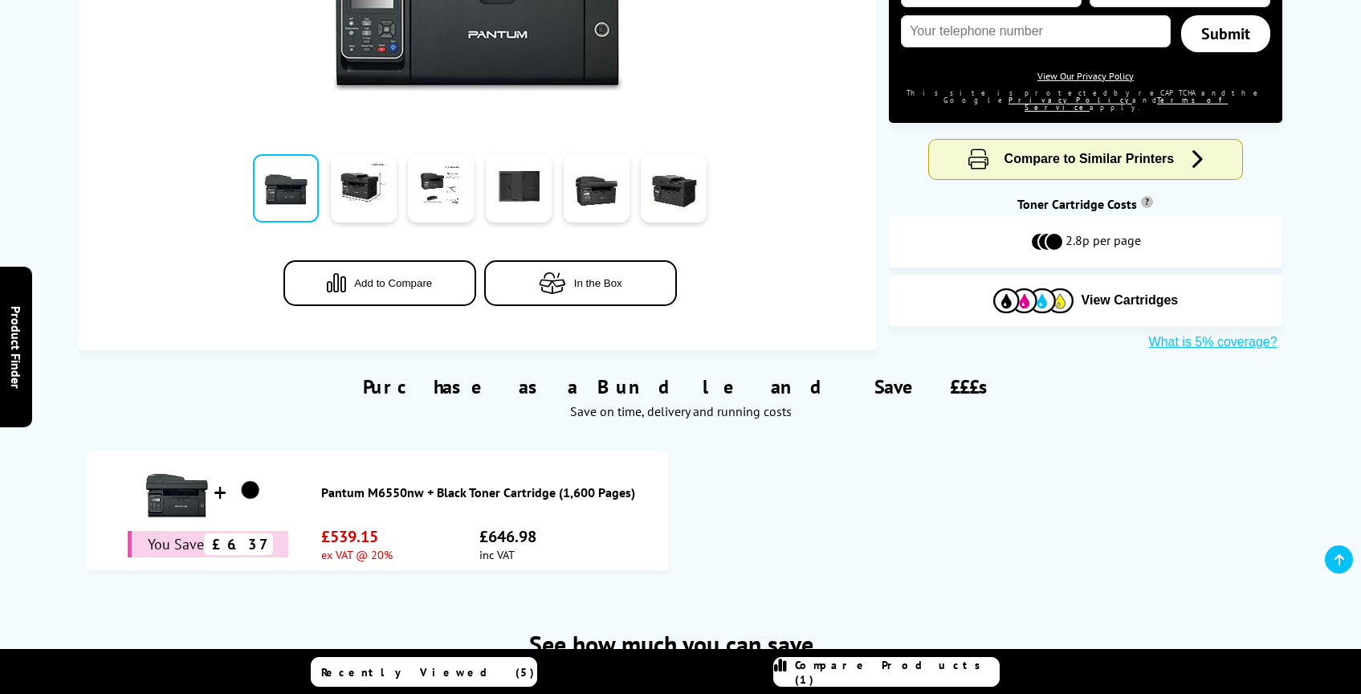
scroll to position [873, 0]
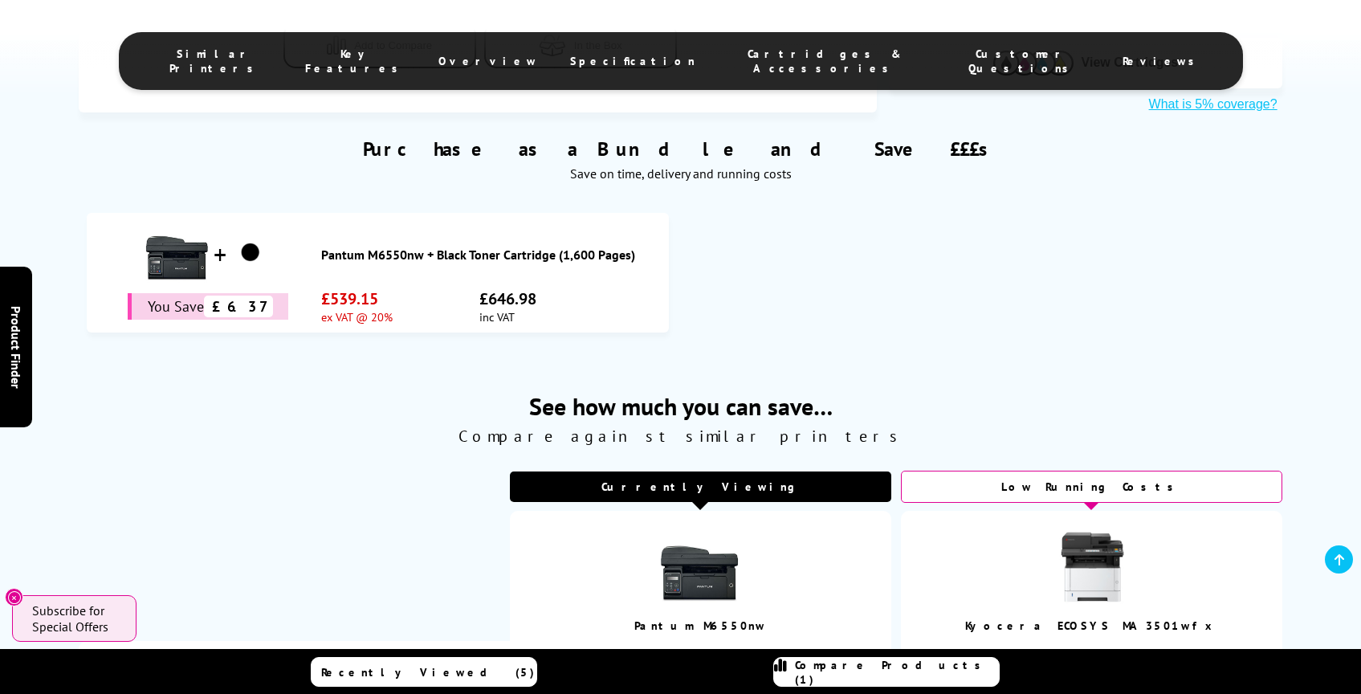
click at [636, 54] on span "Specification" at bounding box center [632, 61] width 125 height 14
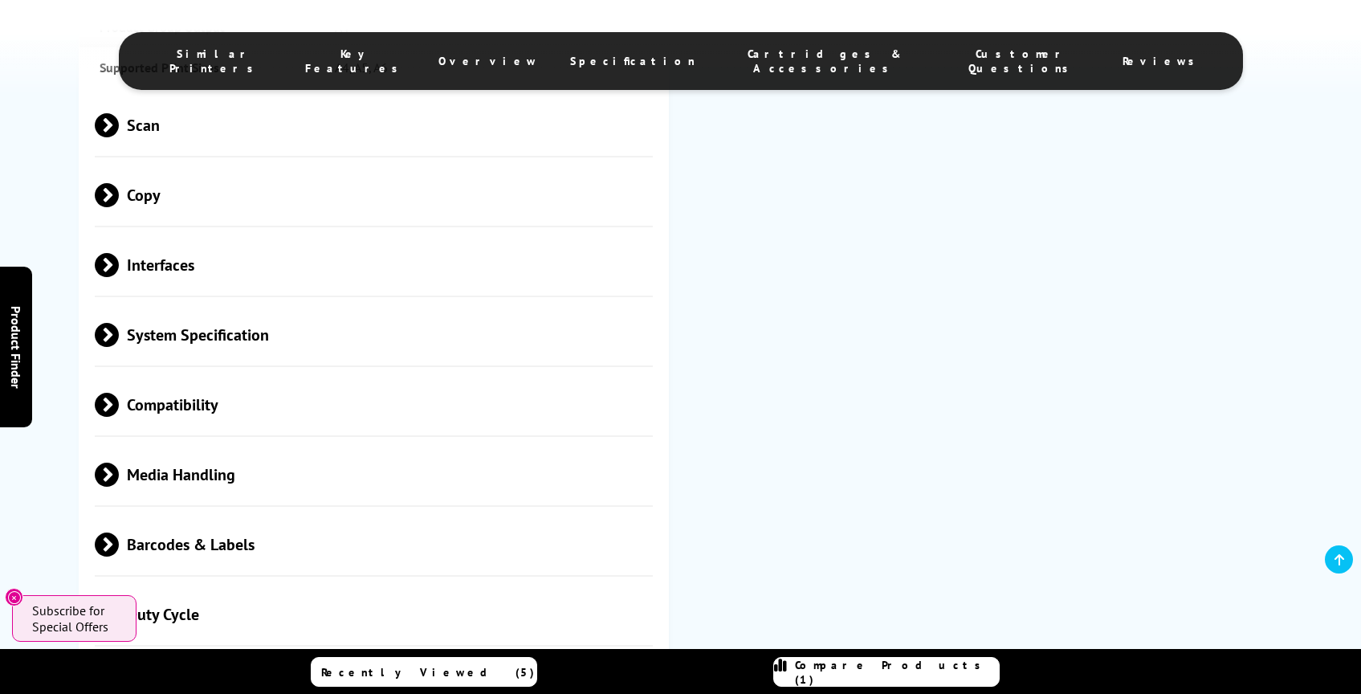
scroll to position [2669, 0]
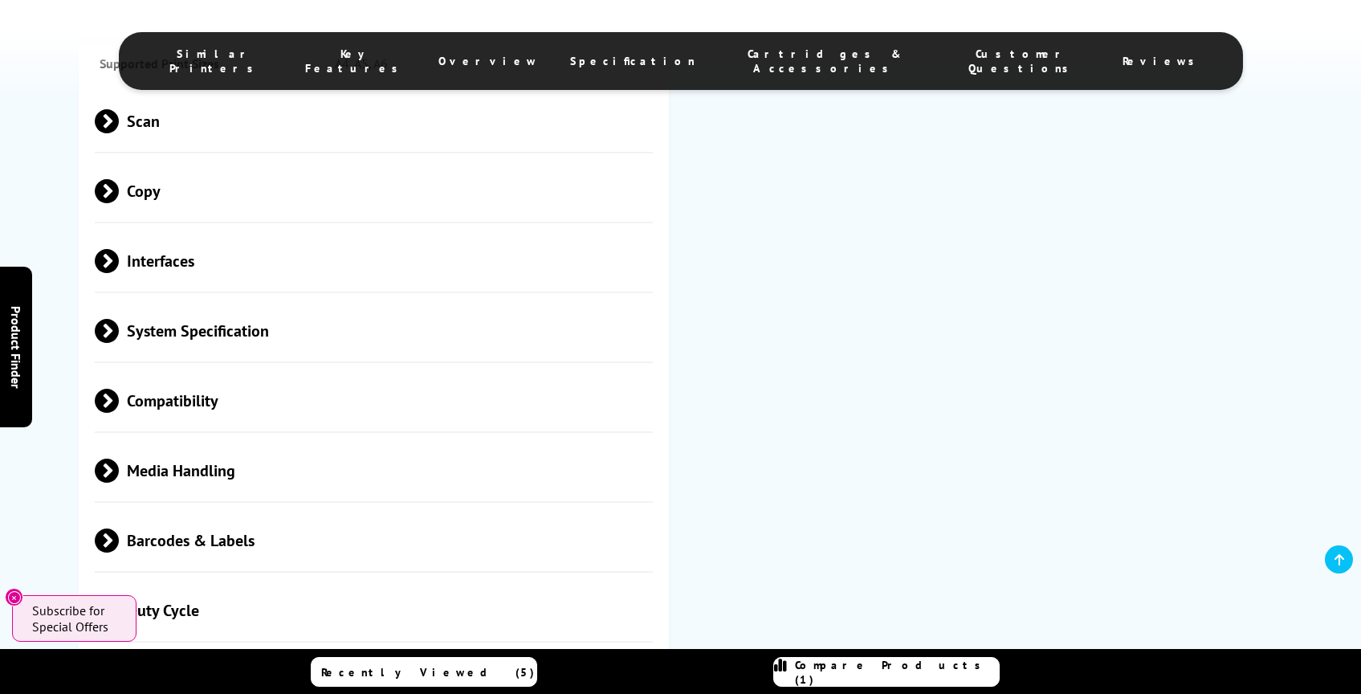
click at [84, 301] on div "System Specification" at bounding box center [373, 332] width 588 height 62
click at [87, 301] on div "System Specification" at bounding box center [373, 332] width 588 height 62
click at [119, 319] on span at bounding box center [119, 331] width 0 height 24
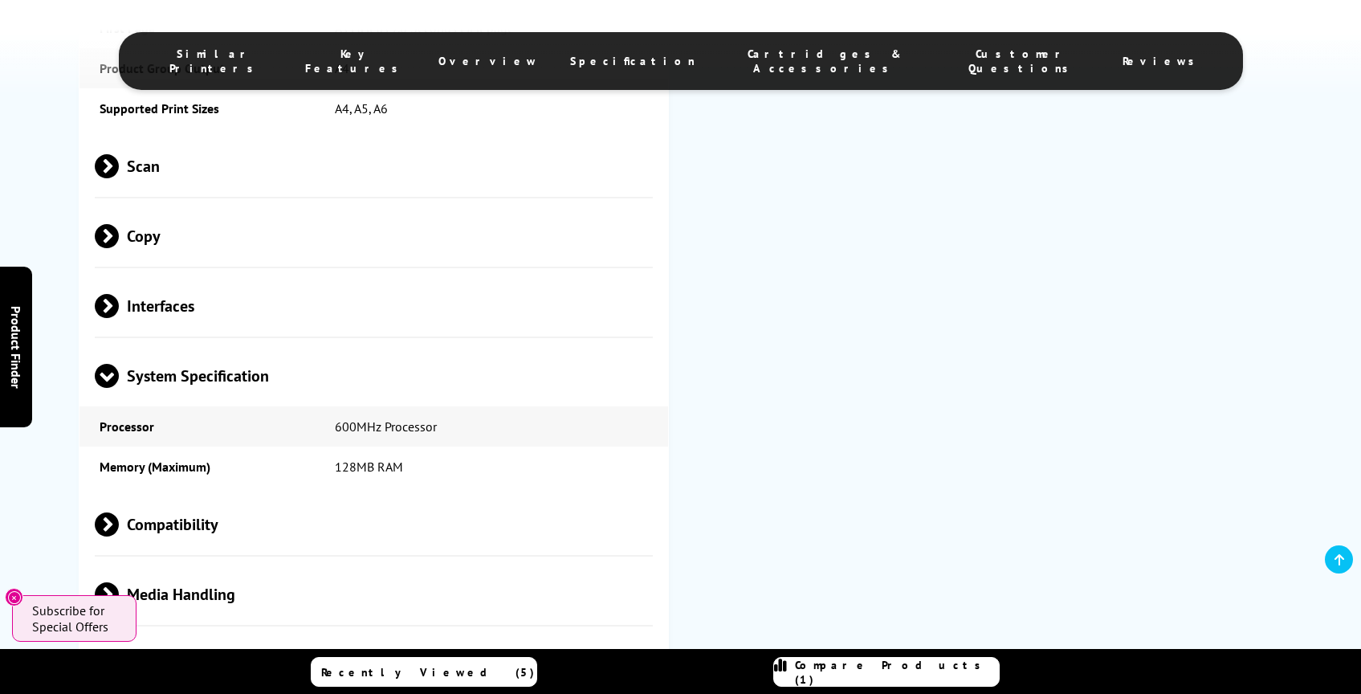
scroll to position [2562, 0]
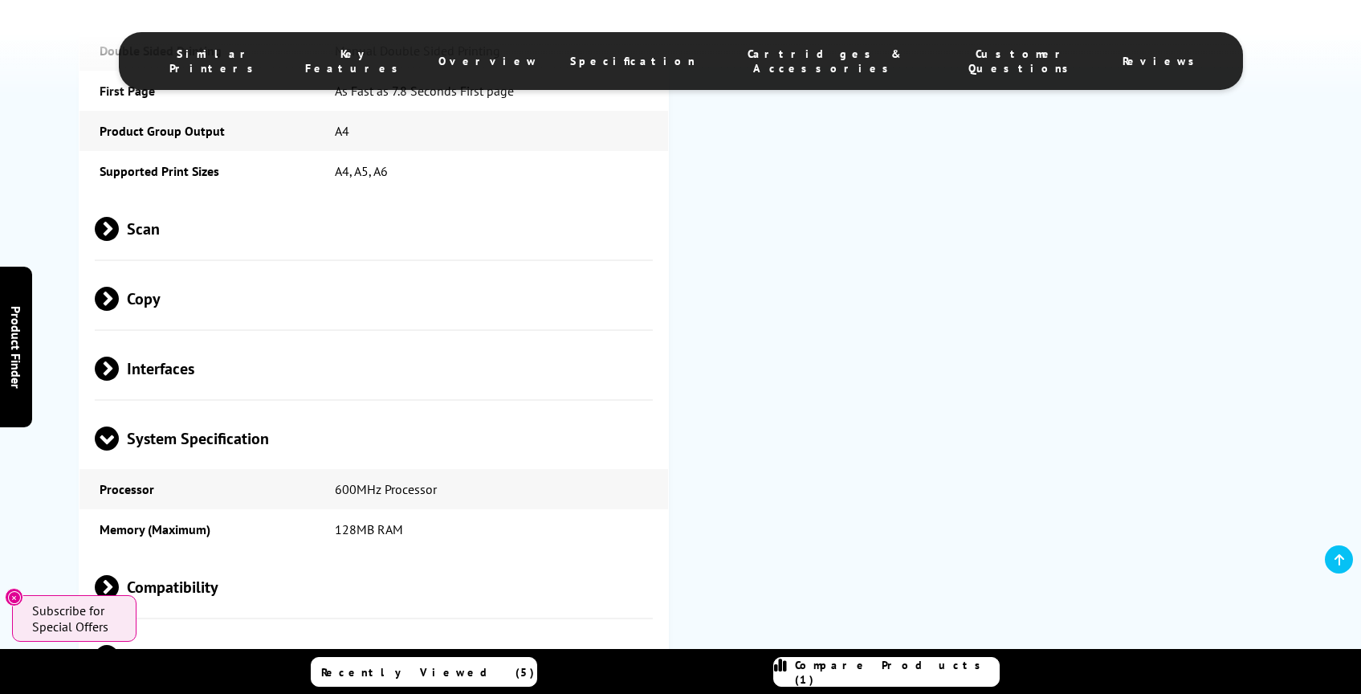
click at [170, 339] on span "Interfaces" at bounding box center [374, 369] width 559 height 60
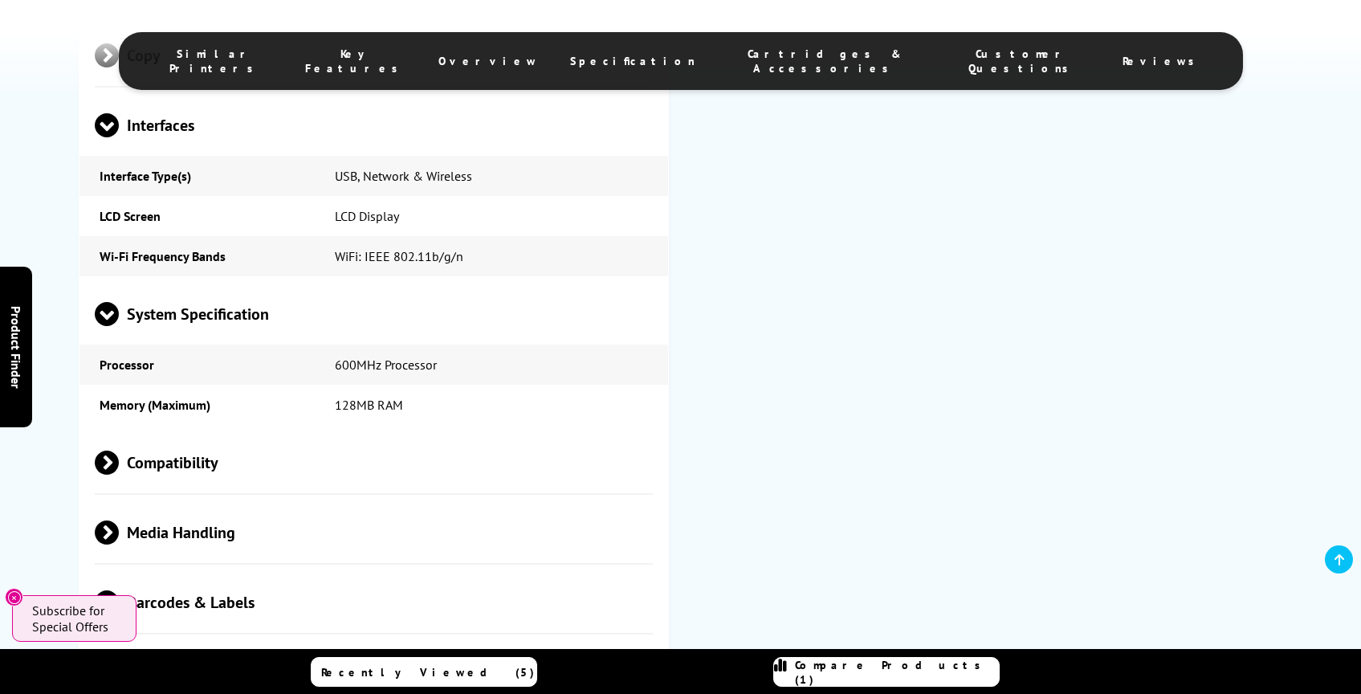
scroll to position [2909, 0]
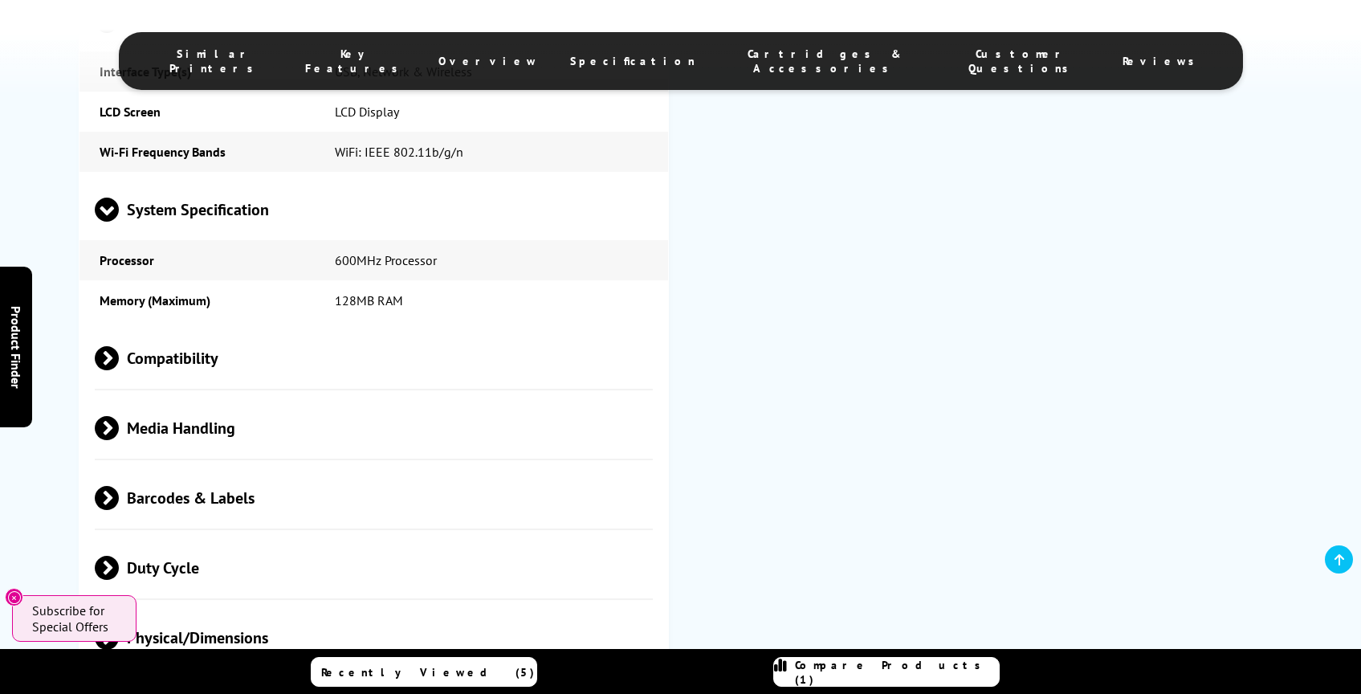
click at [213, 404] on span "Media Handling" at bounding box center [374, 428] width 559 height 60
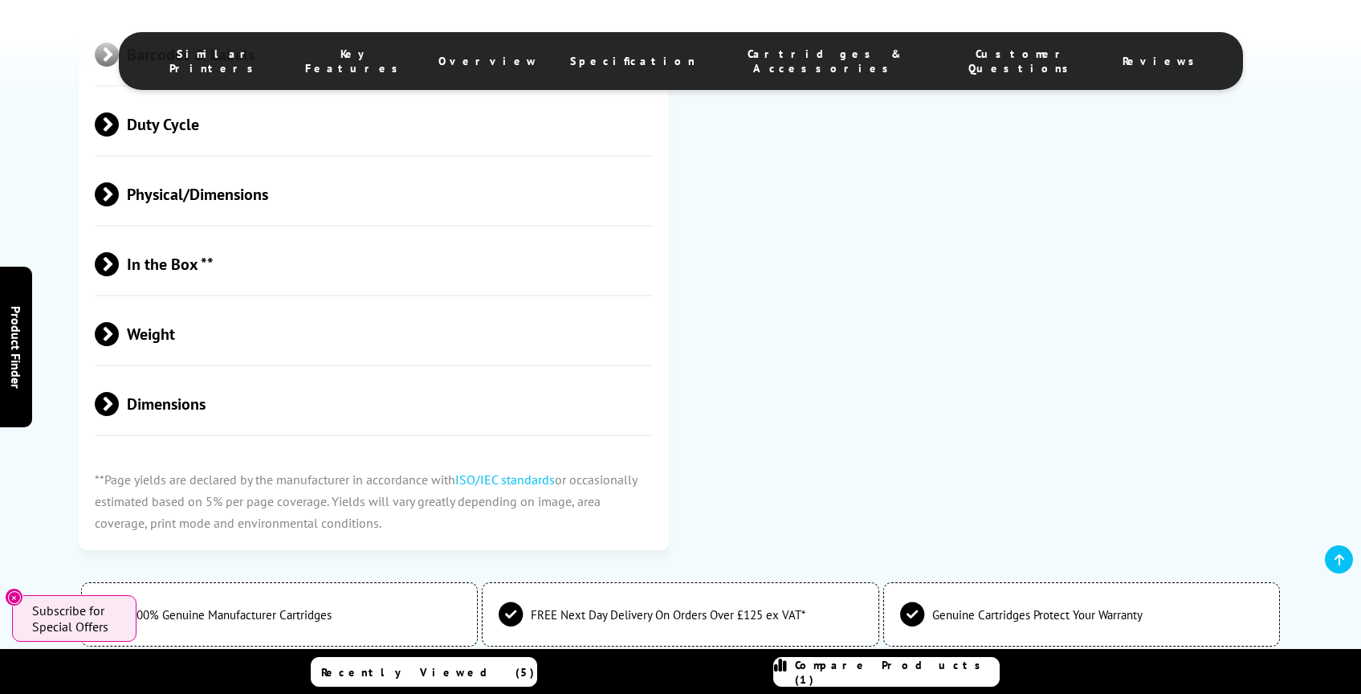
scroll to position [3867, 0]
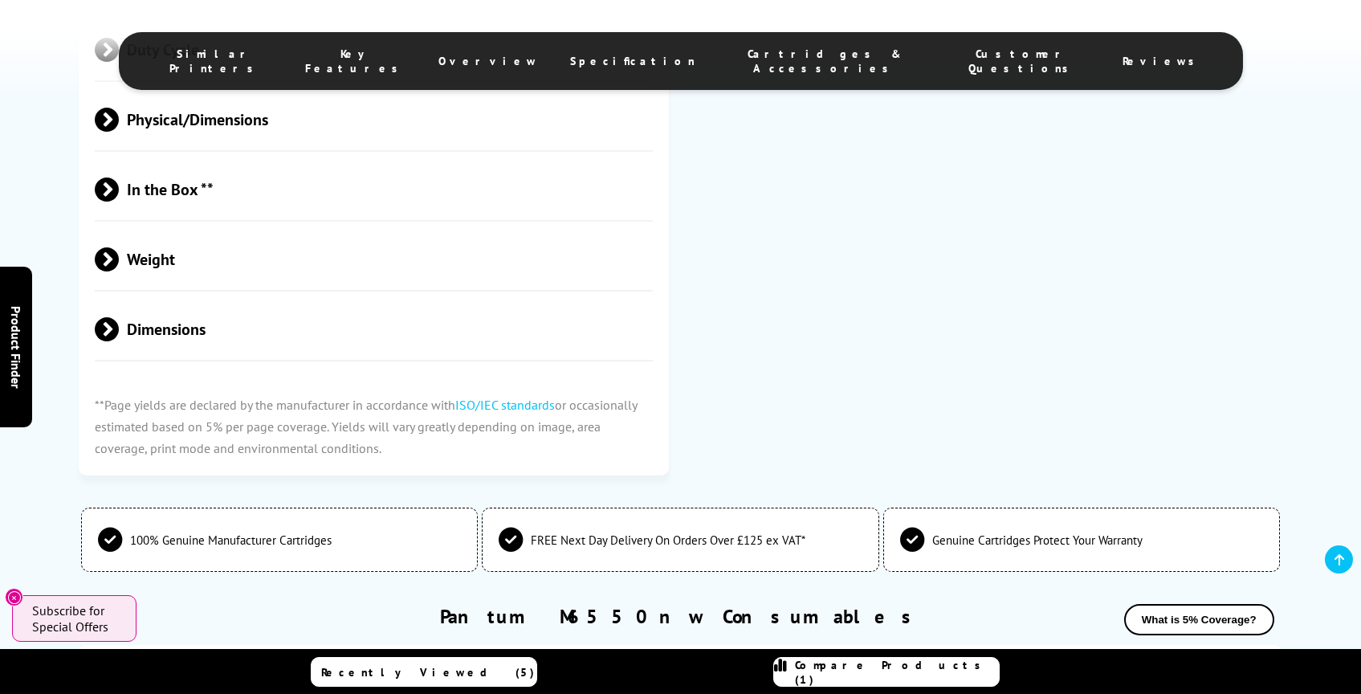
click at [155, 305] on span "Dimensions" at bounding box center [374, 329] width 559 height 60
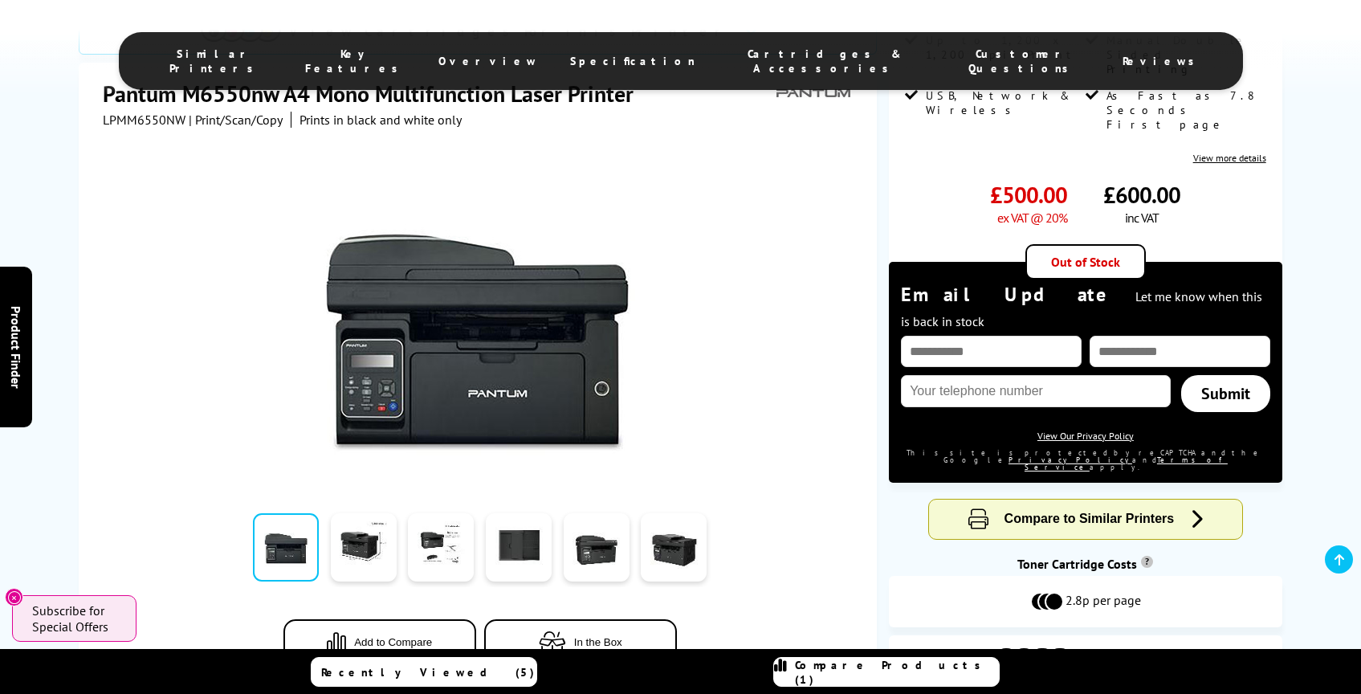
scroll to position [0, 0]
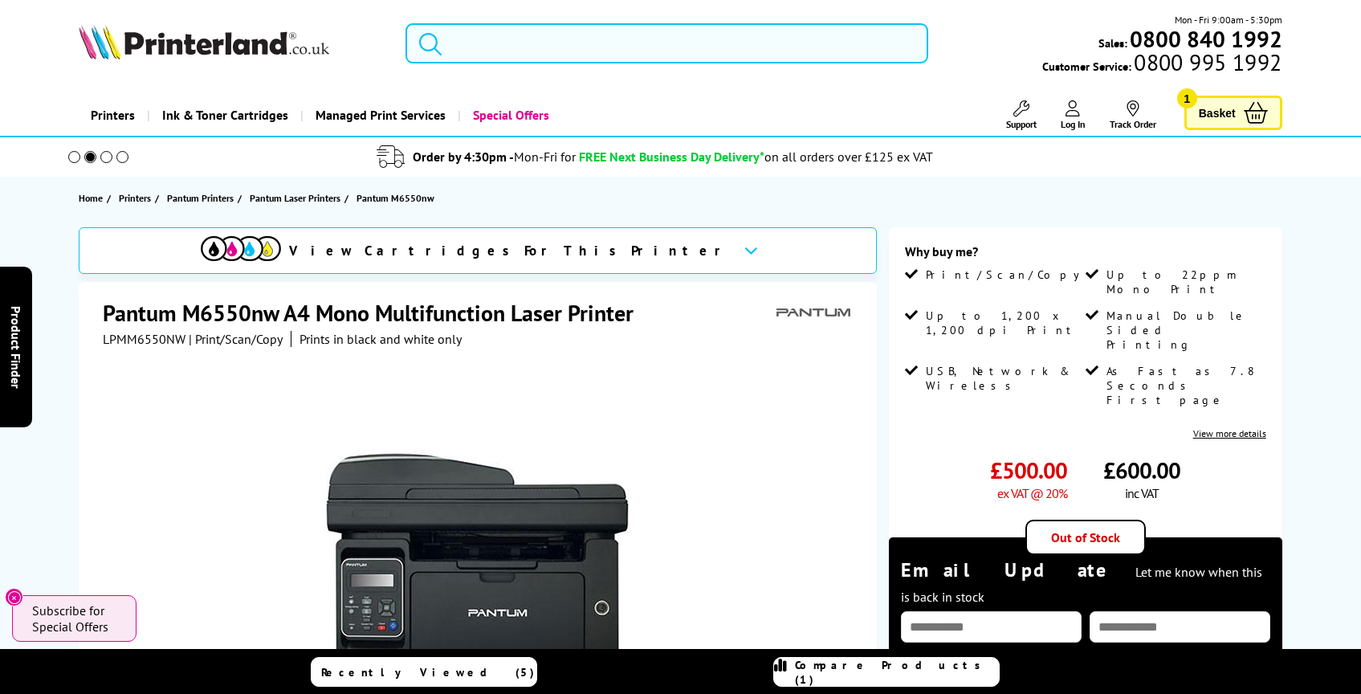
click at [558, 56] on input "search" at bounding box center [666, 43] width 523 height 40
paste input "Brother HL-L5210DN A4 Mono Laser Printer"
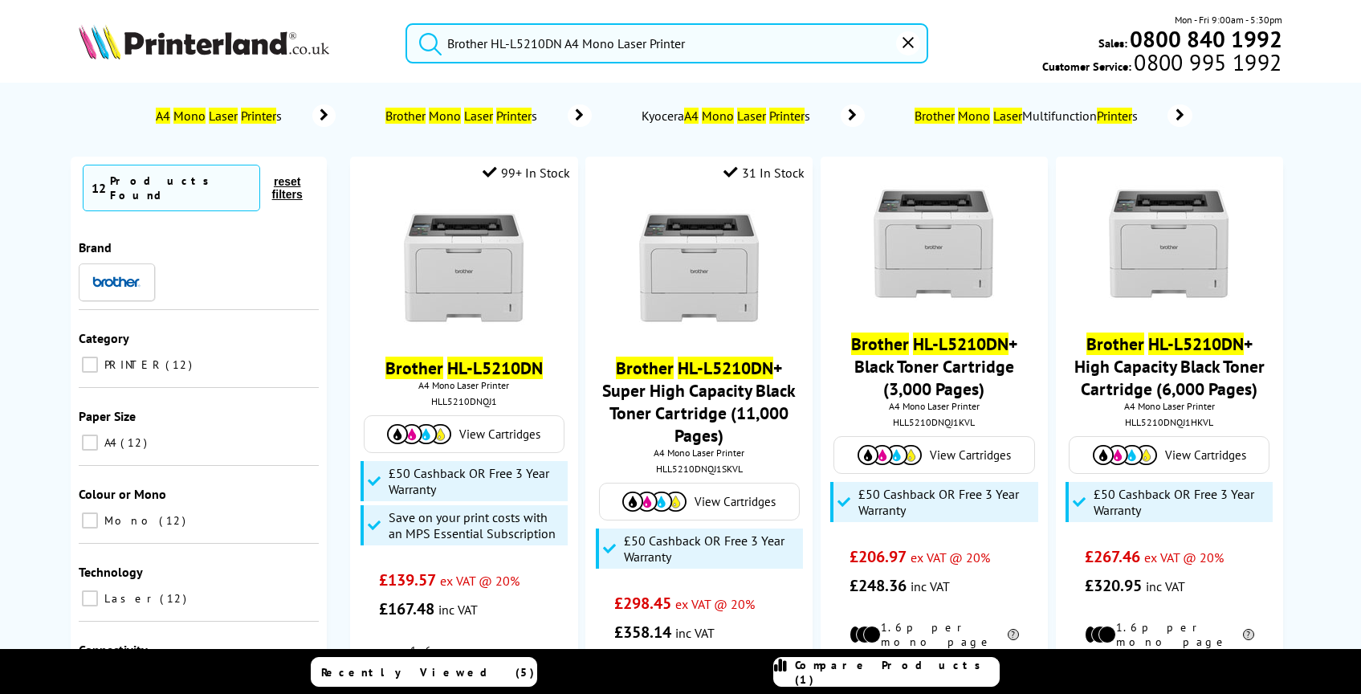
type input "Brother HL-L5210DN A4 Mono Laser Printer"
click at [406, 23] on button "submit" at bounding box center [426, 40] width 40 height 35
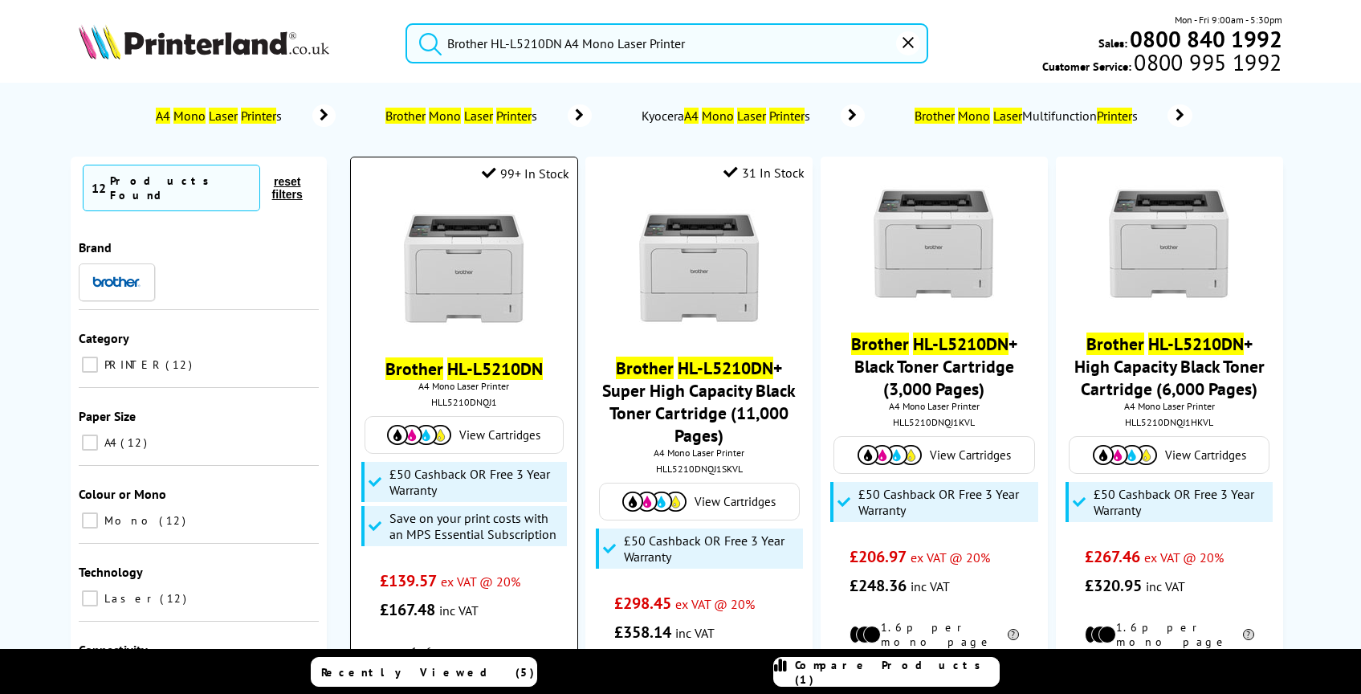
click at [448, 259] on img at bounding box center [464, 270] width 120 height 120
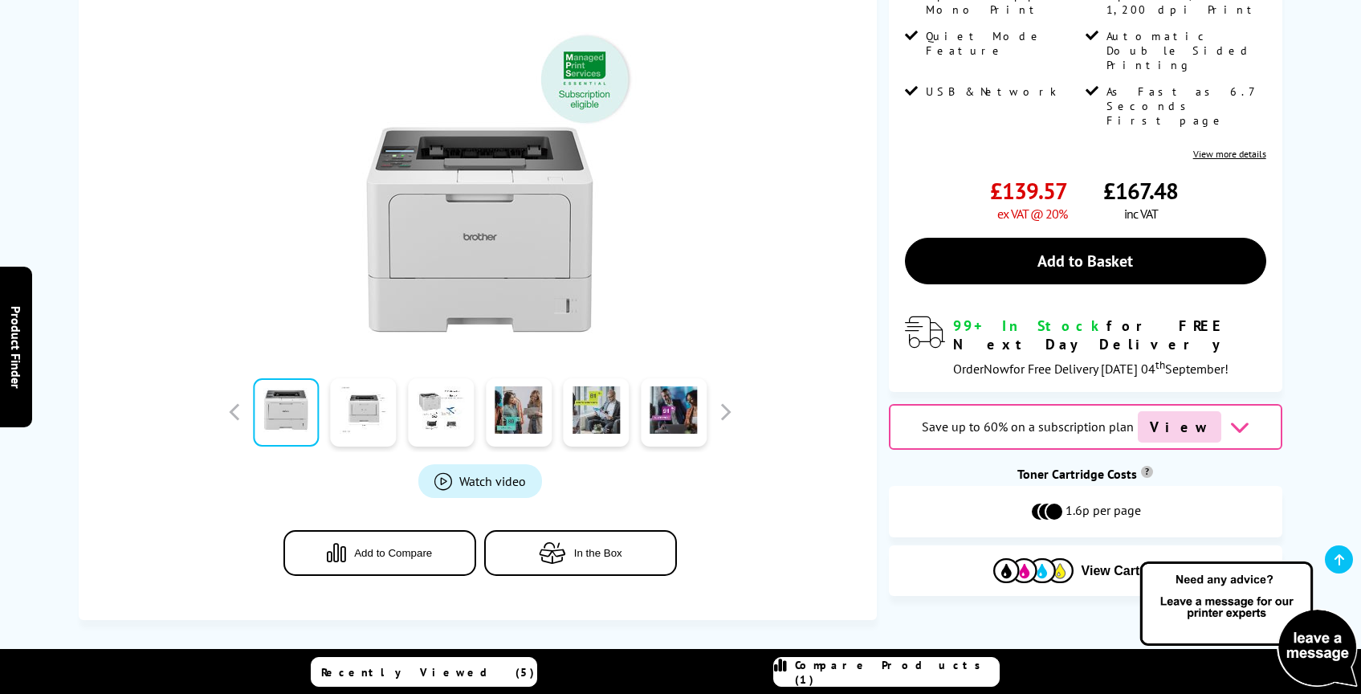
scroll to position [389, 0]
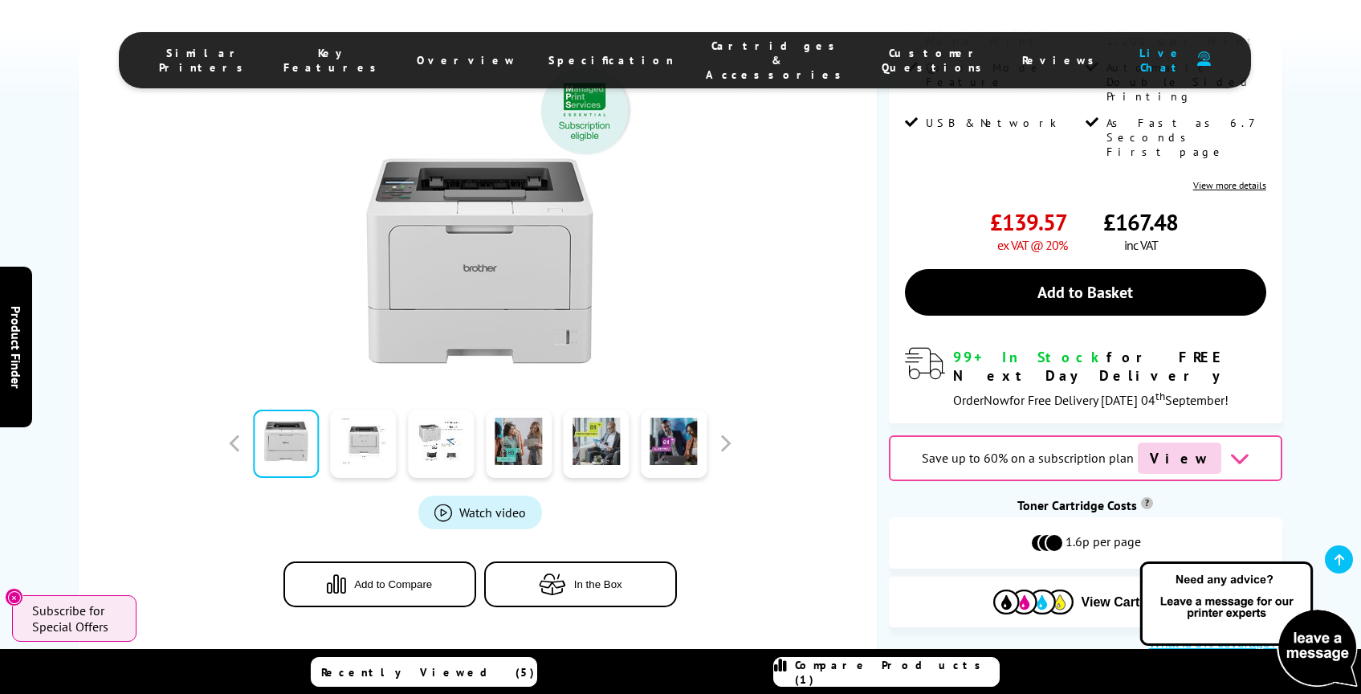
click at [600, 62] on li "Specification" at bounding box center [610, 60] width 157 height 43
click at [587, 56] on span "Specification" at bounding box center [610, 60] width 125 height 14
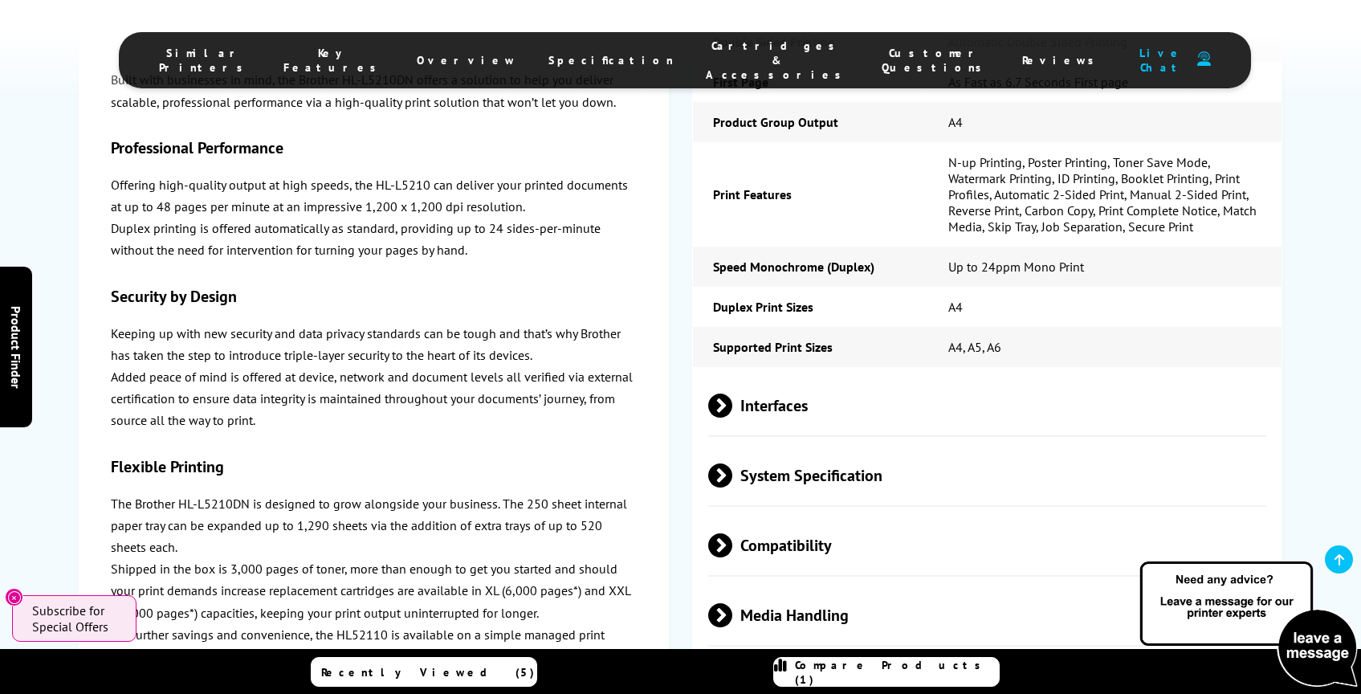
scroll to position [3792, 0]
click at [774, 446] on span "System Specification" at bounding box center [987, 476] width 559 height 60
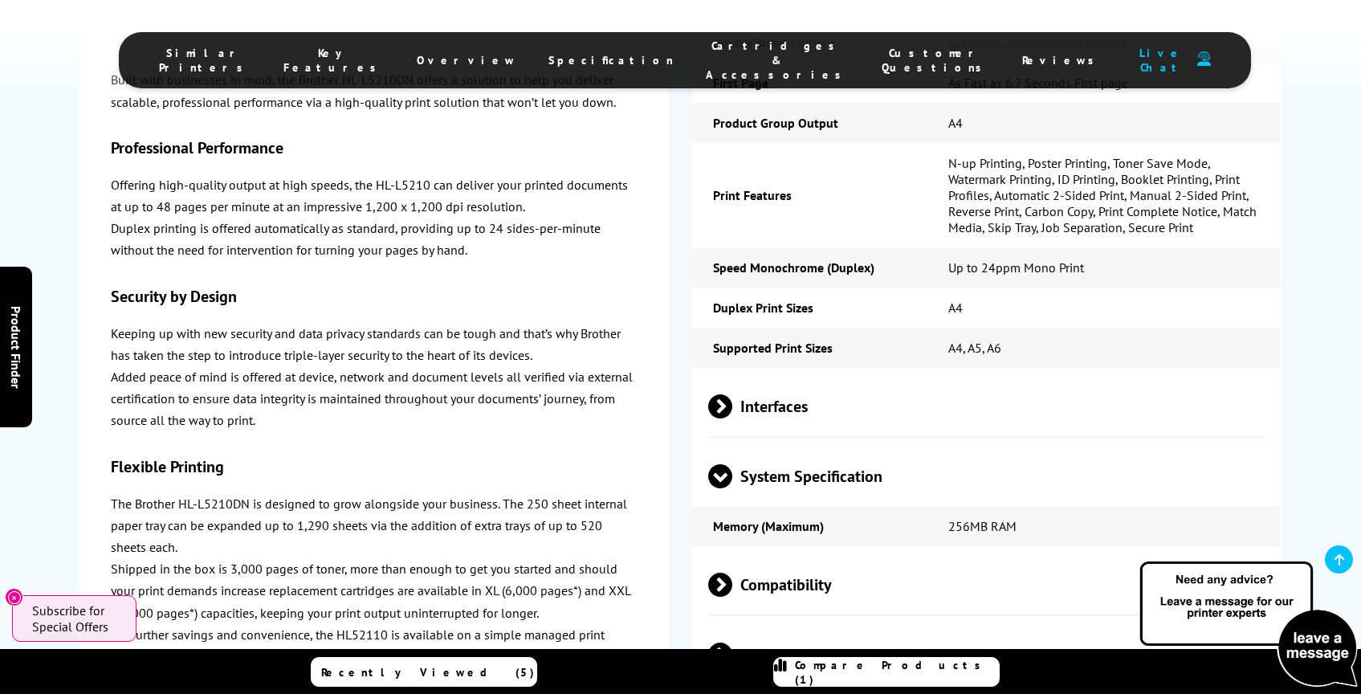
click at [733, 376] on span "Interfaces" at bounding box center [987, 406] width 559 height 60
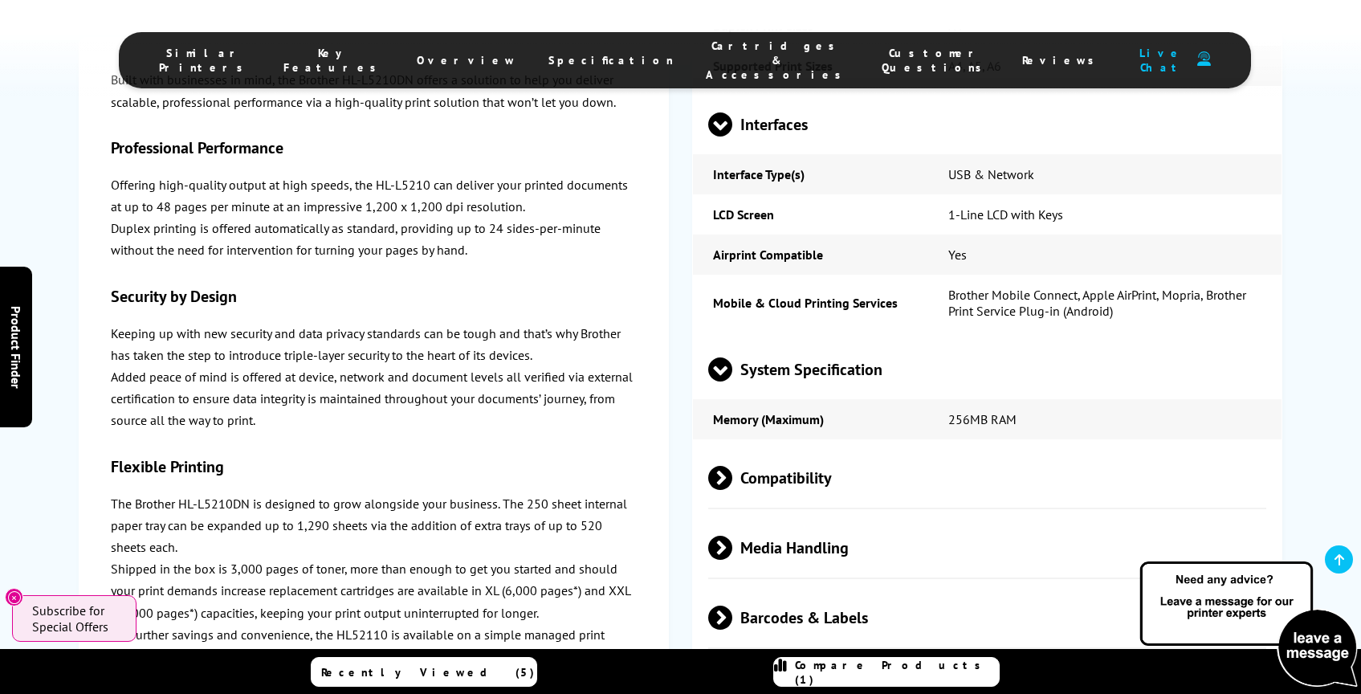
scroll to position [4179, 0]
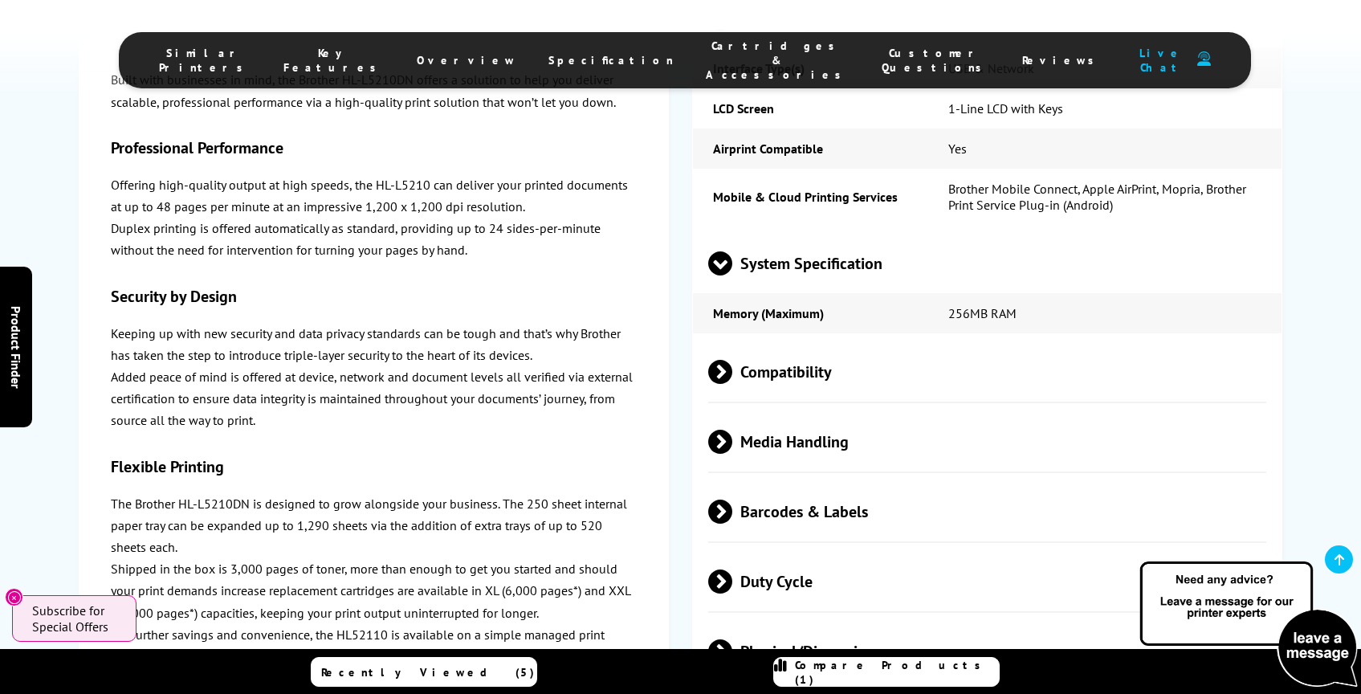
click at [775, 411] on span "Media Handling" at bounding box center [987, 441] width 559 height 60
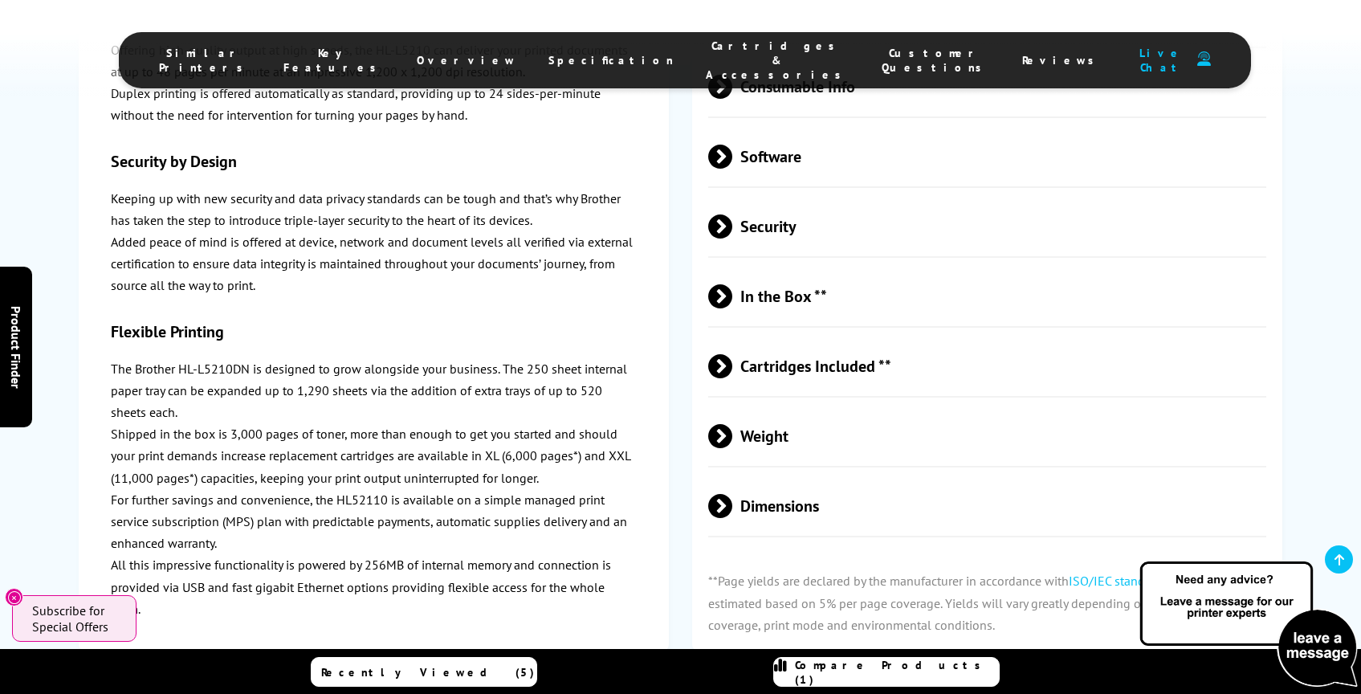
scroll to position [5337, 0]
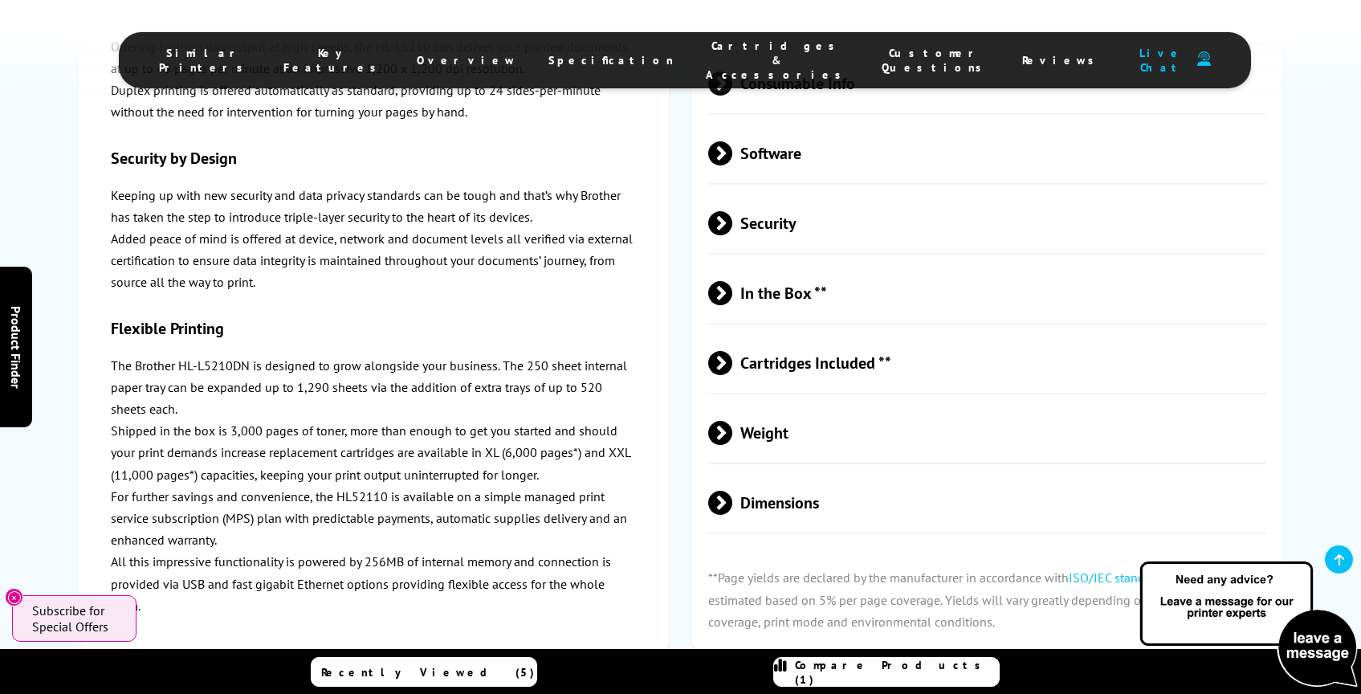
click at [743, 472] on span "Dimensions" at bounding box center [987, 502] width 559 height 60
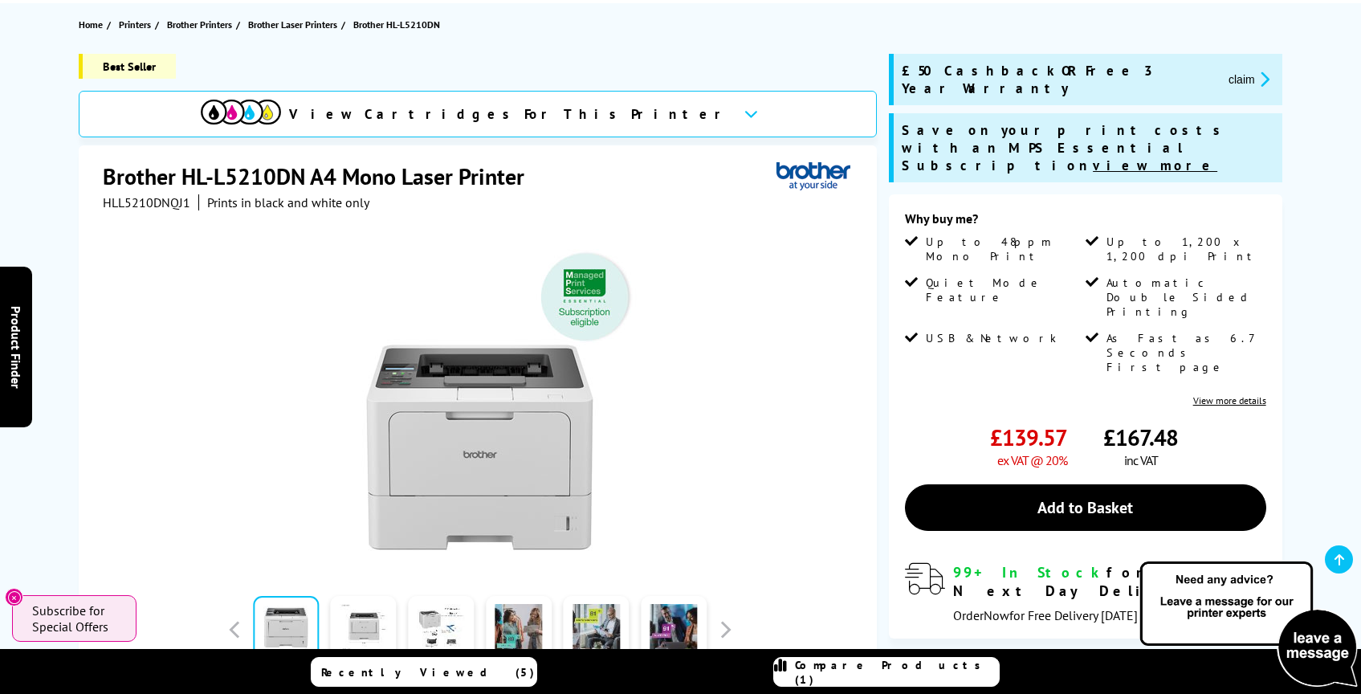
scroll to position [299, 0]
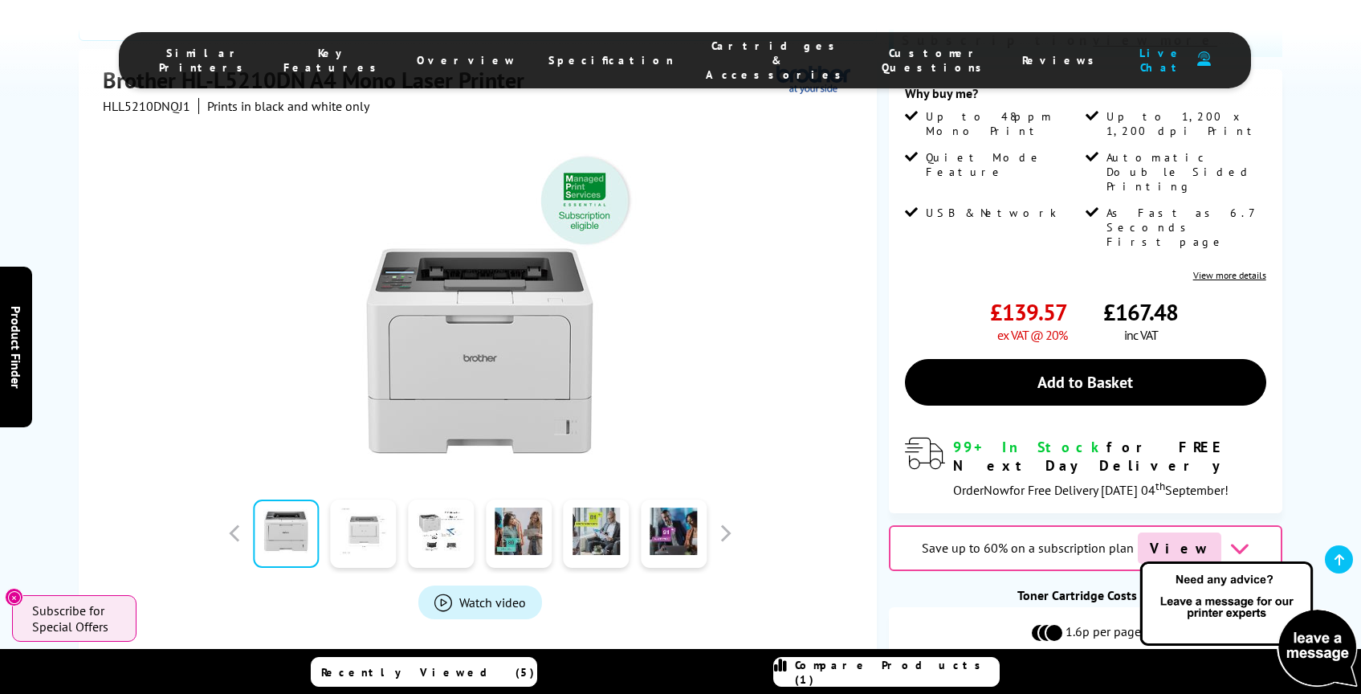
click at [376, 507] on link at bounding box center [364, 533] width 66 height 68
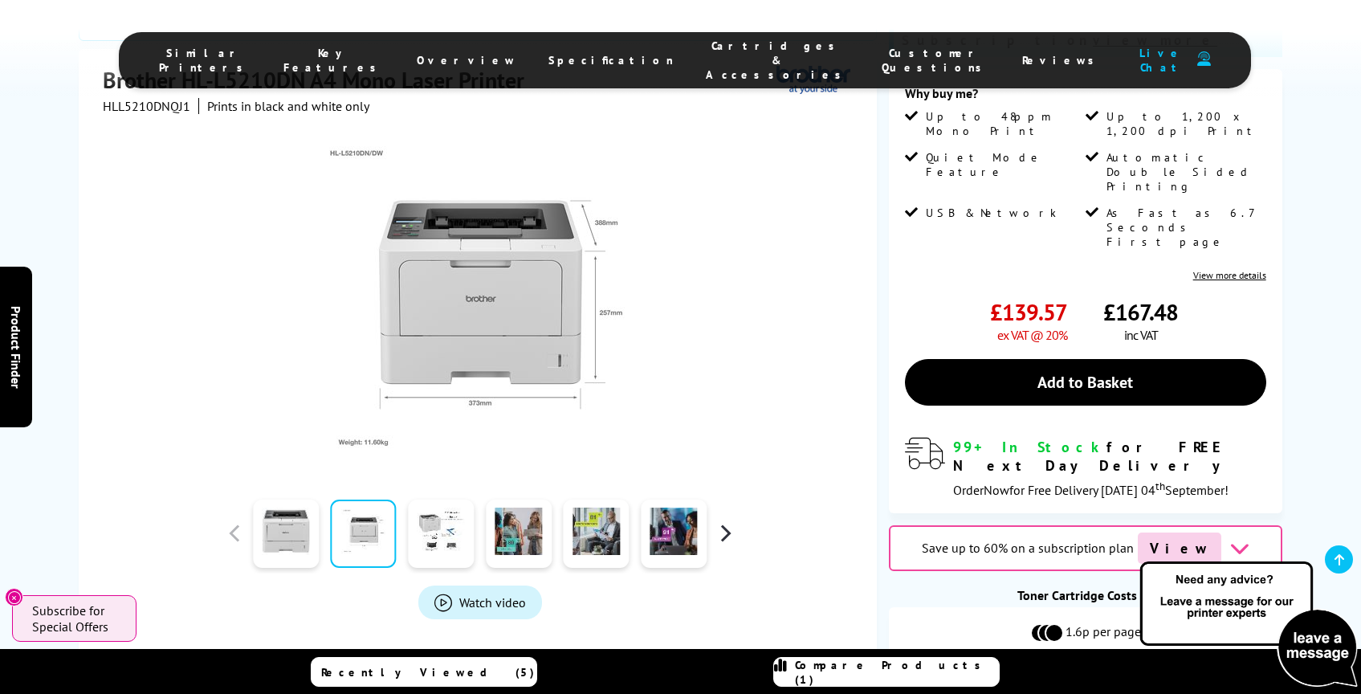
click at [721, 521] on button "button" at bounding box center [725, 533] width 24 height 24
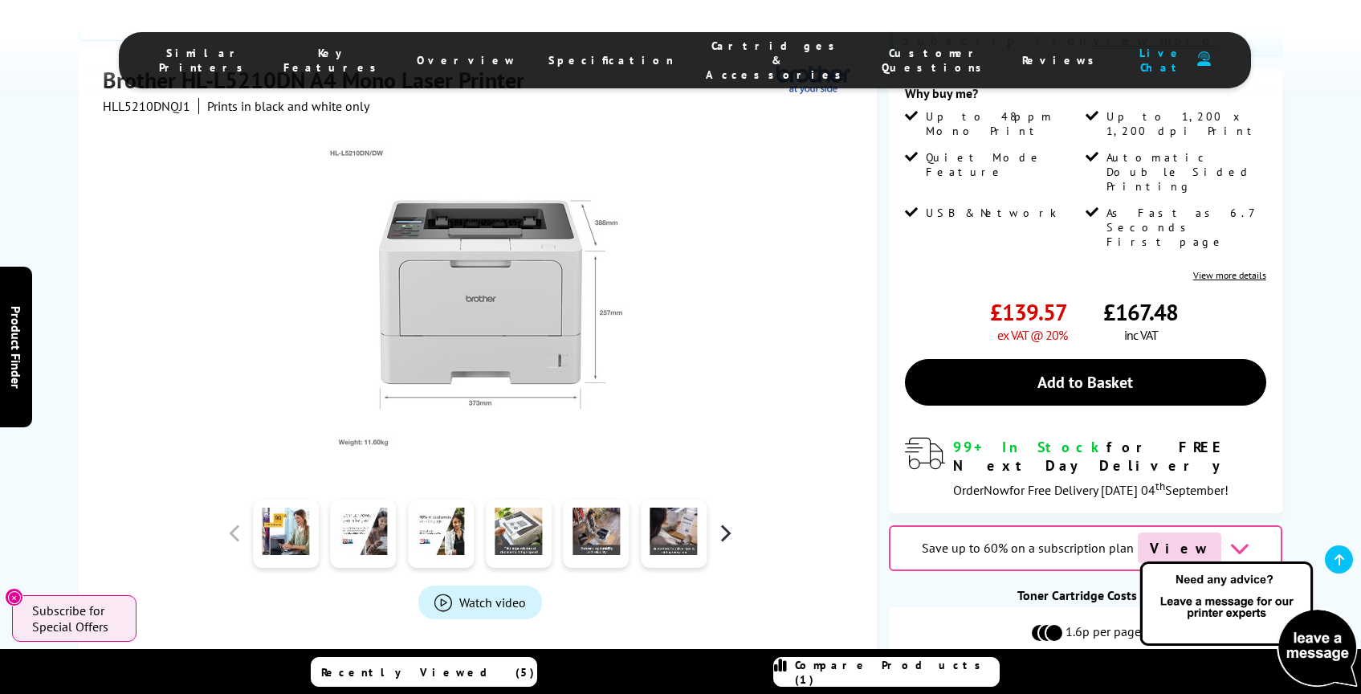
click at [721, 521] on button "button" at bounding box center [725, 533] width 24 height 24
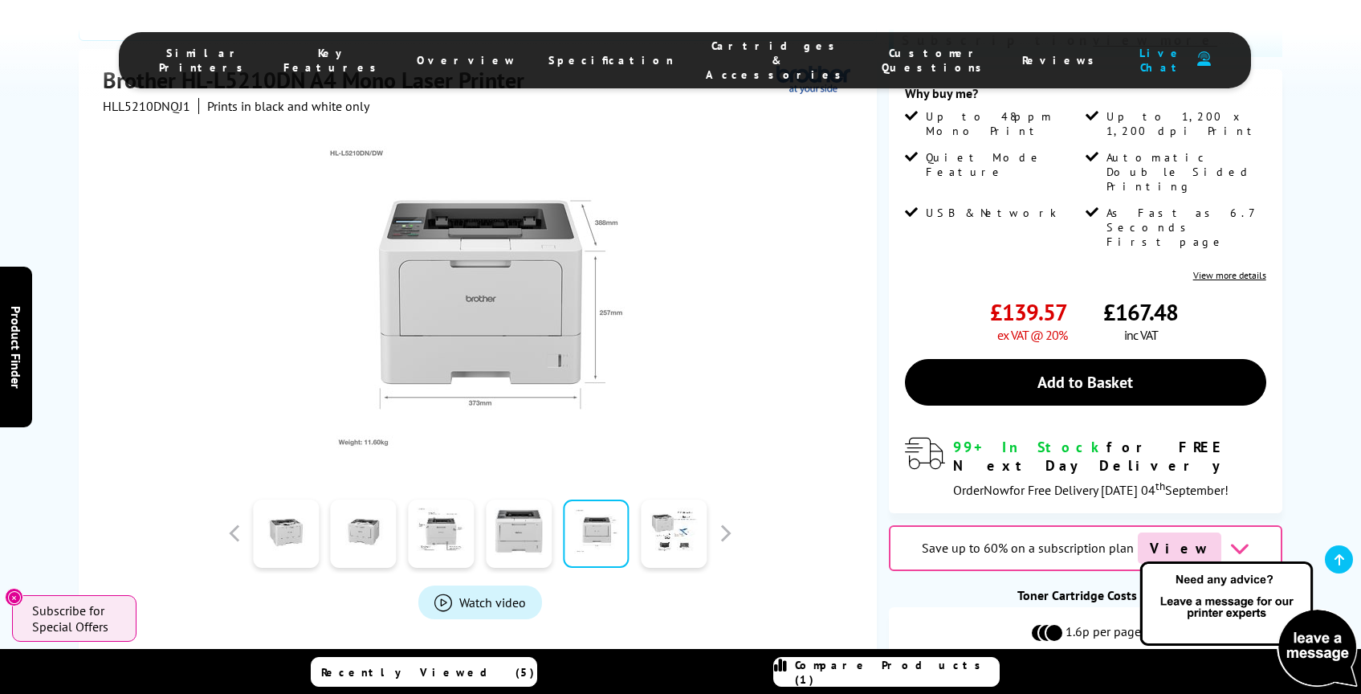
click at [600, 508] on link at bounding box center [597, 533] width 66 height 68
click at [731, 521] on button "button" at bounding box center [725, 533] width 24 height 24
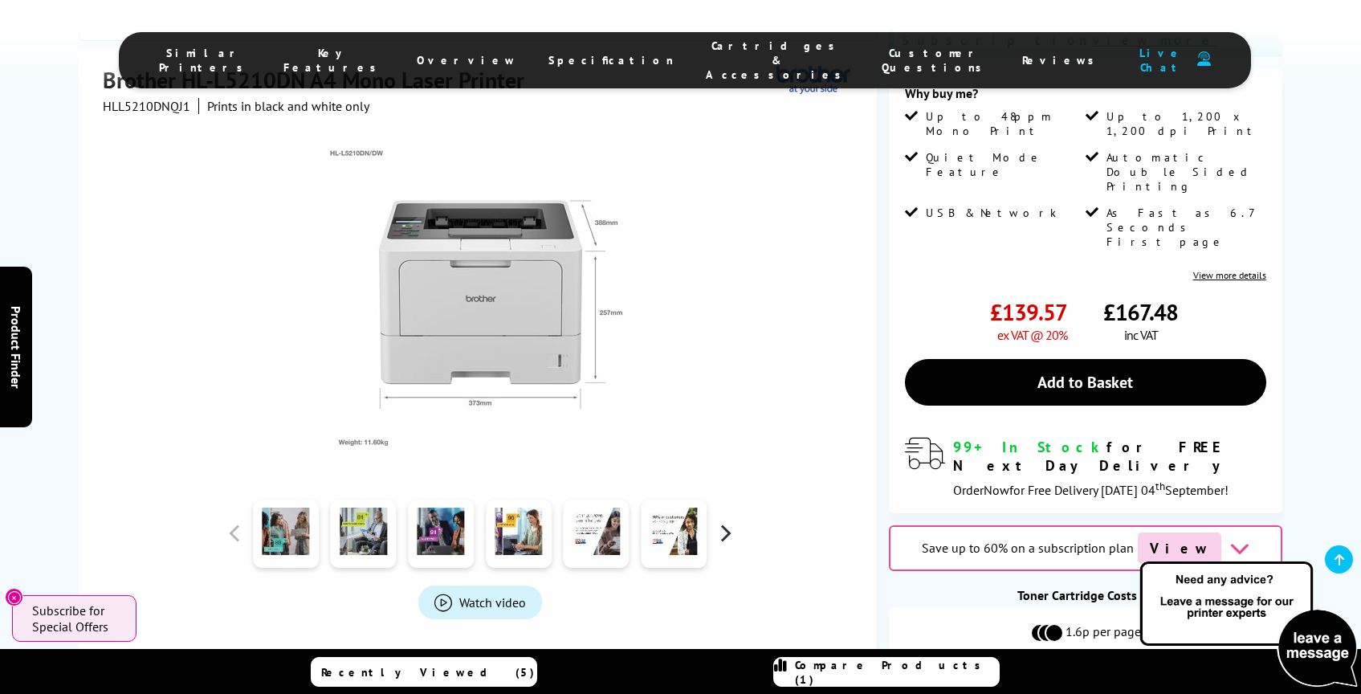
click at [731, 521] on button "button" at bounding box center [725, 533] width 24 height 24
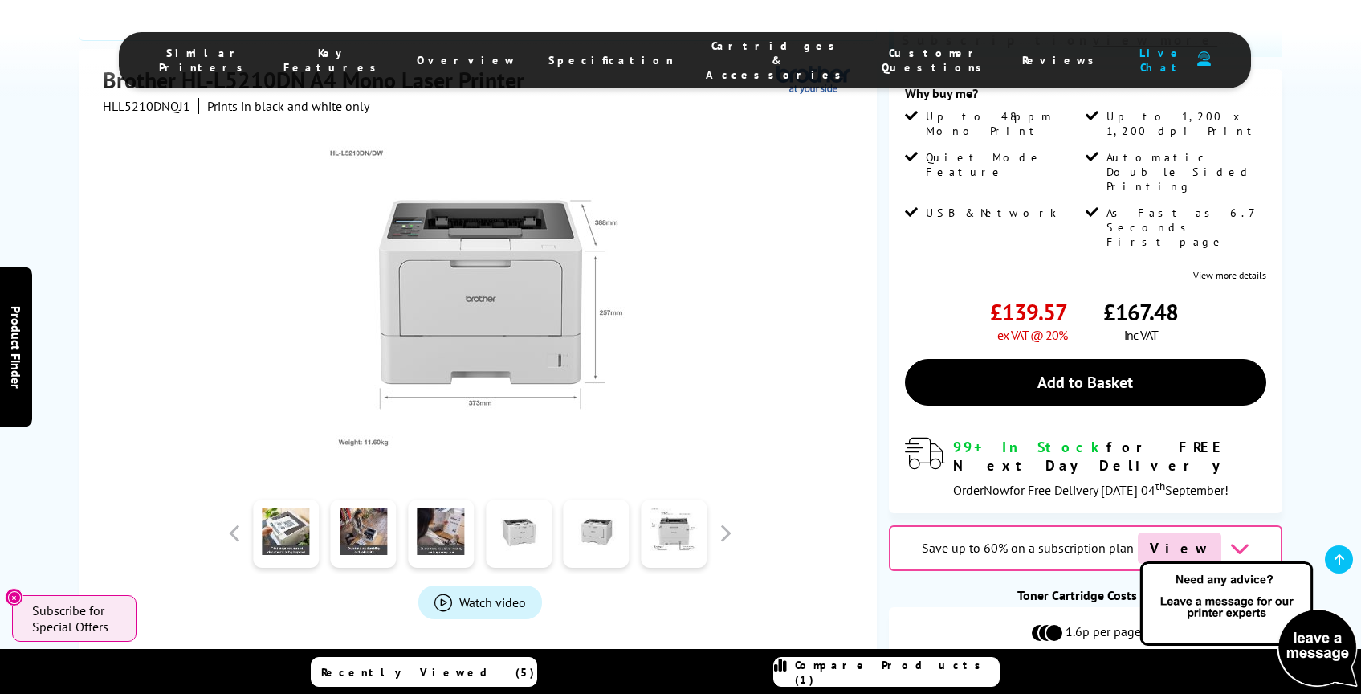
scroll to position [0, 0]
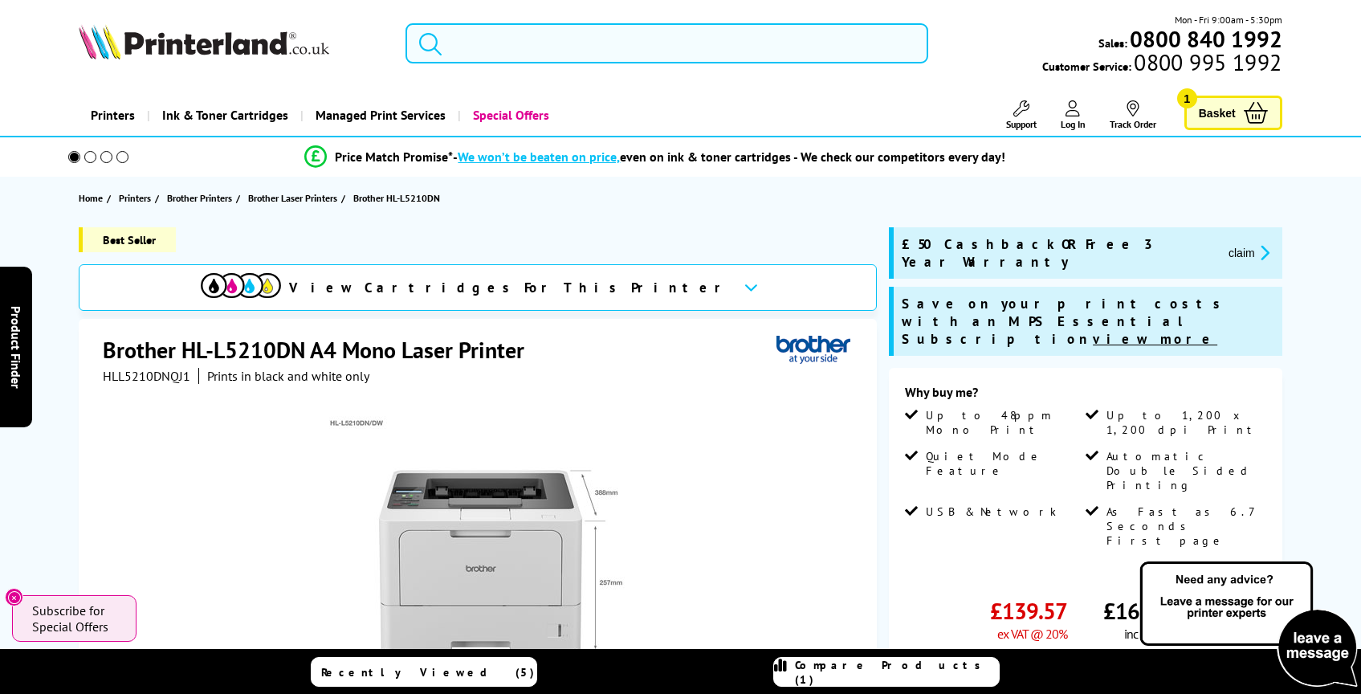
click at [539, 56] on input "search" at bounding box center [666, 43] width 523 height 40
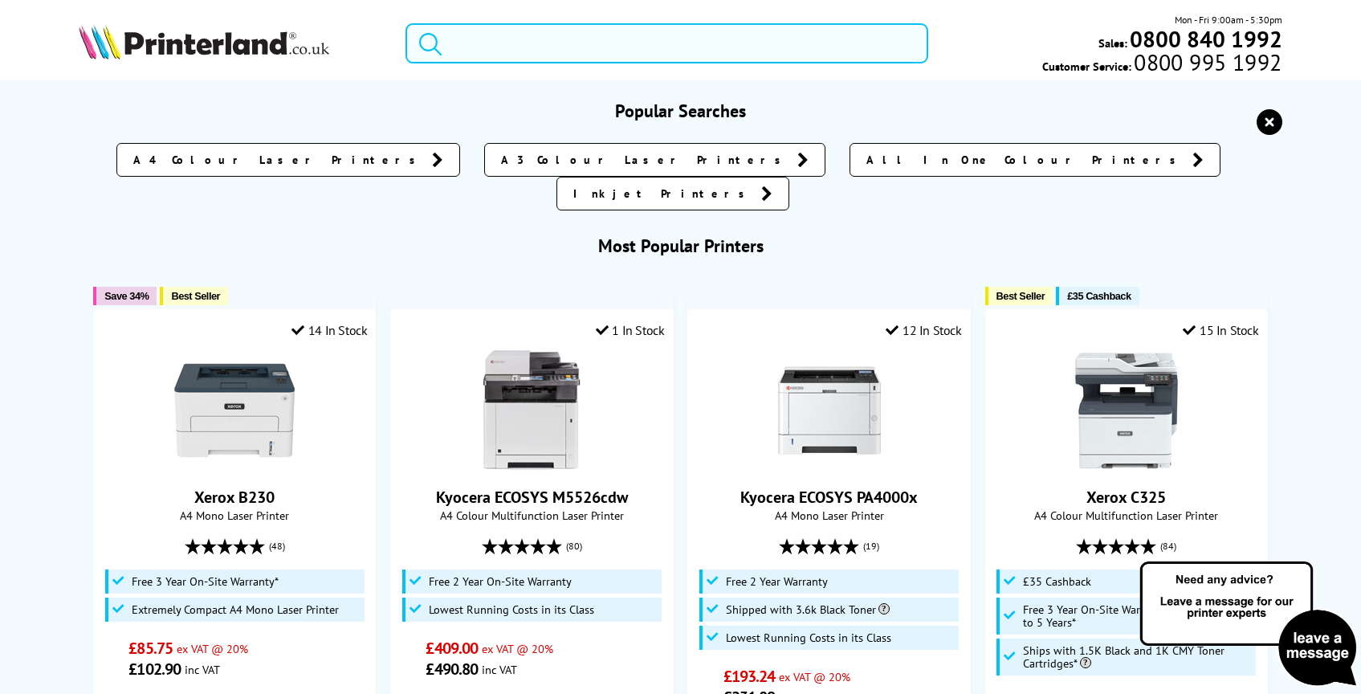
paste input "Brother DCP-L8410CDW A4 Colour Multifunction Laser Printer"
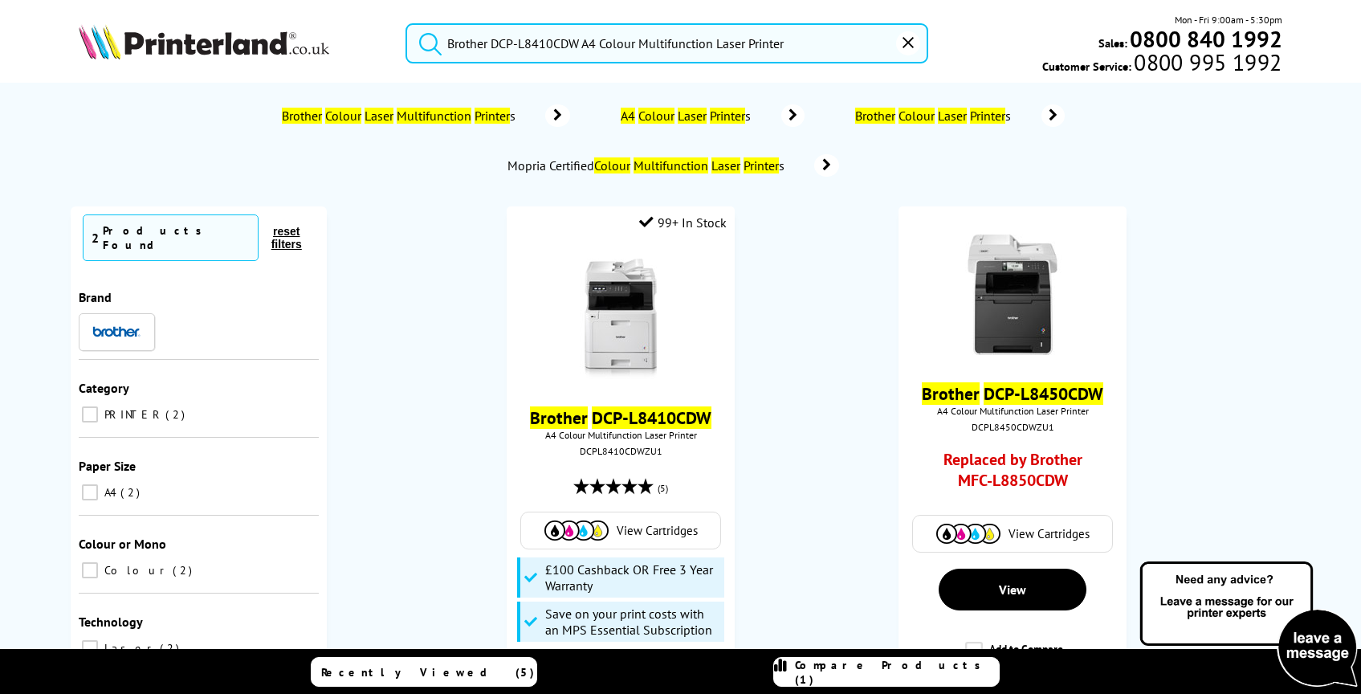
type input "Brother DCP-L8410CDW A4 Colour Multifunction Laser Printer"
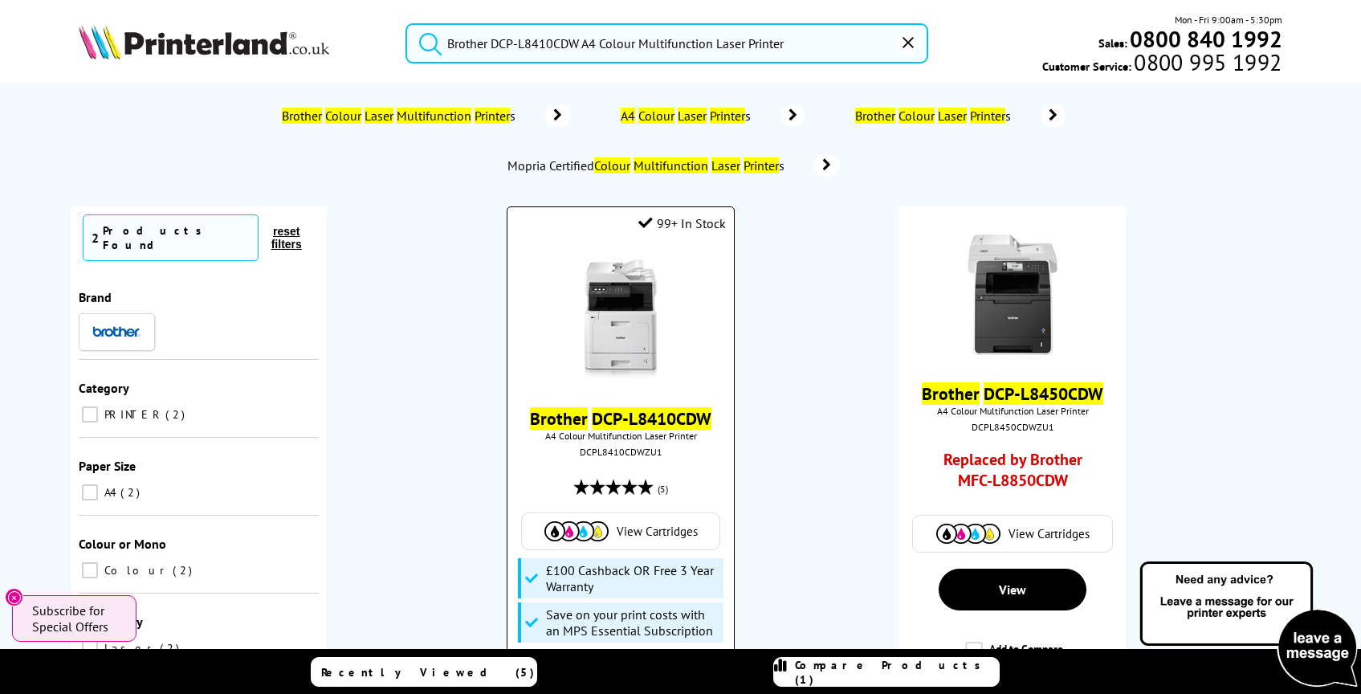
click at [627, 328] on img at bounding box center [620, 319] width 120 height 120
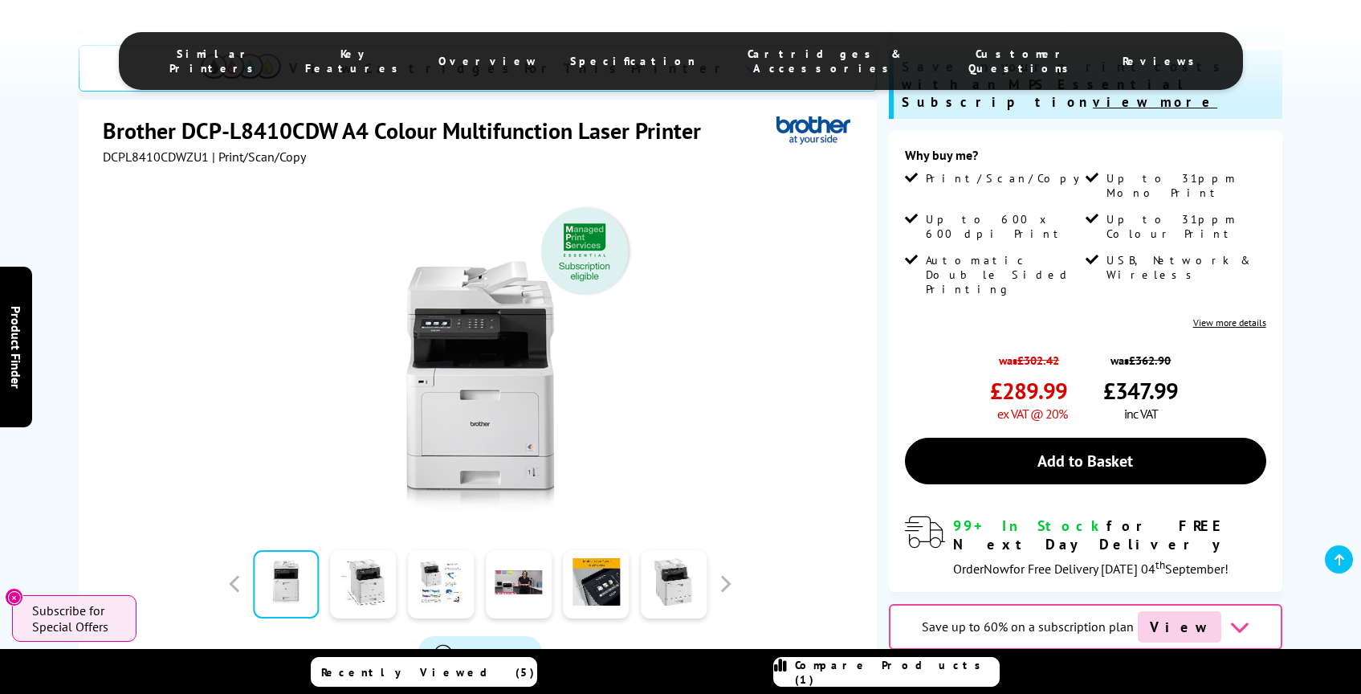
scroll to position [281, 0]
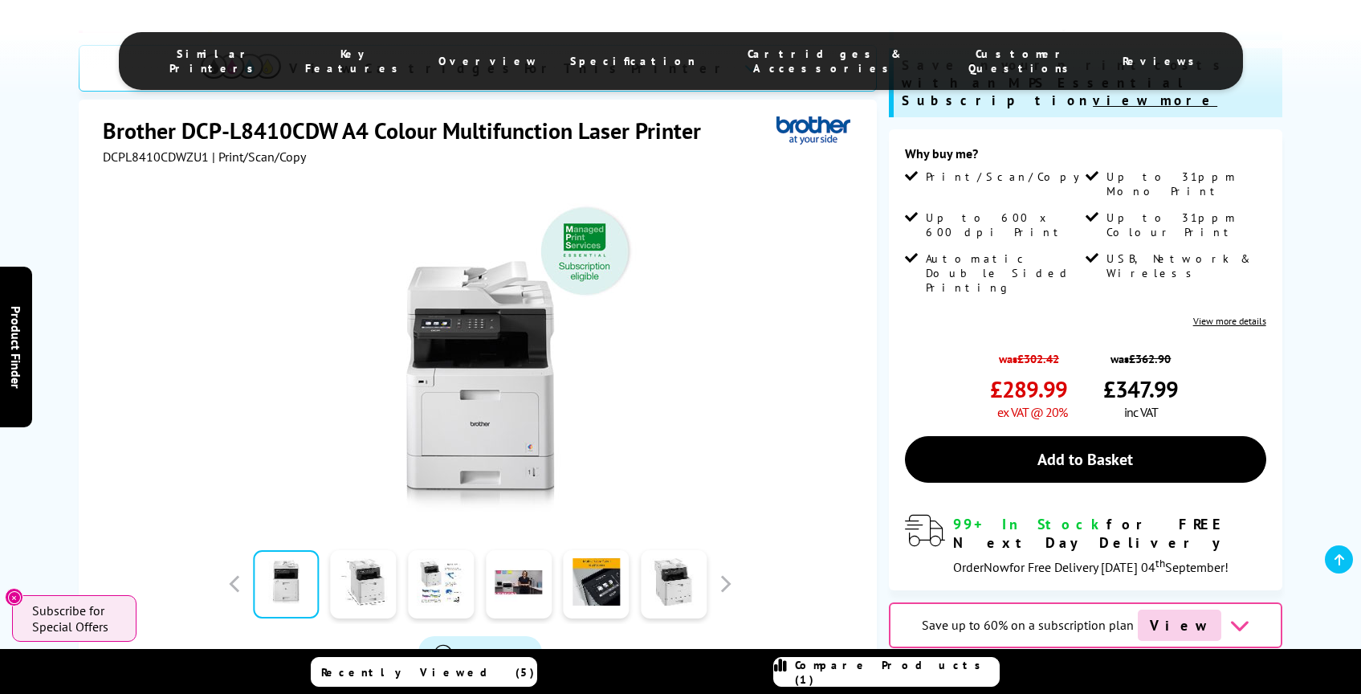
click at [644, 54] on span "Specification" at bounding box center [632, 61] width 125 height 14
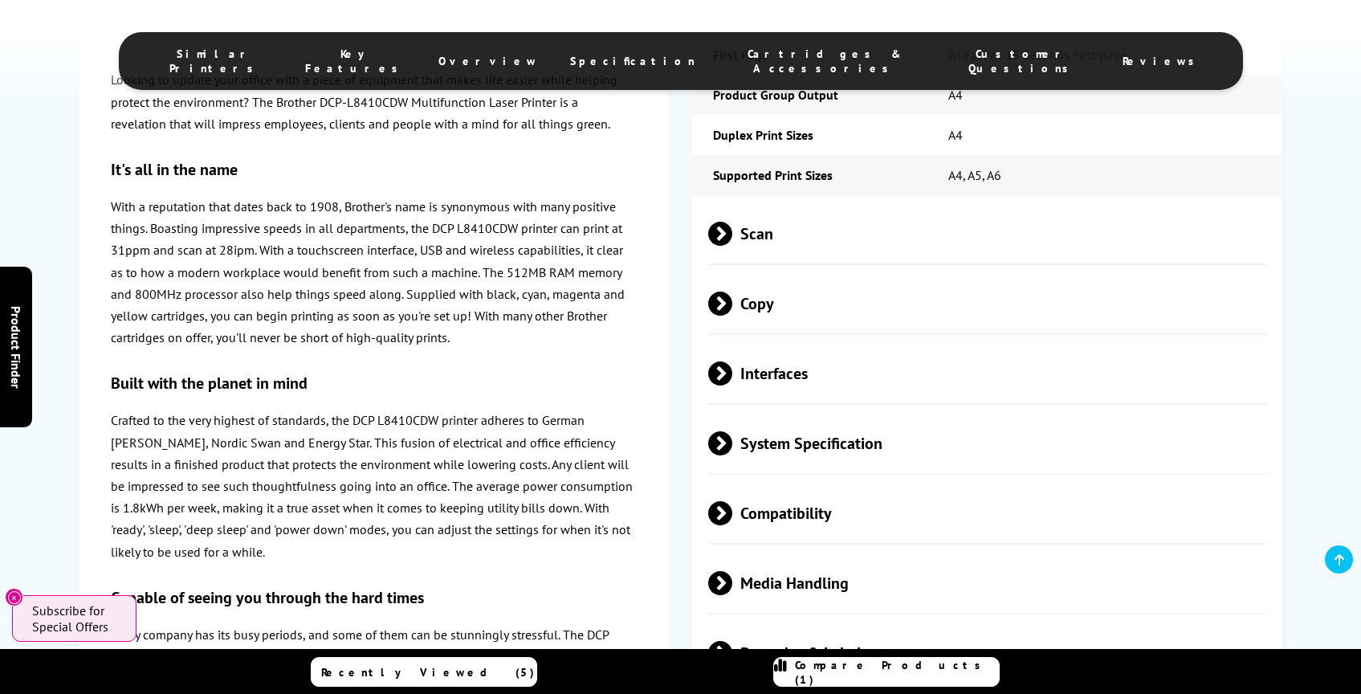
scroll to position [4184, 0]
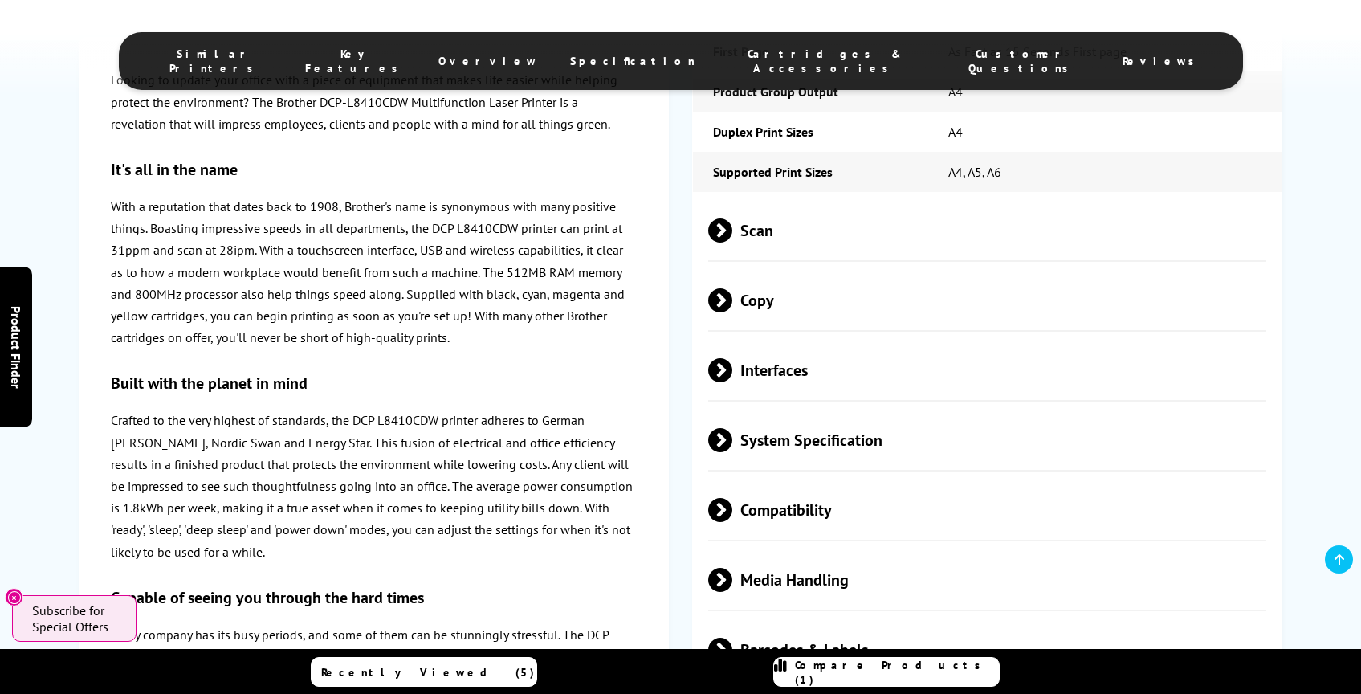
click at [732, 428] on span at bounding box center [732, 440] width 0 height 24
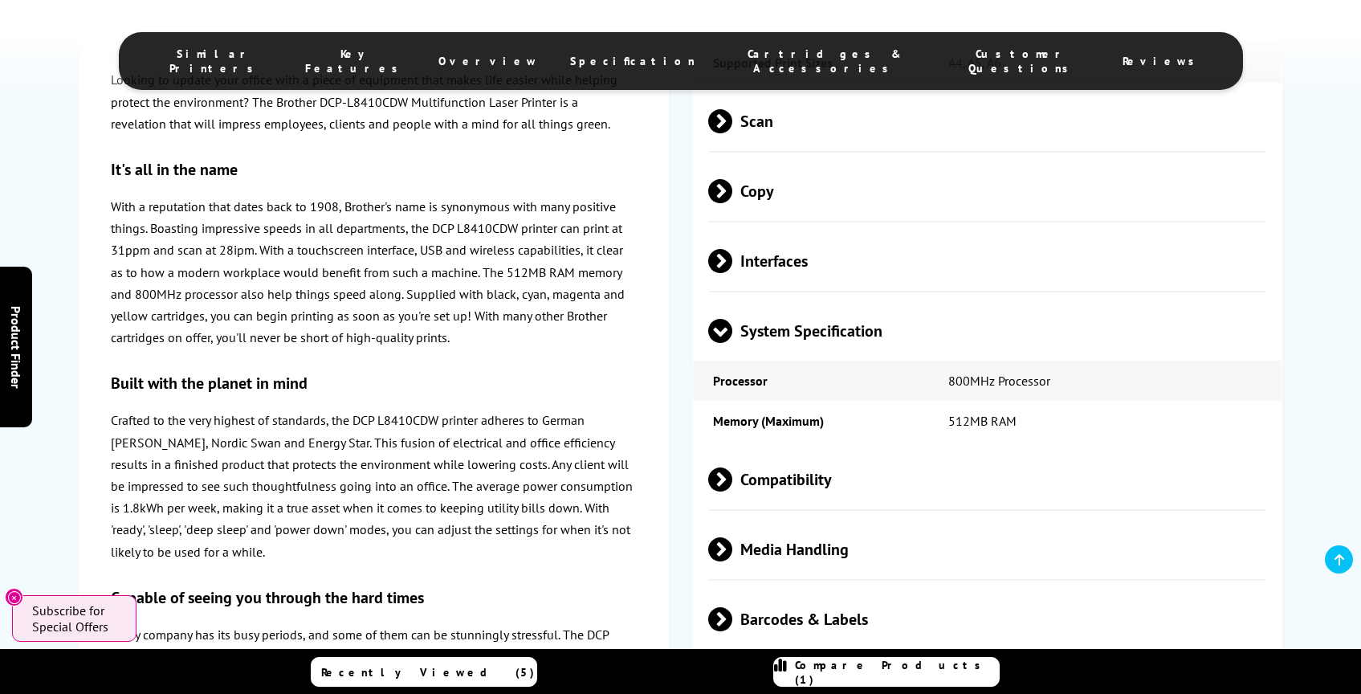
scroll to position [4298, 0]
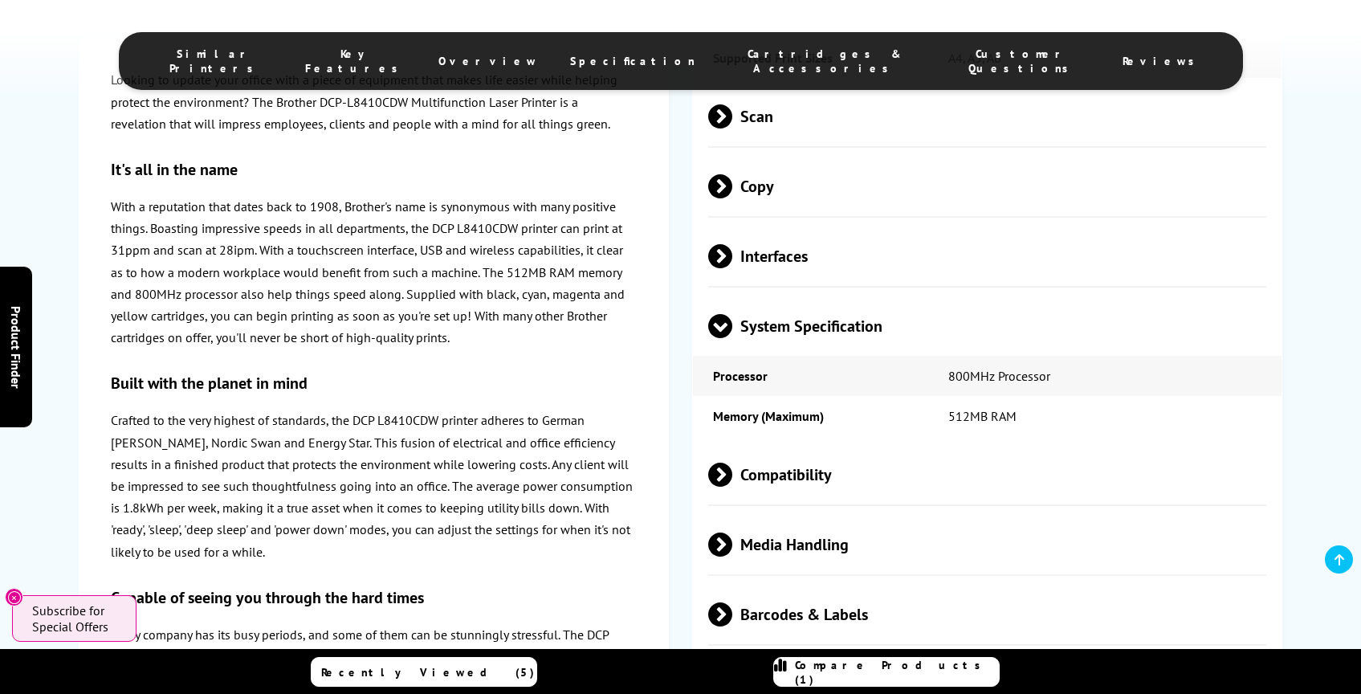
click at [732, 532] on span at bounding box center [732, 544] width 0 height 24
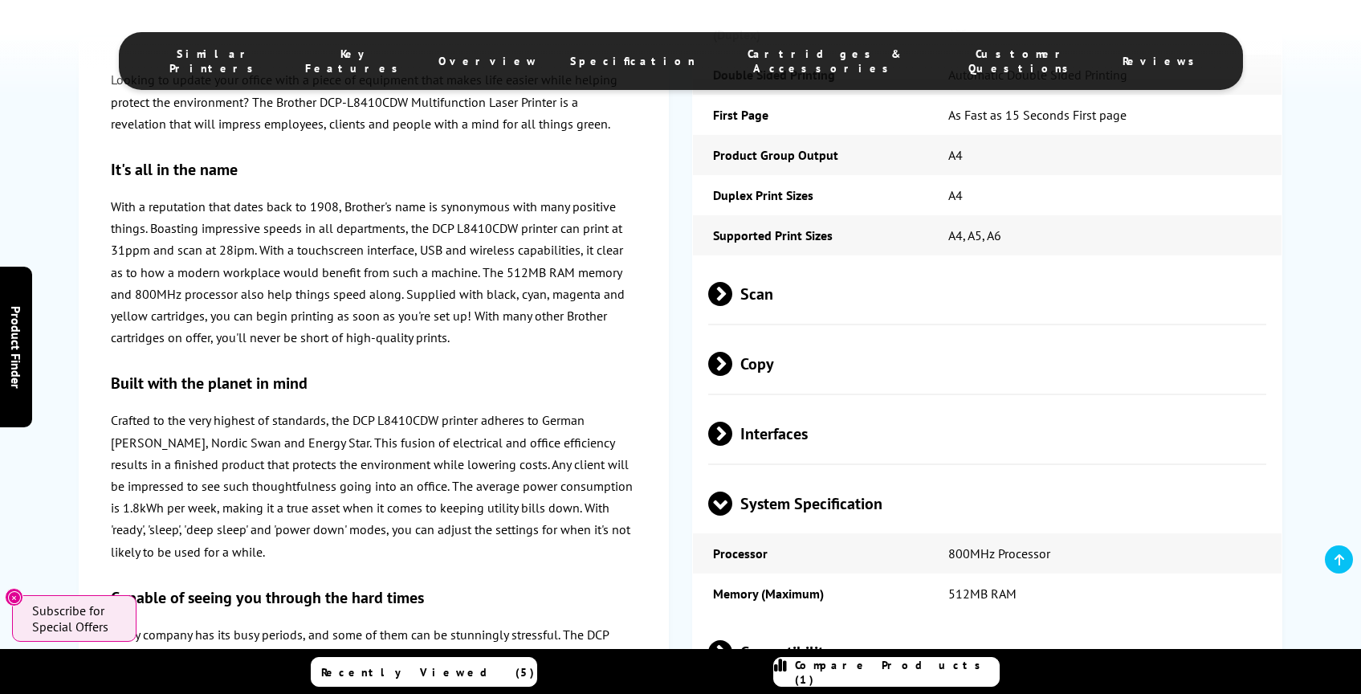
scroll to position [4074, 0]
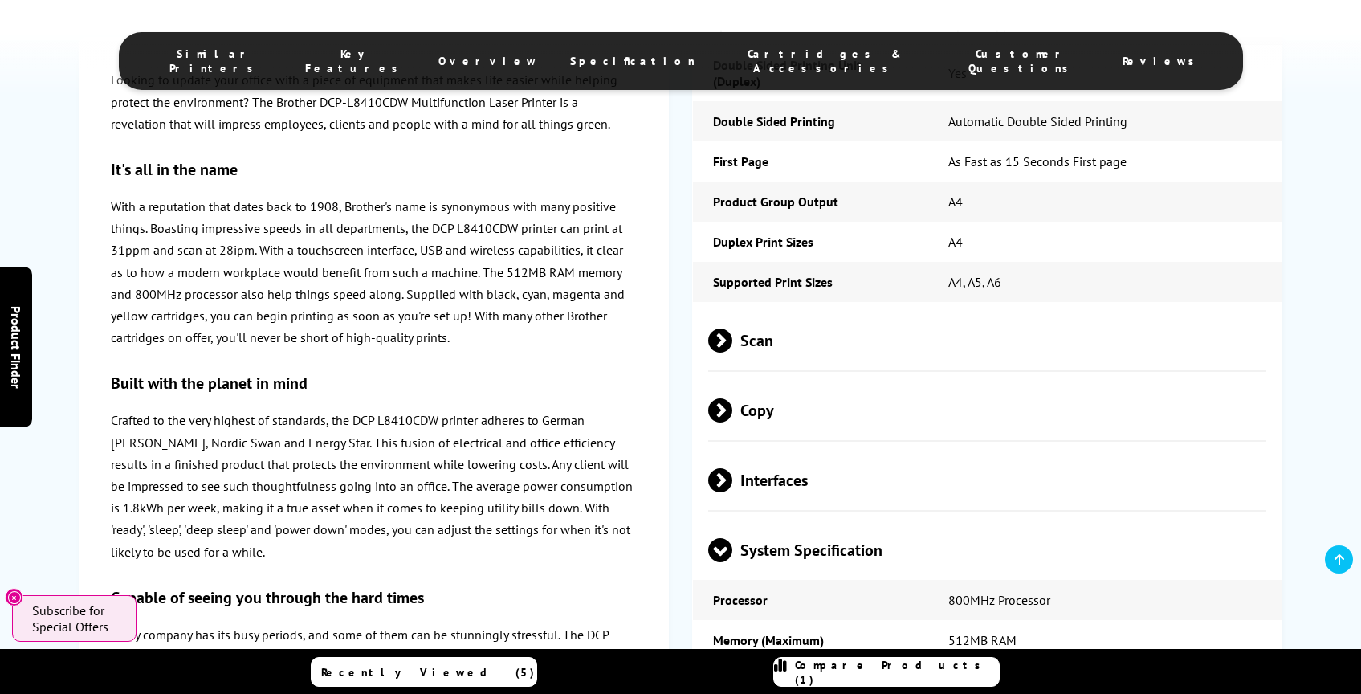
click at [732, 468] on span at bounding box center [732, 480] width 0 height 24
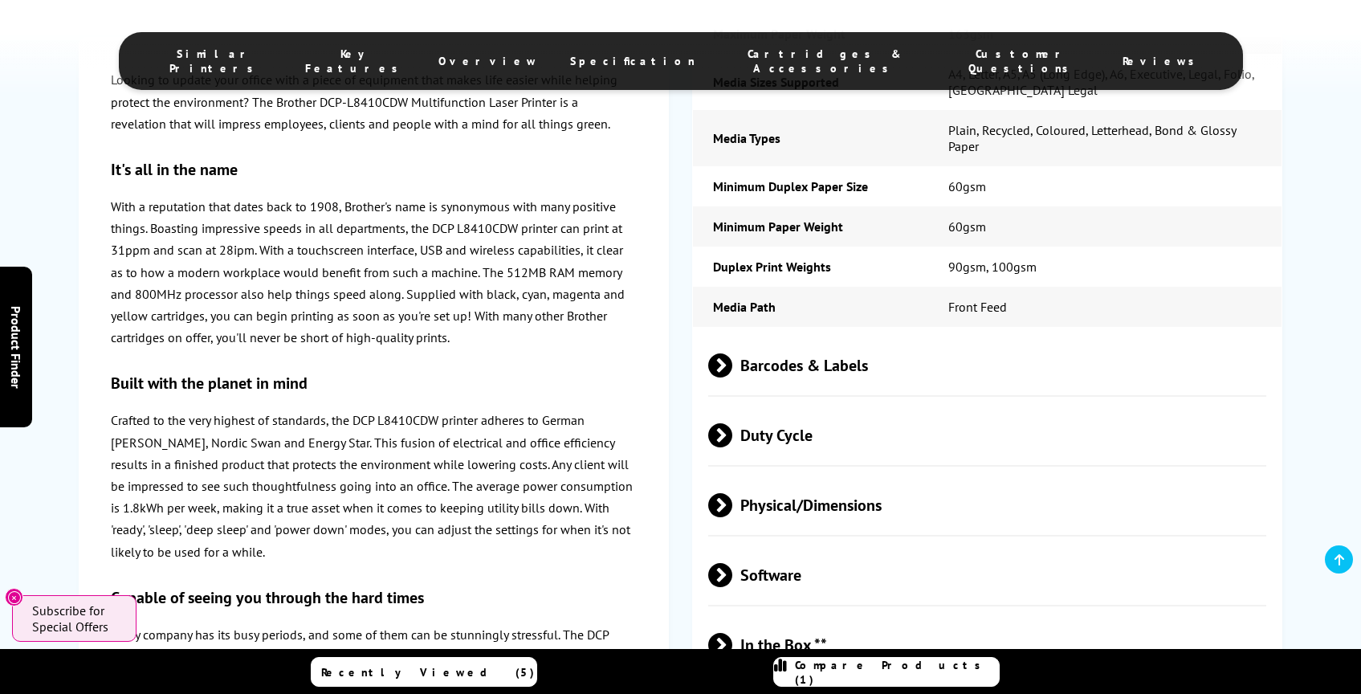
scroll to position [5172, 0]
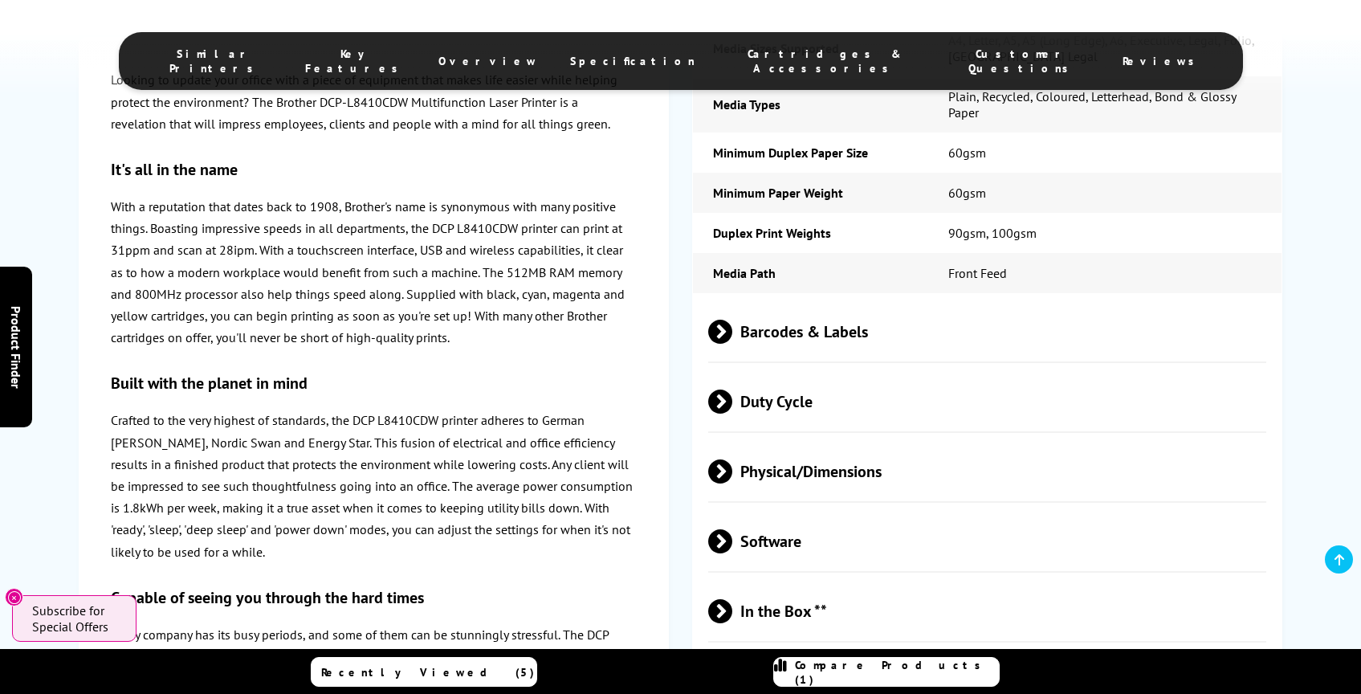
click at [732, 459] on span at bounding box center [732, 471] width 0 height 24
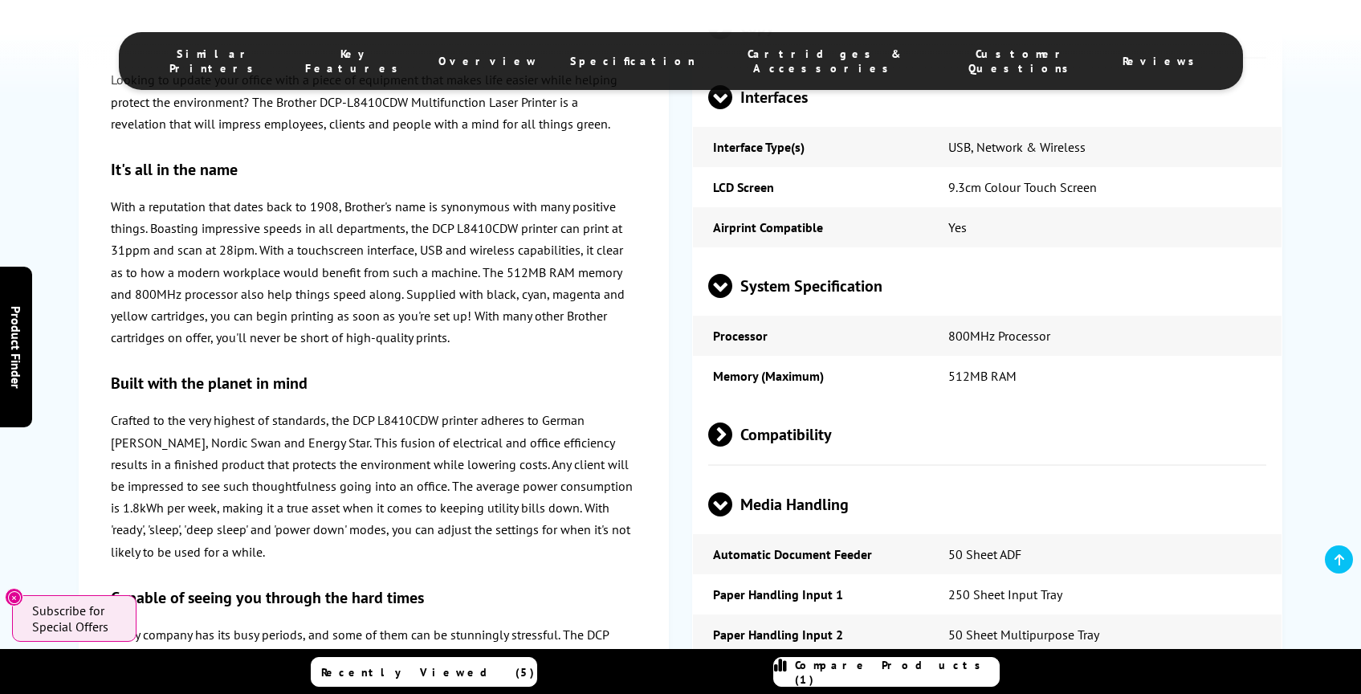
scroll to position [4456, 0]
click at [719, 405] on span "Compatibility" at bounding box center [987, 435] width 559 height 60
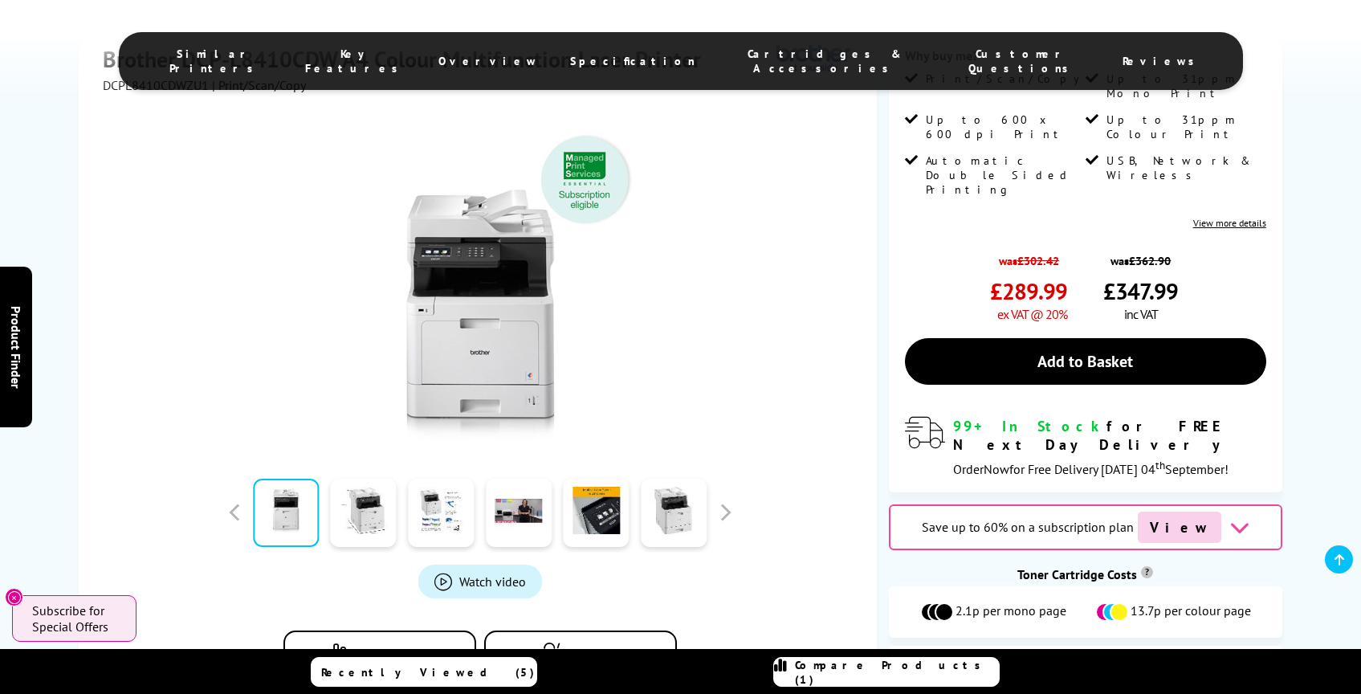
scroll to position [0, 0]
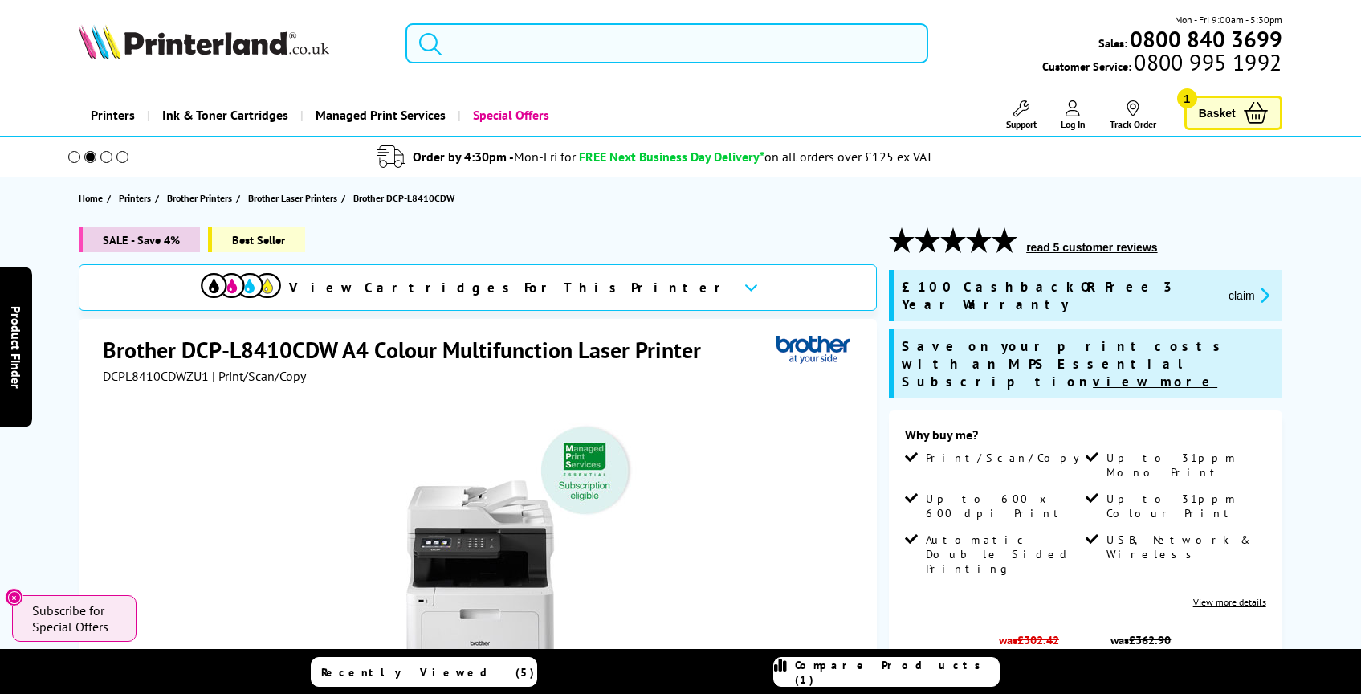
click at [507, 54] on input "search" at bounding box center [666, 43] width 523 height 40
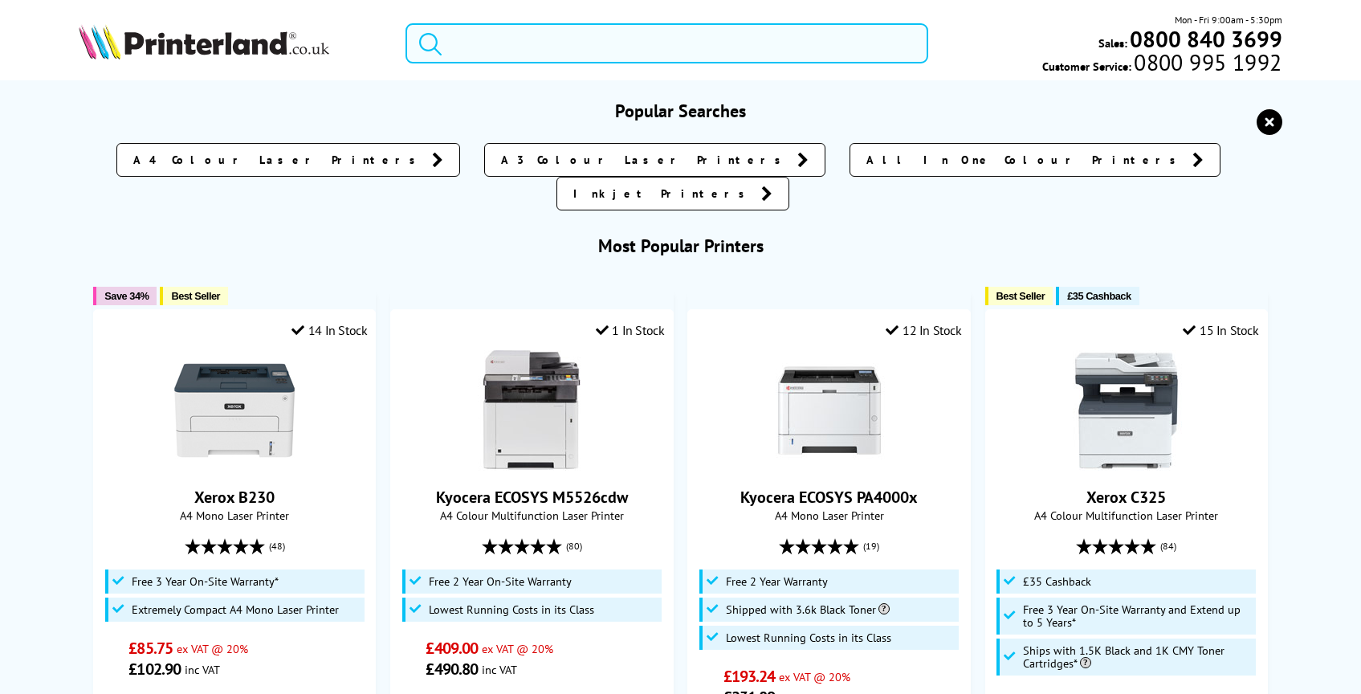
paste input "https://cdn.shopify.com/s/files/1/0923/5886/9365/files/DCP-L2640DN_Datasheet.pd…"
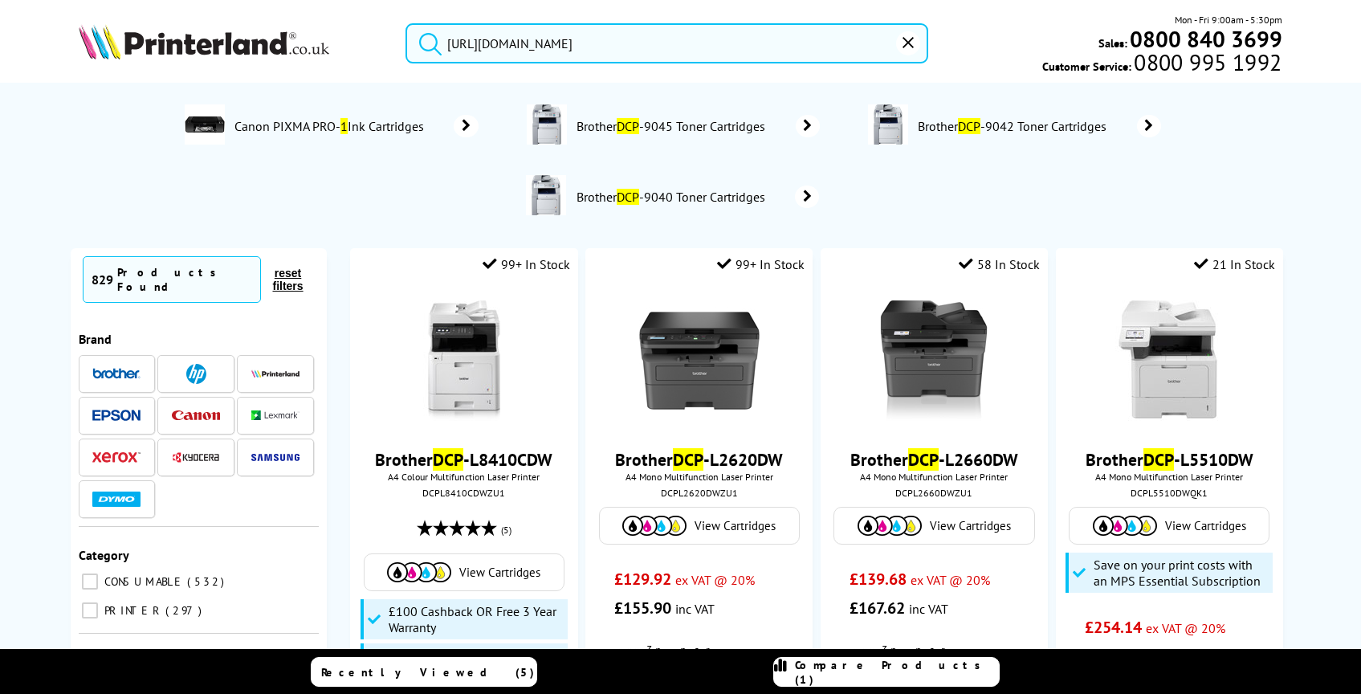
click at [406, 23] on button "submit" at bounding box center [426, 40] width 40 height 35
click at [483, 43] on input "https://cdn.shopify.com/s/files/1/0923/5886/9365/files/DCP-L2640DN_Datasheet.pd…" at bounding box center [666, 43] width 523 height 40
paste input "Brother DCP-L2640DN A4 Mono Multifunction Laser Printer"
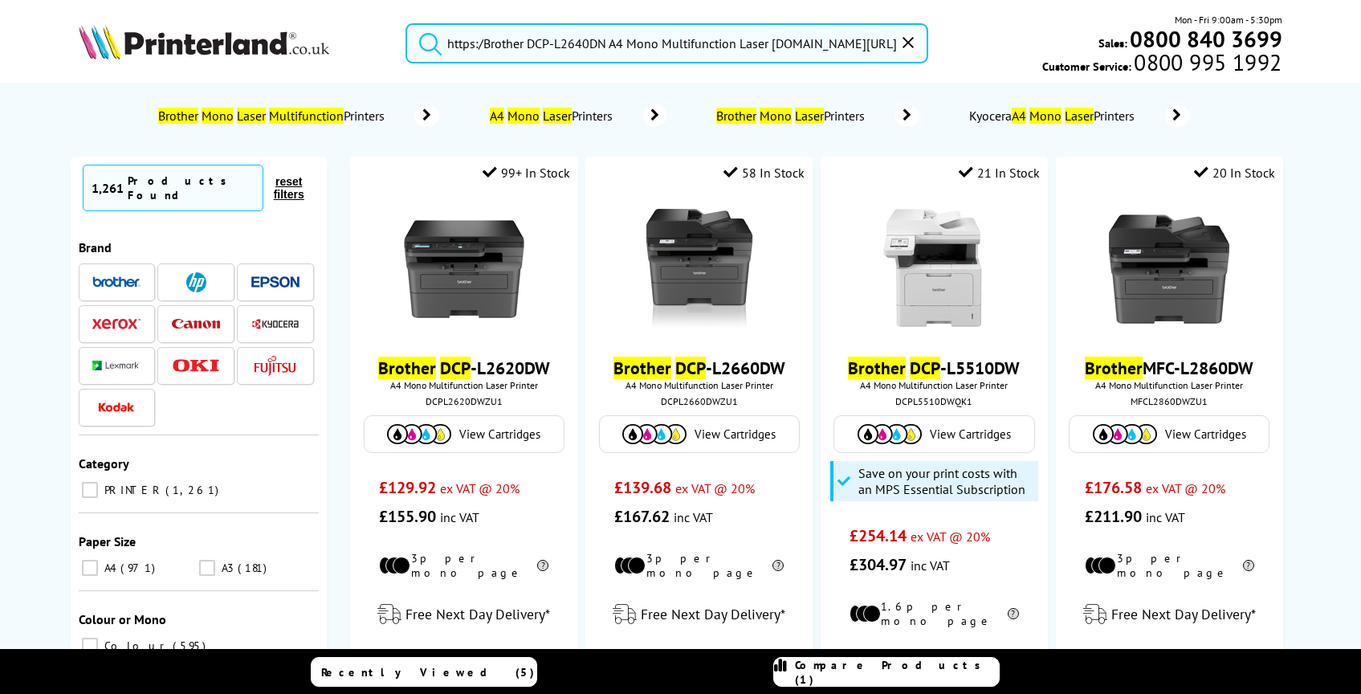
click at [483, 43] on input "https:/Brother DCP-L2640DN A4 Mono Multifunction Laser Printercdn.shopify.com/s…" at bounding box center [666, 43] width 523 height 40
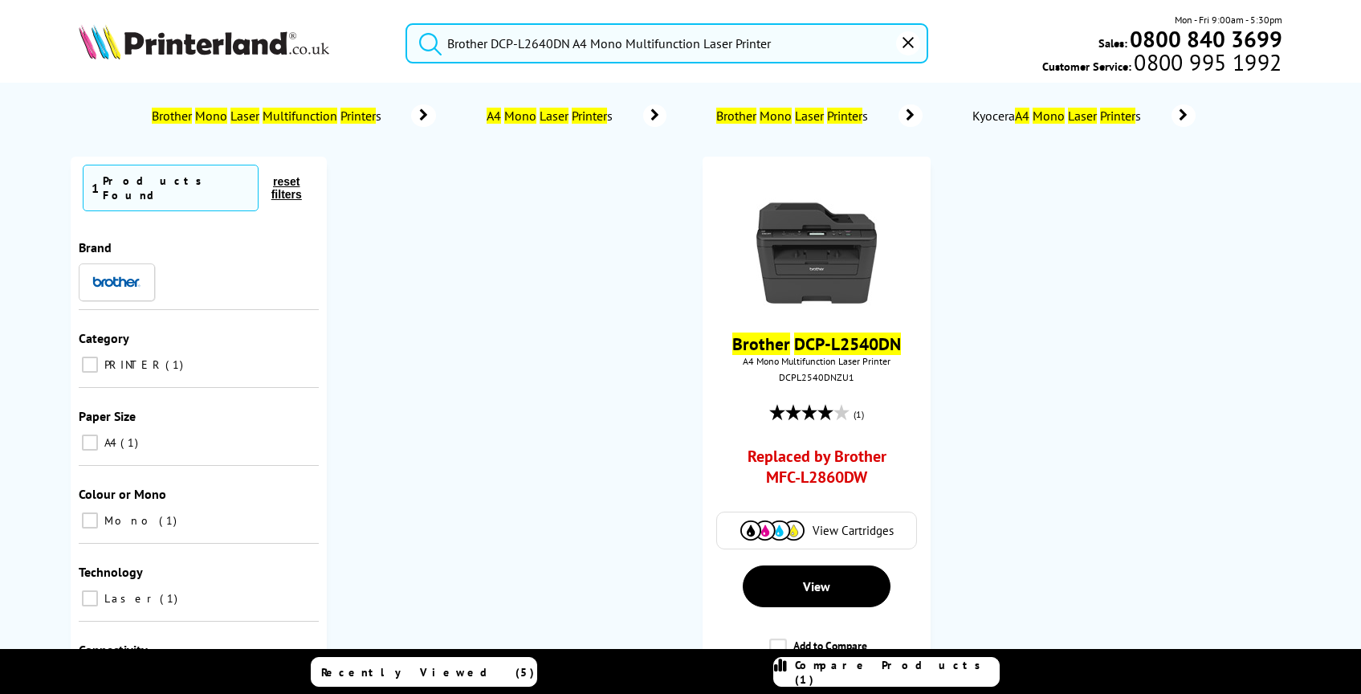
type input "Brother DCP-L2640DN A4 Mono Multifunction Laser Printer"
click at [406, 23] on button "submit" at bounding box center [426, 40] width 40 height 35
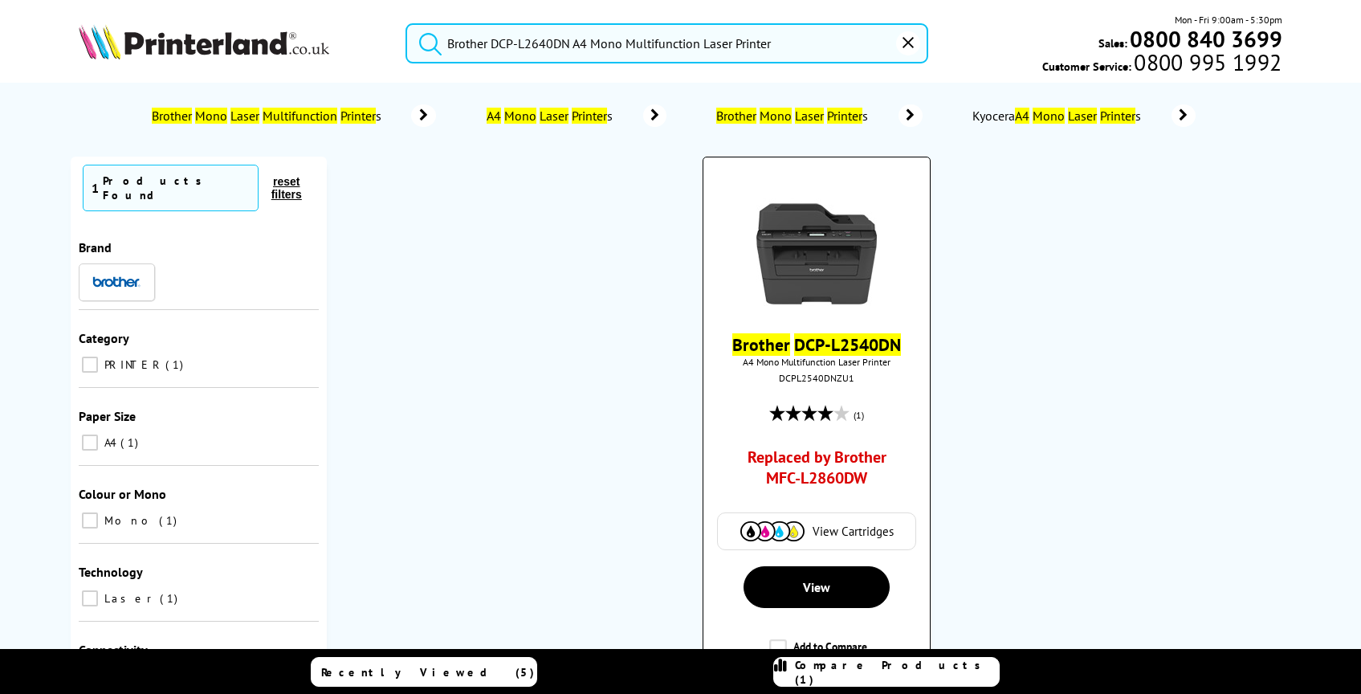
click at [828, 270] on img at bounding box center [816, 245] width 120 height 120
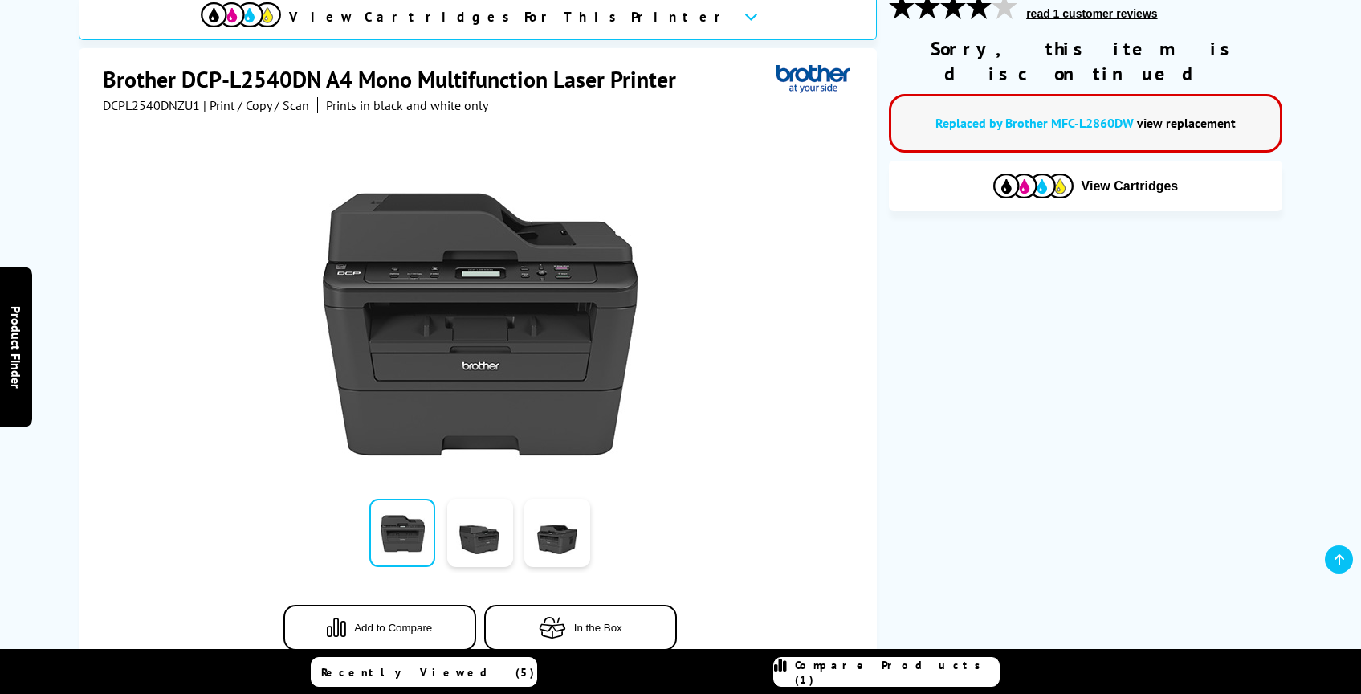
scroll to position [272, 0]
